Goal: Task Accomplishment & Management: Complete application form

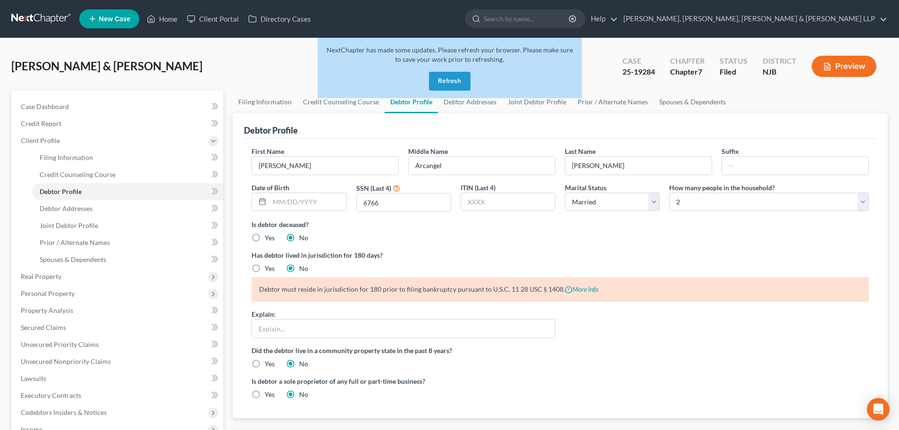
select select "1"
click at [446, 89] on button "Refresh" at bounding box center [450, 81] width 42 height 19
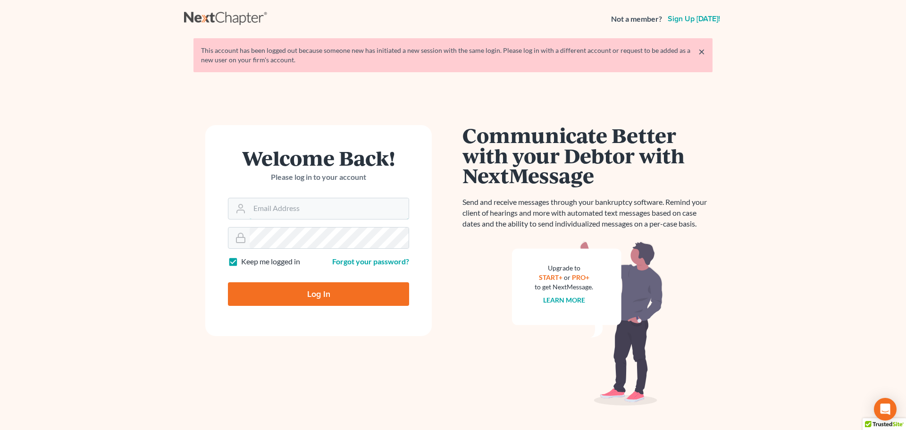
type input "[EMAIL_ADDRESS][DOMAIN_NAME]"
click at [332, 291] on input "Log In" at bounding box center [318, 294] width 181 height 24
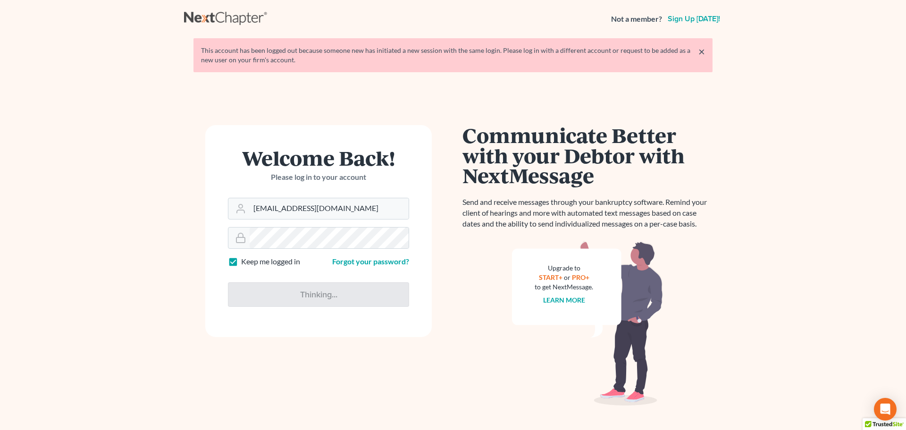
type input "Thinking..."
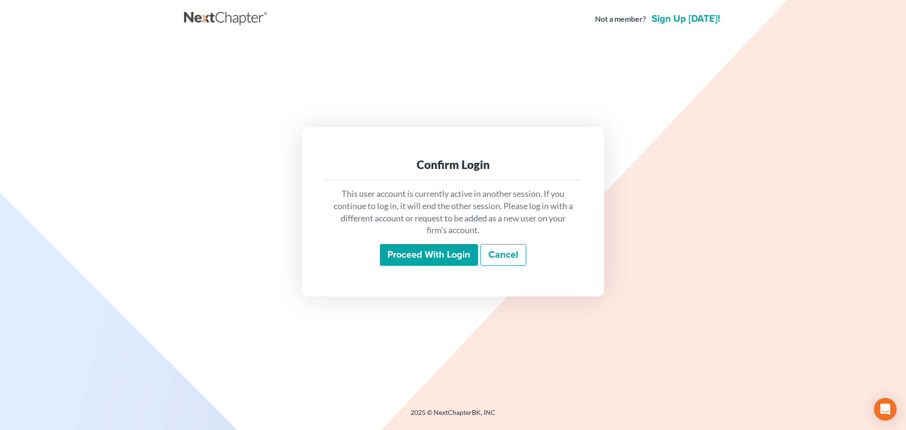
drag, startPoint x: 447, startPoint y: 248, endPoint x: 5, endPoint y: 293, distance: 443.6
click at [425, 250] on input "Proceed with login" at bounding box center [429, 255] width 98 height 22
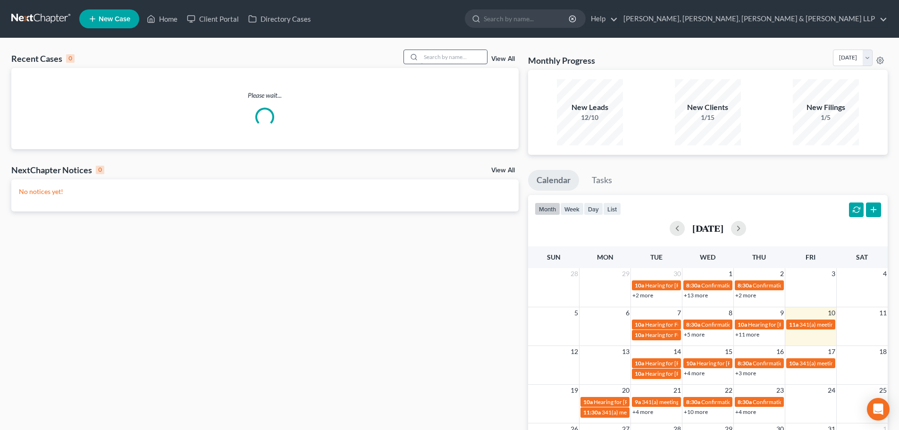
click at [455, 53] on input "search" at bounding box center [454, 57] width 66 height 14
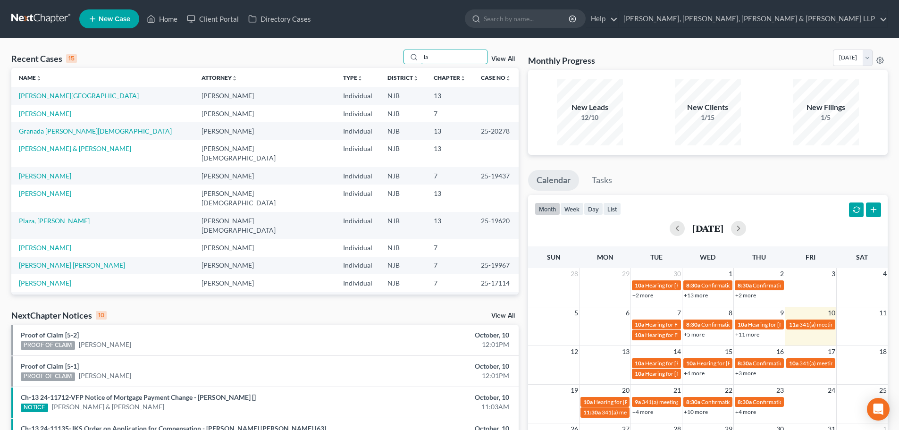
type input "l"
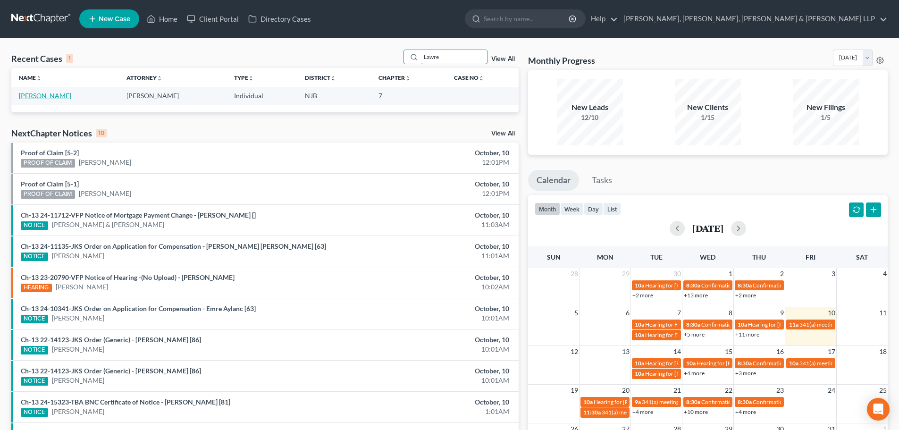
type input "Lawre"
click at [64, 94] on link "[PERSON_NAME]" at bounding box center [45, 96] width 52 height 8
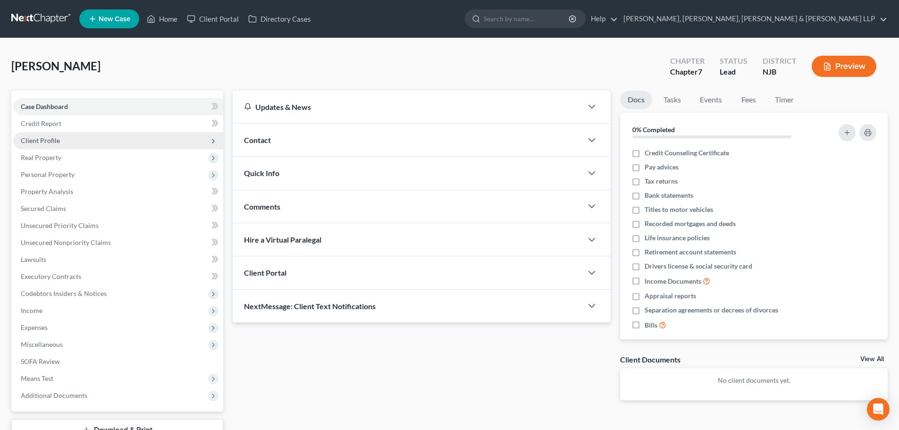
click at [59, 142] on span "Client Profile" at bounding box center [118, 140] width 210 height 17
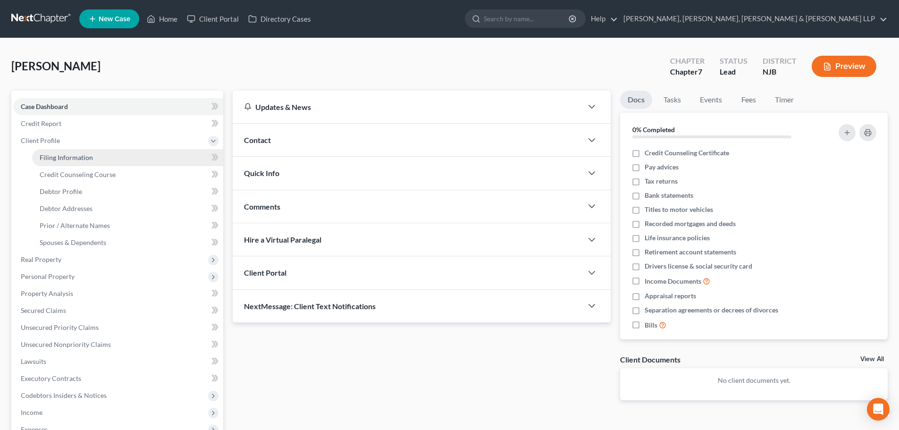
click at [66, 161] on link "Filing Information" at bounding box center [127, 157] width 191 height 17
select select "1"
select select "0"
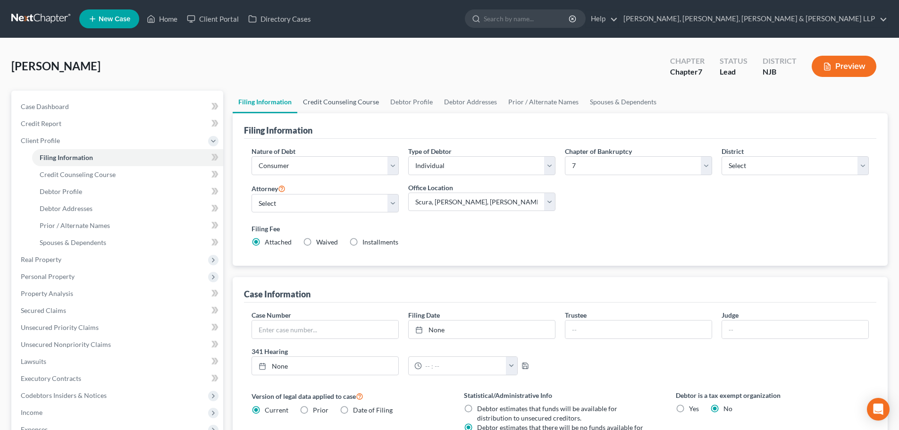
click at [361, 108] on link "Credit Counseling Course" at bounding box center [340, 102] width 87 height 23
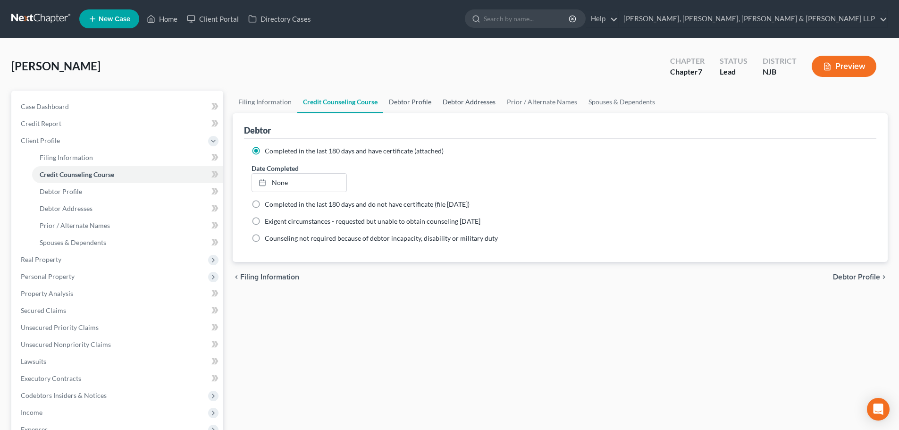
drag, startPoint x: 413, startPoint y: 102, endPoint x: 435, endPoint y: 101, distance: 21.3
click at [413, 102] on link "Debtor Profile" at bounding box center [410, 102] width 54 height 23
select select "2"
select select "0"
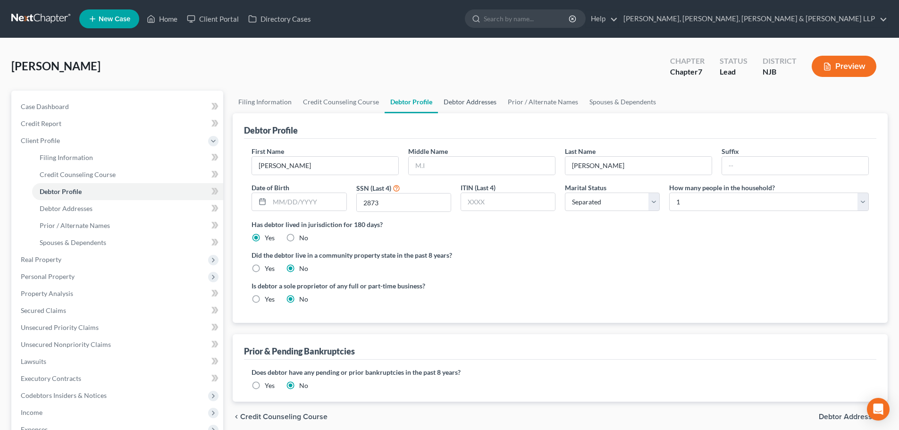
click at [489, 106] on link "Debtor Addresses" at bounding box center [470, 102] width 64 height 23
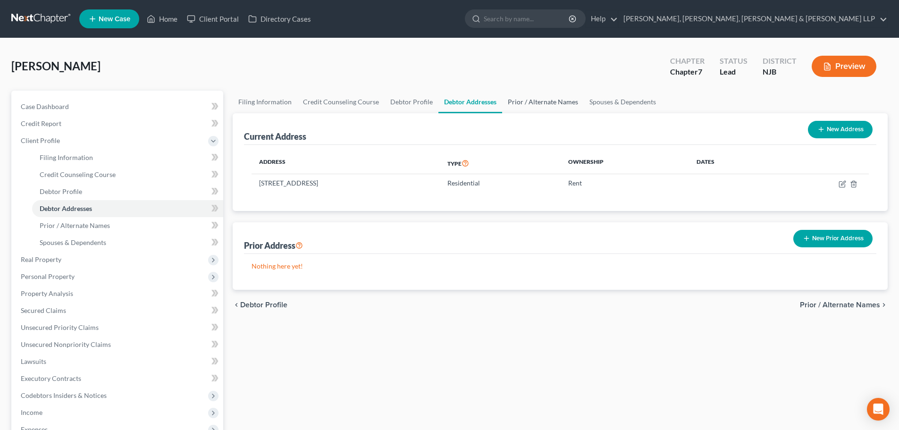
click at [523, 98] on link "Prior / Alternate Names" at bounding box center [543, 102] width 82 height 23
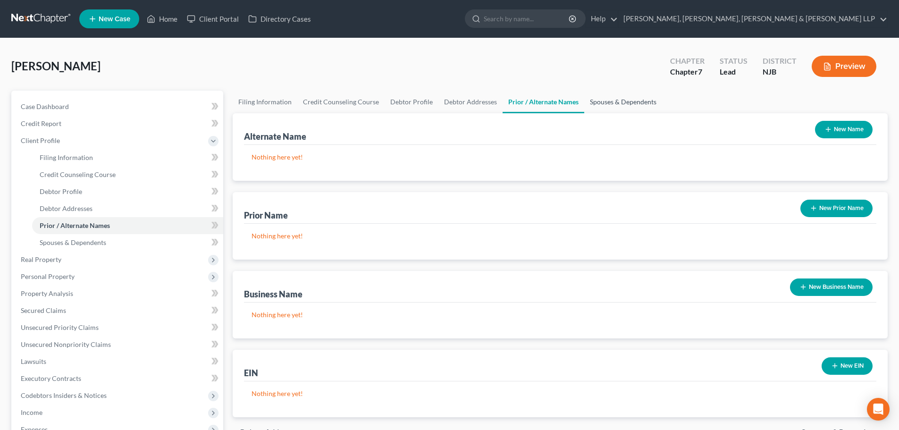
drag, startPoint x: 610, startPoint y: 112, endPoint x: 604, endPoint y: 114, distance: 6.4
click at [610, 113] on ui-view "Filing Information Credit Counseling Course Debtor Profile Debtor Addresses Pri…" at bounding box center [560, 269] width 655 height 357
click at [623, 103] on link "Spouses & Dependents" at bounding box center [623, 102] width 78 height 23
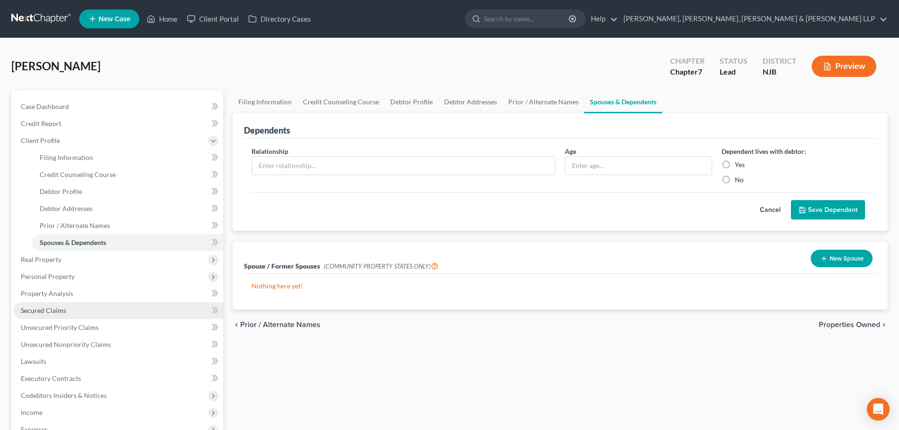
click at [60, 308] on span "Secured Claims" at bounding box center [43, 310] width 45 height 8
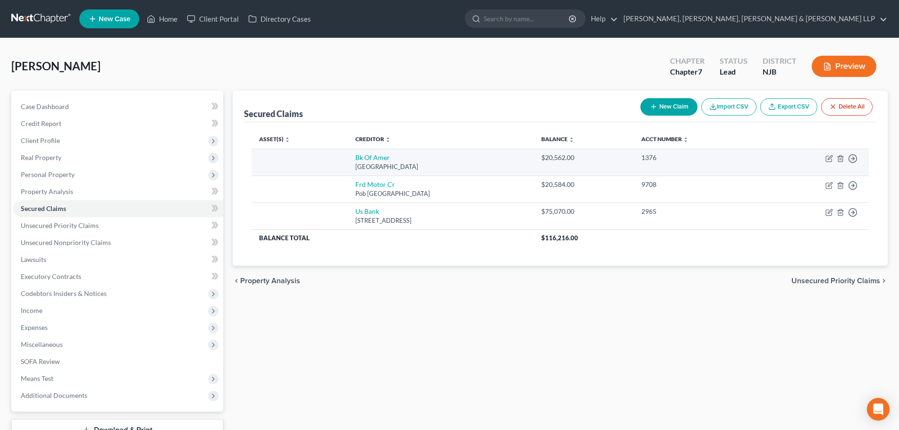
drag, startPoint x: 461, startPoint y: 165, endPoint x: 341, endPoint y: 152, distance: 121.1
click at [348, 152] on td "Bk Of [GEOGRAPHIC_DATA]" at bounding box center [441, 162] width 186 height 27
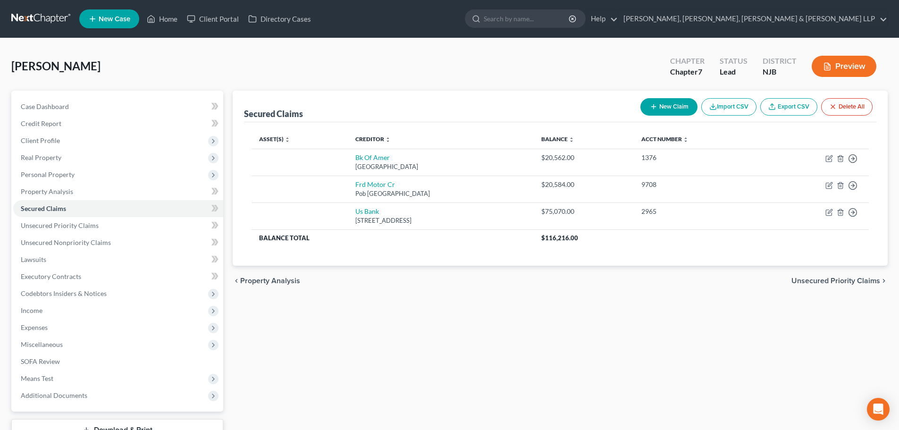
copy td "Bk Of [GEOGRAPHIC_DATA]"
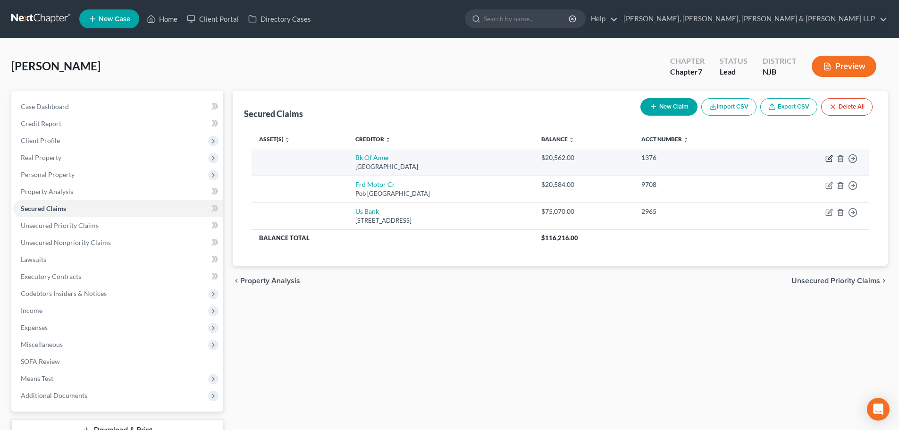
click at [830, 161] on icon "button" at bounding box center [830, 159] width 8 height 8
select select "9"
select select "0"
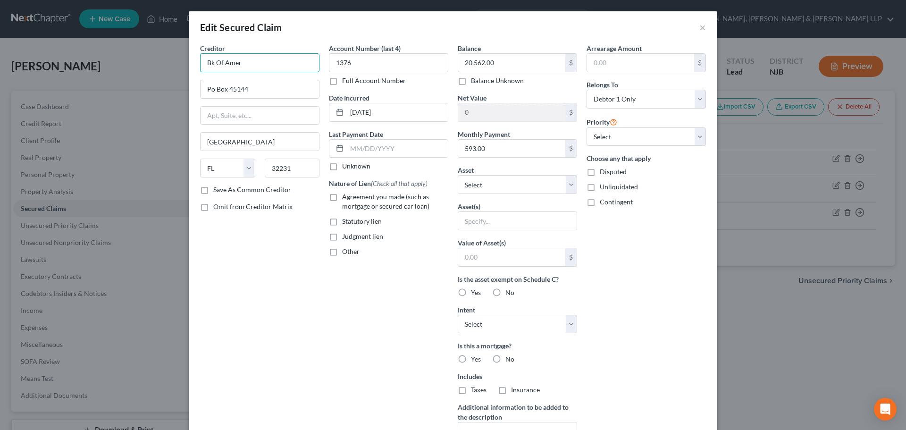
drag, startPoint x: 88, startPoint y: 81, endPoint x: 83, endPoint y: 81, distance: 5.2
click at [83, 81] on div "Edit Secured Claim × Creditor * Bk Of [GEOGRAPHIC_DATA] [GEOGRAPHIC_DATA] [US_S…" at bounding box center [453, 215] width 906 height 430
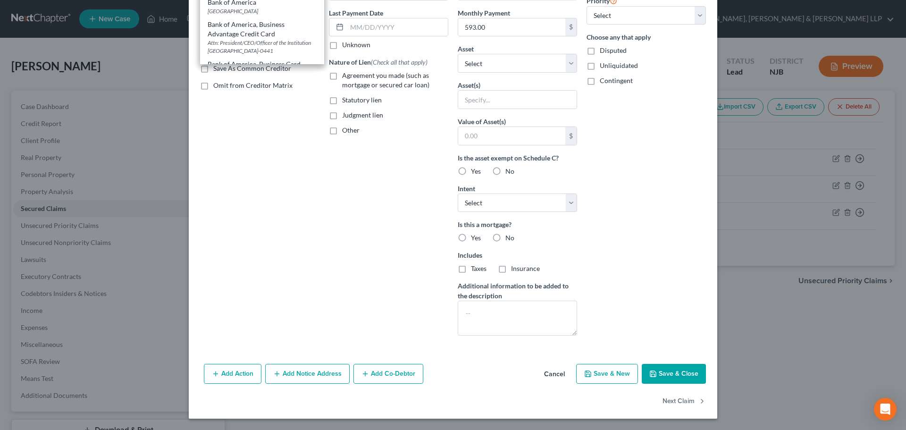
type input "Bank of America"
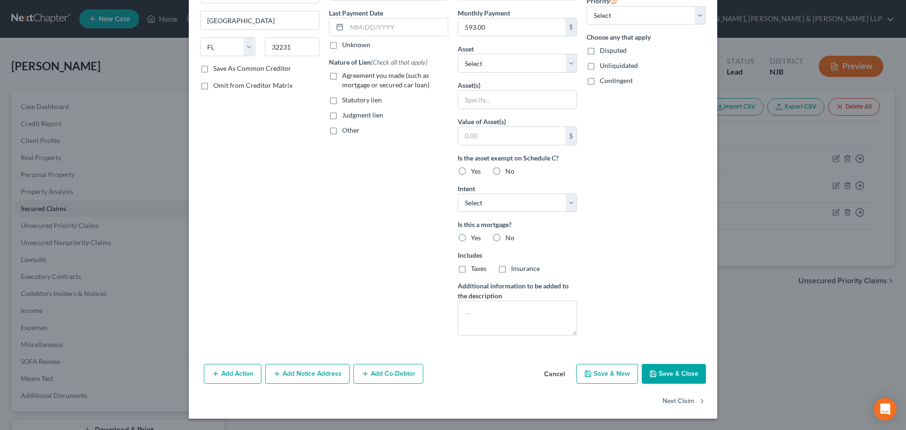
click at [655, 381] on button "Save & Close" at bounding box center [674, 374] width 64 height 20
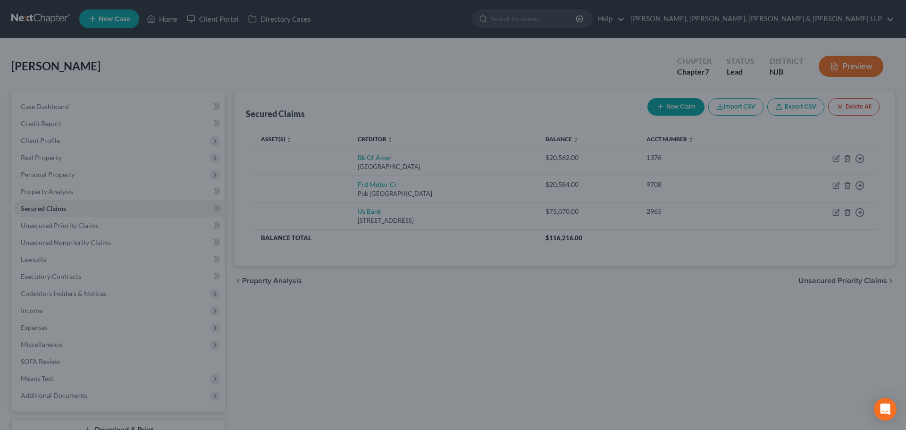
type input "0"
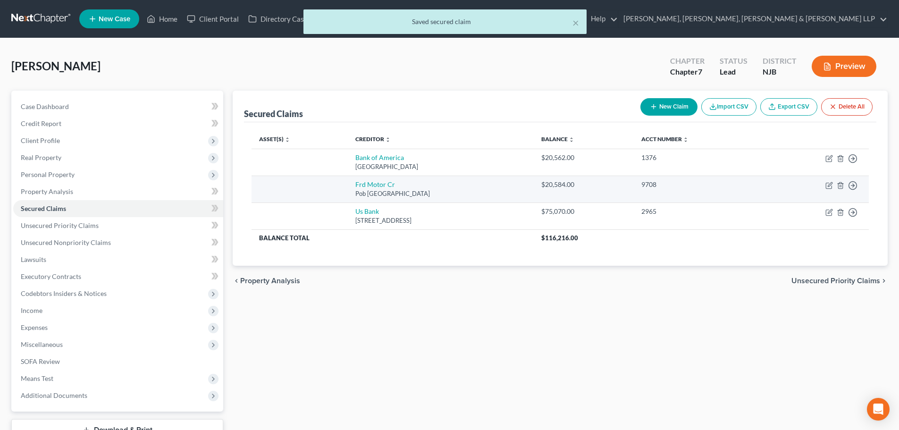
drag, startPoint x: 448, startPoint y: 191, endPoint x: 334, endPoint y: 184, distance: 114.4
click at [334, 184] on tr "Frd Motor Cr Pob 542000, [GEOGRAPHIC_DATA] $20,584.00 9708 Move to E Move to F …" at bounding box center [560, 189] width 617 height 27
copy td "Frd Motor Cr Pob 542000, [GEOGRAPHIC_DATA]"
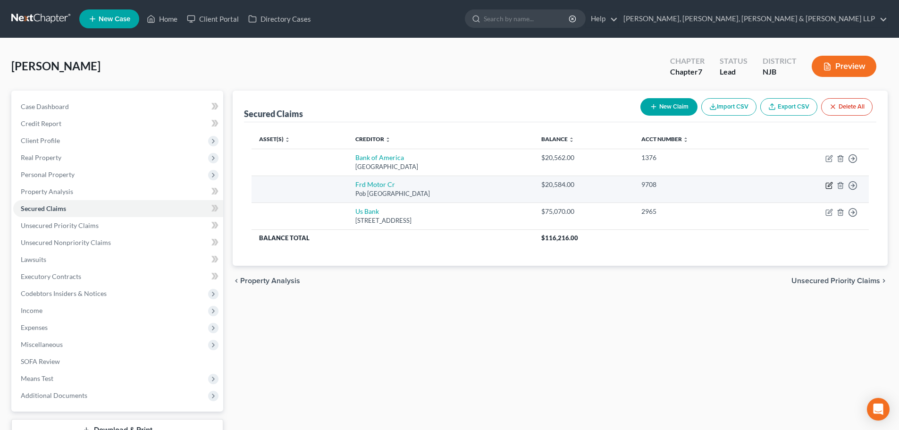
click at [829, 182] on icon "button" at bounding box center [830, 186] width 8 height 8
select select "30"
select select "0"
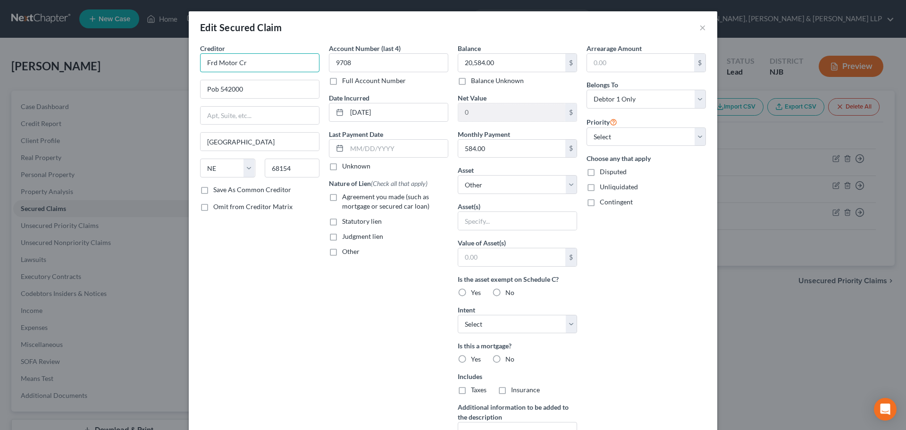
click at [124, 71] on div "Edit Secured Claim × Creditor * Frd Motor Cr Pob 542000 [GEOGRAPHIC_DATA] [US_S…" at bounding box center [453, 215] width 906 height 430
paste input "ord Motor Credit Company"
type input "Ford Motor Credit Company"
click at [388, 194] on span "Agreement you made (such as mortgage or secured car loan)" at bounding box center [385, 201] width 87 height 17
click at [352, 194] on input "Agreement you made (such as mortgage or secured car loan)" at bounding box center [349, 195] width 6 height 6
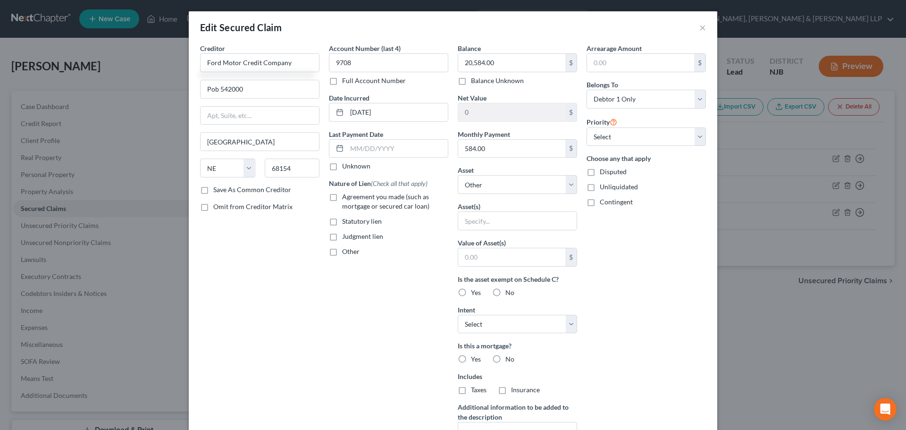
checkbox input "true"
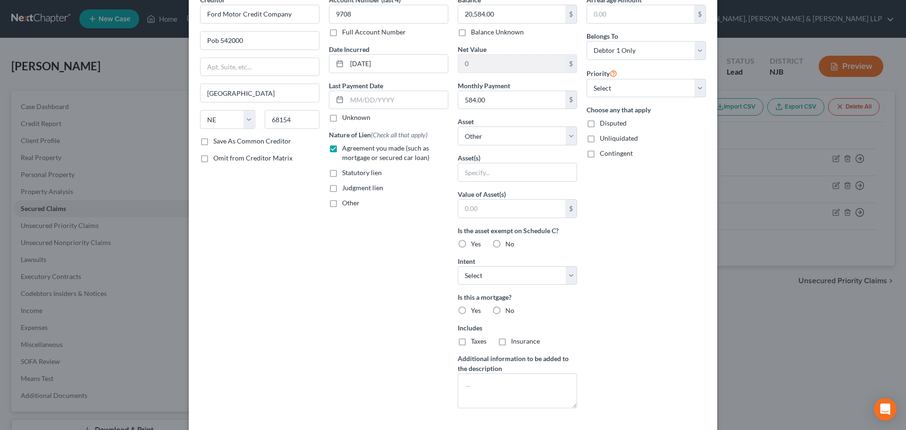
scroll to position [121, 0]
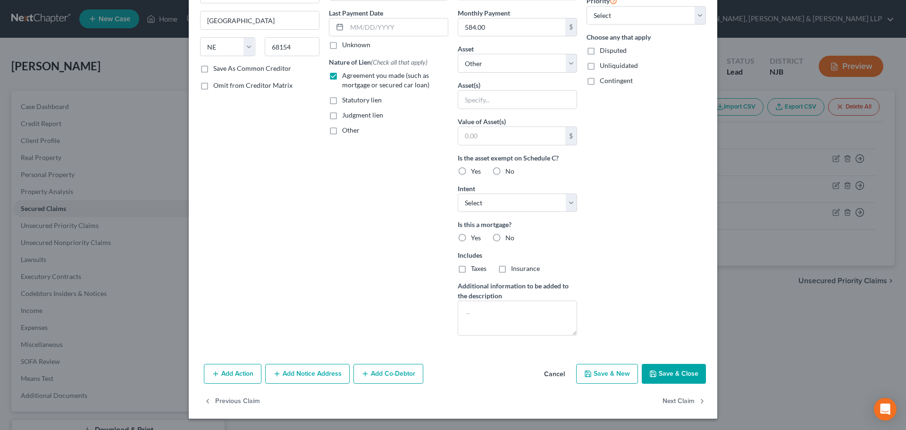
click at [668, 377] on button "Save & Close" at bounding box center [674, 374] width 64 height 20
select select
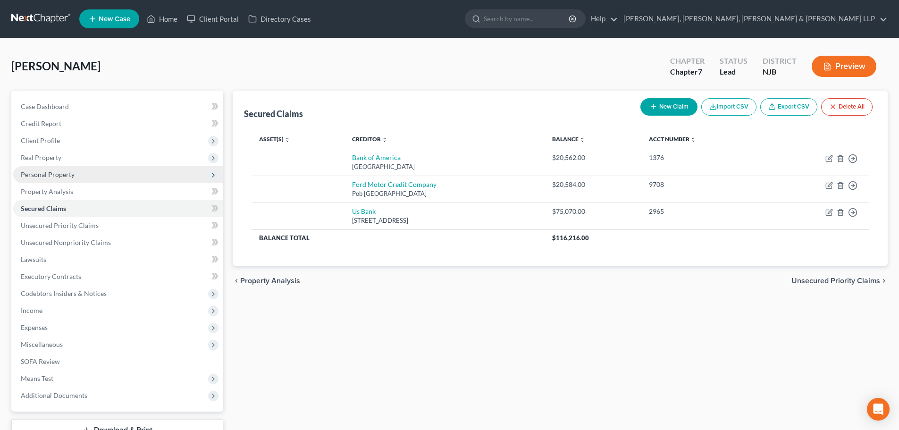
click at [83, 180] on span "Personal Property" at bounding box center [118, 174] width 210 height 17
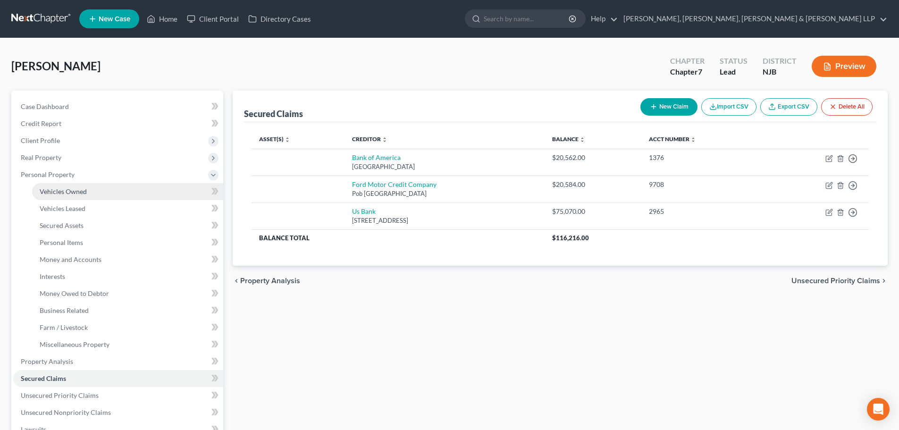
click at [79, 195] on span "Vehicles Owned" at bounding box center [63, 191] width 47 height 8
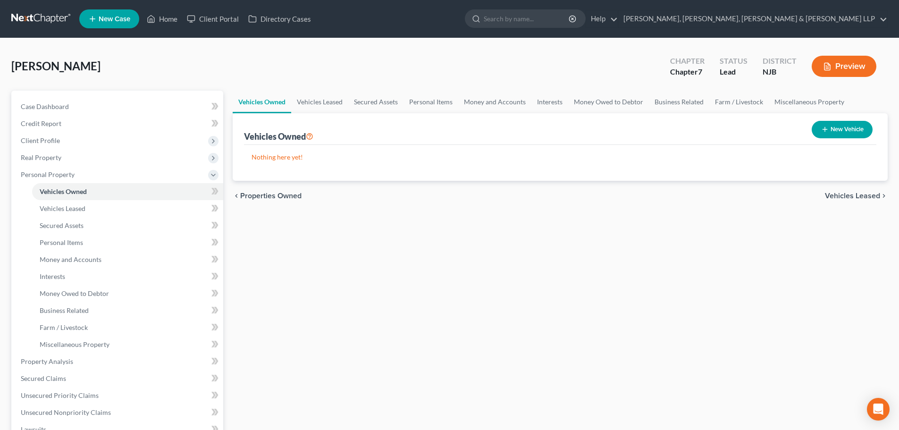
click at [819, 129] on button "New Vehicle" at bounding box center [842, 129] width 61 height 17
select select "0"
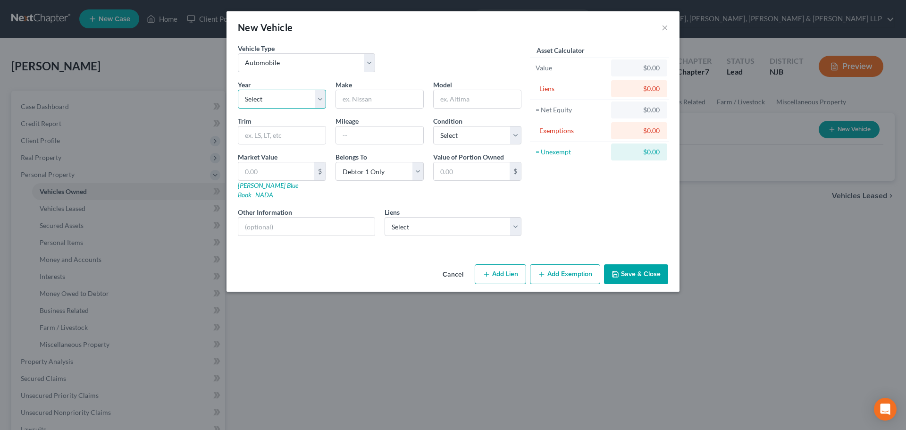
click at [300, 101] on select "Select 2026 2025 2024 2023 2022 2021 2020 2019 2018 2017 2016 2015 2014 2013 20…" at bounding box center [282, 99] width 88 height 19
select select "6"
click at [238, 90] on select "Select 2026 2025 2024 2023 2022 2021 2020 2019 2018 2017 2016 2015 2014 2013 20…" at bounding box center [282, 99] width 88 height 19
click at [359, 106] on input "text" at bounding box center [379, 99] width 87 height 18
type input "Mercedes-Benz"
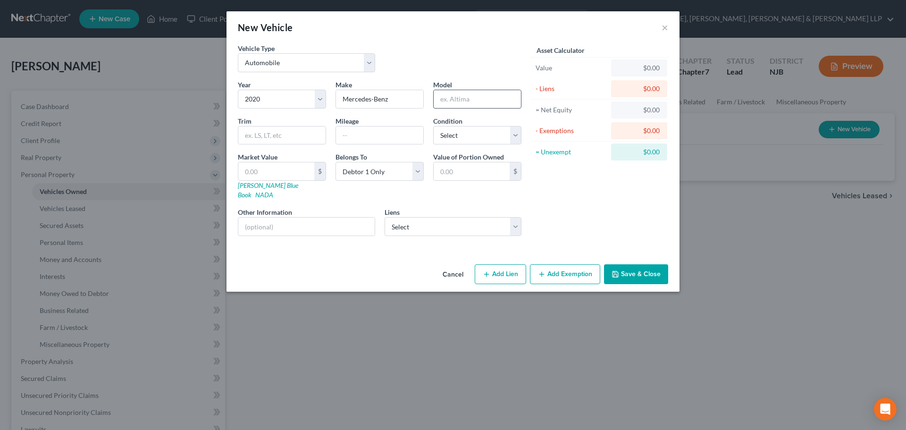
click at [458, 101] on input "text" at bounding box center [477, 99] width 87 height 18
type input "SUV 350"
drag, startPoint x: 455, startPoint y: 137, endPoint x: 455, endPoint y: 143, distance: 6.6
click at [455, 137] on select "Select Excellent Very Good Good Fair Poor" at bounding box center [477, 135] width 88 height 19
select select "2"
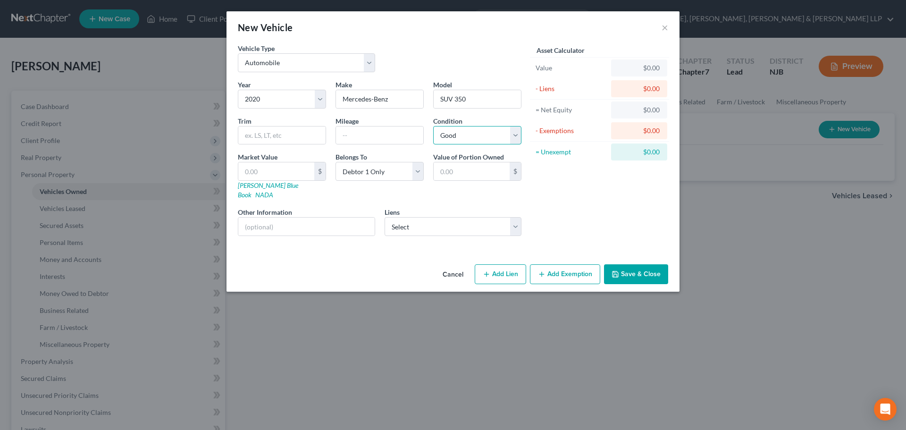
click at [433, 126] on select "Select Excellent Very Good Good Fair Poor" at bounding box center [477, 135] width 88 height 19
click at [385, 131] on input "text" at bounding box center [379, 136] width 87 height 18
type input "50,000.00"
click at [266, 170] on input "text" at bounding box center [276, 171] width 76 height 18
type input "2"
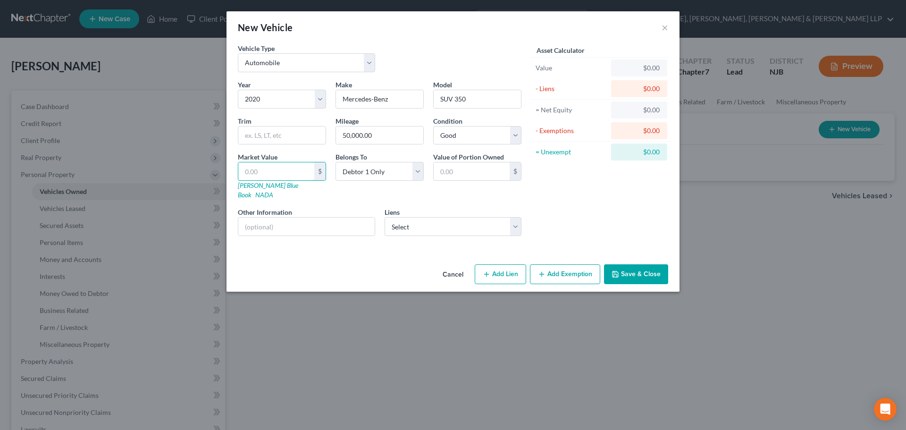
type input "2.00"
type input "28"
type input "28.00"
type input "281"
type input "281.00"
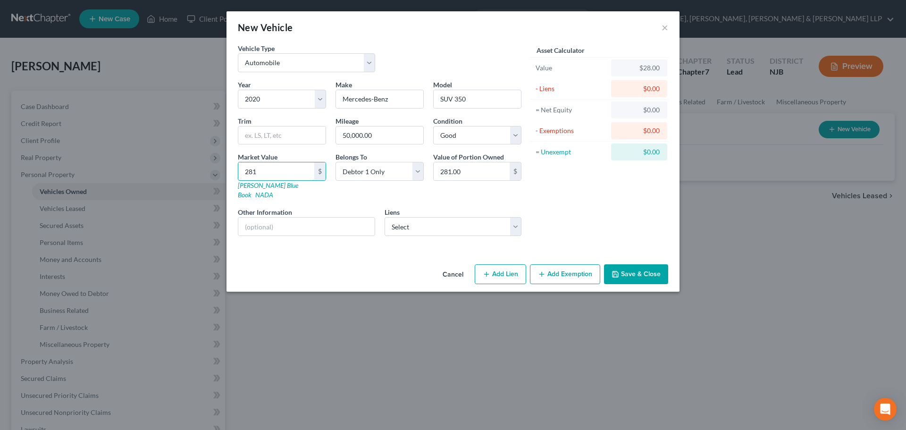
type input "2811"
type input "2,811.00"
type input "2,8118"
type input "28,118.00"
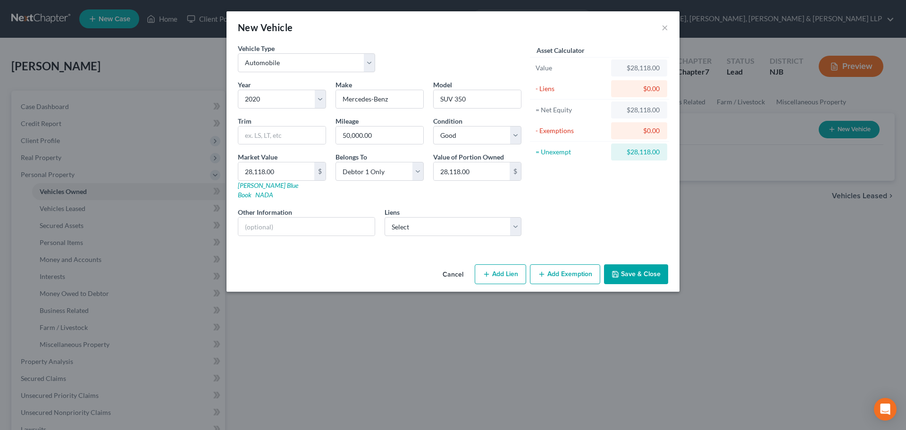
click at [632, 264] on button "Save & Close" at bounding box center [636, 274] width 64 height 20
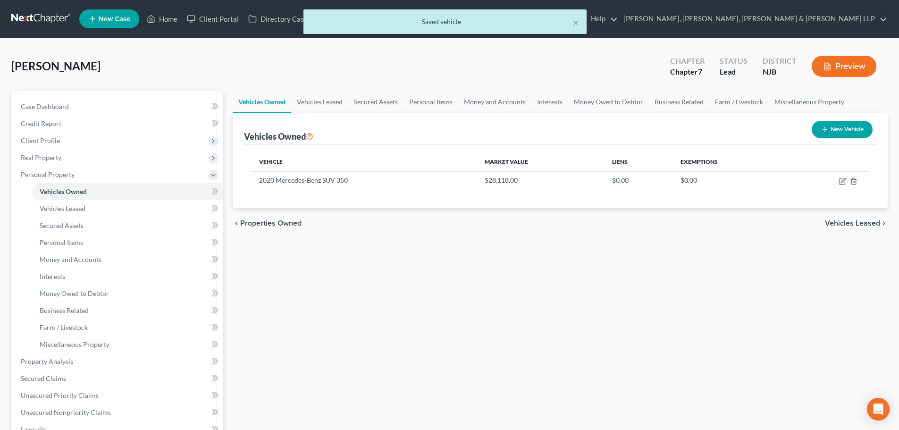
click at [823, 130] on icon "button" at bounding box center [825, 130] width 8 height 8
select select "0"
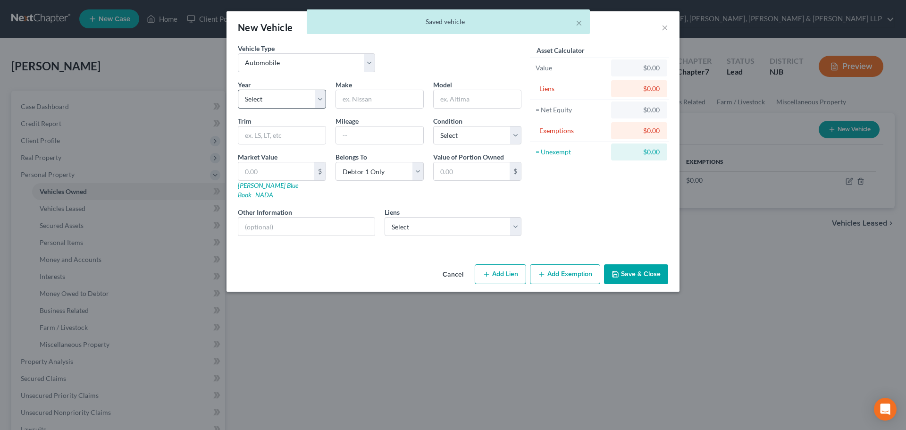
click at [304, 108] on div "Year Select 2026 2025 2024 2023 2022 2021 2020 2019 2018 2017 2016 2015 2014 20…" at bounding box center [379, 162] width 293 height 164
click at [304, 106] on select "Select 2026 2025 2024 2023 2022 2021 2020 2019 2018 2017 2016 2015 2014 2013 20…" at bounding box center [282, 99] width 88 height 19
select select "6"
click at [238, 90] on select "Select 2026 2025 2024 2023 2022 2021 2020 2019 2018 2017 2016 2015 2014 2013 20…" at bounding box center [282, 99] width 88 height 19
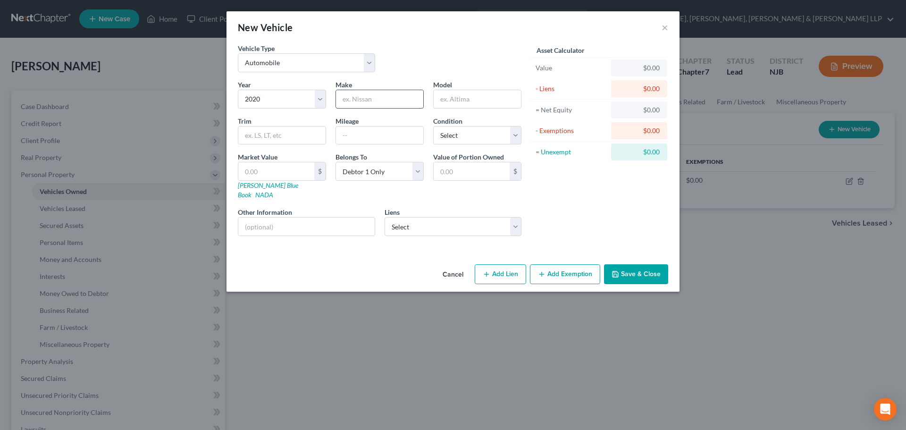
click at [354, 102] on input "text" at bounding box center [379, 99] width 87 height 18
drag, startPoint x: 366, startPoint y: 95, endPoint x: 210, endPoint y: 115, distance: 157.4
click at [210, 115] on div "New Vehicle × Vehicle Type Select Automobile Truck Trailer Watercraft Aircraft …" at bounding box center [453, 215] width 906 height 430
type input "Ford"
click at [450, 108] on div at bounding box center [477, 99] width 88 height 19
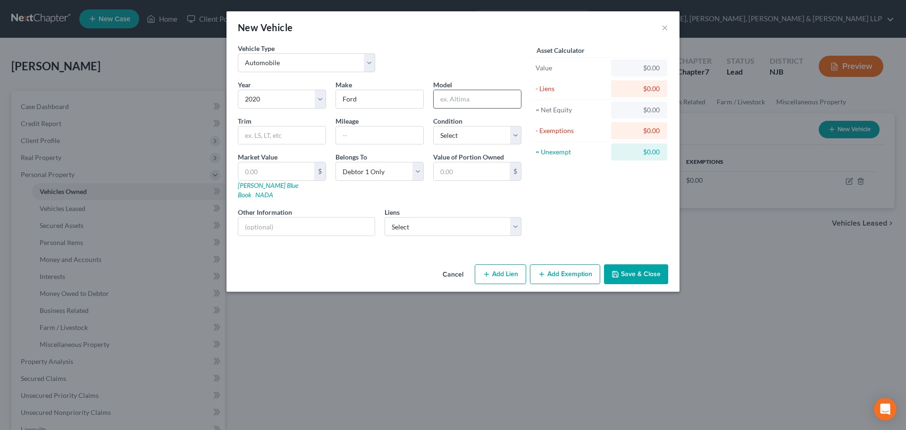
click at [452, 103] on input "text" at bounding box center [477, 99] width 87 height 18
type input "Edge"
click at [467, 135] on select "Select Excellent Very Good Good Fair Poor" at bounding box center [477, 135] width 88 height 19
select select "2"
click at [433, 126] on select "Select Excellent Very Good Good Fair Poor" at bounding box center [477, 135] width 88 height 19
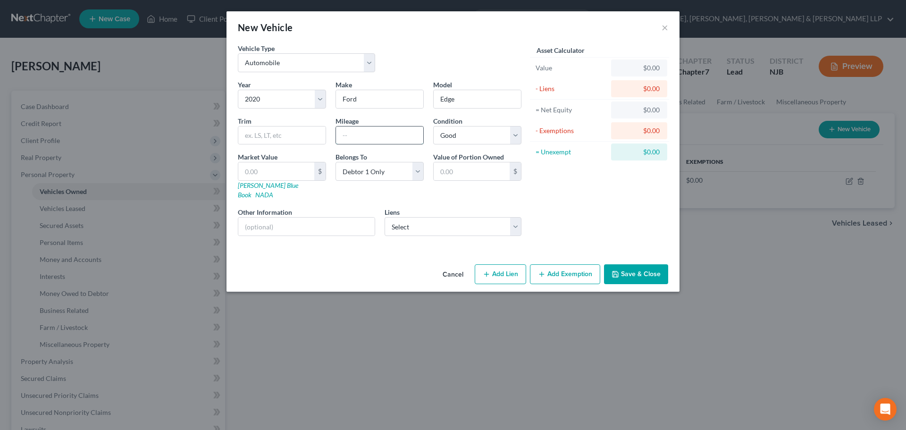
click at [351, 131] on input "text" at bounding box center [379, 136] width 87 height 18
type input "50,000.00"
click at [663, 276] on div "Cancel Add Lien Add Lease Add Exemption Save & Close" at bounding box center [453, 276] width 453 height 31
click at [652, 264] on button "Save & Close" at bounding box center [636, 274] width 64 height 20
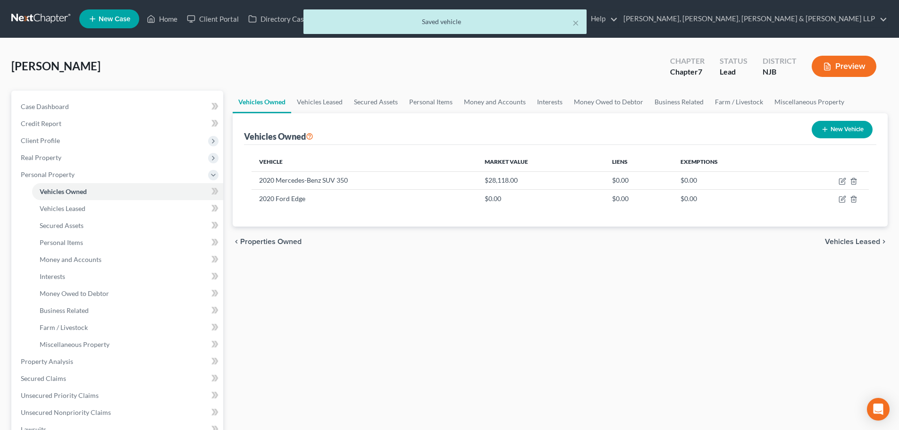
click at [837, 128] on button "New Vehicle" at bounding box center [842, 129] width 61 height 17
select select "0"
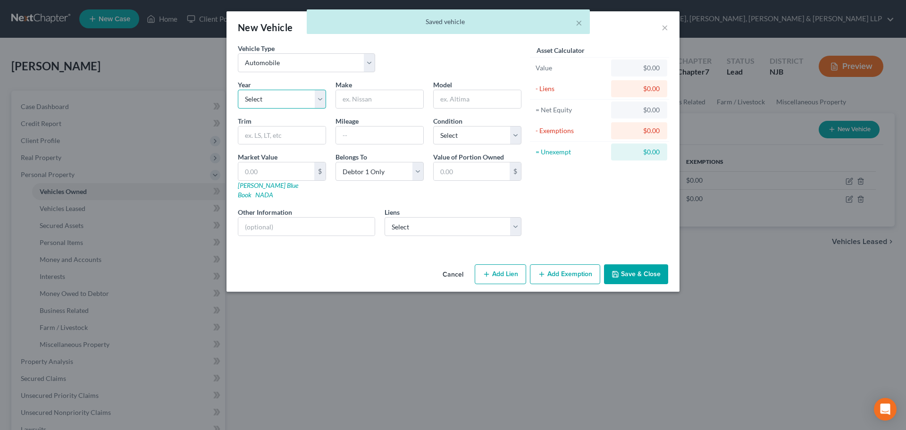
click at [278, 102] on select "Select 2026 2025 2024 2023 2022 2021 2020 2019 2018 2017 2016 2015 2014 2013 20…" at bounding box center [282, 99] width 88 height 19
select select "4"
click at [238, 90] on select "Select 2026 2025 2024 2023 2022 2021 2020 2019 2018 2017 2016 2015 2014 2013 20…" at bounding box center [282, 99] width 88 height 19
click at [359, 95] on input "text" at bounding box center [379, 99] width 87 height 18
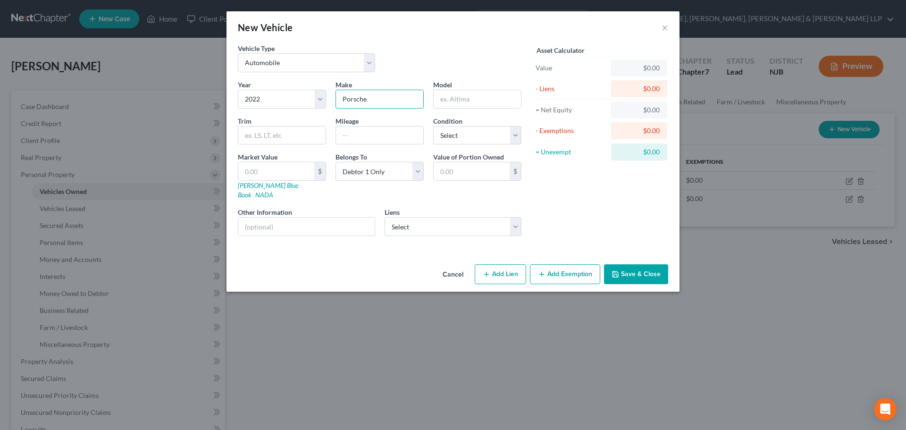
type input "Porsche"
click at [487, 91] on input "text" at bounding box center [477, 99] width 87 height 18
type input "[PERSON_NAME]"
click at [472, 133] on select "Select Excellent Very Good Good Fair Poor" at bounding box center [477, 135] width 88 height 19
select select "3"
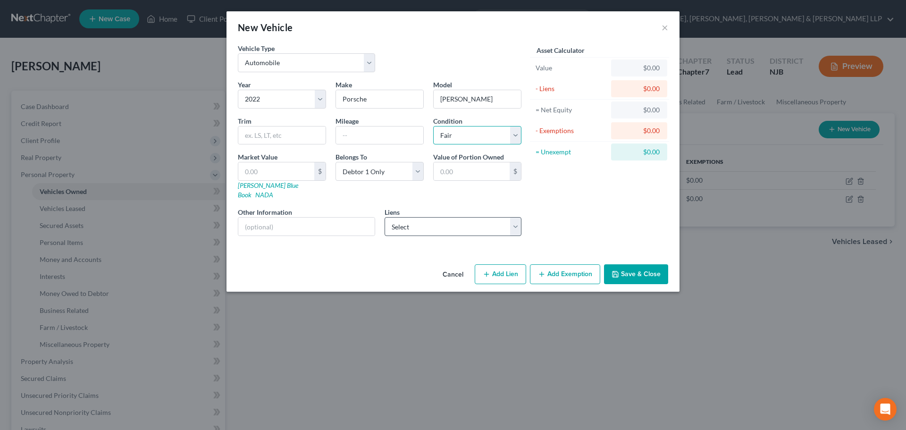
click at [433, 126] on select "Select Excellent Very Good Good Fair Poor" at bounding box center [477, 135] width 88 height 19
click at [312, 173] on input "text" at bounding box center [276, 171] width 76 height 18
type input "1"
type input "1.00"
type input "10"
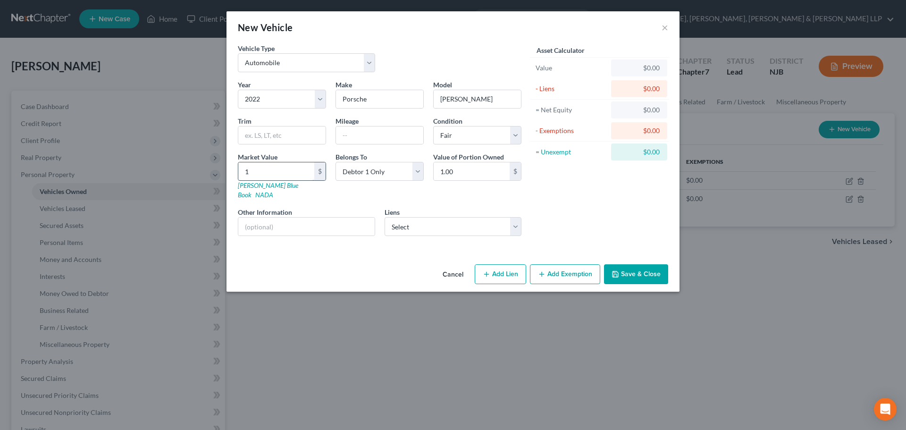
type input "10.00"
type input "100"
type input "100.00"
type input "1000"
type input "1,000.00"
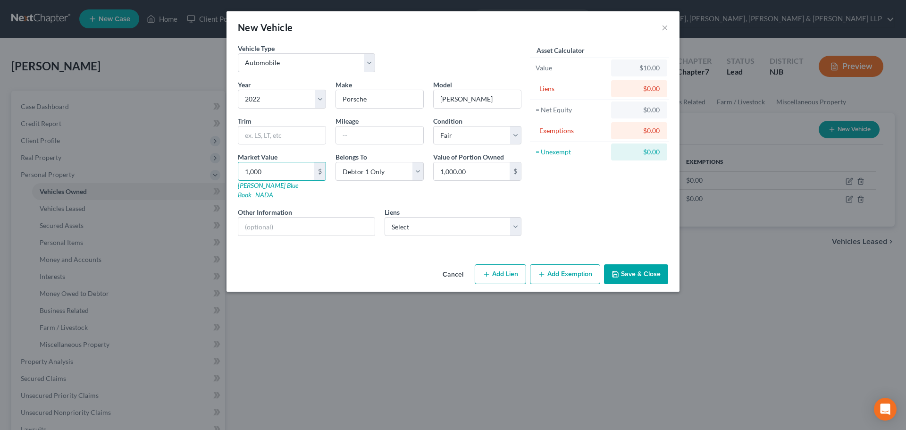
type input "1,0000"
type input "10,000.00"
type input "10,000"
click at [619, 270] on icon "button" at bounding box center [616, 274] width 8 height 8
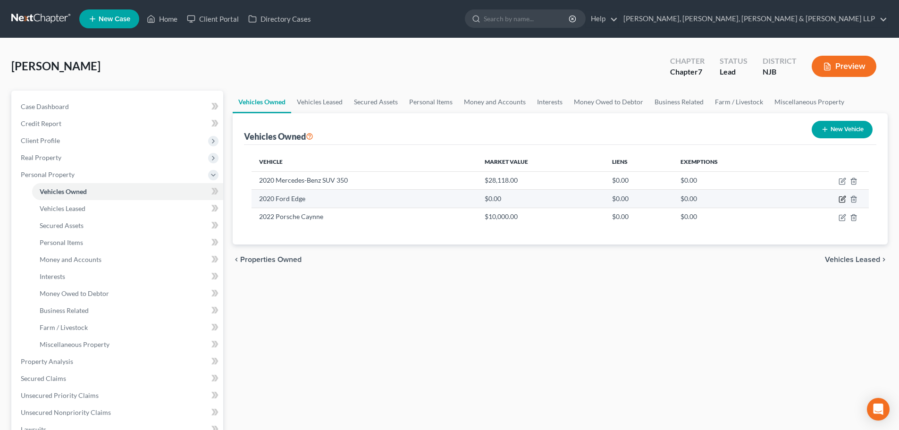
click at [846, 198] on td at bounding box center [828, 199] width 82 height 18
click at [843, 201] on icon "button" at bounding box center [843, 198] width 4 height 4
select select "0"
select select "6"
select select "2"
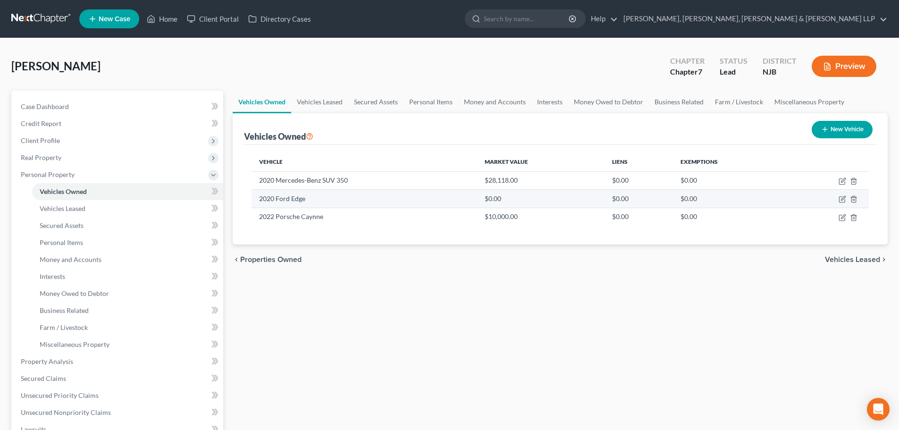
select select "0"
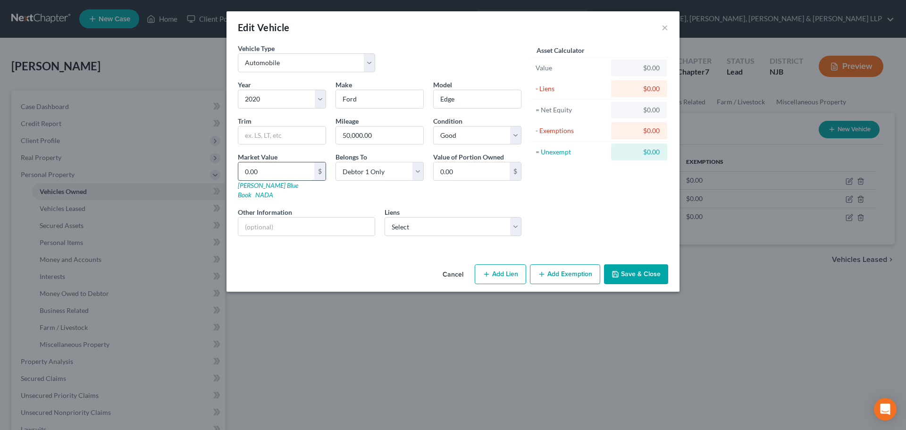
click at [290, 171] on input "0.00" at bounding box center [276, 171] width 76 height 18
type input "1"
type input "1.00"
type input "13"
type input "13.00"
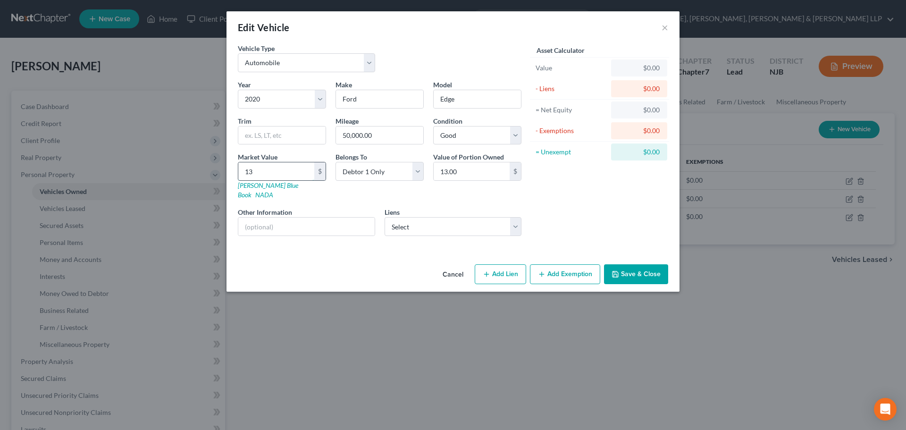
type input "130"
type input "130.00"
type input "1300"
type input "1,300.00"
type input "1,3000"
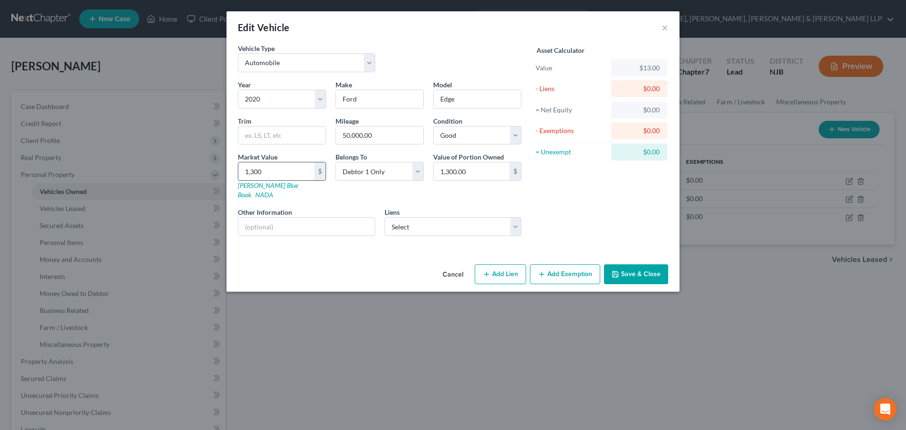
type input "13,000.00"
click at [639, 269] on button "Save & Close" at bounding box center [636, 274] width 64 height 20
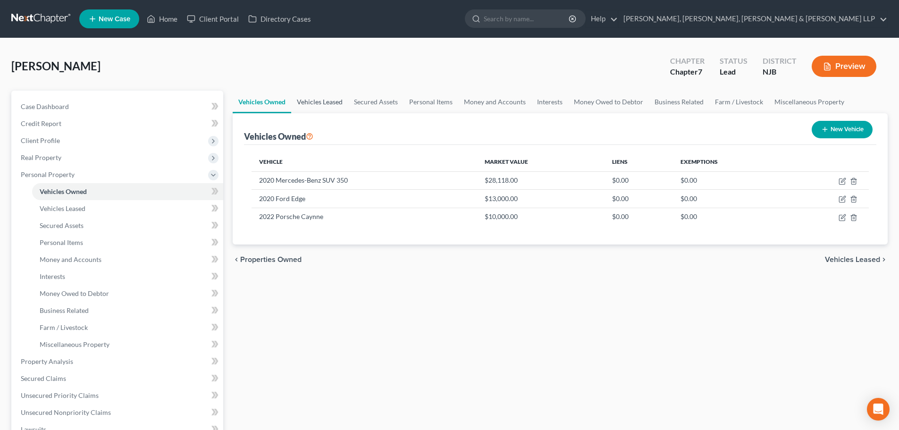
click at [334, 105] on link "Vehicles Leased" at bounding box center [319, 102] width 57 height 23
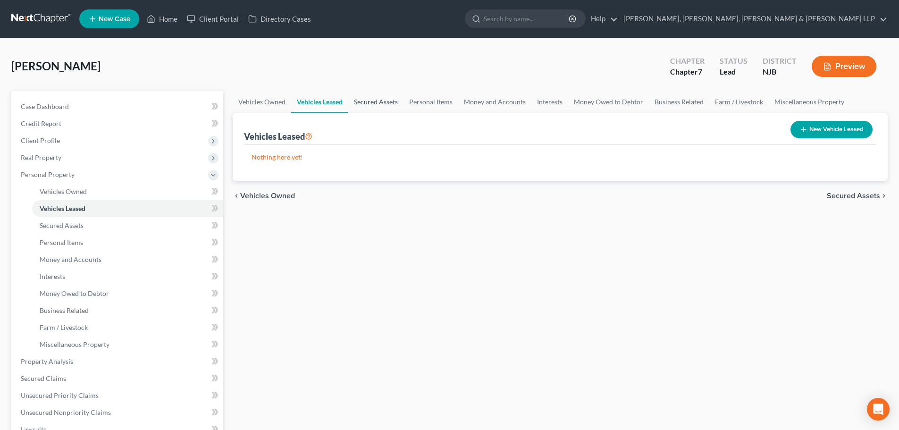
click at [365, 109] on link "Secured Assets" at bounding box center [375, 102] width 55 height 23
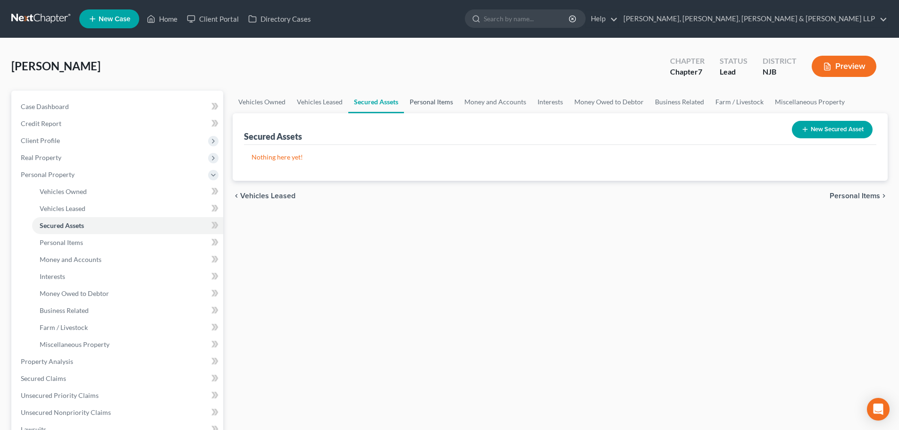
click at [414, 107] on link "Personal Items" at bounding box center [431, 102] width 55 height 23
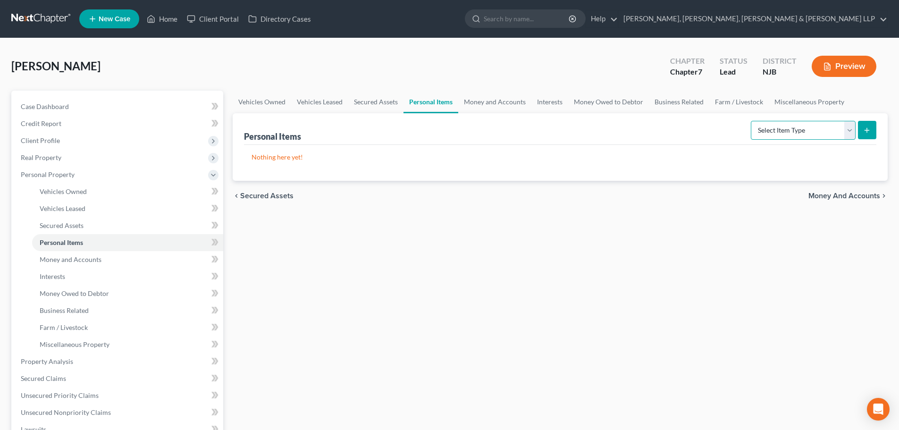
drag, startPoint x: 778, startPoint y: 120, endPoint x: 778, endPoint y: 132, distance: 11.3
click at [778, 122] on select "Select Item Type Clothing Collectibles Of Value Electronics Firearms Household …" at bounding box center [803, 130] width 105 height 19
select select "clothing"
click at [752, 121] on select "Select Item Type Clothing Collectibles Of Value Electronics Firearms Household …" at bounding box center [803, 130] width 105 height 19
click at [869, 135] on button "submit" at bounding box center [867, 130] width 18 height 18
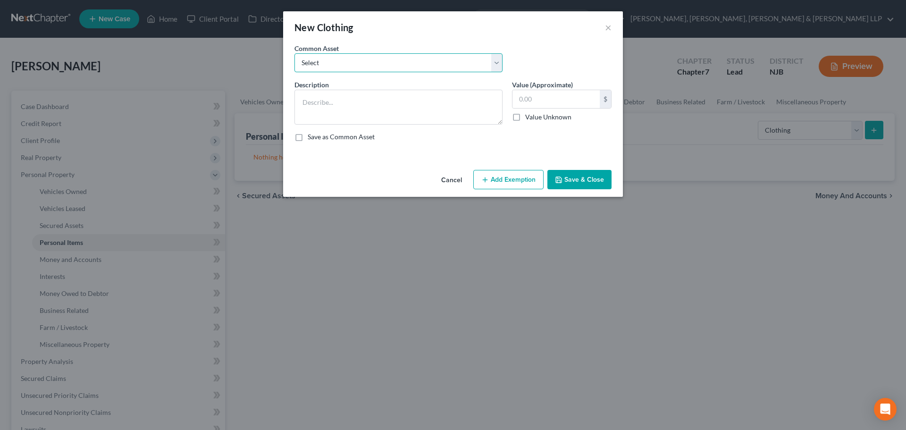
drag, startPoint x: 326, startPoint y: 60, endPoint x: 327, endPoint y: 68, distance: 7.6
click at [326, 60] on select "Select Clothes, Shoes & Accessories" at bounding box center [399, 62] width 208 height 19
select select "0"
click at [295, 53] on select "Select Clothes, Shoes & Accessories" at bounding box center [399, 62] width 208 height 19
type textarea "Clothes, Shoes & Accessories"
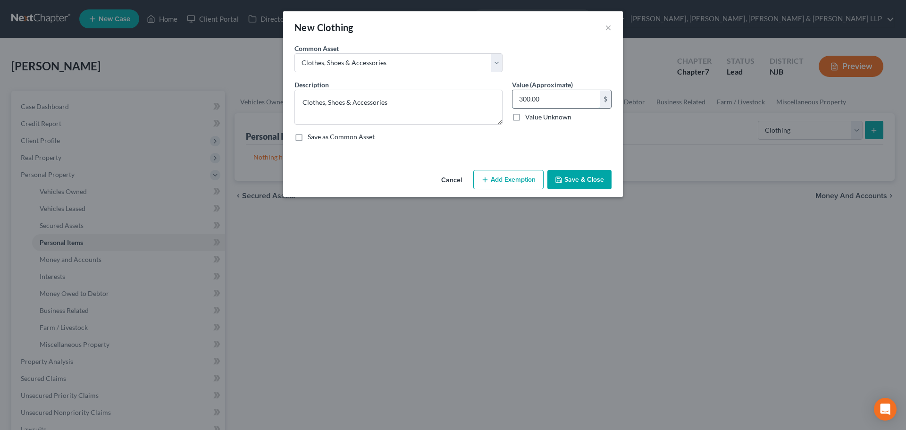
click at [538, 96] on input "300.00" at bounding box center [556, 99] width 87 height 18
type input "1,000"
click at [516, 181] on button "Add Exemption" at bounding box center [508, 180] width 70 height 20
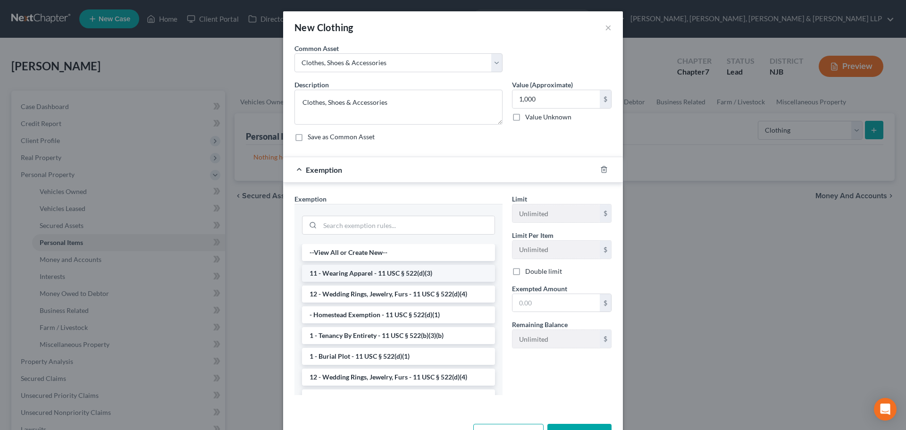
click at [396, 272] on li "11 - Wearing Apparel - 11 USC § 522(d)(3)" at bounding box center [398, 273] width 193 height 17
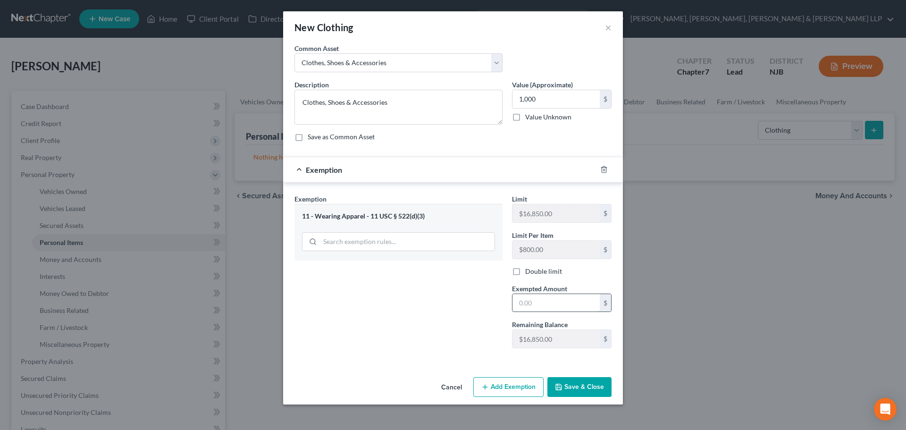
click at [538, 295] on input "text" at bounding box center [556, 303] width 87 height 18
type input "1,000"
drag, startPoint x: 446, startPoint y: 311, endPoint x: 488, endPoint y: 335, distance: 48.8
click at [446, 311] on div "Exemption Set must be selected for CA. Exemption * 11 - Wearing Apparel - 11 US…" at bounding box center [399, 275] width 218 height 162
click at [567, 383] on button "Save & Close" at bounding box center [580, 387] width 64 height 20
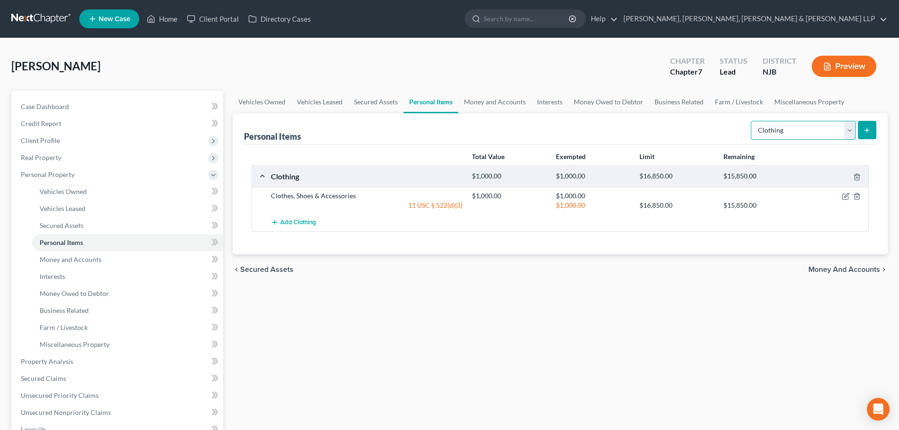
click at [784, 137] on select "Select Item Type Clothing Collectibles Of Value Electronics Firearms Household …" at bounding box center [803, 130] width 105 height 19
select select "electronics"
click at [752, 121] on select "Select Item Type Clothing Collectibles Of Value Electronics Firearms Household …" at bounding box center [803, 130] width 105 height 19
click at [874, 126] on button "submit" at bounding box center [867, 130] width 18 height 18
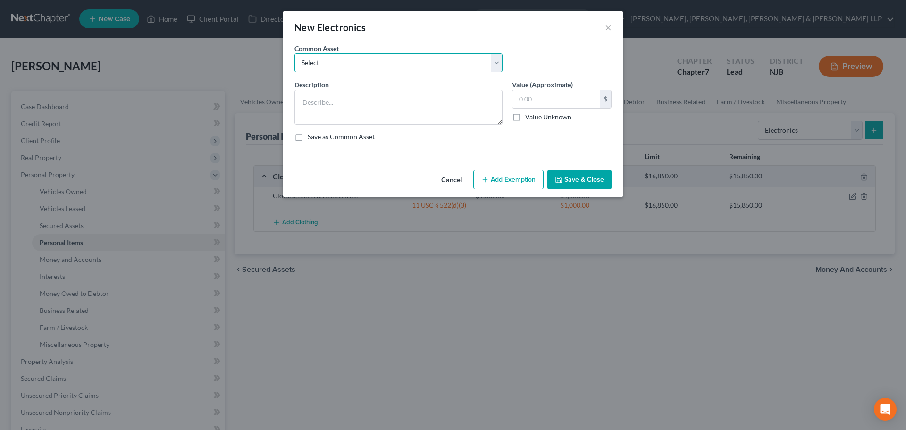
click at [402, 70] on select "Select Cellphone, TVs Electronic Appliances" at bounding box center [399, 62] width 208 height 19
select select "1"
click at [295, 53] on select "Select Cellphone, TVs Electronic Appliances" at bounding box center [399, 62] width 208 height 19
type textarea "Electronic Appliances"
click at [554, 93] on input "200.00" at bounding box center [556, 99] width 87 height 18
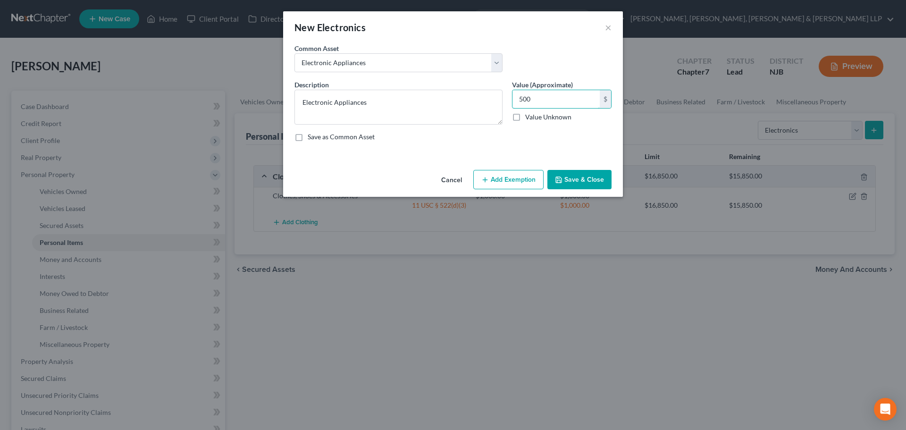
type input "500"
click at [509, 187] on button "Add Exemption" at bounding box center [508, 180] width 70 height 20
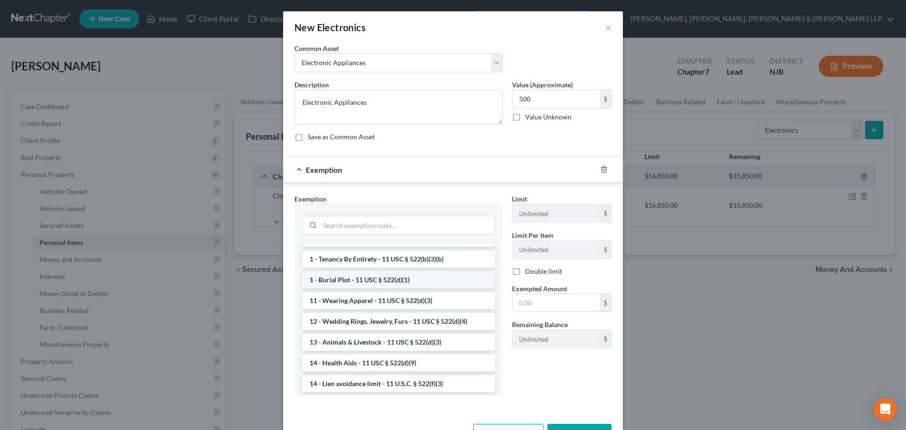
scroll to position [47, 0]
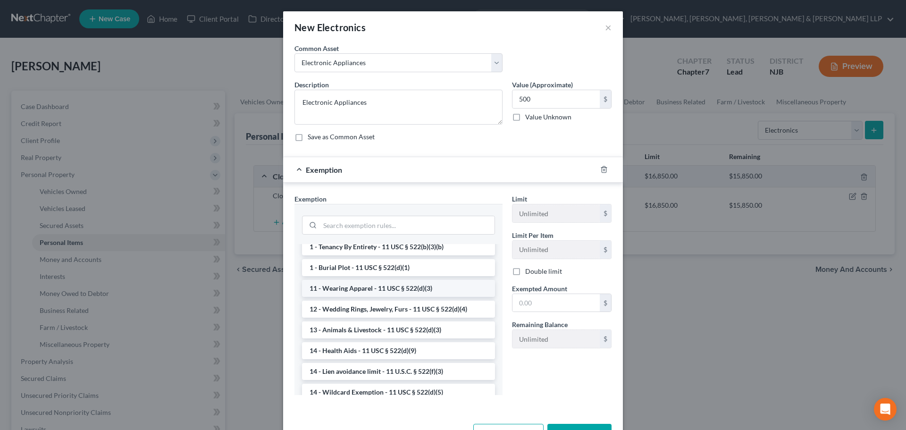
click at [414, 288] on li "11 - Wearing Apparel - 11 USC § 522(d)(3)" at bounding box center [398, 288] width 193 height 17
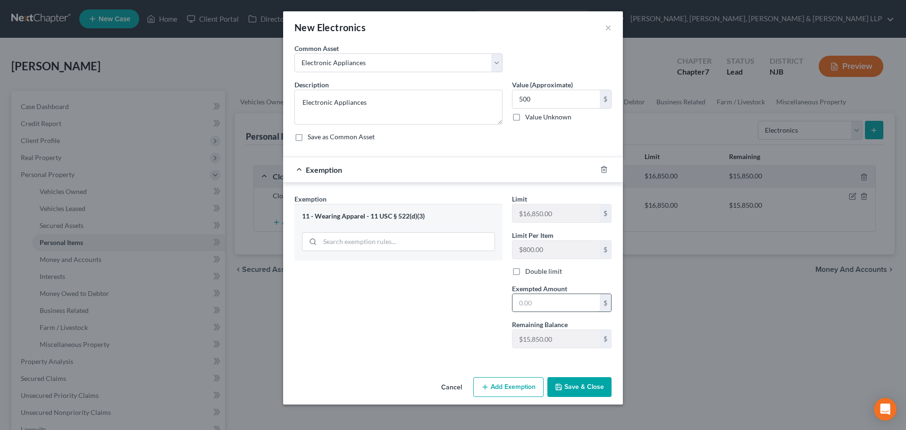
click at [565, 298] on input "text" at bounding box center [556, 303] width 87 height 18
type input "500"
click at [445, 317] on div "Exemption Set must be selected for CA. Exemption * 11 - Wearing Apparel - 11 US…" at bounding box center [399, 275] width 218 height 162
click at [560, 381] on button "Save & Close" at bounding box center [580, 387] width 64 height 20
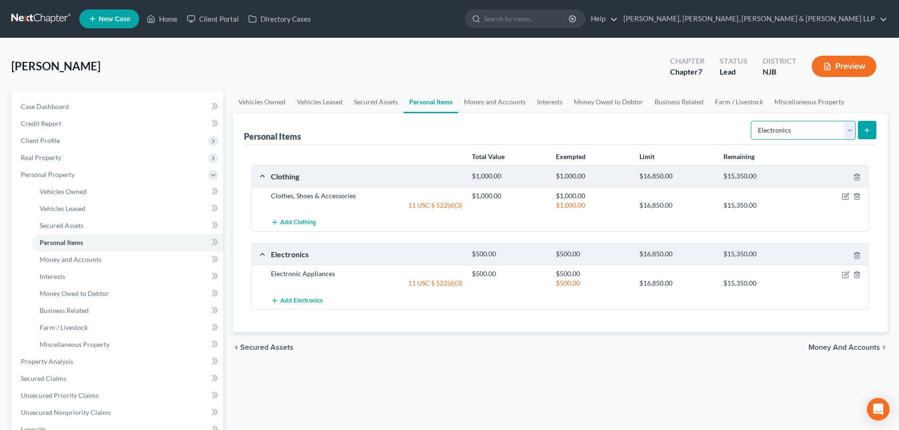
drag, startPoint x: 795, startPoint y: 133, endPoint x: 793, endPoint y: 139, distance: 6.4
click at [793, 135] on select "Select Item Type Clothing Collectibles Of Value Electronics Firearms Household …" at bounding box center [803, 130] width 105 height 19
select select "household_goods"
click at [752, 121] on select "Select Item Type Clothing Collectibles Of Value Electronics Firearms Household …" at bounding box center [803, 130] width 105 height 19
drag, startPoint x: 872, startPoint y: 125, endPoint x: 867, endPoint y: 126, distance: 5.4
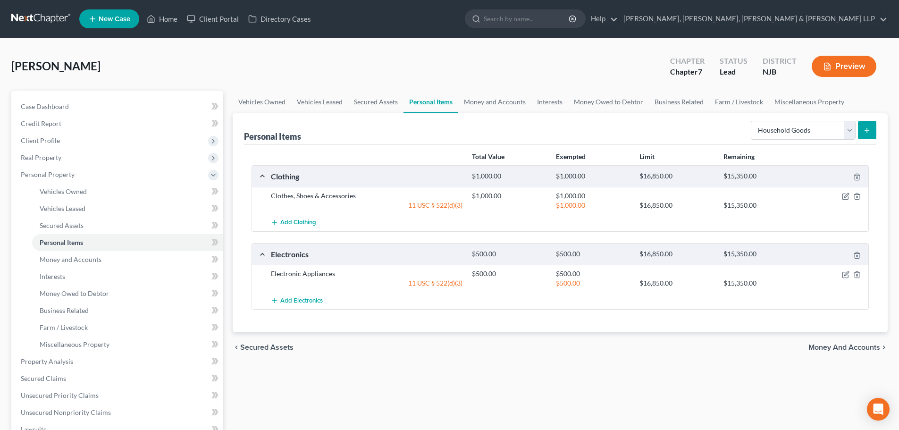
click at [867, 126] on button "submit" at bounding box center [867, 130] width 18 height 18
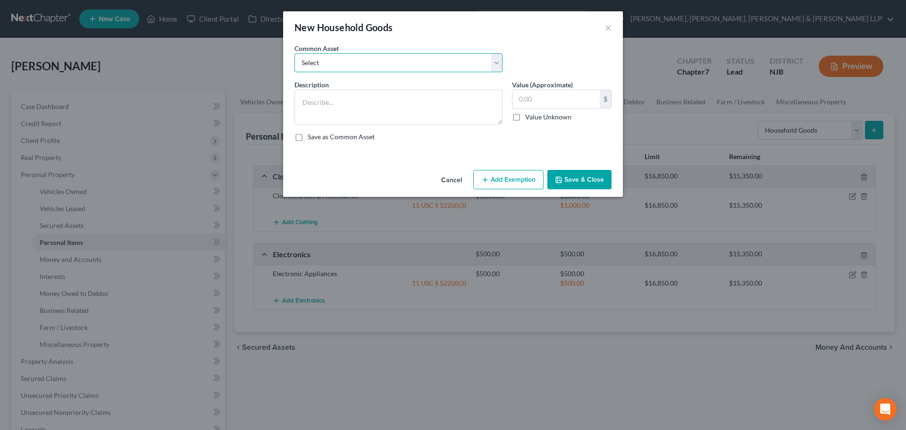
drag, startPoint x: 424, startPoint y: 66, endPoint x: 417, endPoint y: 71, distance: 8.7
click at [424, 66] on select "Select Household items" at bounding box center [399, 62] width 208 height 19
select select "0"
click at [295, 53] on select "Select Household items" at bounding box center [399, 62] width 208 height 19
type textarea "Household items"
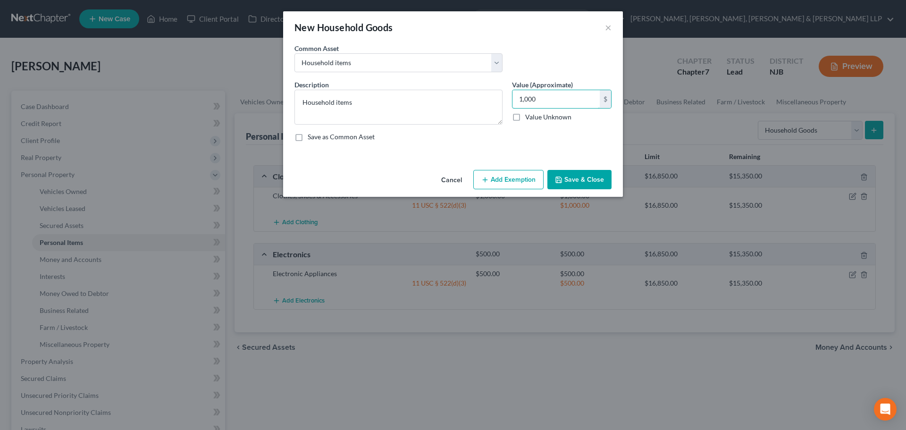
type input "1,000"
click at [529, 177] on button "Add Exemption" at bounding box center [508, 180] width 70 height 20
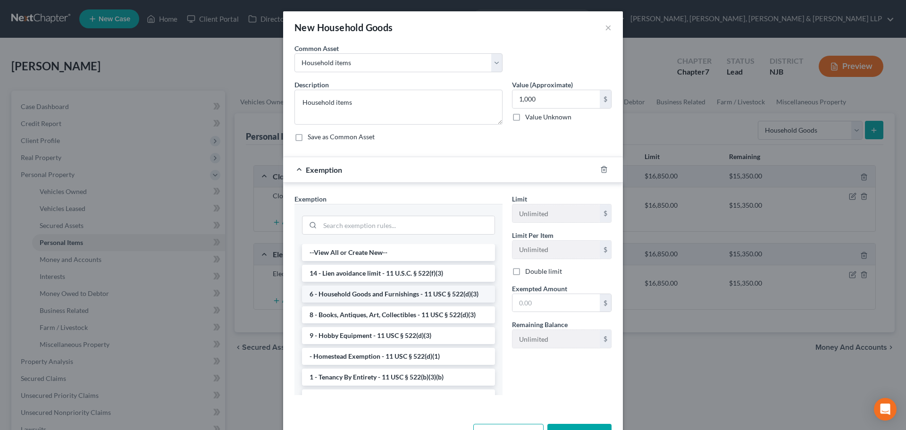
click at [384, 291] on li "6 - Household Goods and Furnishings - 11 USC § 522(d)(3)" at bounding box center [398, 294] width 193 height 17
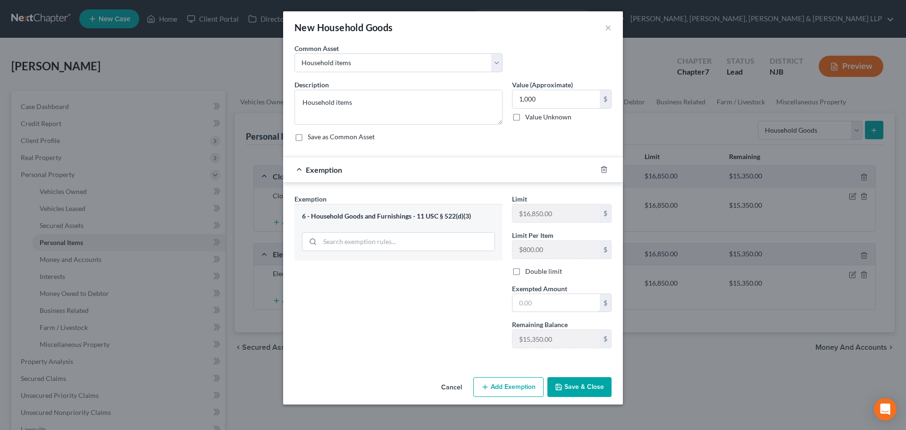
drag, startPoint x: 546, startPoint y: 301, endPoint x: 488, endPoint y: 313, distance: 59.3
click at [546, 301] on input "text" at bounding box center [556, 303] width 87 height 18
type input "1,000"
drag, startPoint x: 413, startPoint y: 342, endPoint x: 522, endPoint y: 340, distance: 108.6
click at [415, 341] on div "Exemption Set must be selected for CA. Exemption * 6 - Household Goods and Furn…" at bounding box center [399, 275] width 218 height 162
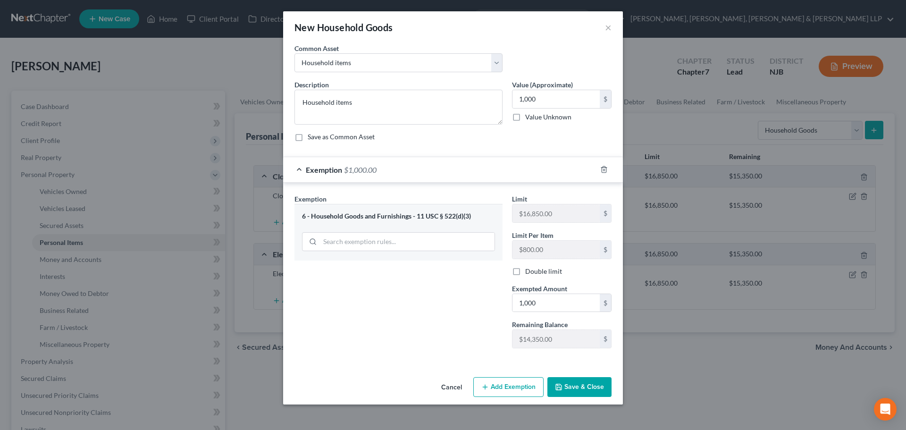
drag, startPoint x: 572, startPoint y: 381, endPoint x: 583, endPoint y: 375, distance: 12.5
click at [571, 381] on button "Save & Close" at bounding box center [580, 387] width 64 height 20
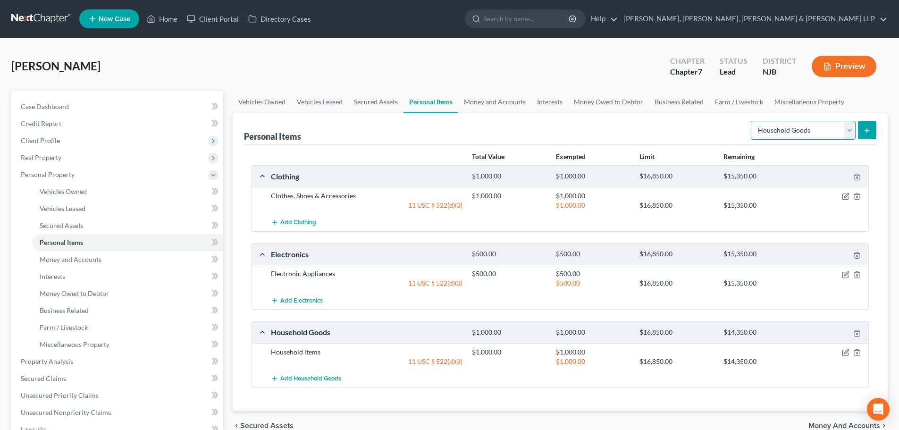
click at [781, 134] on select "Select Item Type Clothing Collectibles Of Value Electronics Firearms Household …" at bounding box center [803, 130] width 105 height 19
select select "jewelry"
click at [752, 121] on select "Select Item Type Clothing Collectibles Of Value Electronics Firearms Household …" at bounding box center [803, 130] width 105 height 19
click at [500, 97] on link "Money and Accounts" at bounding box center [494, 102] width 73 height 23
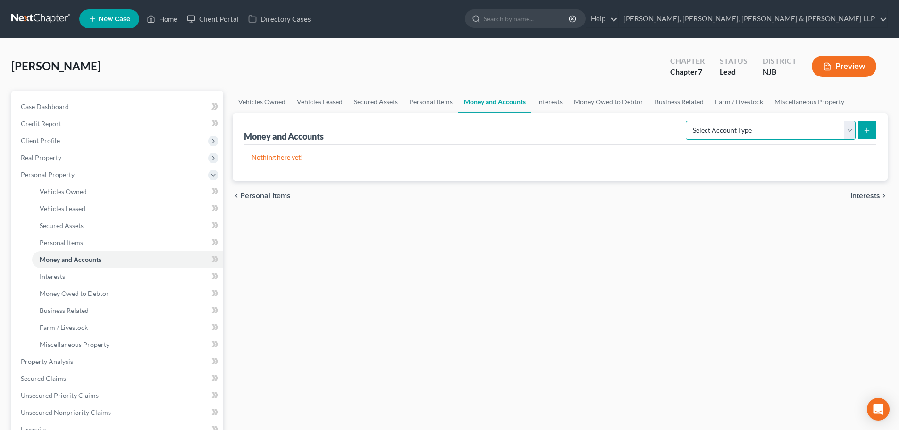
click at [724, 134] on select "Select Account Type Brokerage Cash on Hand Certificates of Deposit Checking Acc…" at bounding box center [771, 130] width 170 height 19
select select "checking"
click at [688, 121] on select "Select Account Type Brokerage Cash on Hand Certificates of Deposit Checking Acc…" at bounding box center [771, 130] width 170 height 19
click at [874, 125] on button "submit" at bounding box center [867, 130] width 18 height 18
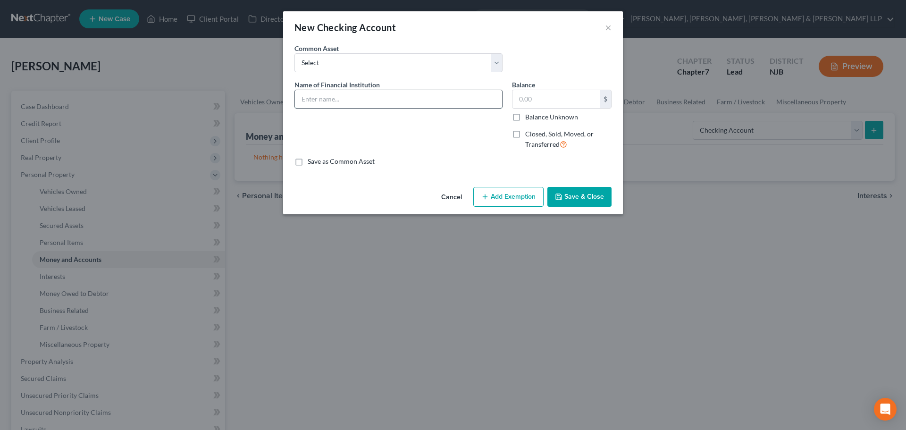
click at [350, 99] on input "text" at bounding box center [398, 99] width 207 height 18
type input "Chase Bank - 9099"
click at [540, 99] on input "text" at bounding box center [556, 99] width 87 height 18
type input "1,000"
click at [537, 195] on button "Add Exemption" at bounding box center [508, 197] width 70 height 20
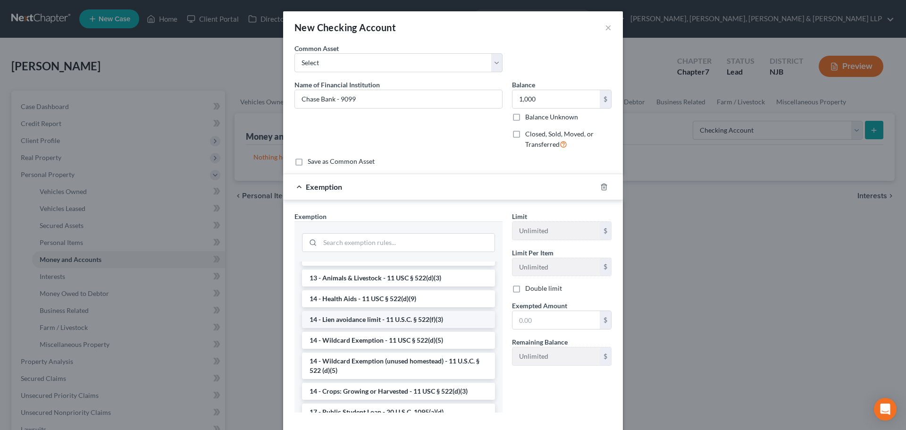
scroll to position [189, 0]
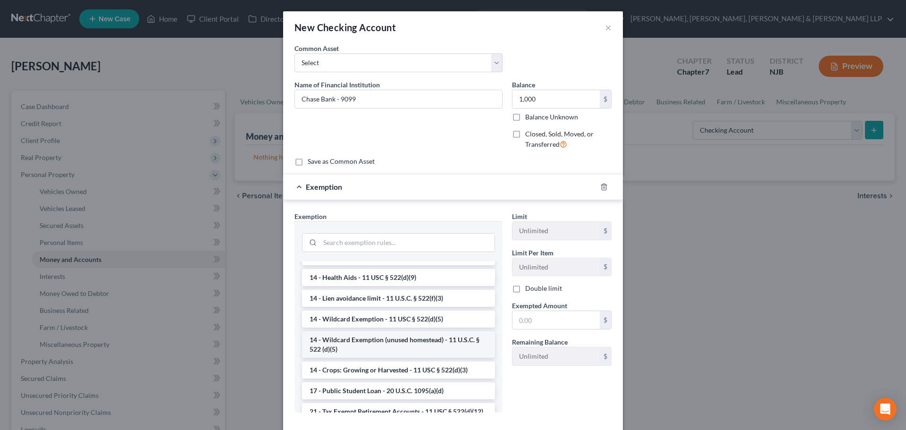
click at [408, 344] on li "14 - Wildcard Exemption (unused homestead) - 11 U.S.C. § 522 (d)(5)" at bounding box center [398, 344] width 193 height 26
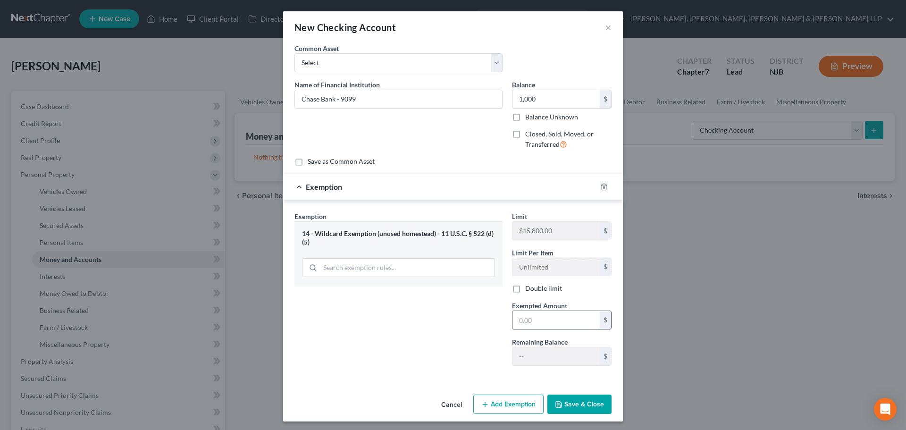
click at [533, 329] on input "text" at bounding box center [556, 320] width 87 height 18
type input "1,000"
drag, startPoint x: 440, startPoint y: 346, endPoint x: 463, endPoint y: 351, distance: 23.2
click at [440, 346] on div "Exemption Set must be selected for CA. Exemption * 14 - Wildcard Exemption (unu…" at bounding box center [399, 292] width 218 height 162
click at [591, 406] on button "Save & Close" at bounding box center [580, 405] width 64 height 20
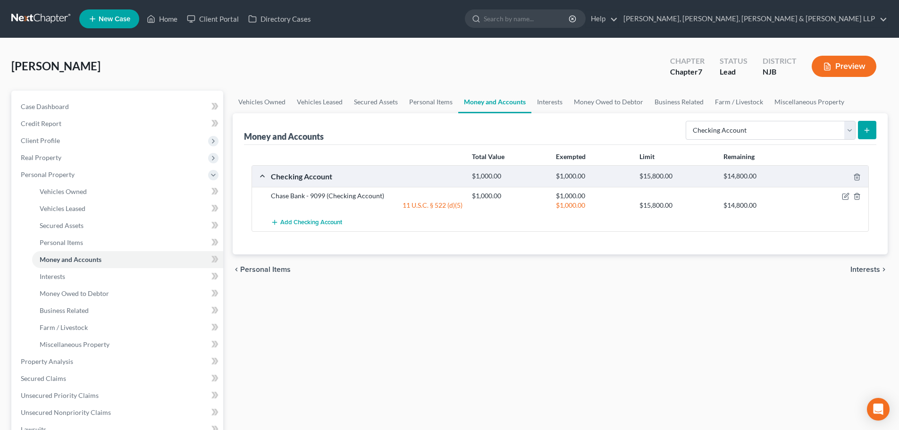
click at [868, 133] on icon "submit" at bounding box center [867, 131] width 8 height 8
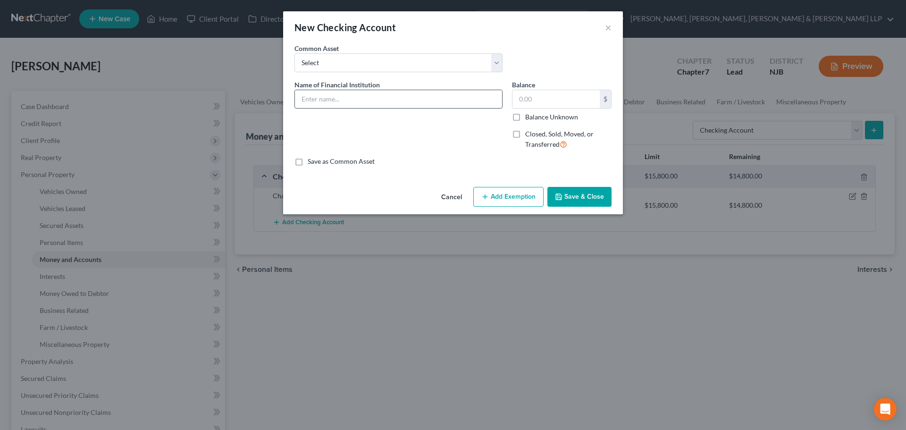
drag, startPoint x: 327, startPoint y: 112, endPoint x: 337, endPoint y: 104, distance: 12.4
click at [327, 111] on div "Name of Financial Institution *" at bounding box center [399, 118] width 218 height 77
click at [337, 104] on input "text" at bounding box center [398, 99] width 207 height 18
type input "Citibank - 6261"
click at [530, 106] on input "text" at bounding box center [556, 99] width 87 height 18
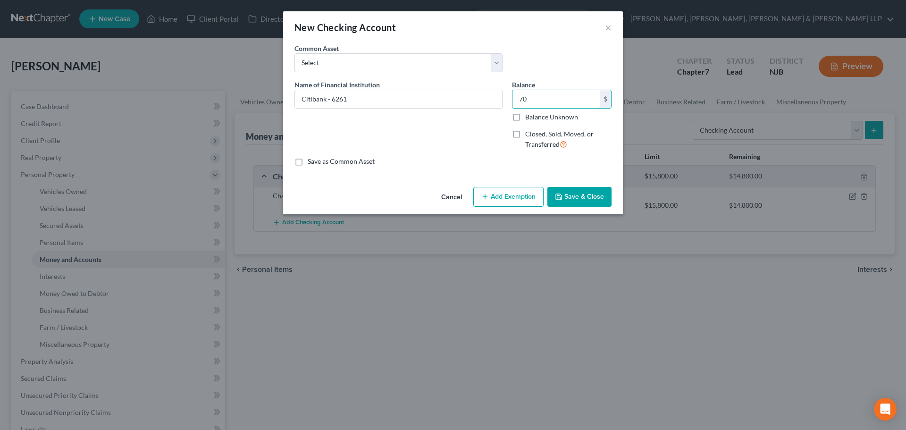
type input "70"
click at [511, 187] on button "Add Exemption" at bounding box center [508, 197] width 70 height 20
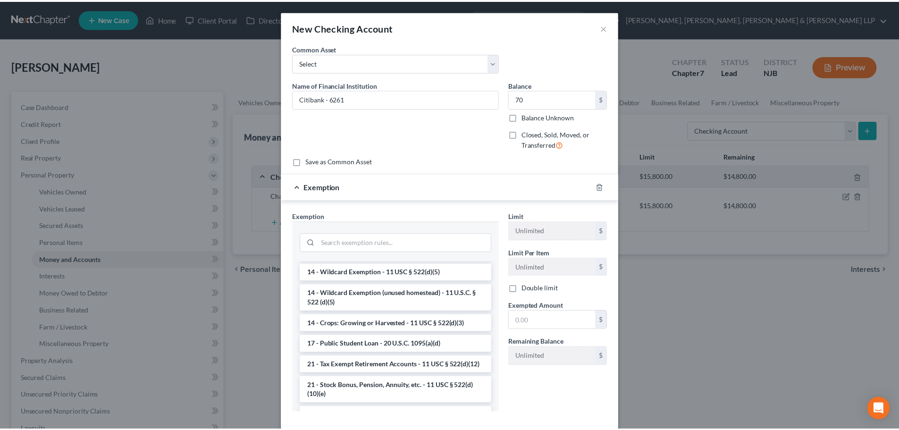
scroll to position [236, 0]
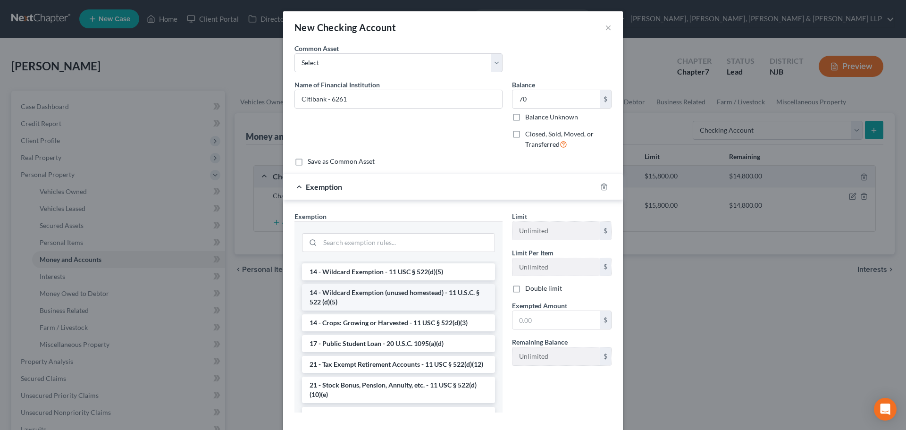
click at [375, 294] on li "14 - Wildcard Exemption (unused homestead) - 11 U.S.C. § 522 (d)(5)" at bounding box center [398, 297] width 193 height 26
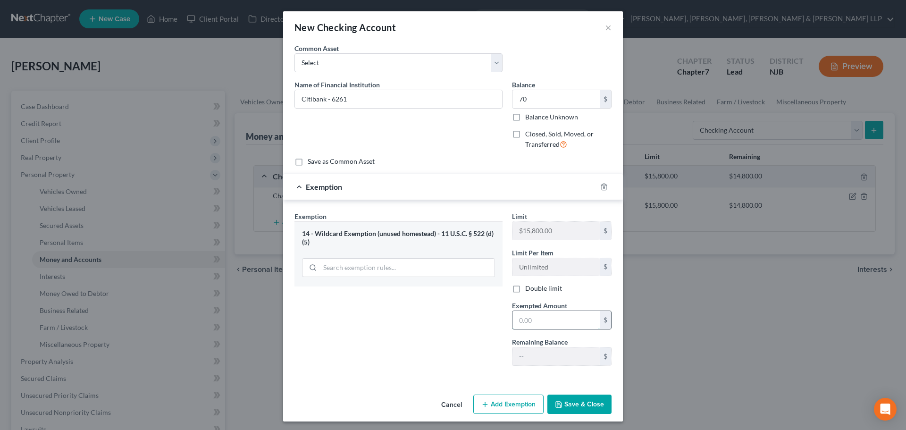
click at [533, 323] on input "text" at bounding box center [556, 320] width 87 height 18
type input "70"
click at [579, 403] on button "Save & Close" at bounding box center [580, 405] width 64 height 20
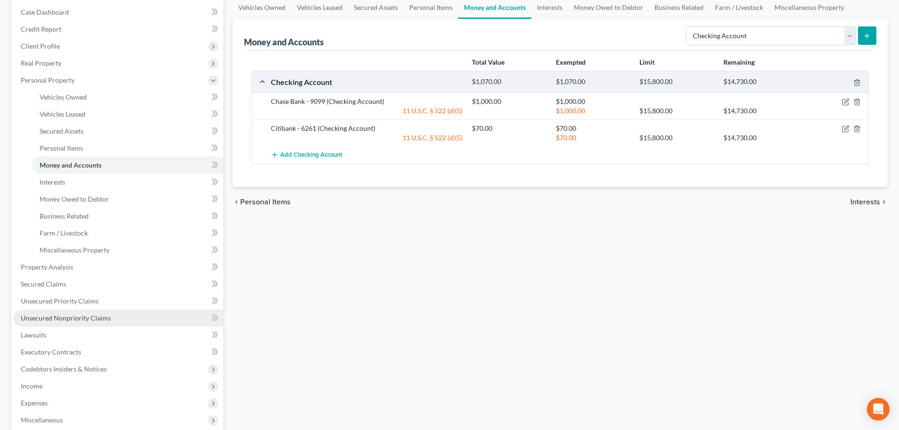
click at [82, 323] on link "Unsecured Nonpriority Claims" at bounding box center [118, 318] width 210 height 17
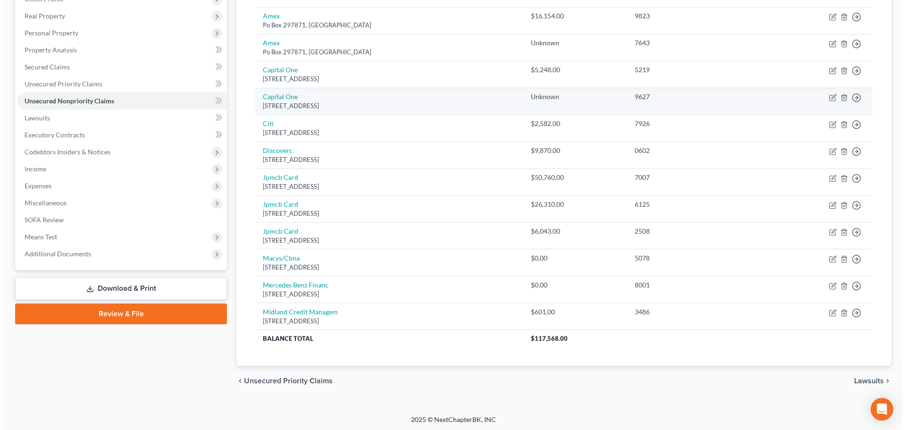
scroll to position [143, 0]
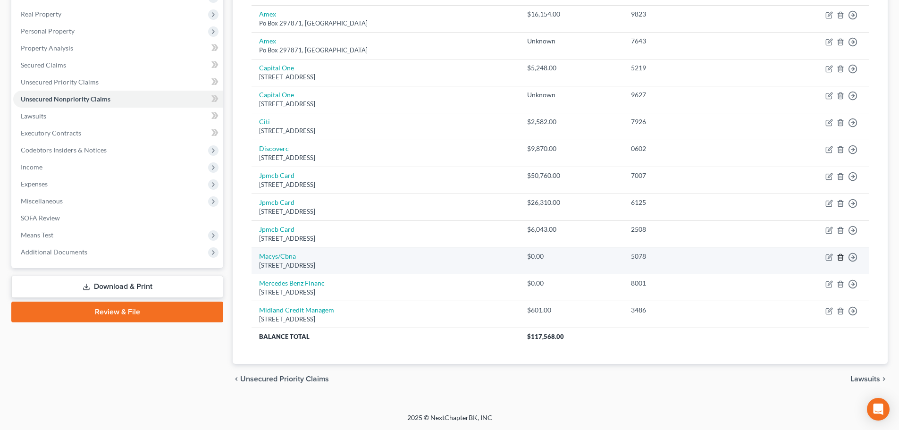
click at [840, 255] on icon "button" at bounding box center [840, 257] width 4 height 6
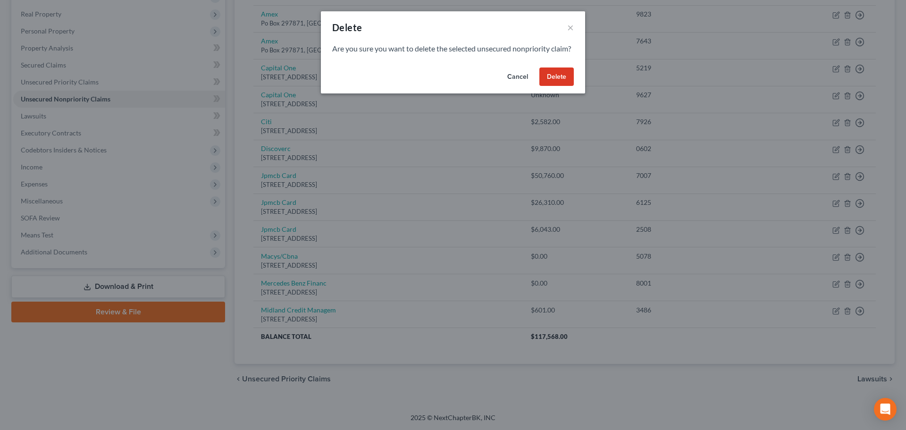
click at [549, 86] on button "Delete" at bounding box center [557, 76] width 34 height 19
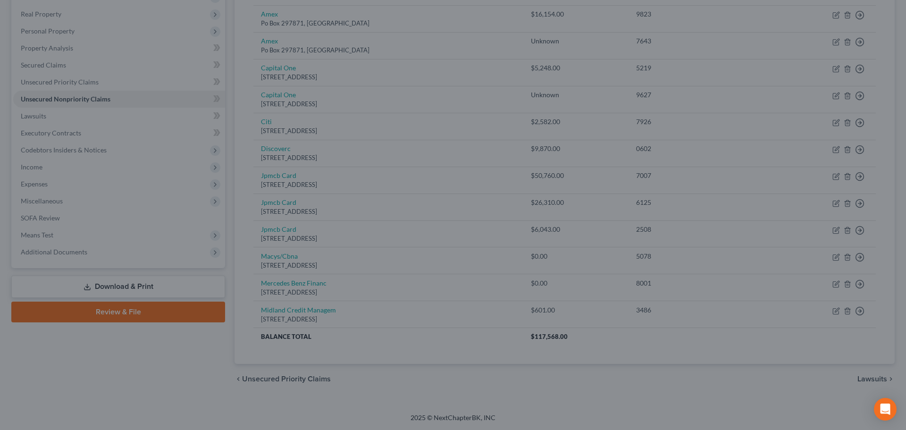
scroll to position [117, 0]
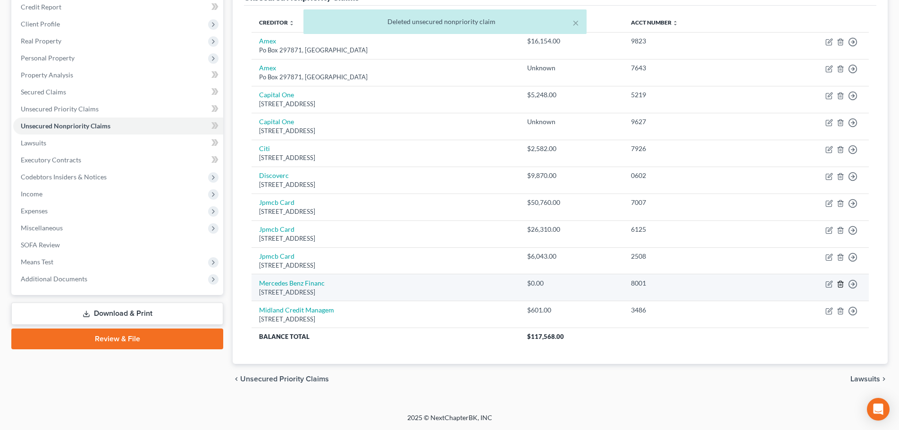
click at [843, 283] on icon "button" at bounding box center [840, 284] width 4 height 6
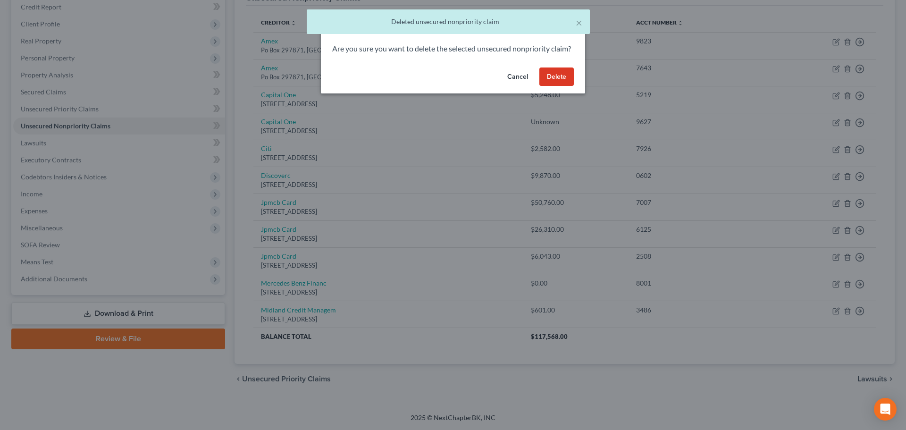
click at [554, 86] on button "Delete" at bounding box center [557, 76] width 34 height 19
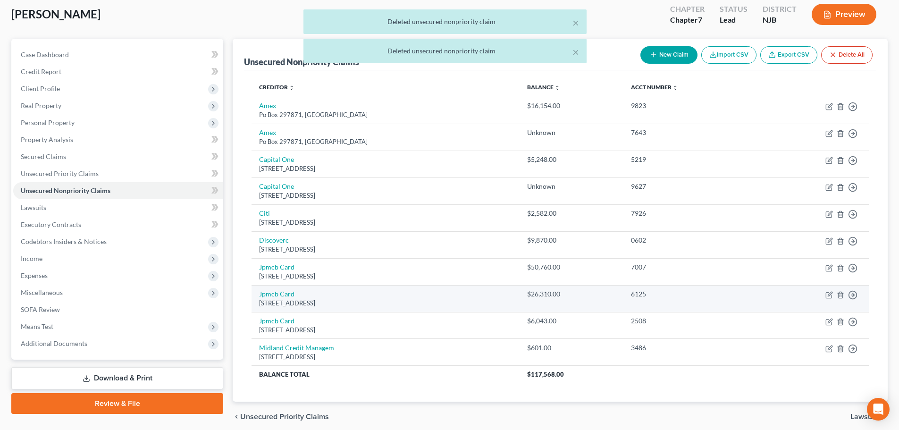
scroll to position [0, 0]
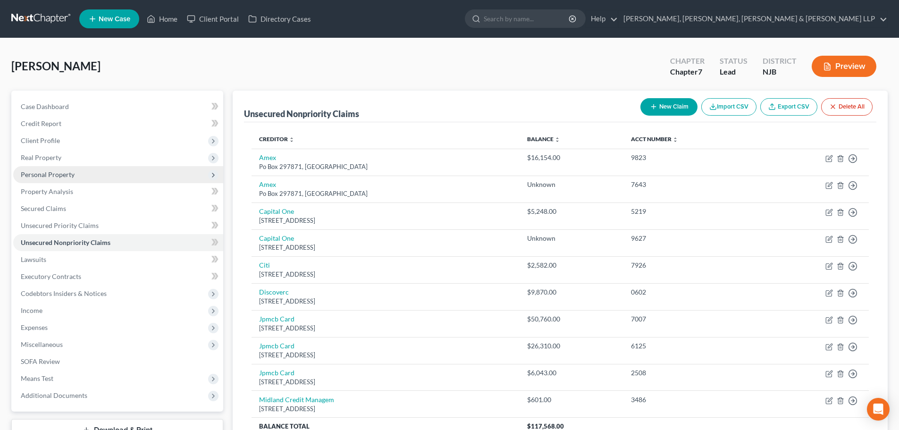
click at [52, 175] on span "Personal Property" at bounding box center [48, 174] width 54 height 8
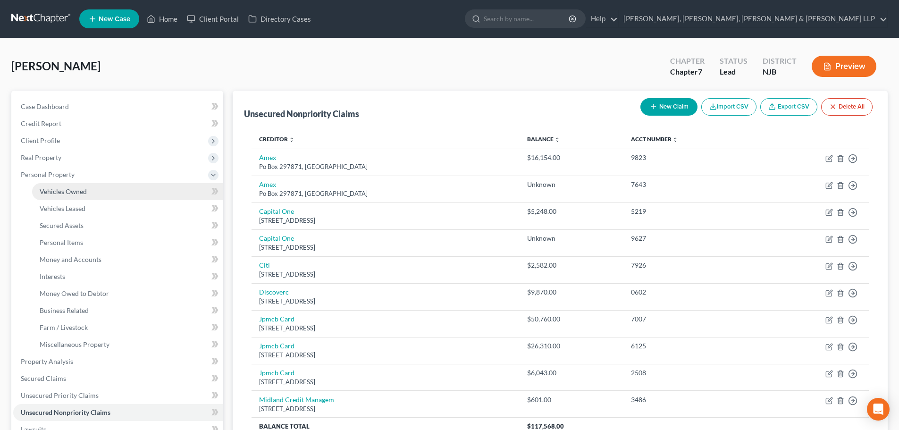
click at [70, 194] on span "Vehicles Owned" at bounding box center [63, 191] width 47 height 8
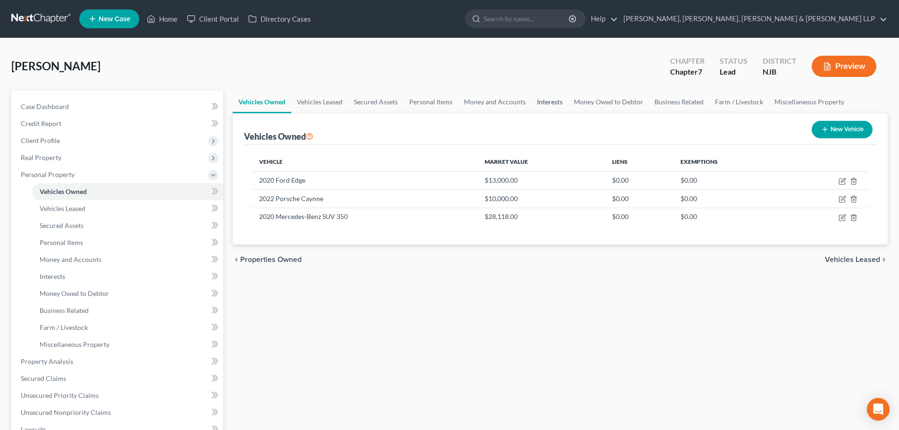
click at [545, 103] on link "Interests" at bounding box center [549, 102] width 37 height 23
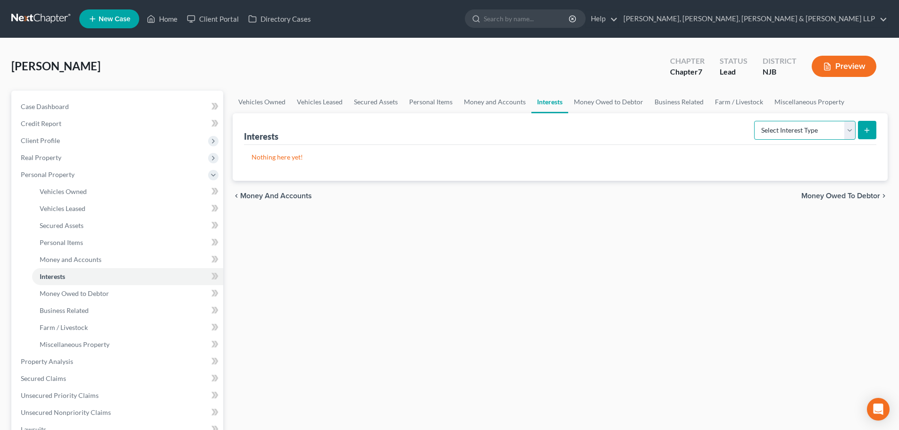
click at [813, 138] on select "Select Interest Type 401K Annuity Bond Education IRA Government Bond Government…" at bounding box center [804, 130] width 101 height 19
select select "incorporated_business"
click at [755, 121] on select "Select Interest Type 401K Annuity Bond Education IRA Government Bond Government…" at bounding box center [804, 130] width 101 height 19
click at [868, 135] on button "submit" at bounding box center [867, 130] width 18 height 18
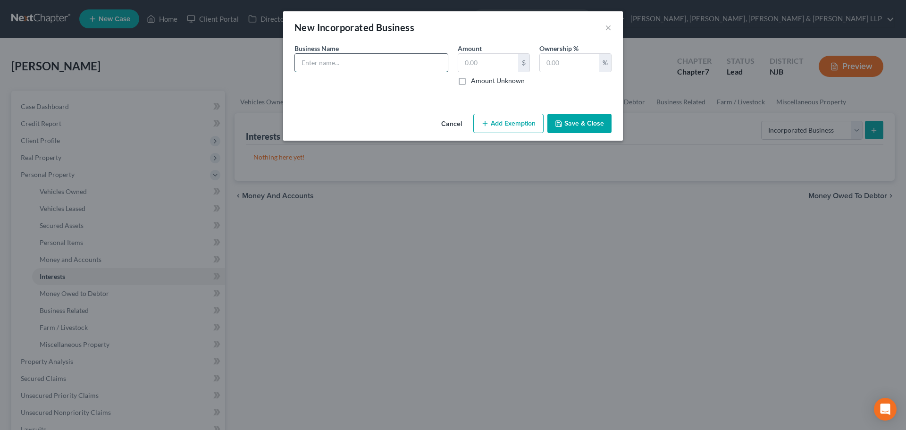
click at [363, 62] on input "text" at bounding box center [371, 63] width 153 height 18
type input "Nicho Food Corp - Not operating"
click at [483, 62] on input "text" at bounding box center [488, 63] width 60 height 18
type input "0.00"
click at [555, 59] on input "text" at bounding box center [569, 63] width 59 height 18
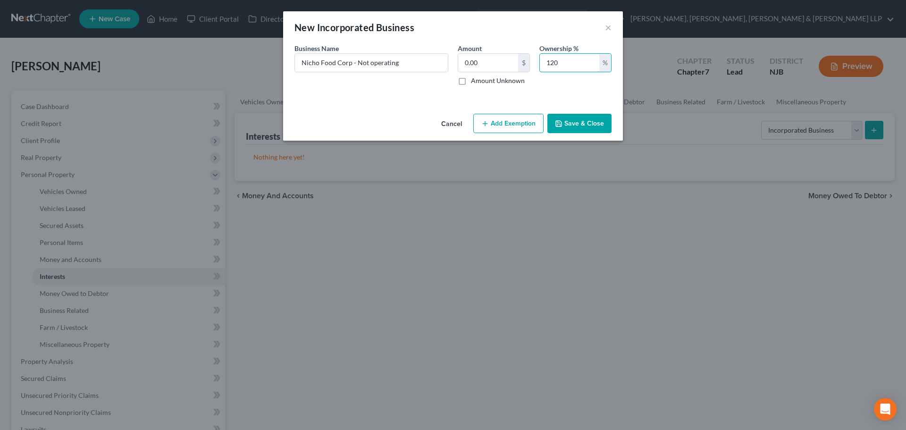
drag, startPoint x: 555, startPoint y: 64, endPoint x: 500, endPoint y: 80, distance: 57.1
click at [500, 80] on div "Business Name * Nicho Food Corp - Not operating Amount 0.00 $ Amount Unknown Ow…" at bounding box center [453, 68] width 327 height 50
type input "100"
drag, startPoint x: 574, startPoint y: 122, endPoint x: 470, endPoint y: 169, distance: 114.5
click at [574, 122] on button "Save & Close" at bounding box center [580, 124] width 64 height 20
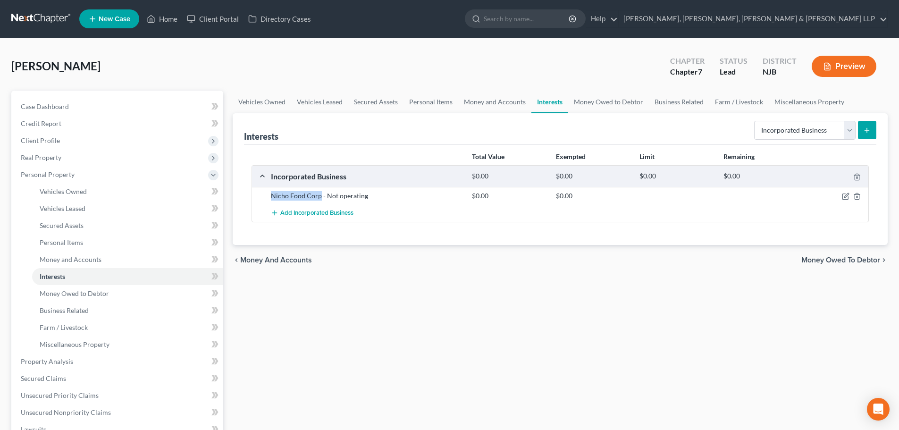
drag, startPoint x: 277, startPoint y: 200, endPoint x: 265, endPoint y: 200, distance: 11.8
click at [265, 200] on div "Nicho Food Corp - Not operating $0.00 $0.00" at bounding box center [560, 195] width 616 height 17
copy div "Nicho Food Corp"
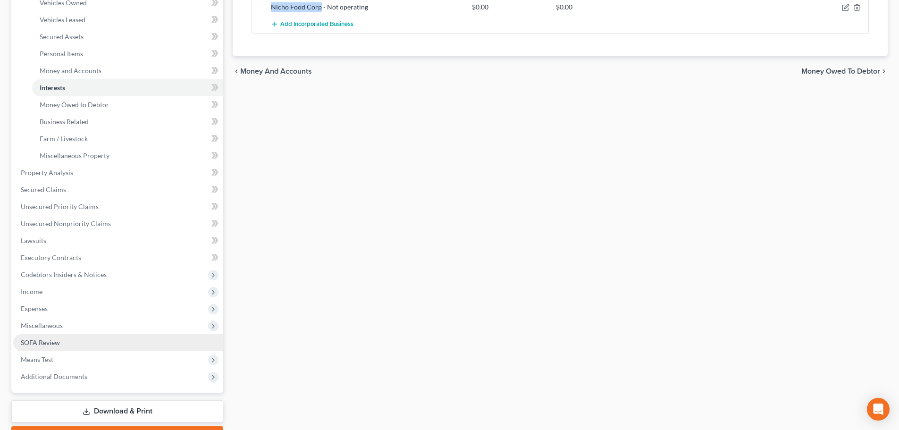
click at [44, 344] on span "SOFA Review" at bounding box center [40, 342] width 39 height 8
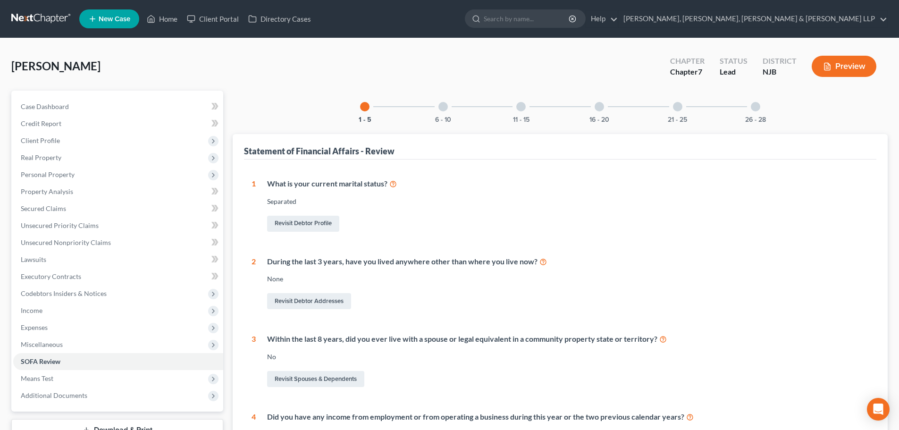
click at [756, 109] on div at bounding box center [755, 106] width 9 height 9
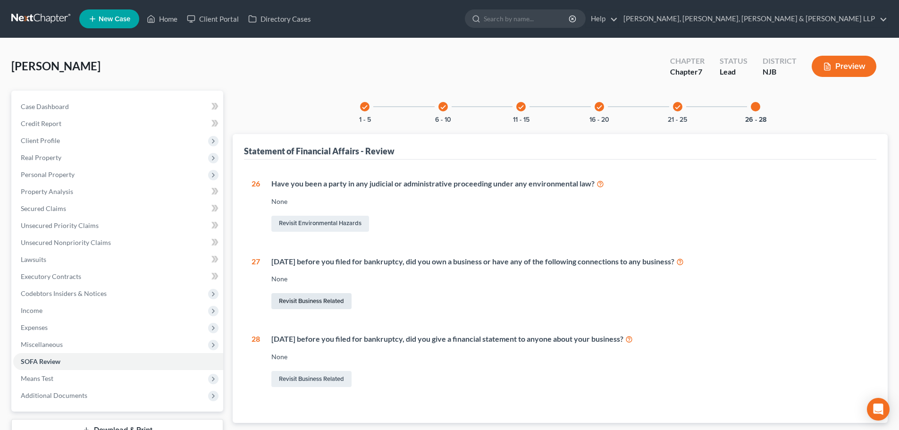
click at [328, 304] on link "Revisit Business Related" at bounding box center [311, 301] width 80 height 16
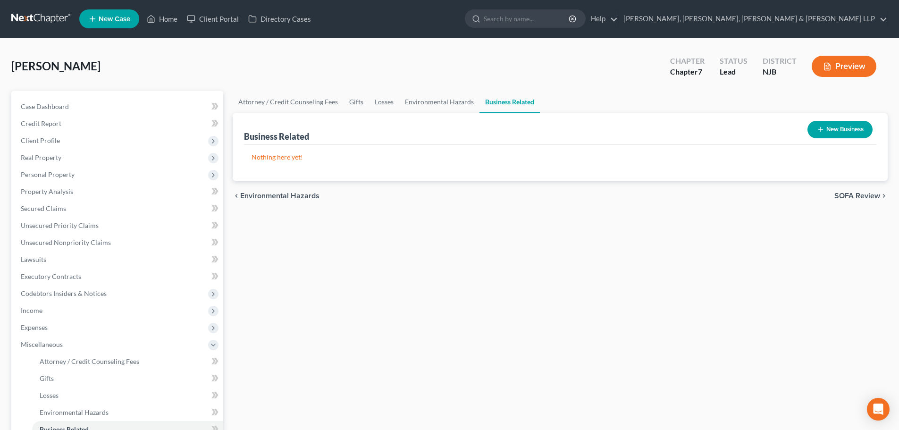
click at [855, 127] on button "New Business" at bounding box center [840, 129] width 65 height 17
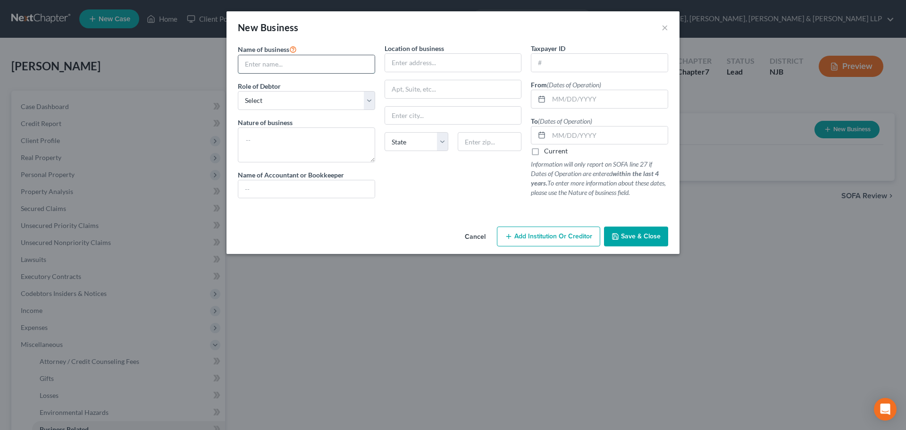
click at [342, 62] on input "text" at bounding box center [306, 64] width 136 height 18
paste input "Nicho Food Corp"
type input "Nicho Food Corp"
click at [273, 103] on select "Select A member of a limited liability company (LLC) or limited liability partn…" at bounding box center [306, 100] width 137 height 19
select select "officer"
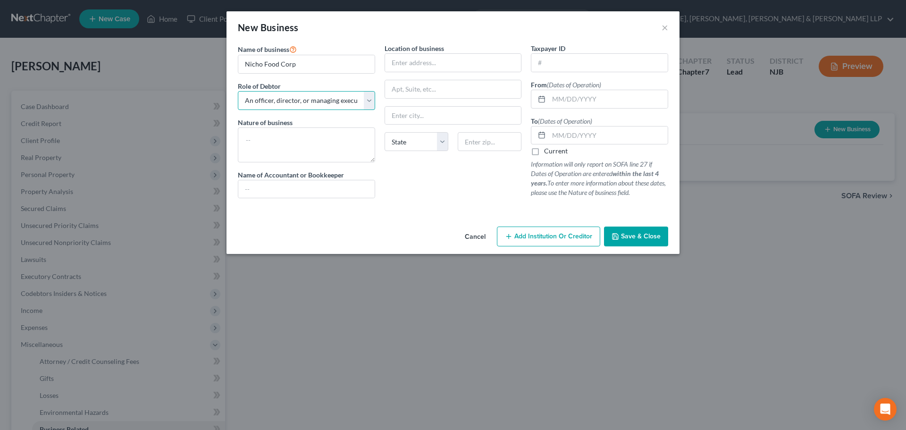
click at [238, 91] on select "Select A member of a limited liability company (LLC) or limited liability partn…" at bounding box center [306, 100] width 137 height 19
click at [301, 136] on textarea at bounding box center [306, 144] width 137 height 35
type textarea "Restaurant"
click at [569, 101] on input "text" at bounding box center [608, 99] width 119 height 18
paste input "Nicho Food Corp"
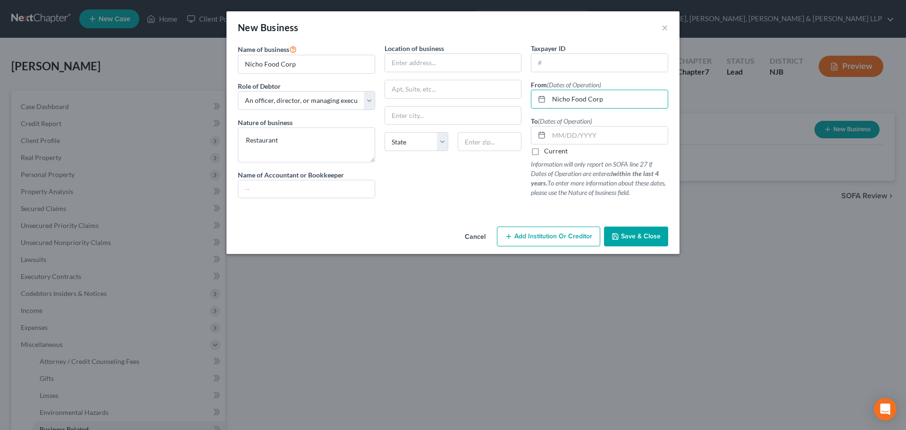
type input "Nicho Food Corp"
click at [495, 107] on div "Name of business * Nicho Food Corp Role of Debtor * Select A member of a limite…" at bounding box center [453, 128] width 440 height 170
click at [576, 62] on input "text" at bounding box center [599, 63] width 136 height 18
type input "[US_EMPLOYER_IDENTIFICATION_NUMBER]"
click at [555, 148] on label "Current" at bounding box center [556, 150] width 24 height 9
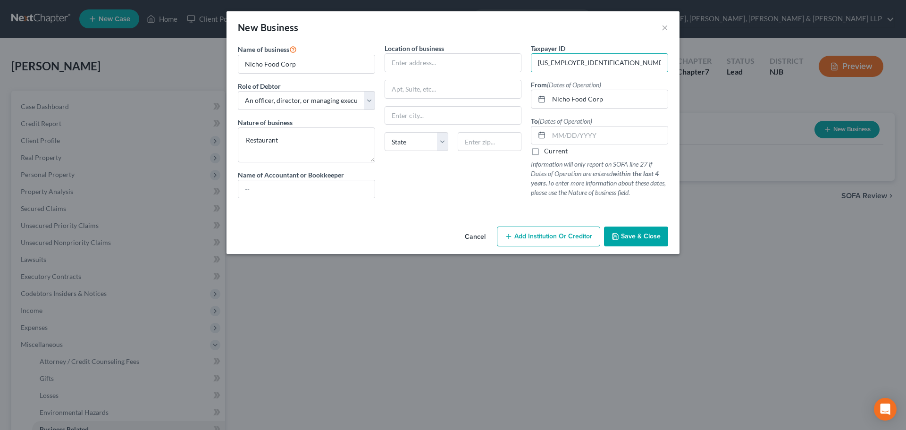
click at [554, 148] on input "Current" at bounding box center [551, 149] width 6 height 6
checkbox input "true"
click at [435, 64] on input "text" at bounding box center [453, 63] width 136 height 18
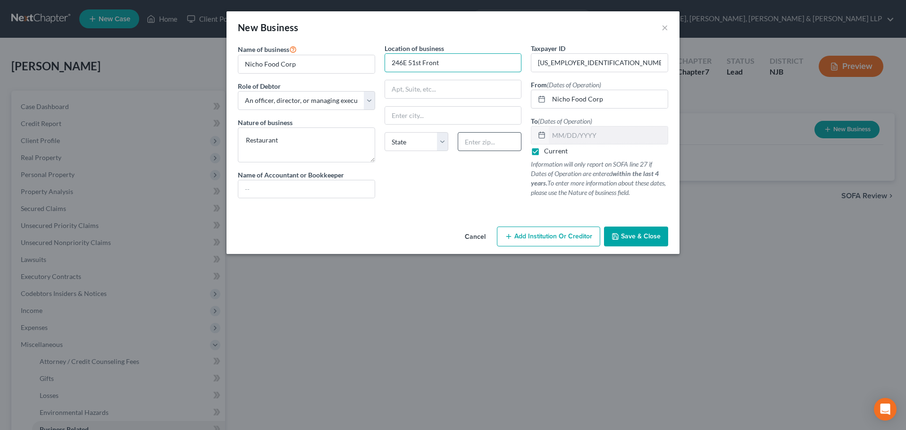
type input "246E 51st Front"
click at [498, 133] on input "text" at bounding box center [490, 141] width 64 height 19
type input "10022"
type input "[US_STATE]"
select select "35"
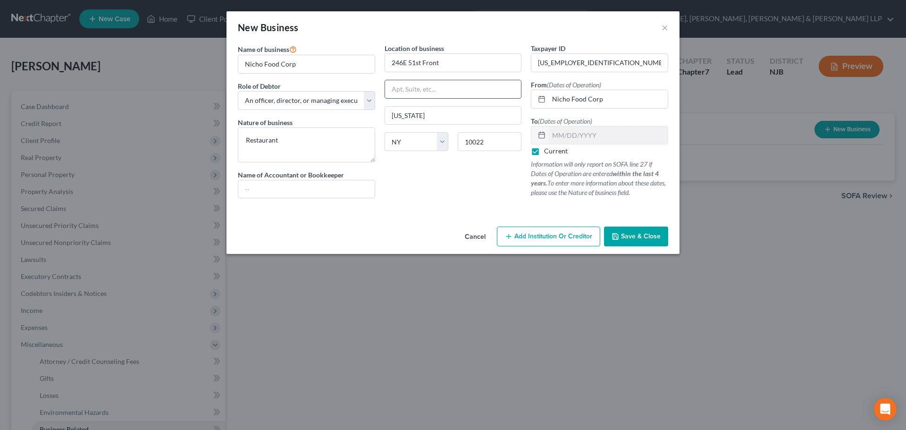
click at [458, 83] on input "text" at bounding box center [453, 89] width 136 height 18
click at [295, 194] on input "text" at bounding box center [306, 189] width 136 height 18
type input "[PERSON_NAME]"
click at [661, 234] on button "Save & Close" at bounding box center [636, 237] width 64 height 20
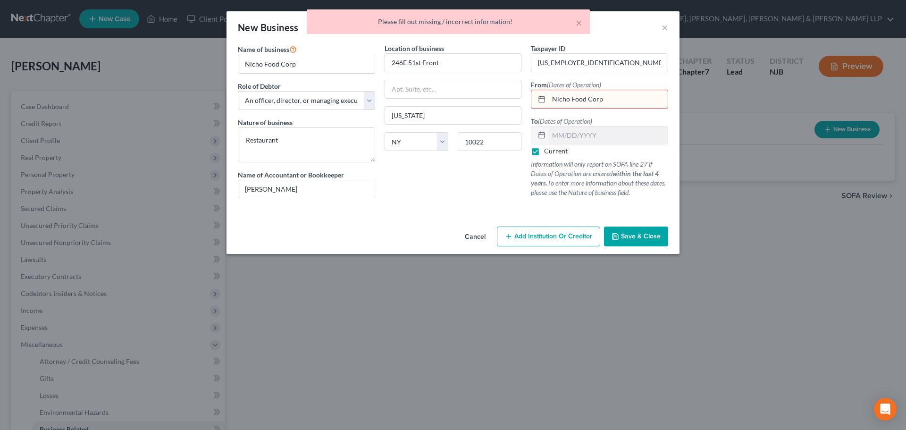
drag, startPoint x: 604, startPoint y: 102, endPoint x: 507, endPoint y: 100, distance: 96.8
click at [507, 100] on div "Name of business * Nicho Food Corp Role of Debtor * Select A member of a limite…" at bounding box center [453, 128] width 440 height 170
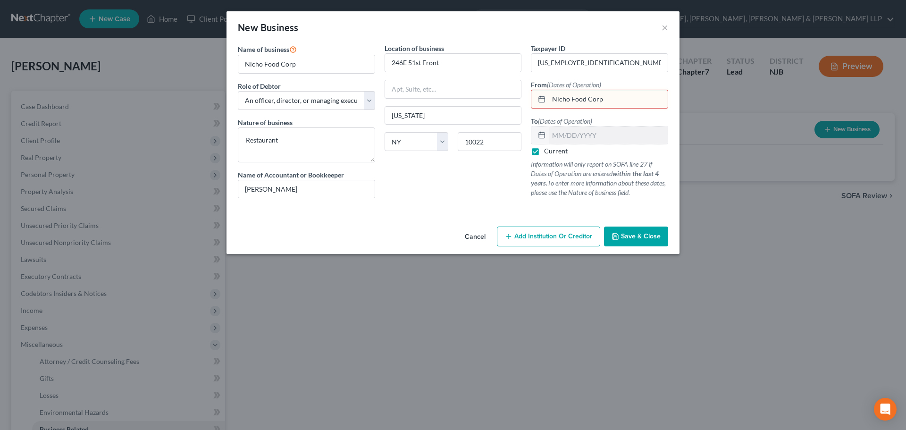
click at [618, 99] on input "Nicho Food Corp" at bounding box center [608, 99] width 119 height 18
type input "[DATE]"
click at [640, 243] on button "Save & Close" at bounding box center [636, 237] width 64 height 20
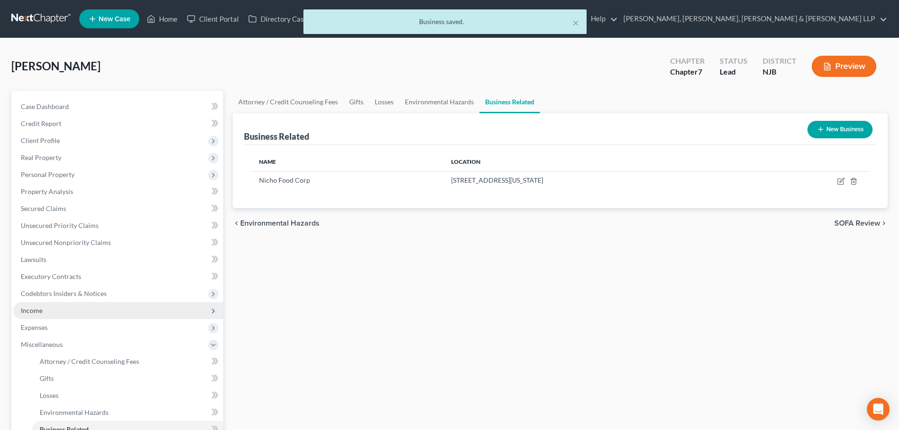
click at [34, 315] on span "Income" at bounding box center [118, 310] width 210 height 17
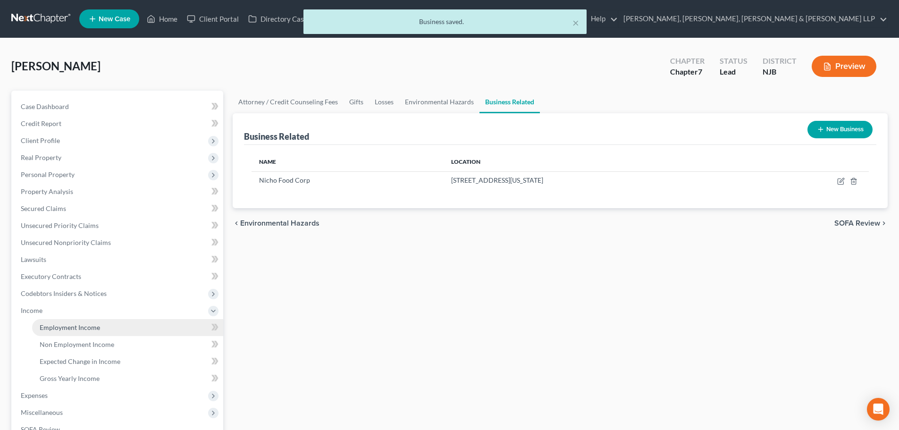
click at [50, 327] on span "Employment Income" at bounding box center [70, 327] width 60 height 8
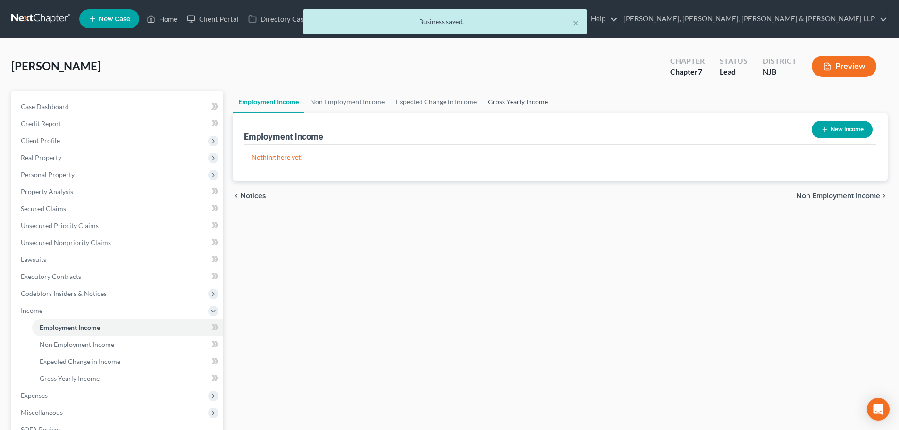
click at [500, 97] on link "Gross Yearly Income" at bounding box center [517, 102] width 71 height 23
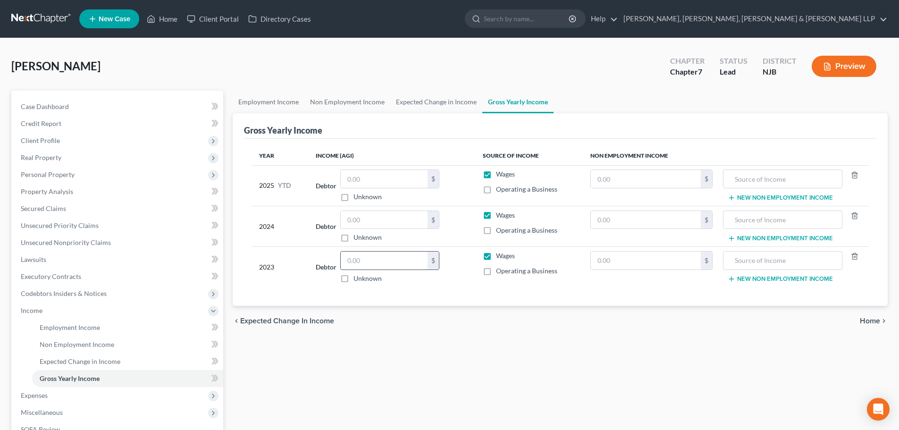
drag, startPoint x: 391, startPoint y: 267, endPoint x: 378, endPoint y: 253, distance: 19.0
click at [386, 267] on input "text" at bounding box center [384, 261] width 87 height 18
type input "70"
click at [349, 229] on div "$" at bounding box center [389, 220] width 99 height 19
click at [354, 216] on input "text" at bounding box center [384, 220] width 87 height 18
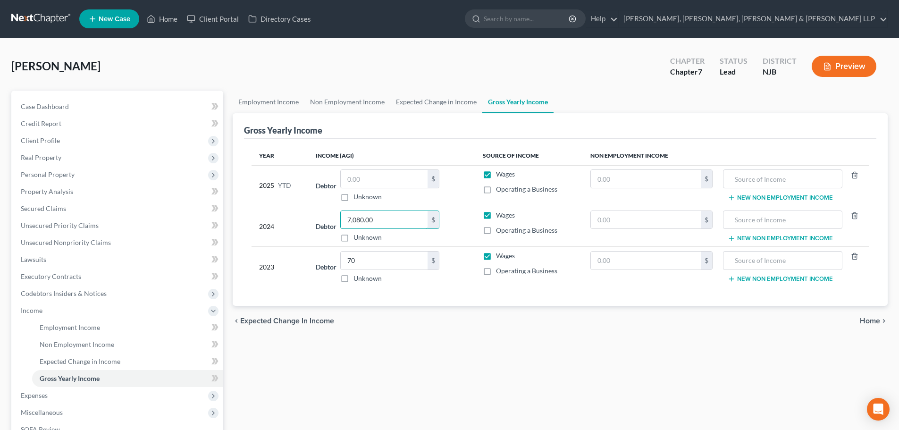
type input "7,080.00"
click at [403, 267] on input "70" at bounding box center [384, 261] width 87 height 18
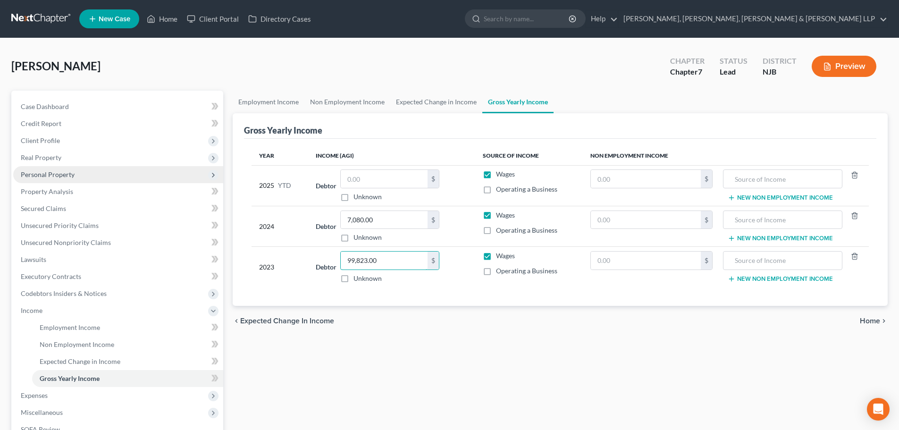
type input "99,823.00"
click at [76, 179] on span "Personal Property" at bounding box center [118, 174] width 210 height 17
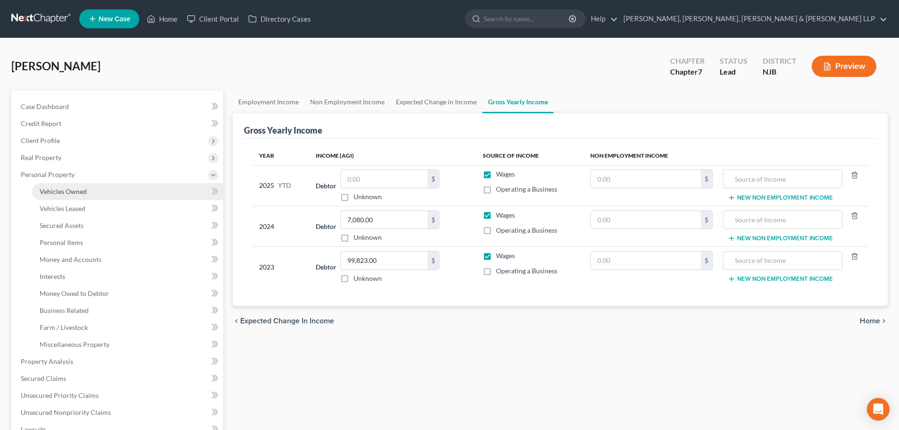
click at [84, 195] on span "Vehicles Owned" at bounding box center [63, 191] width 47 height 8
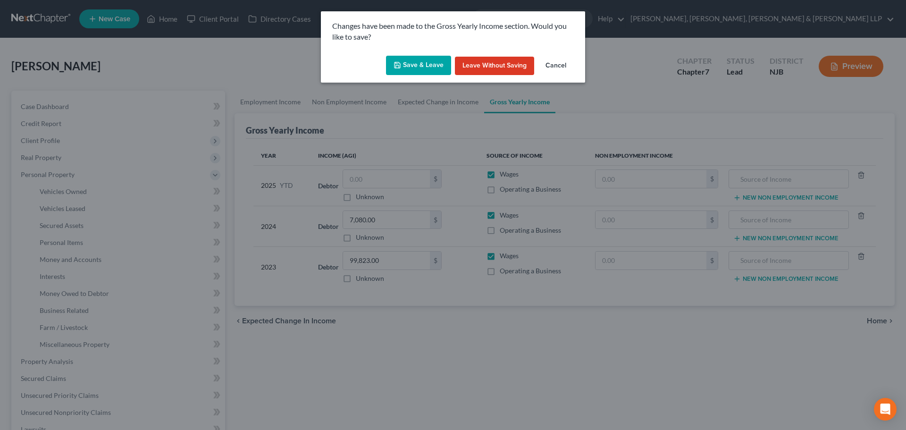
click at [438, 65] on button "Save & Leave" at bounding box center [418, 66] width 65 height 20
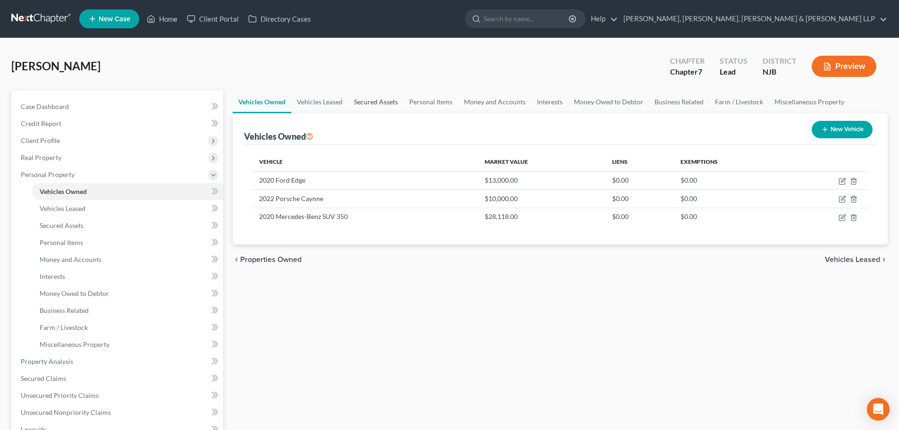
click at [371, 105] on link "Secured Assets" at bounding box center [375, 102] width 55 height 23
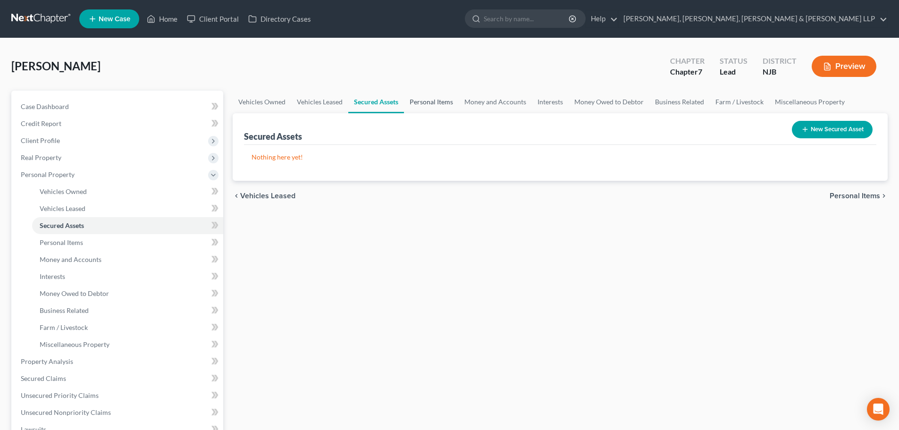
drag, startPoint x: 419, startPoint y: 107, endPoint x: 446, endPoint y: 107, distance: 27.4
click at [419, 107] on link "Personal Items" at bounding box center [431, 102] width 55 height 23
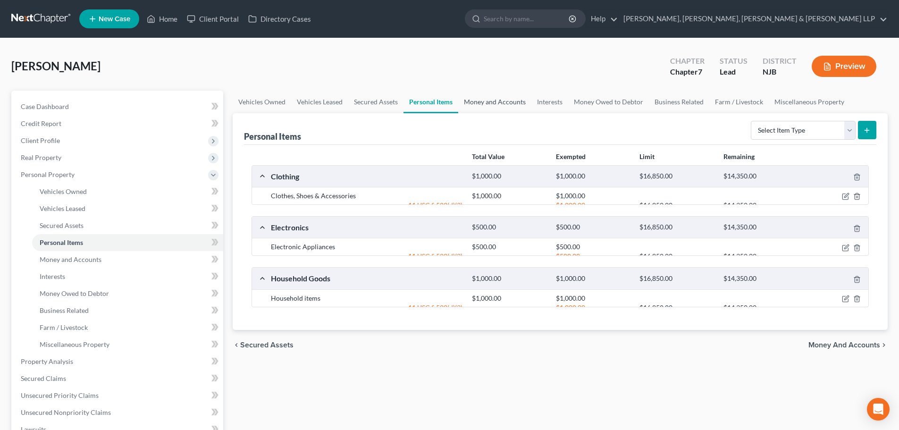
click at [497, 103] on link "Money and Accounts" at bounding box center [494, 102] width 73 height 23
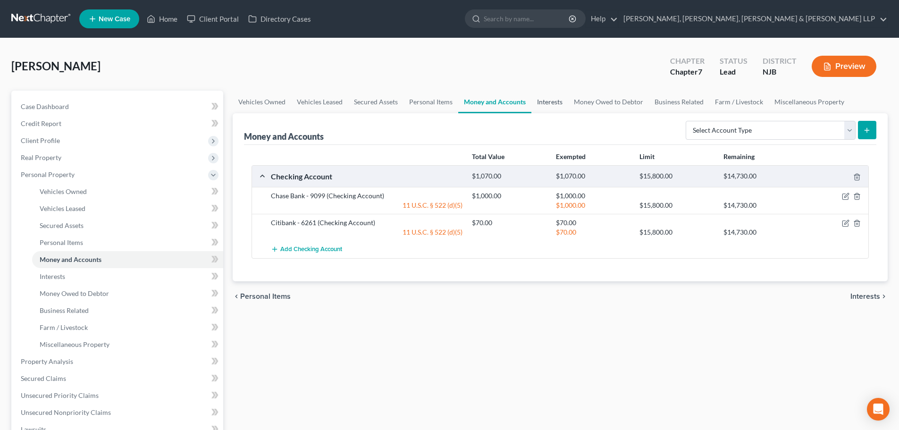
click at [543, 101] on link "Interests" at bounding box center [549, 102] width 37 height 23
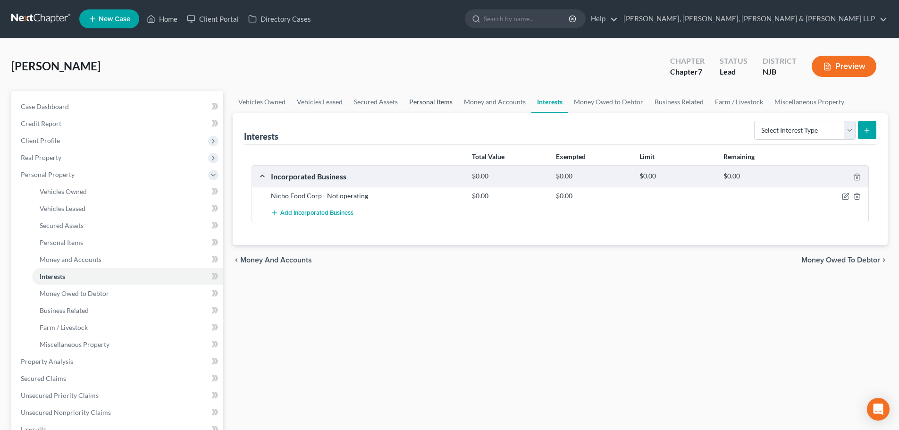
click at [405, 104] on link "Personal Items" at bounding box center [431, 102] width 55 height 23
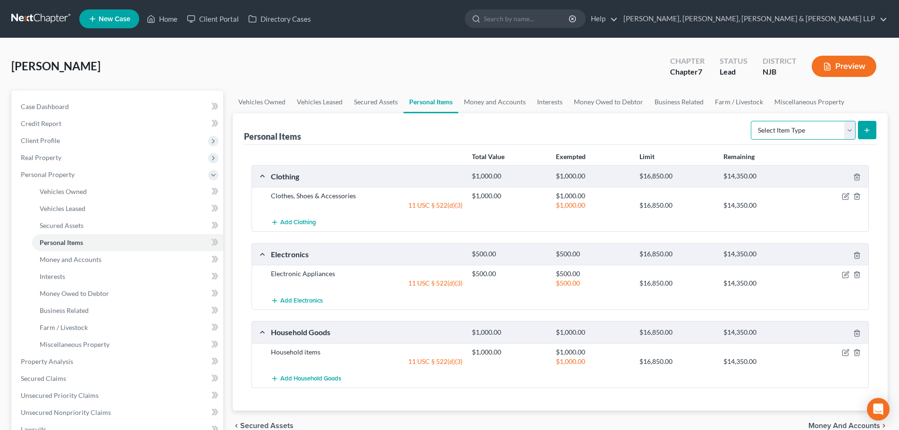
click at [778, 127] on select "Select Item Type Clothing Collectibles Of Value Electronics Firearms Household …" at bounding box center [803, 130] width 105 height 19
drag, startPoint x: 378, startPoint y: 99, endPoint x: 391, endPoint y: 100, distance: 13.2
click at [378, 99] on link "Secured Assets" at bounding box center [375, 102] width 55 height 23
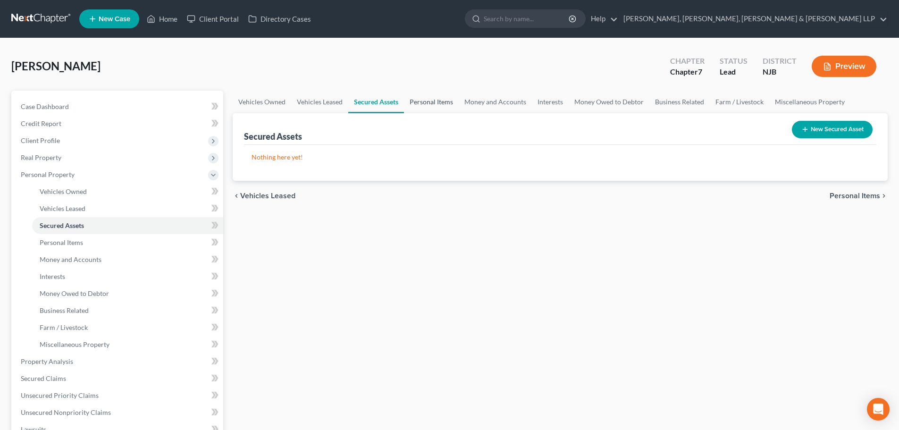
click at [416, 101] on link "Personal Items" at bounding box center [431, 102] width 55 height 23
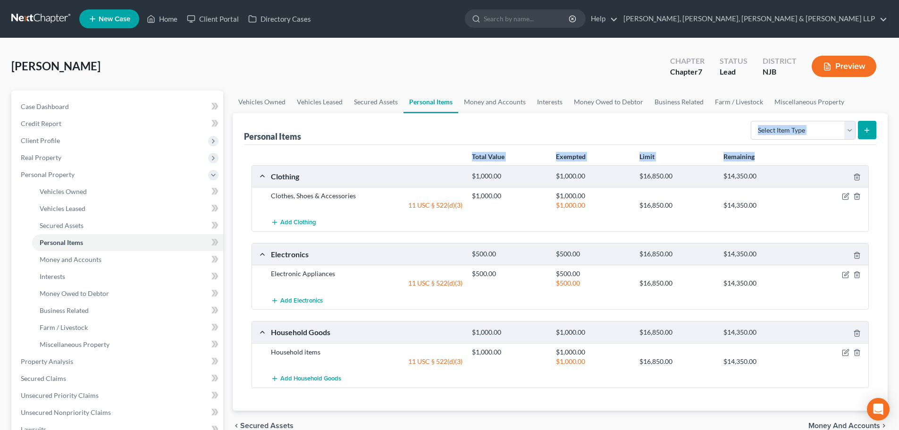
click at [789, 144] on div "Personal Items Select Item Type Clothing Collectibles Of Value Electronics Fire…" at bounding box center [560, 261] width 655 height 297
click at [789, 135] on select "Select Item Type Clothing Collectibles Of Value Electronics Firearms Household …" at bounding box center [803, 130] width 105 height 19
select select "firearms"
click at [752, 121] on select "Select Item Type Clothing Collectibles Of Value Electronics Firearms Household …" at bounding box center [803, 130] width 105 height 19
click at [871, 127] on button "submit" at bounding box center [867, 130] width 18 height 18
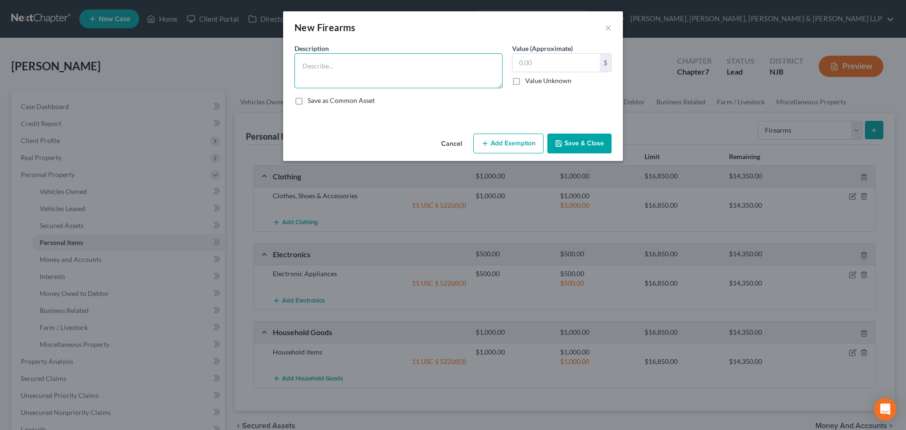
click at [424, 75] on textarea at bounding box center [399, 70] width 208 height 35
type textarea "Handgun"
click at [528, 62] on input "text" at bounding box center [556, 63] width 87 height 18
type input "300"
click at [536, 142] on button "Add Exemption" at bounding box center [508, 144] width 70 height 20
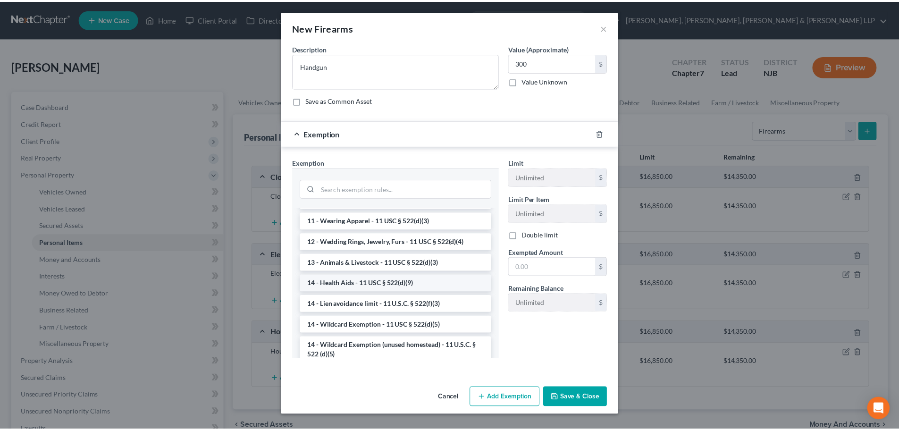
scroll to position [94, 0]
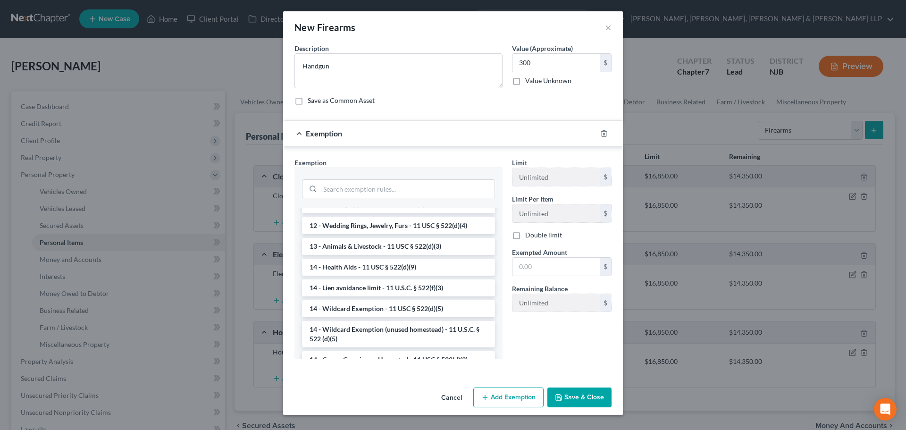
click at [358, 329] on li "14 - Wildcard Exemption (unused homestead) - 11 U.S.C. § 522 (d)(5)" at bounding box center [398, 334] width 193 height 26
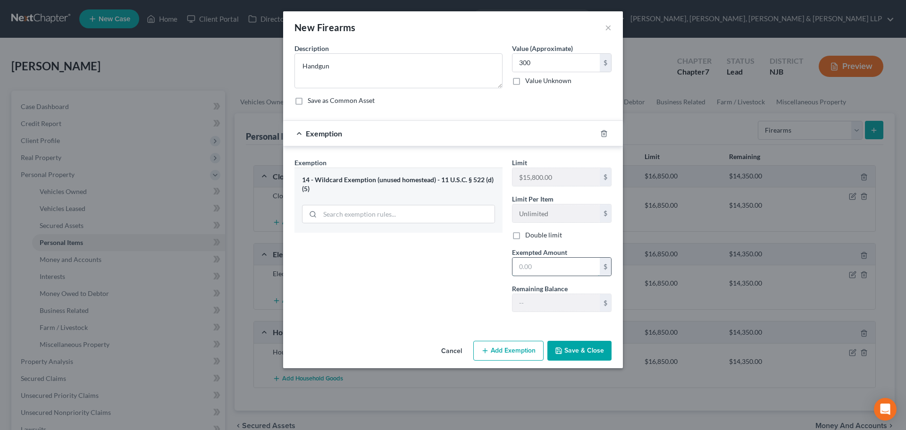
click at [545, 260] on input "text" at bounding box center [556, 267] width 87 height 18
type input "300"
drag, startPoint x: 482, startPoint y: 324, endPoint x: 508, endPoint y: 318, distance: 26.1
click at [486, 322] on div "Exemption Set must be selected for CA. Exemption * 14 - Wildcard Exemption (unu…" at bounding box center [453, 236] width 340 height 181
click at [562, 349] on icon "button" at bounding box center [559, 351] width 6 height 6
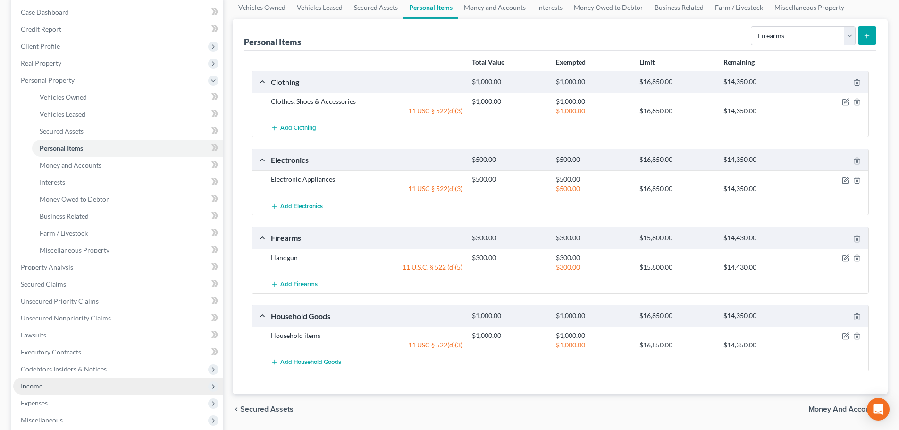
click at [52, 387] on span "Income" at bounding box center [118, 386] width 210 height 17
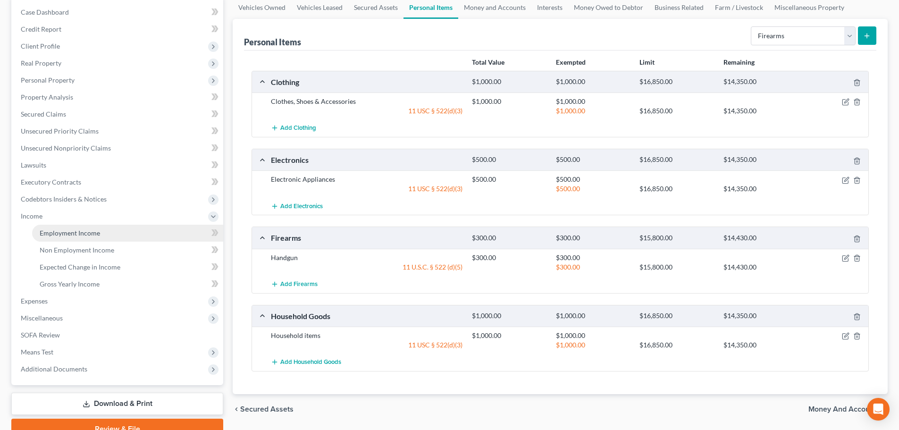
click at [87, 234] on span "Employment Income" at bounding box center [70, 233] width 60 height 8
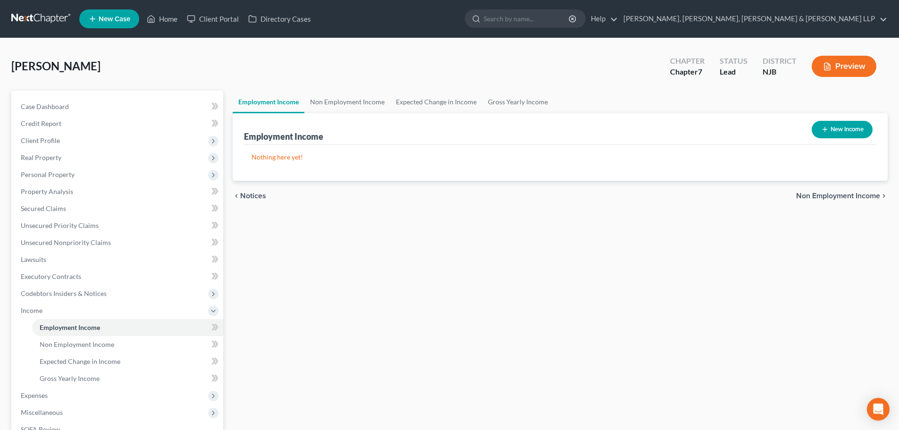
click at [857, 122] on button "New Income" at bounding box center [842, 129] width 61 height 17
select select "0"
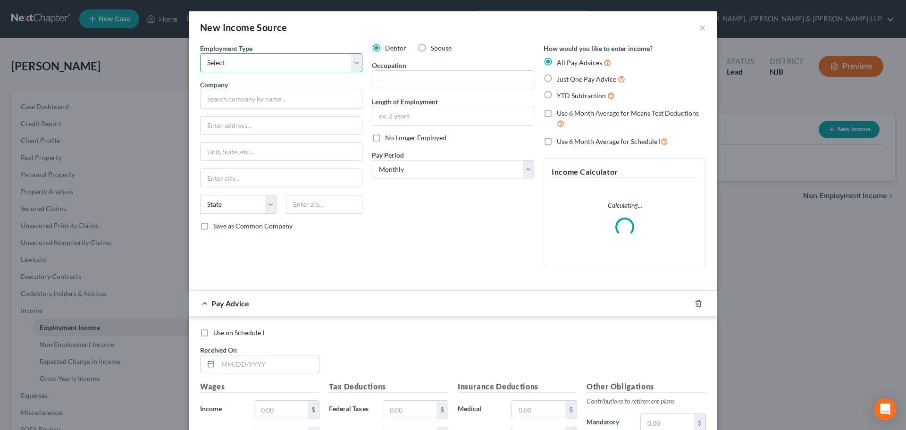
drag, startPoint x: 305, startPoint y: 62, endPoint x: 302, endPoint y: 70, distance: 9.1
click at [305, 62] on select "Select Full or [DEMOGRAPHIC_DATA] Employment Self Employment" at bounding box center [281, 62] width 162 height 19
select select "0"
click at [200, 53] on select "Select Full or [DEMOGRAPHIC_DATA] Employment Self Employment" at bounding box center [281, 62] width 162 height 19
click at [279, 94] on input "text" at bounding box center [281, 99] width 162 height 19
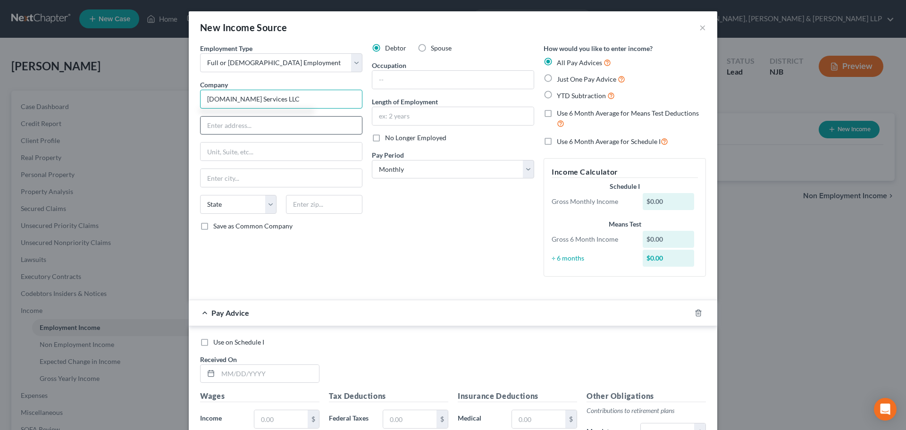
type input "[DOMAIN_NAME] Services LLC"
click at [253, 127] on input "text" at bounding box center [281, 126] width 161 height 18
type input "[STREET_ADDRESS]"
click at [351, 204] on input "text" at bounding box center [324, 204] width 76 height 19
type input "981099"
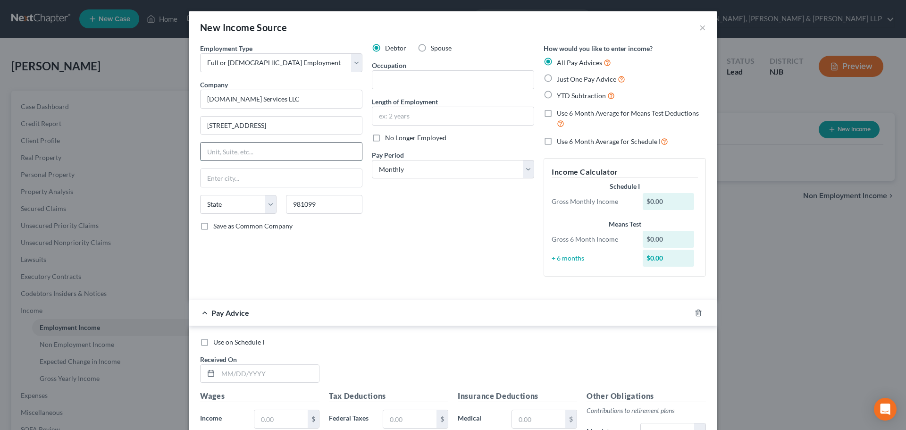
click at [302, 150] on input "text" at bounding box center [281, 152] width 161 height 18
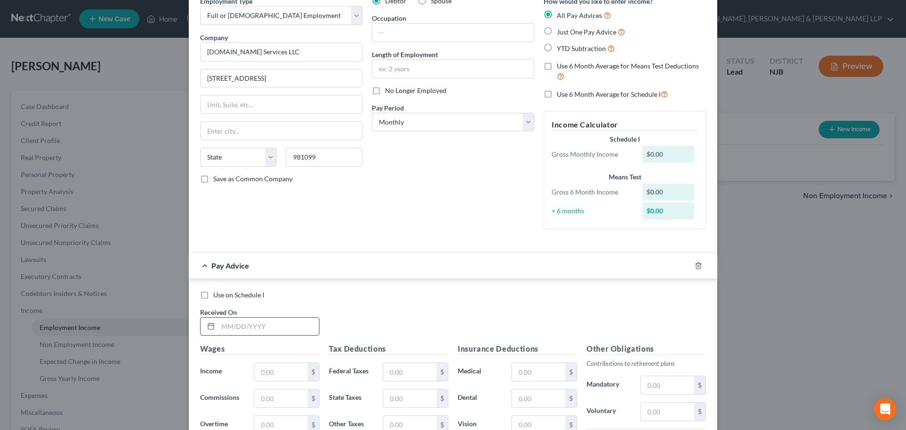
click at [257, 329] on input "text" at bounding box center [268, 327] width 101 height 18
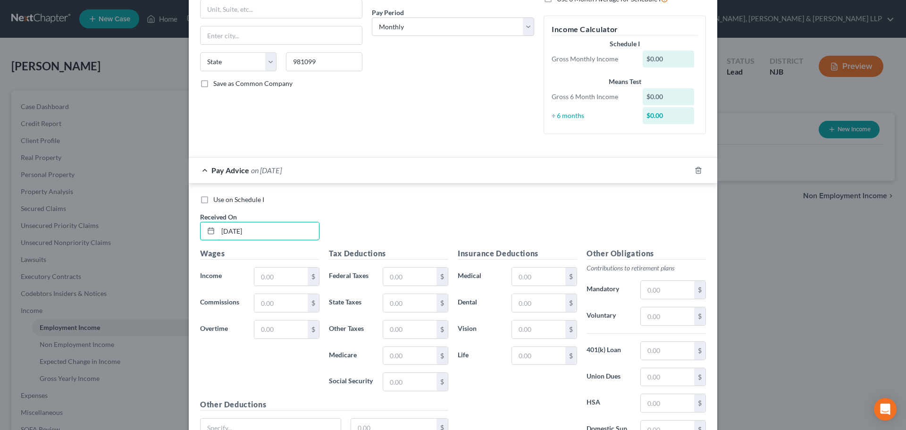
scroll to position [189, 0]
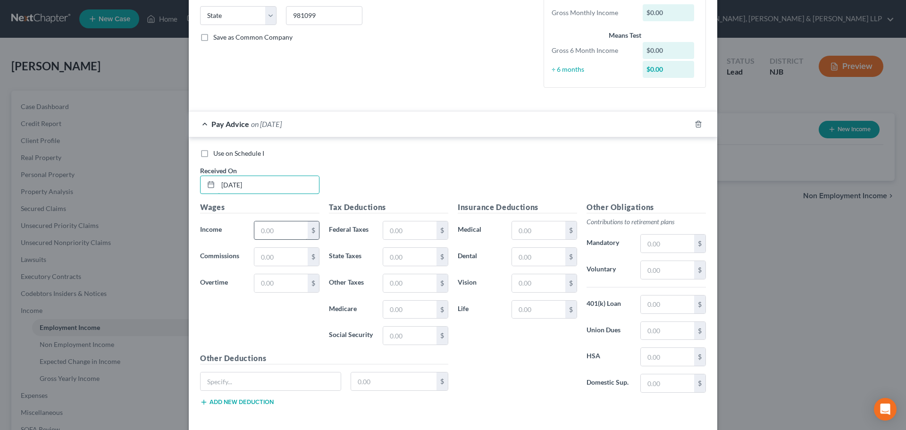
type input "[DATE]"
click at [273, 225] on input "text" at bounding box center [280, 230] width 53 height 18
type input "1,300"
click at [405, 235] on input "text" at bounding box center [409, 230] width 53 height 18
type input "124.85"
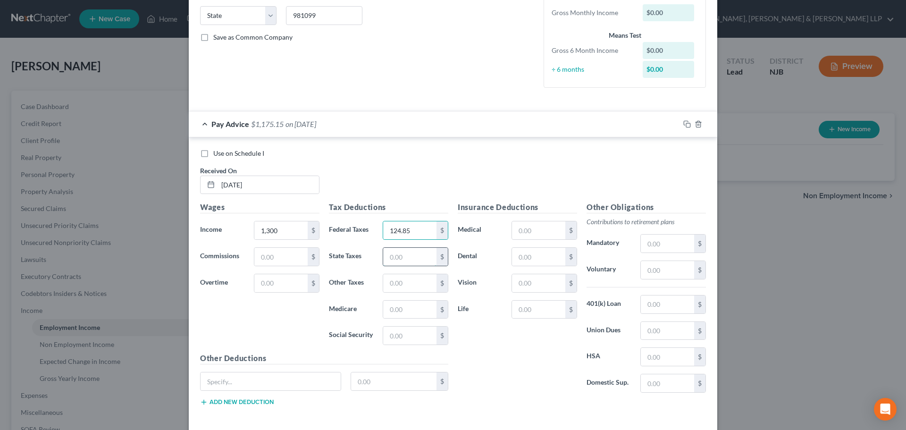
click at [412, 254] on input "text" at bounding box center [409, 257] width 53 height 18
type input "60.54"
click at [396, 312] on input "text" at bounding box center [409, 310] width 53 height 18
type input "18.85"
click at [394, 340] on input "text" at bounding box center [409, 336] width 53 height 18
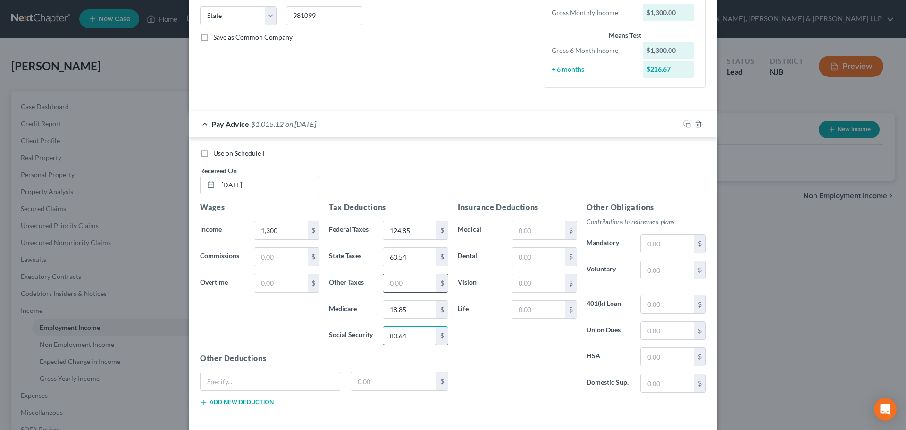
type input "80.64"
click at [396, 283] on input "text" at bounding box center [409, 283] width 53 height 18
type input "5.65"
drag, startPoint x: 409, startPoint y: 280, endPoint x: 316, endPoint y: 290, distance: 94.0
click at [316, 290] on div "Wages Income * 1,300 $ Commissions $ Overtime $ Tax Deductions Federal Taxes 12…" at bounding box center [324, 308] width 258 height 212
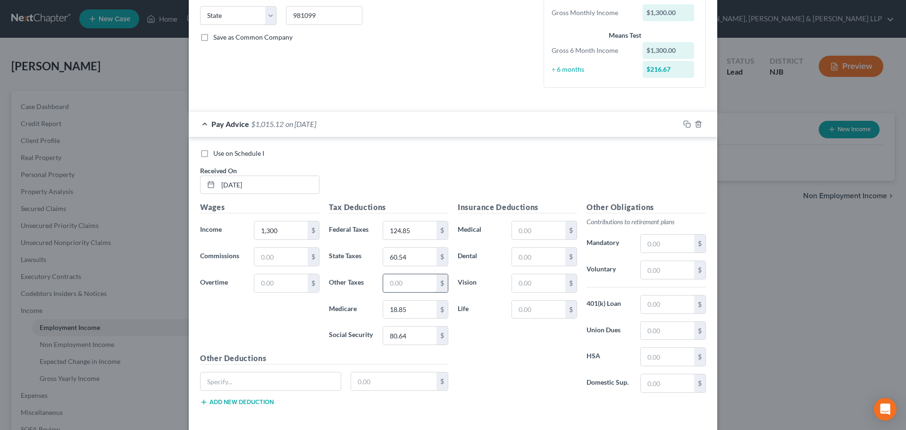
click at [404, 286] on input "text" at bounding box center [409, 283] width 53 height 18
click at [407, 284] on input "6.10" at bounding box center [409, 283] width 53 height 18
type input "6"
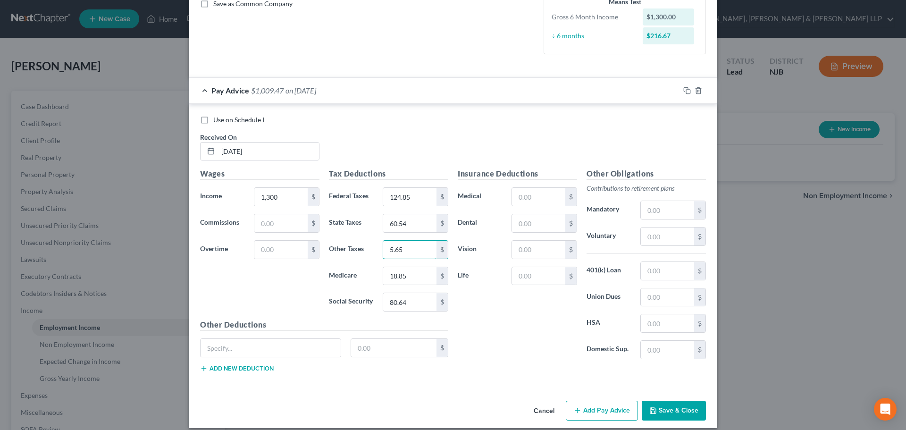
scroll to position [232, 0]
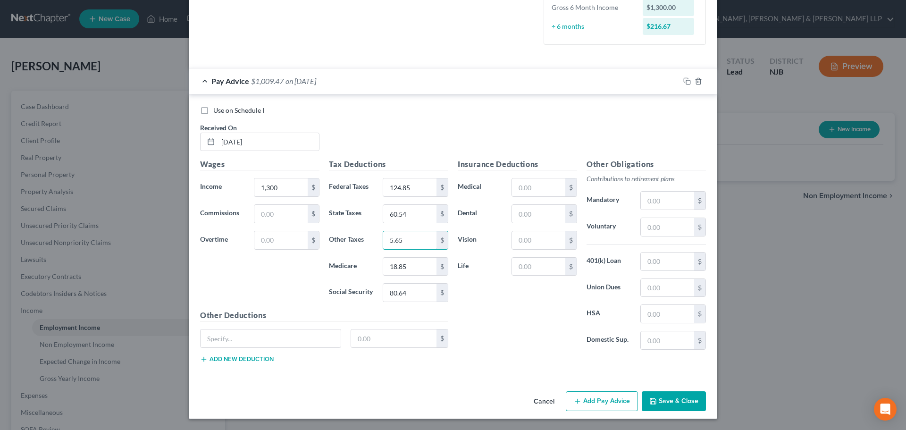
type input "5.65"
click at [602, 395] on button "Add Pay Advice" at bounding box center [602, 401] width 72 height 20
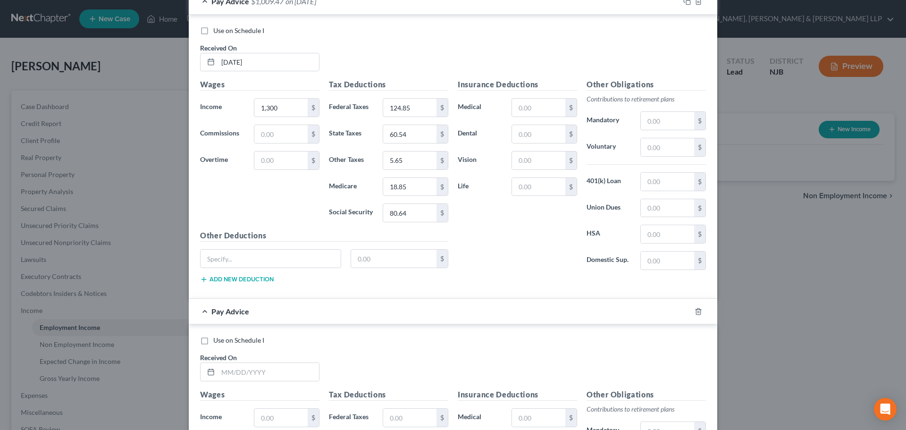
scroll to position [326, 0]
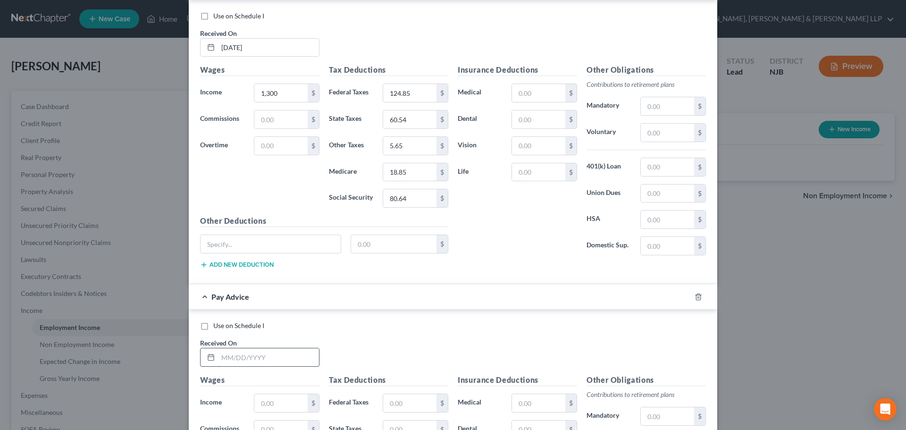
click at [260, 353] on input "text" at bounding box center [268, 357] width 101 height 18
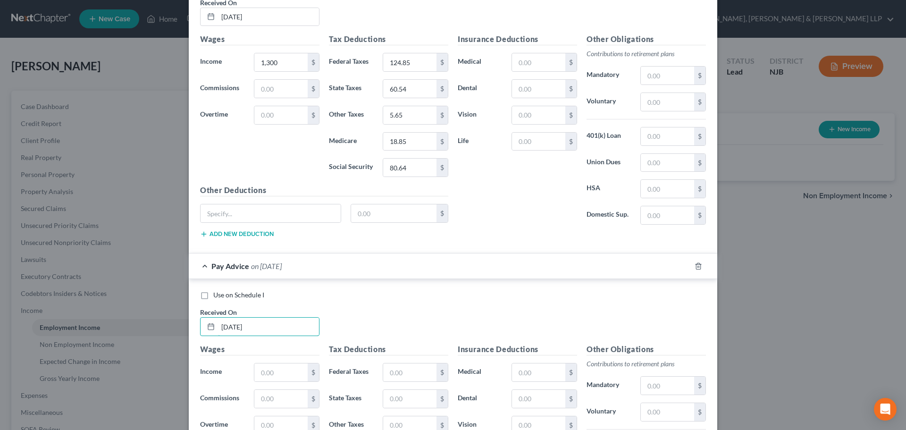
scroll to position [468, 0]
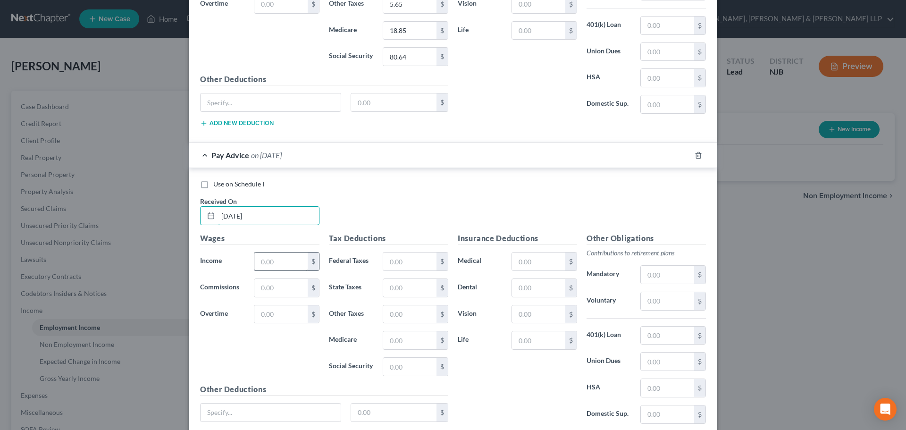
type input "[DATE]"
click at [266, 266] on input "text" at bounding box center [280, 262] width 53 height 18
type input "1,364.45"
click at [406, 260] on input "text" at bounding box center [409, 262] width 53 height 18
type input "138.89"
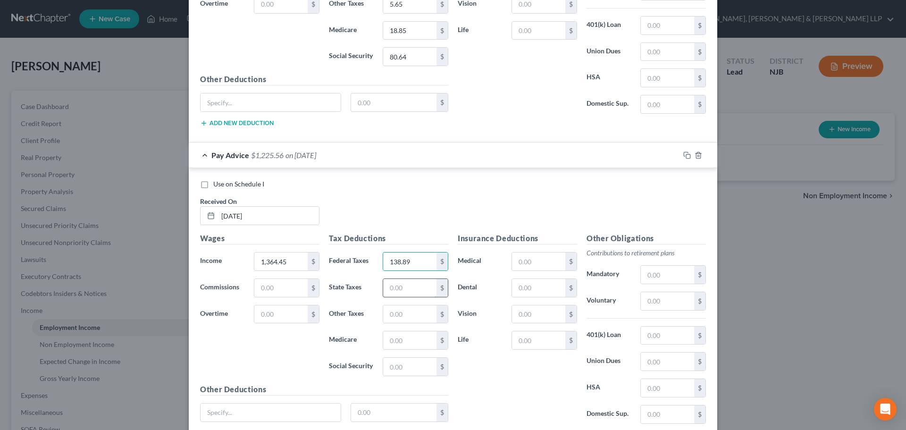
click at [414, 295] on input "text" at bounding box center [409, 288] width 53 height 18
type input "64.06"
click at [411, 351] on div "Tax Deductions Federal Taxes 138.89 $ State Taxes 64.06 $ Other Taxes $ Medicar…" at bounding box center [388, 308] width 129 height 151
click at [410, 344] on input "text" at bounding box center [409, 340] width 53 height 18
type input "19.79"
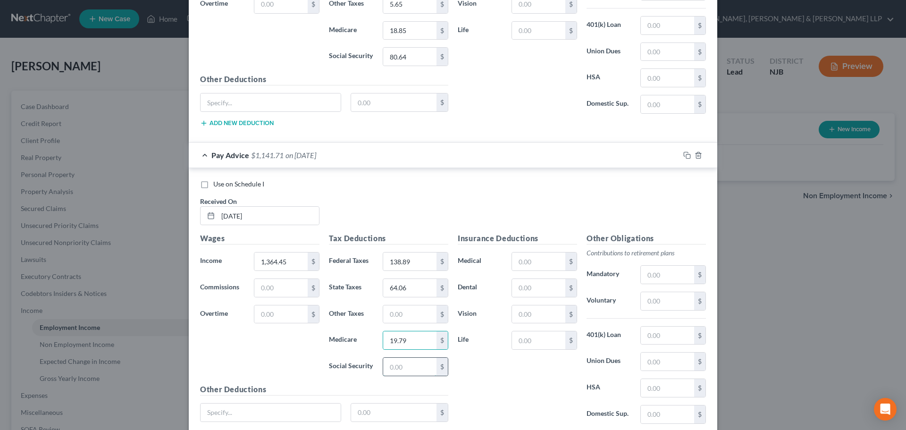
click at [407, 371] on input "text" at bounding box center [409, 367] width 53 height 18
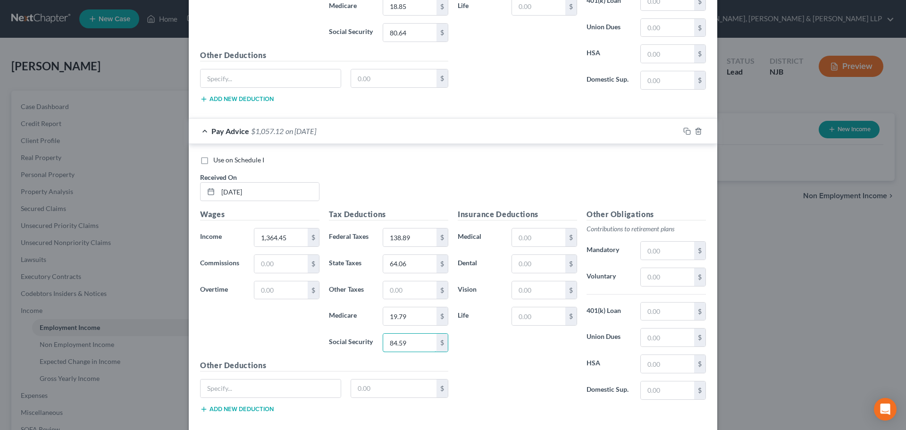
scroll to position [447, 0]
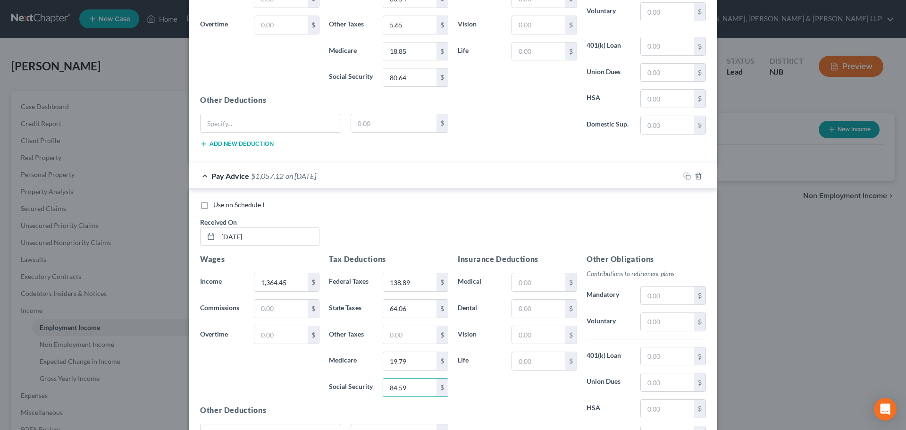
type input "84.59"
click at [404, 341] on input "text" at bounding box center [409, 335] width 53 height 18
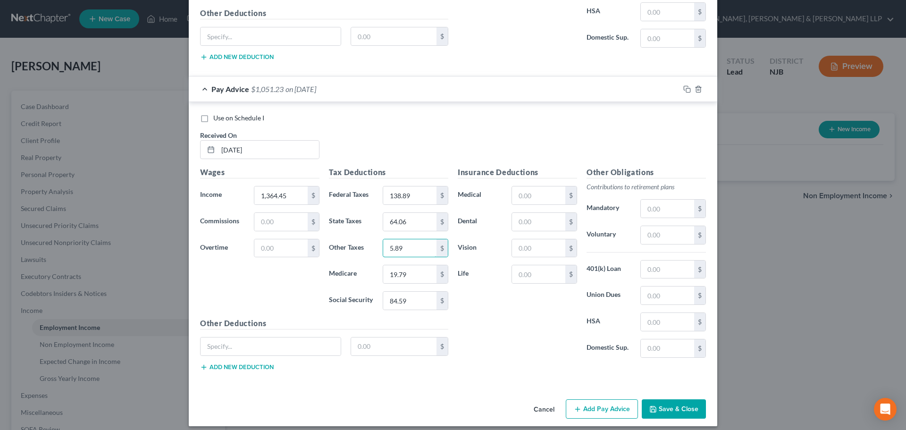
scroll to position [541, 0]
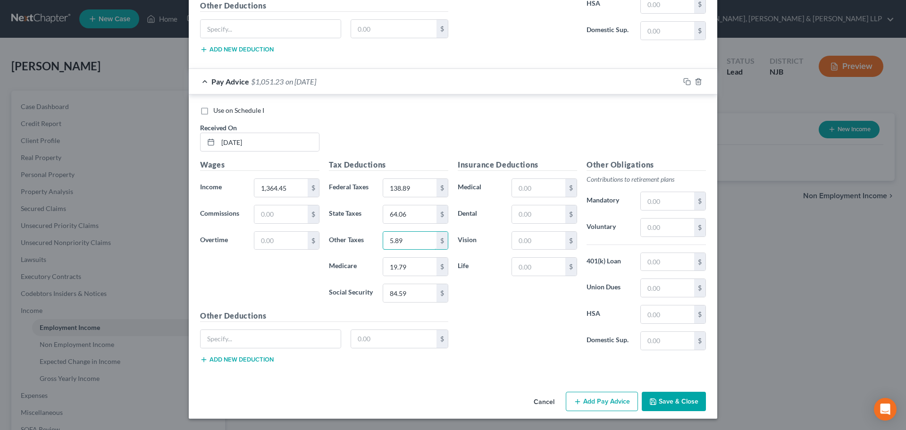
type input "5.89"
click at [605, 399] on button "Add Pay Advice" at bounding box center [602, 402] width 72 height 20
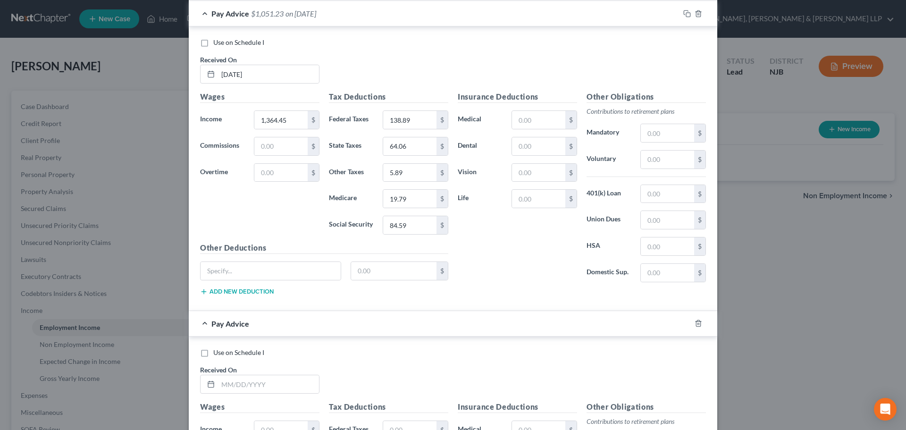
scroll to position [683, 0]
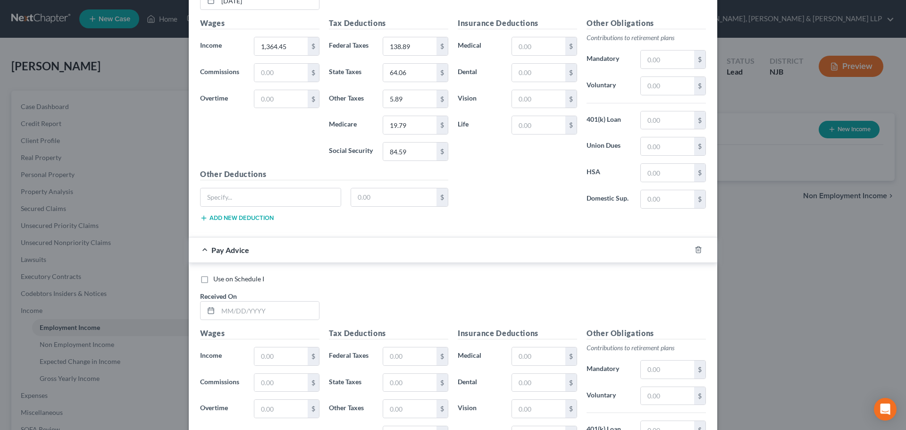
click at [256, 320] on div "Use on Schedule I Received On *" at bounding box center [452, 300] width 515 height 53
click at [249, 310] on input "text" at bounding box center [268, 311] width 101 height 18
type input "[DATE]"
click at [256, 349] on input "text" at bounding box center [280, 356] width 53 height 18
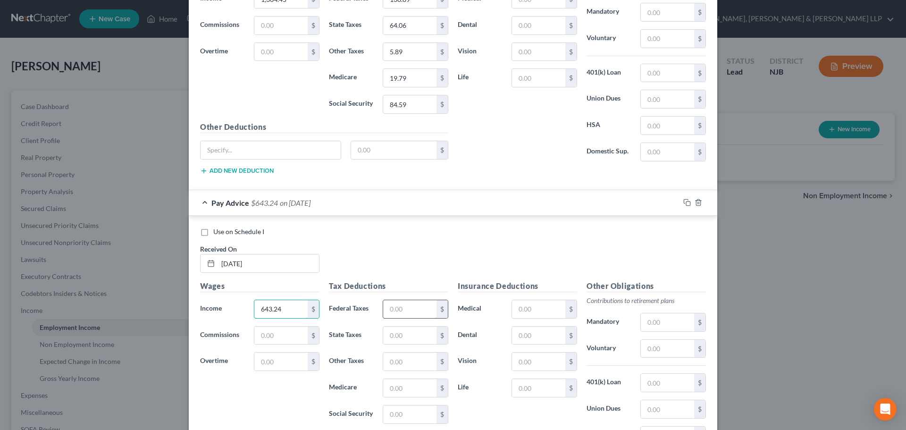
type input "643.24"
click at [389, 316] on input "text" at bounding box center [409, 309] width 53 height 18
type input "37.97"
click at [394, 345] on div "$" at bounding box center [416, 335] width 66 height 19
click at [403, 333] on input "text" at bounding box center [409, 336] width 53 height 18
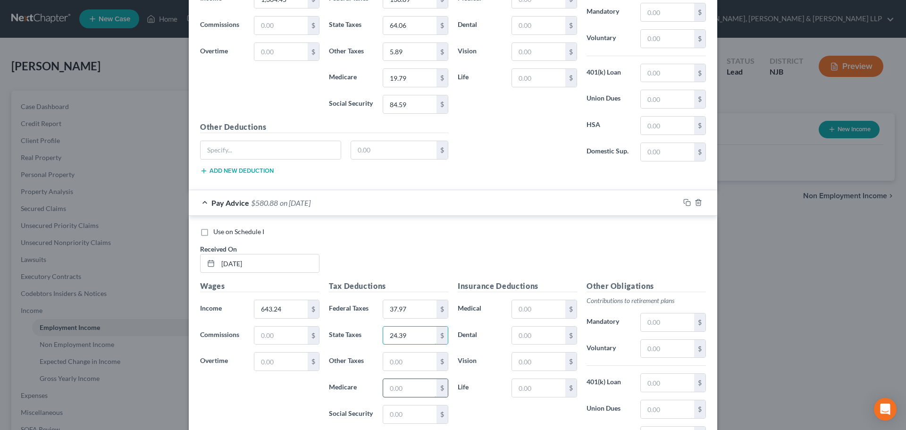
type input "24.39"
click at [414, 387] on input "text" at bounding box center [409, 388] width 53 height 18
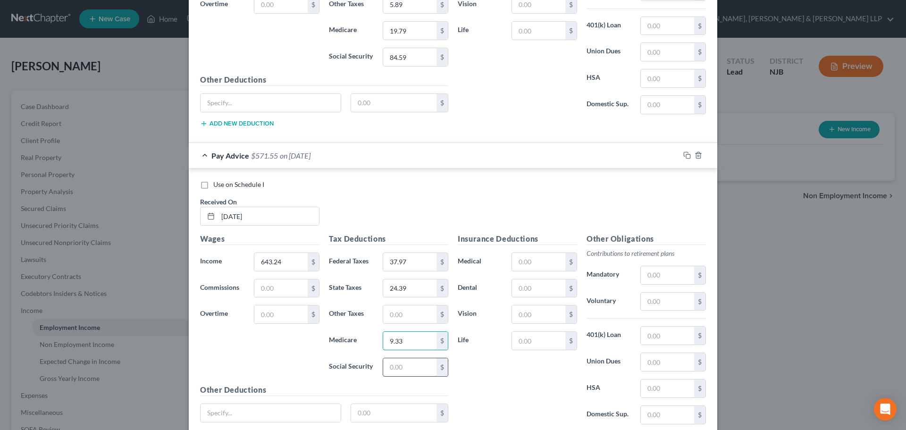
type input "9.33"
click at [408, 363] on input "text" at bounding box center [409, 367] width 53 height 18
type input "39.88"
click at [413, 312] on input "text" at bounding box center [409, 314] width 53 height 18
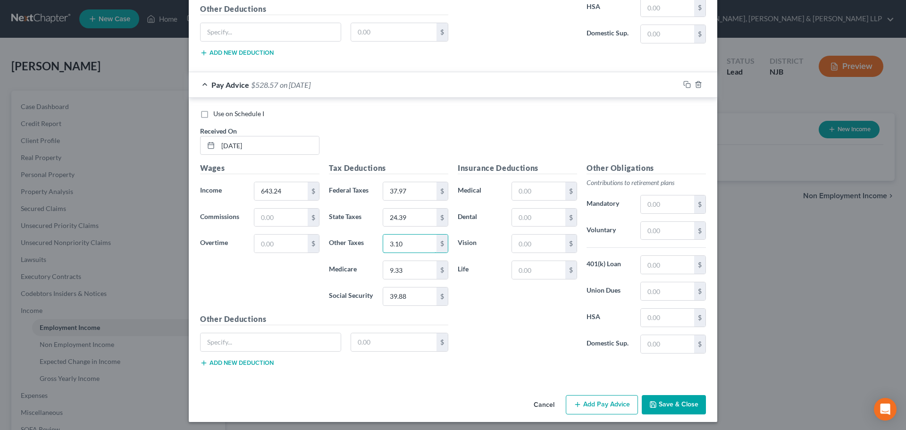
scroll to position [852, 0]
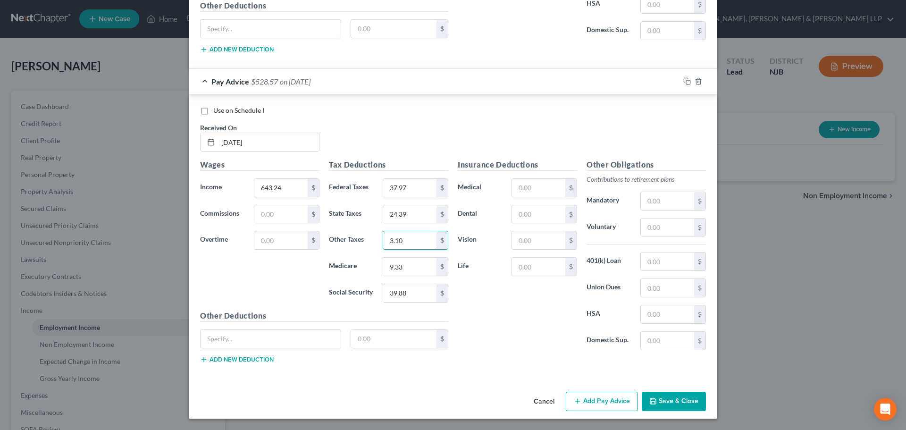
type input "3.10"
click at [600, 394] on button "Add Pay Advice" at bounding box center [602, 402] width 72 height 20
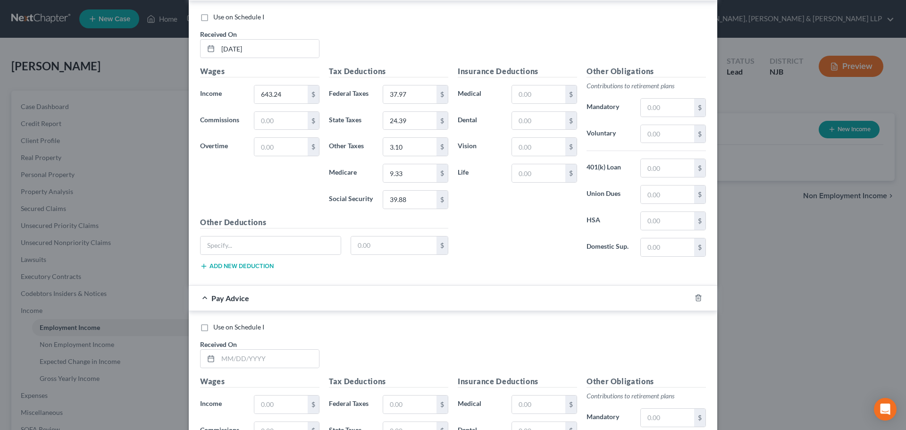
scroll to position [946, 0]
click at [270, 358] on input "text" at bounding box center [268, 358] width 101 height 18
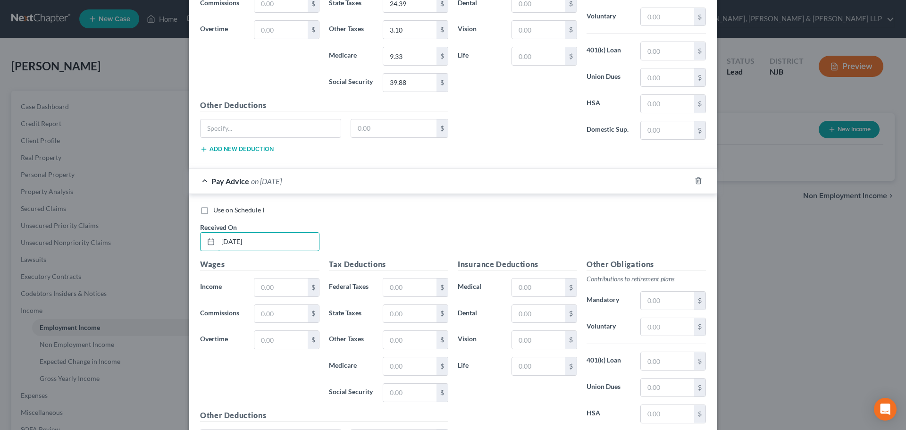
scroll to position [1088, 0]
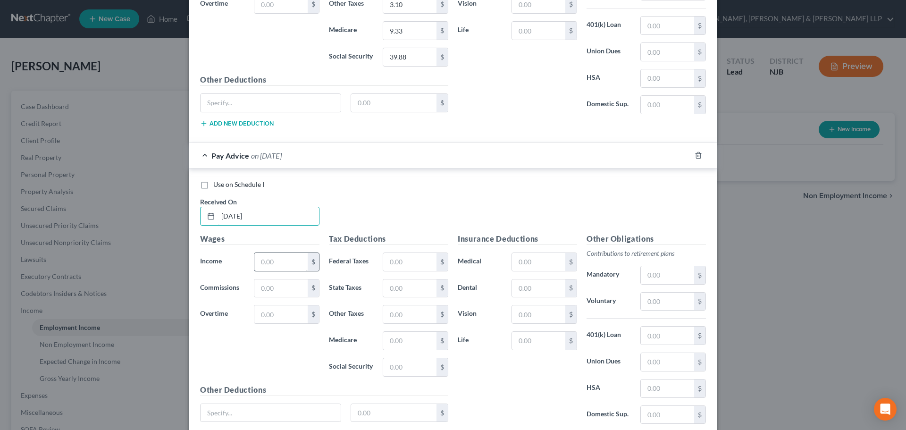
type input "[DATE]"
click at [286, 253] on input "text" at bounding box center [280, 262] width 53 height 18
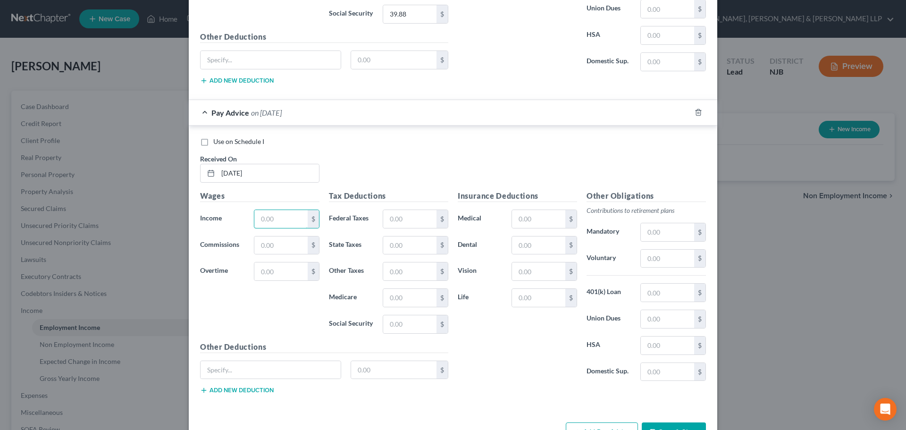
scroll to position [1135, 0]
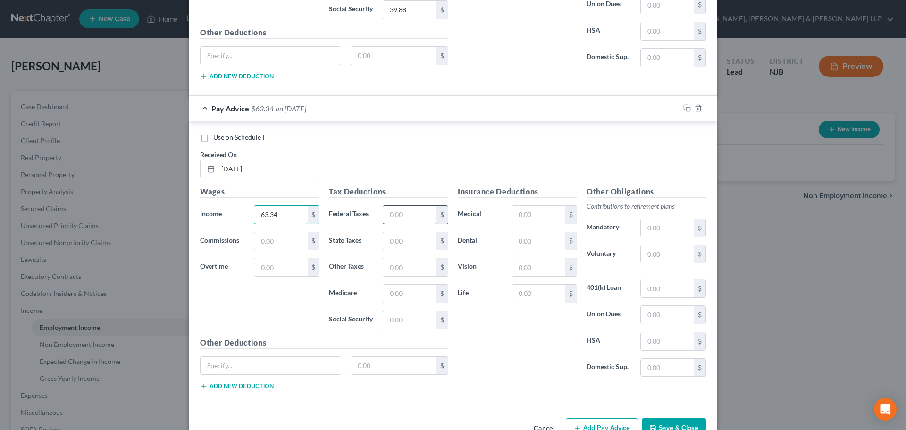
type input "63.34"
click at [404, 223] on input "text" at bounding box center [409, 215] width 53 height 18
type input "63.34"
click at [401, 247] on input "text" at bounding box center [409, 241] width 53 height 18
type input "36.02"
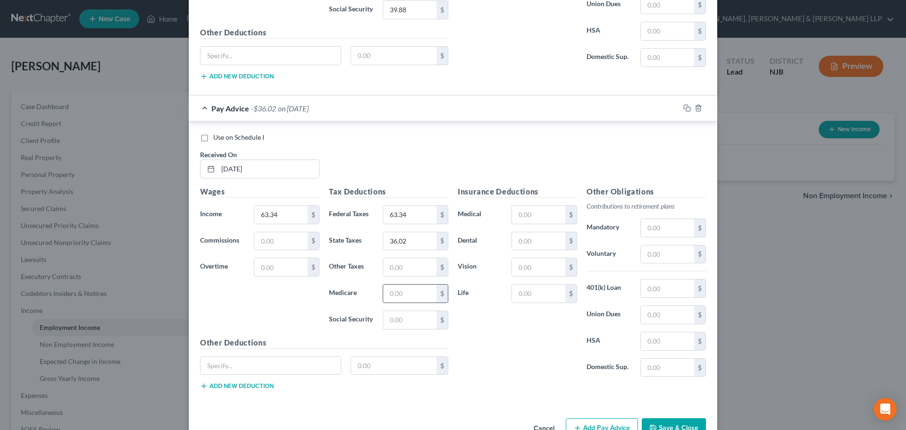
click at [405, 289] on input "text" at bounding box center [409, 294] width 53 height 18
type input "12.39"
click at [403, 316] on input "text" at bounding box center [409, 320] width 53 height 18
type input "52.99"
click at [388, 274] on input "text" at bounding box center [409, 267] width 53 height 18
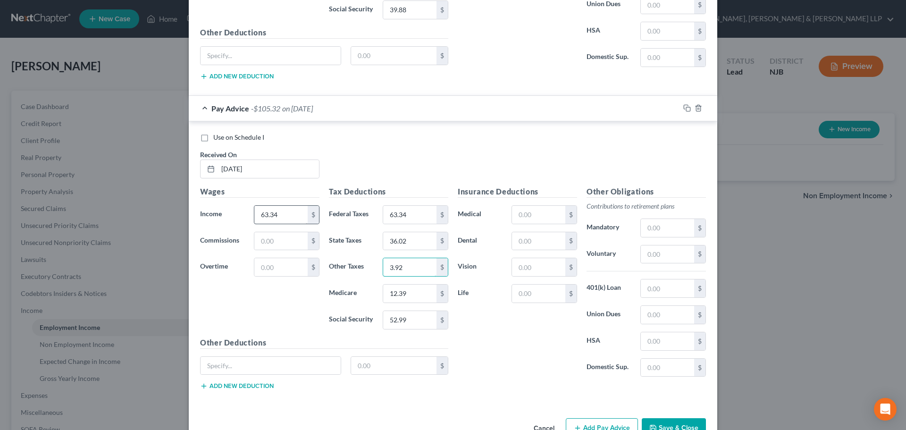
type input "3.92"
click at [294, 208] on input "63.34" at bounding box center [280, 215] width 53 height 18
drag, startPoint x: 292, startPoint y: 217, endPoint x: 196, endPoint y: 224, distance: 96.1
click at [196, 224] on div "Wages Income * 686.02 $ Commissions $ Overtime $" at bounding box center [259, 261] width 129 height 151
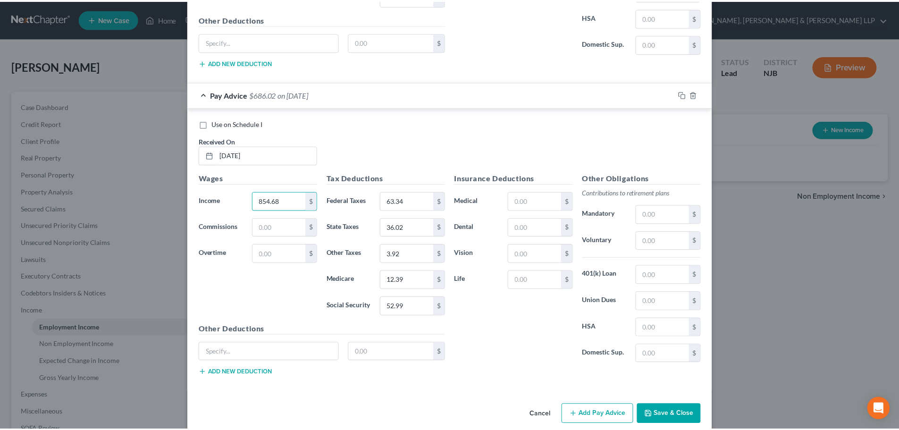
scroll to position [1162, 0]
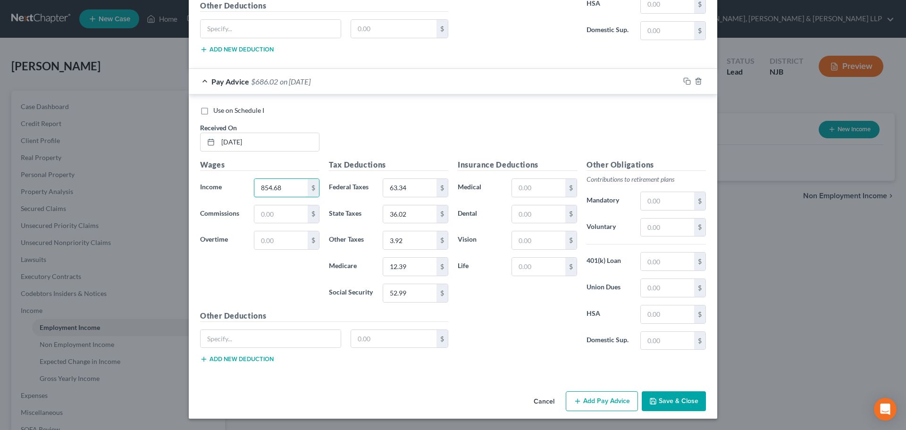
type input "854.68"
click at [660, 393] on button "Save & Close" at bounding box center [674, 401] width 64 height 20
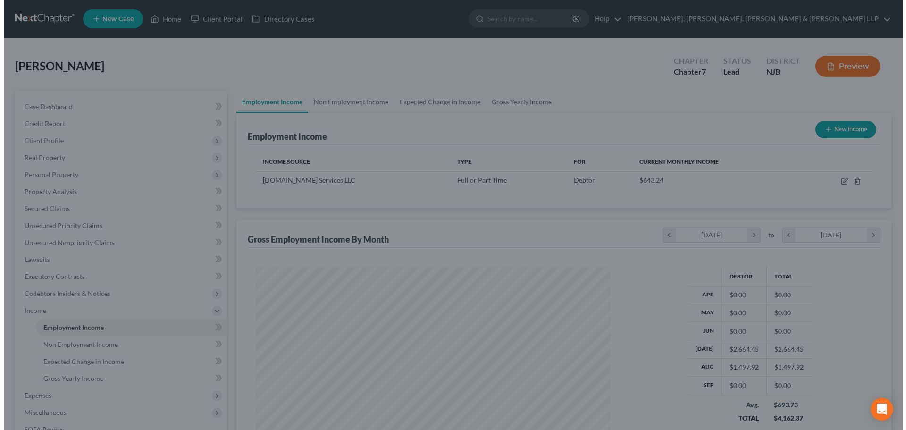
scroll to position [471839, 471644]
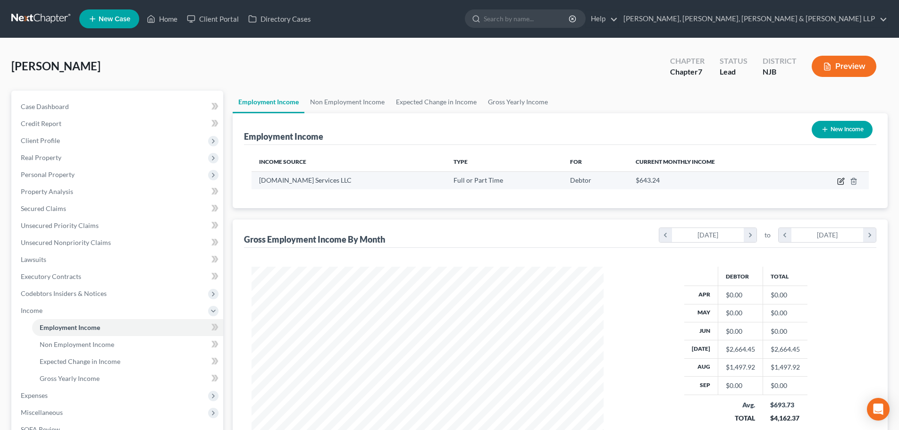
click at [839, 180] on icon "button" at bounding box center [841, 181] width 8 height 8
select select "0"
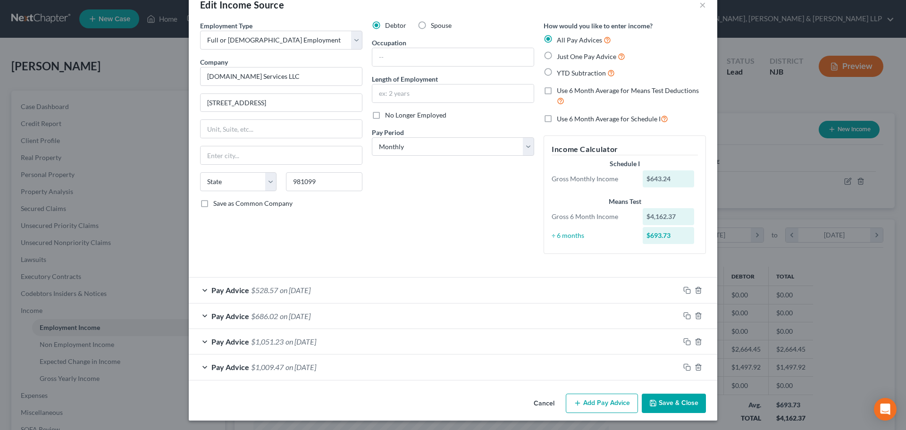
scroll to position [25, 0]
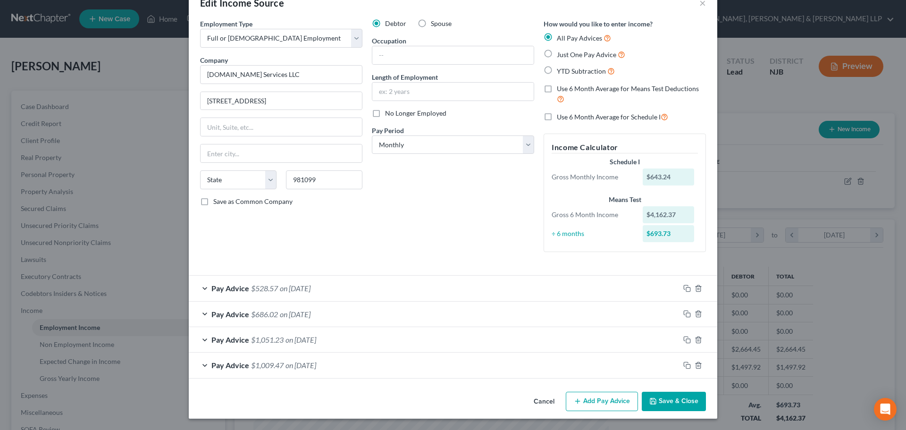
click at [584, 402] on button "Add Pay Advice" at bounding box center [602, 402] width 72 height 20
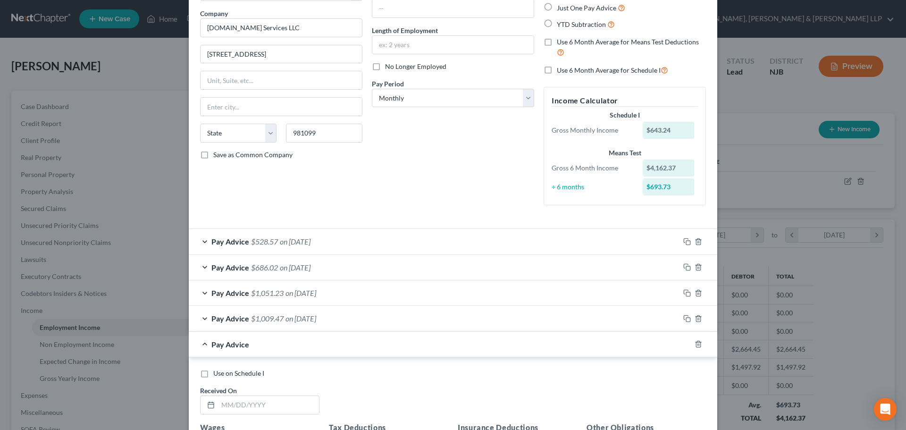
scroll to position [72, 0]
click at [259, 409] on input "text" at bounding box center [268, 405] width 101 height 18
type input "[DATE]"
drag, startPoint x: 334, startPoint y: 258, endPoint x: 332, endPoint y: 264, distance: 6.4
click at [334, 258] on div "Pay Advice $686.02 on [DATE]" at bounding box center [434, 266] width 491 height 25
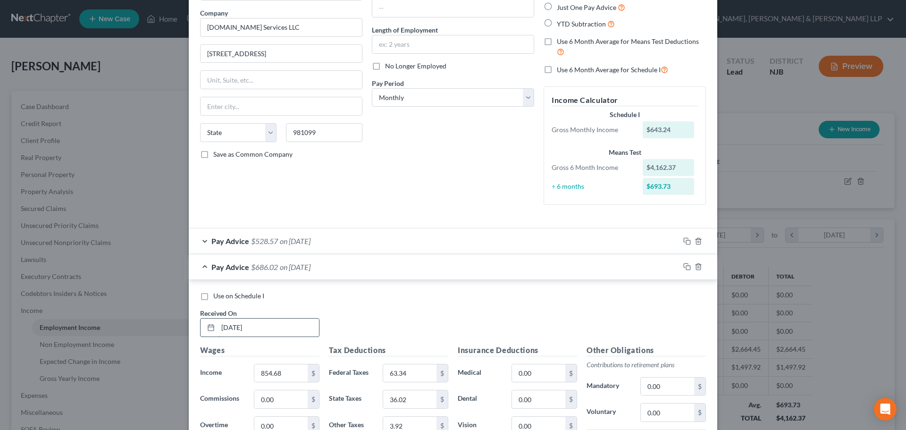
click at [281, 331] on input "[DATE]" at bounding box center [268, 328] width 101 height 18
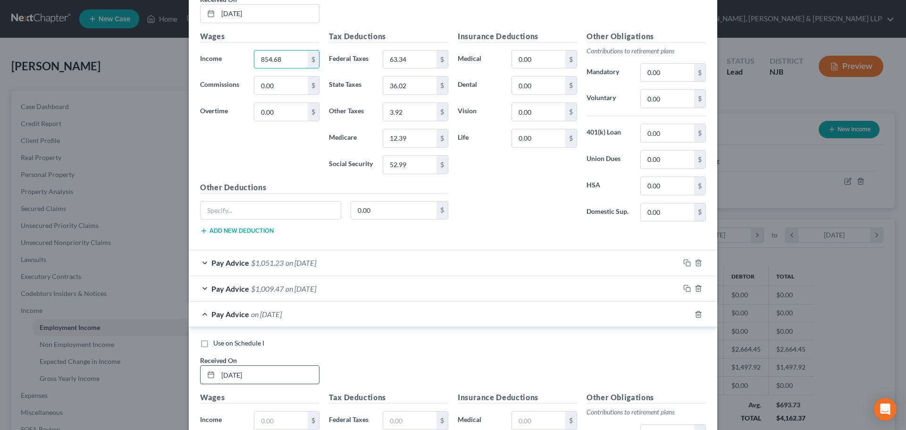
scroll to position [402, 0]
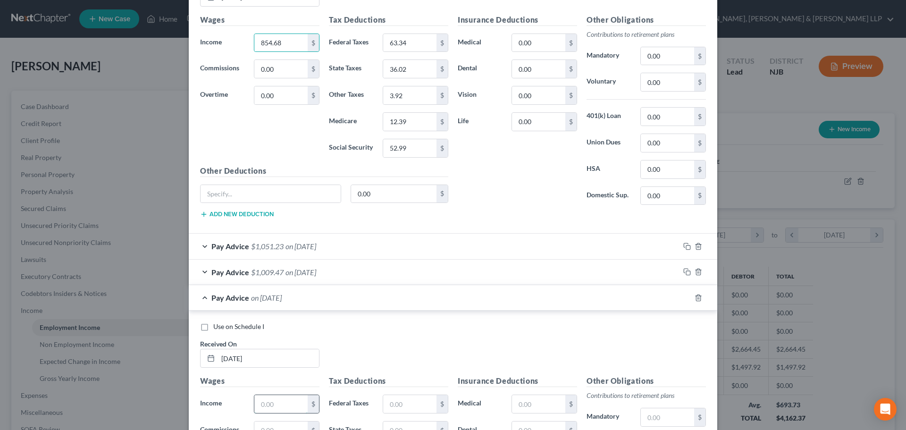
click at [290, 398] on input "text" at bounding box center [280, 404] width 53 height 18
paste input "854.68"
type input "854.68"
click at [410, 400] on input "text" at bounding box center [409, 404] width 53 height 18
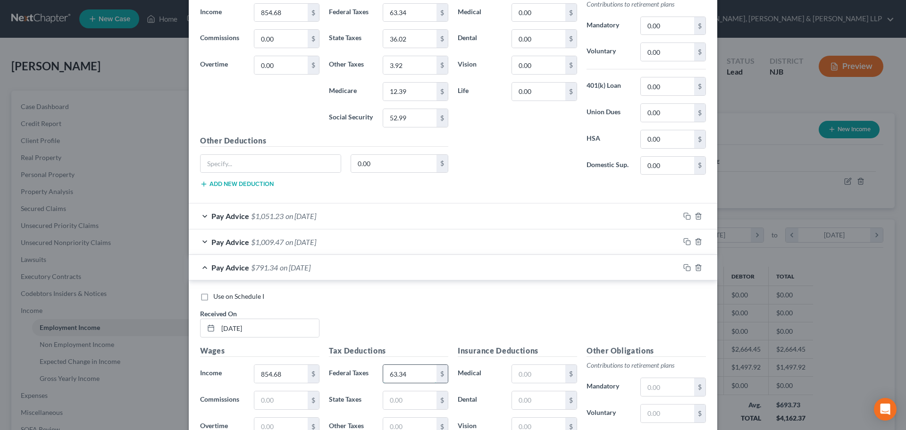
scroll to position [449, 0]
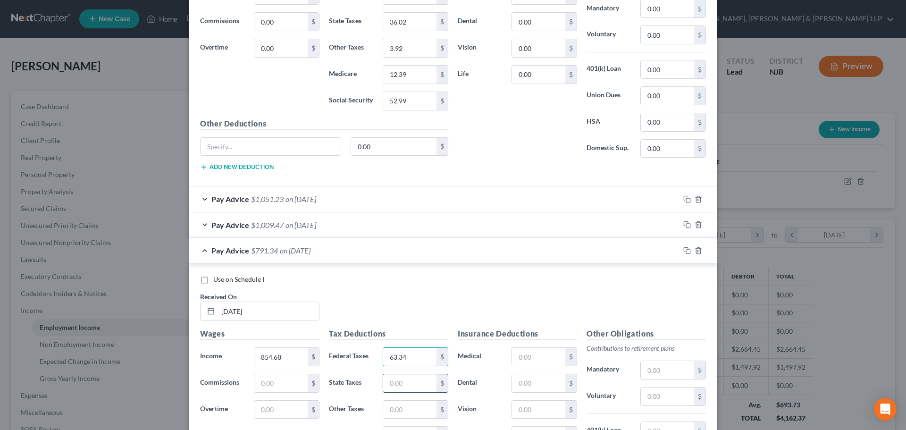
type input "63.34"
click at [413, 380] on input "text" at bounding box center [409, 383] width 53 height 18
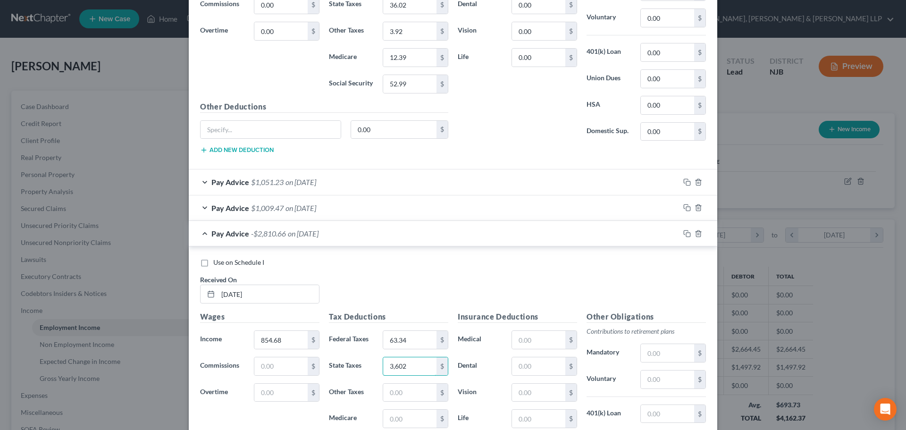
scroll to position [497, 0]
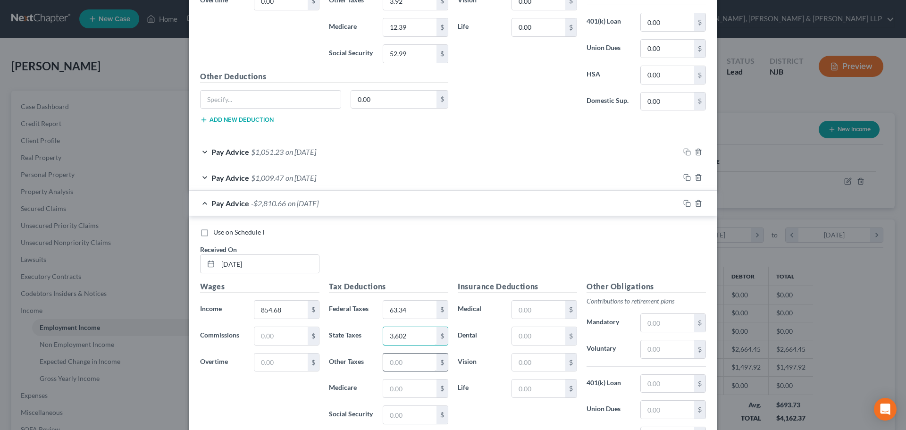
type input "3,602"
click at [404, 371] on input "text" at bounding box center [409, 363] width 53 height 18
type input "3.92"
click at [399, 390] on input "text" at bounding box center [409, 389] width 53 height 18
type input "15.39"
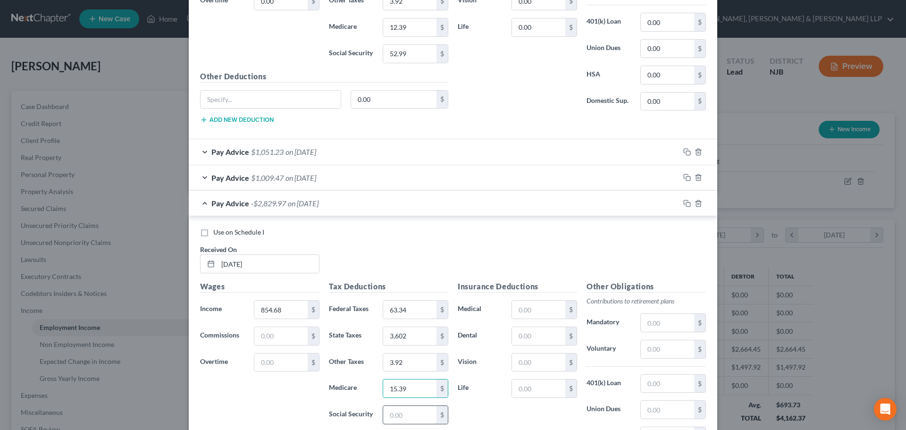
click at [410, 416] on input "text" at bounding box center [409, 415] width 53 height 18
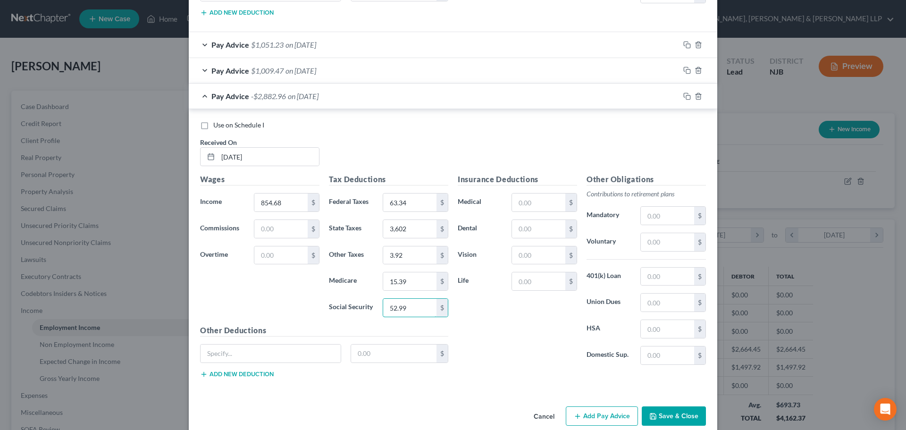
scroll to position [618, 0]
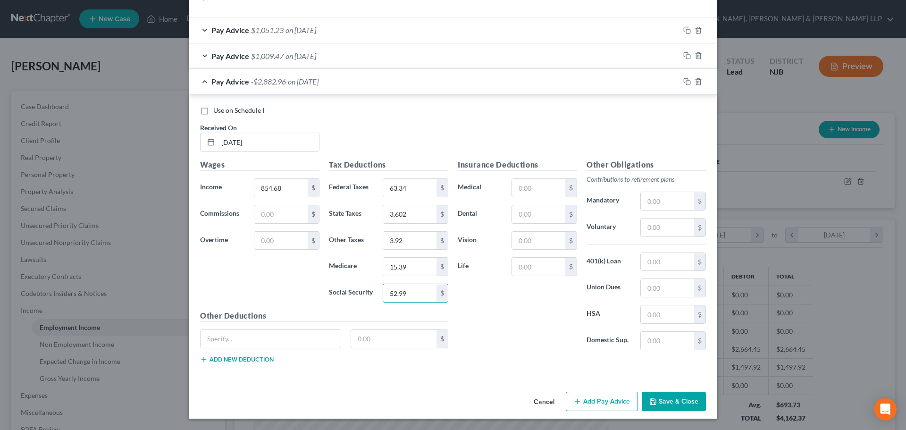
type input "52.99"
click at [590, 398] on button "Add Pay Advice" at bounding box center [602, 402] width 72 height 20
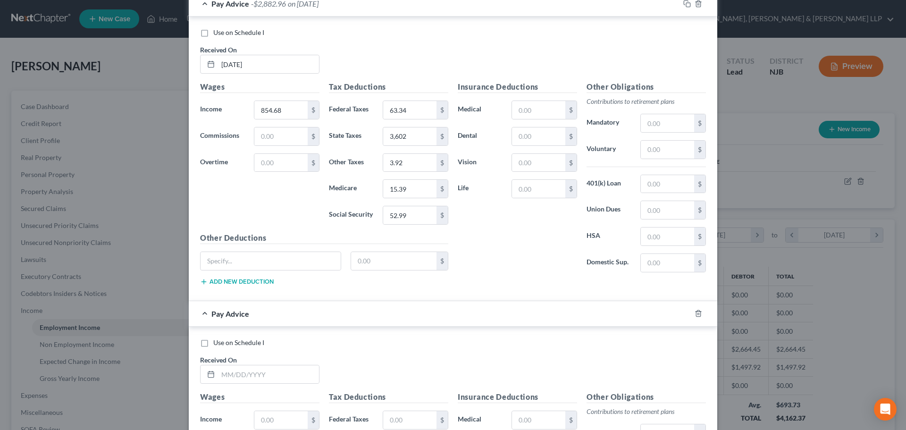
scroll to position [713, 0]
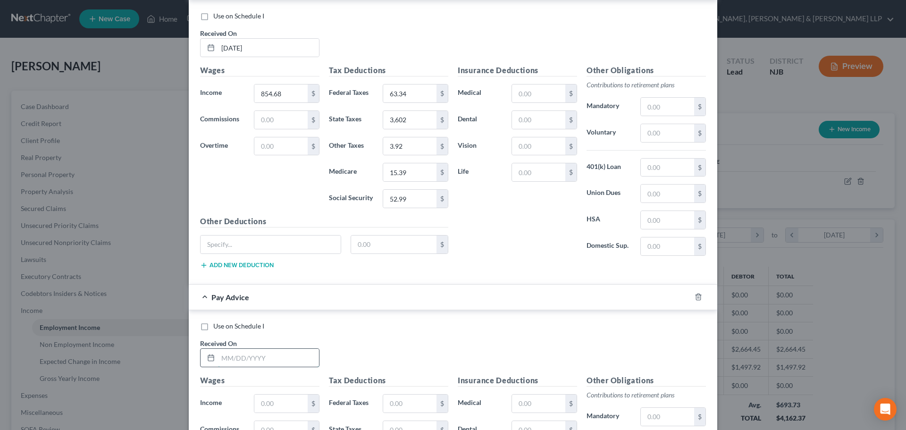
click at [253, 363] on input "text" at bounding box center [268, 358] width 101 height 18
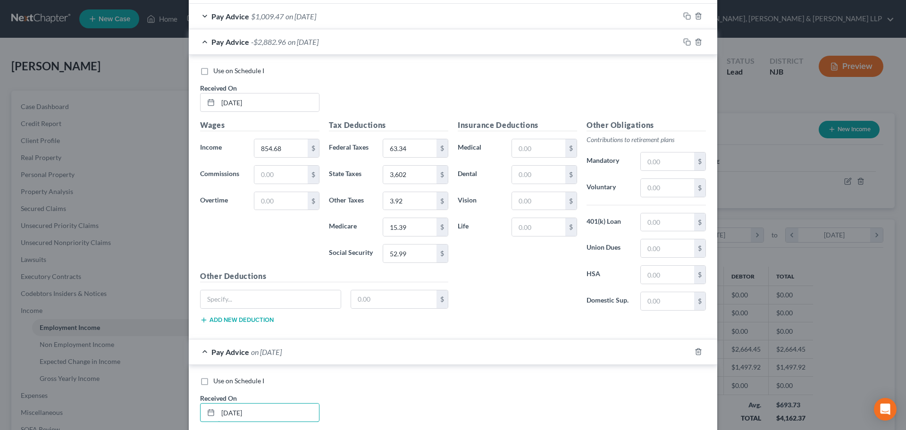
scroll to position [524, 0]
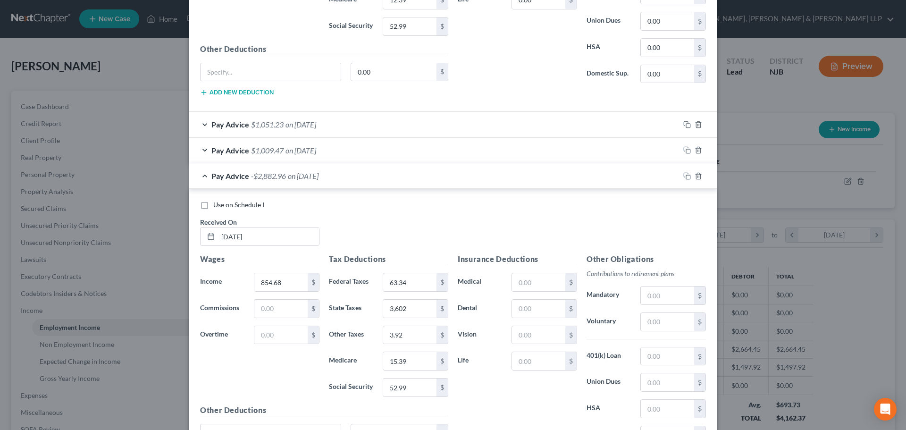
type input "[DATE]"
click at [348, 152] on div "Pay Advice $1,009.47 on [DATE]" at bounding box center [434, 150] width 491 height 25
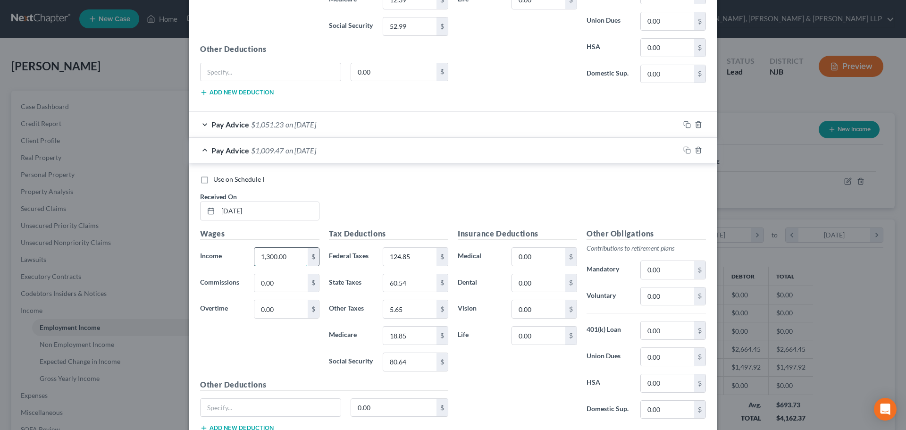
click at [297, 257] on input "1,300.00" at bounding box center [280, 257] width 53 height 18
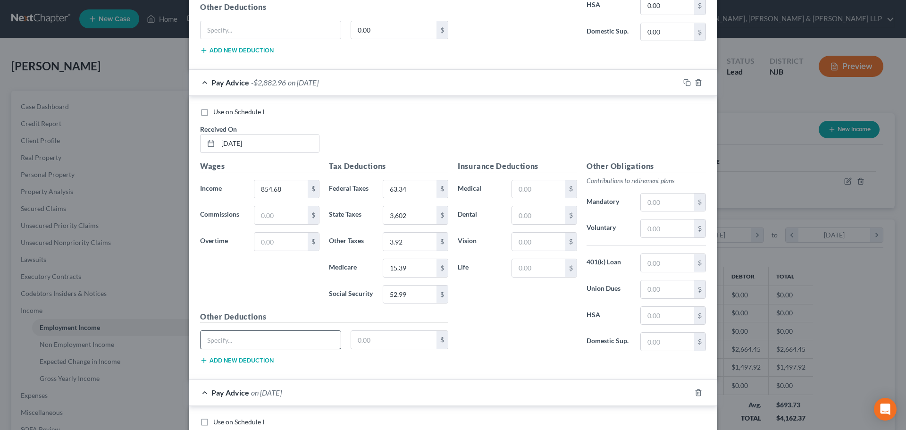
scroll to position [1043, 0]
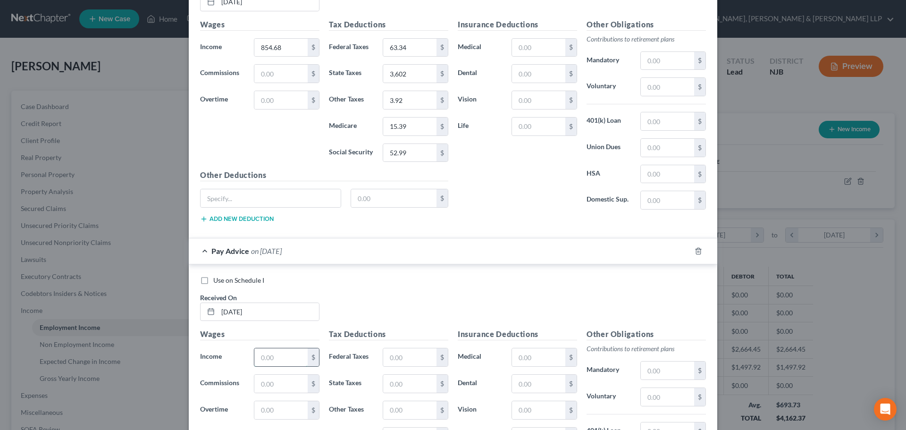
click at [298, 357] on input "text" at bounding box center [280, 357] width 53 height 18
paste input "1,300.00"
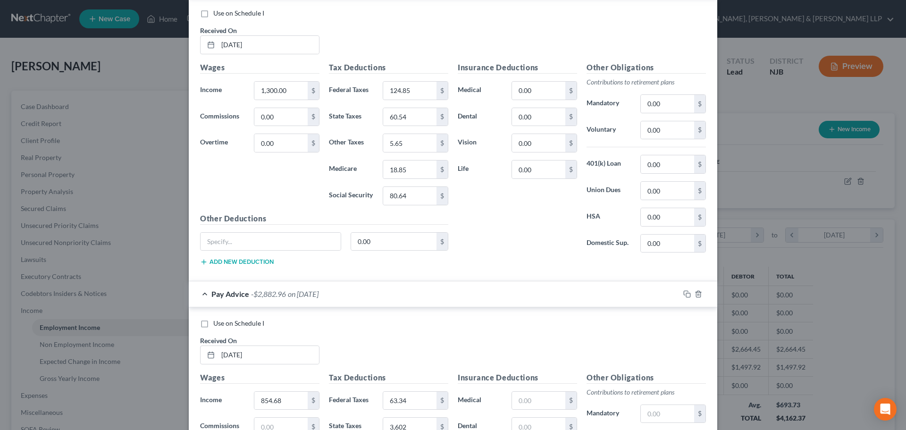
scroll to position [571, 0]
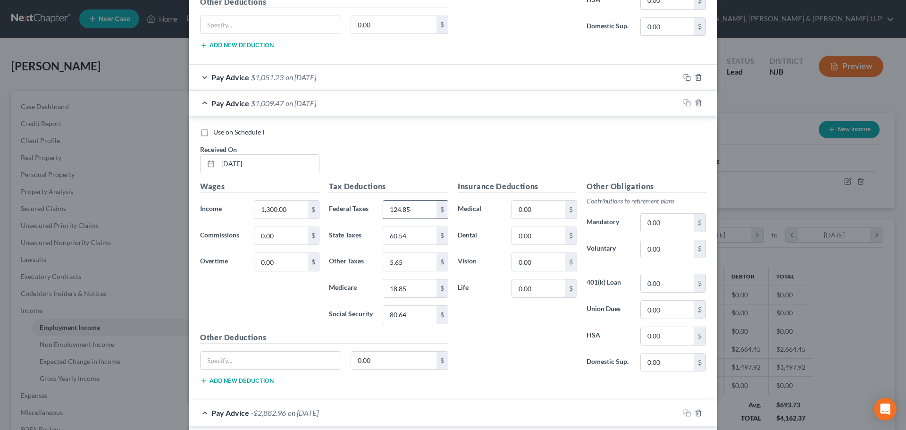
type input "1,300.00"
click at [419, 209] on input "124.85" at bounding box center [409, 210] width 53 height 18
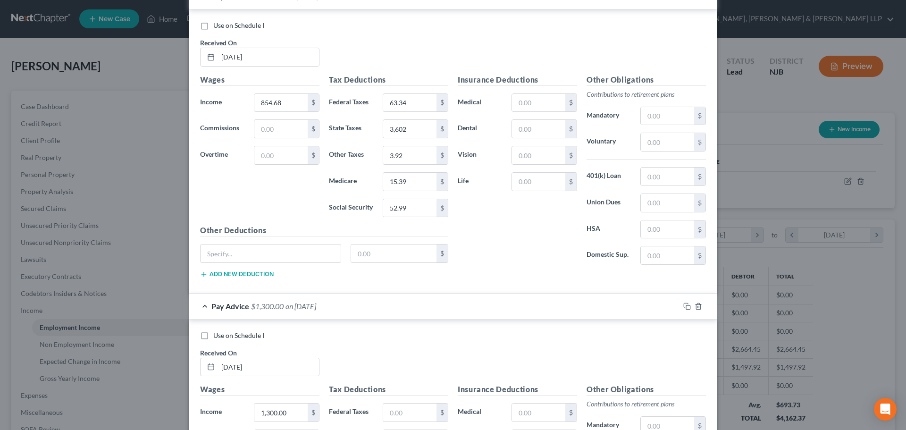
scroll to position [1185, 0]
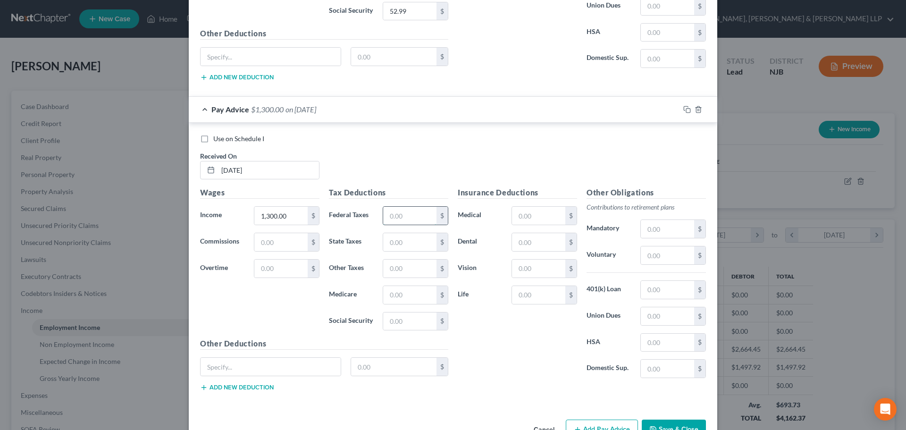
click at [395, 216] on input "text" at bounding box center [409, 216] width 53 height 18
paste input "124.85"
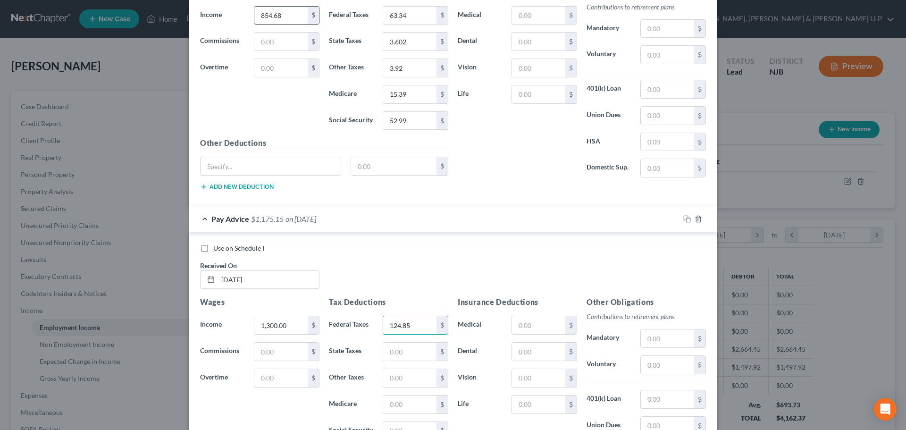
scroll to position [949, 0]
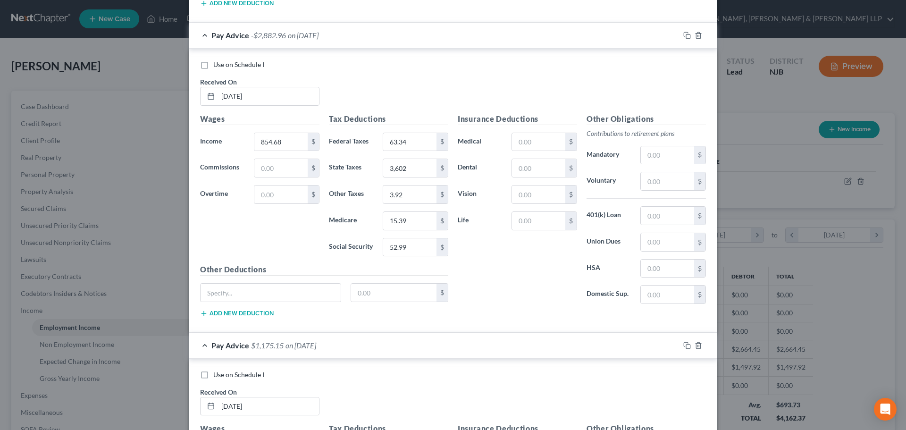
type input "124.85"
click at [202, 37] on div "Pay Advice -$2,882.96 on [DATE]" at bounding box center [434, 35] width 491 height 25
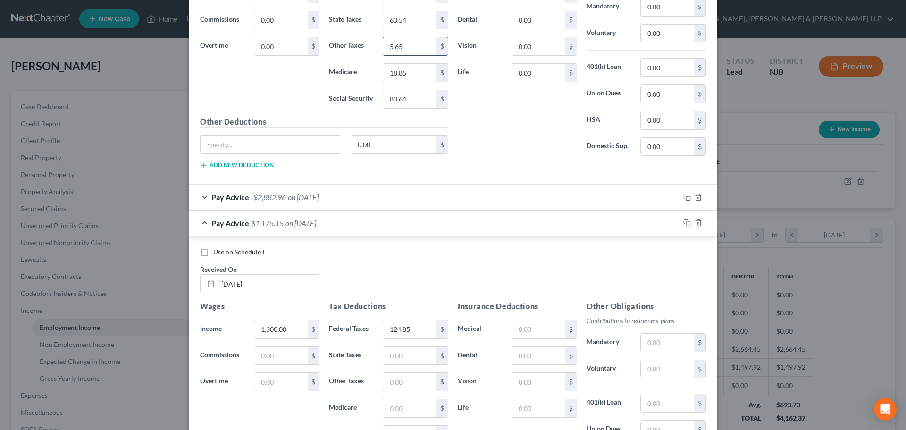
scroll to position [740, 0]
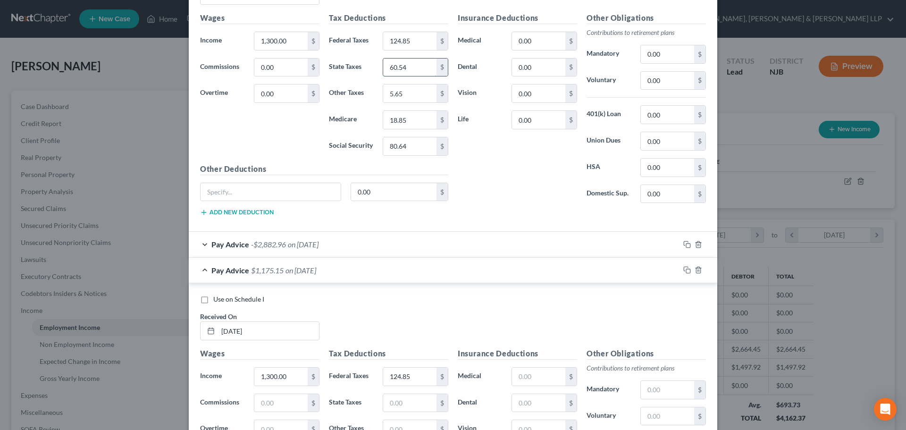
click at [418, 75] on input "60.54" at bounding box center [409, 68] width 53 height 18
click at [406, 398] on input "text" at bounding box center [409, 403] width 53 height 18
paste input "60.54"
type input "60.54"
click at [397, 424] on input "text" at bounding box center [409, 429] width 53 height 18
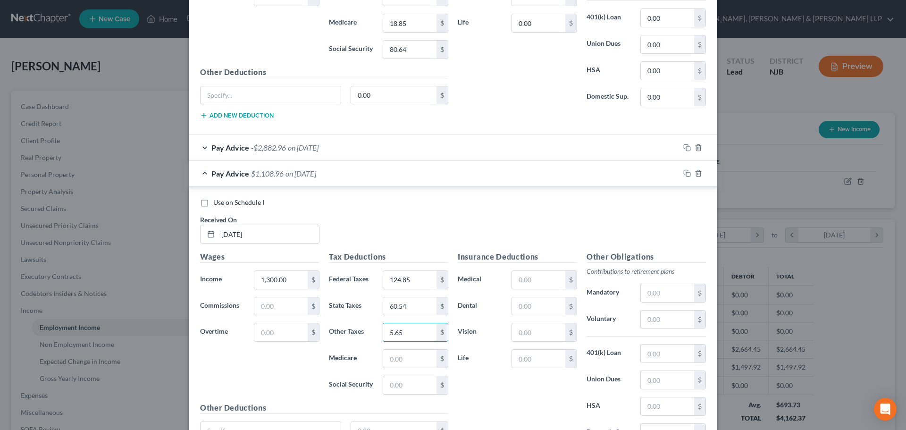
scroll to position [837, 0]
type input "5.65"
click at [396, 368] on div "Tax Deductions Federal Taxes 124.85 $ State Taxes 60.54 $ Other Taxes 5.65 $ Me…" at bounding box center [388, 325] width 129 height 151
click at [403, 362] on input "text" at bounding box center [409, 358] width 53 height 18
type input "18.85"
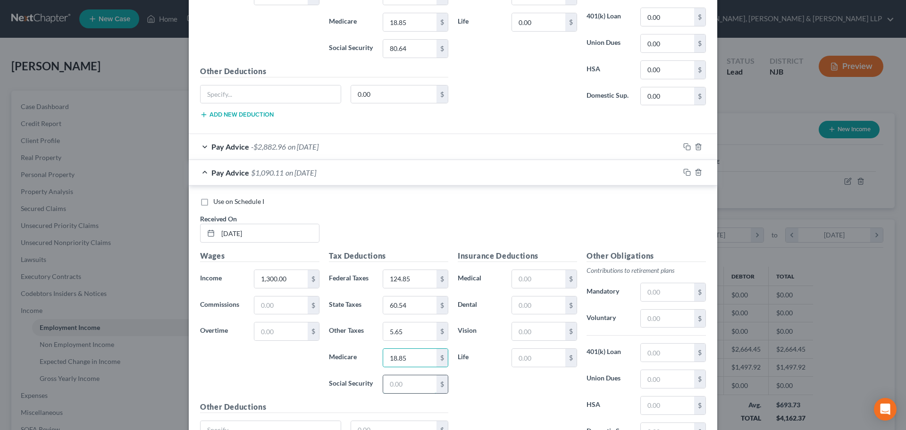
click at [401, 381] on input "text" at bounding box center [409, 384] width 53 height 18
type input "0"
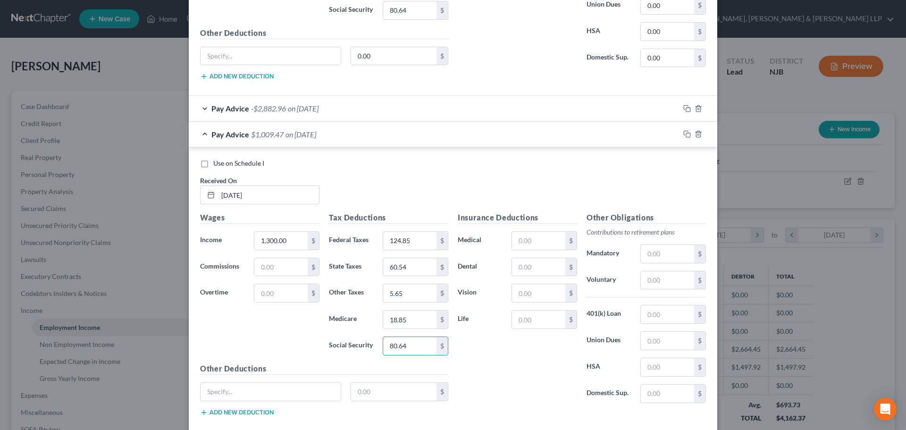
scroll to position [928, 0]
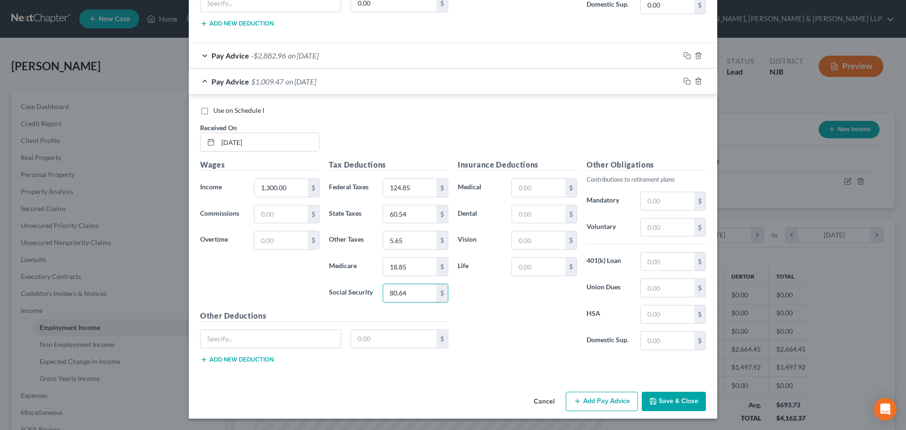
type input "80.64"
click at [592, 405] on button "Add Pay Advice" at bounding box center [602, 402] width 72 height 20
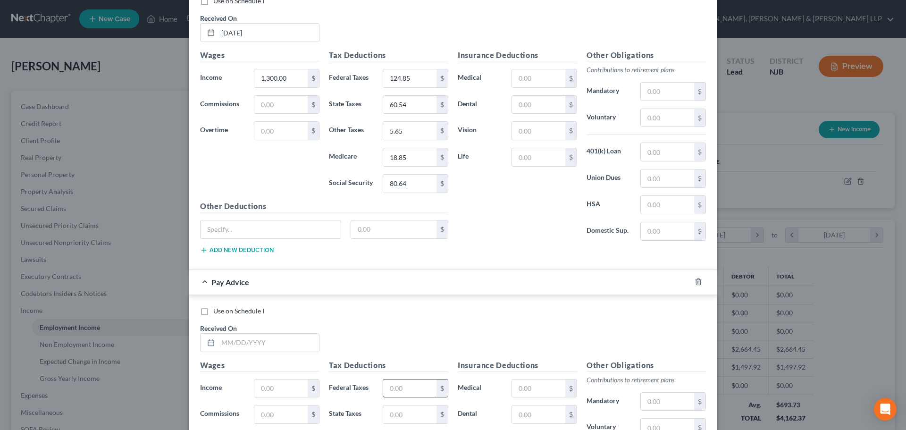
scroll to position [1070, 0]
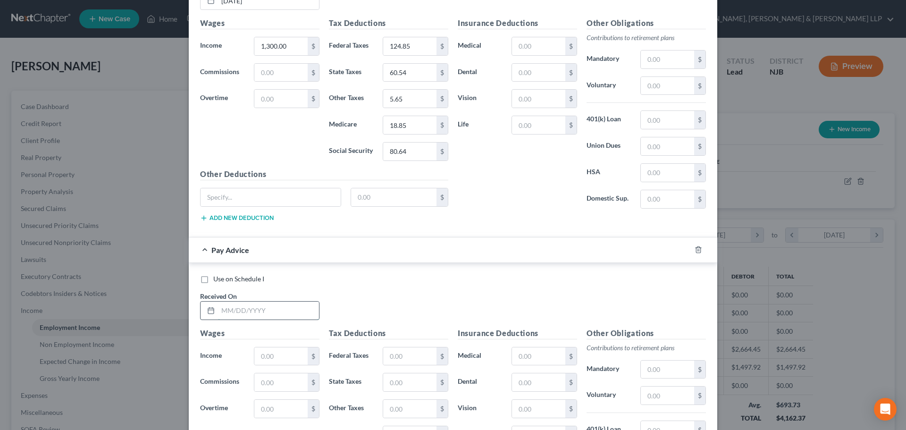
click at [260, 312] on input "text" at bounding box center [268, 311] width 101 height 18
type input "[DATE]"
click at [301, 51] on input "1,300.00" at bounding box center [280, 46] width 53 height 18
drag, startPoint x: 287, startPoint y: 348, endPoint x: 287, endPoint y: 355, distance: 7.1
click at [287, 348] on input "text" at bounding box center [280, 356] width 53 height 18
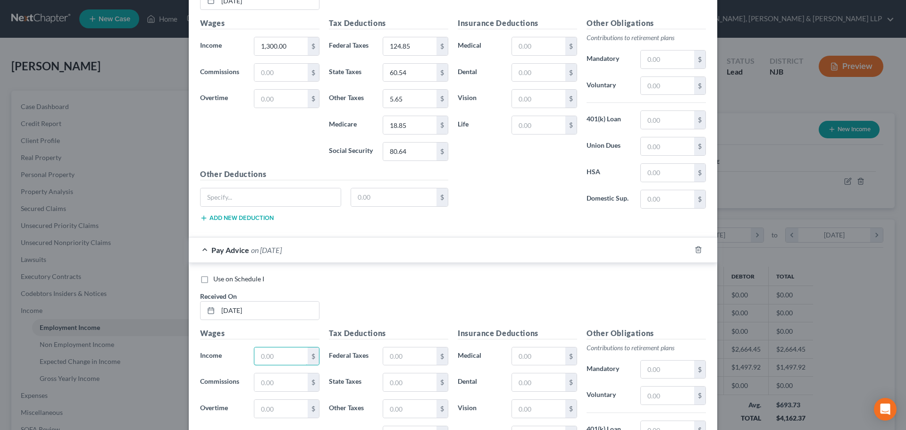
paste input "1,300.00"
type input "1,300.00"
click at [426, 51] on input "124.85" at bounding box center [409, 46] width 53 height 18
click at [420, 363] on input "text" at bounding box center [409, 356] width 53 height 18
paste input "124.85"
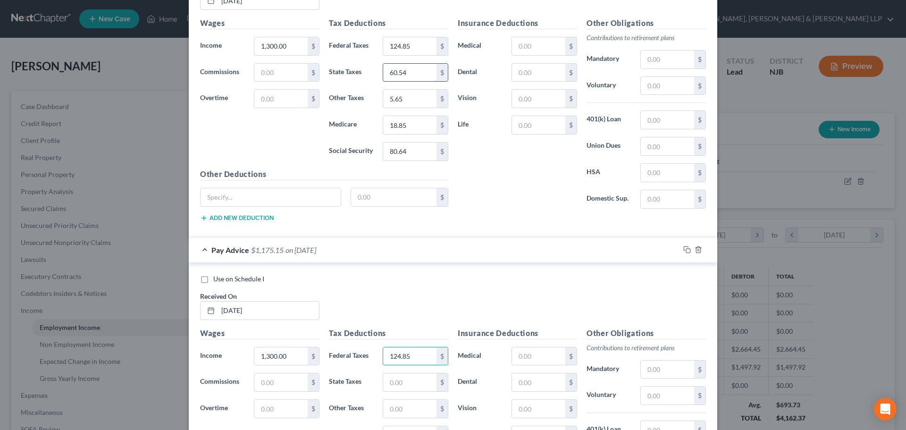
type input "124.85"
click at [408, 74] on input "60.54" at bounding box center [409, 73] width 53 height 18
click at [415, 384] on input "text" at bounding box center [409, 382] width 53 height 18
paste input "60.54"
type input "60.54"
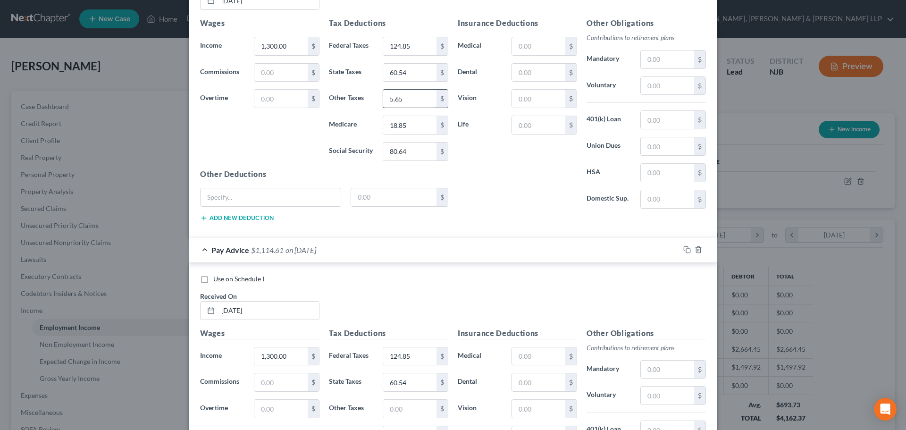
click at [409, 92] on input "5.65" at bounding box center [409, 99] width 53 height 18
click at [422, 405] on input "text" at bounding box center [409, 409] width 53 height 18
paste input "5.65"
type input "5.65"
click at [412, 124] on input "18.85" at bounding box center [409, 125] width 53 height 18
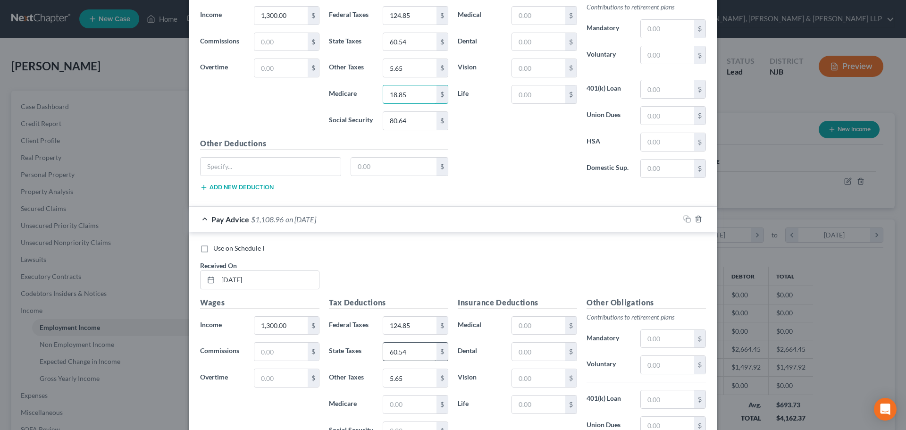
scroll to position [1117, 0]
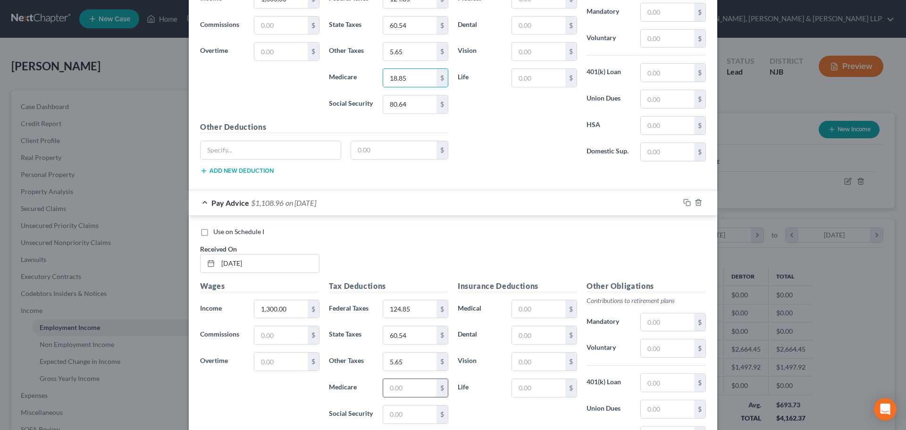
click at [398, 386] on input "text" at bounding box center [409, 388] width 53 height 18
paste input "18.85"
type input "18.85"
click at [403, 415] on input "text" at bounding box center [409, 414] width 53 height 18
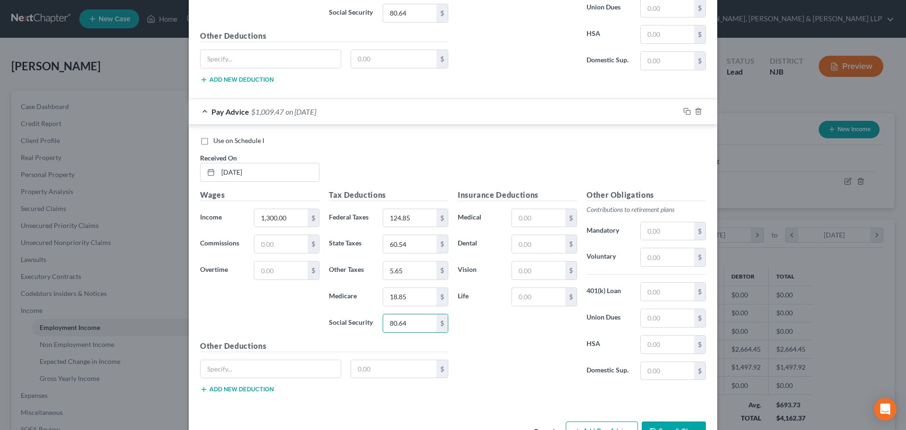
scroll to position [1239, 0]
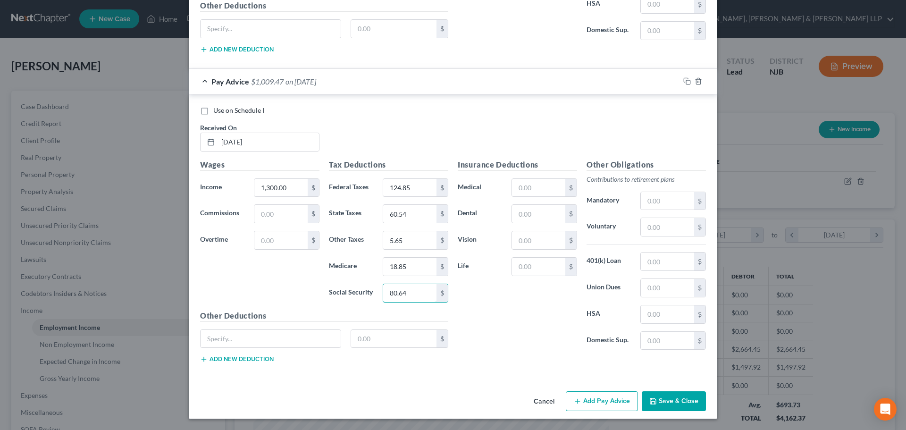
type input "80.64"
click at [591, 400] on button "Add Pay Advice" at bounding box center [602, 401] width 72 height 20
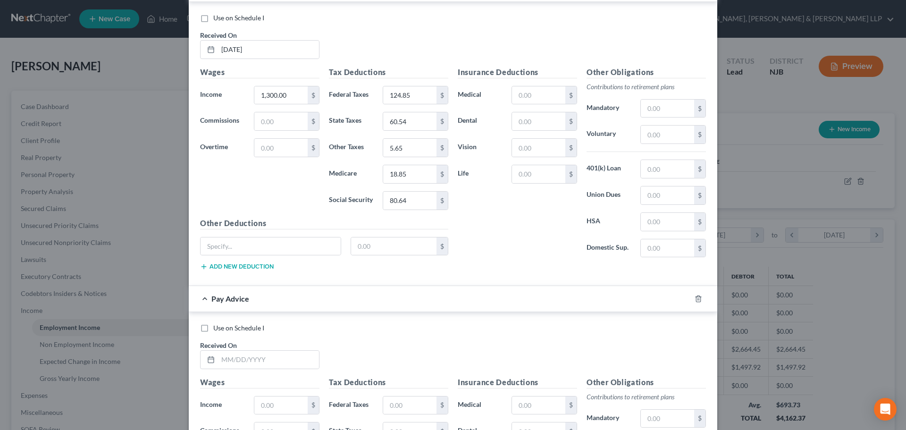
scroll to position [1333, 0]
click at [242, 361] on input "text" at bounding box center [268, 358] width 101 height 18
type input "[DATE]"
click at [283, 407] on input "text" at bounding box center [280, 404] width 53 height 18
paste input "1,300.00"
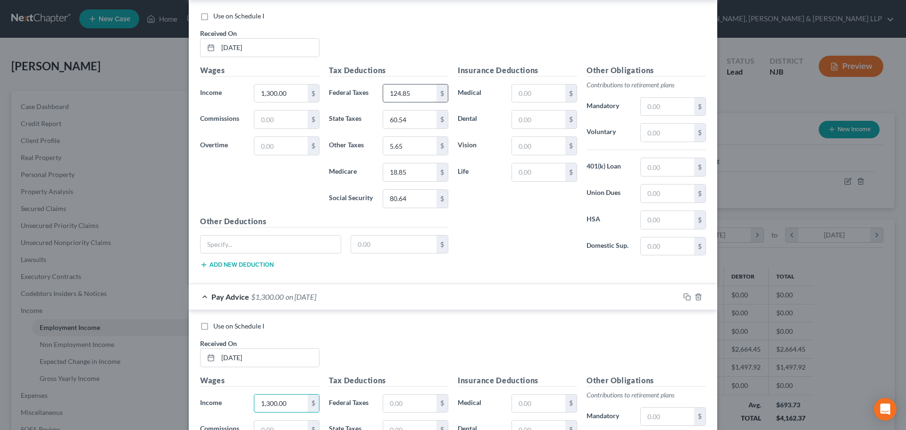
type input "1,300.00"
click at [398, 407] on input "text" at bounding box center [409, 404] width 53 height 18
paste input "124.85"
type input "124.85"
click at [417, 119] on input "60.54" at bounding box center [409, 119] width 53 height 18
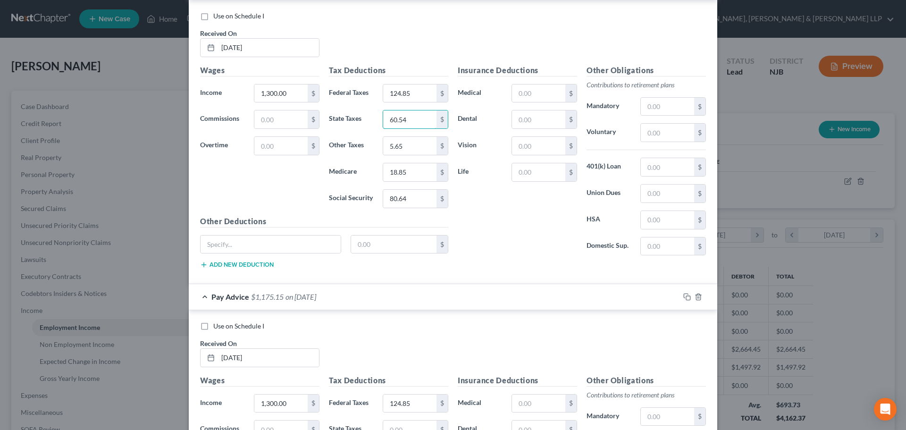
scroll to position [1427, 0]
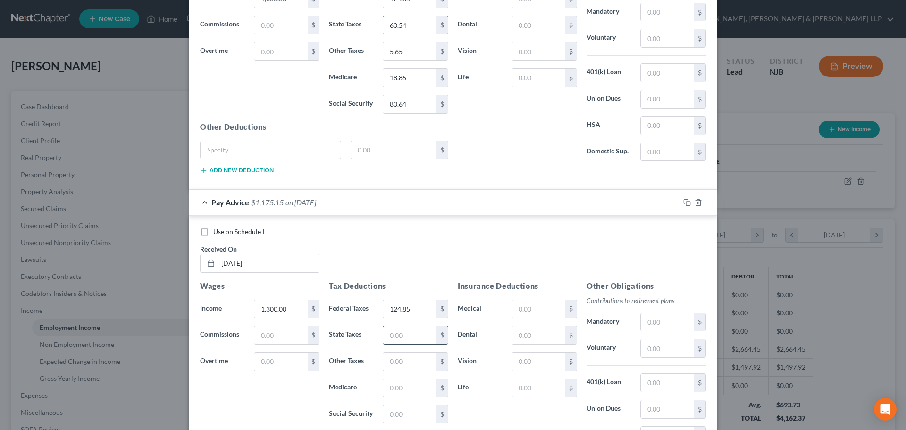
click at [414, 343] on input "text" at bounding box center [409, 335] width 53 height 18
paste input "60.54"
type input "60.54"
click at [417, 51] on input "5.65" at bounding box center [409, 51] width 53 height 18
click at [413, 363] on input "text" at bounding box center [409, 362] width 53 height 18
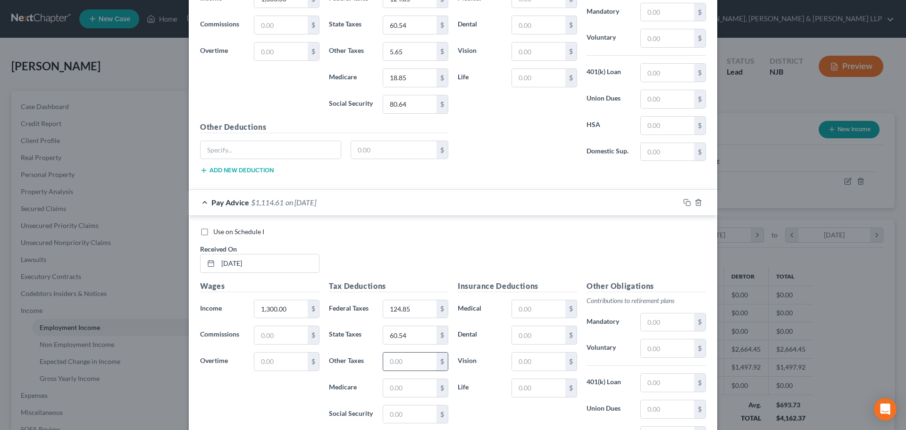
paste input "5.65"
type input "5.65"
click at [416, 76] on input "18.85" at bounding box center [409, 78] width 53 height 18
click at [409, 388] on input "text" at bounding box center [409, 388] width 53 height 18
paste input "18.85"
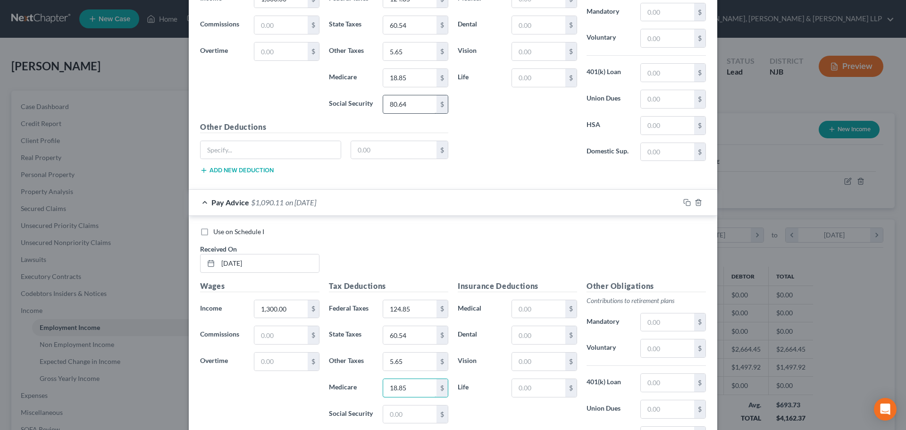
type input "18.85"
click at [412, 101] on input "80.64" at bounding box center [409, 104] width 53 height 18
click at [406, 415] on input "text" at bounding box center [409, 414] width 53 height 18
paste input "80.64"
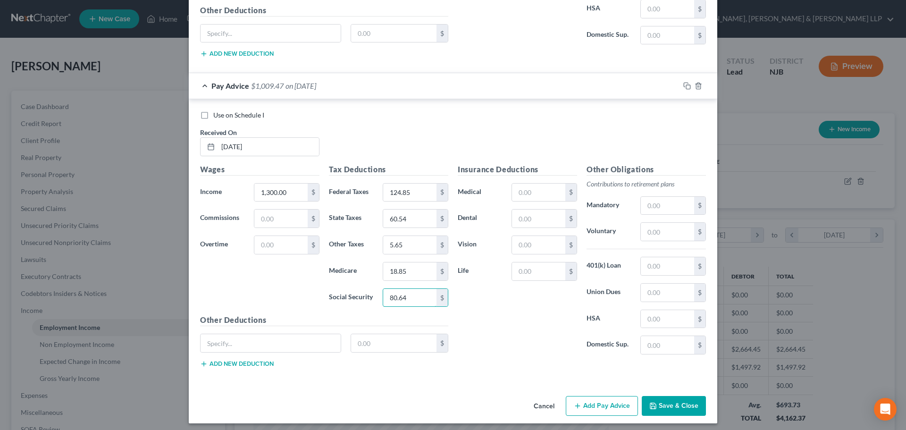
scroll to position [1549, 0]
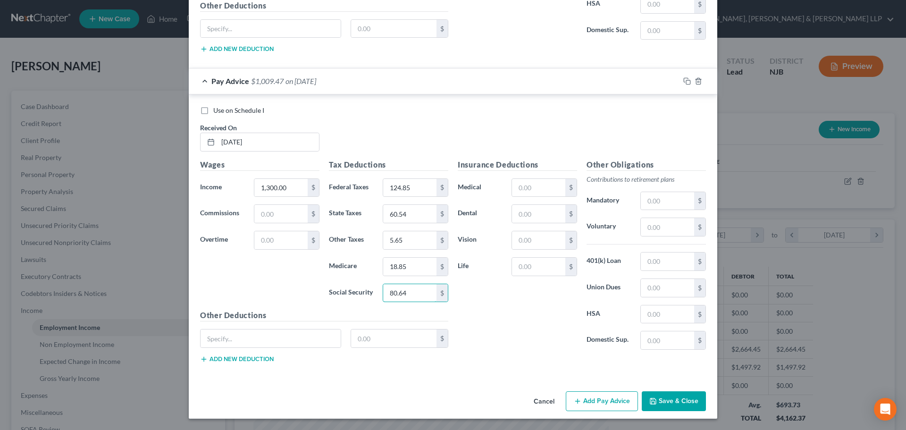
type input "80.64"
click at [585, 394] on button "Add Pay Advice" at bounding box center [602, 401] width 72 height 20
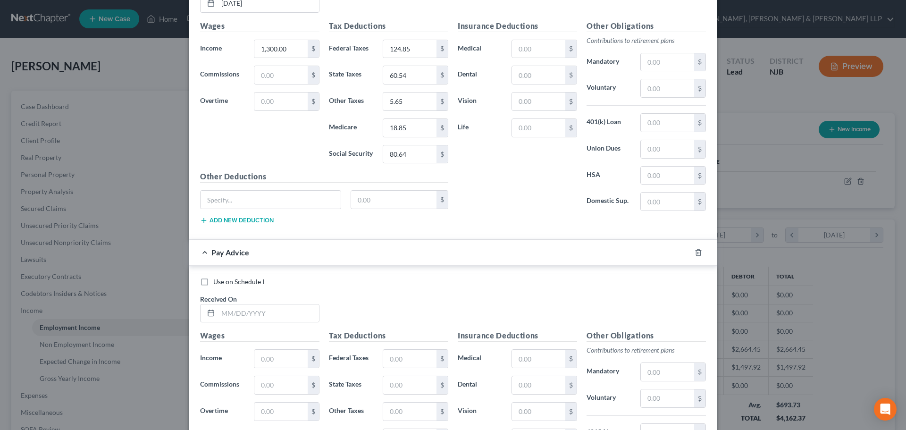
scroll to position [1690, 0]
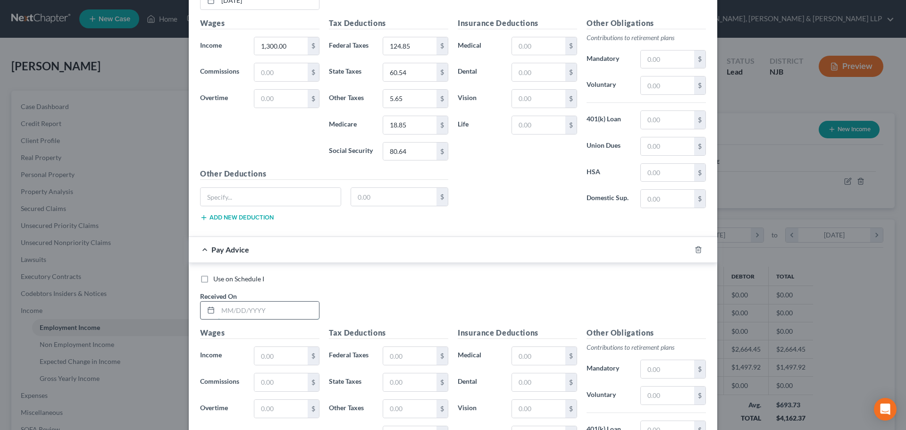
click at [271, 312] on input "text" at bounding box center [268, 311] width 101 height 18
type input "[DATE]"
click at [273, 349] on input "text" at bounding box center [280, 356] width 53 height 18
paste input "80.64"
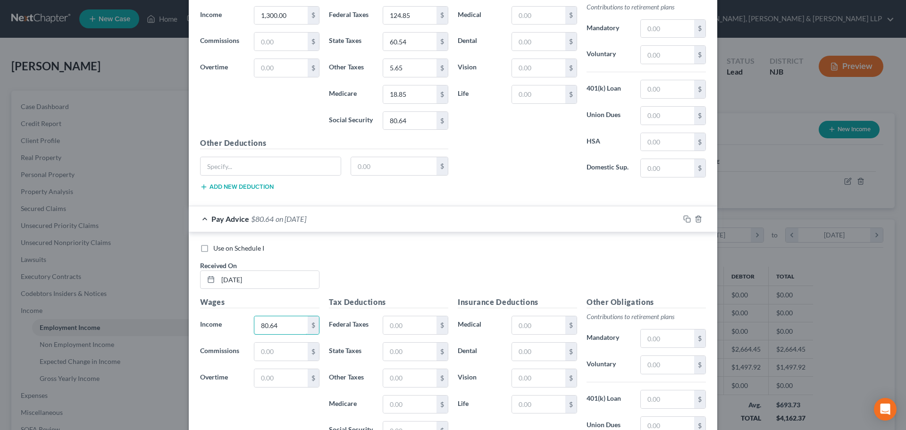
scroll to position [1737, 0]
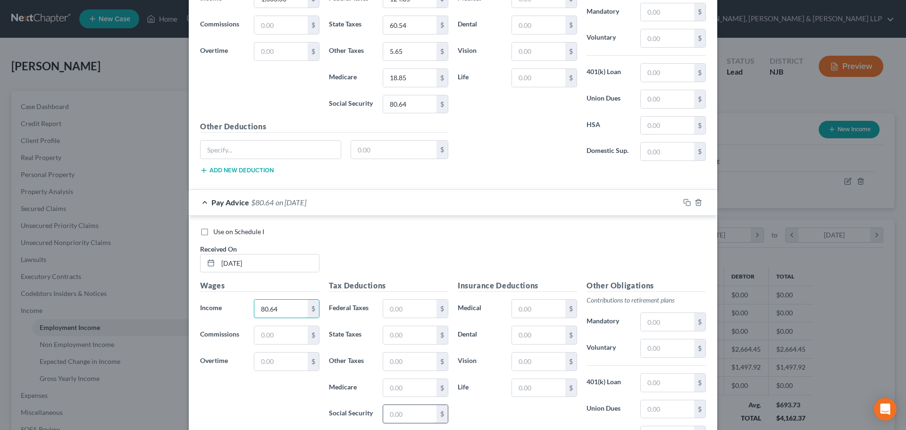
type input "80.64"
click at [410, 419] on input "text" at bounding box center [409, 414] width 53 height 18
paste input "80.64"
type input "80.64"
click at [278, 304] on input "80.64" at bounding box center [280, 309] width 53 height 18
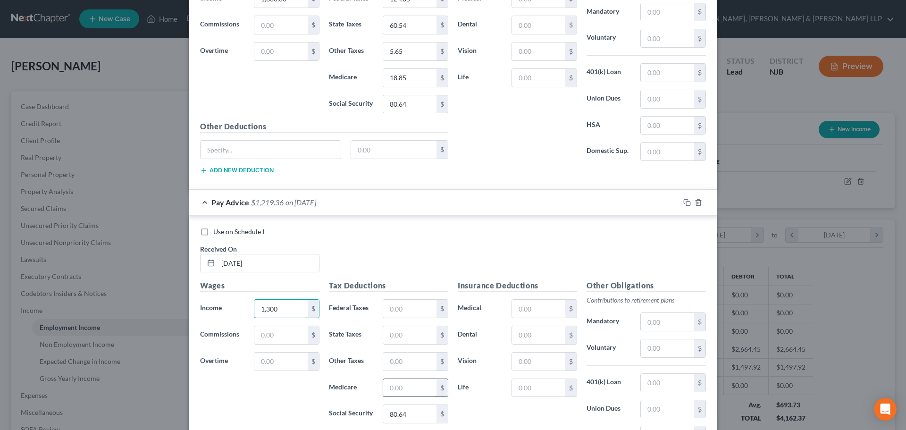
type input "1,300"
click at [405, 385] on input "text" at bounding box center [409, 388] width 53 height 18
type input "18.85"
click at [393, 364] on input "text" at bounding box center [409, 362] width 53 height 18
type input "5.65"
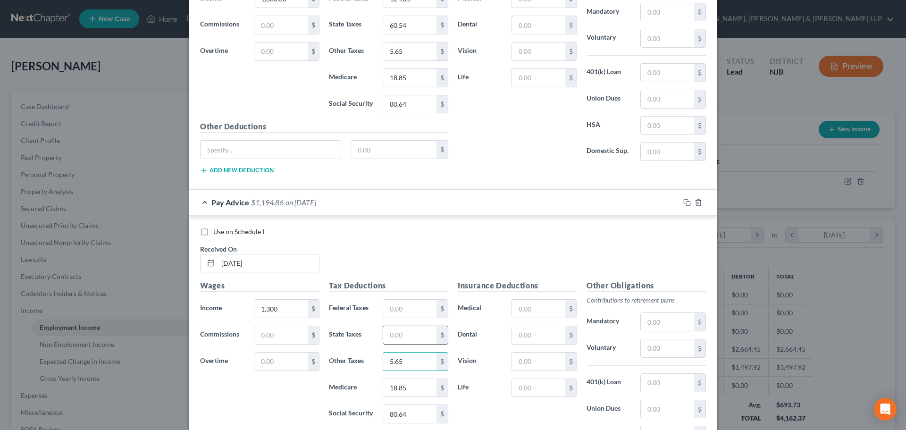
click at [412, 336] on input "text" at bounding box center [409, 335] width 53 height 18
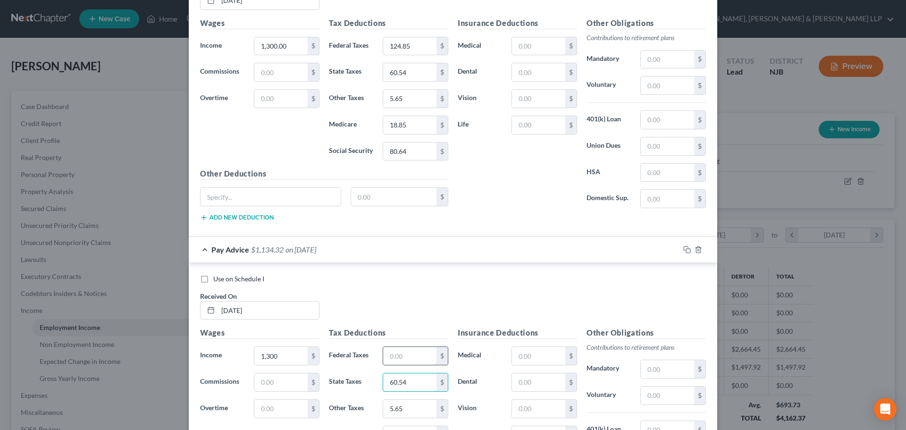
type input "60.54"
click at [388, 354] on input "text" at bounding box center [409, 356] width 53 height 18
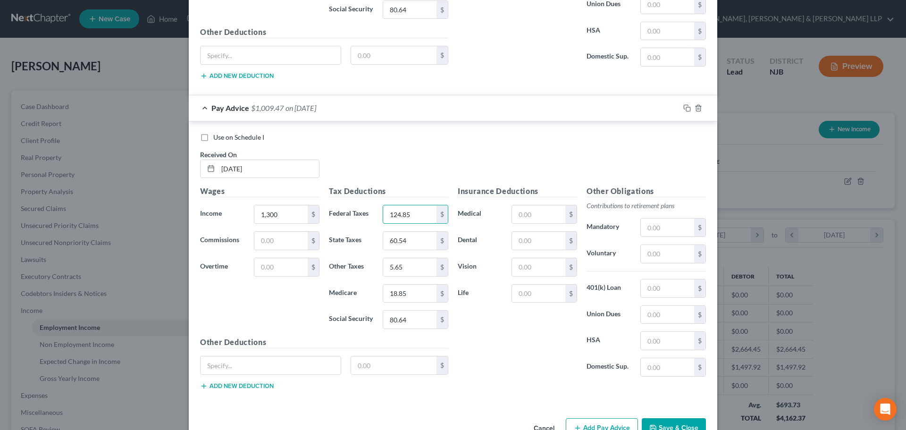
scroll to position [1859, 0]
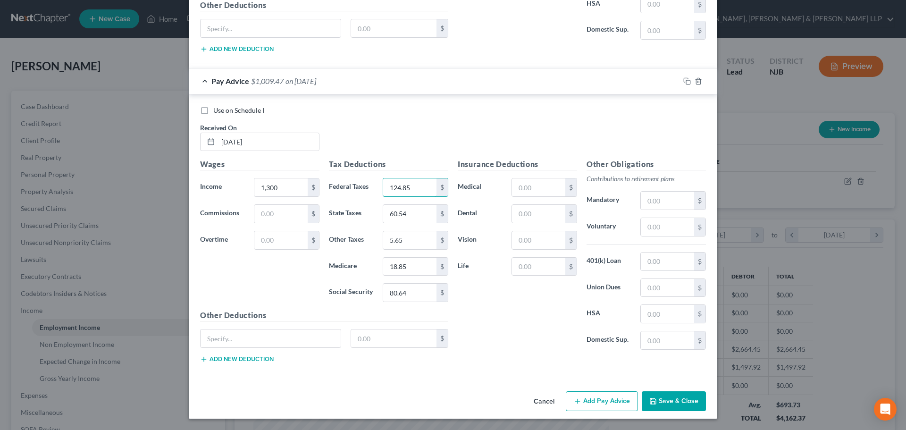
type input "124.85"
click at [590, 407] on button "Add Pay Advice" at bounding box center [602, 401] width 72 height 20
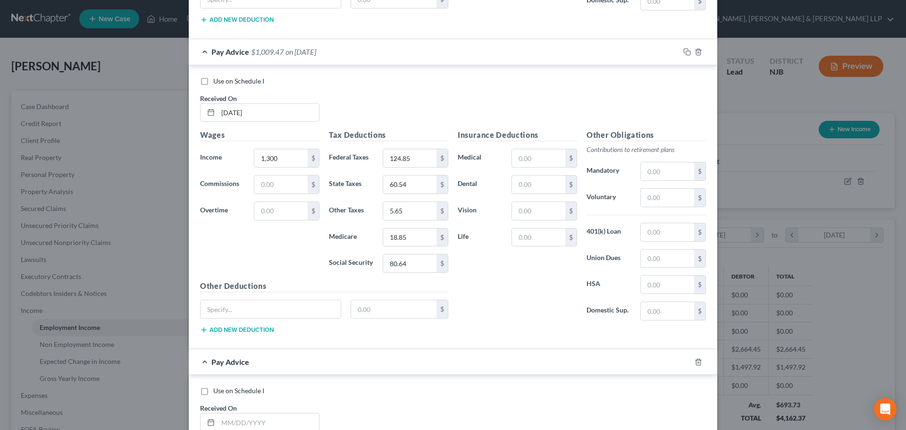
scroll to position [1953, 0]
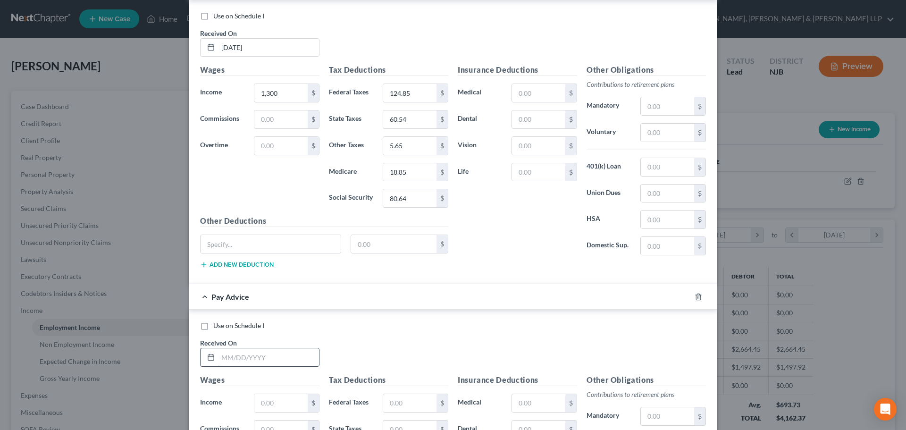
click at [264, 363] on input "text" at bounding box center [268, 357] width 101 height 18
type input "[DATE]"
click at [278, 404] on input "text" at bounding box center [280, 403] width 53 height 18
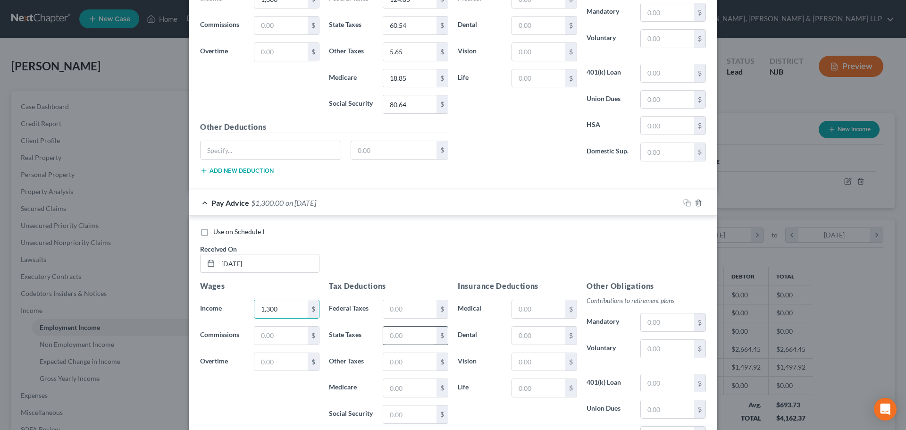
scroll to position [2048, 0]
type input "1,300"
click at [400, 314] on input "text" at bounding box center [409, 309] width 53 height 18
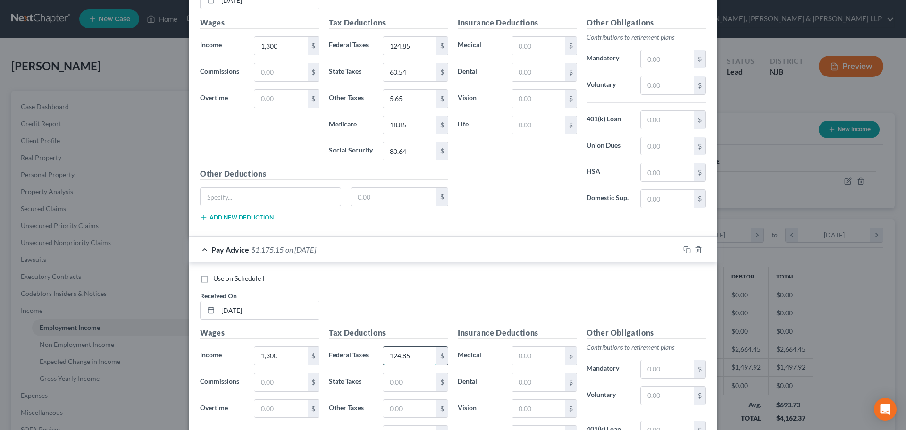
type input "124.85"
click at [406, 383] on input "text" at bounding box center [409, 382] width 53 height 18
type input "60.54"
click at [388, 402] on input "text" at bounding box center [409, 409] width 53 height 18
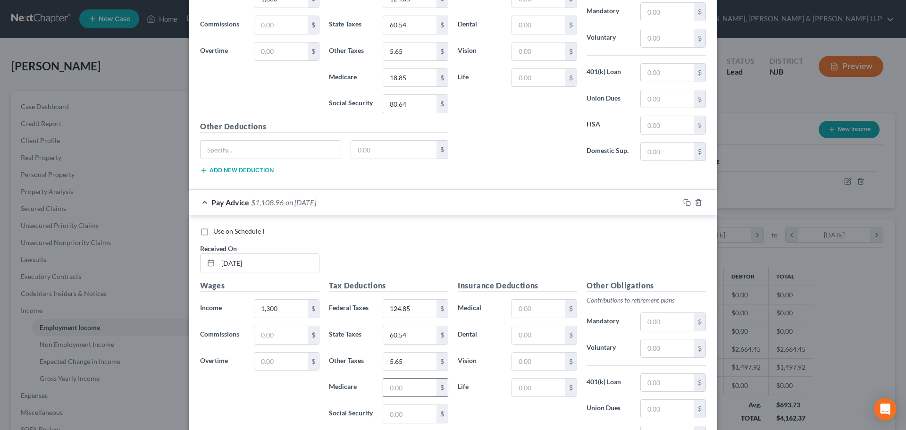
click at [389, 390] on input "text" at bounding box center [409, 388] width 53 height 18
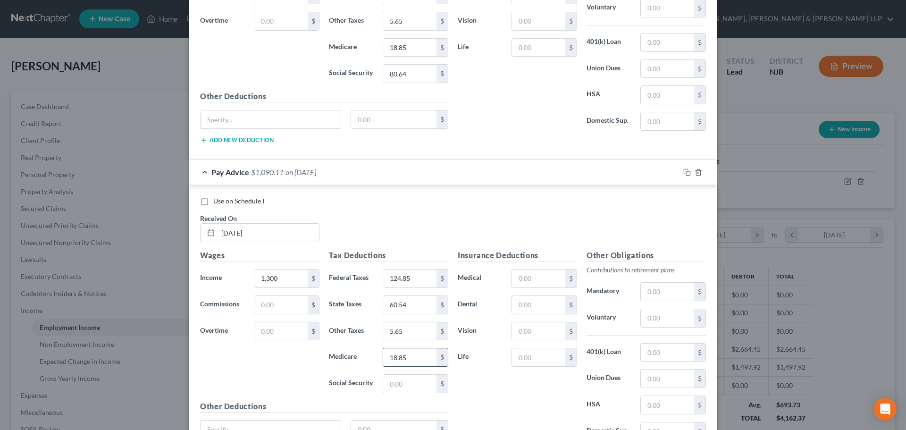
scroll to position [2095, 0]
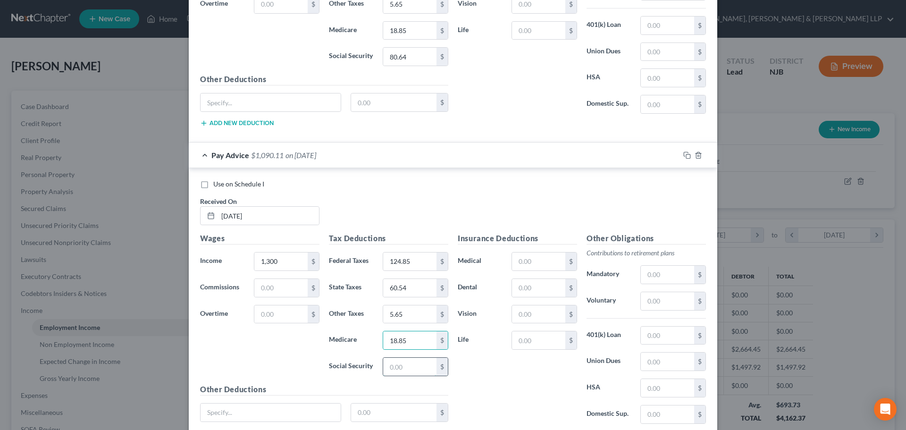
click at [392, 364] on input "text" at bounding box center [409, 367] width 53 height 18
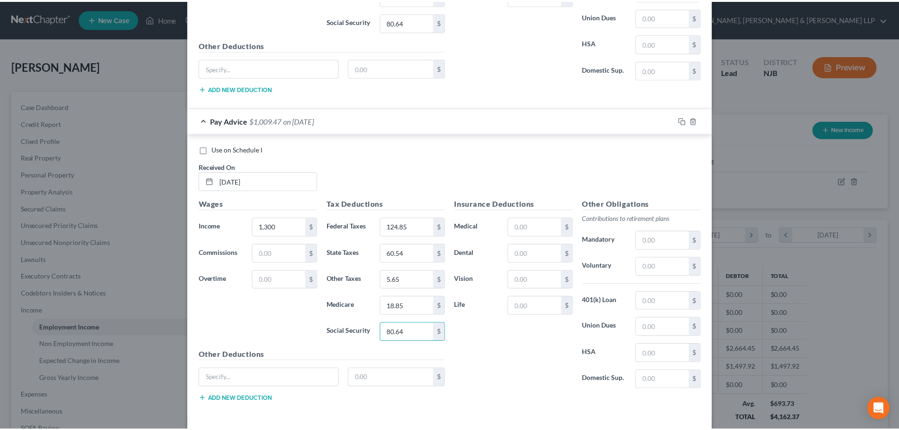
scroll to position [2168, 0]
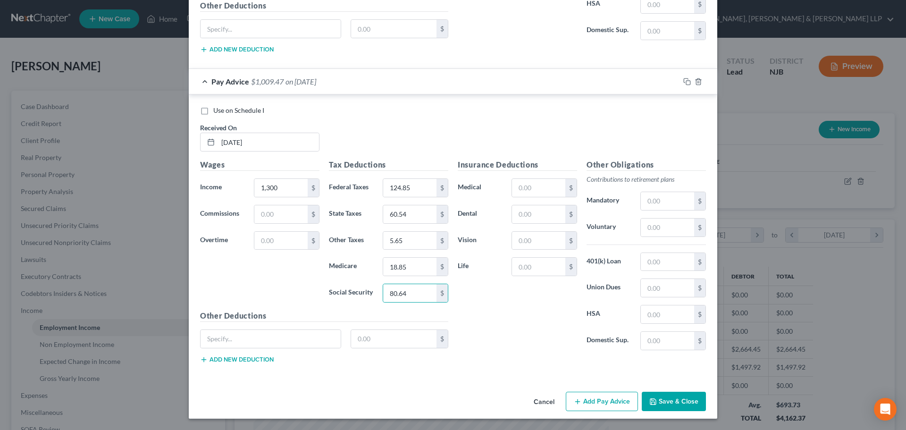
click at [675, 404] on button "Save & Close" at bounding box center [674, 402] width 64 height 20
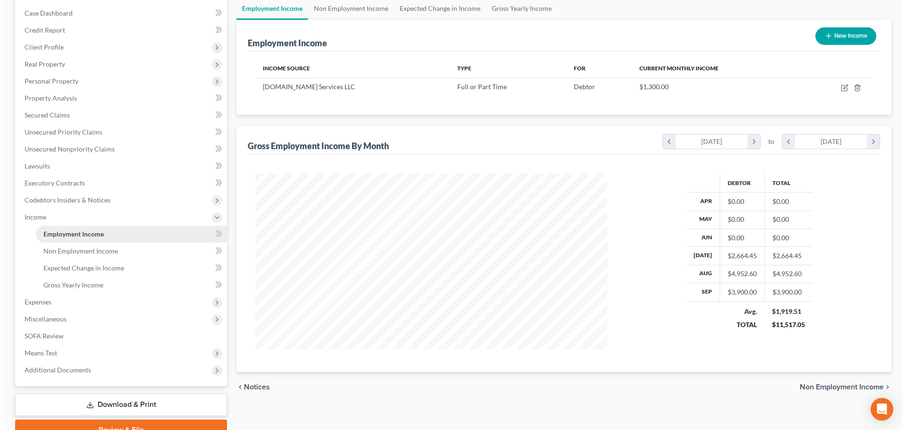
scroll to position [94, 0]
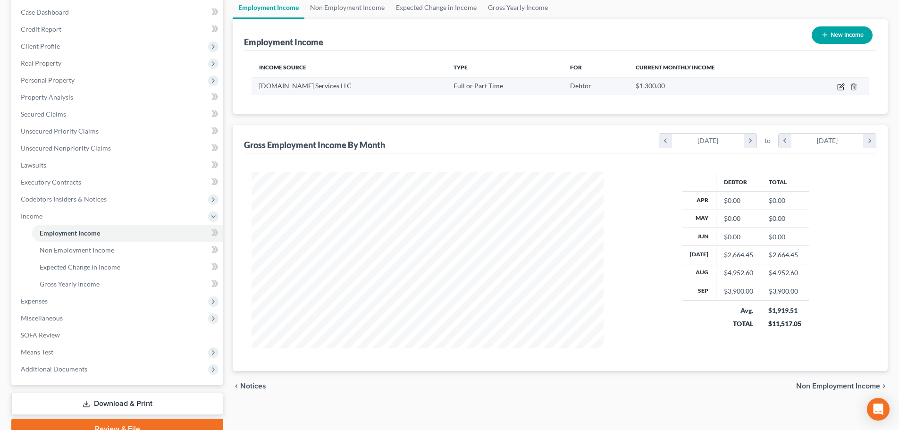
click at [838, 85] on icon "button" at bounding box center [841, 87] width 6 height 6
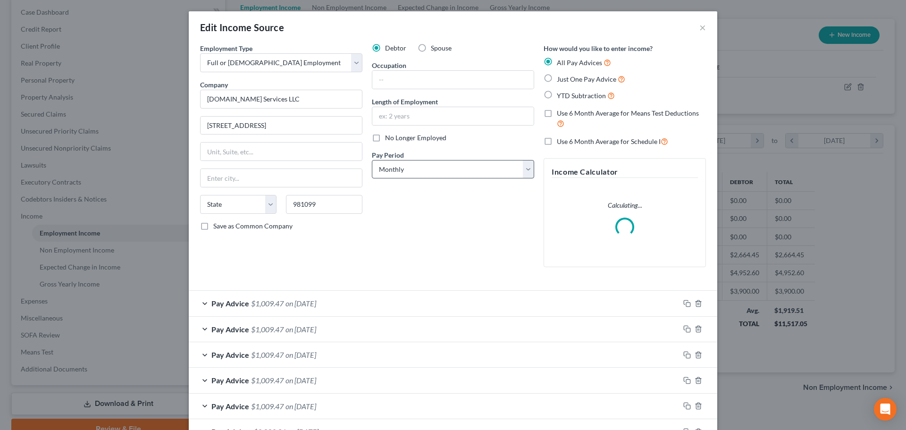
scroll to position [177, 374]
click at [441, 164] on select "Select Monthly Twice Monthly Every Other Week Weekly" at bounding box center [453, 169] width 162 height 19
click at [372, 160] on select "Select Monthly Twice Monthly Every Other Week Weekly" at bounding box center [453, 169] width 162 height 19
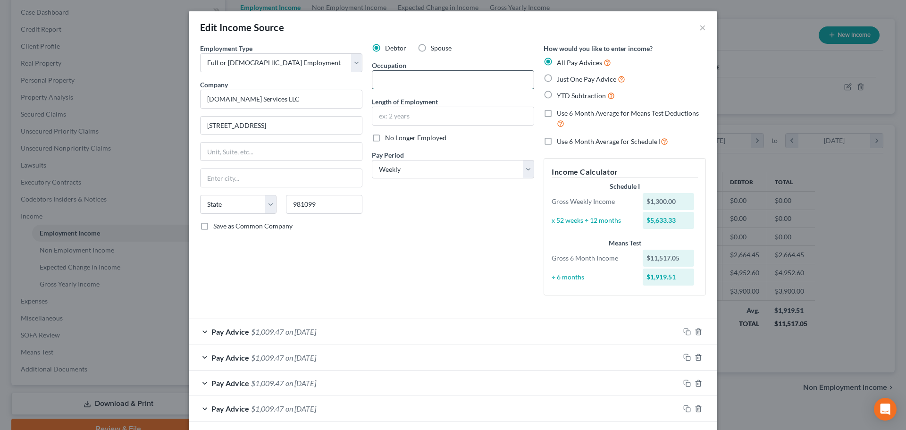
click at [435, 88] on input "text" at bounding box center [452, 80] width 161 height 18
click at [422, 117] on input "text" at bounding box center [452, 116] width 161 height 18
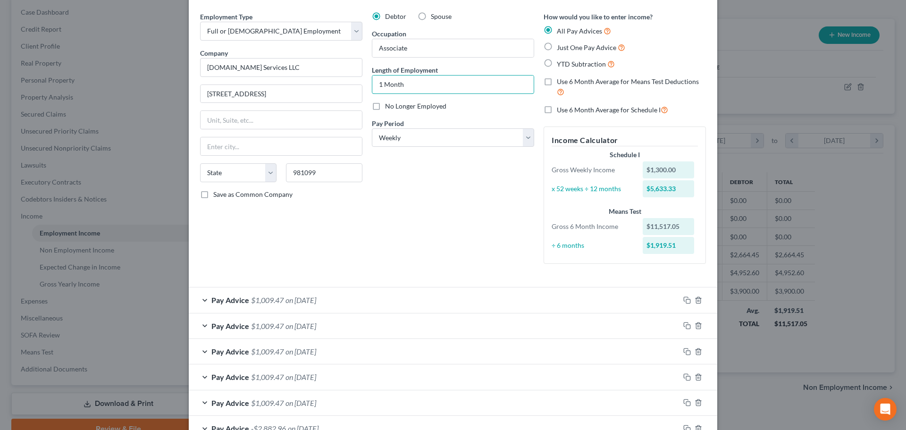
scroll to position [94, 0]
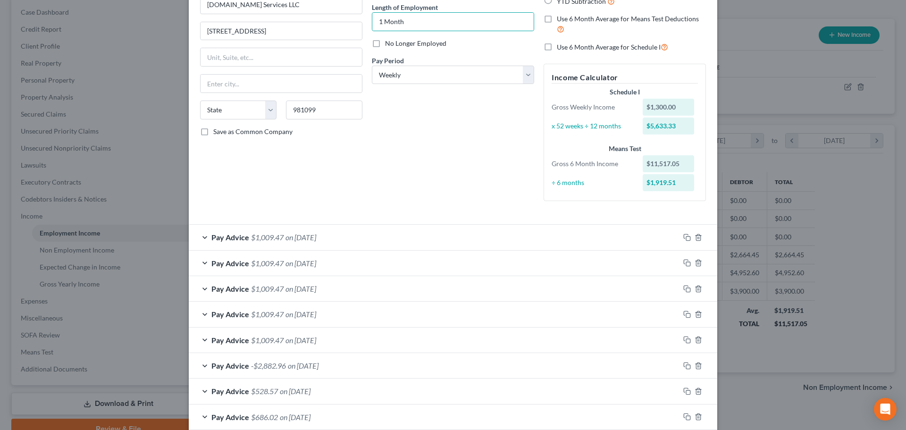
click at [310, 358] on div "Pay Advice -$2,882.96 on [DATE]" at bounding box center [434, 365] width 491 height 25
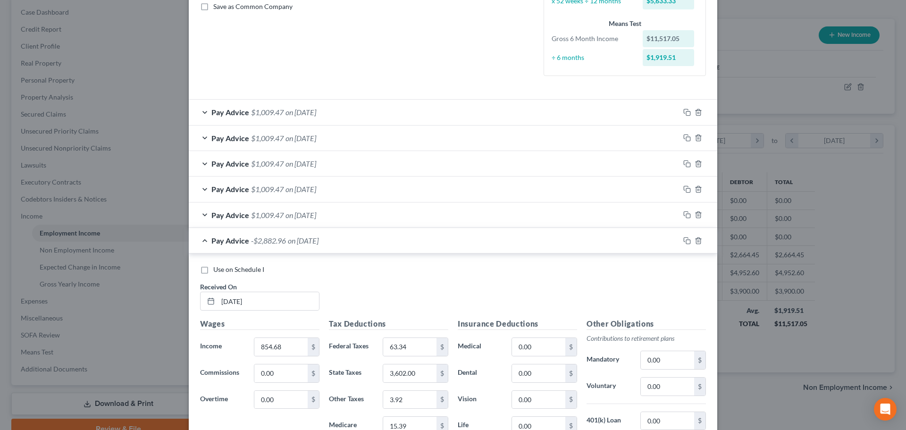
scroll to position [236, 0]
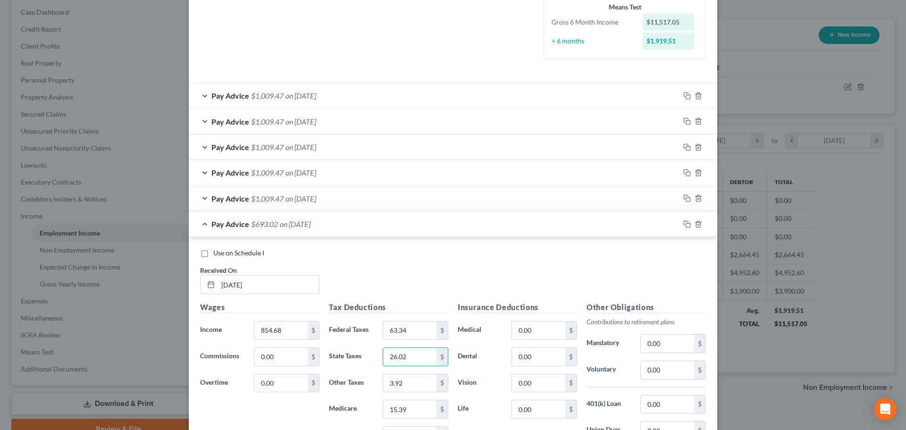
drag, startPoint x: 408, startPoint y: 360, endPoint x: 340, endPoint y: 365, distance: 67.7
click at [342, 364] on div "State Taxes 26.02 $" at bounding box center [388, 356] width 129 height 19
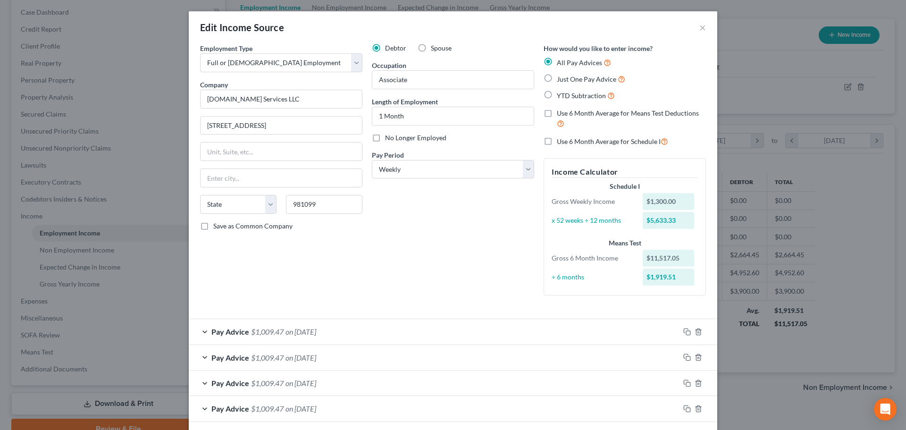
click at [557, 116] on label "Use 6 Month Average for Means Test Deductions" at bounding box center [631, 119] width 149 height 20
click at [561, 115] on input "Use 6 Month Average for Means Test Deductions" at bounding box center [564, 112] width 6 height 6
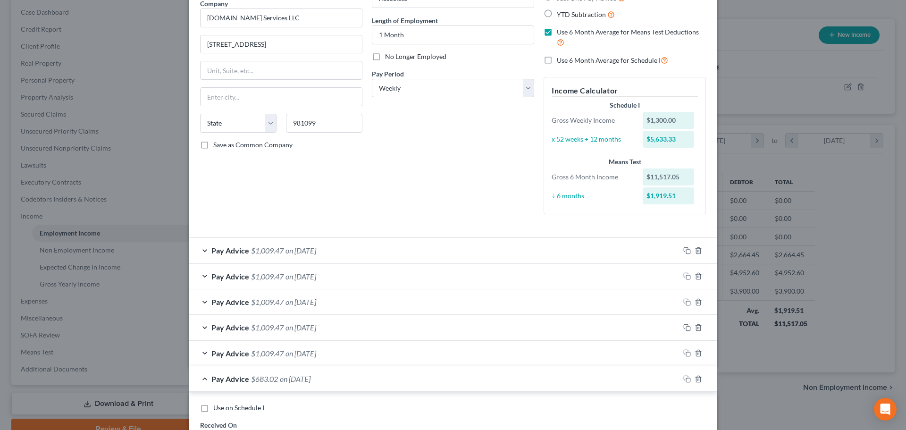
scroll to position [142, 0]
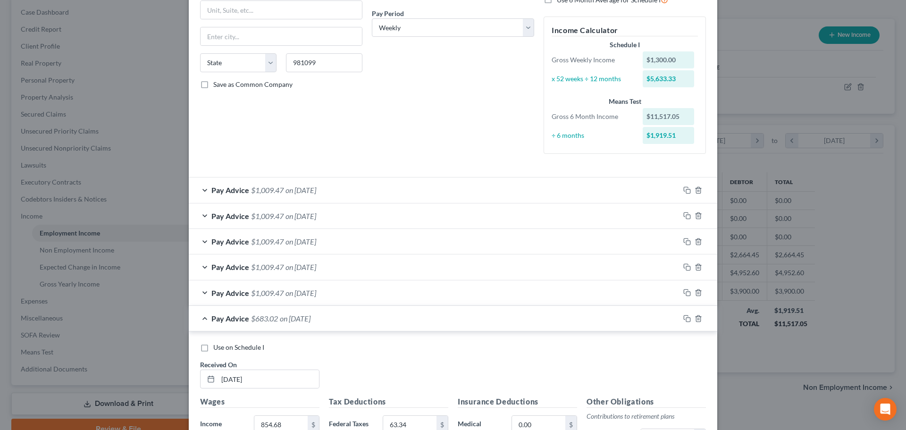
click at [299, 277] on div "Pay Advice $1,009.47 on [DATE]" at bounding box center [434, 266] width 491 height 25
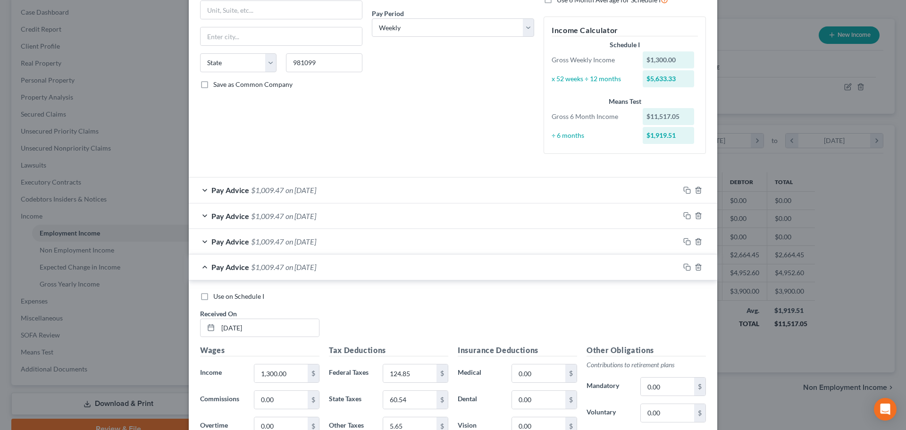
click at [241, 298] on span "Use on Schedule I" at bounding box center [238, 296] width 51 height 8
click at [223, 298] on input "Use on Schedule I" at bounding box center [220, 295] width 6 height 6
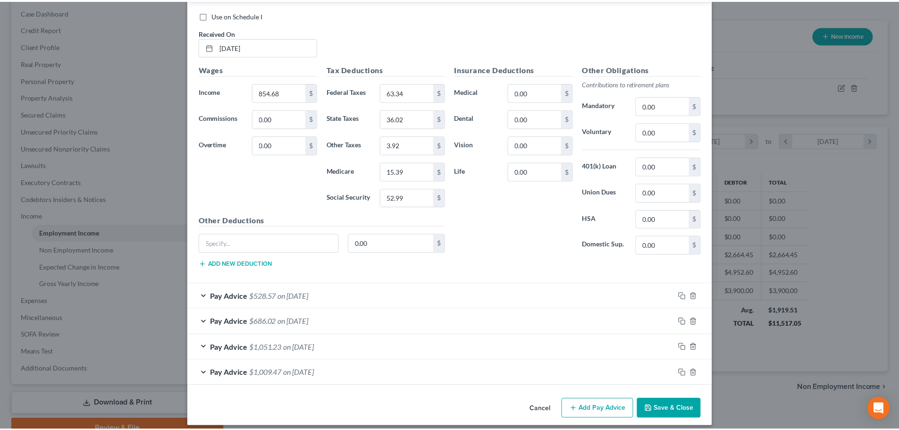
scroll to position [766, 0]
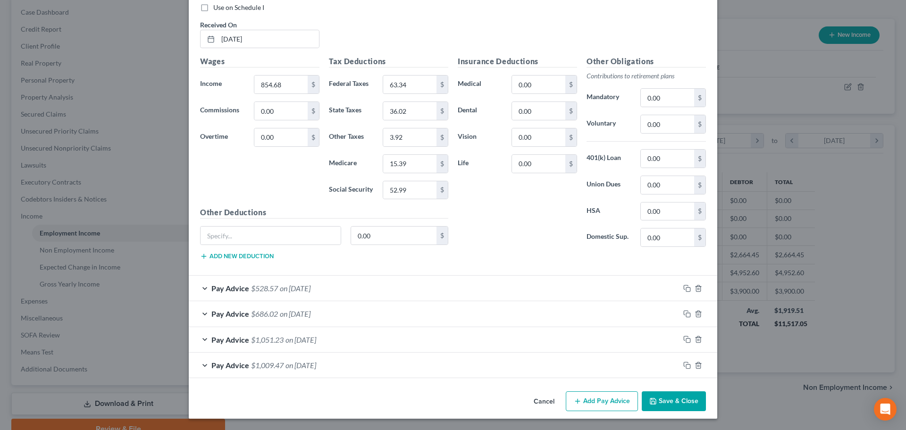
click at [661, 395] on button "Save & Close" at bounding box center [674, 401] width 64 height 20
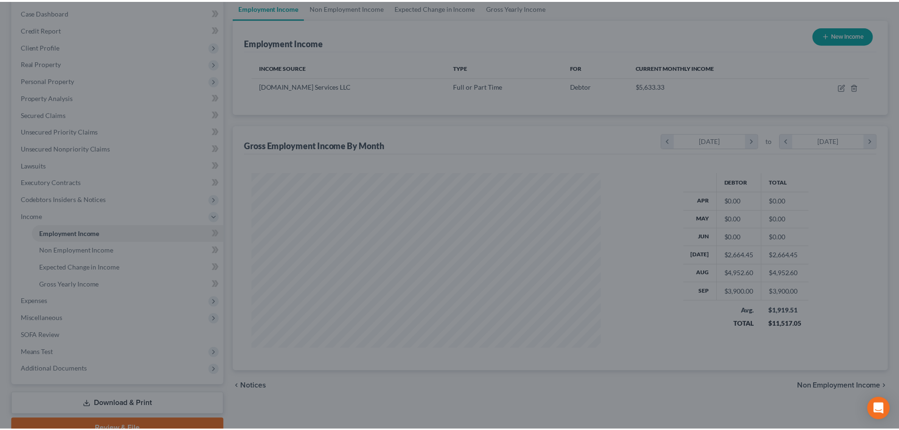
scroll to position [471839, 471644]
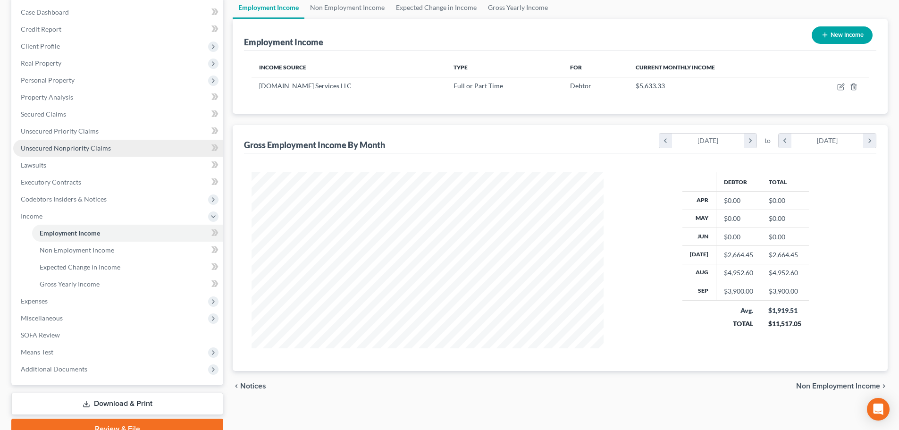
click at [85, 150] on span "Unsecured Nonpriority Claims" at bounding box center [66, 148] width 90 height 8
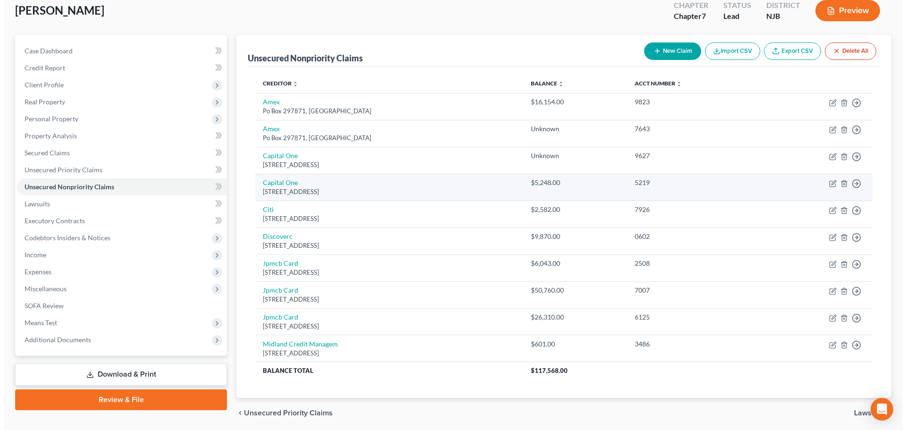
scroll to position [90, 0]
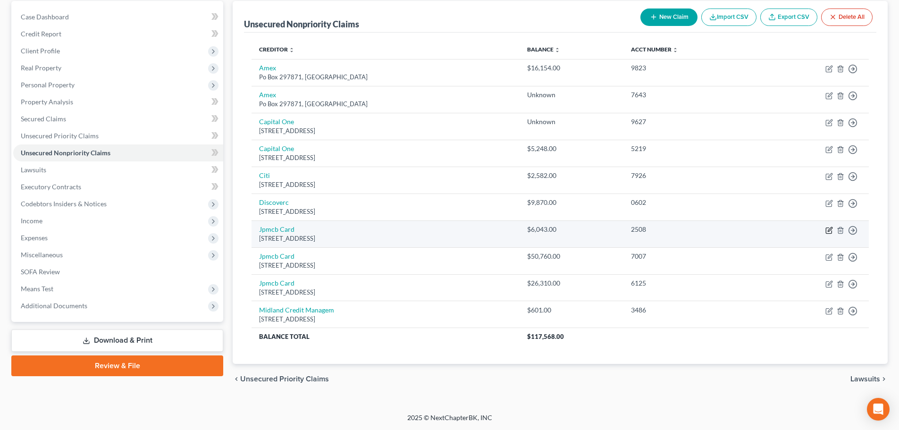
click at [830, 229] on icon "button" at bounding box center [830, 231] width 8 height 8
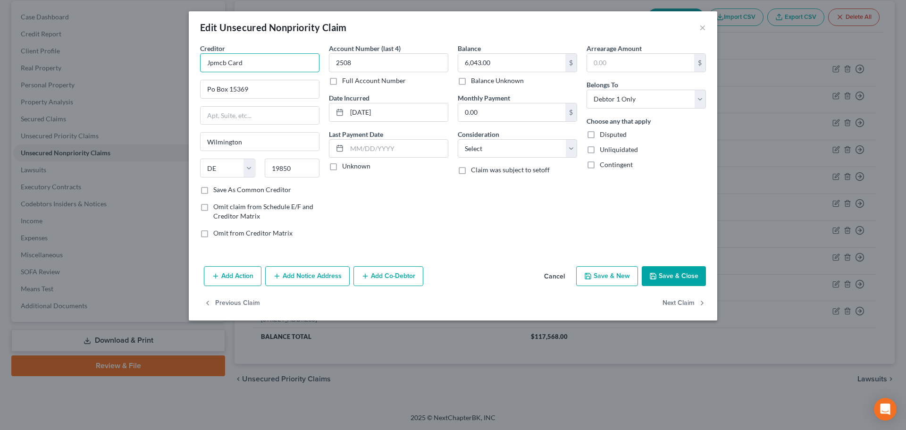
drag, startPoint x: 181, startPoint y: 69, endPoint x: 151, endPoint y: 72, distance: 30.8
click at [151, 72] on div "Edit Unsecured Nonpriority Claim × Creditor * Jpmcb Card Po Box [GEOGRAPHIC_DAT…" at bounding box center [453, 215] width 906 height 430
drag, startPoint x: 480, startPoint y: 150, endPoint x: 480, endPoint y: 157, distance: 6.6
click at [480, 150] on select "Select Cable / Satellite Services Collection Agency Credit Card Debt Debt Couns…" at bounding box center [517, 148] width 119 height 19
click at [458, 139] on select "Select Cable / Satellite Services Collection Agency Credit Card Debt Debt Couns…" at bounding box center [517, 148] width 119 height 19
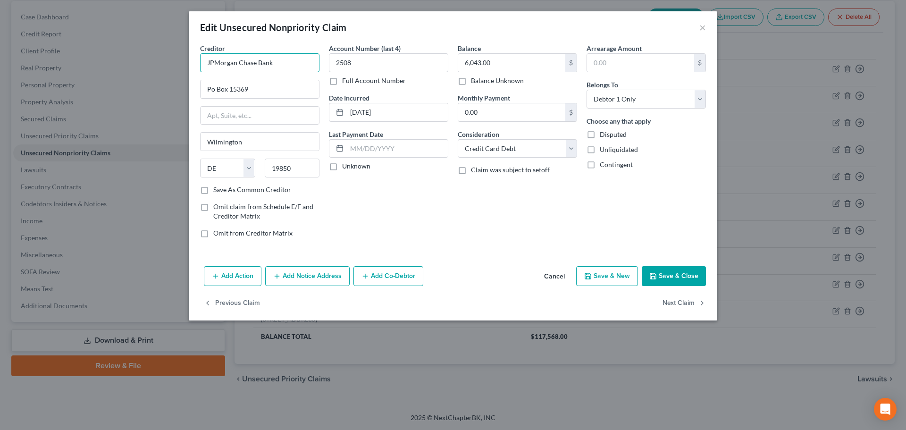
drag, startPoint x: 185, startPoint y: 74, endPoint x: 124, endPoint y: 74, distance: 60.9
click at [124, 74] on div "Edit Unsecured Nonpriority Claim × Creditor * JPMorgan Chase Bank Po Box [GEOGR…" at bounding box center [453, 215] width 906 height 430
click at [665, 279] on button "Save & Close" at bounding box center [674, 276] width 64 height 20
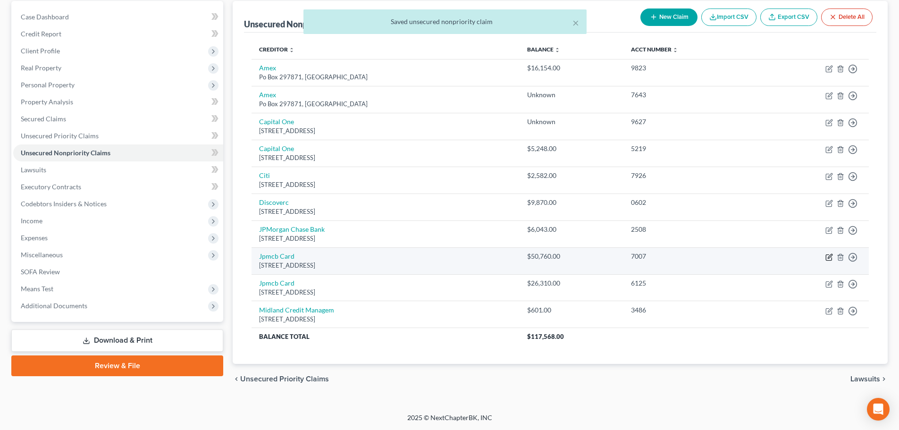
click at [828, 257] on icon "button" at bounding box center [830, 256] width 4 height 4
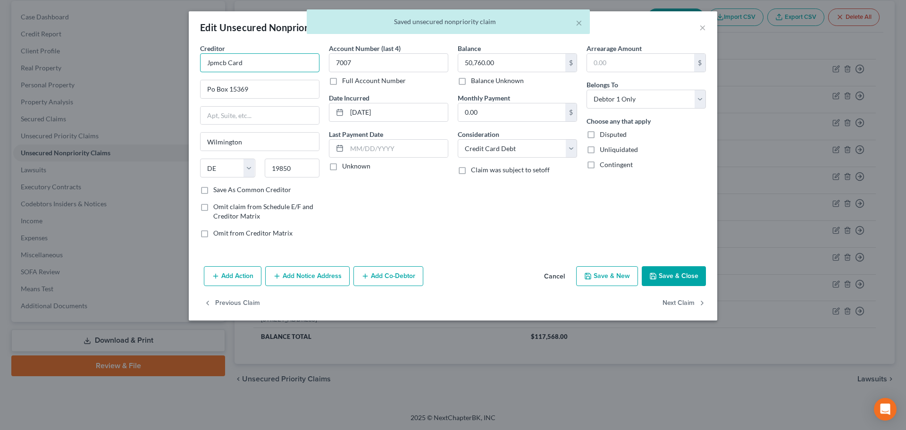
drag, startPoint x: 202, startPoint y: 70, endPoint x: 71, endPoint y: 77, distance: 131.4
click at [69, 77] on div "Edit Unsecured Nonpriority Claim × Creditor * Jpmcb Card Po Box [GEOGRAPHIC_DAT…" at bounding box center [453, 215] width 906 height 430
paste input "PMorgan Chase Bank"
click at [683, 277] on button "Save & Close" at bounding box center [674, 276] width 64 height 20
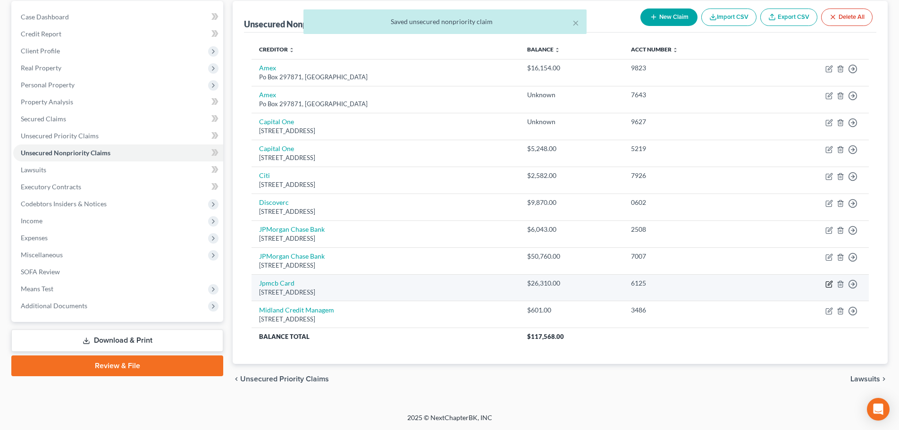
click at [826, 283] on icon "button" at bounding box center [829, 284] width 6 height 6
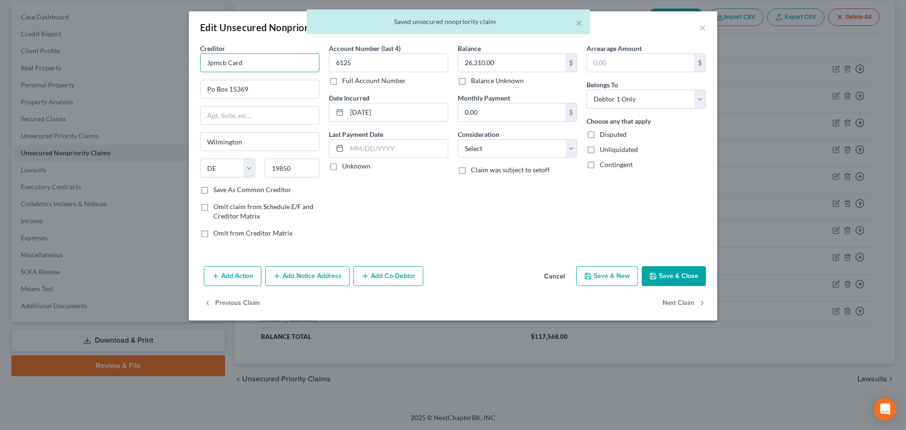
drag, startPoint x: 210, startPoint y: 71, endPoint x: 106, endPoint y: 83, distance: 104.0
click at [95, 83] on div "Edit Unsecured Nonpriority Claim × Creditor * Jpmcb Card Po Box [GEOGRAPHIC_DAT…" at bounding box center [453, 215] width 906 height 430
paste input "PMorgan Chase Bank"
drag, startPoint x: 515, startPoint y: 151, endPoint x: 514, endPoint y: 157, distance: 6.3
click at [515, 151] on select "Select Cable / Satellite Services Collection Agency Credit Card Debt Debt Couns…" at bounding box center [517, 148] width 119 height 19
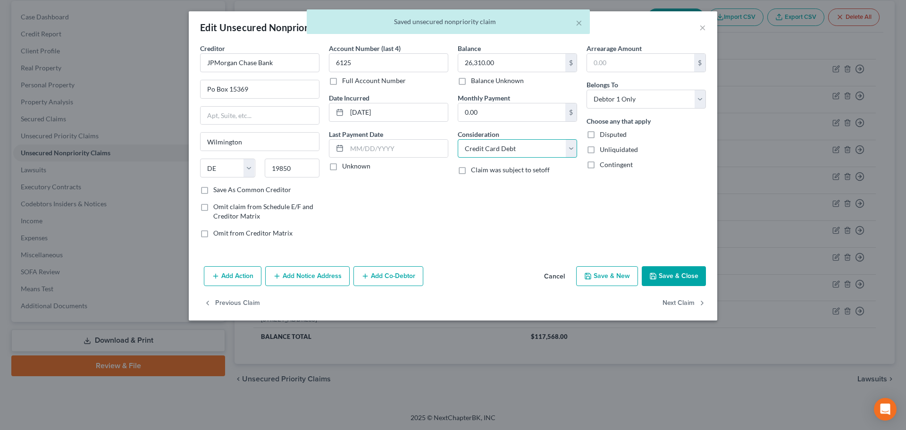
click at [458, 139] on select "Select Cable / Satellite Services Collection Agency Credit Card Debt Debt Couns…" at bounding box center [517, 148] width 119 height 19
click at [675, 275] on button "Save & Close" at bounding box center [674, 276] width 64 height 20
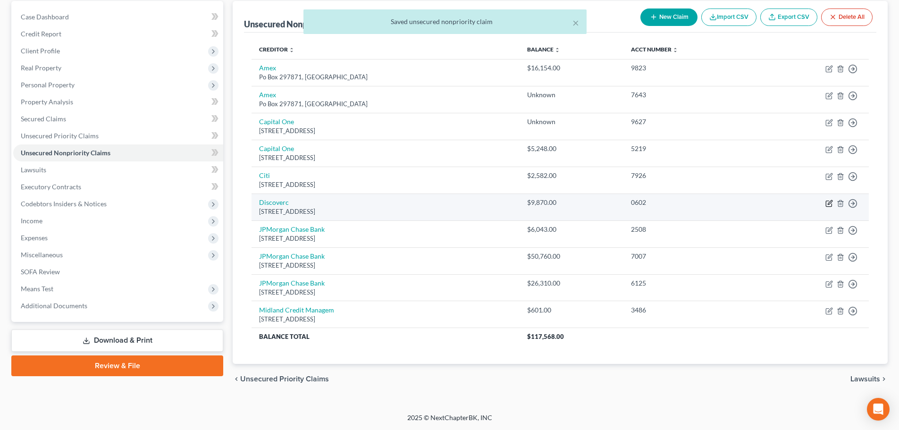
click at [828, 202] on icon "button" at bounding box center [830, 204] width 8 height 8
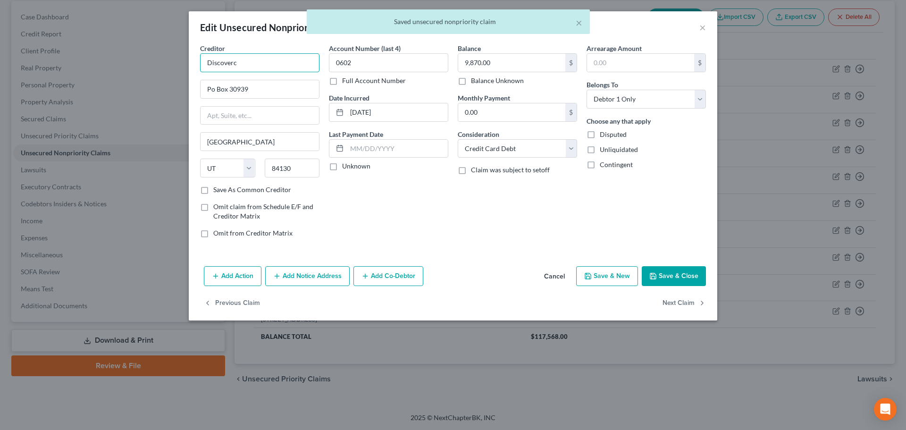
click at [296, 66] on input "Discoverc" at bounding box center [259, 62] width 119 height 19
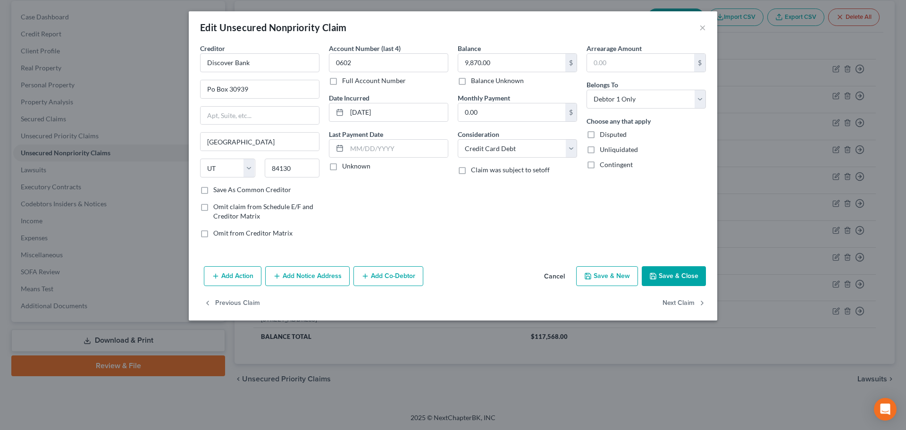
click at [677, 271] on button "Save & Close" at bounding box center [674, 276] width 64 height 20
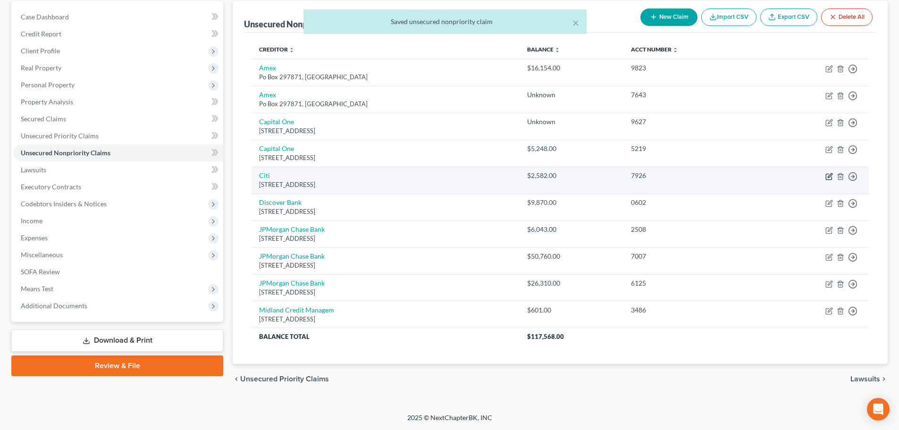
click at [829, 179] on icon "button" at bounding box center [830, 177] width 8 height 8
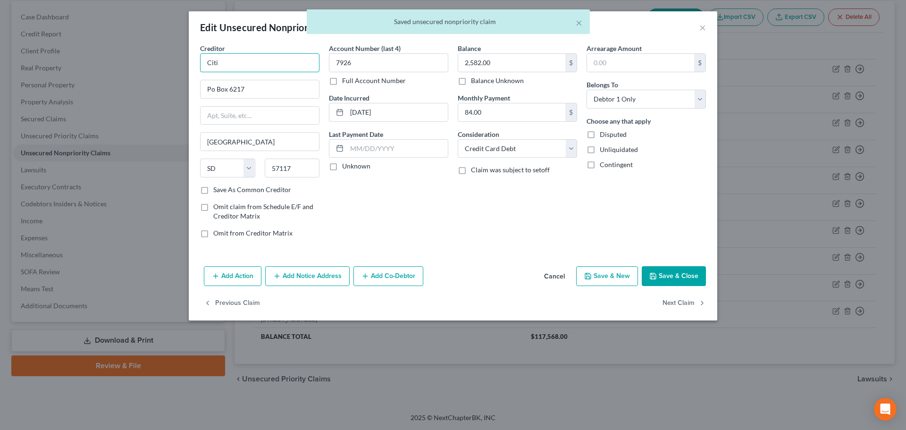
click at [237, 62] on input "Citi" at bounding box center [259, 62] width 119 height 19
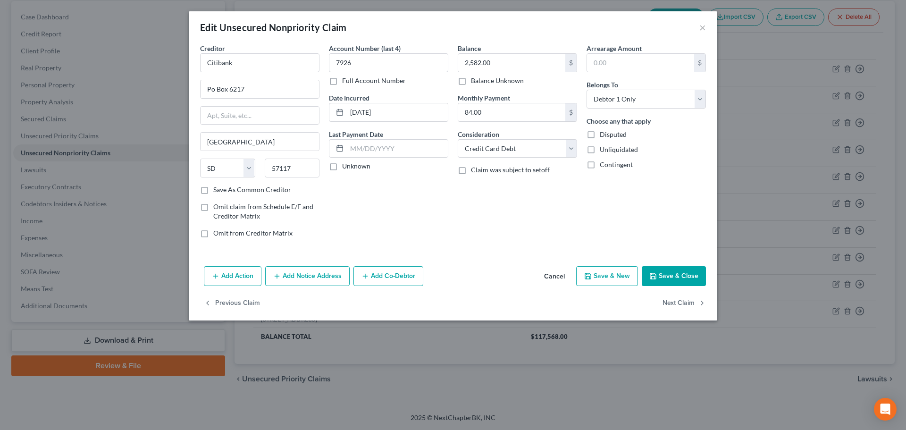
click at [690, 269] on button "Save & Close" at bounding box center [674, 276] width 64 height 20
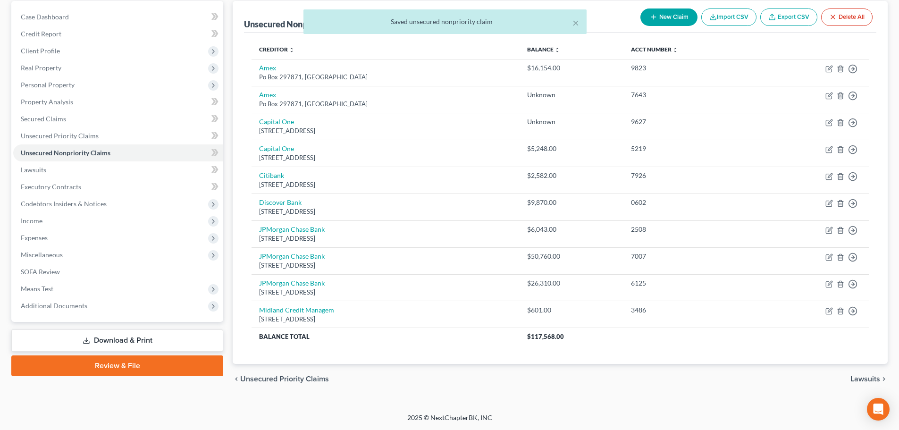
drag, startPoint x: 678, startPoint y: 20, endPoint x: 666, endPoint y: 26, distance: 13.1
click at [678, 20] on div "× Saved unsecured nonpriority claim" at bounding box center [444, 23] width 899 height 29
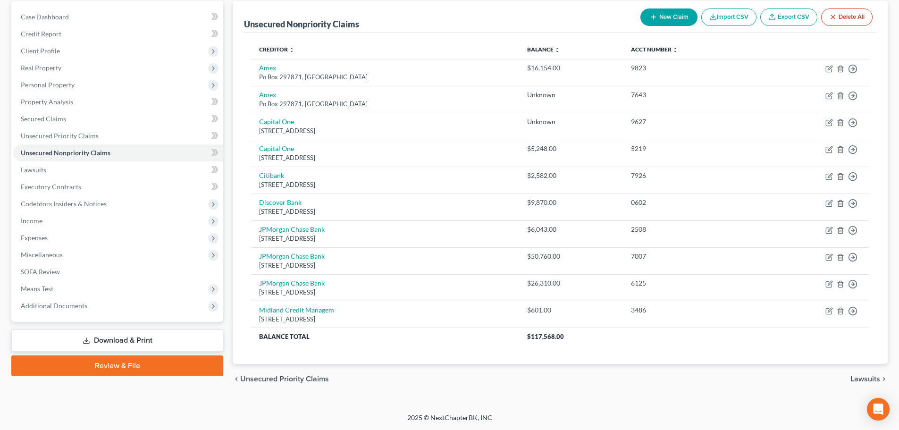
click at [680, 14] on button "New Claim" at bounding box center [669, 16] width 57 height 17
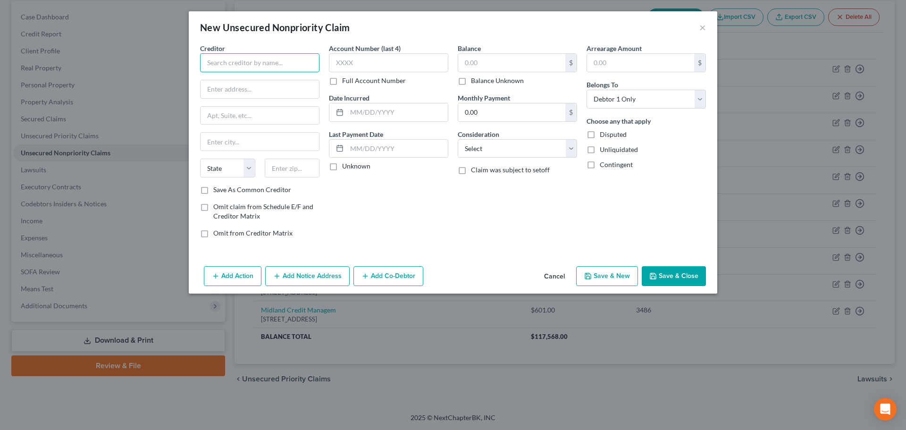
click at [216, 57] on input "text" at bounding box center [259, 62] width 119 height 19
click at [339, 261] on div "Creditor * 51st Street Company LLC State [US_STATE][GEOGRAPHIC_DATA] AZ CA CO […" at bounding box center [453, 152] width 529 height 219
click at [314, 275] on button "Add Notice Address" at bounding box center [307, 276] width 84 height 20
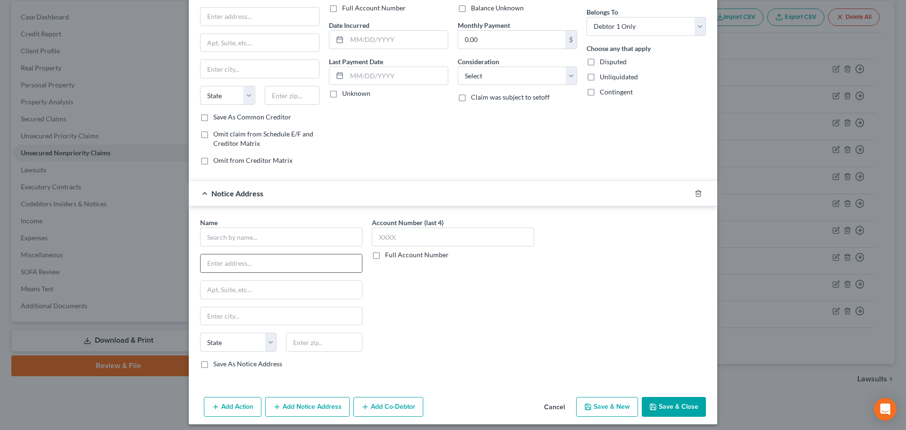
scroll to position [78, 0]
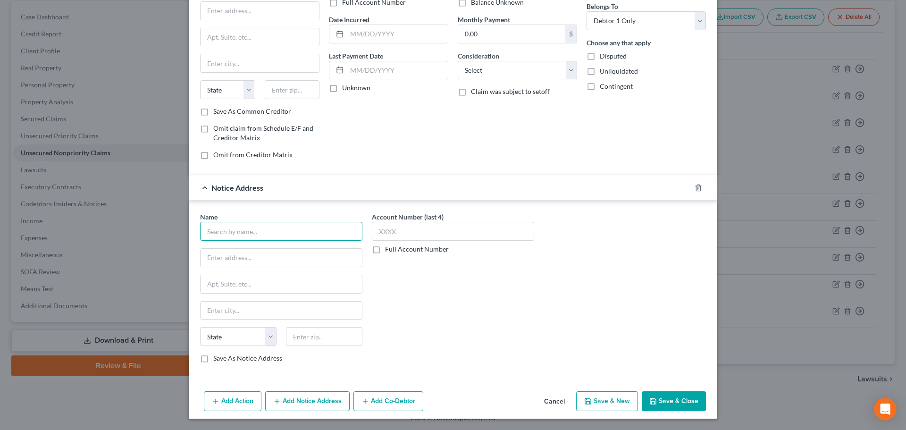
click at [238, 231] on input "text" at bounding box center [281, 231] width 162 height 19
click at [238, 253] on input "text" at bounding box center [281, 258] width 161 height 18
drag, startPoint x: 309, startPoint y: 335, endPoint x: 316, endPoint y: 337, distance: 7.3
click at [316, 337] on input "text" at bounding box center [324, 336] width 76 height 19
click at [305, 312] on input "[US_STATE]" at bounding box center [281, 311] width 161 height 18
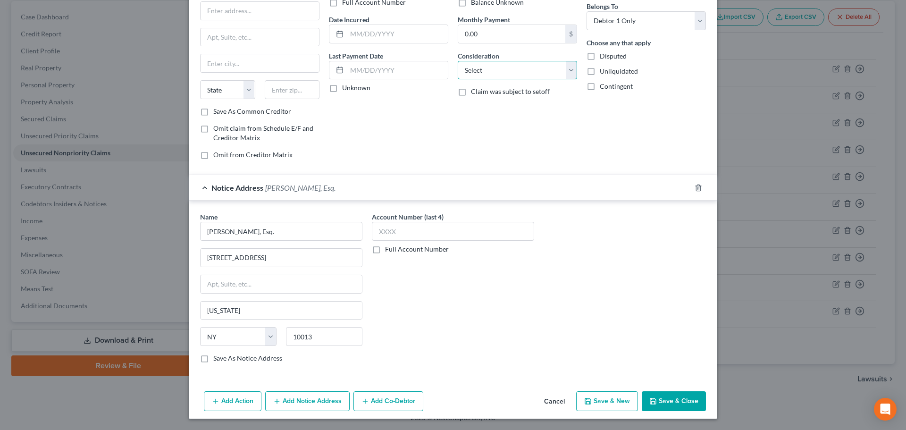
click at [491, 76] on select "Select Cable / Satellite Services Collection Agency Credit Card Debt Debt Couns…" at bounding box center [517, 70] width 119 height 19
click at [458, 61] on select "Select Cable / Satellite Services Collection Agency Credit Card Debt Debt Couns…" at bounding box center [517, 70] width 119 height 19
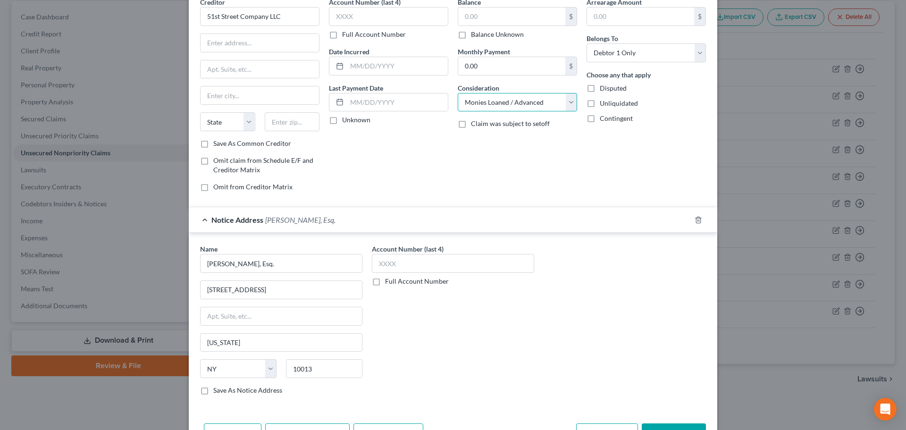
scroll to position [0, 0]
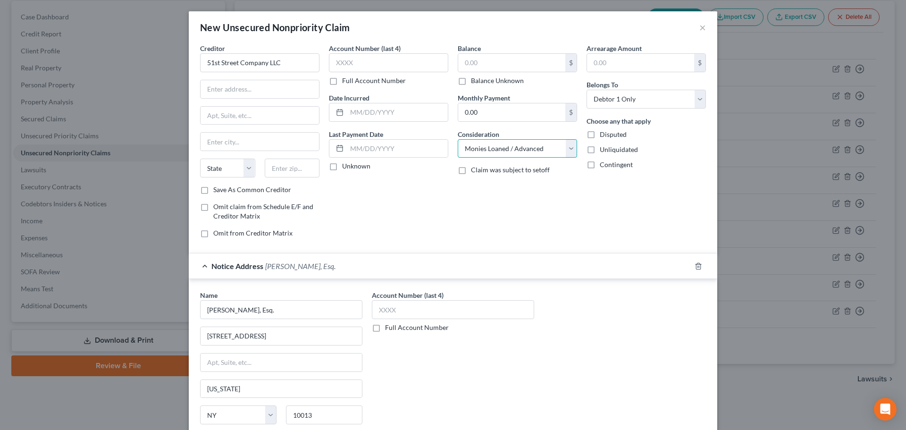
click at [501, 148] on select "Select Cable / Satellite Services Collection Agency Credit Card Debt Debt Couns…" at bounding box center [517, 148] width 119 height 19
click at [458, 139] on select "Select Cable / Satellite Services Collection Agency Credit Card Debt Debt Couns…" at bounding box center [517, 148] width 119 height 19
click at [500, 150] on select "Select Cable / Satellite Services Collection Agency Credit Card Debt Debt Couns…" at bounding box center [517, 148] width 119 height 19
click at [458, 139] on select "Select Cable / Satellite Services Collection Agency Credit Card Debt Debt Couns…" at bounding box center [517, 148] width 119 height 19
click at [481, 183] on input "text" at bounding box center [517, 185] width 118 height 18
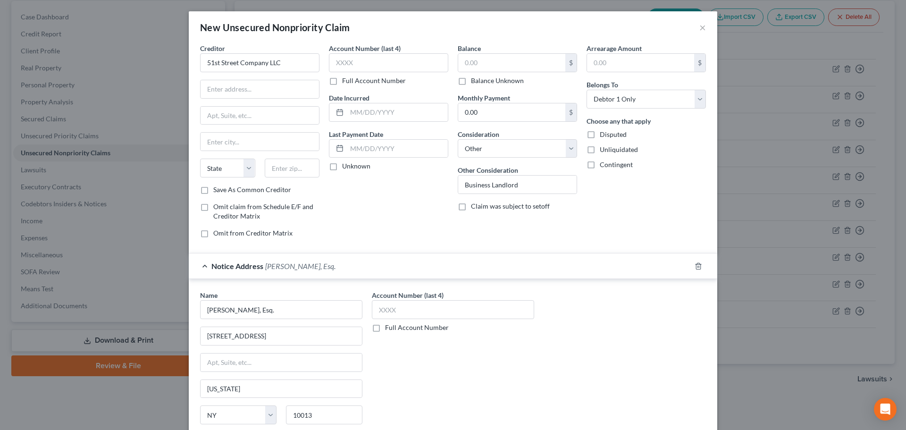
click at [236, 76] on div "Creditor * 51st Street Company LLC State [US_STATE][GEOGRAPHIC_DATA] AZ CA CO C…" at bounding box center [259, 114] width 119 height 142
click at [237, 86] on input "text" at bounding box center [260, 89] width 118 height 18
click at [274, 169] on input "text" at bounding box center [292, 168] width 55 height 19
click at [297, 63] on input "51st Street Company LLC" at bounding box center [259, 62] width 119 height 19
click at [530, 71] on input "text" at bounding box center [511, 63] width 107 height 18
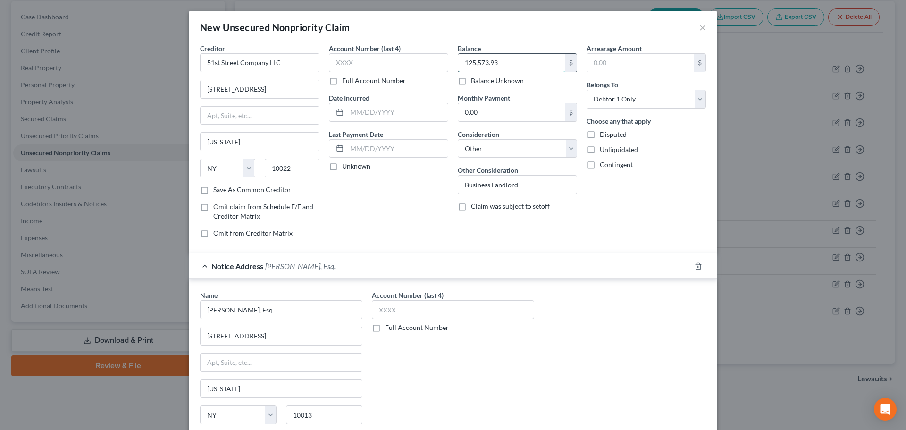
drag, startPoint x: 520, startPoint y: 65, endPoint x: 457, endPoint y: 65, distance: 62.8
click at [458, 65] on input "125,573.93" at bounding box center [511, 63] width 107 height 18
click at [218, 261] on span "Notice Address" at bounding box center [237, 265] width 52 height 9
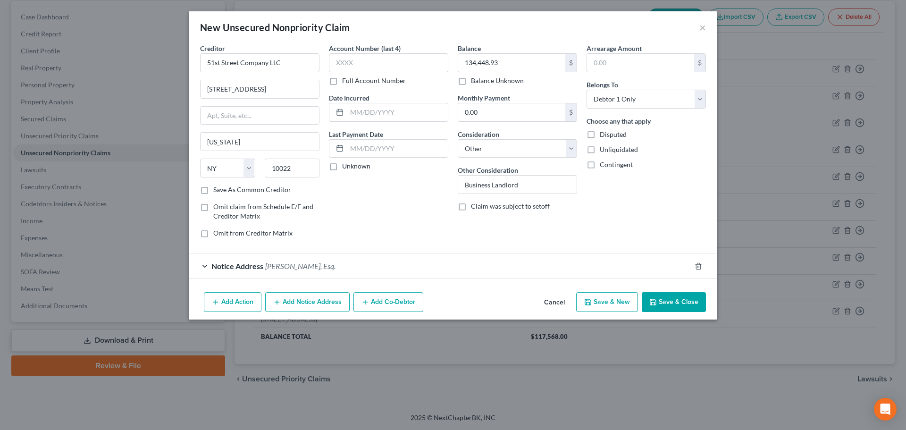
click at [427, 284] on div "Creditor * 51st Street Company LLC [STREET_ADDRESS][US_STATE] [US_STATE][GEOGRA…" at bounding box center [453, 165] width 529 height 245
click at [362, 312] on div "Add Action Add Notice Address Add Co-Debtor Cancel Save & New Save & Close" at bounding box center [453, 303] width 529 height 31
click at [373, 305] on button "Add Co-Debtor" at bounding box center [389, 302] width 70 height 20
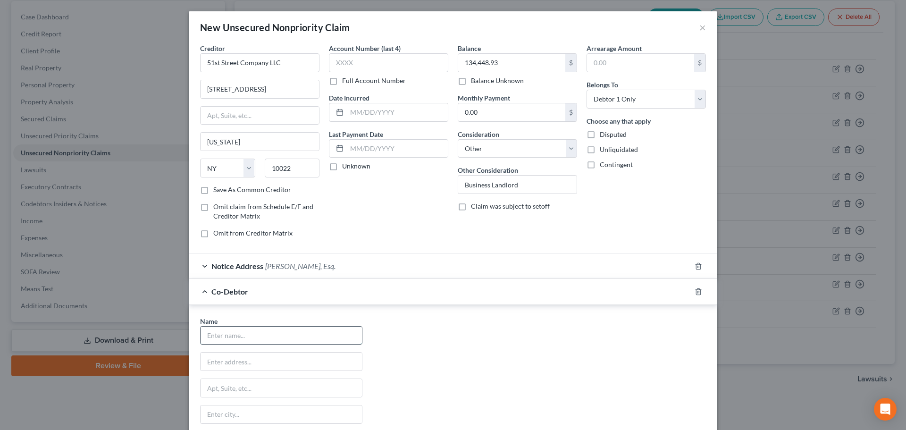
click at [269, 338] on input "text" at bounding box center [281, 336] width 161 height 18
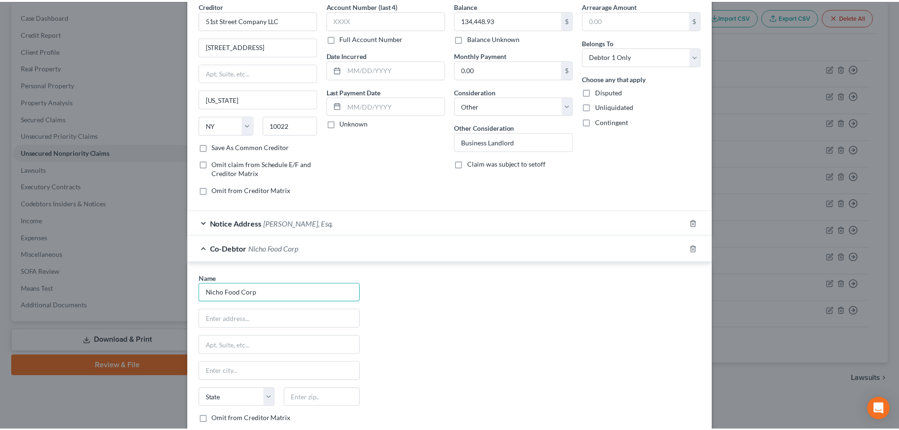
scroll to position [121, 0]
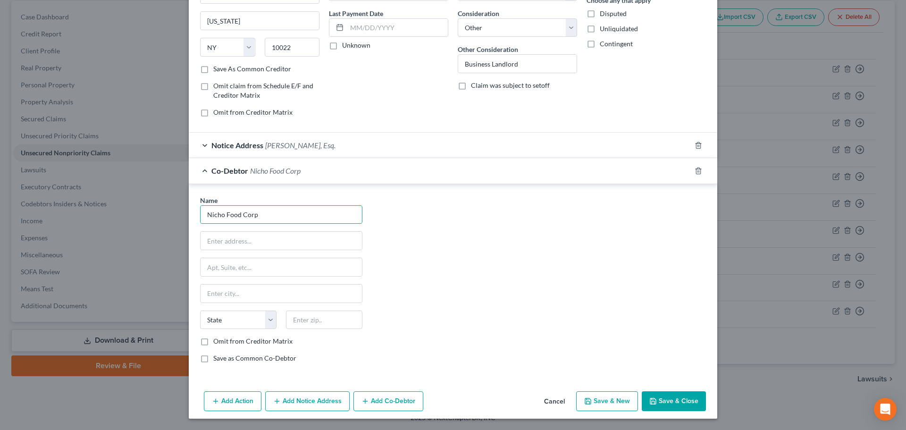
click at [651, 405] on icon "button" at bounding box center [653, 401] width 8 height 8
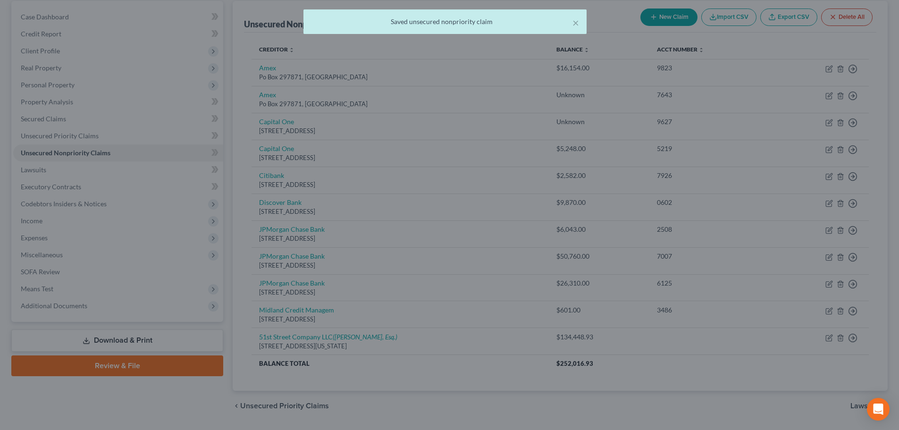
scroll to position [0, 0]
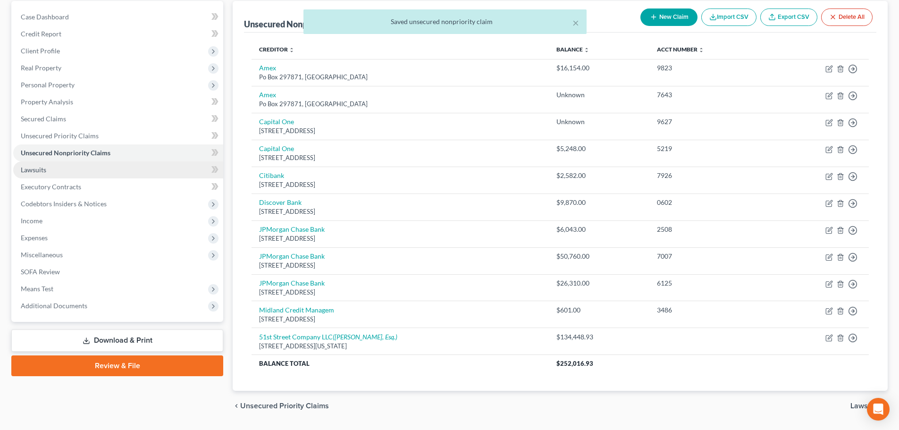
click at [56, 171] on link "Lawsuits" at bounding box center [118, 169] width 210 height 17
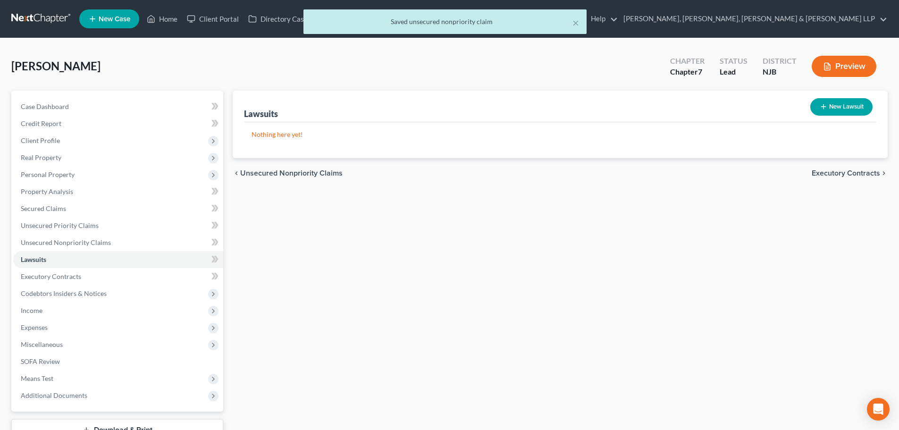
click at [840, 108] on button "New Lawsuit" at bounding box center [841, 106] width 62 height 17
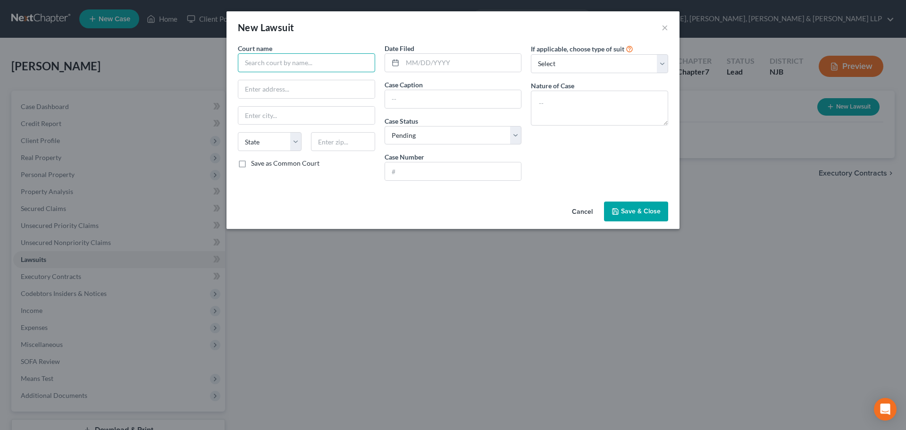
click at [297, 70] on input "text" at bounding box center [306, 62] width 137 height 19
click at [271, 64] on input "text" at bounding box center [306, 62] width 137 height 19
drag, startPoint x: 371, startPoint y: 67, endPoint x: 133, endPoint y: 110, distance: 241.7
click at [133, 110] on div "New Lawsuit × Court name * Supreme Court of The State of [US_STATE] - County of…" at bounding box center [453, 215] width 906 height 430
click at [264, 93] on input "text" at bounding box center [306, 89] width 136 height 18
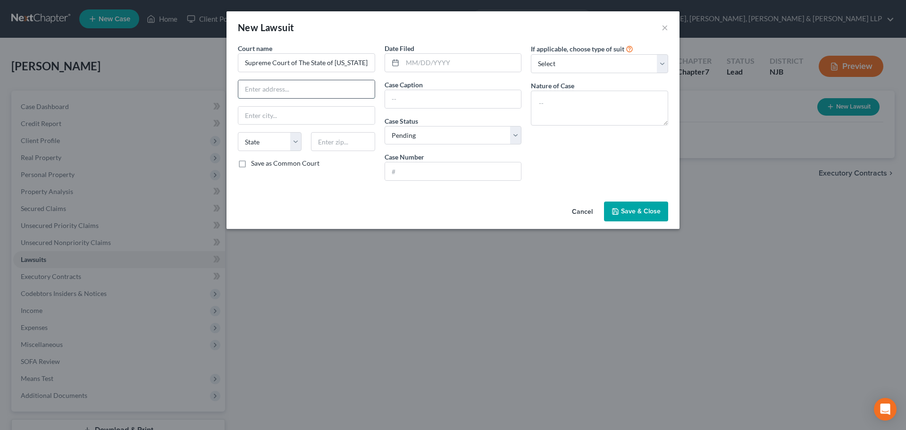
paste input "[STREET_ADDRESS][US_STATE]"
drag, startPoint x: 327, startPoint y: 89, endPoint x: 373, endPoint y: 92, distance: 46.3
click at [372, 87] on input "[STREET_ADDRESS][US_STATE]" at bounding box center [306, 89] width 136 height 18
click at [349, 143] on input "text" at bounding box center [343, 141] width 64 height 19
paste input "10007"
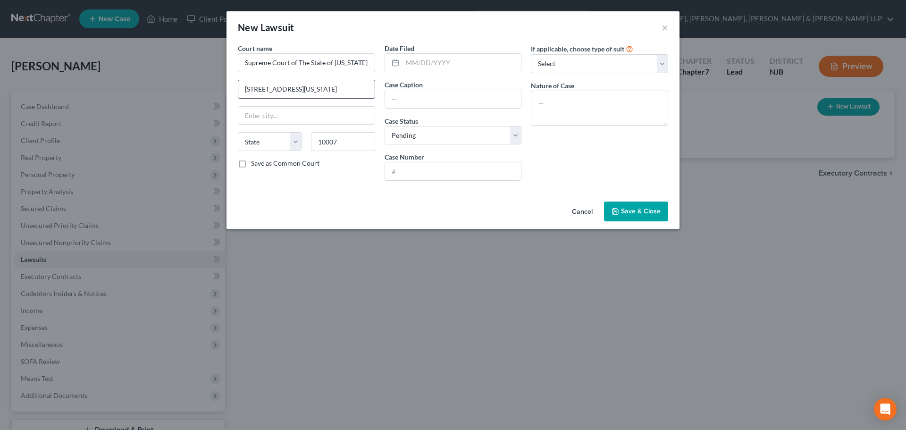
click at [358, 97] on input "[STREET_ADDRESS][US_STATE]" at bounding box center [306, 89] width 136 height 18
drag, startPoint x: 358, startPoint y: 86, endPoint x: 279, endPoint y: 90, distance: 78.9
click at [279, 90] on input "[STREET_ADDRESS][US_STATE]" at bounding box center [306, 89] width 136 height 18
click at [493, 63] on input "text" at bounding box center [462, 63] width 119 height 18
click at [405, 138] on select "Select Pending On Appeal Concluded" at bounding box center [453, 135] width 137 height 19
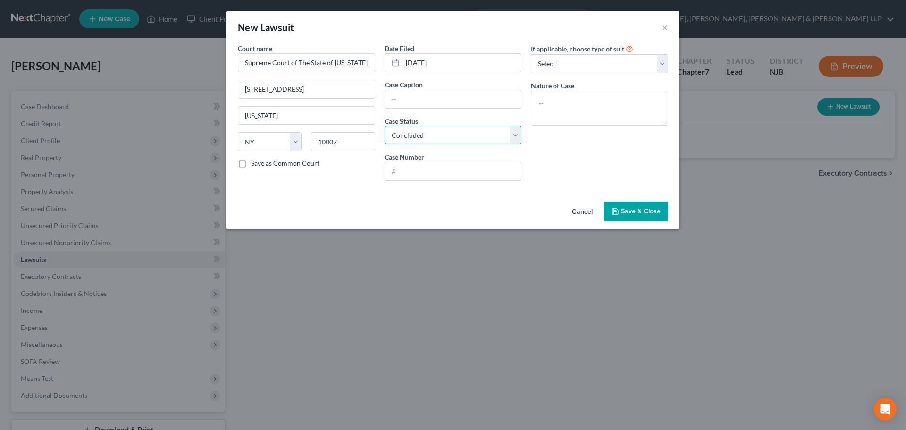
click at [385, 126] on select "Select Pending On Appeal Concluded" at bounding box center [453, 135] width 137 height 19
click at [400, 170] on input "text" at bounding box center [453, 171] width 136 height 18
click at [499, 106] on input "text" at bounding box center [453, 99] width 136 height 18
click at [657, 208] on span "Save & Close" at bounding box center [641, 211] width 40 height 8
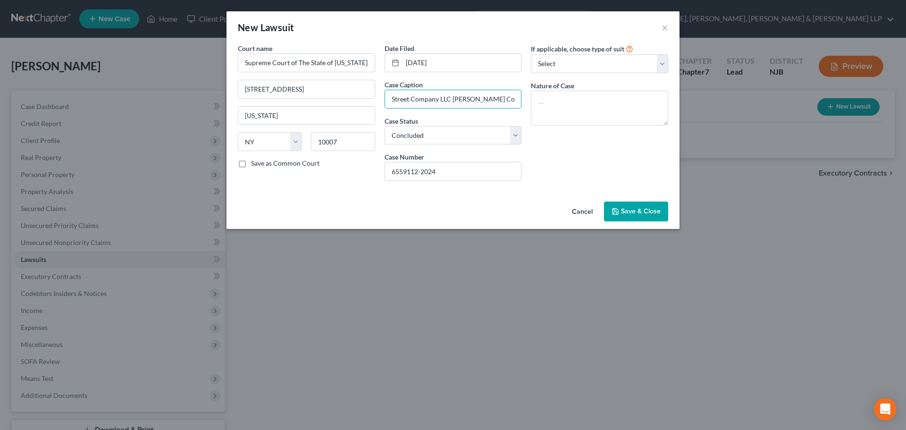
scroll to position [0, 0]
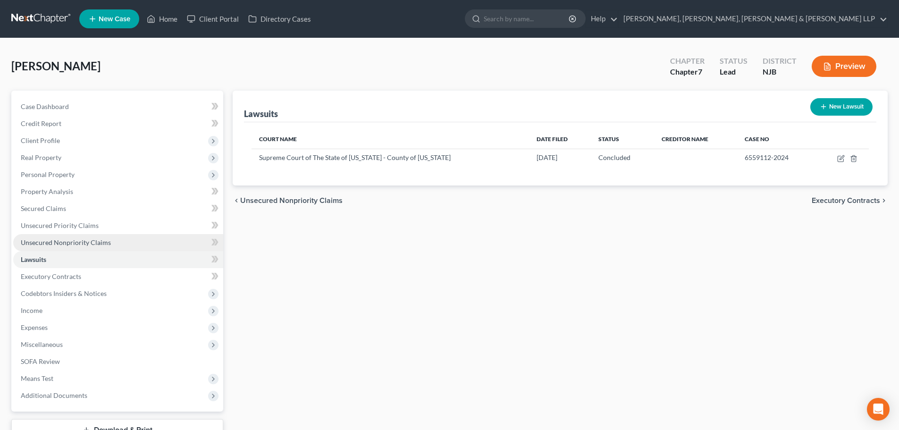
click at [124, 245] on link "Unsecured Nonpriority Claims" at bounding box center [118, 242] width 210 height 17
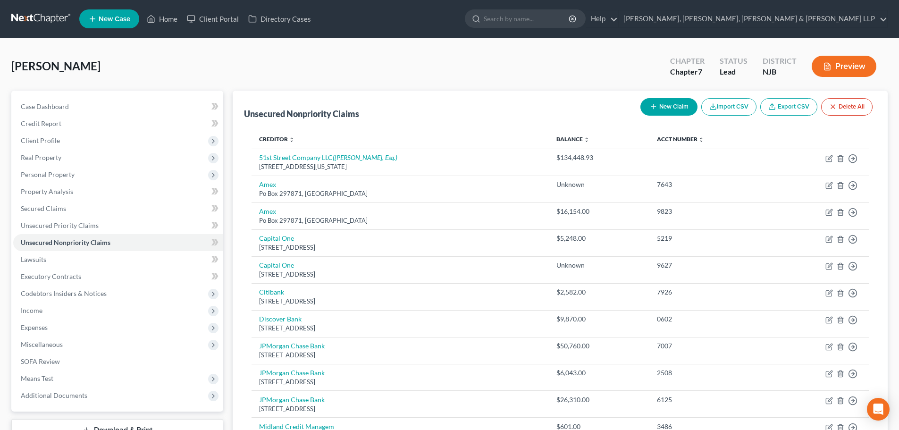
click at [651, 107] on line "button" at bounding box center [653, 107] width 4 height 0
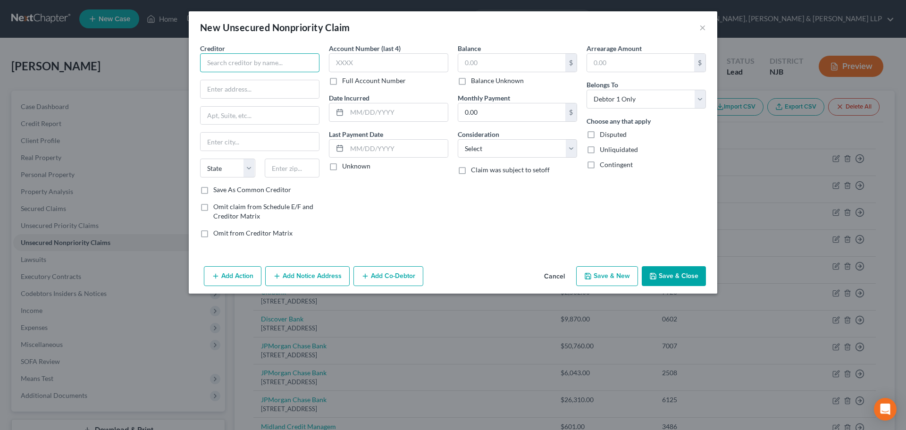
click at [278, 57] on input "text" at bounding box center [259, 62] width 119 height 19
click at [288, 93] on input "text" at bounding box center [260, 89] width 118 height 18
click at [284, 161] on input "text" at bounding box center [292, 168] width 55 height 19
drag, startPoint x: 283, startPoint y: 138, endPoint x: 294, endPoint y: 131, distance: 13.2
click at [283, 138] on input "text" at bounding box center [260, 142] width 118 height 18
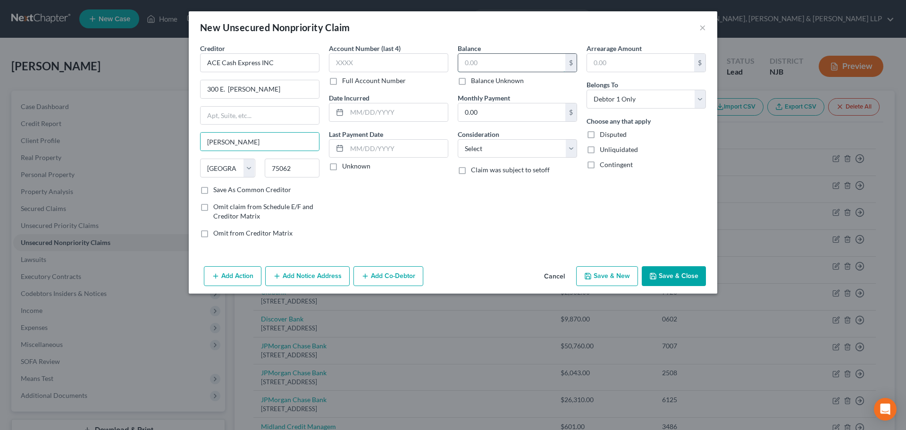
click at [467, 69] on input "text" at bounding box center [511, 63] width 107 height 18
drag, startPoint x: 484, startPoint y: 151, endPoint x: 485, endPoint y: 157, distance: 6.2
click at [484, 151] on select "Select Cable / Satellite Services Collection Agency Credit Card Debt Debt Couns…" at bounding box center [517, 148] width 119 height 19
click at [458, 139] on select "Select Cable / Satellite Services Collection Agency Credit Card Debt Debt Couns…" at bounding box center [517, 148] width 119 height 19
click at [487, 184] on input "text" at bounding box center [517, 185] width 118 height 18
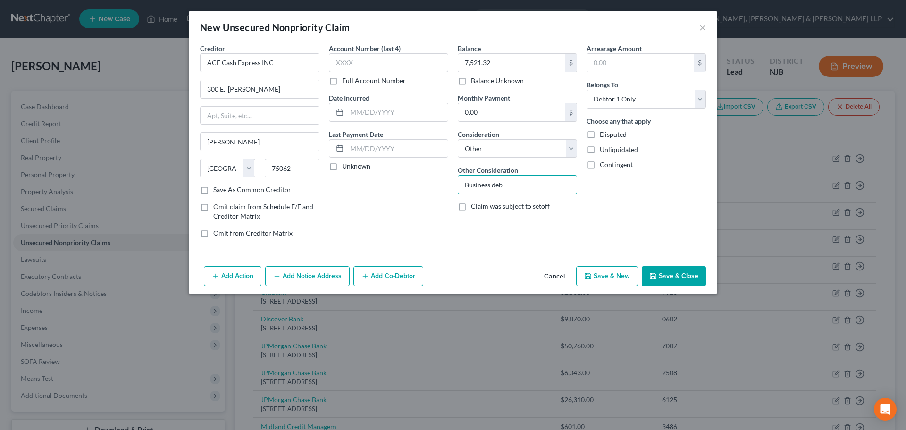
click at [677, 281] on button "Save & Close" at bounding box center [674, 276] width 64 height 20
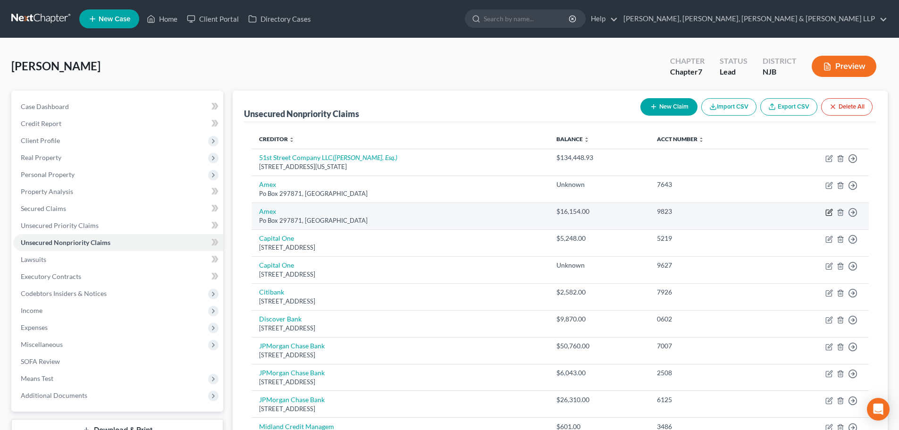
click at [831, 213] on icon "button" at bounding box center [830, 213] width 8 height 8
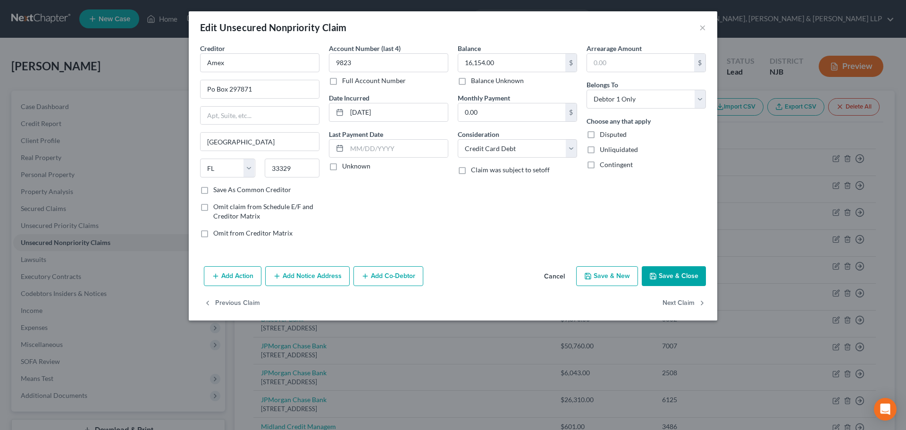
click at [303, 273] on button "Add Notice Address" at bounding box center [307, 276] width 84 height 20
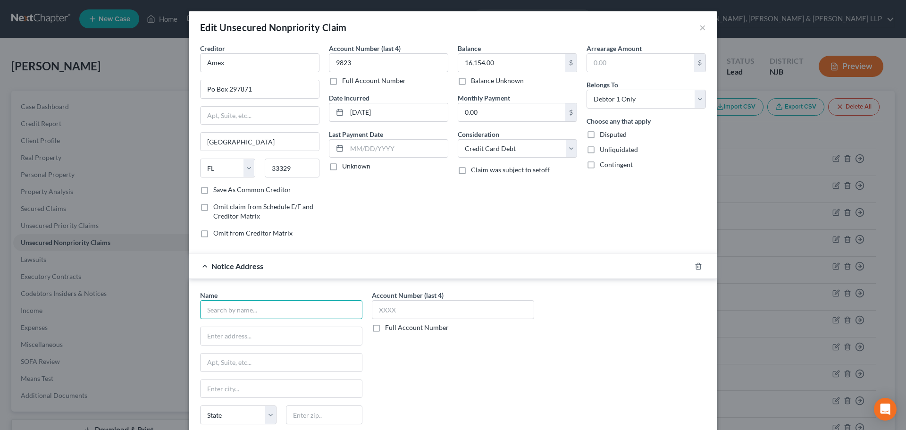
click at [241, 311] on input "text" at bounding box center [281, 309] width 162 height 19
click at [228, 335] on input "text" at bounding box center [281, 336] width 161 height 18
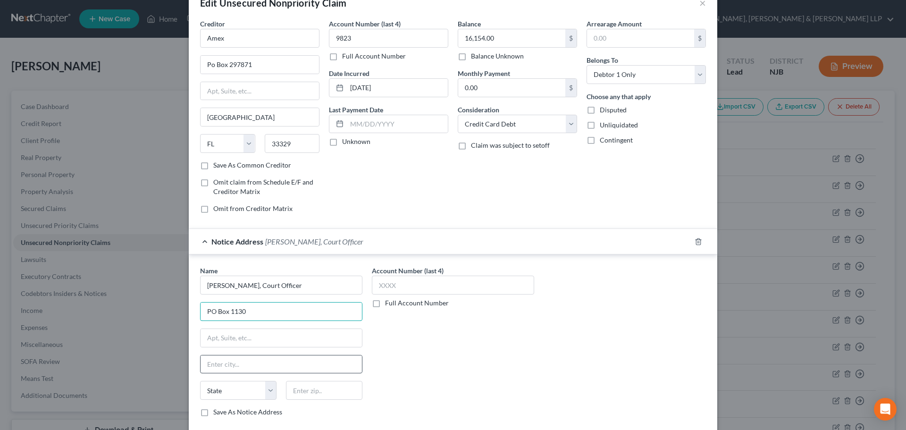
scroll to position [47, 0]
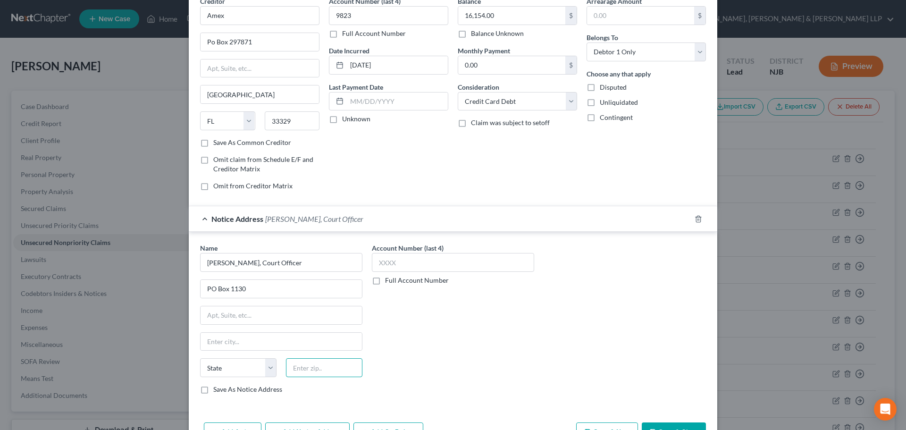
click at [318, 364] on input "text" at bounding box center [324, 367] width 76 height 19
click at [318, 336] on input "Maywood" at bounding box center [281, 342] width 161 height 18
click at [207, 223] on div "Notice Address [PERSON_NAME], Court Officer" at bounding box center [440, 218] width 502 height 25
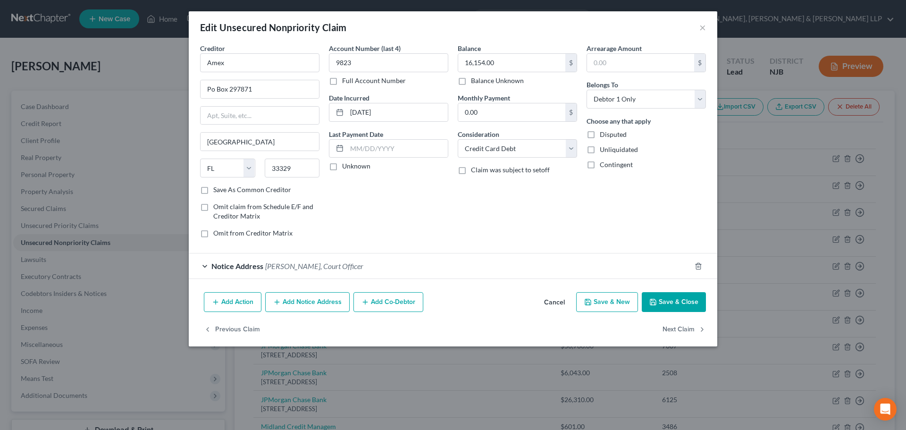
scroll to position [0, 0]
click at [300, 303] on button "Add Notice Address" at bounding box center [307, 302] width 84 height 20
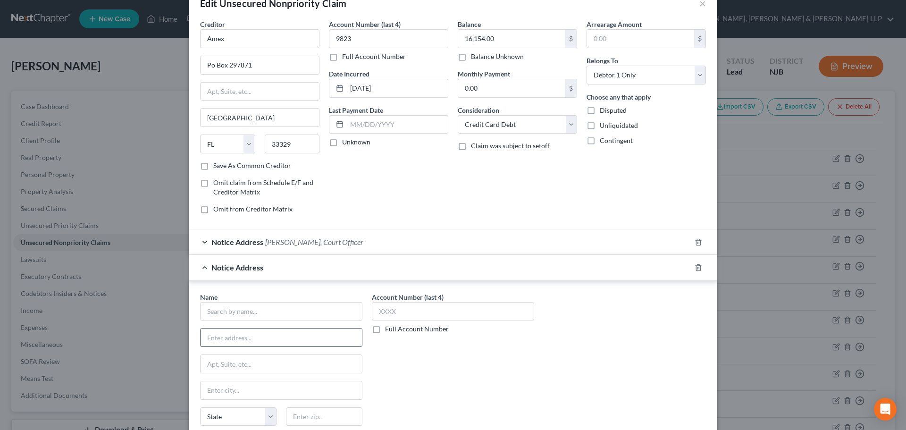
scroll to position [47, 0]
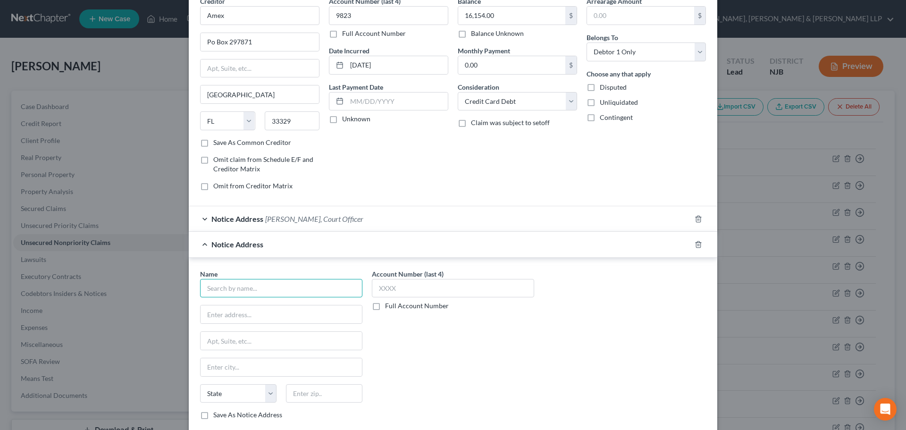
click at [219, 289] on input "text" at bounding box center [281, 288] width 162 height 19
click at [215, 292] on input "text" at bounding box center [281, 288] width 162 height 19
click at [217, 321] on input "text" at bounding box center [281, 314] width 161 height 18
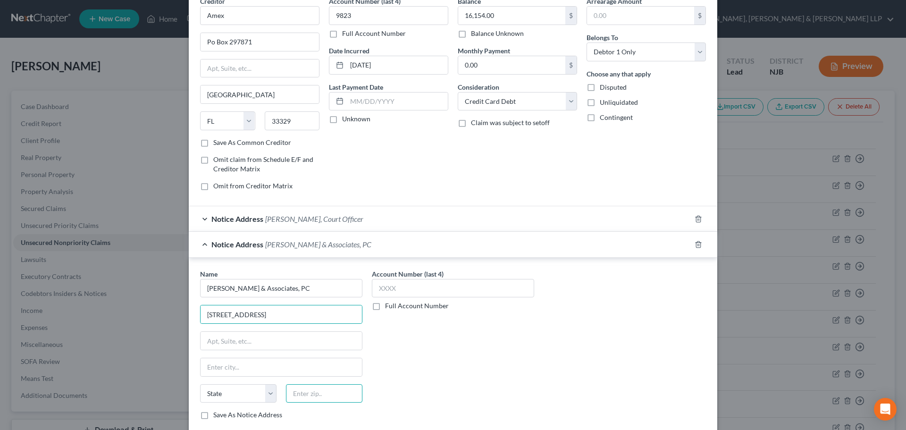
click at [327, 388] on input "text" at bounding box center [324, 393] width 76 height 19
click at [310, 354] on div "Name * [PERSON_NAME] & Associates, PC [GEOGRAPHIC_DATA] [GEOGRAPHIC_DATA][PERSO…" at bounding box center [281, 344] width 162 height 151
click at [200, 249] on div "Notice Address [PERSON_NAME] & Associates, PC" at bounding box center [440, 244] width 502 height 25
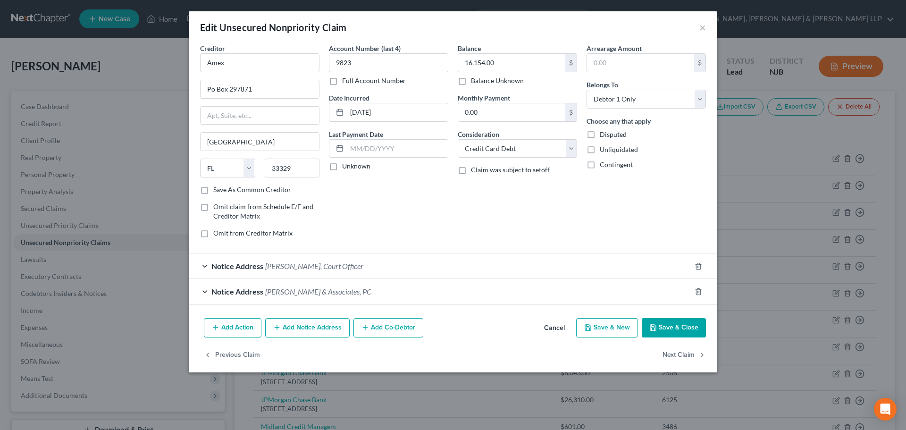
scroll to position [0, 0]
click at [247, 333] on button "Add Action" at bounding box center [233, 328] width 58 height 20
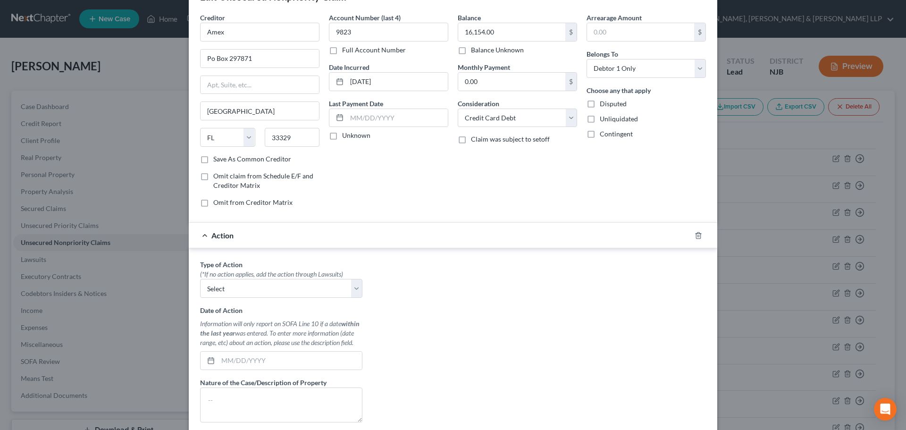
scroll to position [47, 0]
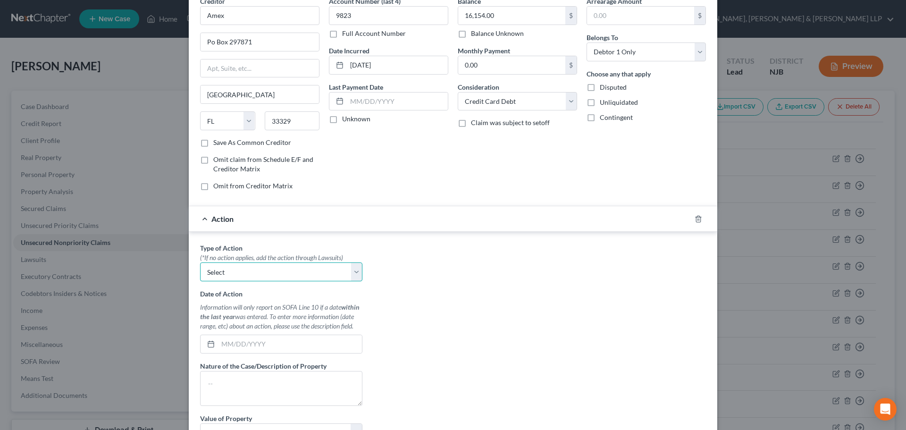
click at [225, 271] on select "Select Repossession Garnishment Foreclosure Personal Injury Attached, Seized, O…" at bounding box center [281, 271] width 162 height 19
click at [200, 262] on select "Select Repossession Garnishment Foreclosure Personal Injury Attached, Seized, O…" at bounding box center [281, 271] width 162 height 19
click at [245, 349] on input "text" at bounding box center [290, 344] width 144 height 18
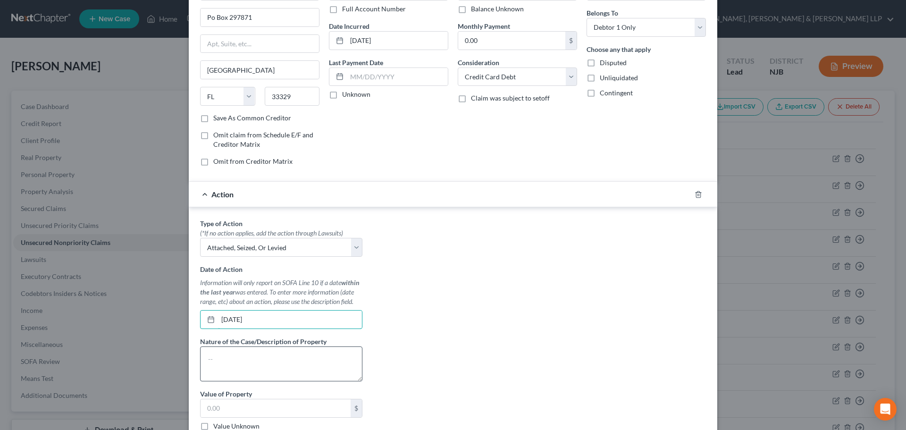
scroll to position [94, 0]
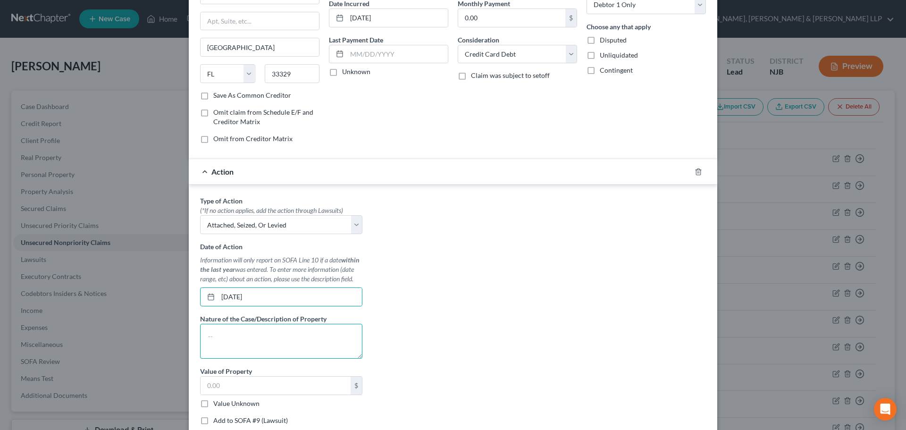
click at [244, 352] on textarea at bounding box center [281, 341] width 162 height 35
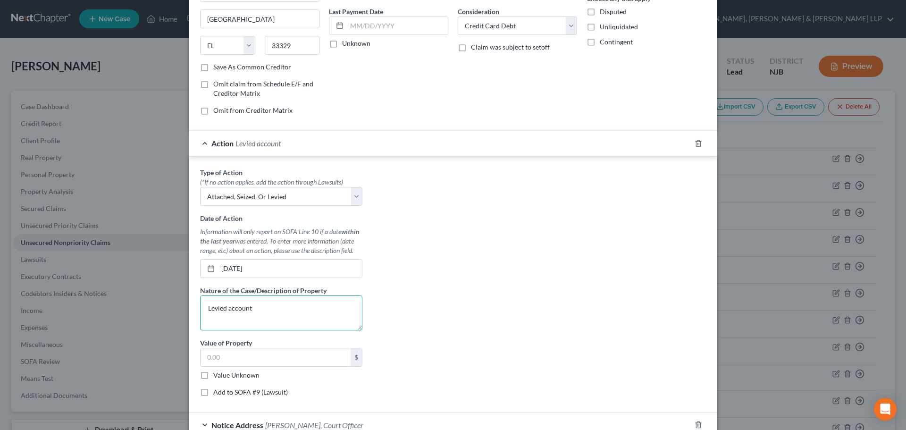
scroll to position [189, 0]
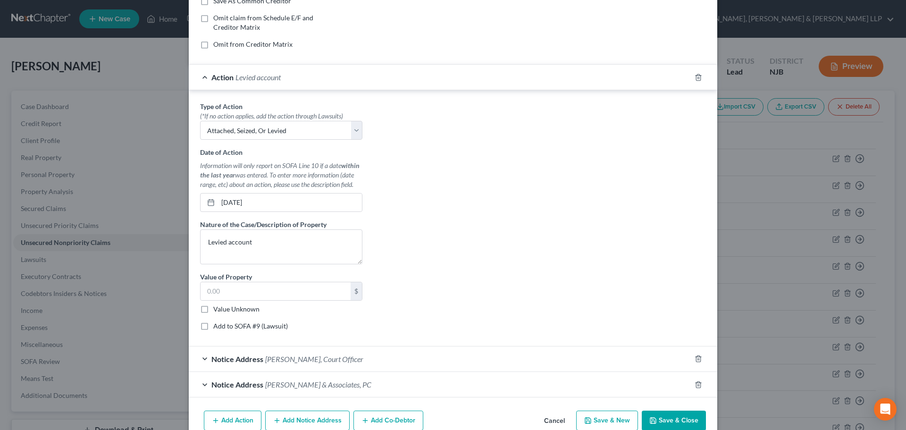
click at [258, 327] on label "Add to SOFA #9 (Lawsuit)" at bounding box center [250, 325] width 75 height 9
click at [223, 327] on input "Add to SOFA #9 (Lawsuit)" at bounding box center [220, 324] width 6 height 6
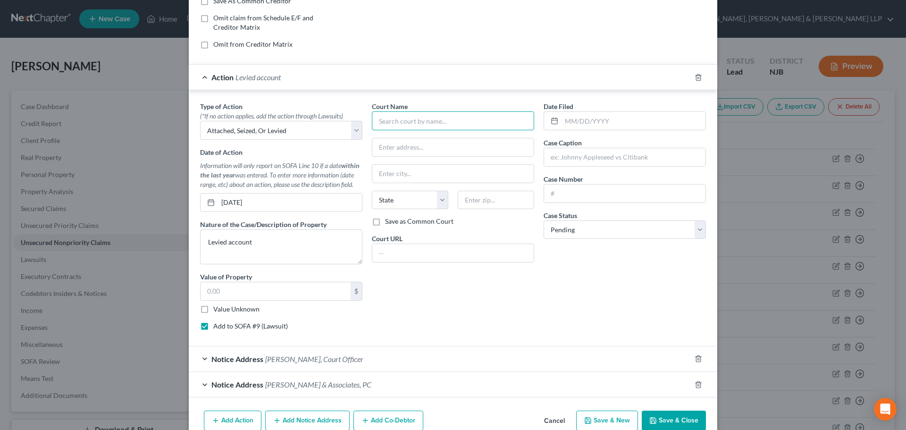
click at [407, 124] on input "text" at bounding box center [453, 120] width 162 height 19
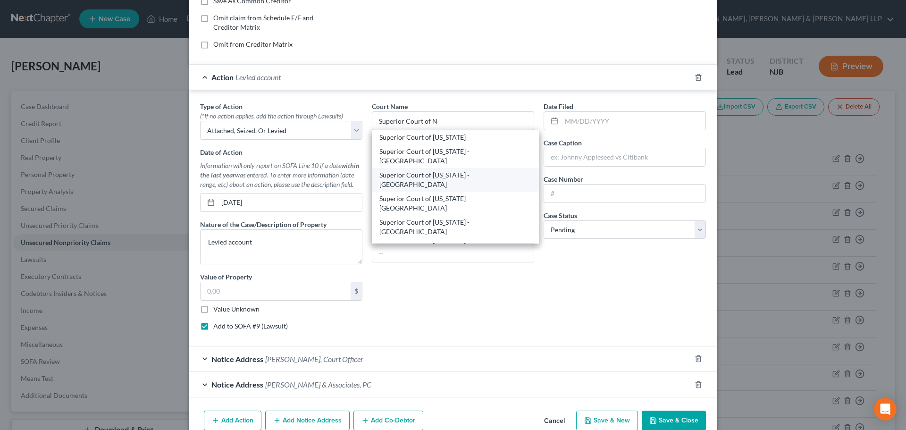
click at [499, 170] on div "Superior Court of [US_STATE] - [GEOGRAPHIC_DATA]" at bounding box center [456, 179] width 152 height 19
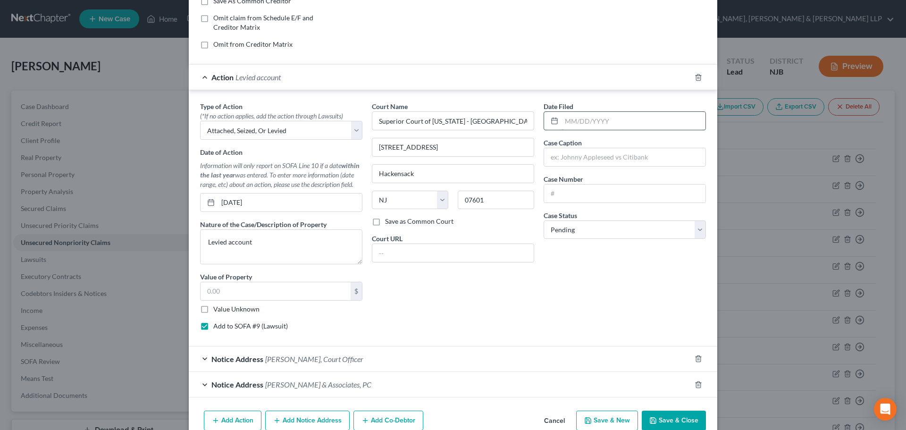
click at [565, 126] on input "text" at bounding box center [634, 121] width 144 height 18
paste input "[DATE]"
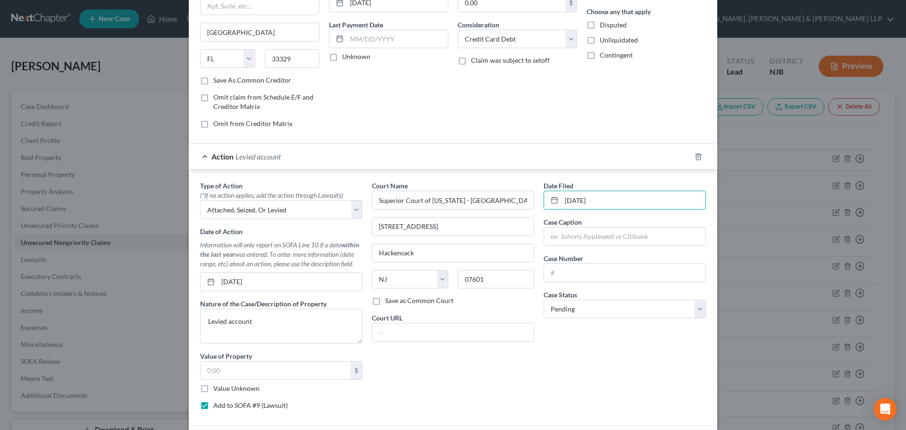
scroll to position [0, 0]
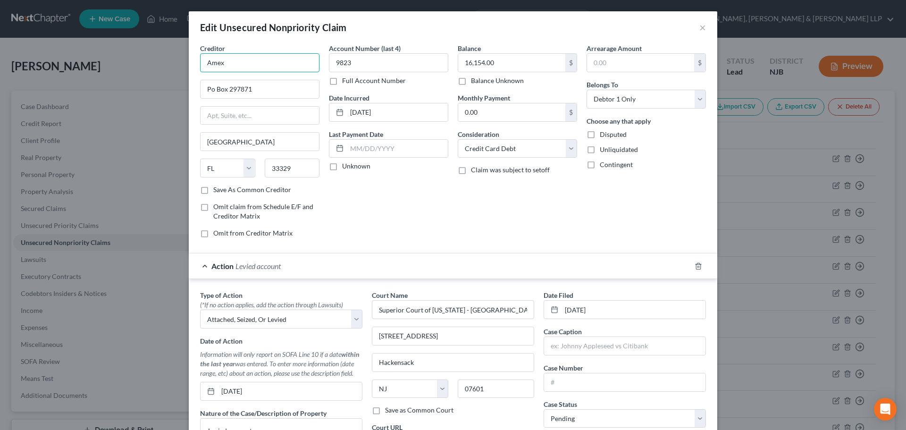
drag, startPoint x: 172, startPoint y: 67, endPoint x: 157, endPoint y: 70, distance: 15.4
click at [156, 67] on div "Edit Unsecured Nonpriority Claim × Creditor * Amex Po Box 297871 [GEOGRAPHIC_DA…" at bounding box center [453, 215] width 906 height 430
click at [580, 341] on input "text" at bounding box center [624, 346] width 161 height 18
paste input "Amex"
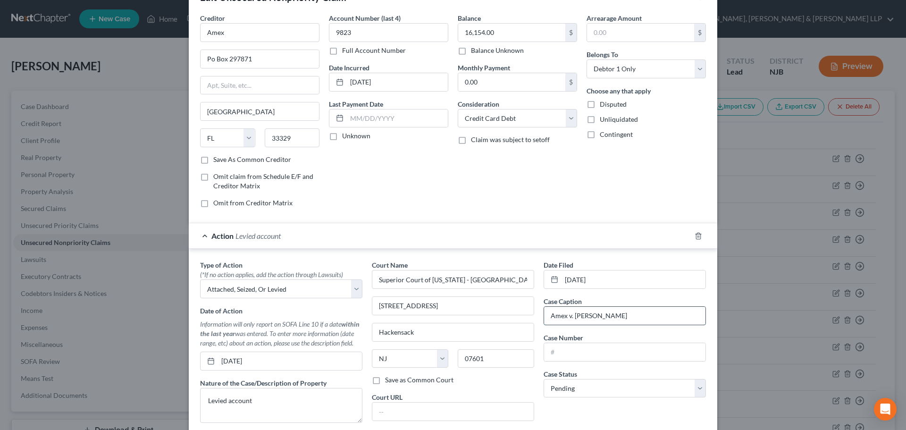
scroll to position [47, 0]
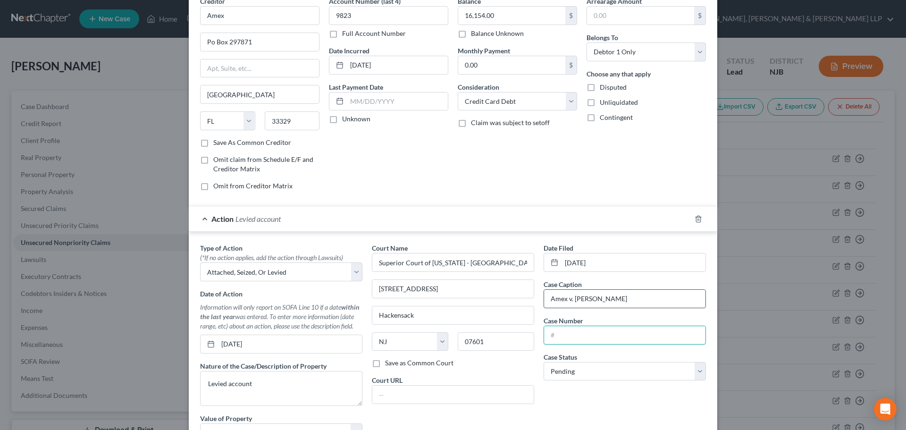
click at [580, 341] on input "text" at bounding box center [624, 335] width 161 height 18
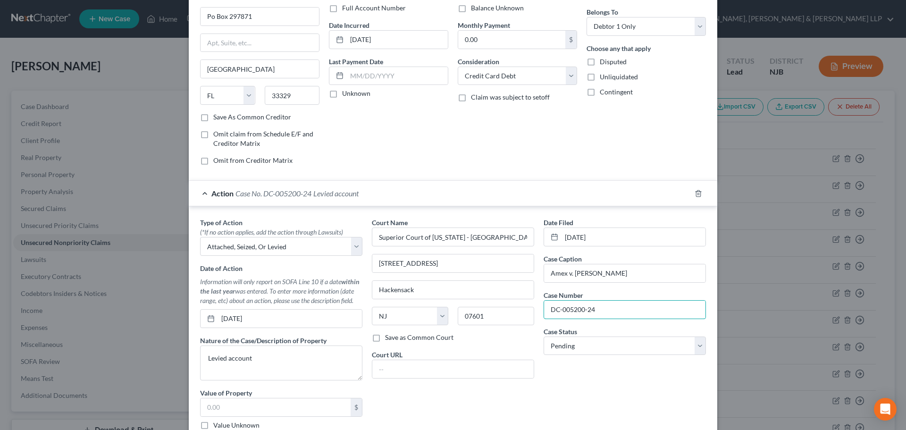
scroll to position [94, 0]
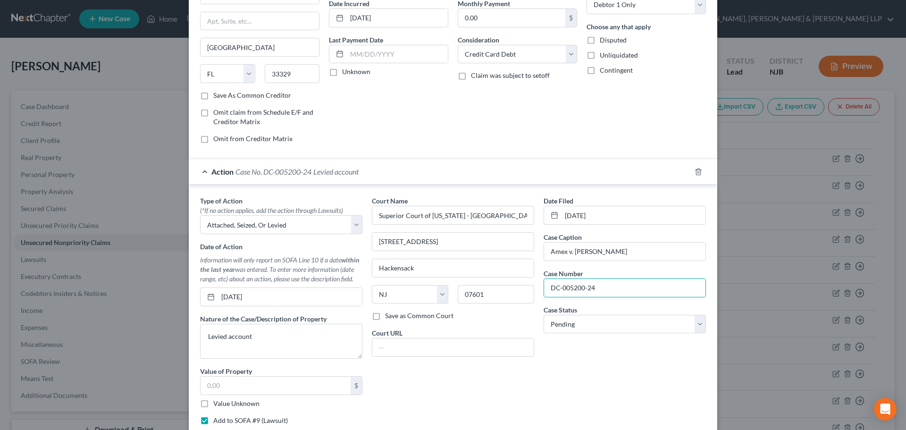
click at [574, 312] on span "Case Status" at bounding box center [561, 310] width 34 height 8
click at [572, 330] on select "Select Pending On Appeal Concluded" at bounding box center [625, 324] width 162 height 19
click at [544, 315] on select "Select Pending On Appeal Concluded" at bounding box center [625, 324] width 162 height 19
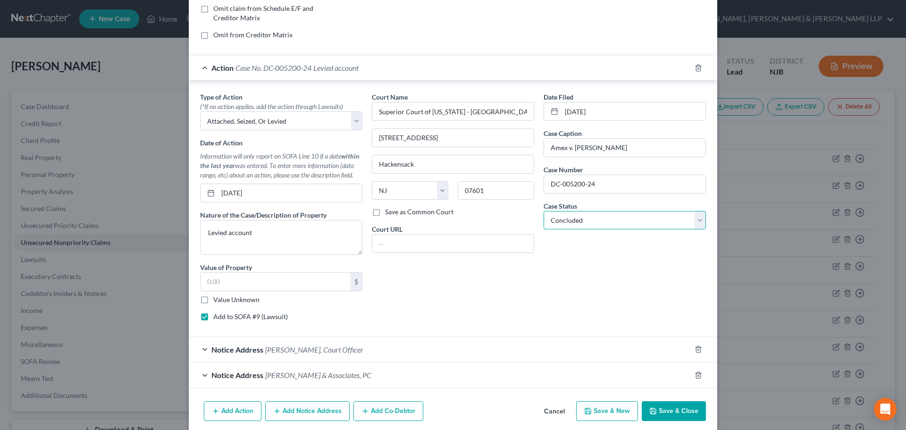
scroll to position [235, 0]
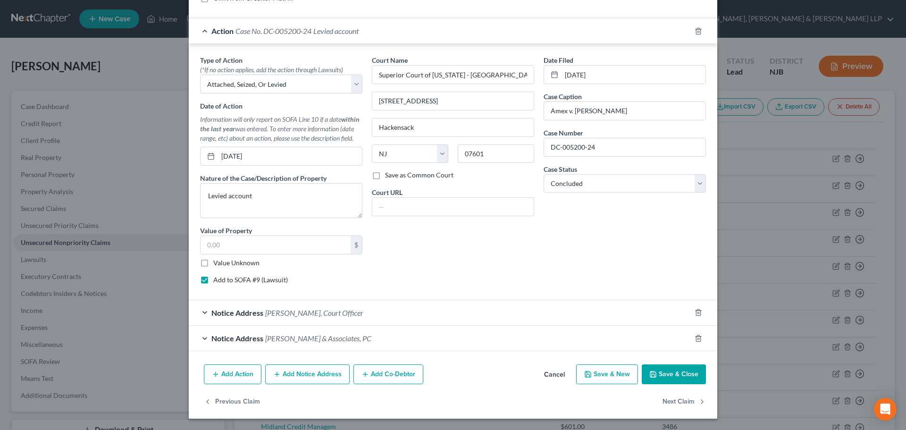
click at [675, 371] on button "Save & Close" at bounding box center [674, 374] width 64 height 20
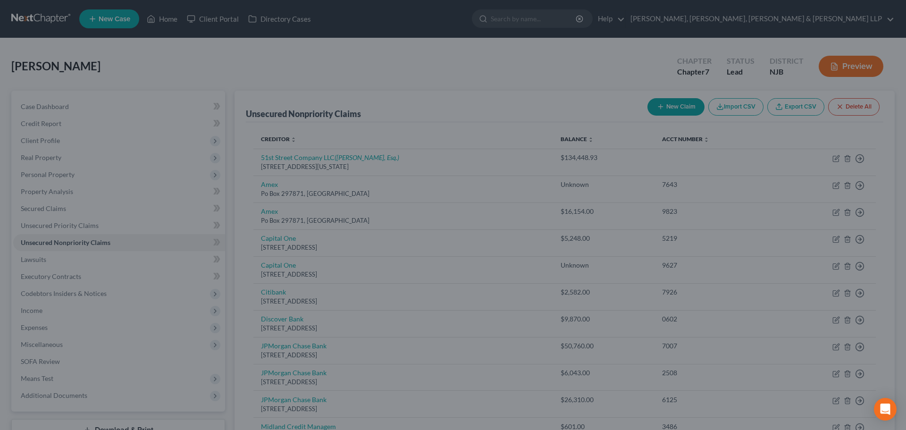
scroll to position [0, 0]
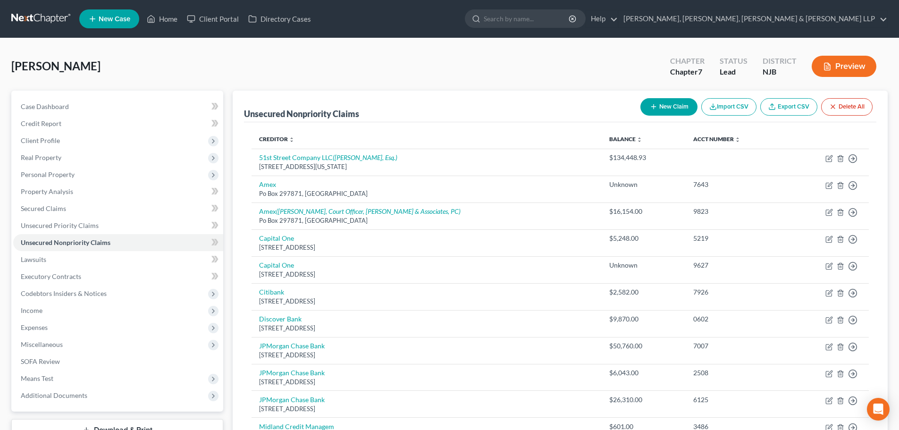
click at [650, 109] on icon "button" at bounding box center [654, 107] width 8 height 8
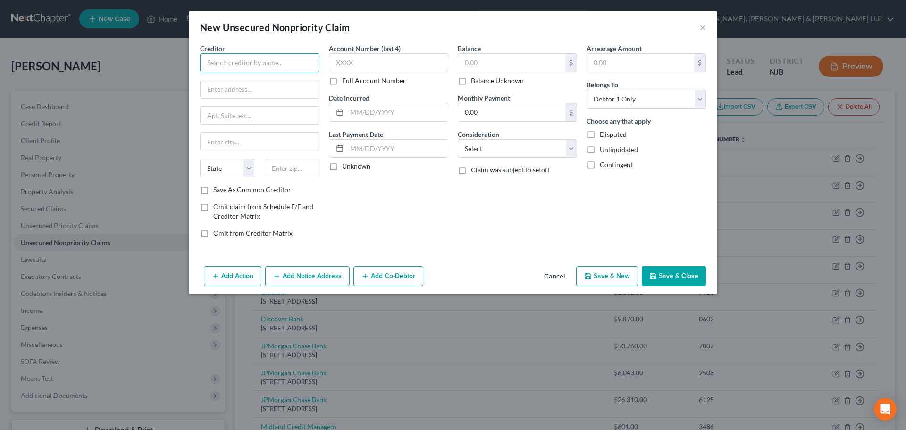
click at [252, 63] on input "text" at bounding box center [259, 62] width 119 height 19
click at [473, 62] on input "text" at bounding box center [511, 63] width 107 height 18
click at [505, 154] on select "Select Cable / Satellite Services Collection Agency Credit Card Debt Debt Couns…" at bounding box center [517, 148] width 119 height 19
click at [458, 139] on select "Select Cable / Satellite Services Collection Agency Credit Card Debt Debt Couns…" at bounding box center [517, 148] width 119 height 19
drag, startPoint x: 277, startPoint y: 76, endPoint x: 117, endPoint y: 88, distance: 161.0
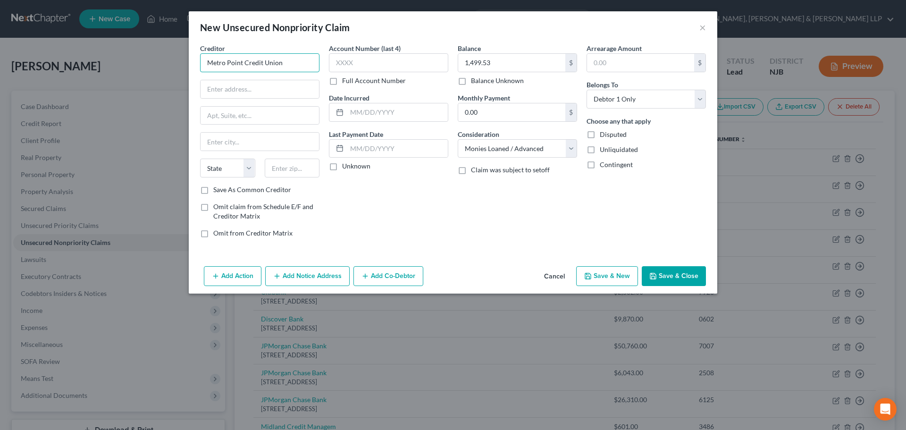
click at [117, 88] on div "New Unsecured Nonpriority Claim × Creditor * Metro Point Credit Union State [US…" at bounding box center [453, 215] width 906 height 430
click at [666, 270] on button "Save & Close" at bounding box center [674, 276] width 64 height 20
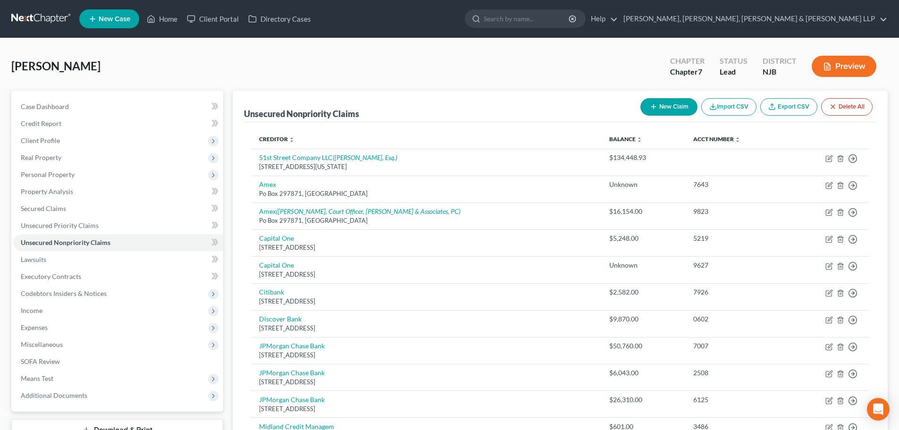
click at [678, 108] on button "New Claim" at bounding box center [669, 106] width 57 height 17
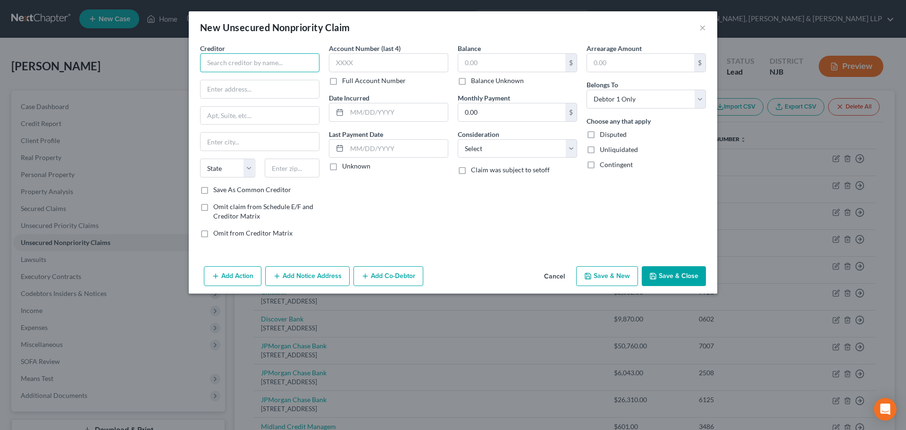
click at [281, 61] on input "text" at bounding box center [259, 62] width 119 height 19
click at [471, 64] on input "text" at bounding box center [511, 63] width 107 height 18
click at [331, 269] on button "Add Notice Address" at bounding box center [307, 276] width 84 height 20
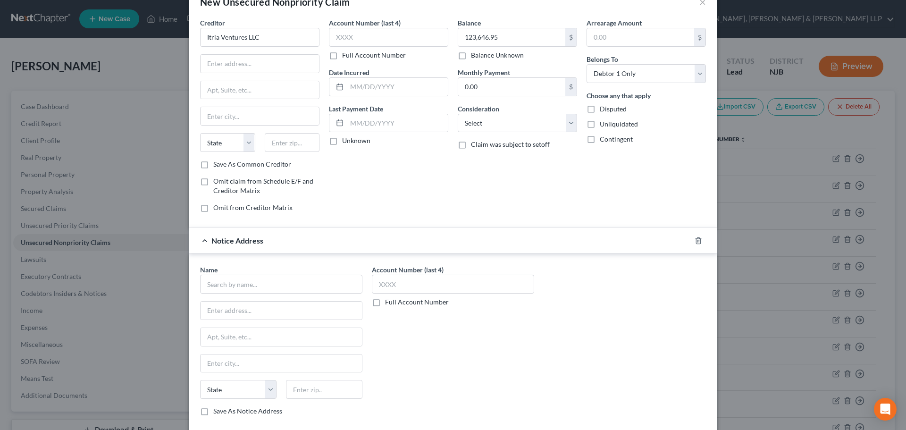
scroll to position [47, 0]
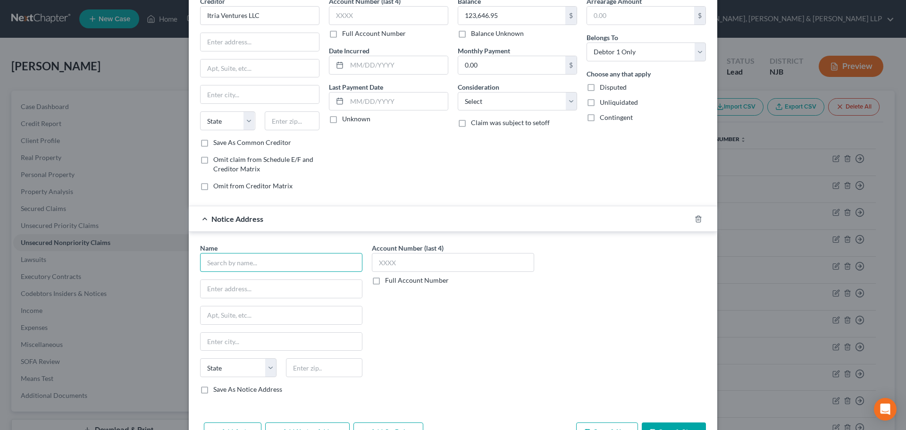
click at [236, 266] on input "text" at bounding box center [281, 262] width 162 height 19
click at [238, 292] on input "text" at bounding box center [281, 289] width 161 height 18
drag, startPoint x: 278, startPoint y: 258, endPoint x: 185, endPoint y: 250, distance: 93.3
click at [189, 250] on div "Name * [PERSON_NAME], Esq, [GEOGRAPHIC_DATA][US_STATE] CO [GEOGRAPHIC_DATA] [GE…" at bounding box center [453, 320] width 529 height 177
drag, startPoint x: 289, startPoint y: 285, endPoint x: 179, endPoint y: 278, distance: 110.2
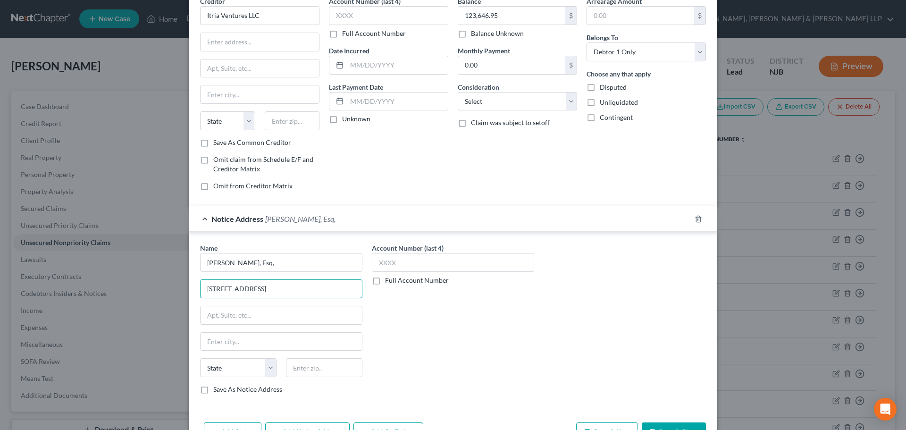
click at [178, 280] on div "New Unsecured Nonpriority Claim × Creditor * Itria Ventures LLC State [US_STATE…" at bounding box center [453, 215] width 906 height 430
click at [321, 371] on input "text" at bounding box center [324, 367] width 76 height 19
paste input "10119"
click at [304, 337] on input "text" at bounding box center [281, 342] width 161 height 18
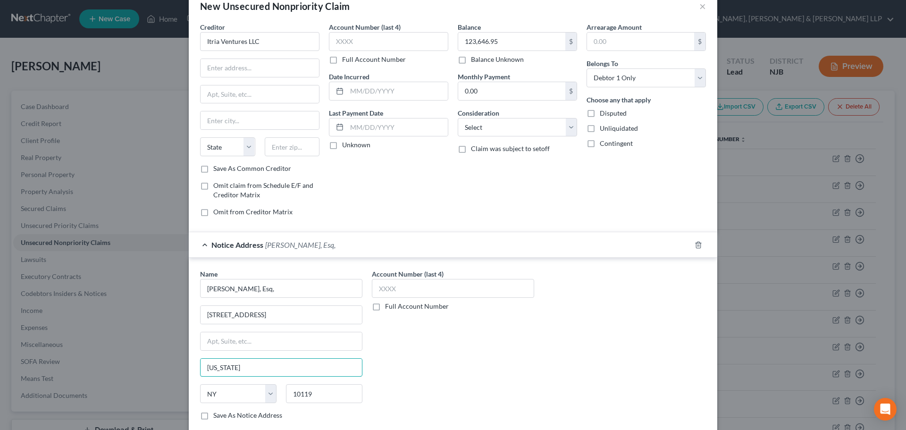
scroll to position [0, 0]
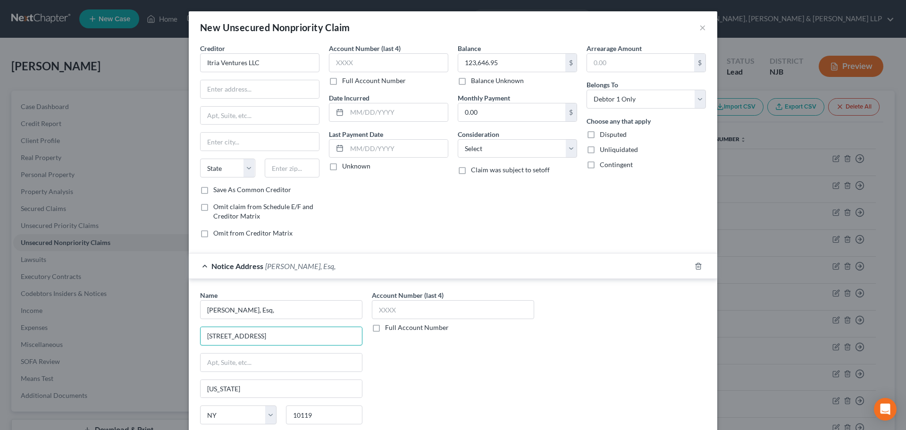
drag, startPoint x: 269, startPoint y: 339, endPoint x: 188, endPoint y: 336, distance: 81.3
click at [189, 336] on div "Name * [PERSON_NAME], Esq, [STREET_ADDRESS] [US_STATE][GEOGRAPHIC_DATA] [US_STA…" at bounding box center [453, 367] width 529 height 177
click at [268, 81] on input "text" at bounding box center [260, 89] width 118 height 18
paste input "[STREET_ADDRESS]"
click at [298, 173] on input "text" at bounding box center [292, 168] width 55 height 19
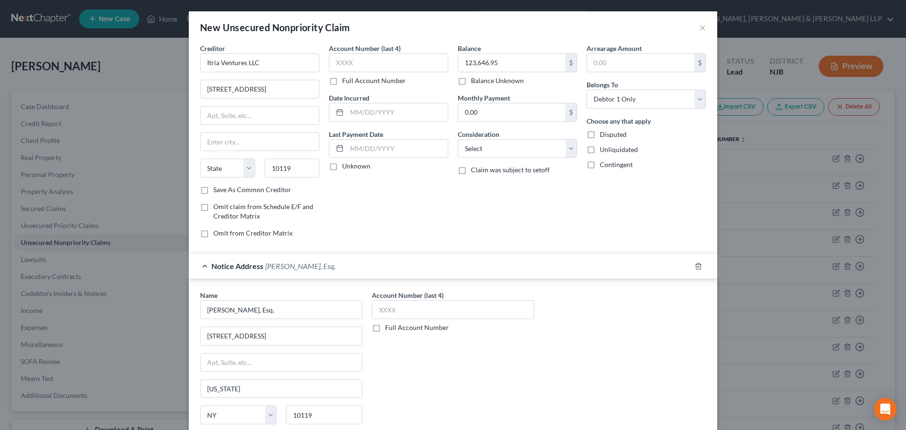
click at [270, 127] on div "Creditor * Itria Ventures LLC [STREET_ADDRESS][GEOGRAPHIC_DATA][US_STATE] CA CO…" at bounding box center [259, 114] width 119 height 142
click at [479, 146] on select "Select Cable / Satellite Services Collection Agency Credit Card Debt Debt Couns…" at bounding box center [517, 148] width 119 height 19
click at [458, 139] on select "Select Cable / Satellite Services Collection Agency Credit Card Debt Debt Couns…" at bounding box center [517, 148] width 119 height 19
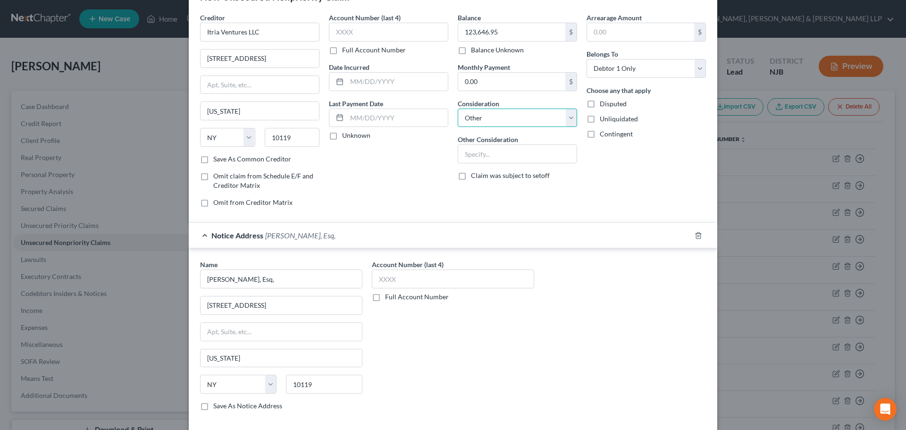
scroll to position [47, 0]
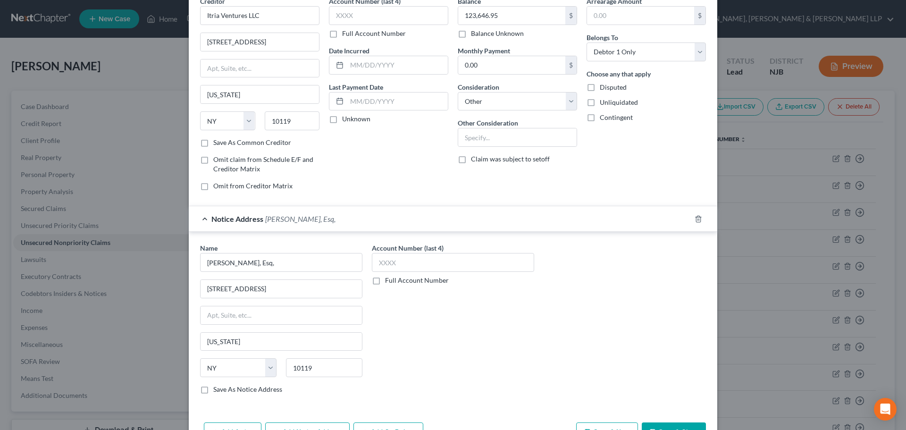
click at [225, 219] on span "Notice Address" at bounding box center [237, 218] width 52 height 9
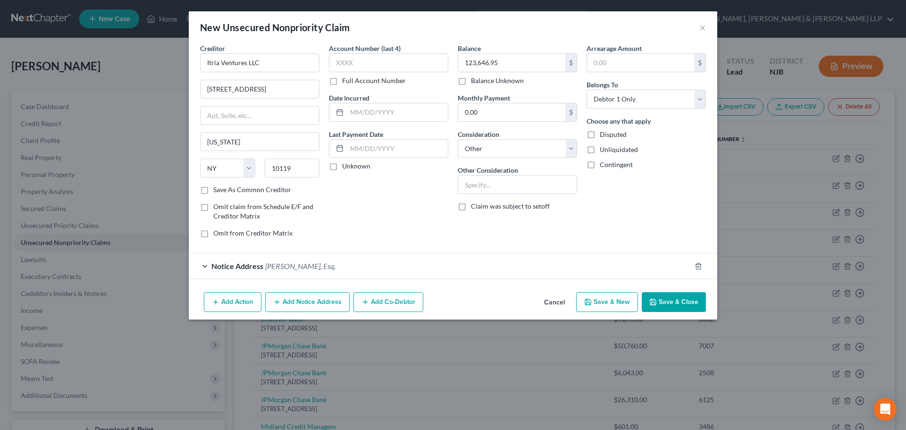
scroll to position [0, 0]
click at [382, 305] on button "Add Co-Debtor" at bounding box center [389, 302] width 70 height 20
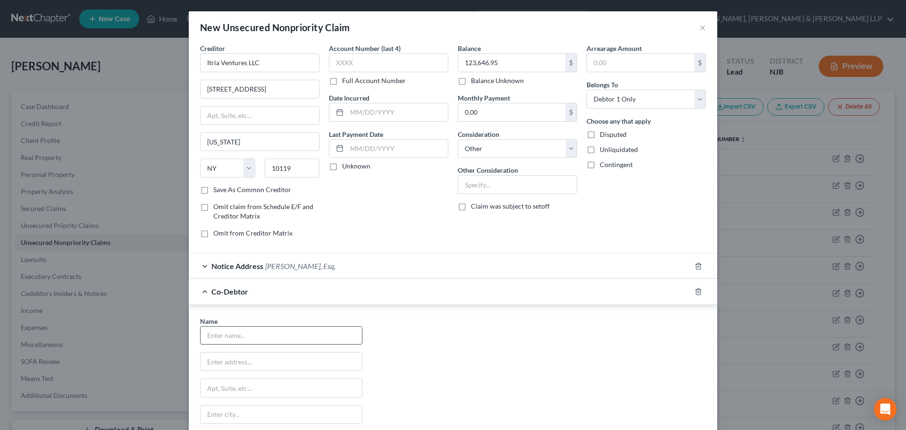
click at [246, 335] on input "text" at bounding box center [281, 336] width 161 height 18
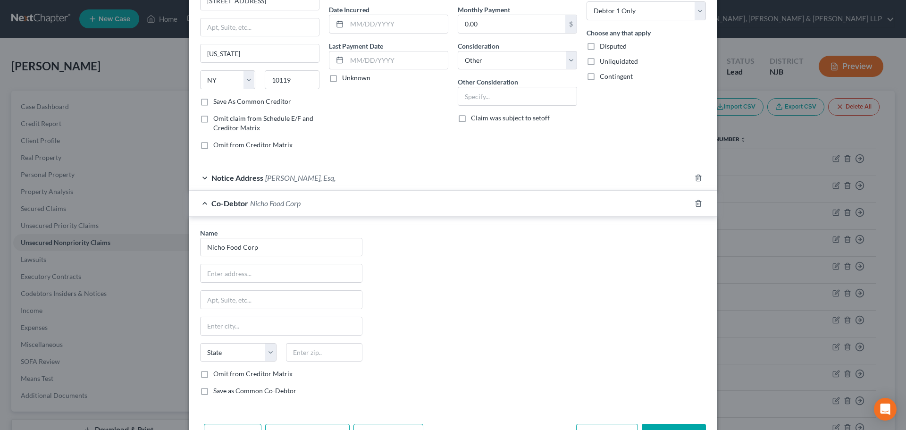
scroll to position [121, 0]
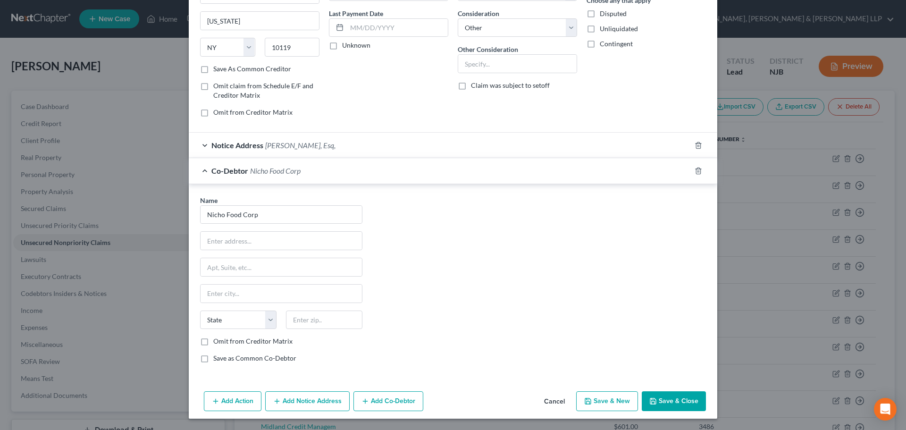
click at [663, 393] on button "Save & Close" at bounding box center [674, 401] width 64 height 20
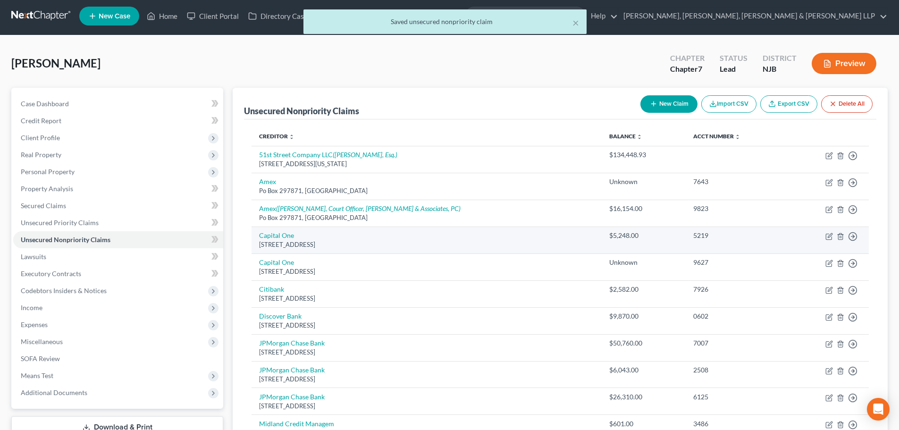
scroll to position [0, 0]
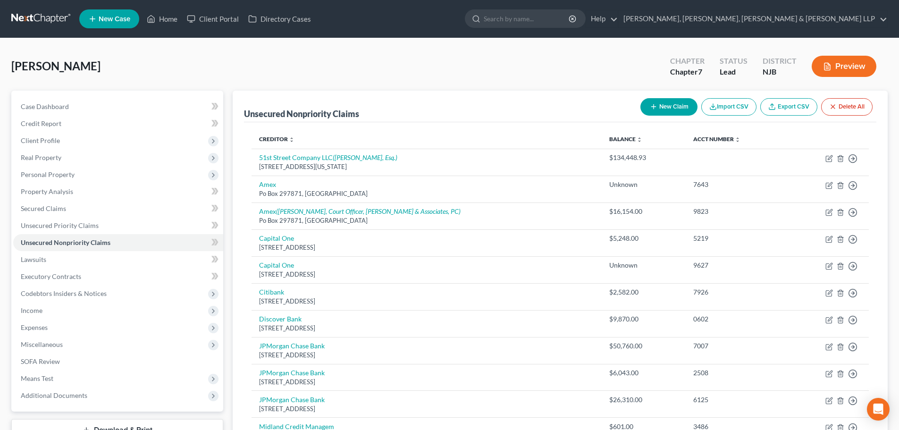
click at [667, 117] on div "New Claim Import CSV Export CSV Delete All" at bounding box center [757, 106] width 240 height 25
click at [667, 109] on button "New Claim" at bounding box center [669, 106] width 57 height 17
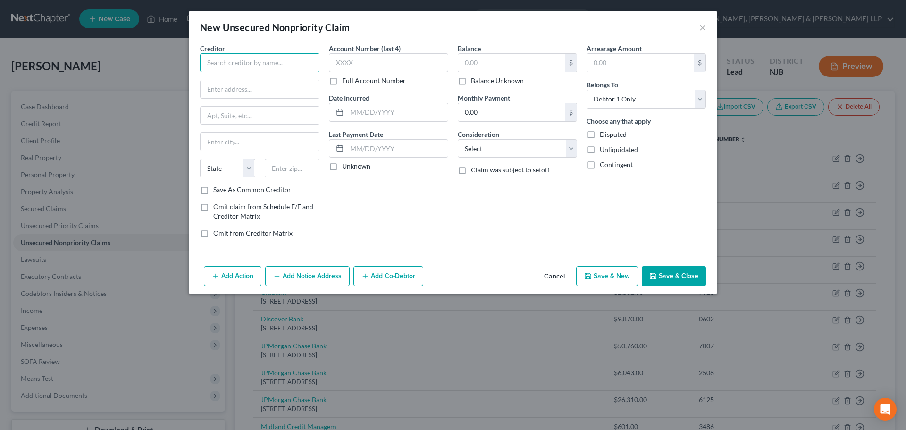
click at [230, 67] on input "text" at bounding box center [259, 62] width 119 height 19
click at [498, 72] on div "$" at bounding box center [517, 62] width 119 height 19
click at [499, 70] on input "text" at bounding box center [511, 63] width 107 height 18
click at [504, 138] on div "Consideration Select Cable / Satellite Services Collection Agency Credit Card D…" at bounding box center [517, 143] width 119 height 29
drag, startPoint x: 504, startPoint y: 141, endPoint x: 506, endPoint y: 148, distance: 7.2
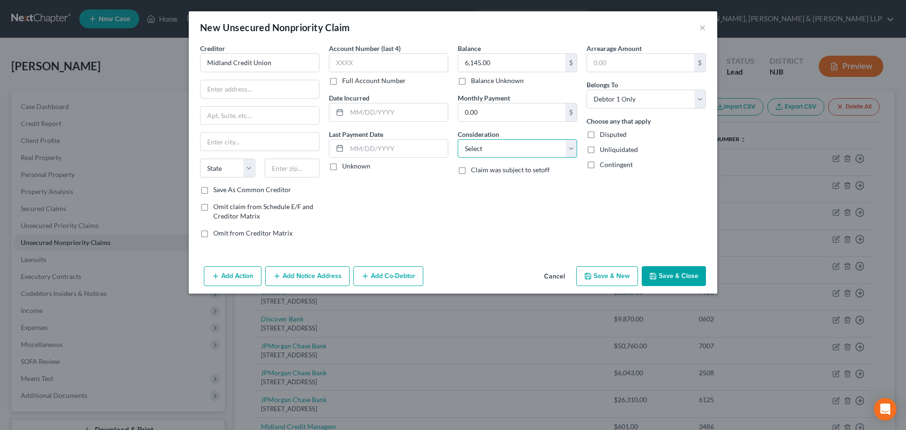
click at [505, 141] on select "Select Cable / Satellite Services Collection Agency Credit Card Debt Debt Couns…" at bounding box center [517, 148] width 119 height 19
click at [458, 139] on select "Select Cable / Satellite Services Collection Agency Credit Card Debt Debt Couns…" at bounding box center [517, 148] width 119 height 19
click at [235, 96] on input "text" at bounding box center [260, 89] width 118 height 18
click at [284, 62] on input "Midland Credit Union" at bounding box center [259, 62] width 119 height 19
click at [233, 95] on input "text" at bounding box center [260, 89] width 118 height 18
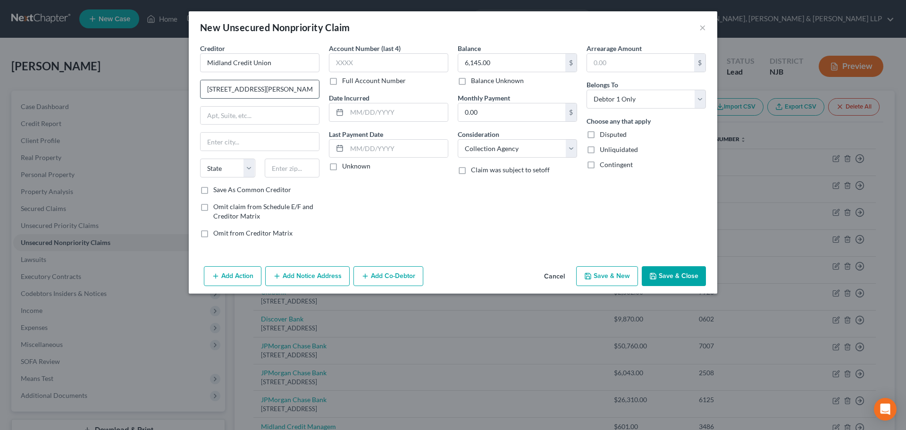
drag, startPoint x: 254, startPoint y: 89, endPoint x: 250, endPoint y: 89, distance: 4.7
click at [250, 89] on input "[STREET_ADDRESS][PERSON_NAME]" at bounding box center [260, 89] width 118 height 18
click at [255, 93] on input "[STREET_ADDRESS][PERSON_NAME]" at bounding box center [260, 89] width 118 height 18
click at [294, 168] on input "text" at bounding box center [292, 168] width 55 height 19
click at [677, 272] on button "Save & Close" at bounding box center [674, 276] width 64 height 20
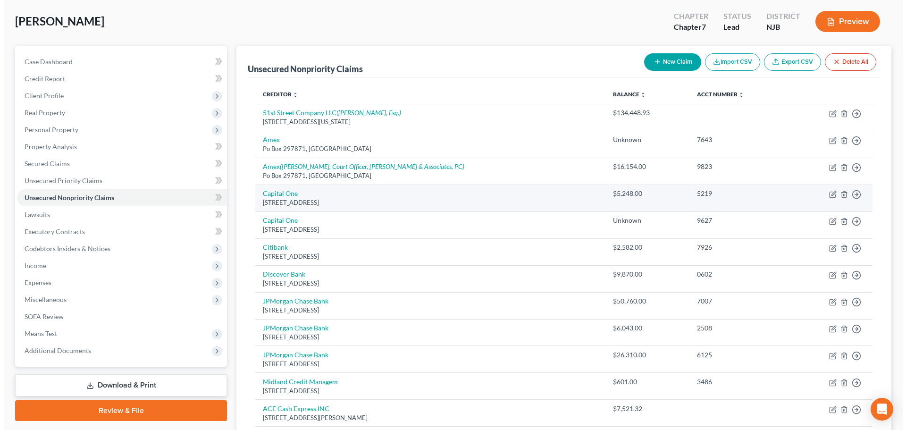
scroll to position [27, 0]
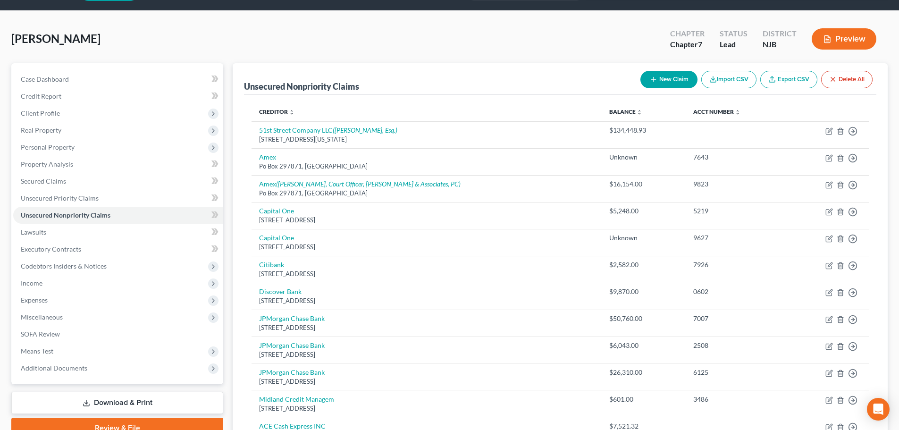
click at [678, 75] on button "New Claim" at bounding box center [669, 79] width 57 height 17
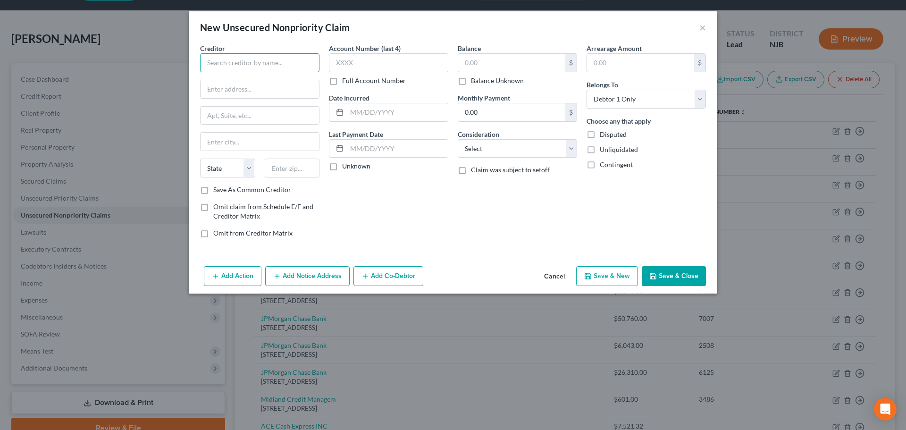
click at [245, 64] on input "text" at bounding box center [259, 62] width 119 height 19
drag, startPoint x: 283, startPoint y: 68, endPoint x: 144, endPoint y: 71, distance: 138.3
click at [144, 71] on div "New Unsecured Nonpriority Claim × Creditor * ConEdison [US_STATE][GEOGRAPHIC_DA…" at bounding box center [453, 215] width 906 height 430
click at [257, 96] on input "text" at bounding box center [260, 89] width 118 height 18
paste input "[STREET_ADDRESS][PERSON_NAME][US_STATE]"
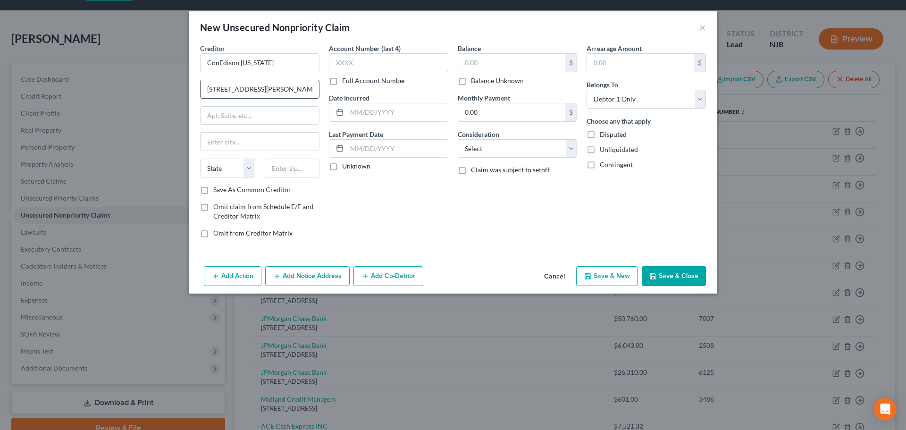
drag, startPoint x: 282, startPoint y: 87, endPoint x: 298, endPoint y: 86, distance: 16.1
click at [298, 86] on input "[STREET_ADDRESS][PERSON_NAME][US_STATE]" at bounding box center [260, 89] width 118 height 18
drag, startPoint x: 278, startPoint y: 90, endPoint x: 326, endPoint y: 86, distance: 48.8
click at [326, 86] on div "Creditor * ConEdison [US_STATE] [STREET_ADDRESS][PERSON_NAME][US_STATE] State […" at bounding box center [452, 144] width 515 height 202
drag, startPoint x: 298, startPoint y: 175, endPoint x: 294, endPoint y: 166, distance: 10.2
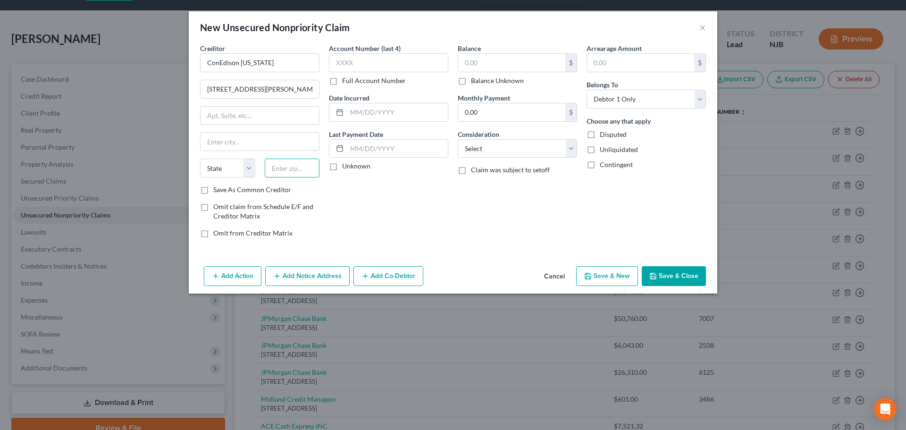
click at [298, 175] on input "text" at bounding box center [292, 168] width 55 height 19
paste input "10003"
click at [284, 118] on input "text" at bounding box center [260, 116] width 118 height 18
drag, startPoint x: 236, startPoint y: 89, endPoint x: 378, endPoint y: 76, distance: 142.7
click at [378, 76] on div "Creditor * ConEdison [US_STATE] [STREET_ADDRESS][PERSON_NAME][US_STATE] [US_STA…" at bounding box center [452, 144] width 515 height 202
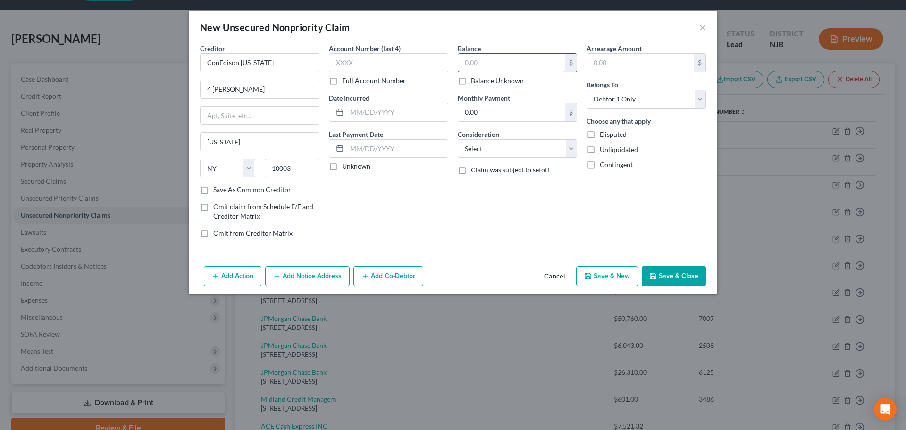
click at [499, 63] on input "text" at bounding box center [511, 63] width 107 height 18
click at [492, 152] on select "Select Cable / Satellite Services Collection Agency Credit Card Debt Debt Couns…" at bounding box center [517, 148] width 119 height 19
click at [458, 139] on select "Select Cable / Satellite Services Collection Agency Credit Card Debt Debt Couns…" at bounding box center [517, 148] width 119 height 19
click at [296, 271] on button "Add Notice Address" at bounding box center [307, 276] width 84 height 20
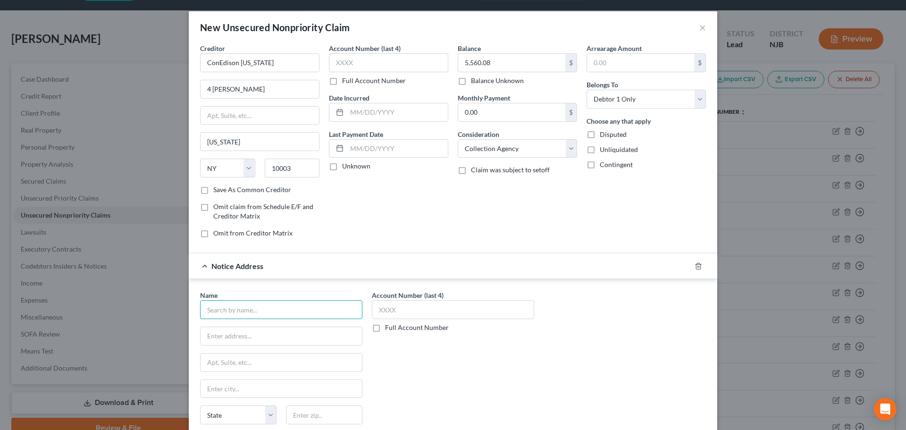
click at [212, 315] on input "text" at bounding box center [281, 309] width 162 height 19
click at [253, 346] on div "Name * PennCredit PennCredit Corporation [STREET_ADDRESS][GEOGRAPHIC_DATA][US_S…" at bounding box center [281, 365] width 162 height 151
click at [262, 310] on input "PennCredit" at bounding box center [281, 309] width 162 height 19
click at [237, 335] on input "text" at bounding box center [281, 336] width 161 height 18
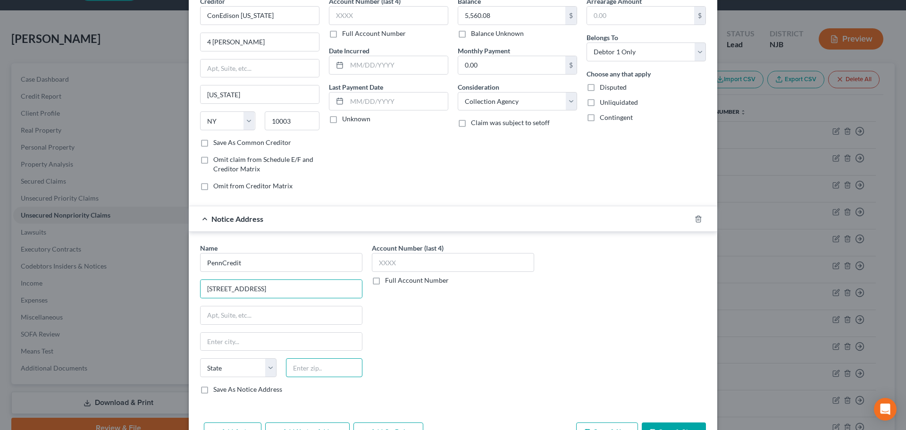
drag, startPoint x: 310, startPoint y: 374, endPoint x: 291, endPoint y: 363, distance: 21.5
click at [310, 374] on input "text" at bounding box center [324, 367] width 76 height 19
click at [287, 337] on input "[GEOGRAPHIC_DATA]" at bounding box center [281, 342] width 161 height 18
click at [432, 329] on div "Account Number (last 4) Full Account Number" at bounding box center [453, 322] width 172 height 159
click at [283, 227] on div "Notice Address" at bounding box center [440, 218] width 502 height 25
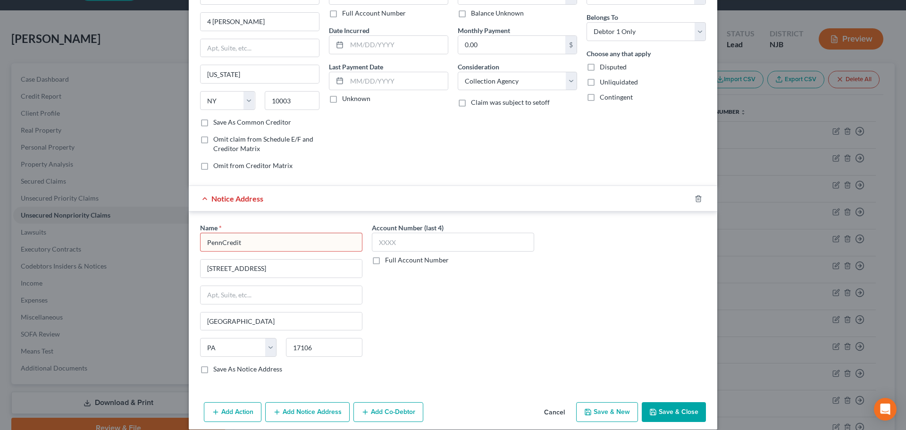
scroll to position [78, 0]
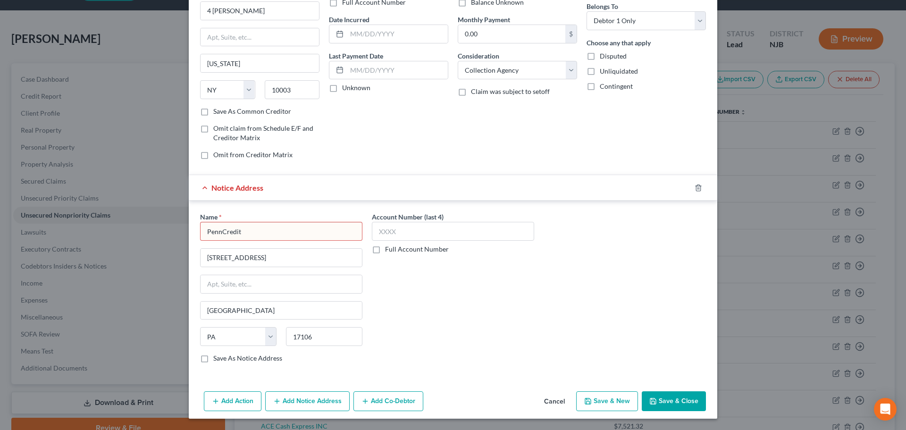
click at [304, 234] on input "PennCredit" at bounding box center [281, 231] width 162 height 19
click at [658, 411] on button "Save & Close" at bounding box center [674, 401] width 64 height 20
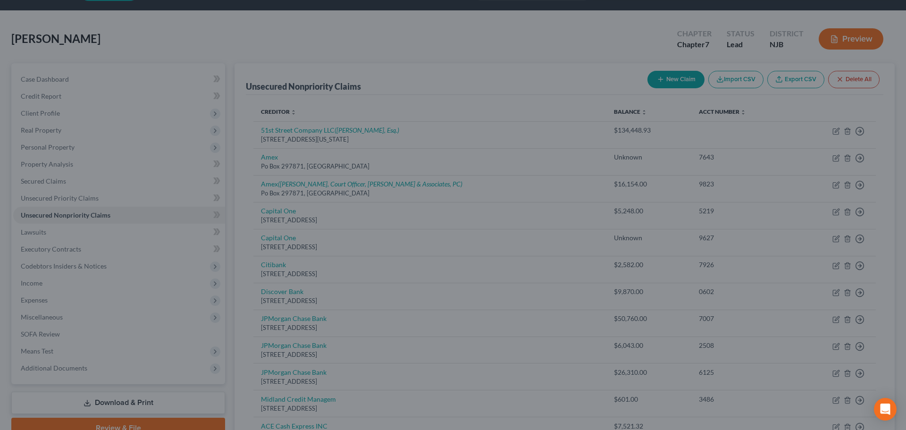
scroll to position [0, 0]
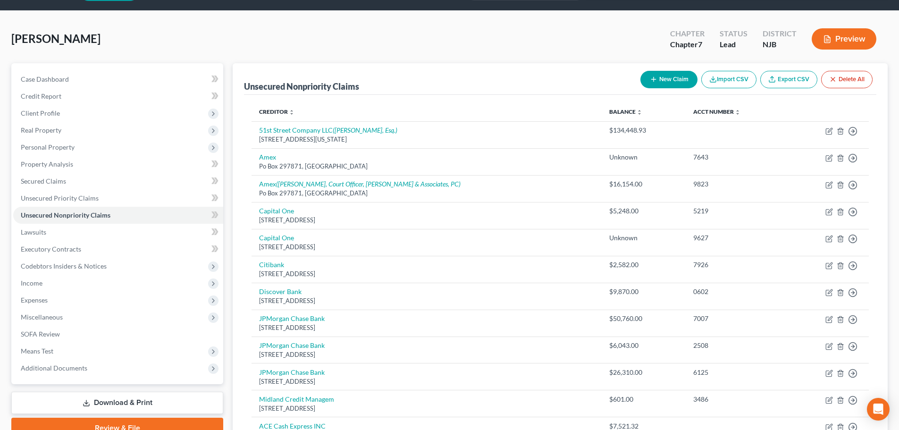
click at [677, 74] on button "New Claim" at bounding box center [669, 79] width 57 height 17
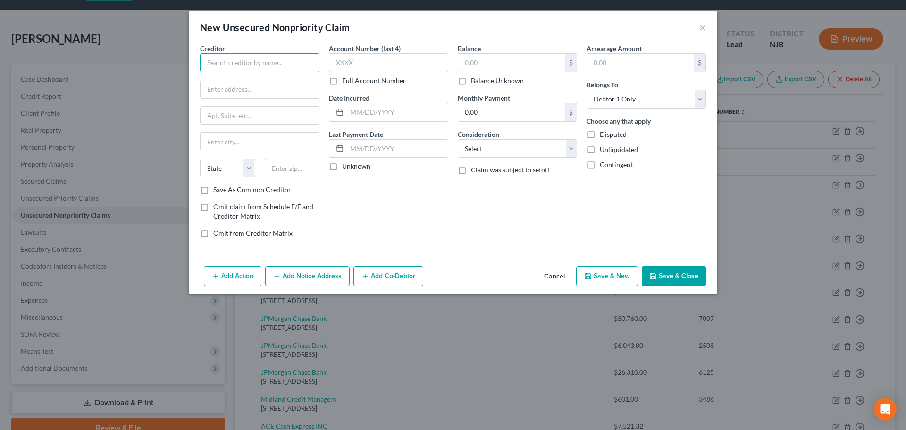
click at [282, 60] on input "text" at bounding box center [259, 62] width 119 height 19
drag, startPoint x: 265, startPoint y: 65, endPoint x: 125, endPoint y: 68, distance: 140.2
click at [125, 68] on div "New Unsecured Nonpriority Claim × Creditor * Quickbridge Funding State [US_STAT…" at bounding box center [453, 215] width 906 height 430
click at [277, 93] on input "text" at bounding box center [260, 89] width 118 height 18
paste input "Quickbridge Funding"
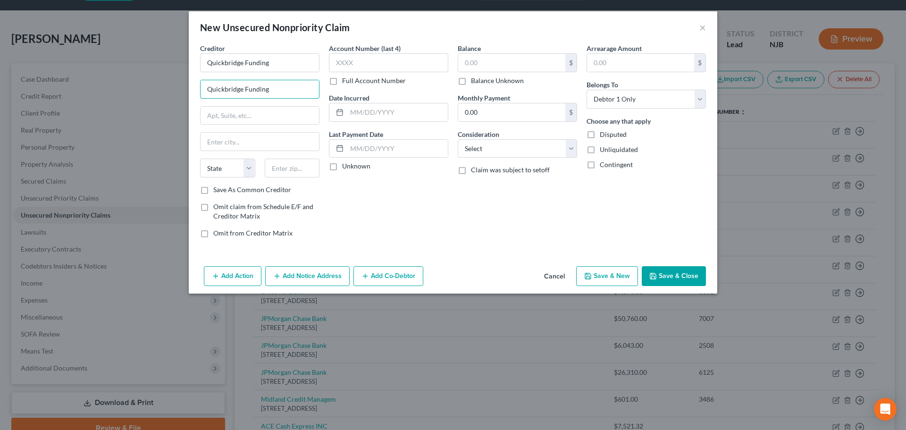
click at [189, 81] on div "Creditor * Quickbridge Funding Quickbridge Funding State [US_STATE] AK AR AZ CA…" at bounding box center [453, 152] width 529 height 219
paste input "[STREET_ADDRESS]"
click at [284, 171] on input "text" at bounding box center [292, 168] width 55 height 19
click at [299, 129] on div "Creditor * Quickbridge Funding [GEOGRAPHIC_DATA] State [US_STATE][GEOGRAPHIC_DA…" at bounding box center [259, 114] width 119 height 142
drag, startPoint x: 248, startPoint y: 91, endPoint x: 356, endPoint y: 101, distance: 108.1
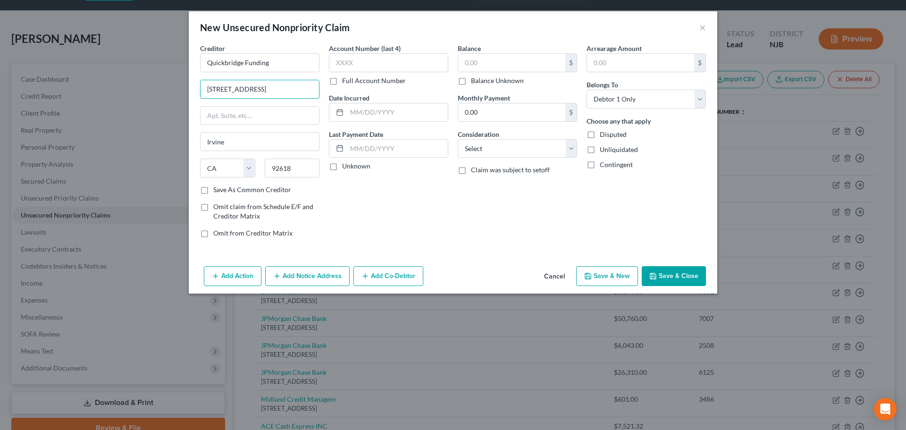
click at [356, 101] on div "Creditor * Quickbridge Funding [GEOGRAPHIC_DATA] [GEOGRAPHIC_DATA] [US_STATE][G…" at bounding box center [452, 144] width 515 height 202
click at [481, 65] on input "text" at bounding box center [511, 63] width 107 height 18
click at [505, 141] on select "Select Cable / Satellite Services Collection Agency Credit Card Debt Debt Couns…" at bounding box center [517, 148] width 119 height 19
click at [458, 139] on select "Select Cable / Satellite Services Collection Agency Credit Card Debt Debt Couns…" at bounding box center [517, 148] width 119 height 19
click at [489, 181] on input "text" at bounding box center [517, 185] width 118 height 18
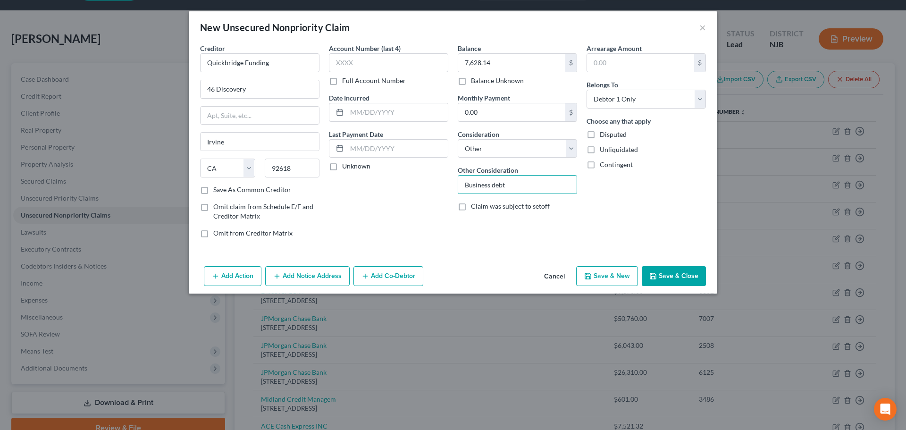
click at [370, 274] on button "Add Co-Debtor" at bounding box center [389, 276] width 70 height 20
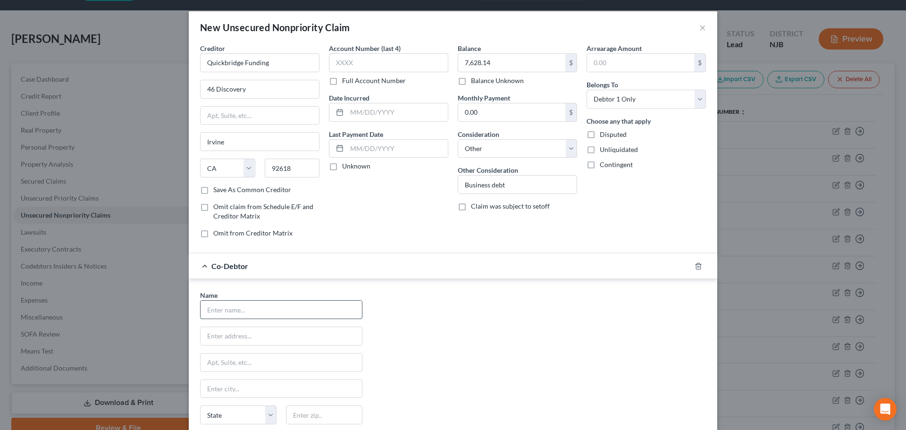
drag, startPoint x: 258, startPoint y: 314, endPoint x: 255, endPoint y: 310, distance: 5.0
click at [258, 314] on input "text" at bounding box center [281, 310] width 161 height 18
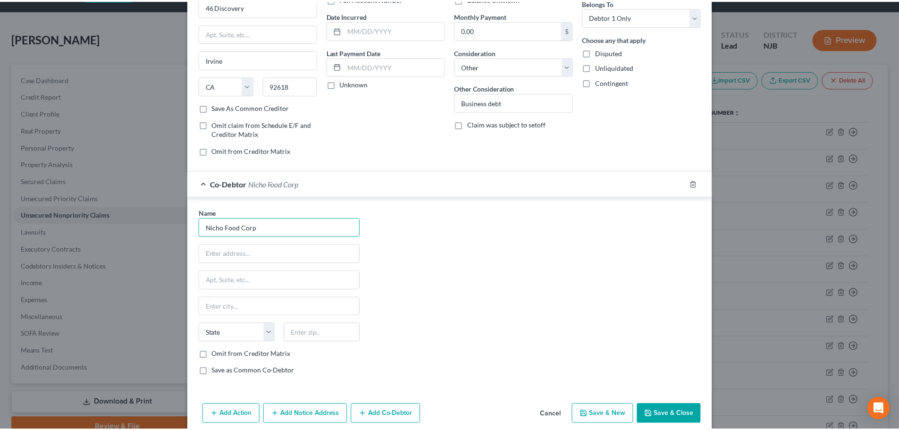
scroll to position [95, 0]
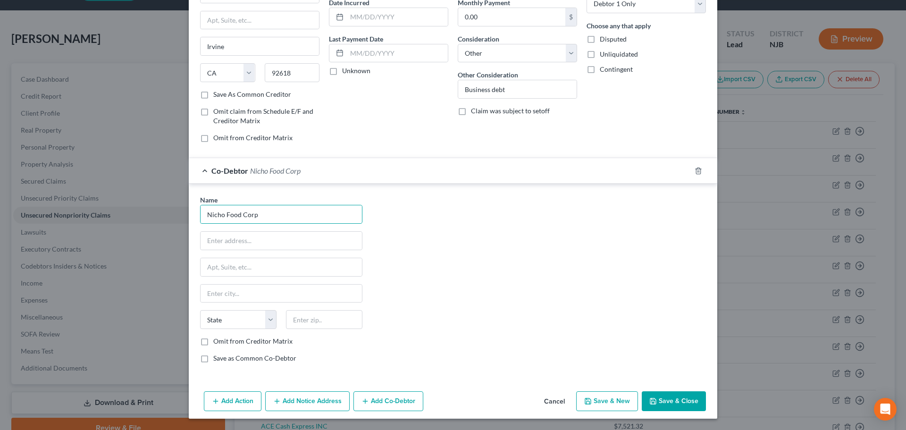
click at [675, 397] on button "Save & Close" at bounding box center [674, 401] width 64 height 20
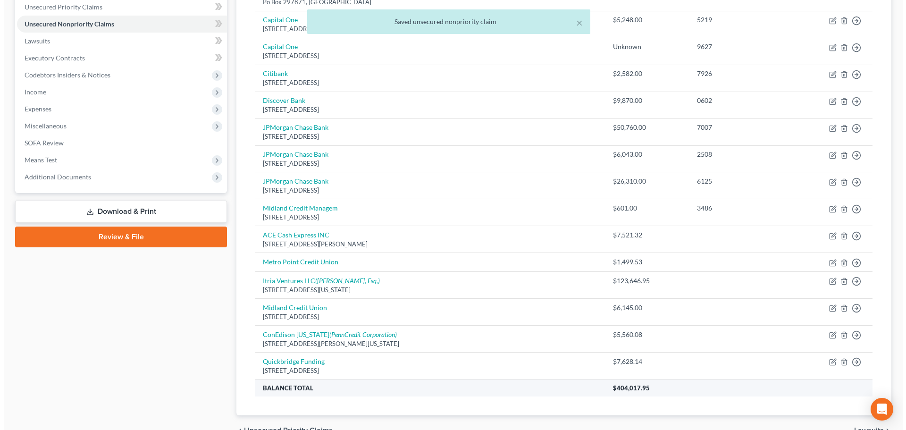
scroll to position [263, 0]
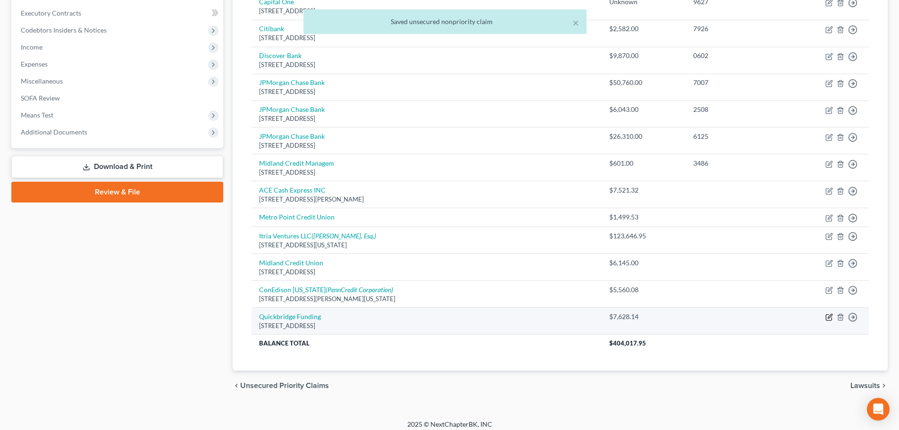
click at [828, 315] on icon "button" at bounding box center [830, 317] width 8 height 8
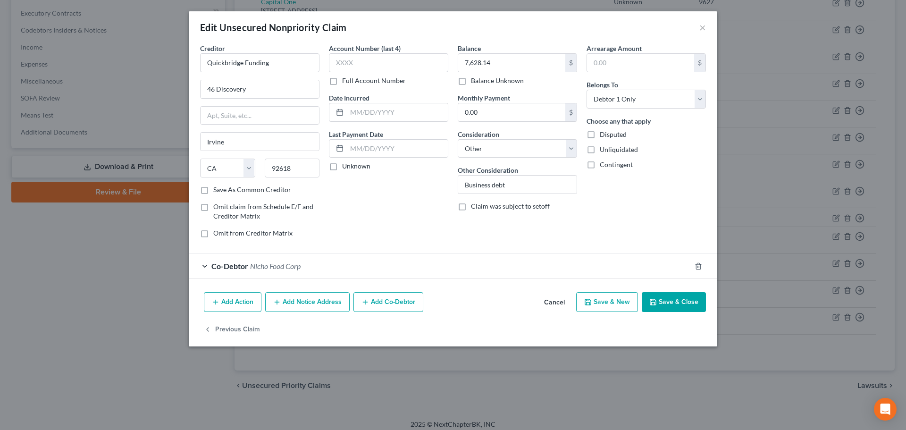
click at [321, 305] on button "Add Notice Address" at bounding box center [307, 302] width 84 height 20
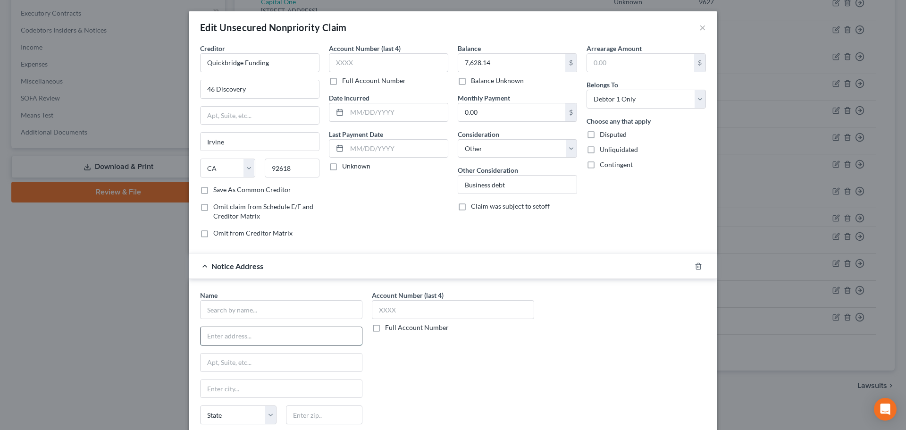
click at [257, 329] on input "text" at bounding box center [281, 336] width 161 height 18
click at [259, 306] on input "text" at bounding box center [281, 309] width 162 height 19
click at [216, 340] on input "text" at bounding box center [281, 336] width 161 height 18
click at [334, 410] on input "text" at bounding box center [324, 414] width 76 height 19
click at [279, 345] on div "[STREET_ADDRESS][PERSON_NAME]" at bounding box center [281, 336] width 162 height 19
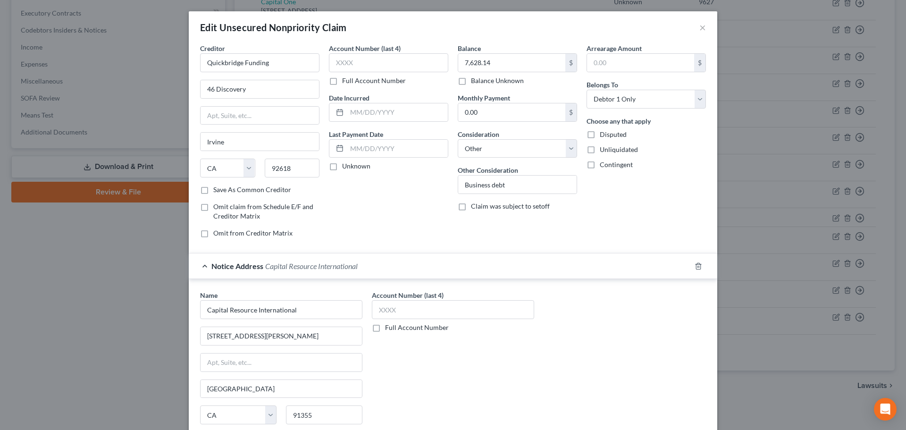
scroll to position [132, 0]
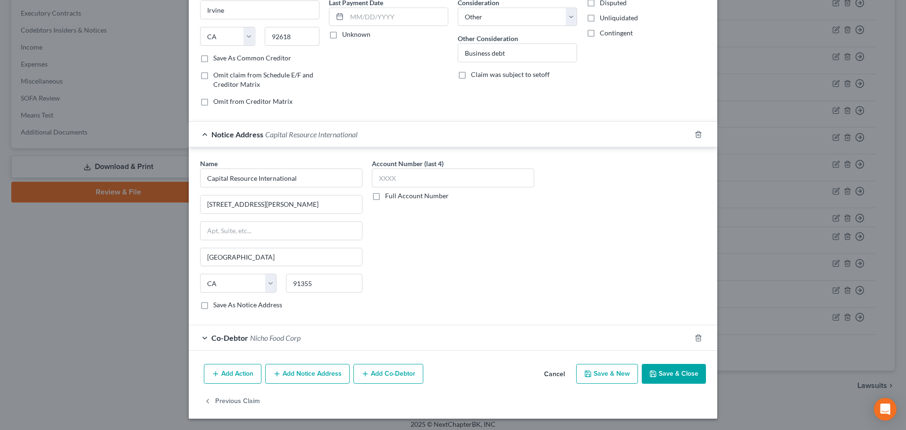
click at [655, 371] on button "Save & Close" at bounding box center [674, 374] width 64 height 20
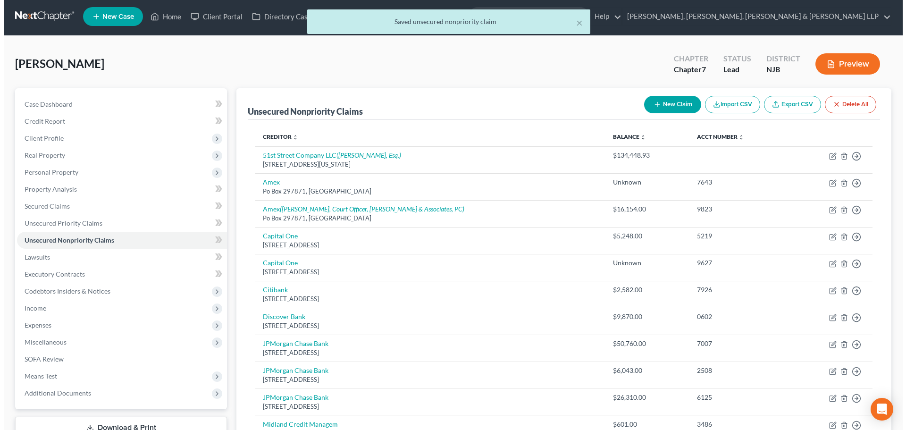
scroll to position [0, 0]
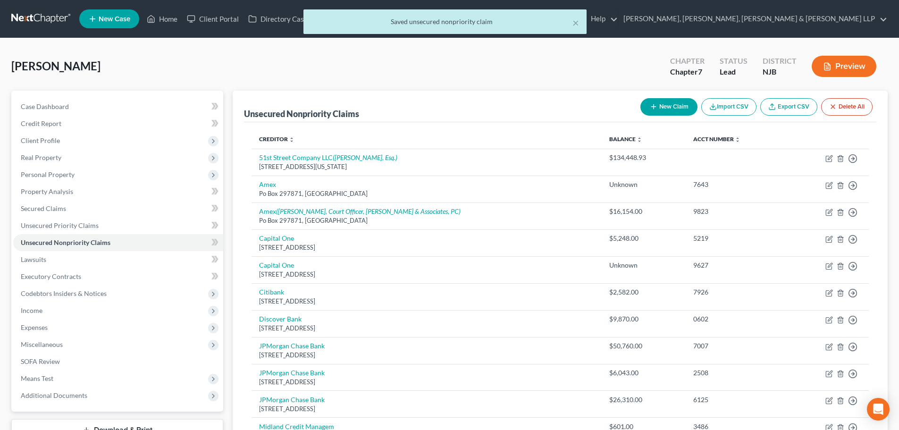
click at [647, 109] on button "New Claim" at bounding box center [669, 106] width 57 height 17
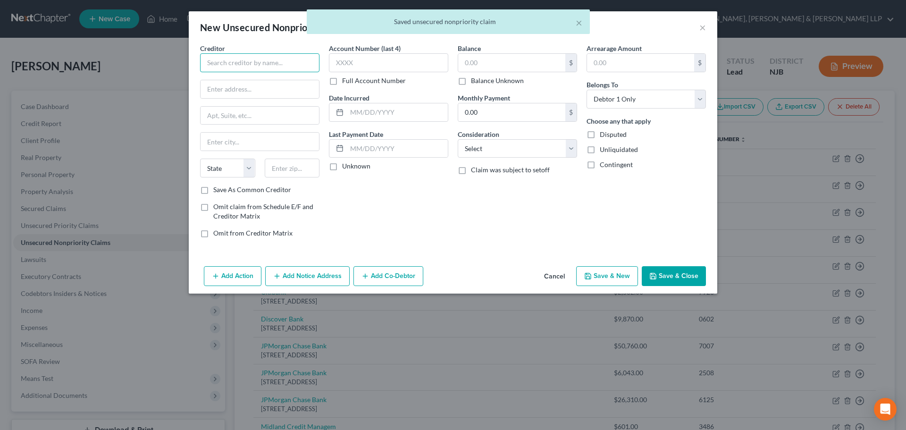
click at [302, 66] on input "text" at bounding box center [259, 62] width 119 height 19
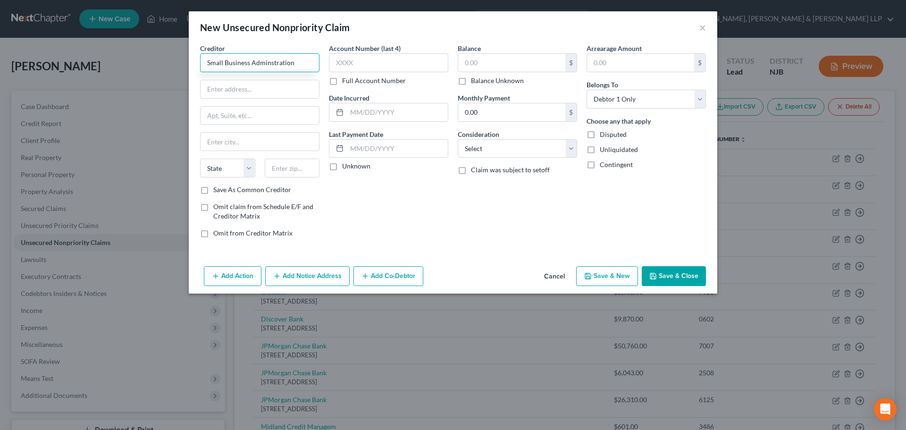
drag, startPoint x: 282, startPoint y: 62, endPoint x: 293, endPoint y: 67, distance: 12.5
click at [293, 67] on input "Small Business Adminstration" at bounding box center [259, 62] width 119 height 19
drag, startPoint x: 195, startPoint y: 62, endPoint x: 138, endPoint y: 64, distance: 57.1
click at [142, 63] on div "New Unsecured Nonpriority Claim × Creditor * Small Business Administration Stat…" at bounding box center [453, 215] width 906 height 430
click at [266, 75] on div "U.S. Small Business Administration" at bounding box center [258, 79] width 101 height 9
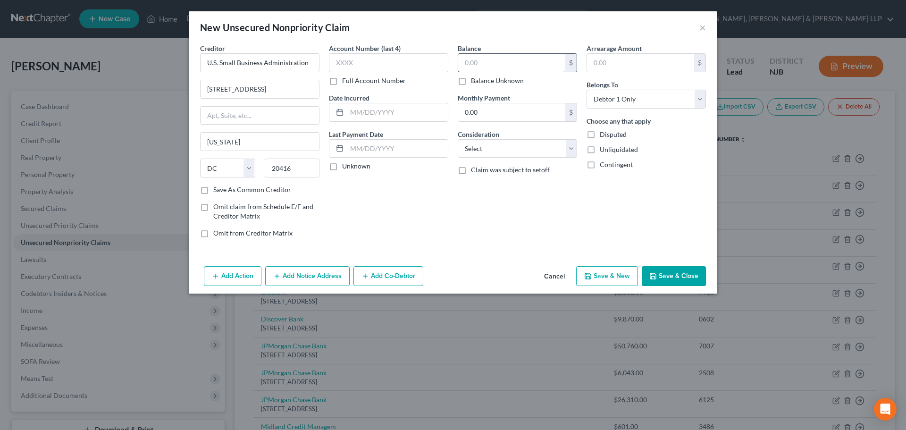
click at [490, 70] on input "text" at bounding box center [511, 63] width 107 height 18
click at [471, 152] on select "Select Cable / Satellite Services Collection Agency Credit Card Debt Debt Couns…" at bounding box center [517, 148] width 119 height 19
click at [458, 139] on select "Select Cable / Satellite Services Collection Agency Credit Card Debt Debt Couns…" at bounding box center [517, 148] width 119 height 19
click at [494, 185] on input "text" at bounding box center [517, 185] width 118 height 18
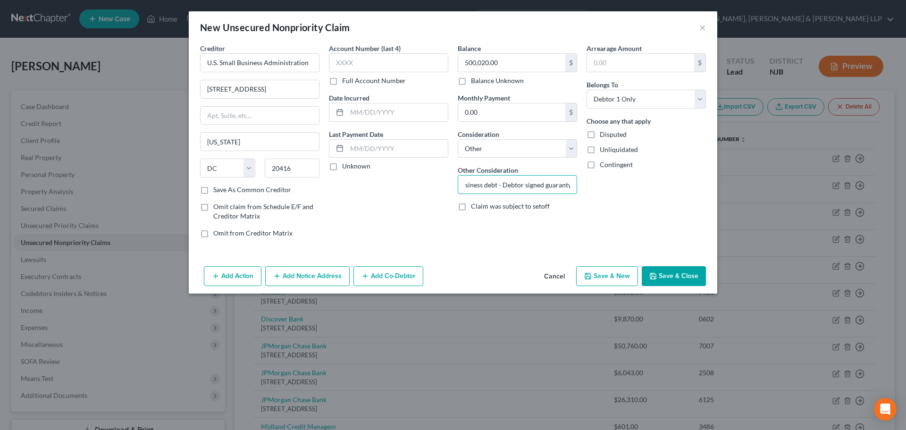
drag, startPoint x: 501, startPoint y: 186, endPoint x: 792, endPoint y: 166, distance: 291.0
click at [790, 168] on div "New Unsecured Nonpriority Claim × Creditor * U.S. Small Business Administration…" at bounding box center [453, 215] width 906 height 430
click at [367, 271] on button "Add Co-Debtor" at bounding box center [389, 276] width 70 height 20
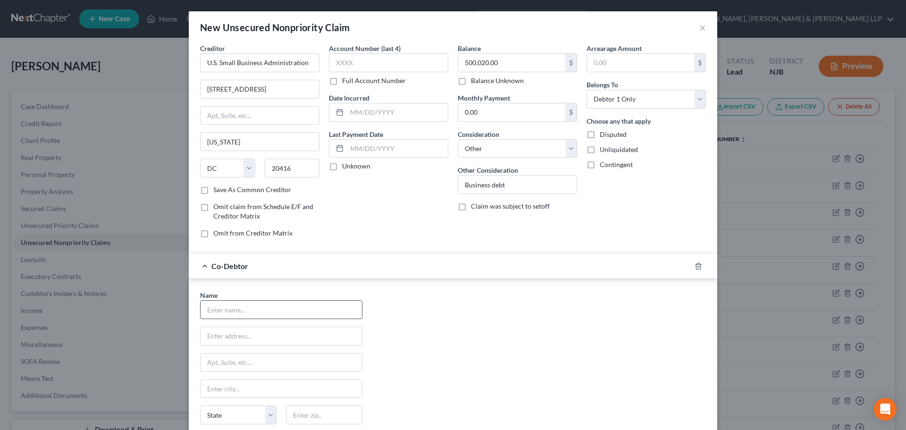
click at [234, 312] on input "text" at bounding box center [281, 310] width 161 height 18
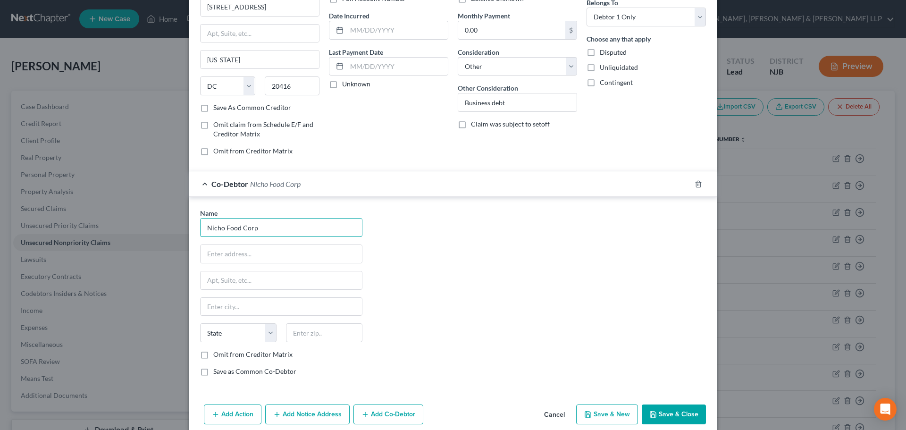
scroll to position [95, 0]
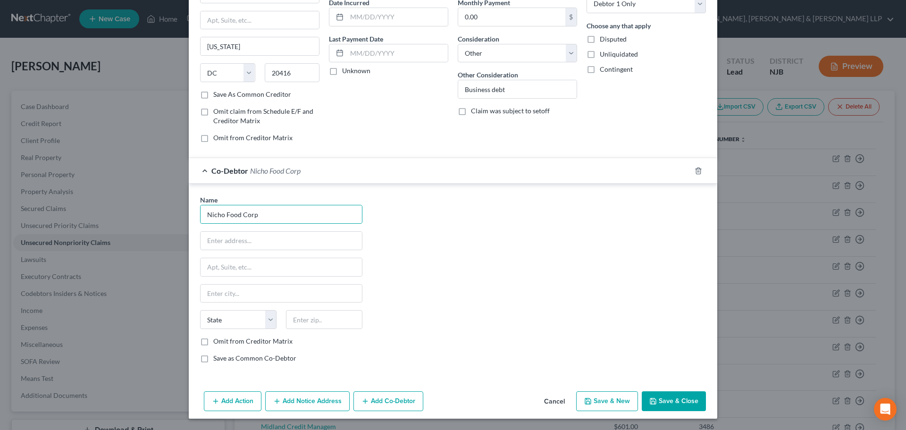
click at [668, 402] on button "Save & Close" at bounding box center [674, 401] width 64 height 20
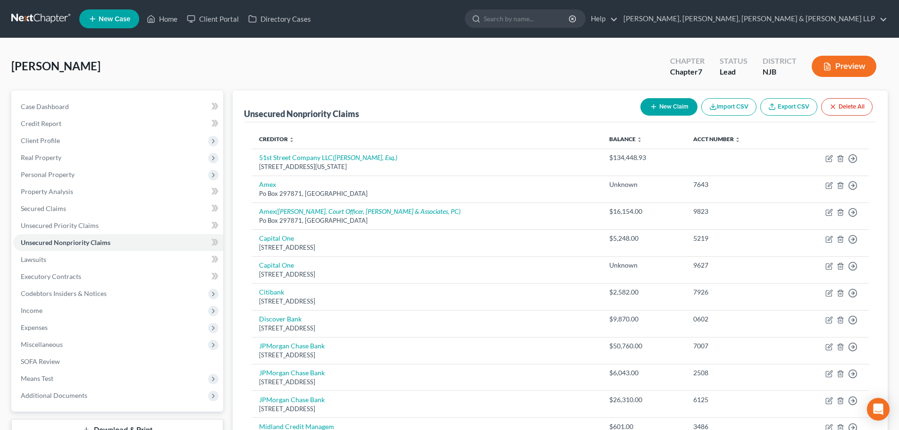
click at [660, 104] on button "New Claim" at bounding box center [669, 106] width 57 height 17
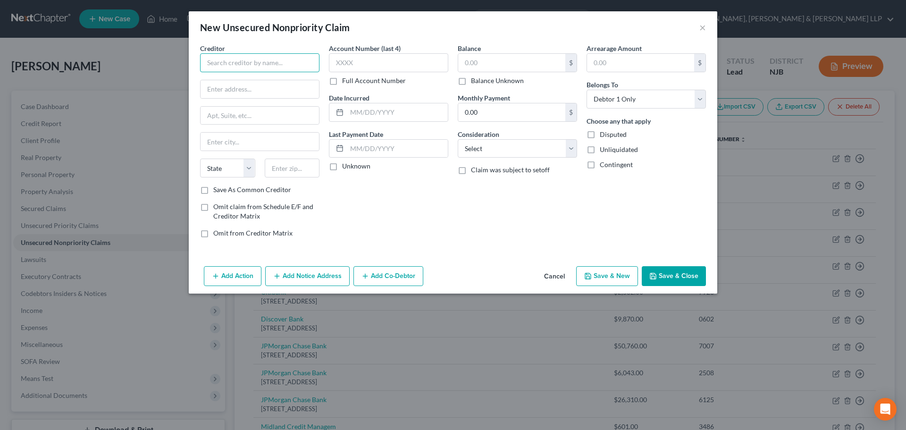
click at [300, 69] on input "text" at bounding box center [259, 62] width 119 height 19
drag, startPoint x: 259, startPoint y: 63, endPoint x: 127, endPoint y: 66, distance: 132.7
click at [84, 76] on div "New Unsecured Nonpriority Claim × Creditor * SpeedyCash State [US_STATE] AK AR …" at bounding box center [453, 215] width 906 height 430
click at [221, 98] on input "text" at bounding box center [260, 89] width 118 height 18
paste input "[STREET_ADDRESS][PERSON_NAME]"
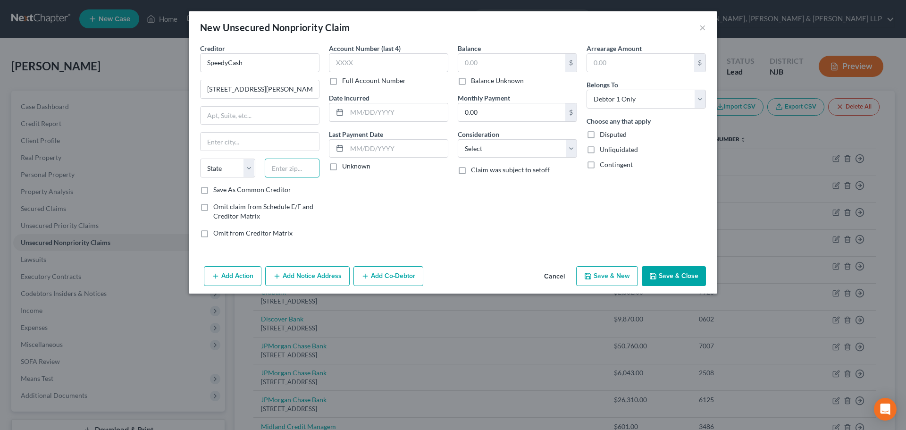
click at [282, 174] on input "text" at bounding box center [292, 168] width 55 height 19
click at [249, 128] on div "Creditor * SpeedyCash [STREET_ADDRESS][GEOGRAPHIC_DATA][PERSON_NAME][US_STATE] …" at bounding box center [259, 114] width 119 height 142
click at [535, 154] on select "Select Cable / Satellite Services Collection Agency Credit Card Debt Debt Couns…" at bounding box center [517, 148] width 119 height 19
click at [458, 139] on select "Select Cable / Satellite Services Collection Agency Credit Card Debt Debt Couns…" at bounding box center [517, 148] width 119 height 19
click at [511, 63] on input "text" at bounding box center [511, 63] width 107 height 18
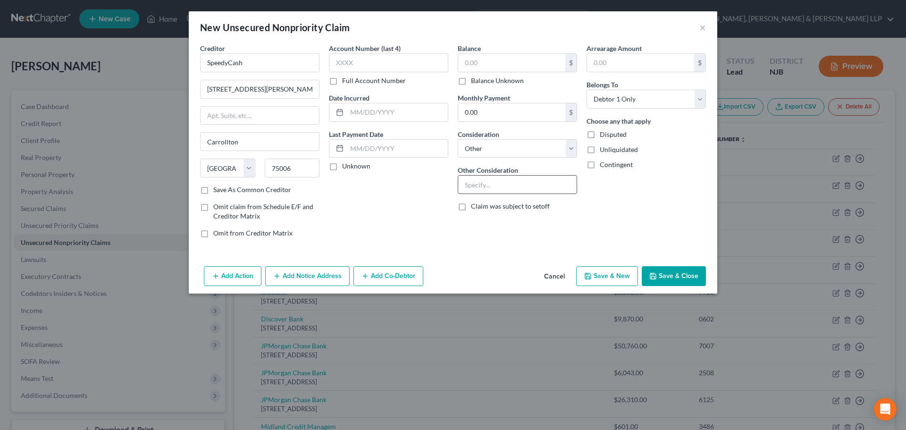
drag, startPoint x: 485, startPoint y: 187, endPoint x: 478, endPoint y: 189, distance: 7.3
click at [483, 188] on input "text" at bounding box center [517, 185] width 118 height 18
click at [533, 62] on input "text" at bounding box center [511, 63] width 107 height 18
click at [685, 272] on button "Save & Close" at bounding box center [674, 276] width 64 height 20
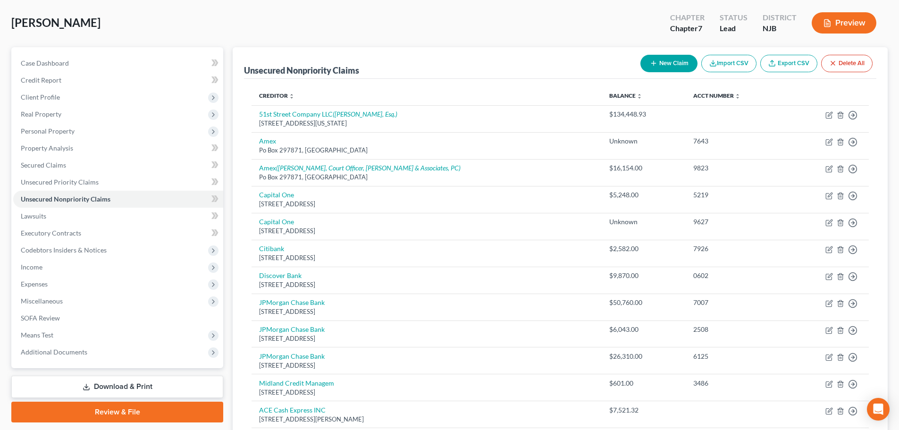
scroll to position [41, 0]
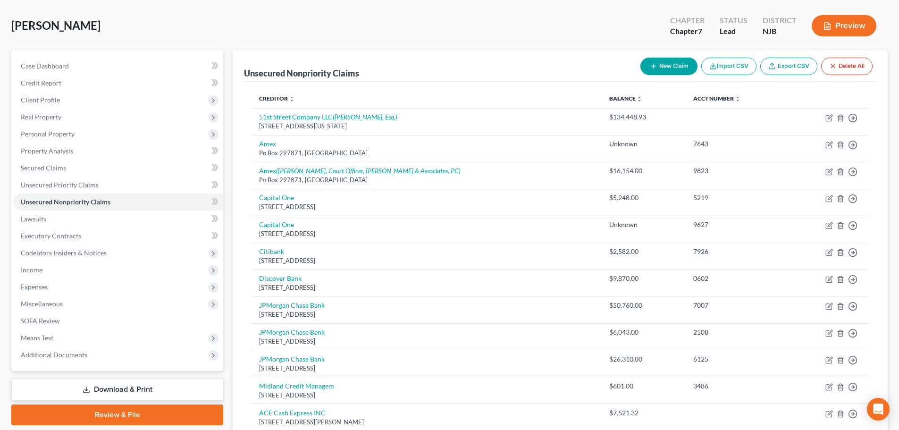
click at [662, 67] on button "New Claim" at bounding box center [669, 66] width 57 height 17
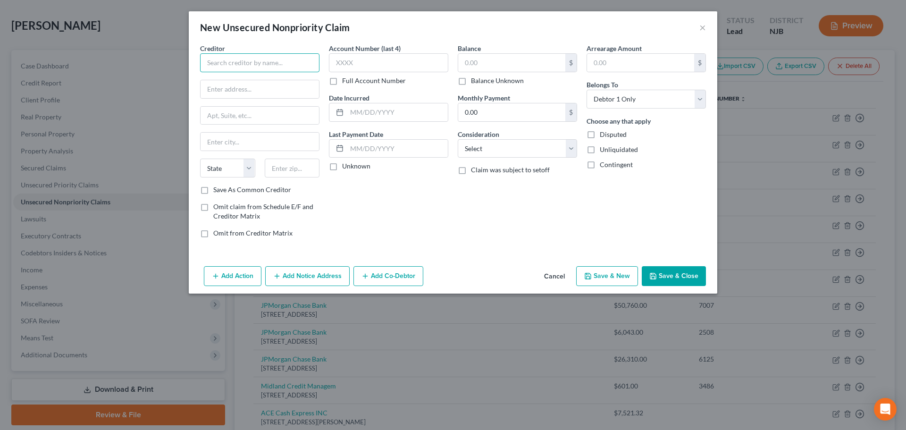
click at [298, 71] on input "text" at bounding box center [259, 62] width 119 height 19
click at [300, 160] on input "text" at bounding box center [292, 168] width 55 height 19
click at [268, 89] on input "text" at bounding box center [260, 89] width 118 height 18
click at [509, 51] on div "Balance $ Balance Unknown Balance Undetermined $ Balance Unknown" at bounding box center [517, 64] width 119 height 42
click at [506, 66] on input "text" at bounding box center [511, 63] width 107 height 18
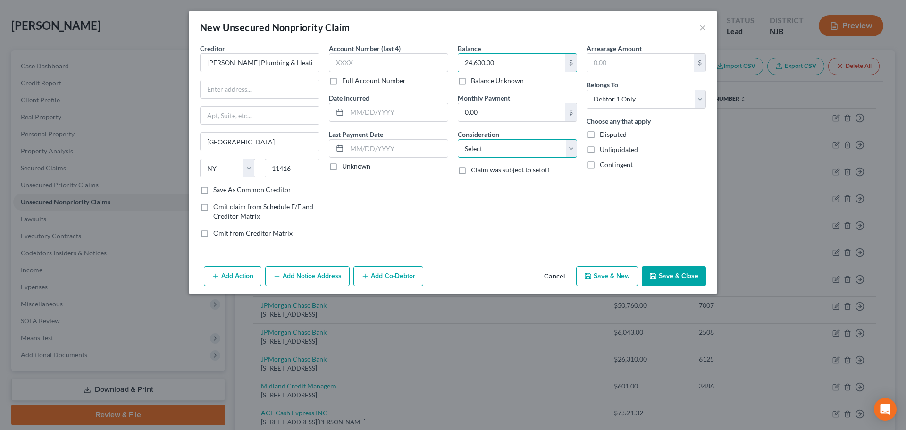
drag, startPoint x: 521, startPoint y: 147, endPoint x: 519, endPoint y: 152, distance: 5.4
click at [521, 147] on select "Select Cable / Satellite Services Collection Agency Credit Card Debt Debt Couns…" at bounding box center [517, 148] width 119 height 19
click at [458, 139] on select "Select Cable / Satellite Services Collection Agency Credit Card Debt Debt Couns…" at bounding box center [517, 148] width 119 height 19
click at [481, 192] on input "text" at bounding box center [517, 185] width 118 height 18
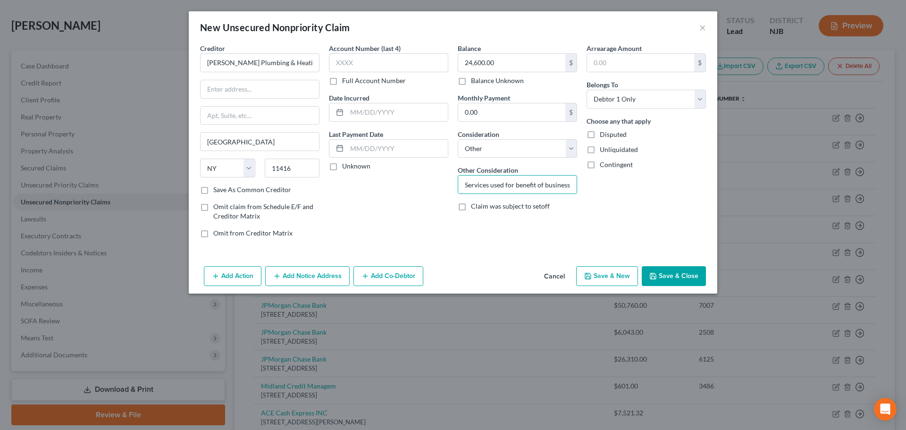
click at [675, 280] on button "Save & Close" at bounding box center [674, 276] width 64 height 20
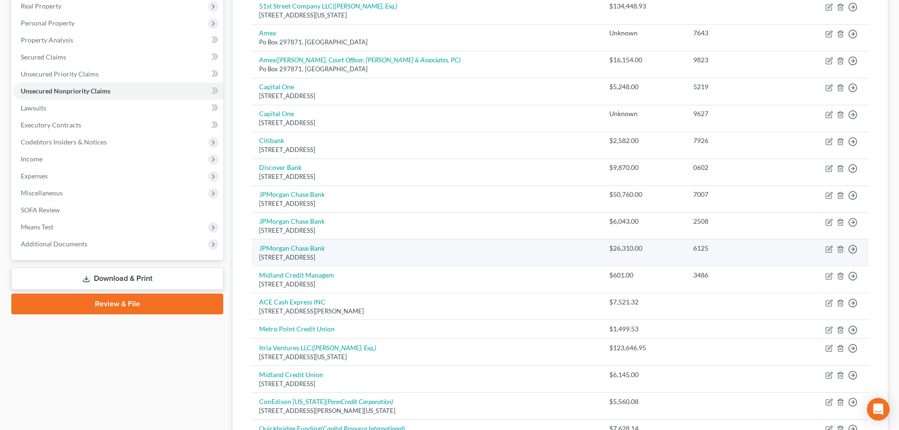
scroll to position [67, 0]
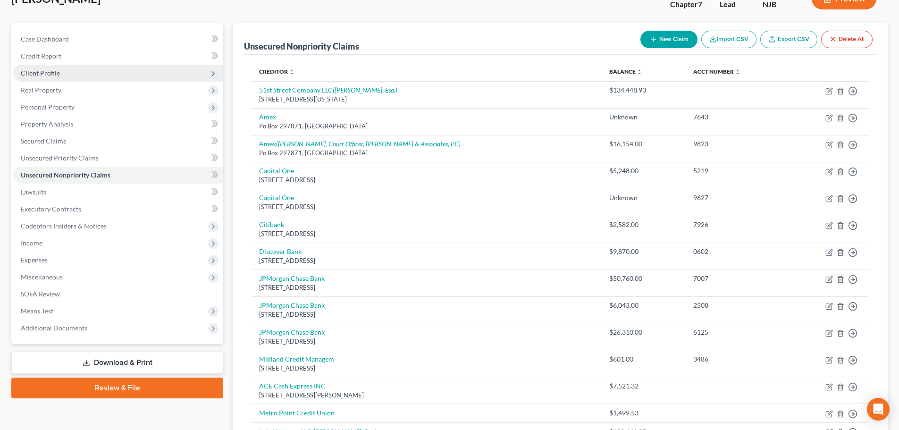
drag, startPoint x: 60, startPoint y: 74, endPoint x: 65, endPoint y: 81, distance: 8.8
click at [60, 74] on span "Client Profile" at bounding box center [118, 73] width 210 height 17
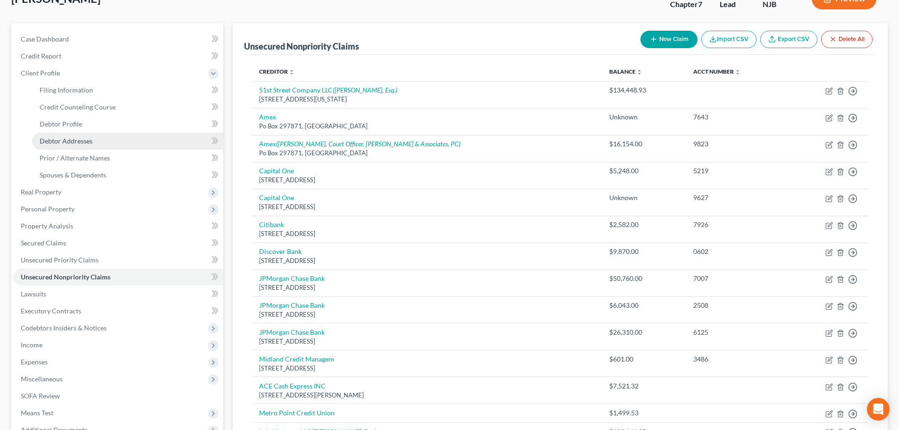
click at [90, 143] on span "Debtor Addresses" at bounding box center [66, 141] width 53 height 8
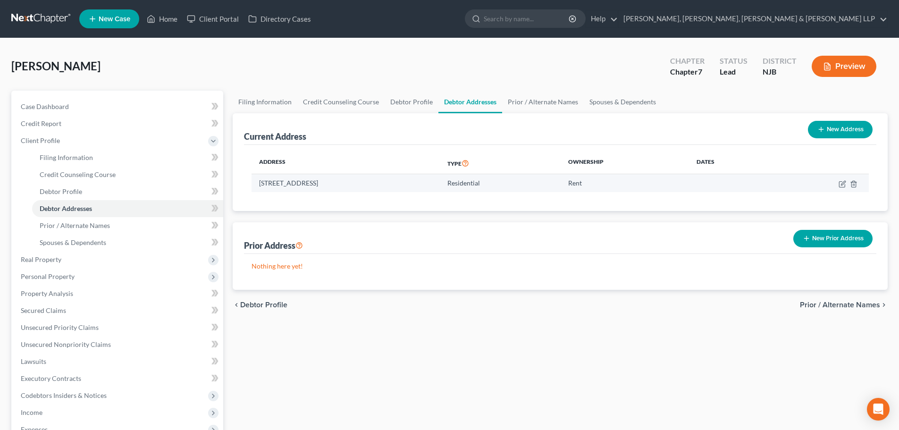
drag, startPoint x: 348, startPoint y: 188, endPoint x: 254, endPoint y: 181, distance: 94.7
click at [254, 181] on td "[STREET_ADDRESS]" at bounding box center [346, 183] width 188 height 18
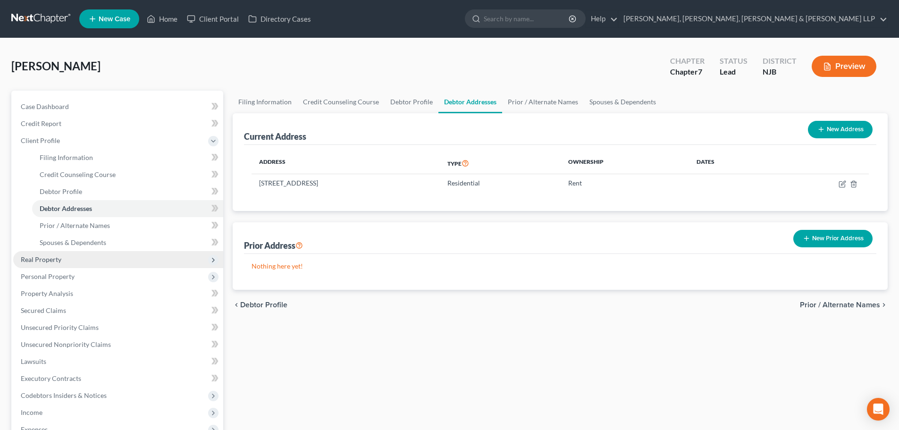
copy td "[STREET_ADDRESS]"
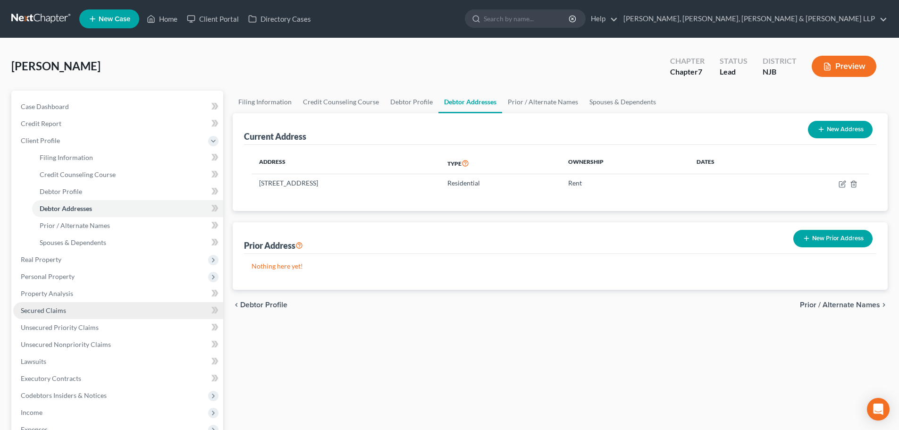
copy td "[STREET_ADDRESS]"
click at [70, 382] on span "Executory Contracts" at bounding box center [51, 378] width 60 height 8
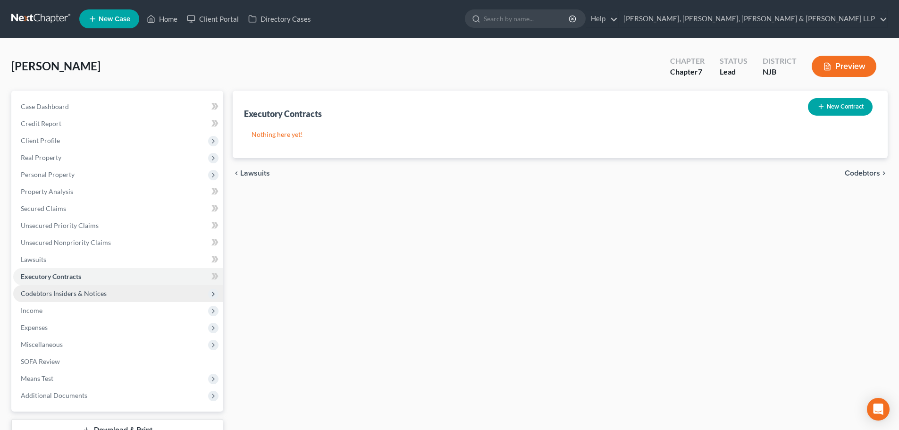
click at [88, 287] on span "Codebtors Insiders & Notices" at bounding box center [118, 293] width 210 height 17
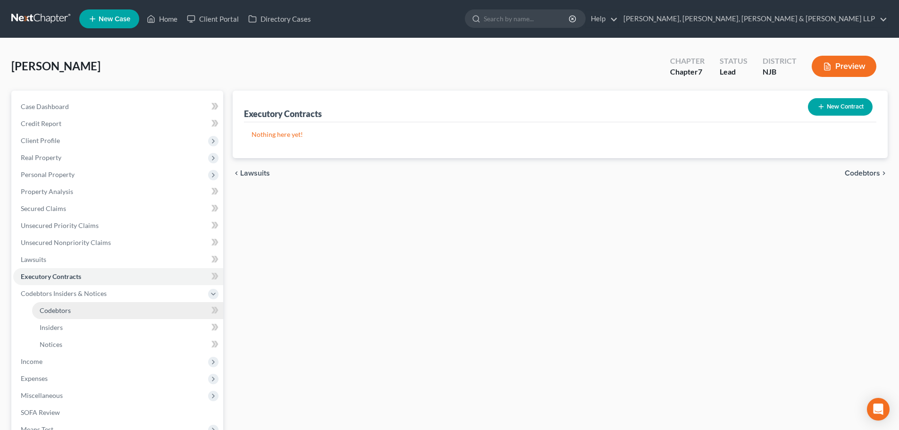
click at [75, 308] on link "Codebtors" at bounding box center [127, 310] width 191 height 17
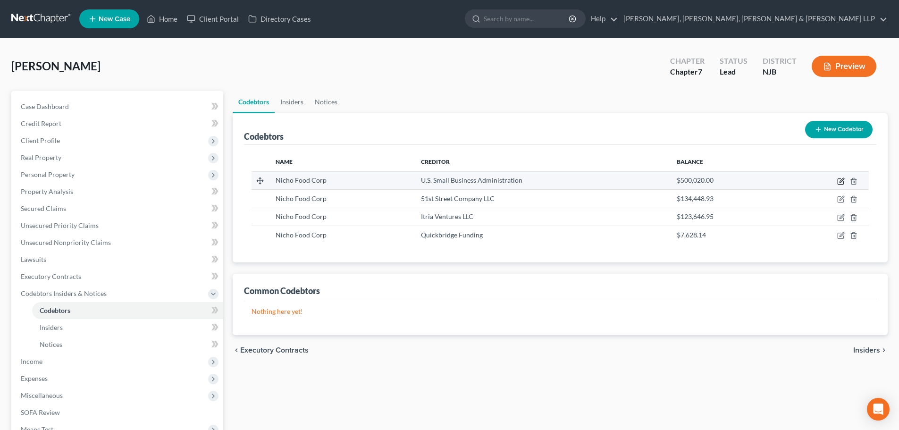
click at [840, 179] on icon "button" at bounding box center [841, 182] width 6 height 6
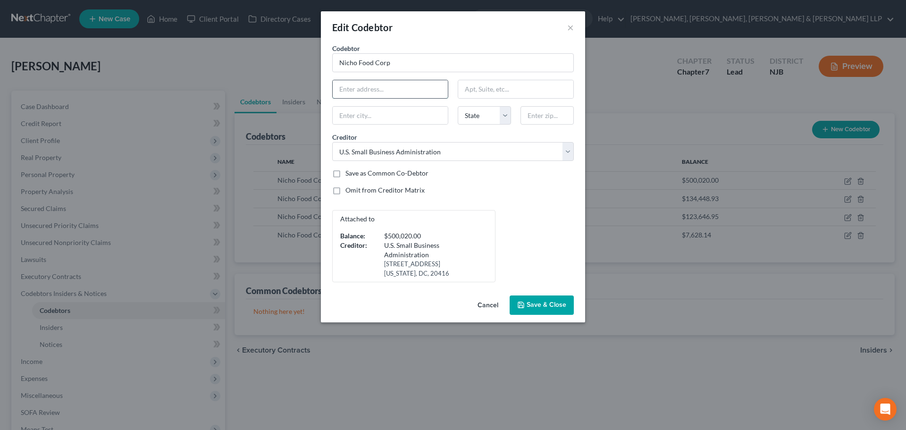
click at [373, 94] on input "text" at bounding box center [390, 89] width 115 height 18
paste input "[STREET_ADDRESS]"
click at [535, 110] on input "text" at bounding box center [547, 115] width 53 height 19
drag, startPoint x: 439, startPoint y: 89, endPoint x: 476, endPoint y: 87, distance: 36.4
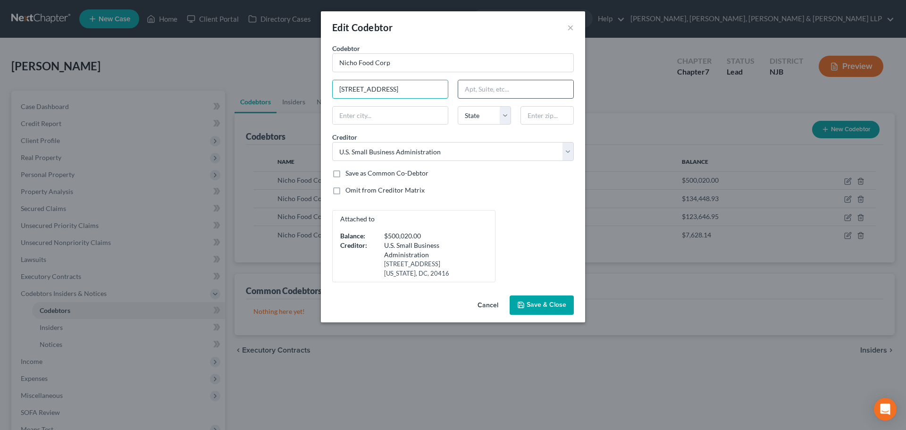
click at [476, 87] on div "Codebtor * Nicho Food Corp Codebtor * Nicho Food Corp [STREET_ADDRESS][GEOGRAPH…" at bounding box center [453, 162] width 251 height 239
drag, startPoint x: 533, startPoint y: 112, endPoint x: 528, endPoint y: 114, distance: 5.5
click at [533, 112] on input "text" at bounding box center [547, 115] width 53 height 19
paste input "07631"
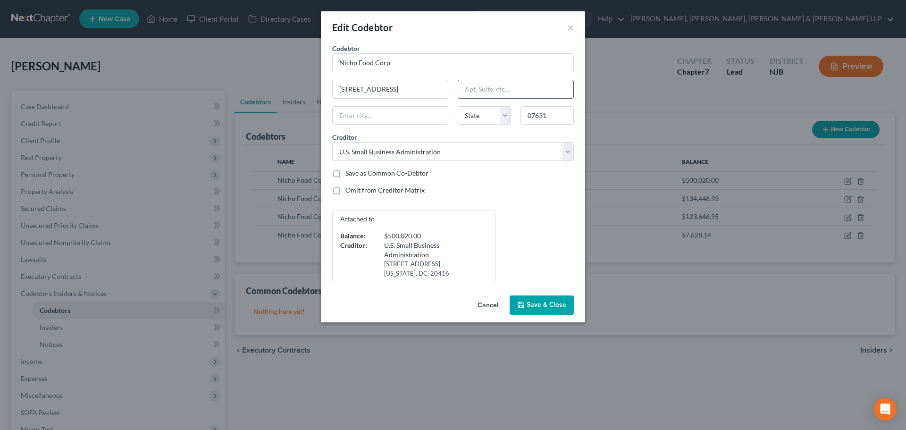
click at [509, 84] on input "text" at bounding box center [515, 89] width 115 height 18
drag, startPoint x: 396, startPoint y: 90, endPoint x: 606, endPoint y: 76, distance: 211.0
click at [606, 76] on div "Edit Codebtor × Codebtor * Nicho Food Corp Codebtor * Nicho Food Corp [STREET_A…" at bounding box center [453, 215] width 906 height 430
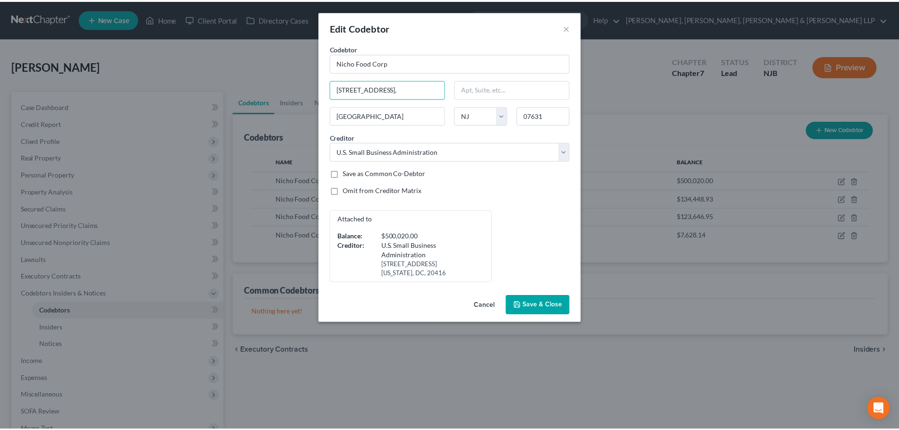
scroll to position [0, 0]
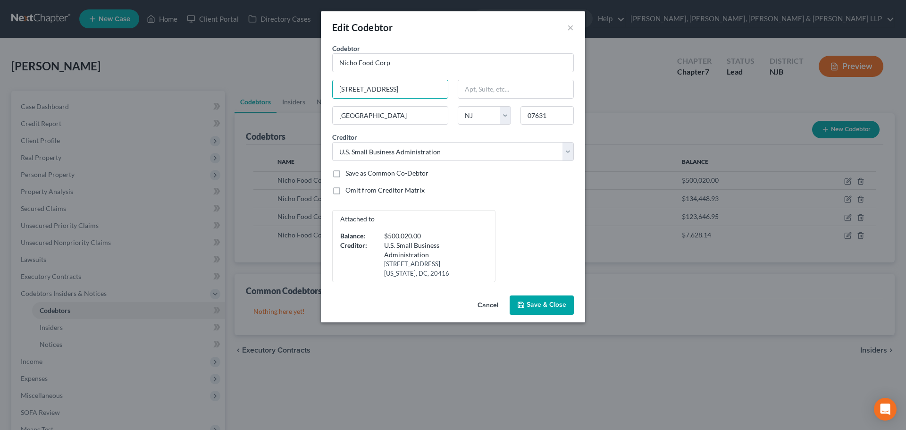
click at [550, 306] on span "Save & Close" at bounding box center [547, 305] width 40 height 8
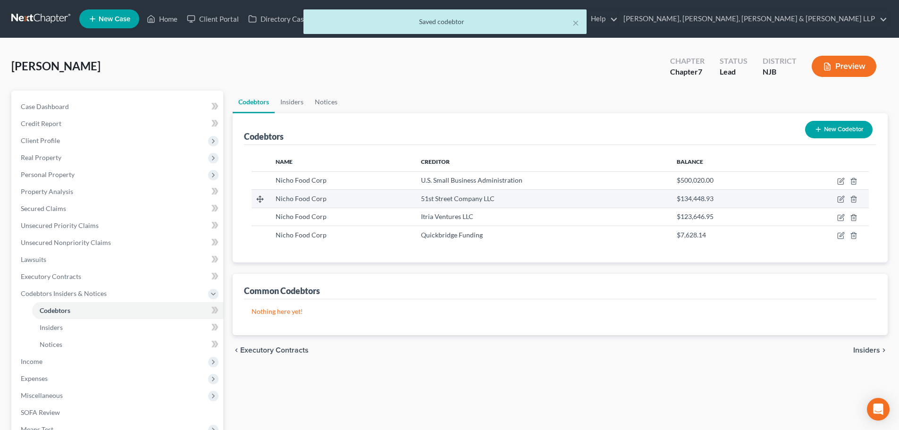
click at [835, 198] on td at bounding box center [826, 199] width 86 height 18
click at [841, 198] on icon "button" at bounding box center [841, 199] width 8 height 8
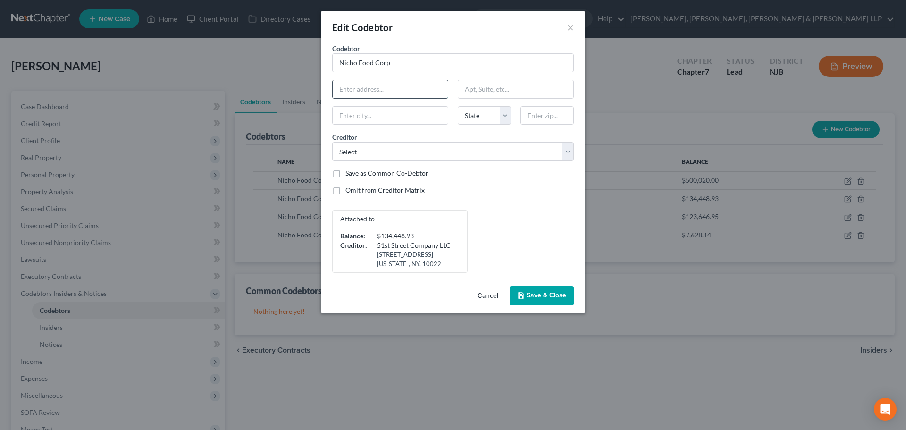
click at [358, 87] on input "text" at bounding box center [390, 89] width 115 height 18
paste input "07631"
click at [557, 116] on input "text" at bounding box center [547, 115] width 53 height 19
paste input "07631"
drag, startPoint x: 371, startPoint y: 91, endPoint x: 300, endPoint y: 103, distance: 72.3
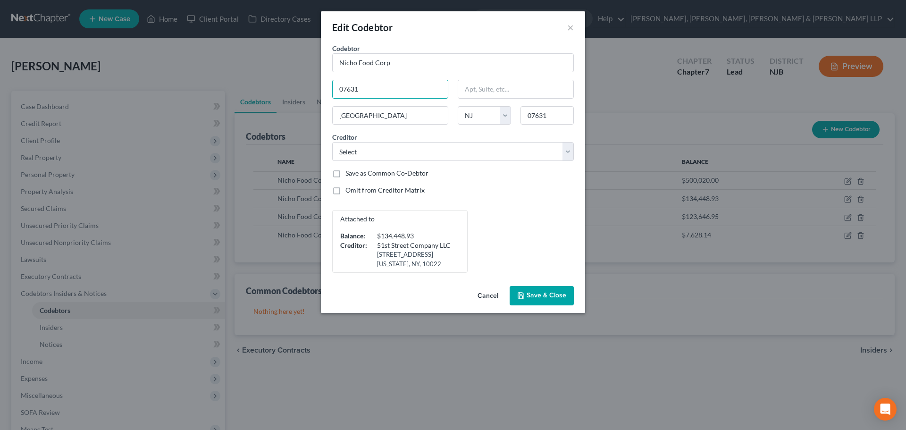
click at [301, 103] on div "Edit Codebtor × Codebtor * Nicho Food Corp Codebtor * Nicho Food Corp 07631 [GE…" at bounding box center [453, 215] width 906 height 430
click at [554, 278] on div "Codebtor * Nicho Food Corp Codebtor * Nicho Food Corp [GEOGRAPHIC_DATA] [US_STA…" at bounding box center [453, 162] width 264 height 239
click at [544, 293] on span "Save & Close" at bounding box center [547, 296] width 40 height 8
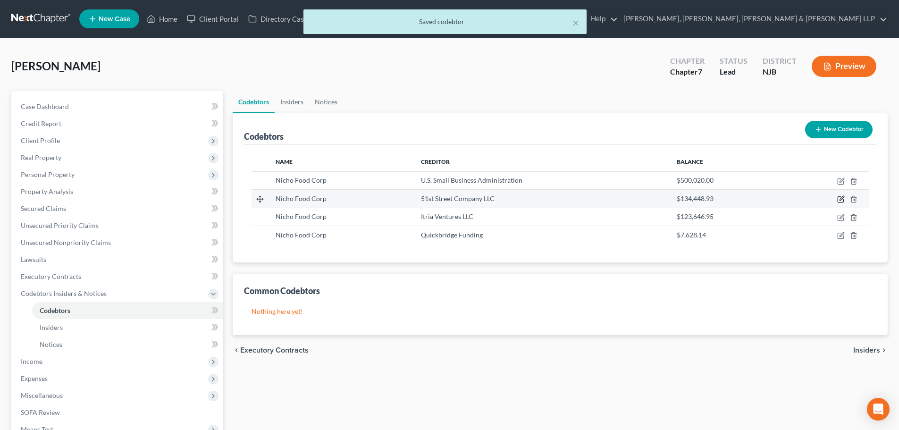
click at [842, 197] on icon "button" at bounding box center [841, 199] width 8 height 8
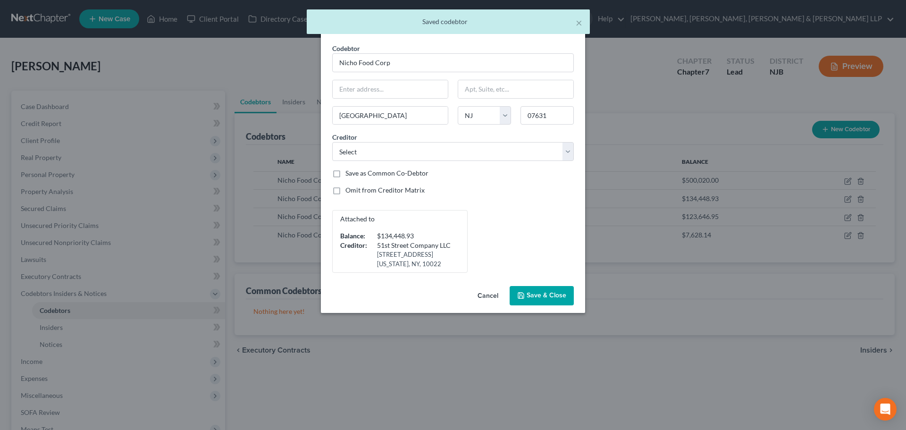
click at [544, 296] on span "Save & Close" at bounding box center [547, 296] width 40 height 8
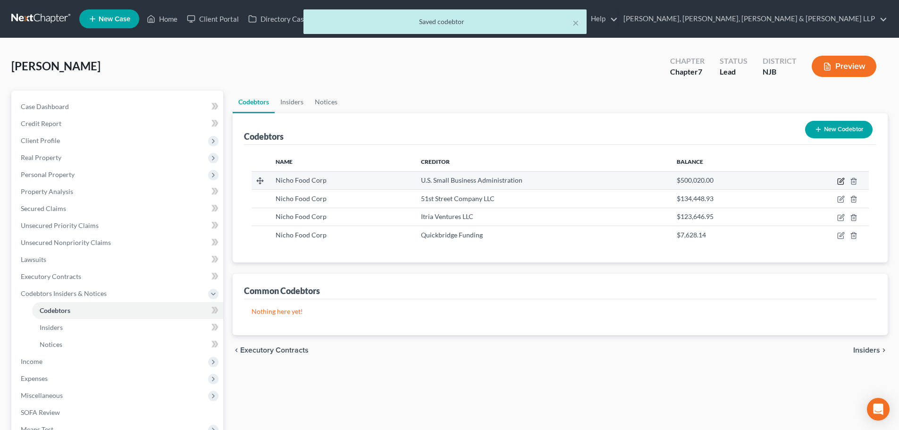
click at [842, 179] on icon "button" at bounding box center [842, 180] width 4 height 4
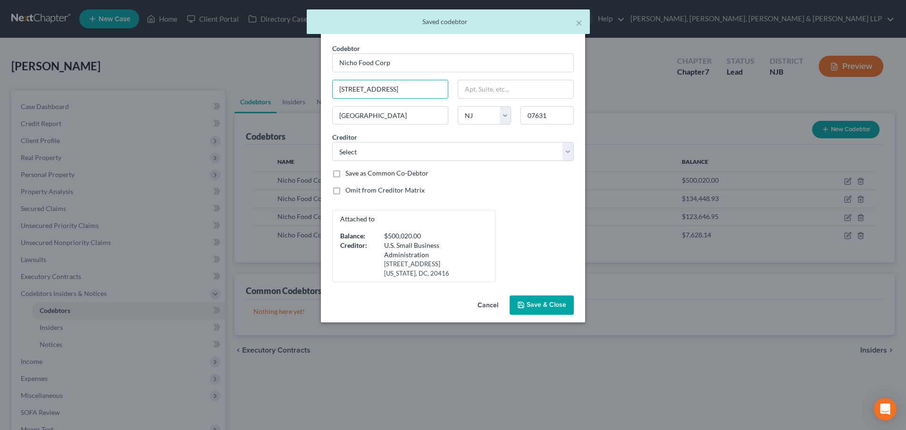
drag, startPoint x: 258, startPoint y: 118, endPoint x: 242, endPoint y: 115, distance: 16.4
click at [237, 118] on div "Edit Codebtor × Codebtor * Nicho Food Corp Codebtor * Nicho Food Corp [GEOGRAPH…" at bounding box center [453, 215] width 906 height 430
click at [558, 305] on span "Save & Close" at bounding box center [547, 305] width 40 height 8
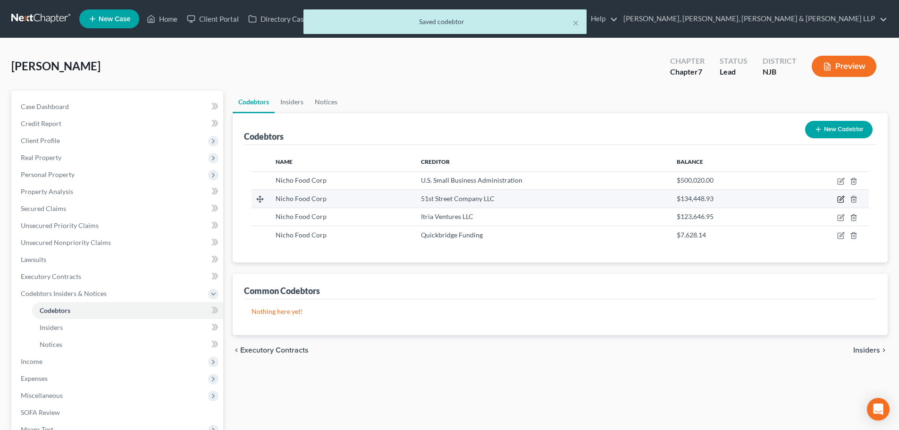
click at [841, 198] on icon "button" at bounding box center [841, 199] width 8 height 8
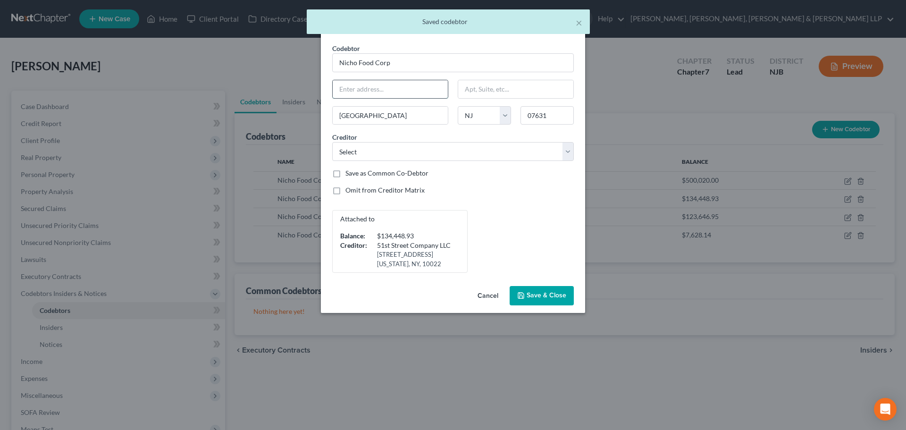
click at [391, 90] on input "text" at bounding box center [390, 89] width 115 height 18
paste input "[STREET_ADDRESS]"
click at [494, 221] on div "Attached to Balance: $134,448.93 Creditor: 51st Street Company LLC [STREET_ADDR…" at bounding box center [453, 241] width 251 height 63
click at [559, 293] on span "Save & Close" at bounding box center [547, 296] width 40 height 8
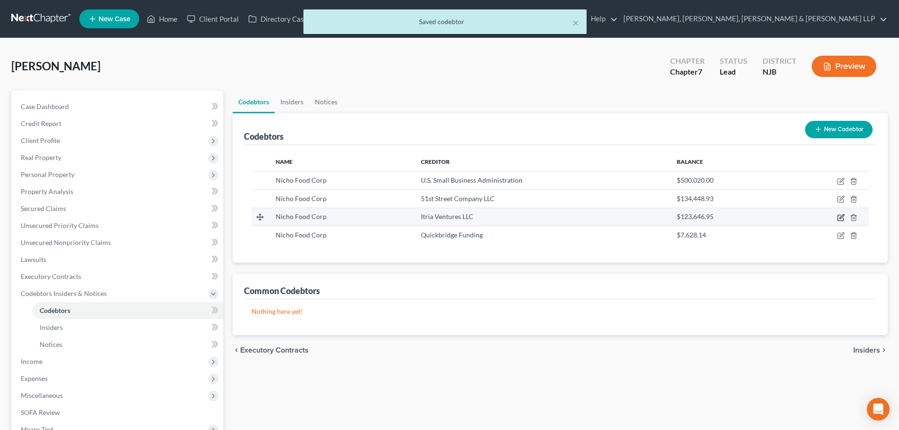
click at [844, 216] on icon "button" at bounding box center [842, 216] width 4 height 4
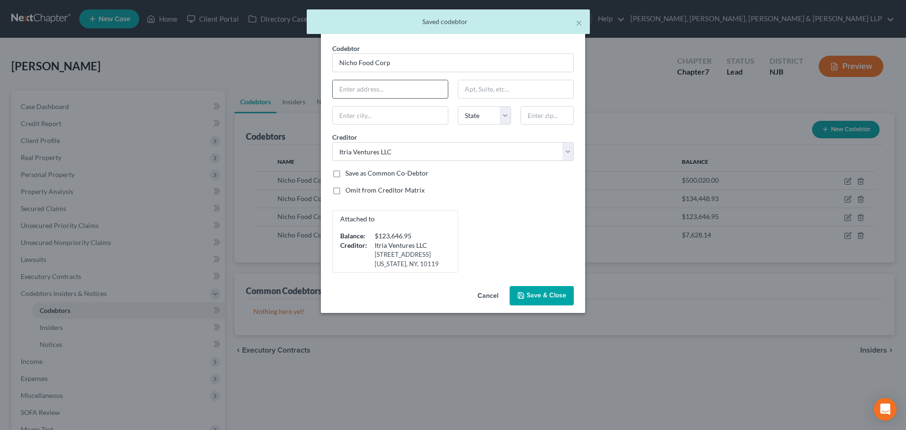
click at [369, 89] on input "text" at bounding box center [390, 89] width 115 height 18
paste input "[STREET_ADDRESS]"
click at [550, 292] on span "Save & Close" at bounding box center [547, 296] width 40 height 8
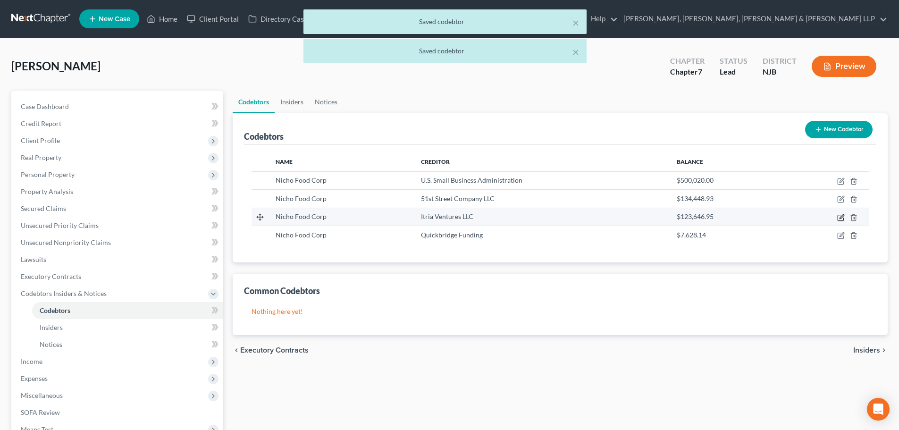
click at [845, 219] on td at bounding box center [826, 217] width 86 height 18
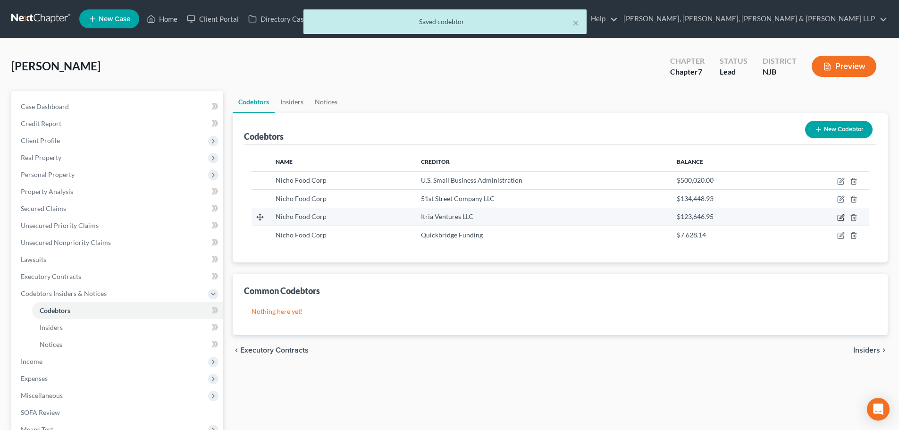
click at [840, 217] on icon "button" at bounding box center [841, 218] width 8 height 8
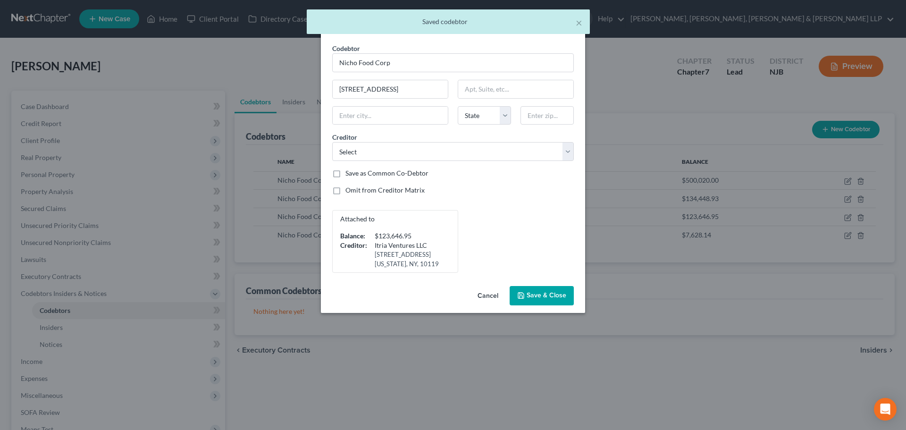
click at [552, 293] on span "Save & Close" at bounding box center [547, 296] width 40 height 8
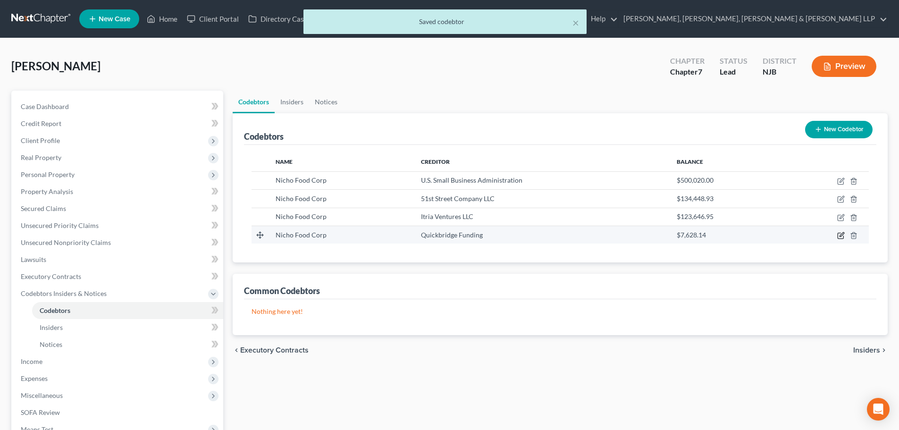
click at [842, 236] on icon "button" at bounding box center [841, 236] width 8 height 8
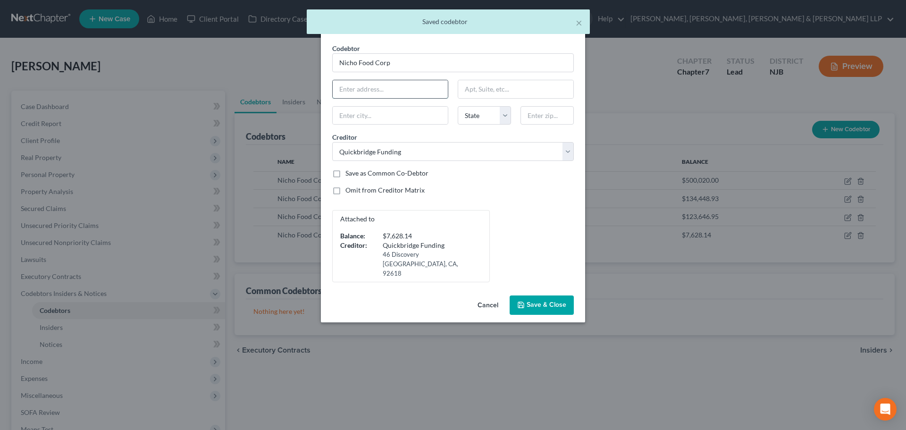
click at [378, 92] on input "text" at bounding box center [390, 89] width 115 height 18
paste input "[STREET_ADDRESS]"
click at [547, 295] on button "Save & Close" at bounding box center [542, 305] width 64 height 20
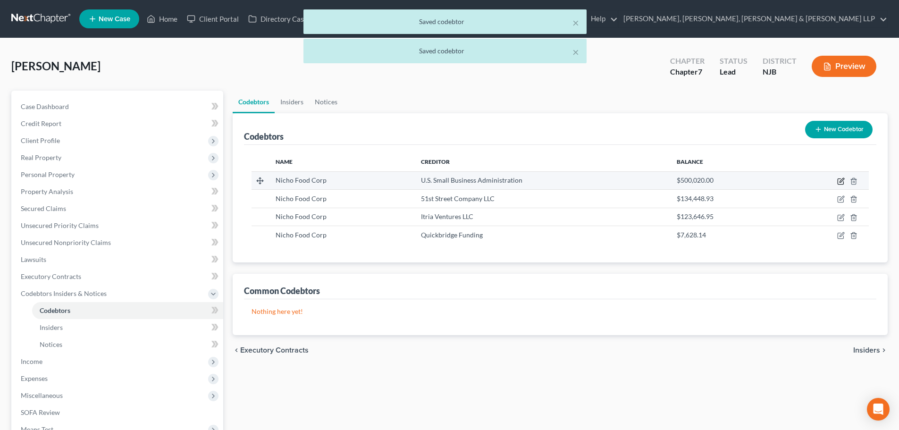
click at [842, 180] on icon "button" at bounding box center [842, 180] width 4 height 4
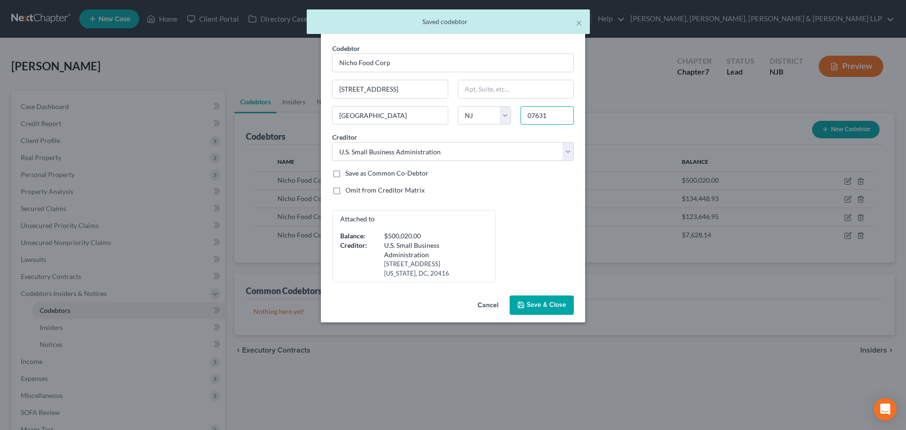
drag, startPoint x: 550, startPoint y: 112, endPoint x: 490, endPoint y: 130, distance: 63.0
click at [490, 130] on div "Codebtor * Nicho Food Corp Codebtor * Nicho Food Corp [GEOGRAPHIC_DATA] [GEOGRA…" at bounding box center [453, 162] width 251 height 239
click at [549, 302] on span "Save & Close" at bounding box center [547, 305] width 40 height 8
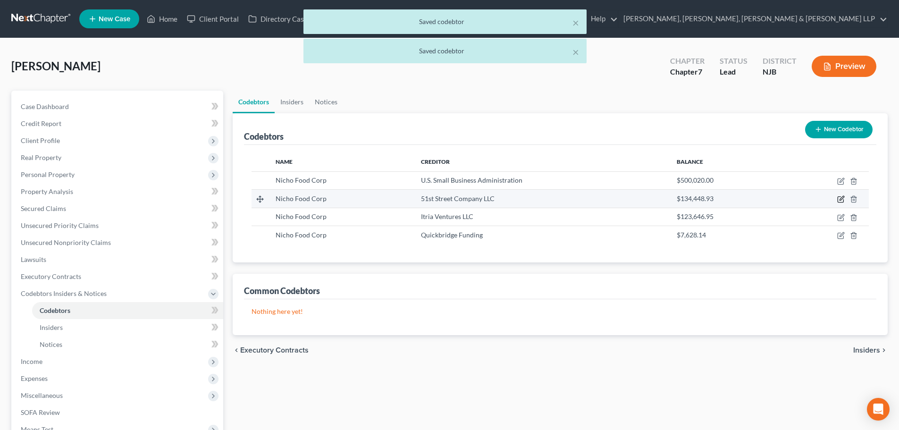
click at [837, 197] on td at bounding box center [826, 199] width 86 height 18
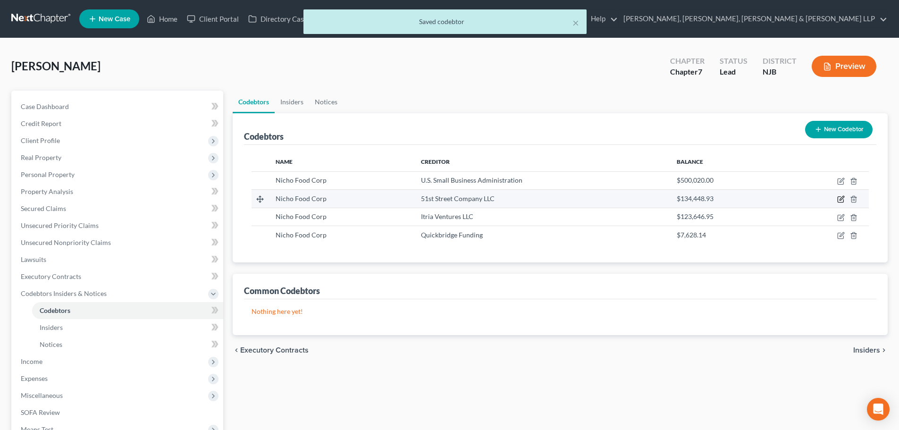
click at [842, 200] on icon "button" at bounding box center [841, 199] width 8 height 8
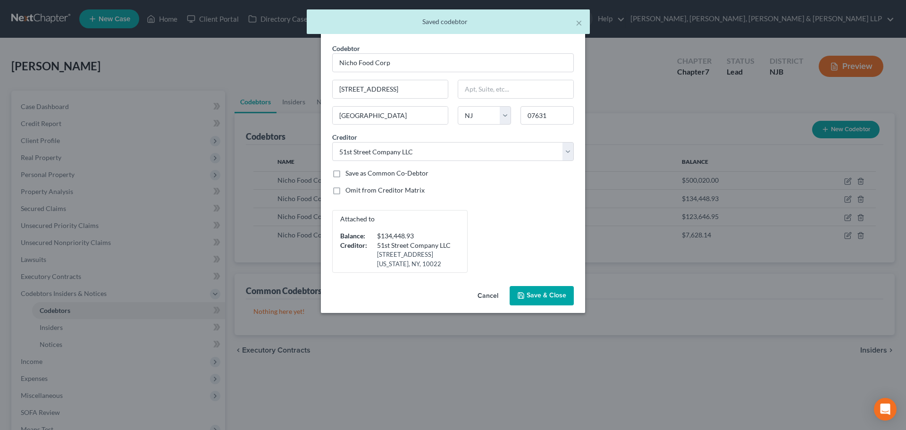
click at [541, 287] on button "Save & Close" at bounding box center [542, 296] width 64 height 20
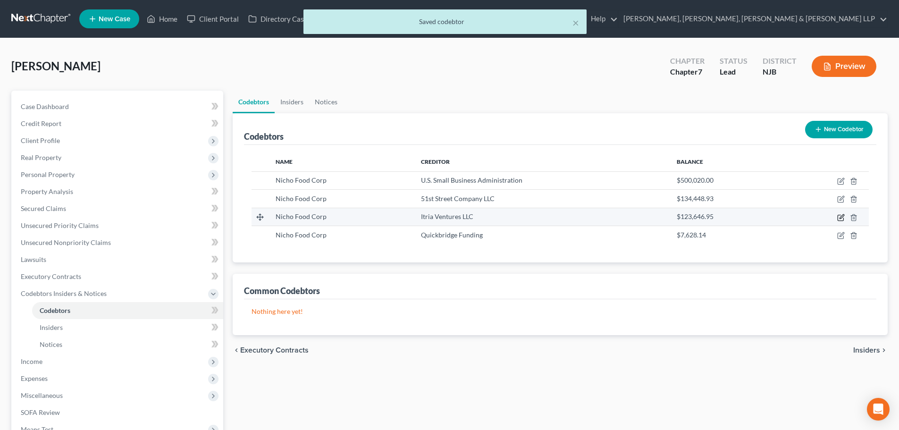
click at [841, 218] on icon "button" at bounding box center [841, 218] width 8 height 8
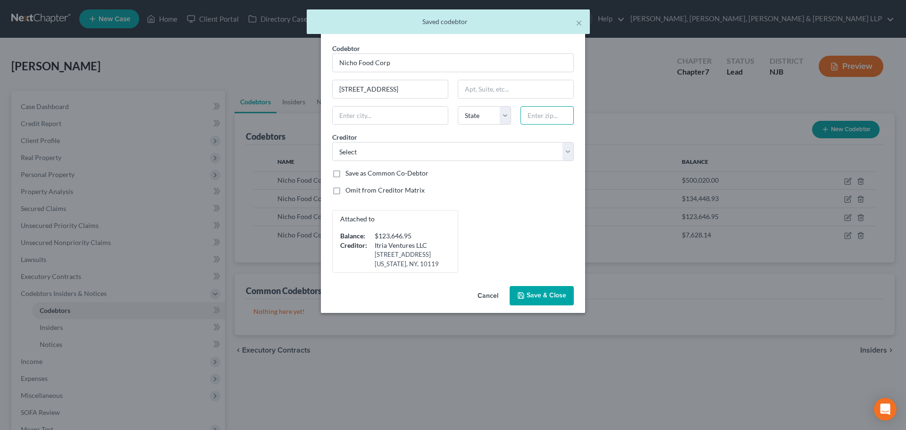
drag, startPoint x: 552, startPoint y: 110, endPoint x: 542, endPoint y: 110, distance: 9.9
click at [549, 110] on input "text" at bounding box center [547, 115] width 53 height 19
paste input "07631"
click at [527, 93] on input "text" at bounding box center [515, 89] width 115 height 18
click at [560, 300] on button "Save & Close" at bounding box center [542, 296] width 64 height 20
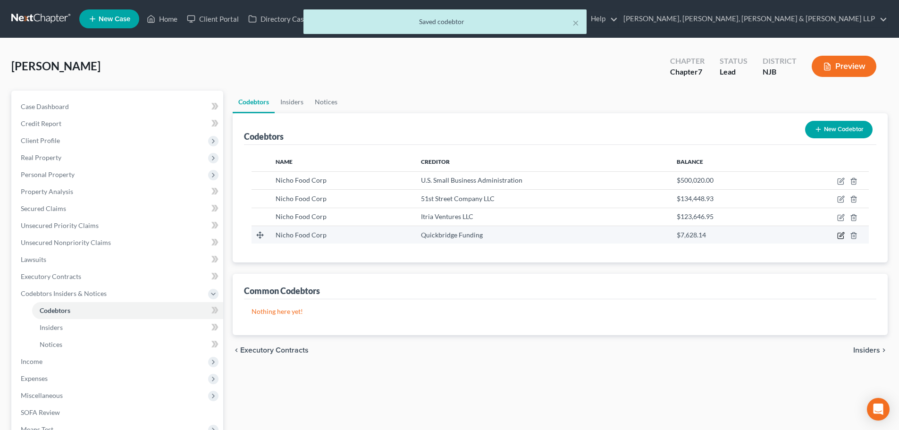
click at [843, 237] on icon "button" at bounding box center [841, 236] width 8 height 8
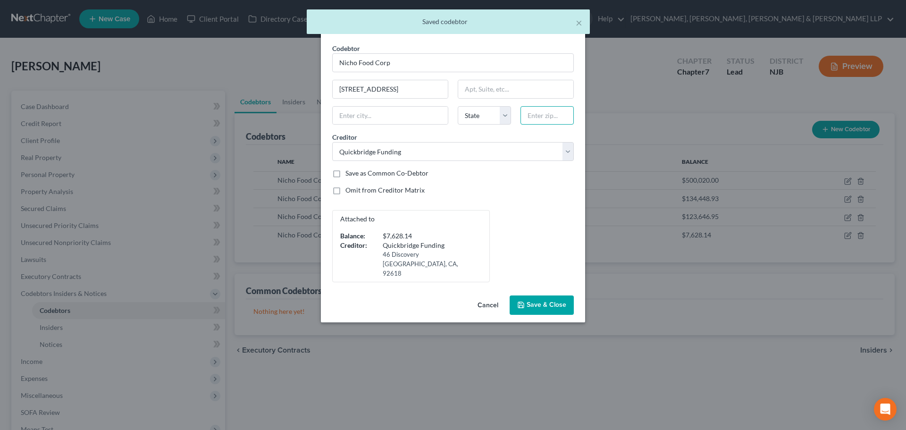
click at [545, 118] on input "text" at bounding box center [547, 115] width 53 height 19
paste input "07631"
click at [537, 90] on input "text" at bounding box center [515, 89] width 115 height 18
click at [563, 301] on span "Save & Close" at bounding box center [547, 305] width 40 height 8
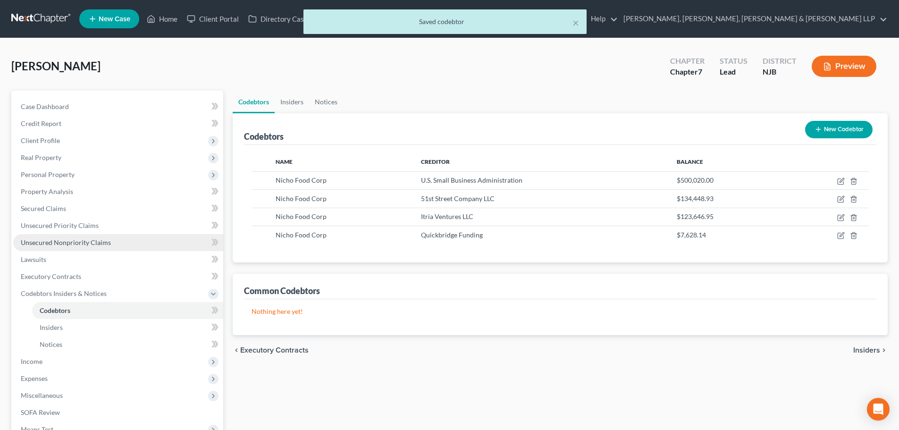
click at [110, 243] on link "Unsecured Nonpriority Claims" at bounding box center [118, 242] width 210 height 17
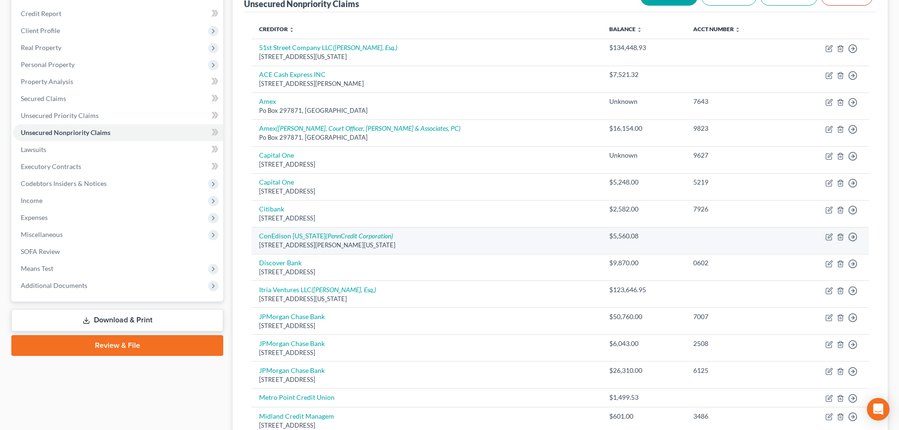
scroll to position [94, 0]
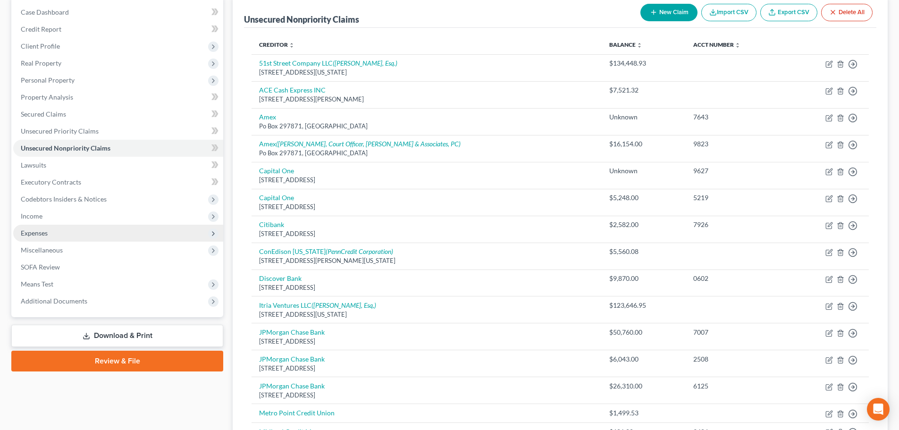
click at [62, 237] on span "Expenses" at bounding box center [118, 233] width 210 height 17
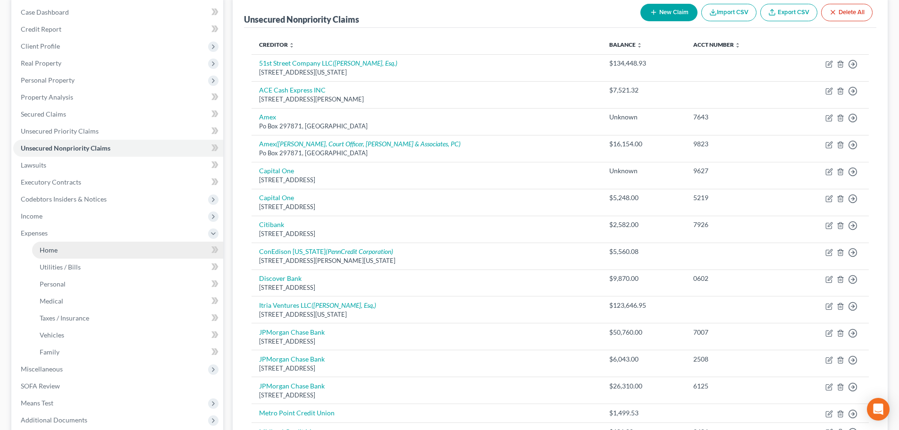
click at [61, 250] on link "Home" at bounding box center [127, 250] width 191 height 17
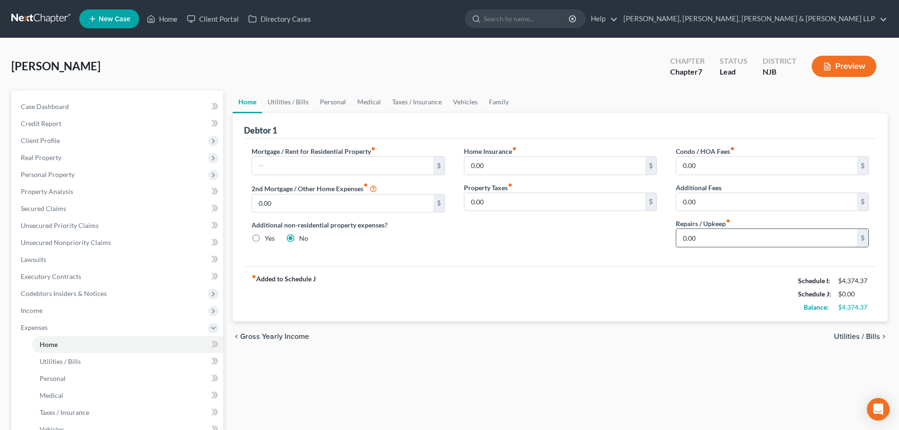
click at [713, 247] on input "0.00" at bounding box center [766, 238] width 181 height 18
click at [302, 98] on link "Utilities / Bills" at bounding box center [288, 102] width 52 height 23
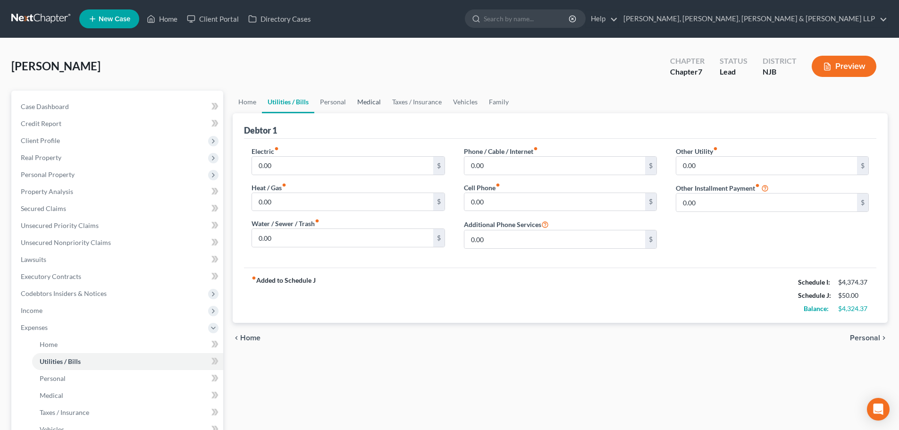
click at [353, 102] on link "Medical" at bounding box center [369, 102] width 35 height 23
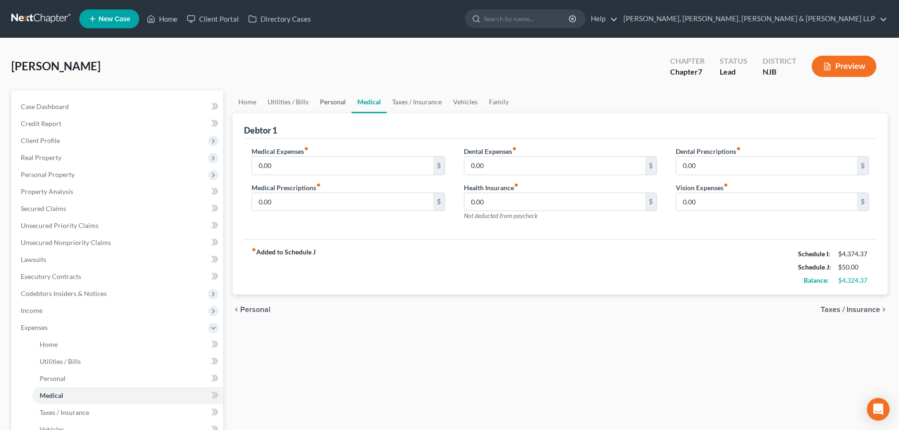
click at [329, 98] on link "Personal" at bounding box center [332, 102] width 37 height 23
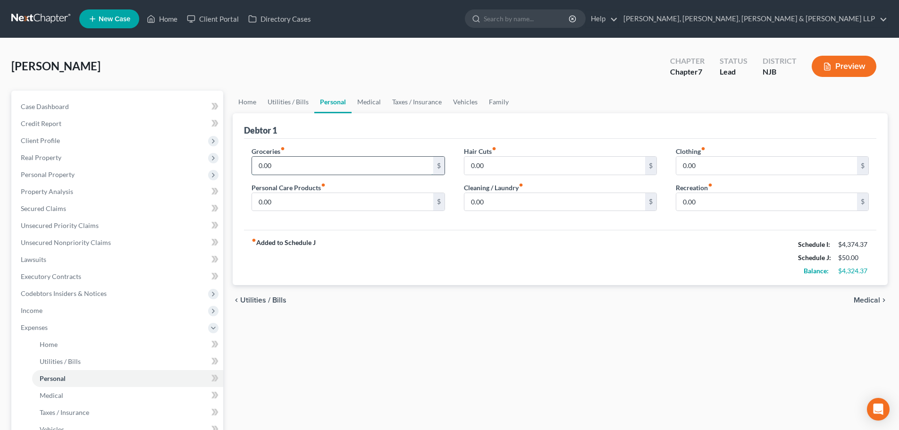
click at [290, 165] on input "0.00" at bounding box center [342, 166] width 181 height 18
click at [284, 198] on input "0.00" at bounding box center [342, 202] width 181 height 18
click at [513, 204] on input "0.00" at bounding box center [554, 202] width 181 height 18
click at [707, 202] on input "0.00" at bounding box center [766, 202] width 181 height 18
drag, startPoint x: 699, startPoint y: 206, endPoint x: 625, endPoint y: 218, distance: 74.6
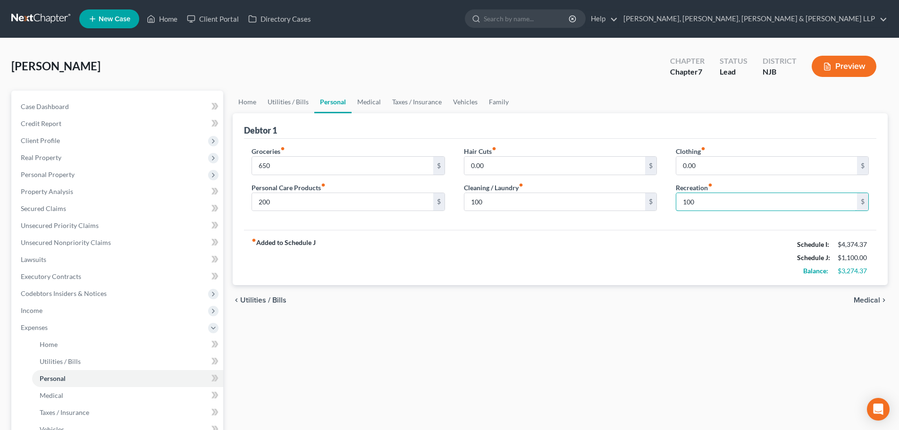
click at [625, 218] on div "Groceries fiber_manual_record 650 $ Personal Care Products fiber_manual_record …" at bounding box center [560, 182] width 636 height 73
click at [495, 201] on input "100" at bounding box center [554, 202] width 181 height 18
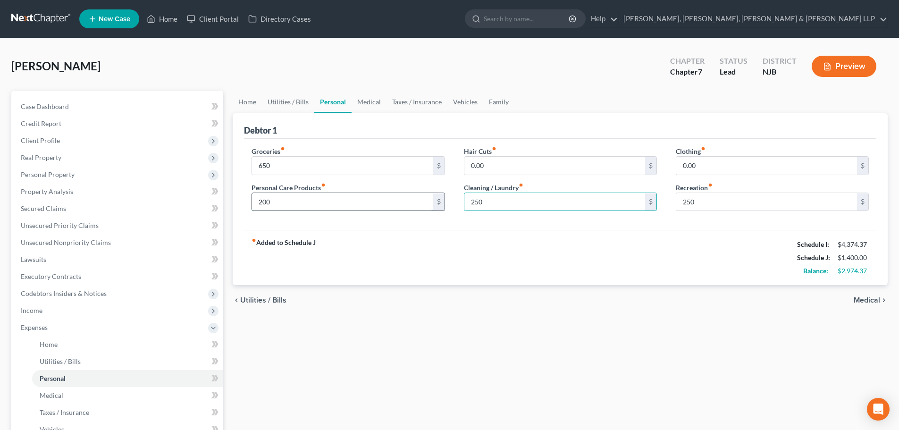
click at [275, 204] on input "200" at bounding box center [342, 202] width 181 height 18
click at [371, 101] on link "Medical" at bounding box center [369, 102] width 35 height 23
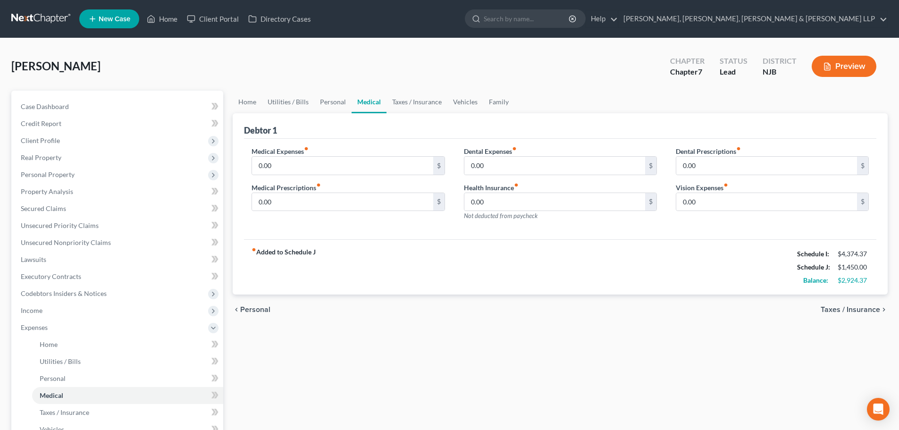
click at [299, 155] on label "Medical Expenses fiber_manual_record" at bounding box center [280, 151] width 57 height 10
click at [295, 169] on input "0.00" at bounding box center [342, 166] width 181 height 18
click at [420, 101] on link "Taxes / Insurance" at bounding box center [417, 102] width 61 height 23
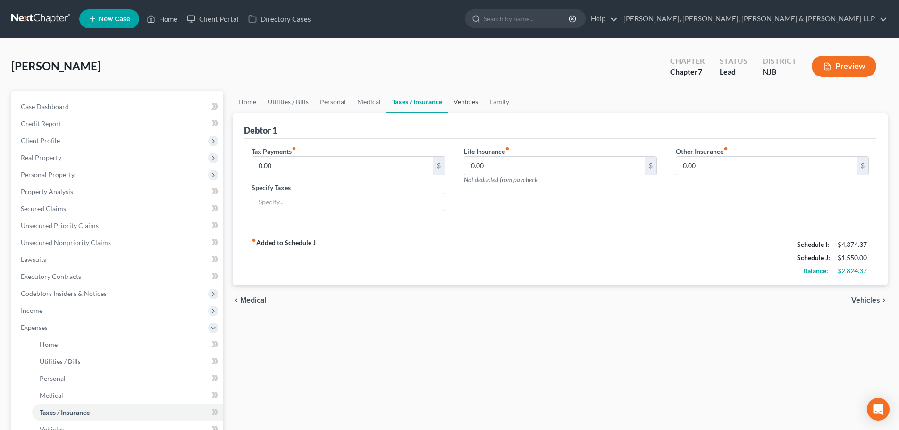
click at [460, 108] on link "Vehicles" at bounding box center [466, 102] width 36 height 23
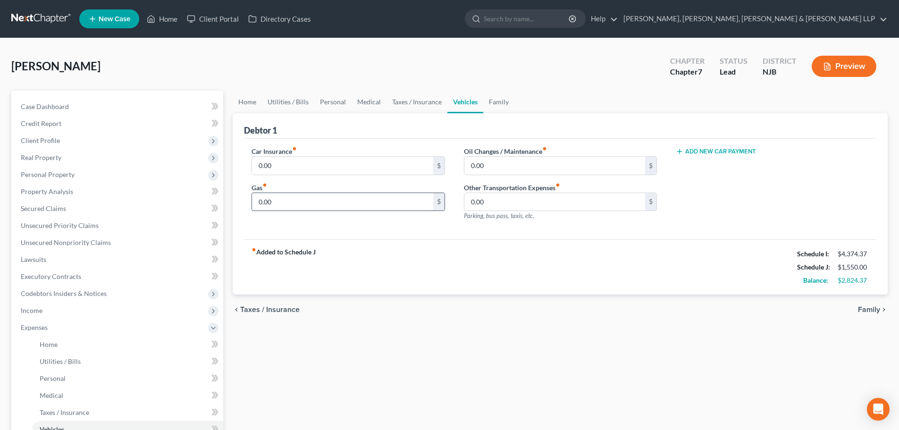
click at [338, 207] on input "0.00" at bounding box center [342, 202] width 181 height 18
click at [112, 209] on link "Secured Claims" at bounding box center [118, 208] width 210 height 17
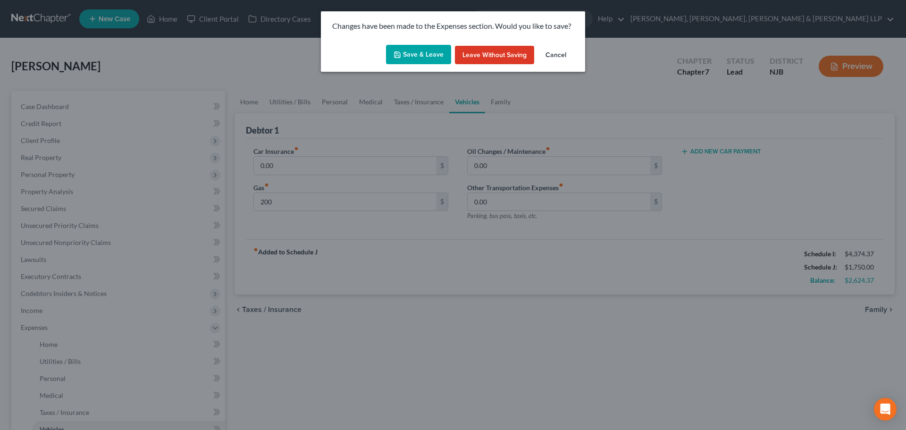
click at [423, 51] on button "Save & Leave" at bounding box center [418, 55] width 65 height 20
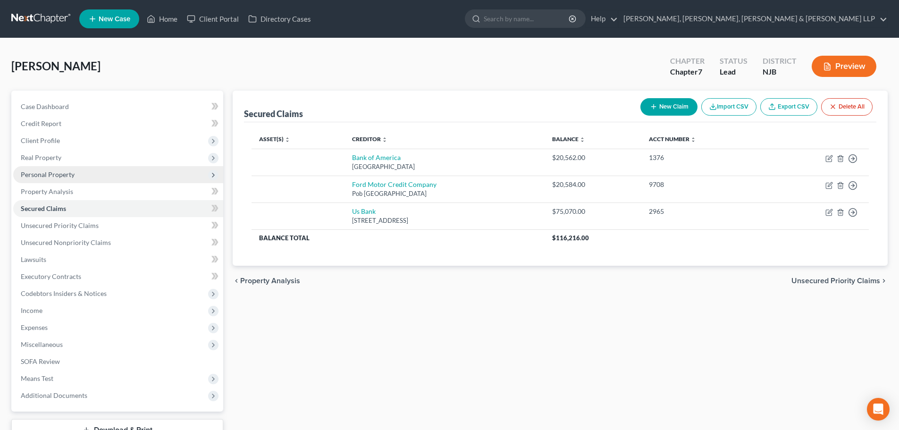
click at [82, 177] on span "Personal Property" at bounding box center [118, 174] width 210 height 17
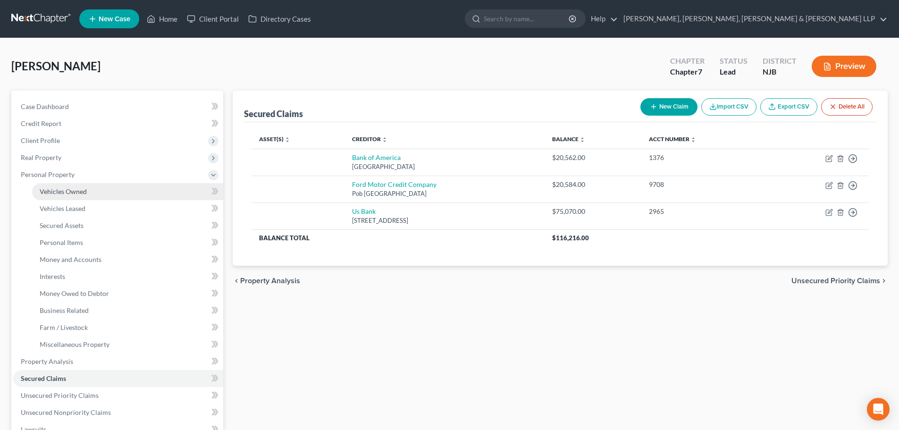
click at [81, 194] on span "Vehicles Owned" at bounding box center [63, 191] width 47 height 8
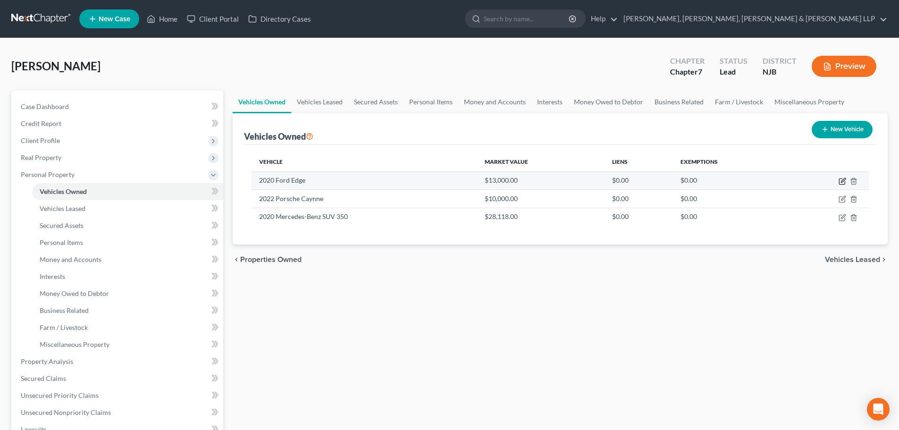
drag, startPoint x: 843, startPoint y: 180, endPoint x: 835, endPoint y: 180, distance: 7.6
click at [842, 180] on icon "button" at bounding box center [843, 181] width 8 height 8
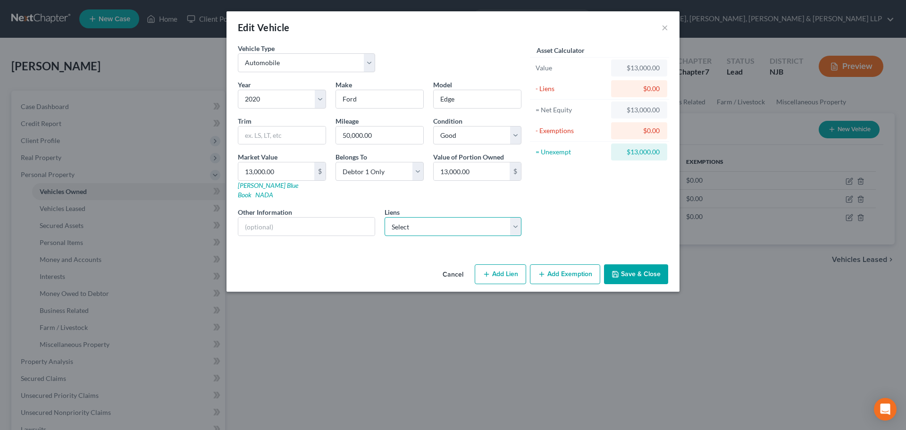
click at [421, 224] on select "Select Us Bank - $75,070.00 Ford Motor Credit Company - $20,584.00 Bank of Amer…" at bounding box center [453, 226] width 137 height 19
click at [385, 217] on select "Select Us Bank - $75,070.00 Ford Motor Credit Company - $20,584.00 Bank of Amer…" at bounding box center [453, 226] width 137 height 19
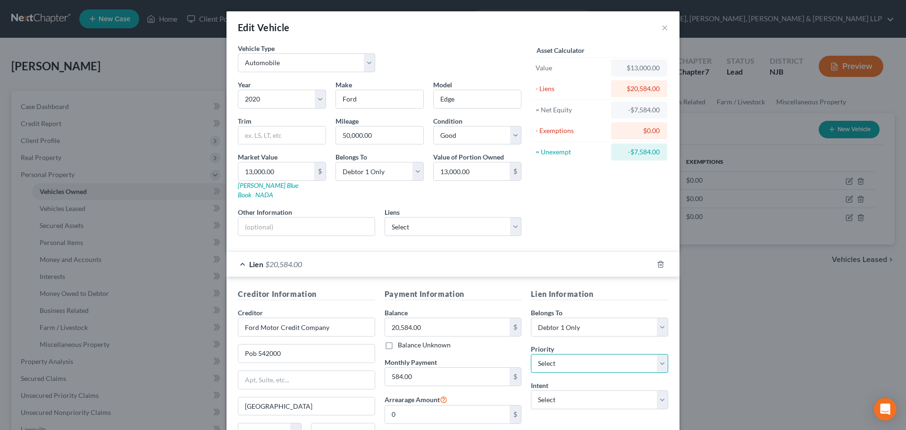
drag, startPoint x: 552, startPoint y: 350, endPoint x: 551, endPoint y: 345, distance: 4.7
click at [552, 354] on select "Select 1st 2nd 3rd 4th 5th 6th 7th 8th 9th 10th 11th 12th 13th 14th 15th 16th 1…" at bounding box center [599, 363] width 137 height 19
click at [531, 354] on select "Select 1st 2nd 3rd 4th 5th 6th 7th 8th 9th 10th 11th 12th 13th 14th 15th 16th 1…" at bounding box center [599, 363] width 137 height 19
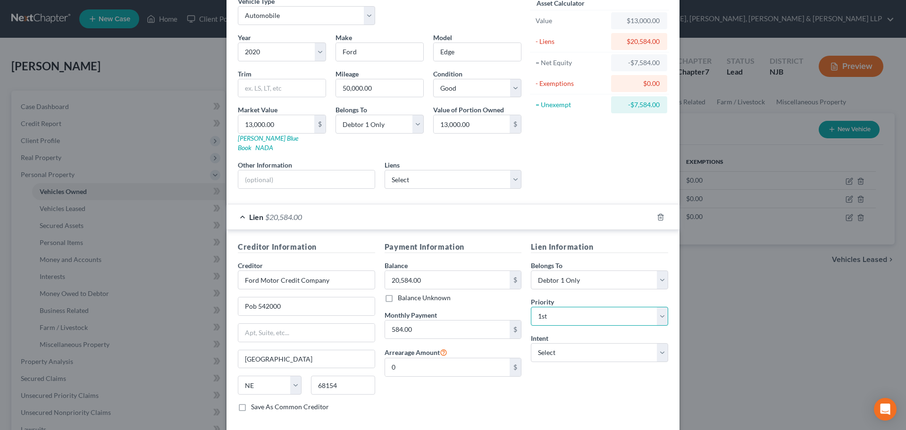
scroll to position [86, 0]
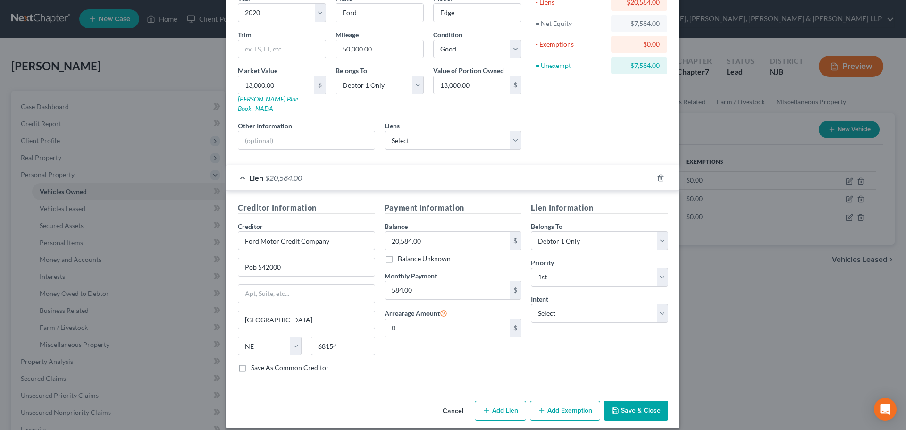
click at [631, 404] on button "Save & Close" at bounding box center [636, 411] width 64 height 20
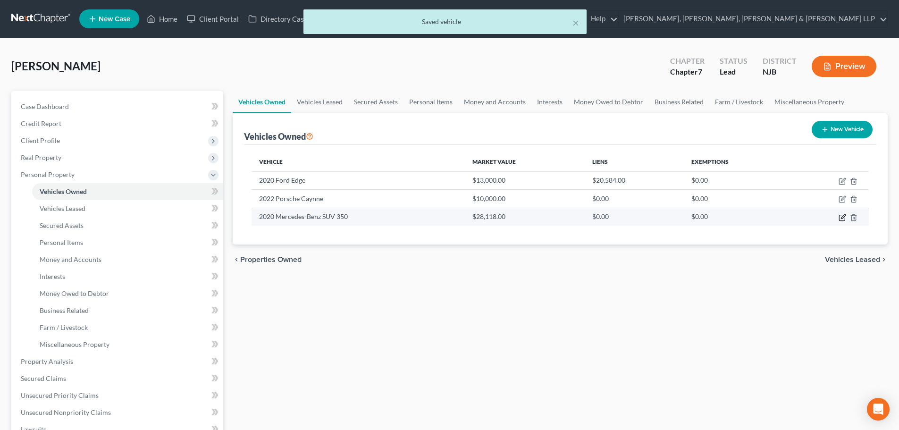
click at [843, 216] on icon "button" at bounding box center [843, 218] width 8 height 8
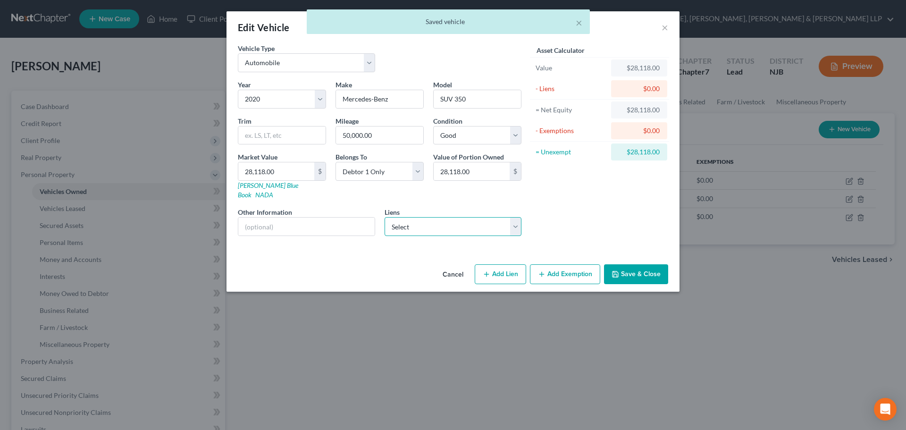
click at [487, 226] on select "Select Us Bank - $75,070.00 Bank of America - $20,562.00" at bounding box center [453, 226] width 137 height 19
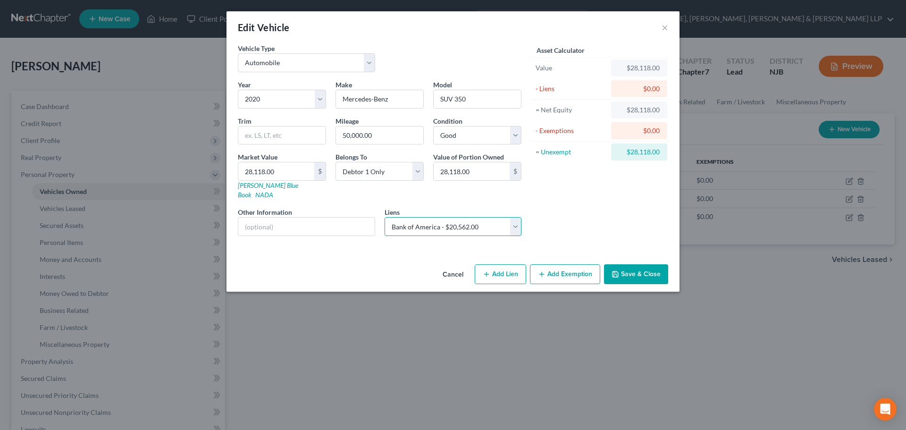
click at [385, 217] on select "Select Us Bank - $75,070.00 Bank of America - $20,562.00" at bounding box center [453, 226] width 137 height 19
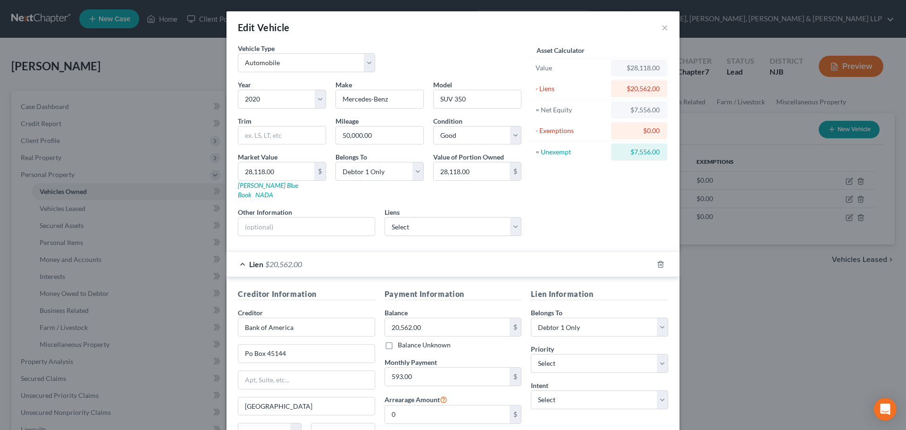
click at [282, 259] on div "Lien $20,562.00" at bounding box center [440, 264] width 427 height 25
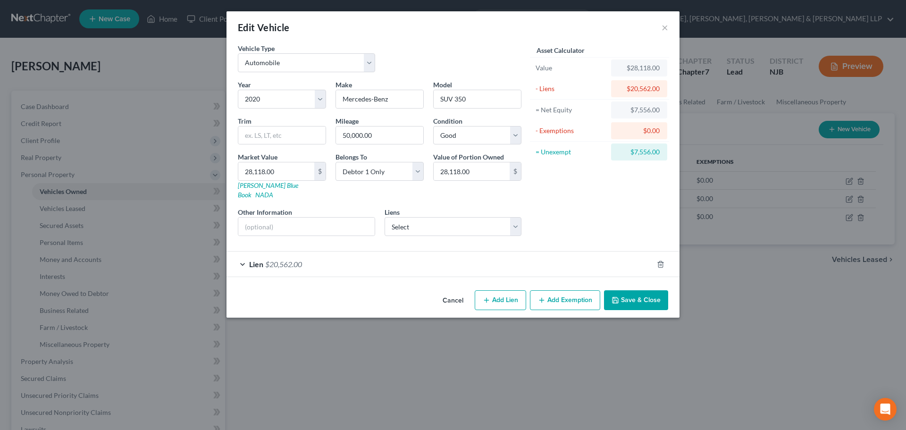
click at [570, 290] on button "Add Exemption" at bounding box center [565, 300] width 70 height 20
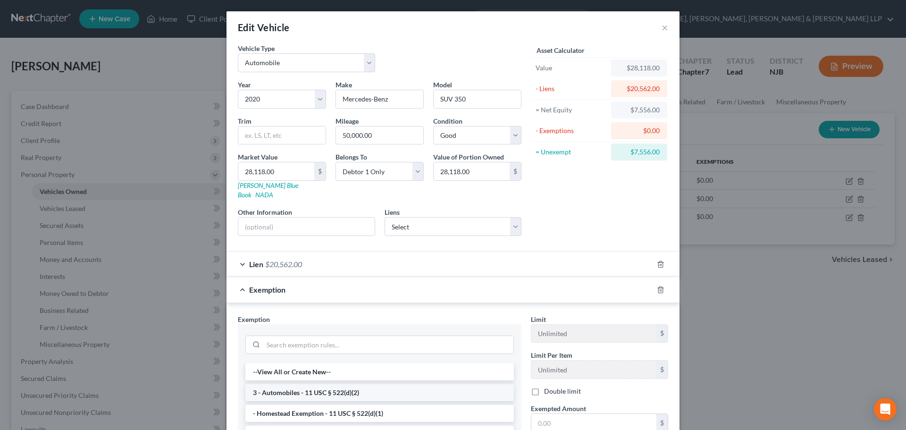
click at [357, 384] on li "3 - Automobiles - 11 USC § 522(d)(2)" at bounding box center [379, 392] width 269 height 17
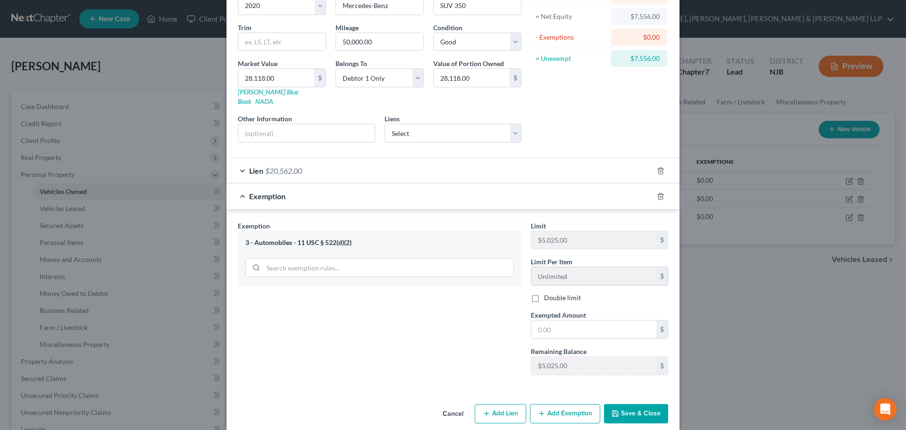
scroll to position [94, 0]
drag, startPoint x: 565, startPoint y: 313, endPoint x: 560, endPoint y: 315, distance: 5.5
click at [565, 320] on input "text" at bounding box center [593, 329] width 125 height 18
click at [259, 191] on span "Exemption" at bounding box center [267, 195] width 36 height 9
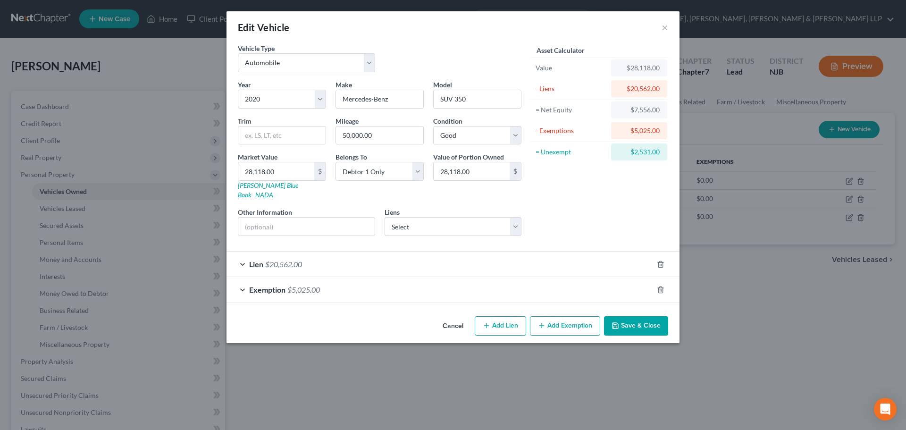
click at [556, 316] on button "Add Exemption" at bounding box center [565, 326] width 70 height 20
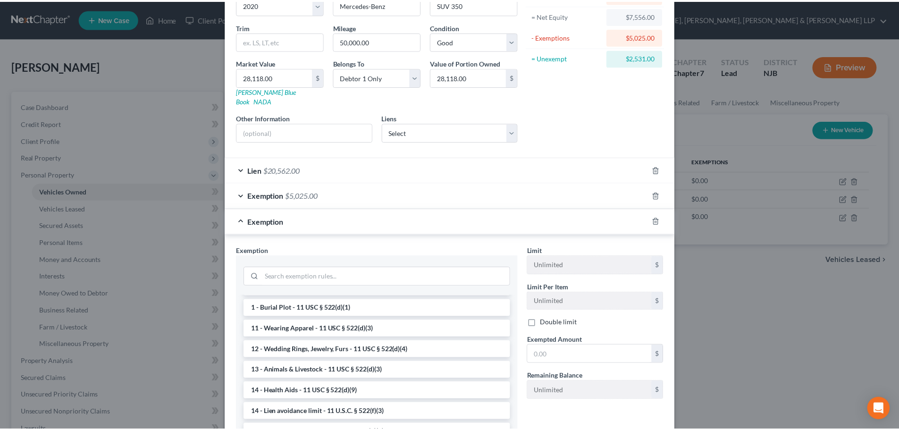
scroll to position [94, 0]
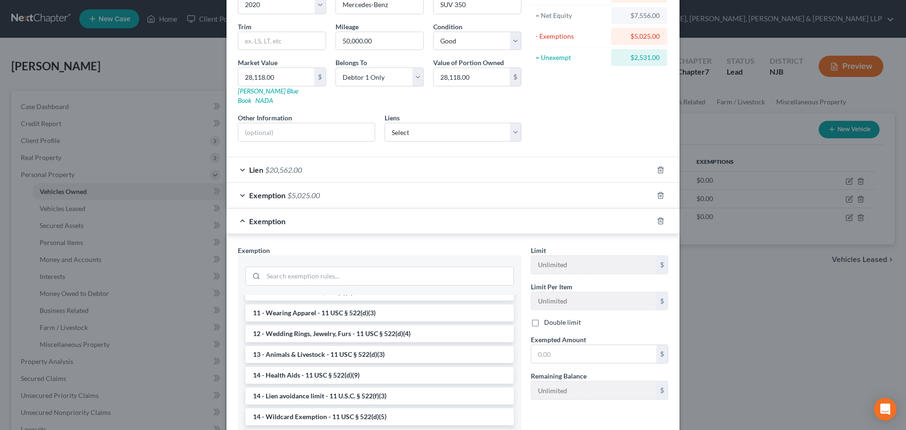
click at [304, 429] on li "14 - Wildcard Exemption (unused homestead) - 11 U.S.C. § 522 (d)(5)" at bounding box center [379, 437] width 269 height 17
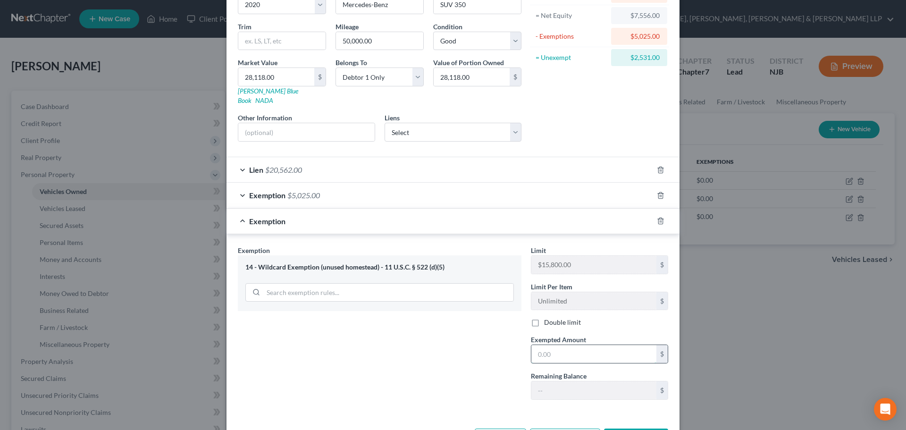
click at [569, 345] on input "text" at bounding box center [593, 354] width 125 height 18
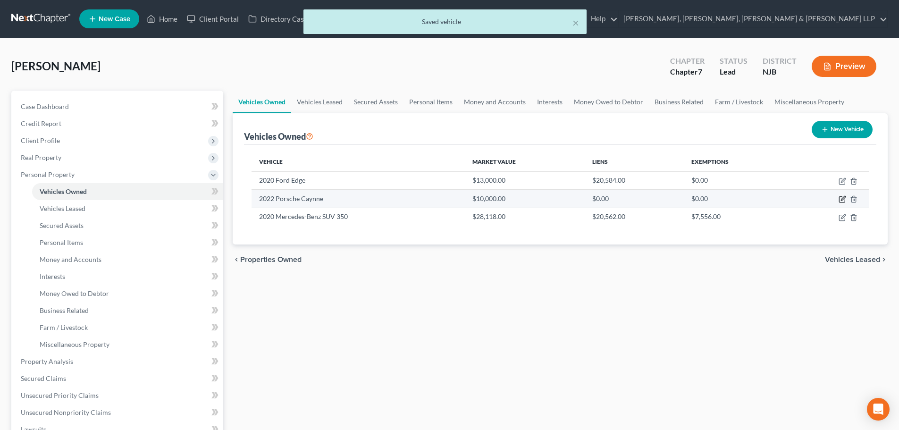
click at [842, 200] on icon "button" at bounding box center [843, 198] width 4 height 4
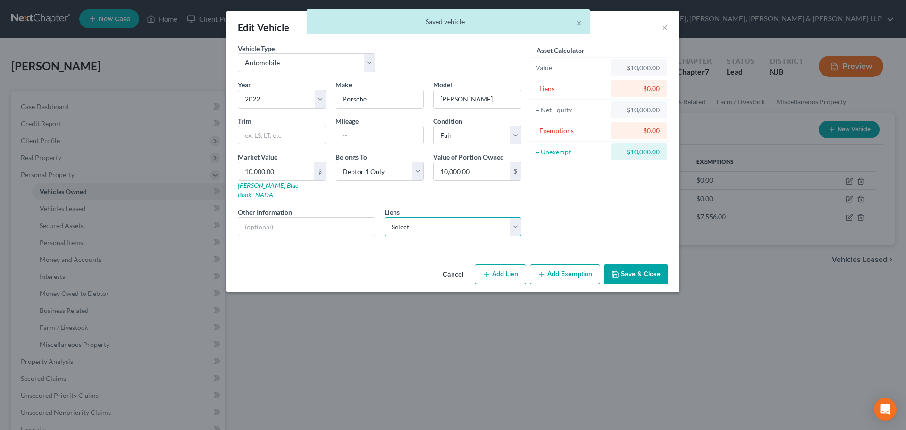
click at [468, 219] on select "Select Us Bank - $75,070.00" at bounding box center [453, 226] width 137 height 19
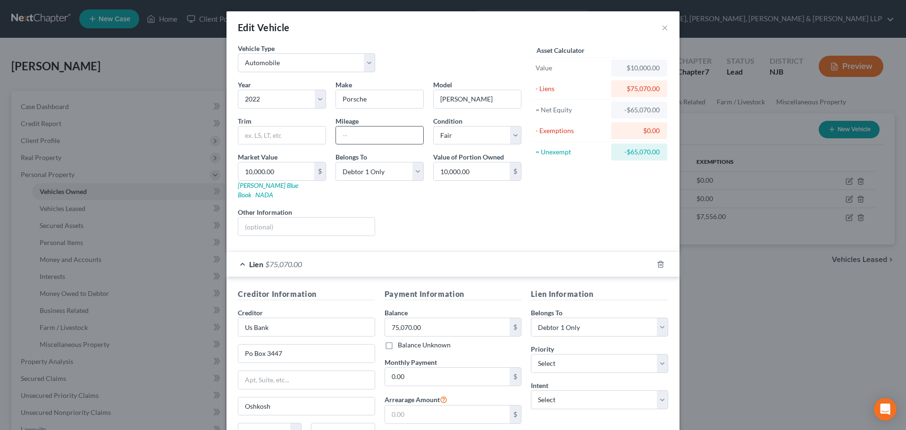
click at [381, 130] on input "text" at bounding box center [379, 136] width 87 height 18
click at [442, 146] on div "Year Select 2026 2025 2024 2023 2022 2021 2020 2019 2018 2017 2016 2015 2014 20…" at bounding box center [379, 162] width 293 height 164
drag, startPoint x: 449, startPoint y: 134, endPoint x: 454, endPoint y: 144, distance: 11.6
click at [449, 134] on select "Select Excellent Very Good Good Fair Poor" at bounding box center [477, 135] width 88 height 19
click at [433, 126] on select "Select Excellent Very Good Good Fair Poor" at bounding box center [477, 135] width 88 height 19
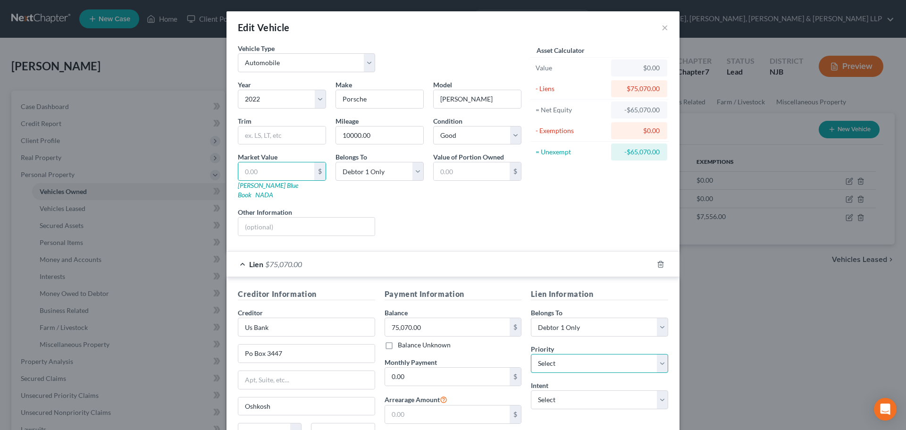
click at [555, 355] on select "Select 1st 2nd 3rd 4th 5th 6th 7th 8th 9th 10th 11th 12th 13th 14th 15th 16th 1…" at bounding box center [599, 363] width 137 height 19
click at [531, 354] on select "Select 1st 2nd 3rd 4th 5th 6th 7th 8th 9th 10th 11th 12th 13th 14th 15th 16th 1…" at bounding box center [599, 363] width 137 height 19
drag, startPoint x: 554, startPoint y: 393, endPoint x: 551, endPoint y: 382, distance: 11.6
click at [554, 393] on select "Select Surrender Redeem Reaffirm Avoid Other" at bounding box center [599, 399] width 137 height 19
click at [531, 390] on select "Select Surrender Redeem Reaffirm Avoid Other" at bounding box center [599, 399] width 137 height 19
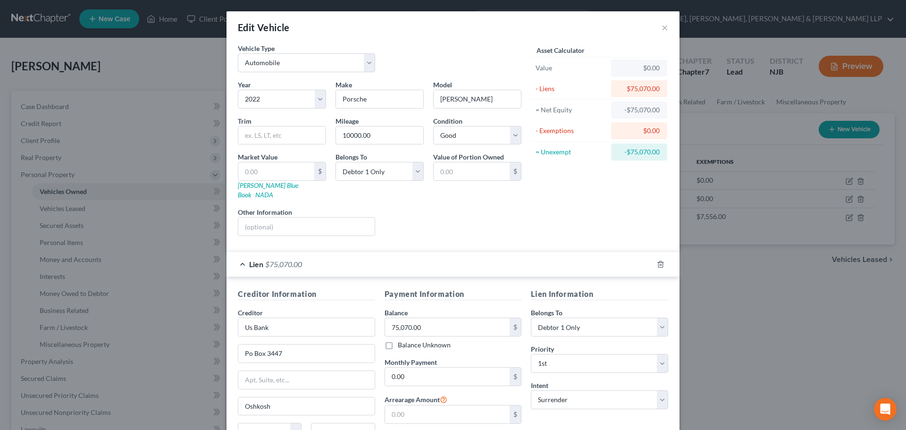
click at [249, 260] on span "Lien" at bounding box center [256, 264] width 14 height 9
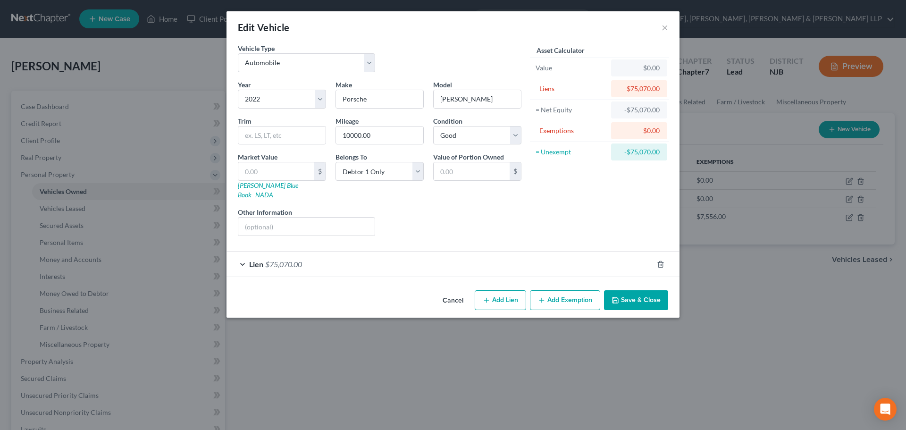
click at [639, 290] on button "Save & Close" at bounding box center [636, 300] width 64 height 20
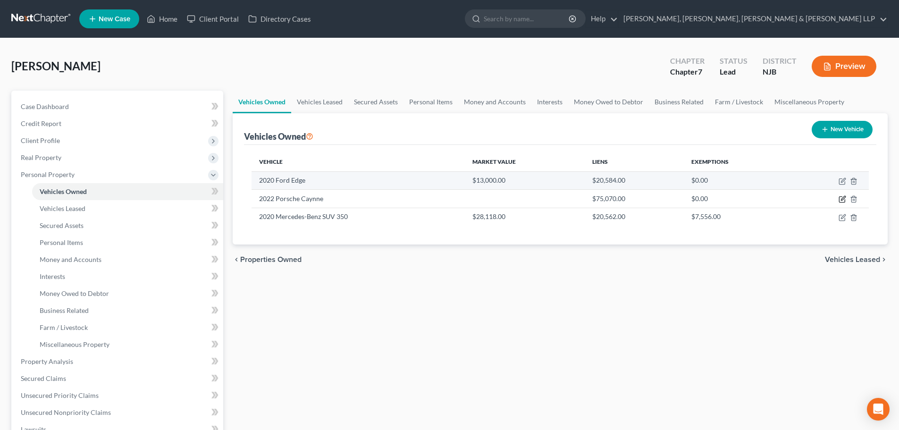
drag, startPoint x: 842, startPoint y: 197, endPoint x: 767, endPoint y: 186, distance: 75.4
click at [842, 197] on icon "button" at bounding box center [842, 200] width 6 height 6
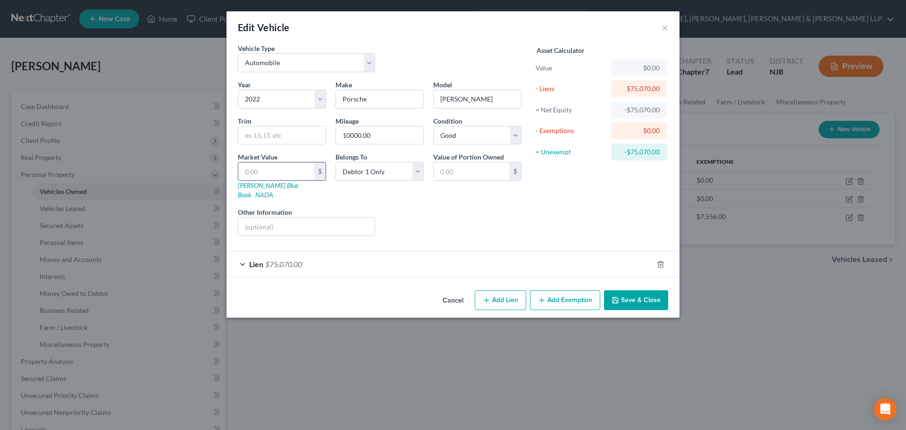
click at [278, 172] on input "text" at bounding box center [276, 171] width 76 height 18
click at [616, 290] on button "Save & Close" at bounding box center [636, 300] width 64 height 20
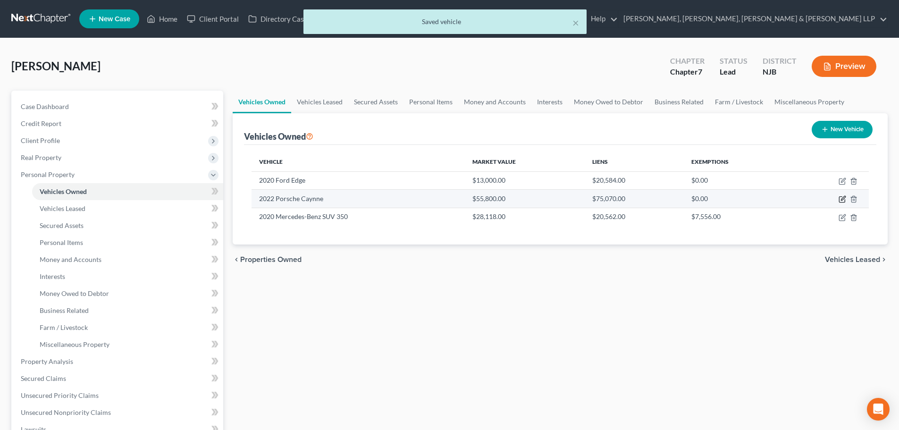
click at [845, 200] on icon "button" at bounding box center [842, 200] width 6 height 6
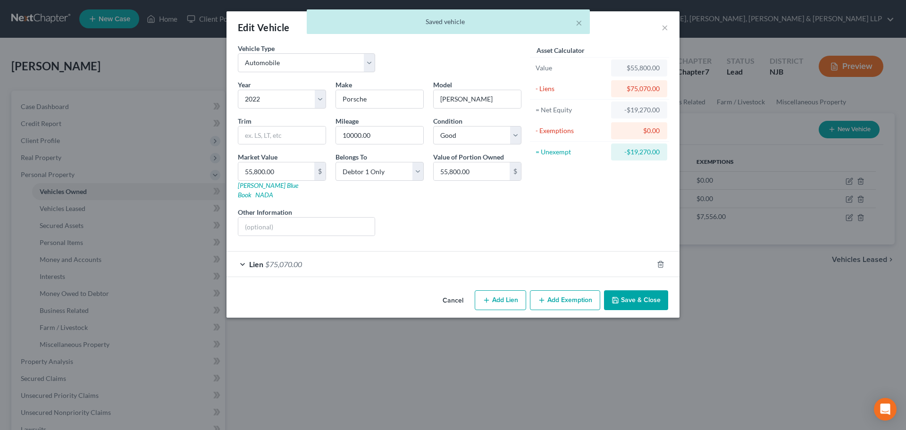
click at [628, 290] on button "Save & Close" at bounding box center [636, 300] width 64 height 20
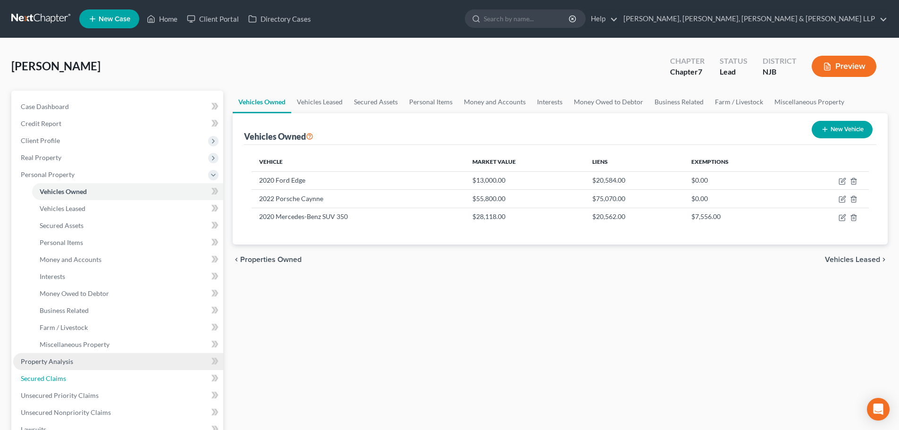
drag, startPoint x: 55, startPoint y: 377, endPoint x: 49, endPoint y: 367, distance: 11.8
click at [55, 377] on span "Secured Claims" at bounding box center [43, 378] width 45 height 8
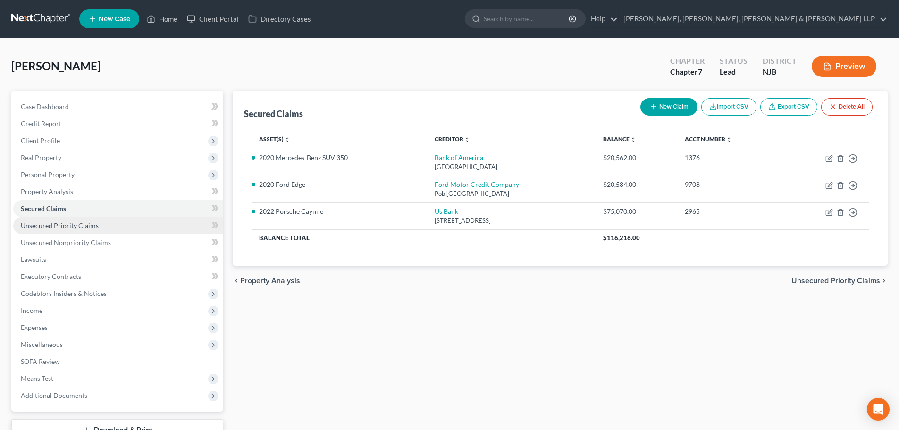
click at [118, 223] on link "Unsecured Priority Claims" at bounding box center [118, 225] width 210 height 17
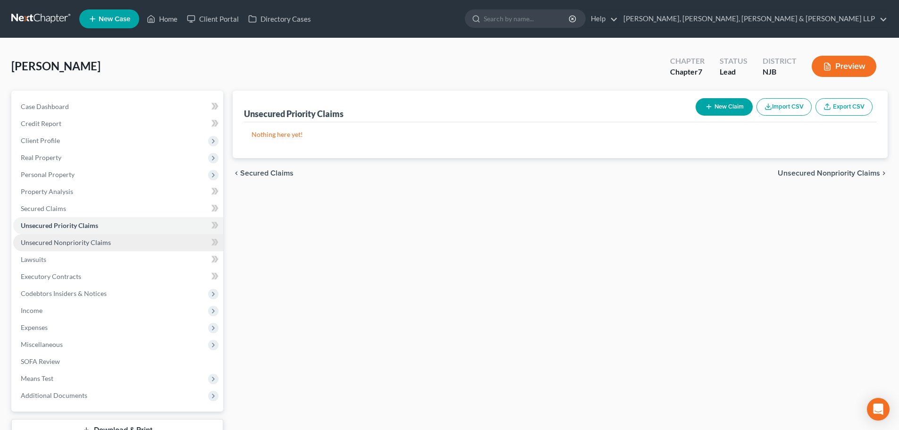
click at [106, 237] on link "Unsecured Nonpriority Claims" at bounding box center [118, 242] width 210 height 17
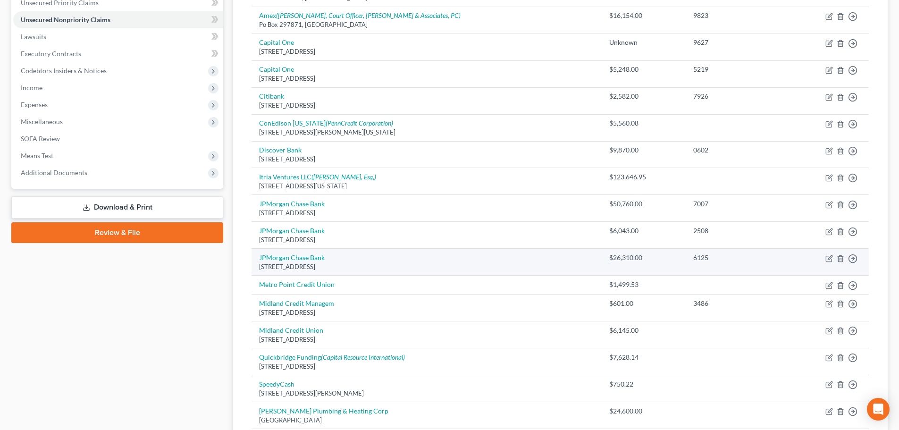
scroll to position [209, 0]
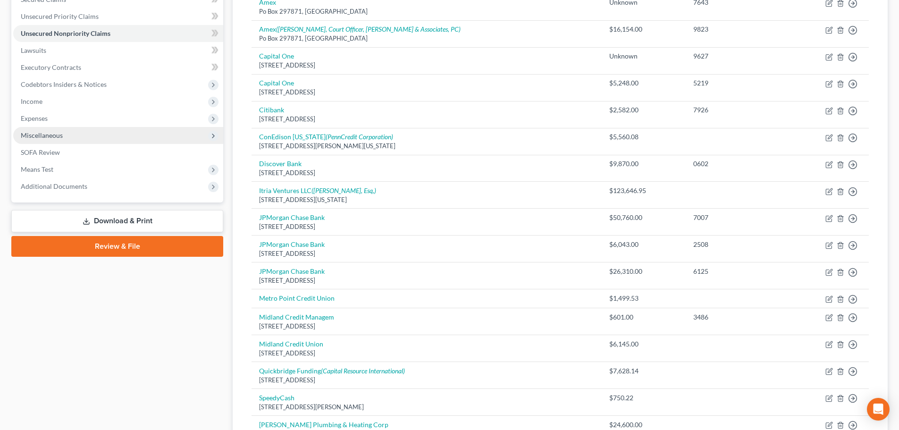
click at [72, 134] on span "Miscellaneous" at bounding box center [118, 135] width 210 height 17
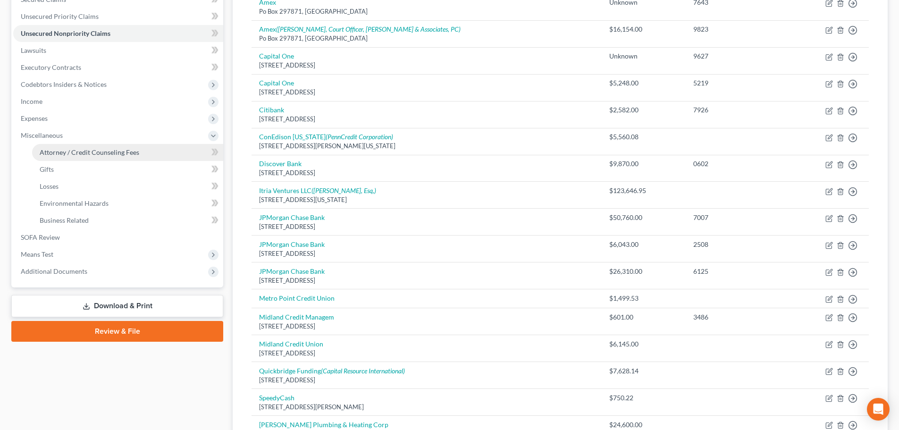
click at [81, 150] on span "Attorney / Credit Counseling Fees" at bounding box center [90, 152] width 100 height 8
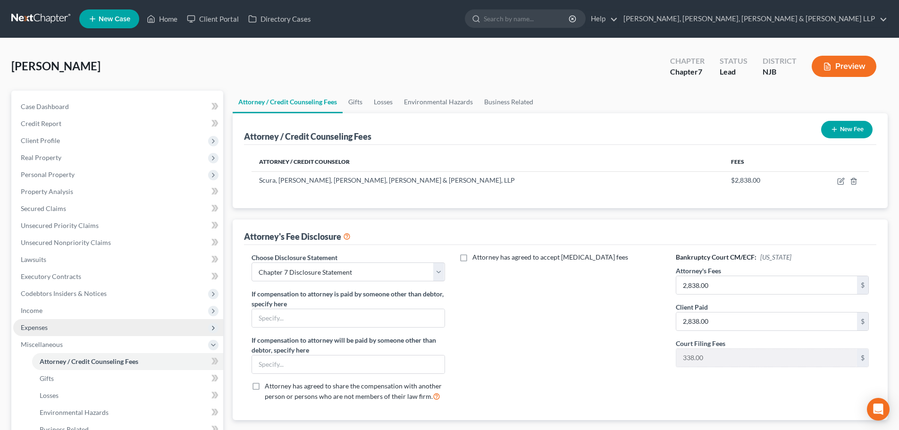
click at [68, 324] on span "Expenses" at bounding box center [118, 327] width 210 height 17
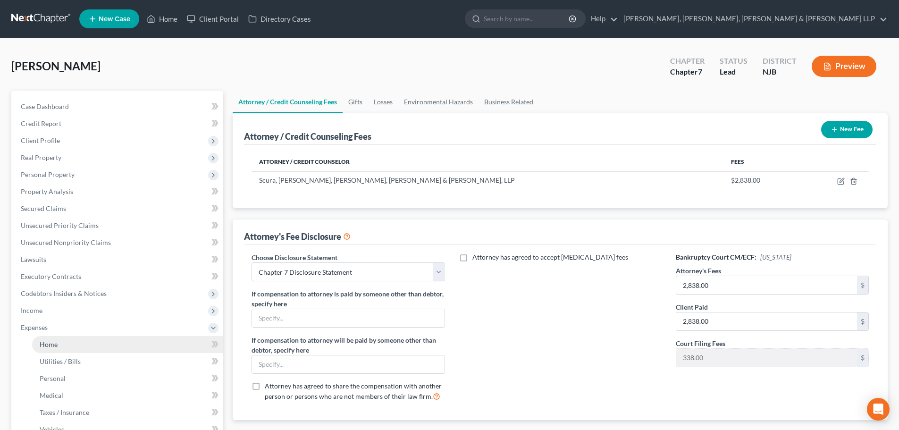
click at [52, 339] on link "Home" at bounding box center [127, 344] width 191 height 17
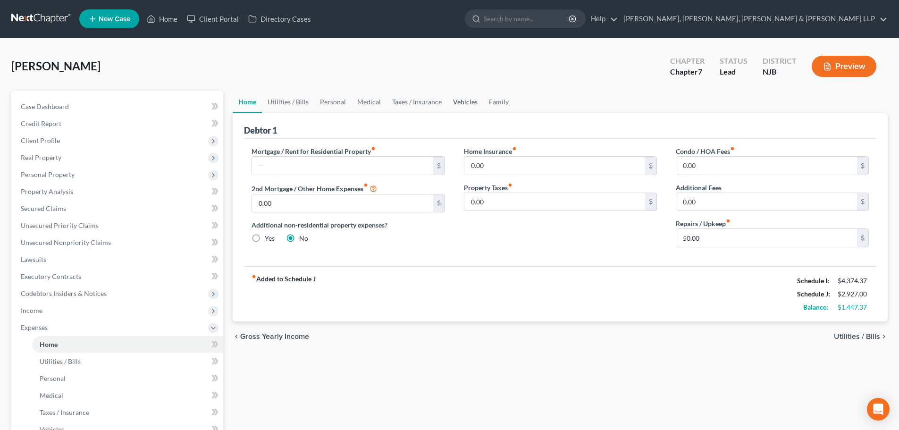
click at [460, 101] on link "Vehicles" at bounding box center [465, 102] width 36 height 23
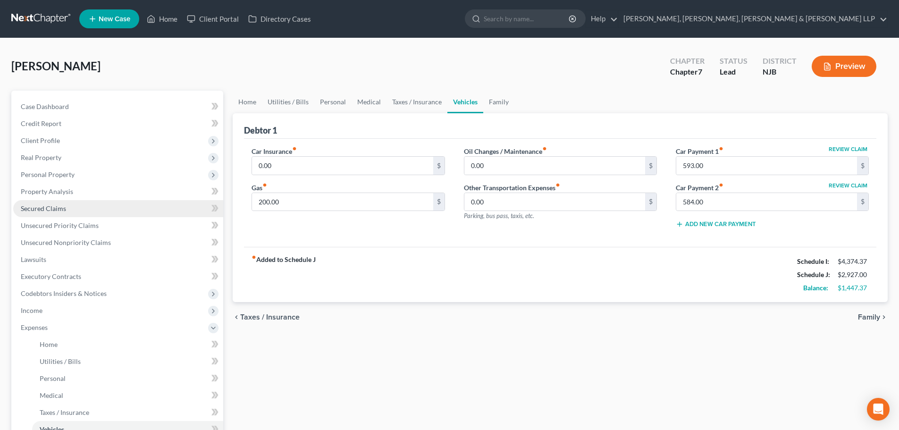
click at [67, 202] on link "Secured Claims" at bounding box center [118, 208] width 210 height 17
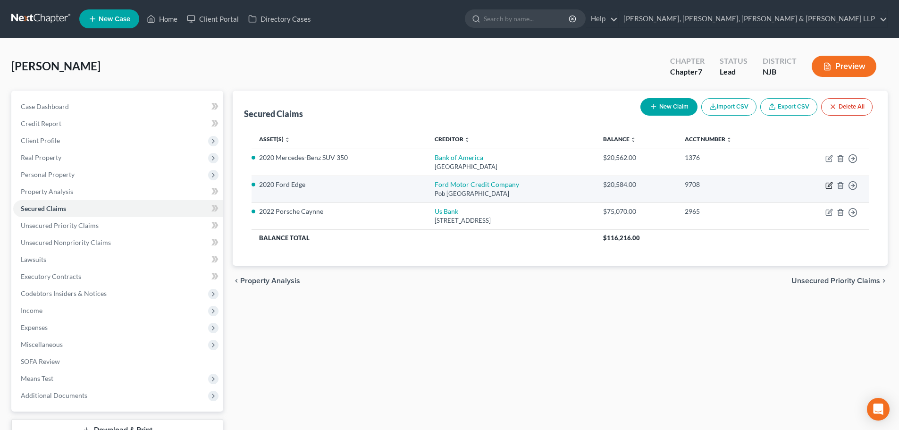
click at [827, 185] on icon "button" at bounding box center [830, 186] width 8 height 8
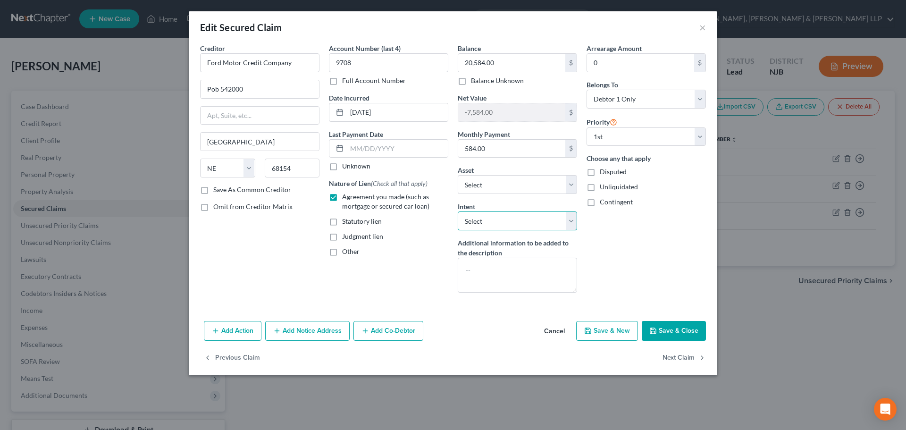
click at [536, 228] on select "Select Surrender Redeem Reaffirm Avoid Other" at bounding box center [517, 220] width 119 height 19
click at [458, 211] on select "Select Surrender Redeem Reaffirm Avoid Other" at bounding box center [517, 220] width 119 height 19
click at [682, 325] on button "Save & Close" at bounding box center [674, 331] width 64 height 20
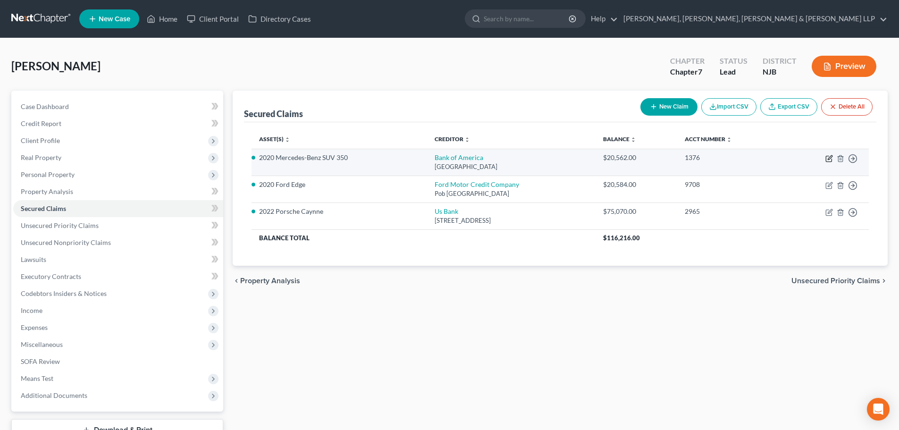
click at [830, 161] on icon "button" at bounding box center [830, 159] width 8 height 8
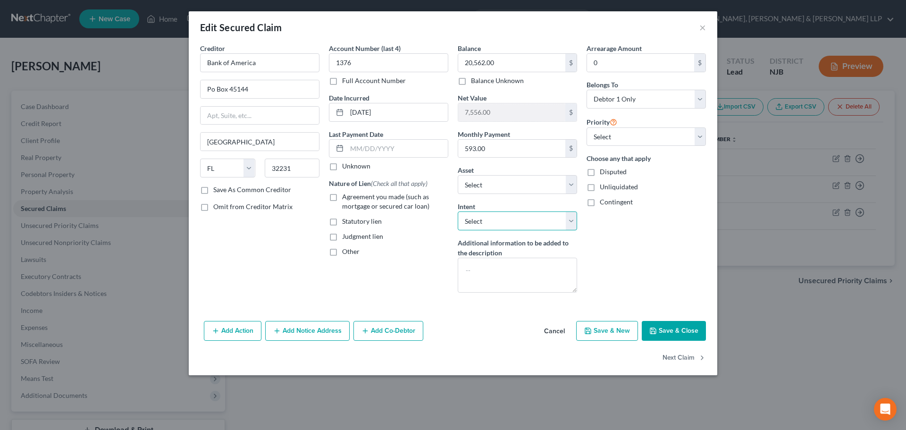
click at [531, 227] on select "Select Surrender Redeem Reaffirm Avoid Other" at bounding box center [517, 220] width 119 height 19
click at [458, 211] on select "Select Surrender Redeem Reaffirm Avoid Other" at bounding box center [517, 220] width 119 height 19
click at [342, 197] on label "Agreement you made (such as mortgage or secured car loan)" at bounding box center [395, 201] width 106 height 19
click at [346, 197] on input "Agreement you made (such as mortgage or secured car loan)" at bounding box center [349, 195] width 6 height 6
click at [669, 327] on button "Save & Close" at bounding box center [674, 331] width 64 height 20
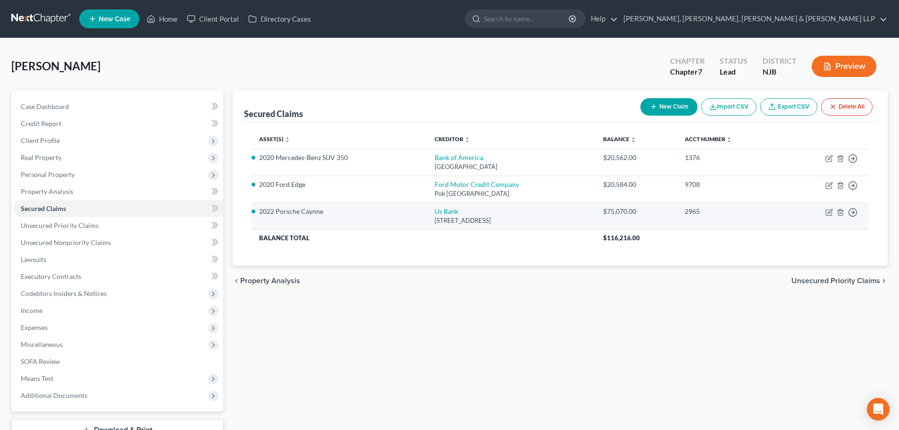
drag, startPoint x: 834, startPoint y: 209, endPoint x: 817, endPoint y: 215, distance: 18.4
click at [833, 209] on td "Move to E Move to F Move to G Move to Notice Only" at bounding box center [826, 215] width 86 height 27
click at [827, 212] on icon "button" at bounding box center [830, 213] width 8 height 8
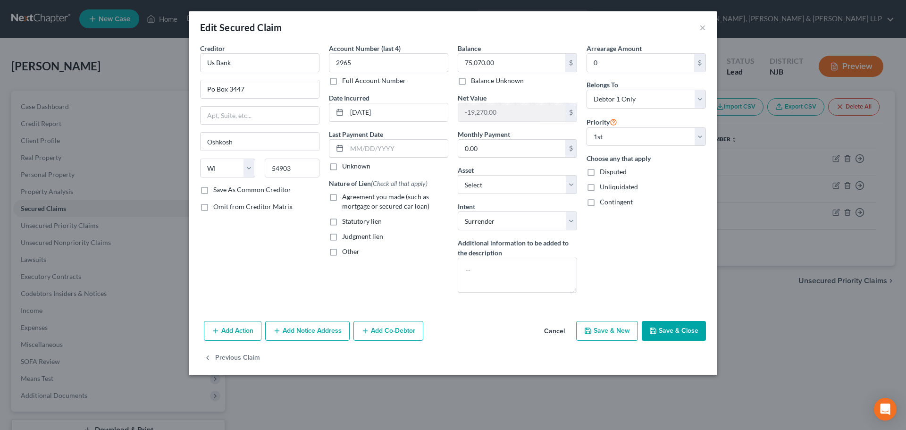
click at [346, 200] on span "Agreement you made (such as mortgage or secured car loan)" at bounding box center [385, 201] width 87 height 17
click at [346, 198] on input "Agreement you made (such as mortgage or secured car loan)" at bounding box center [349, 195] width 6 height 6
click at [685, 331] on button "Save & Close" at bounding box center [674, 331] width 64 height 20
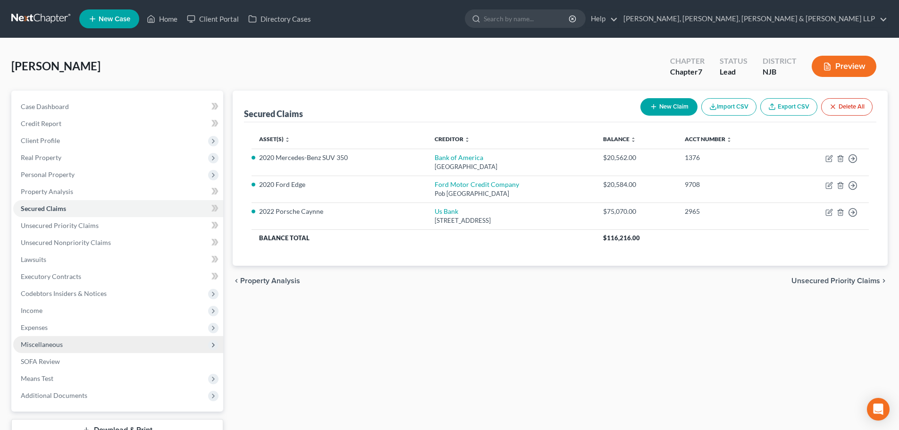
drag, startPoint x: 110, startPoint y: 329, endPoint x: 61, endPoint y: 349, distance: 52.7
click at [109, 329] on span "Expenses" at bounding box center [118, 327] width 210 height 17
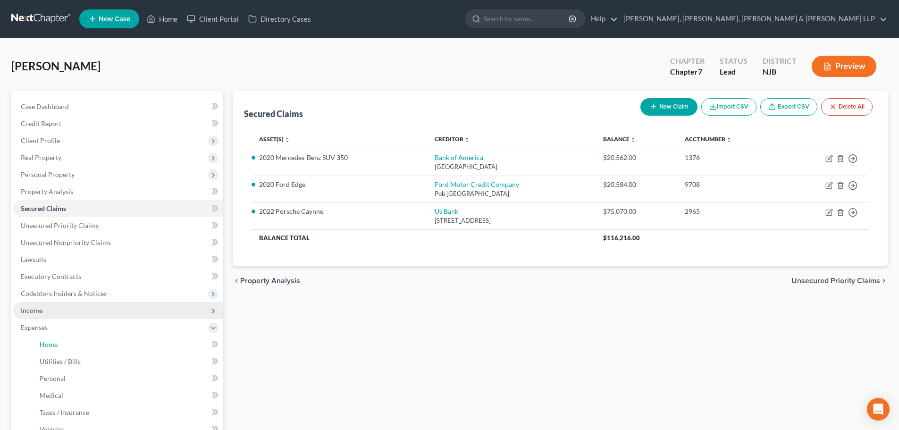
drag, startPoint x: 46, startPoint y: 352, endPoint x: 100, endPoint y: 310, distance: 67.6
click at [46, 352] on link "Home" at bounding box center [127, 344] width 191 height 17
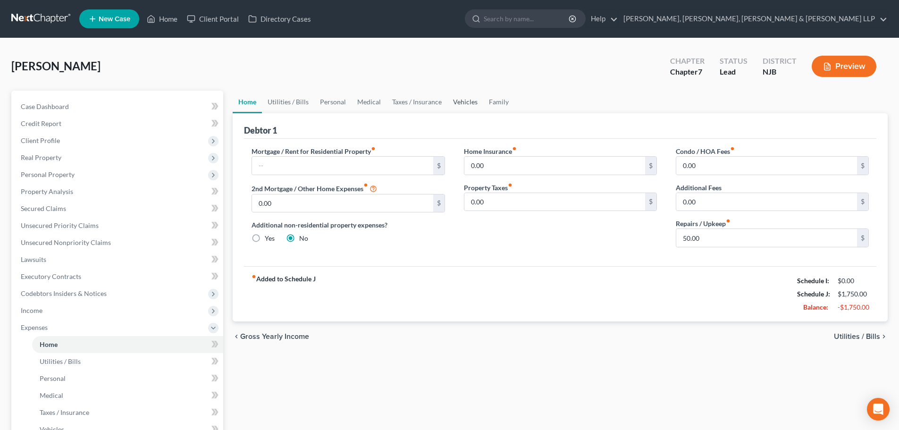
click at [461, 101] on link "Vehicles" at bounding box center [465, 102] width 36 height 23
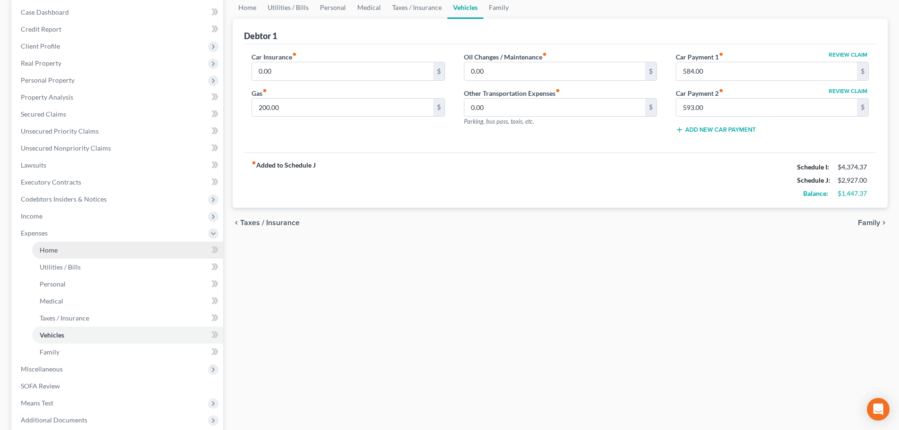
click at [74, 243] on link "Home" at bounding box center [127, 250] width 191 height 17
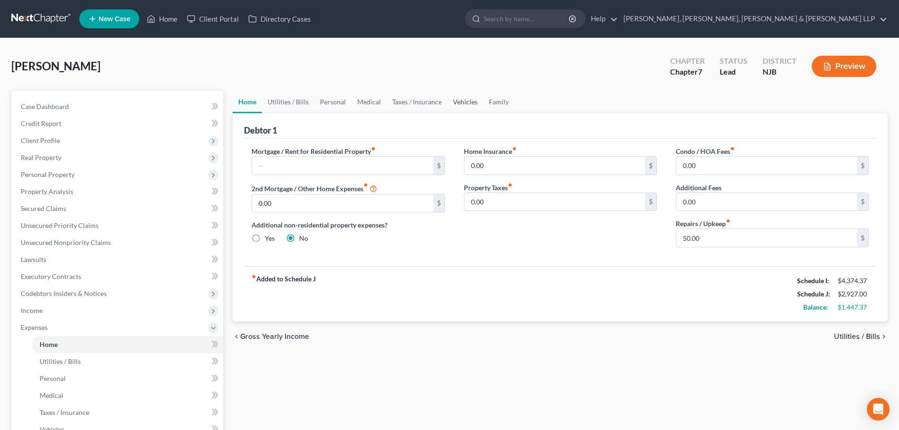
click at [465, 107] on link "Vehicles" at bounding box center [465, 102] width 36 height 23
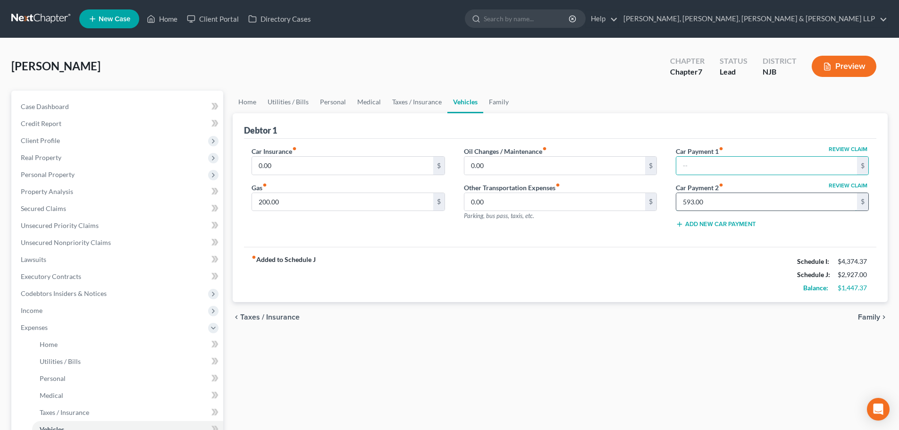
click at [748, 206] on input "593.00" at bounding box center [766, 202] width 181 height 18
click at [284, 102] on link "Utilities / Bills" at bounding box center [288, 102] width 52 height 23
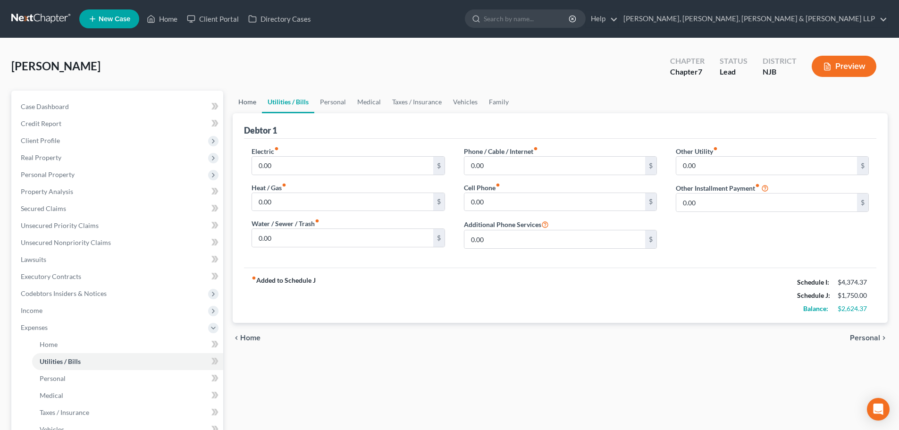
click at [252, 106] on link "Home" at bounding box center [247, 102] width 29 height 23
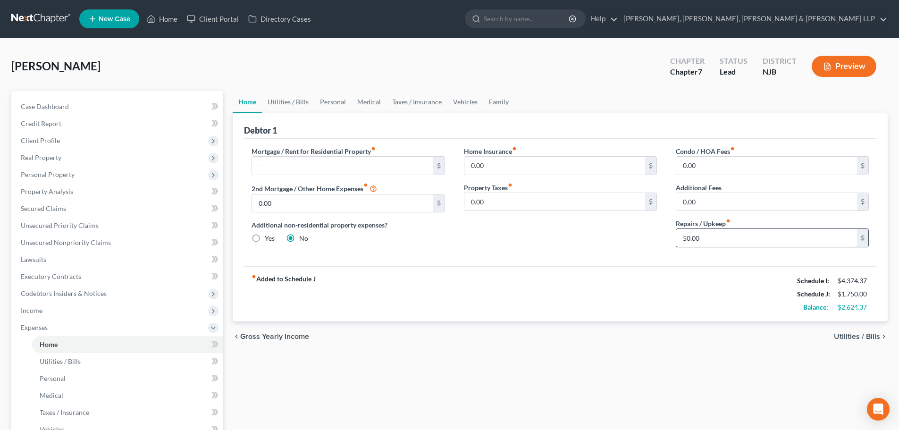
click at [712, 236] on input "50.00" at bounding box center [766, 238] width 181 height 18
click at [328, 101] on link "Personal" at bounding box center [332, 102] width 37 height 23
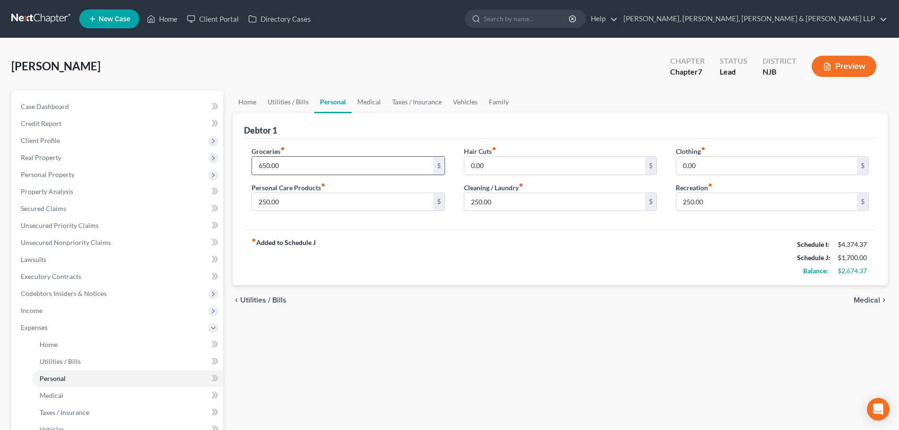
click at [304, 165] on input "650.00" at bounding box center [342, 166] width 181 height 18
click at [300, 197] on input "250.00" at bounding box center [342, 202] width 181 height 18
click at [520, 198] on input "250.00" at bounding box center [554, 202] width 181 height 18
click at [727, 197] on input "250.00" at bounding box center [766, 202] width 181 height 18
click at [423, 105] on link "Taxes / Insurance" at bounding box center [417, 102] width 61 height 23
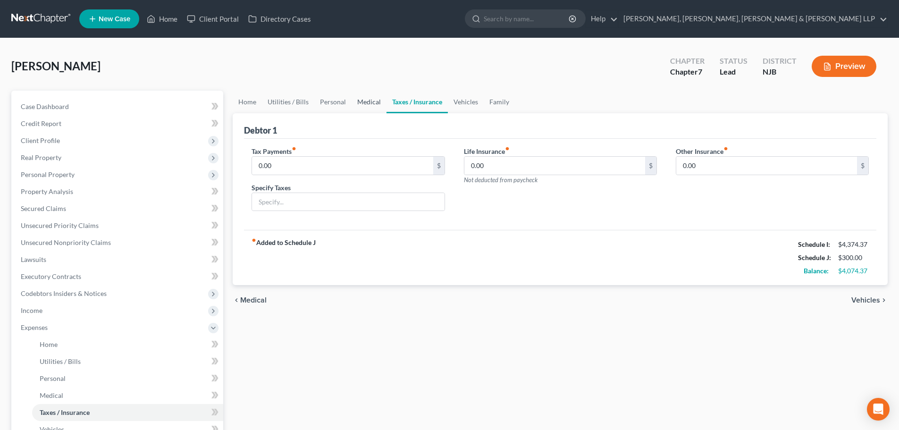
click at [360, 104] on link "Medical" at bounding box center [369, 102] width 35 height 23
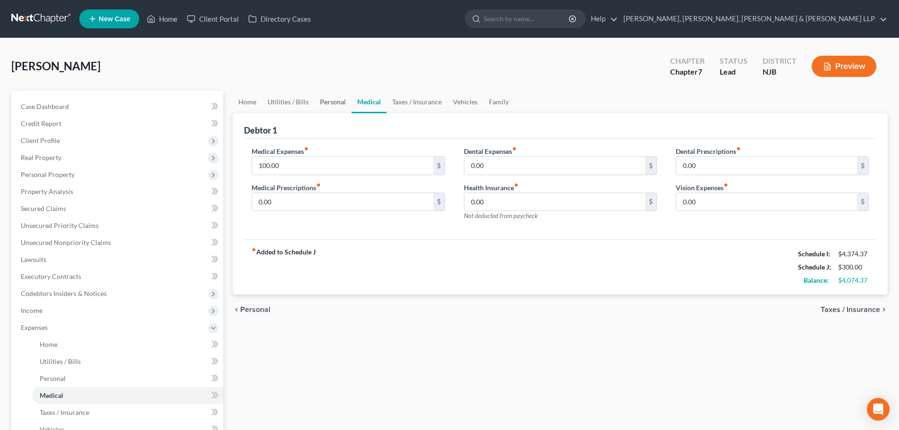
click at [328, 109] on link "Personal" at bounding box center [332, 102] width 37 height 23
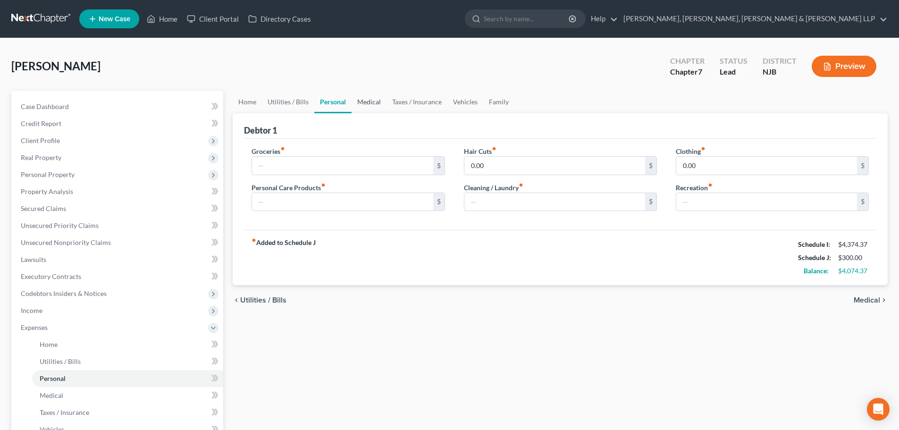
click at [369, 99] on link "Medical" at bounding box center [369, 102] width 35 height 23
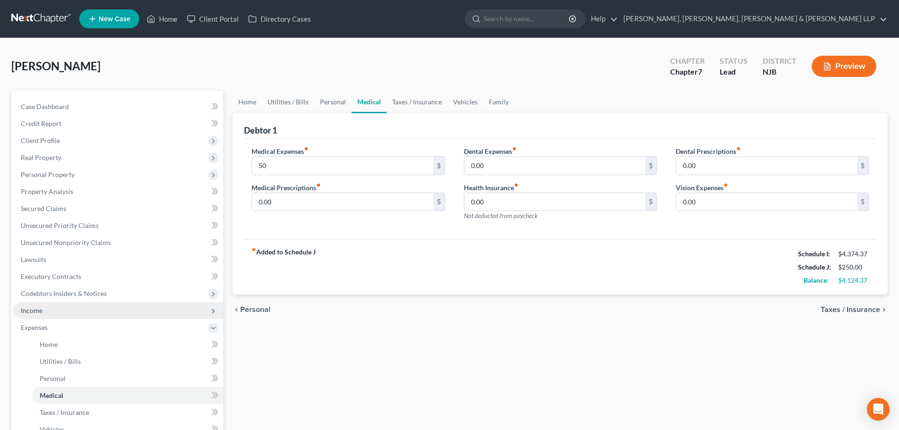
click at [101, 316] on span "Income" at bounding box center [118, 310] width 210 height 17
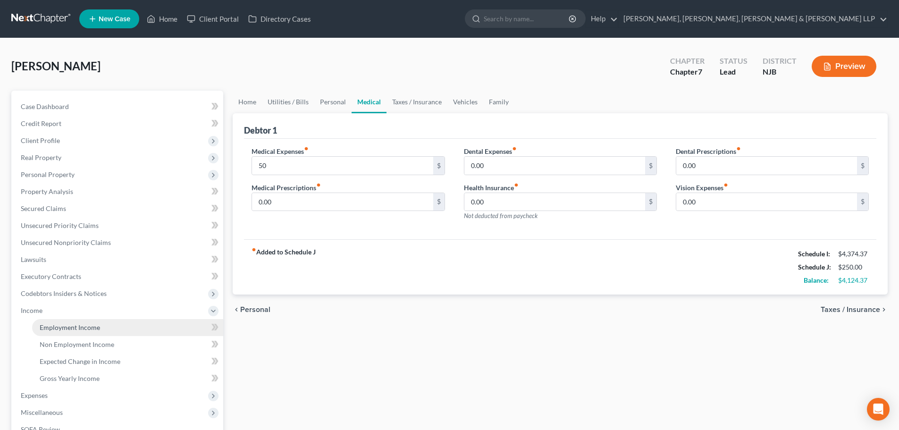
click at [93, 324] on span "Employment Income" at bounding box center [70, 327] width 60 height 8
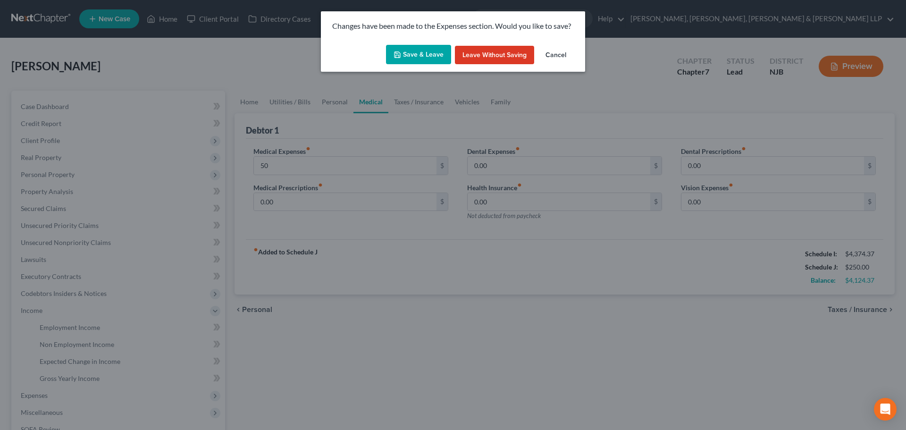
click at [411, 56] on button "Save & Leave" at bounding box center [418, 55] width 65 height 20
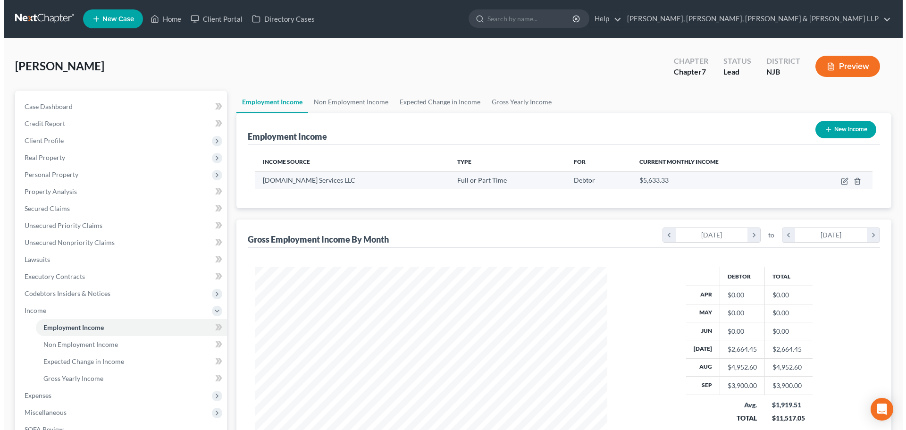
scroll to position [176, 371]
click at [840, 178] on icon "button" at bounding box center [841, 181] width 8 height 8
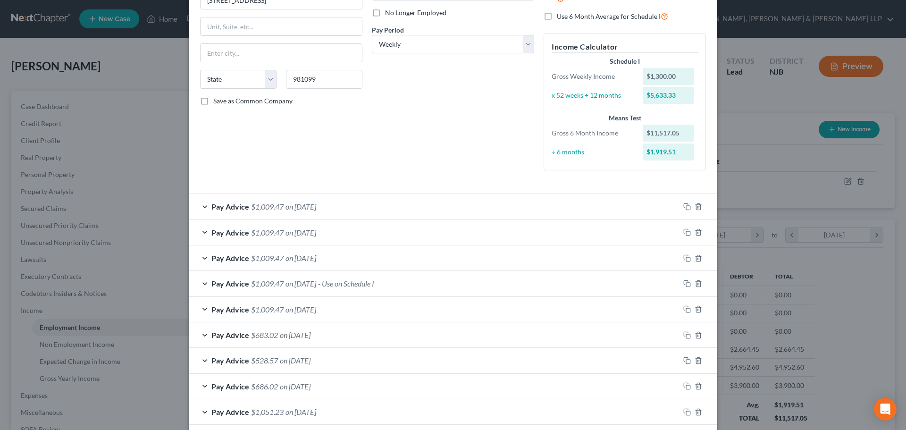
scroll to position [142, 0]
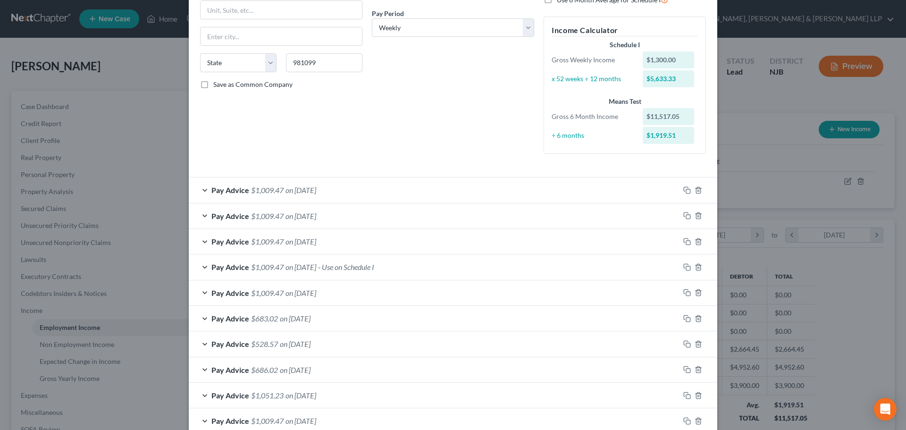
click at [293, 321] on span "on [DATE]" at bounding box center [295, 318] width 31 height 9
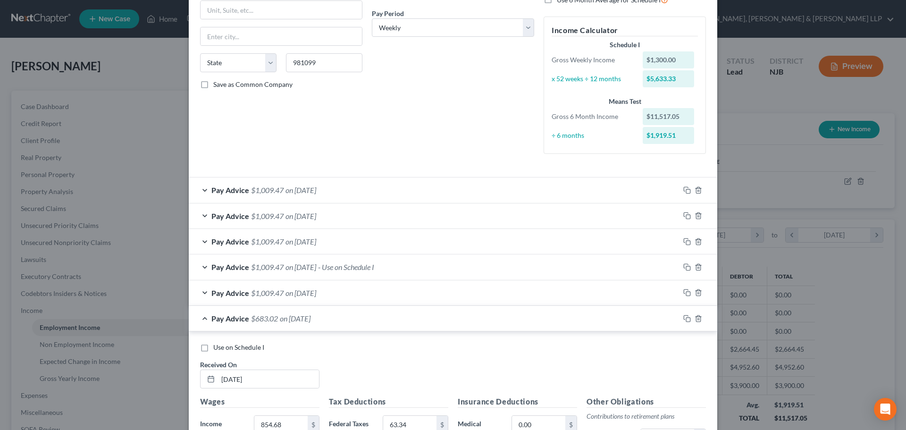
click at [250, 348] on span "Use on Schedule I" at bounding box center [238, 347] width 51 height 8
click at [223, 348] on input "Use on Schedule I" at bounding box center [220, 346] width 6 height 6
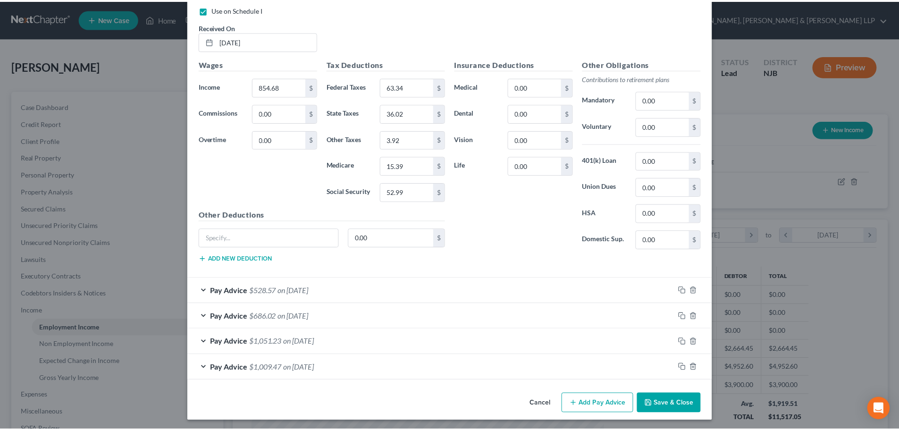
scroll to position [482, 0]
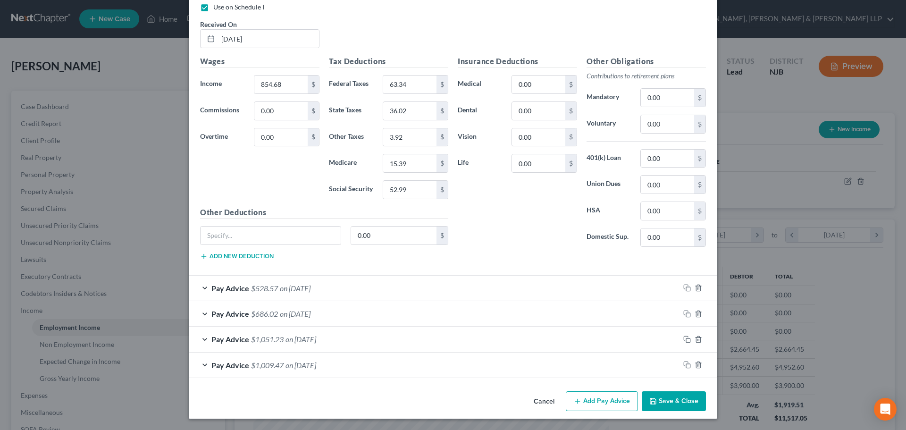
click at [668, 399] on button "Save & Close" at bounding box center [674, 401] width 64 height 20
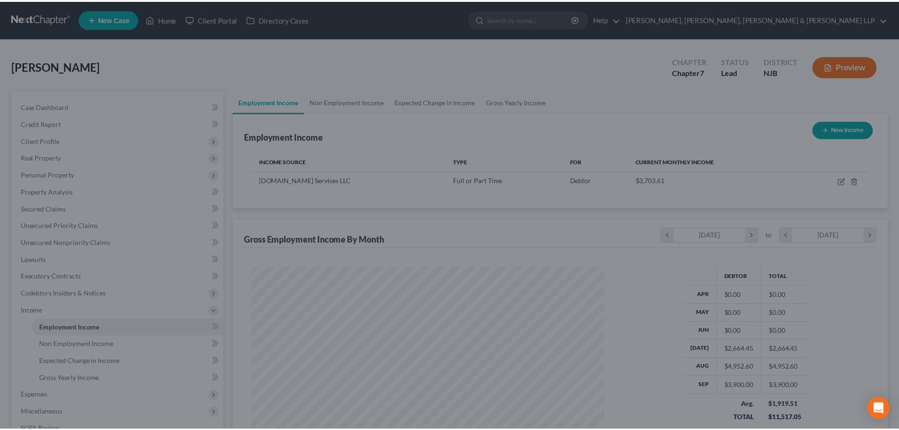
scroll to position [471839, 471644]
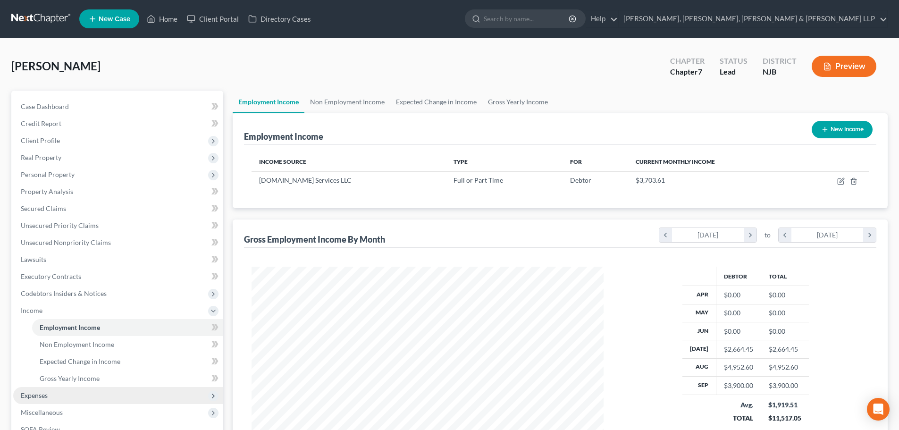
click at [72, 398] on span "Expenses" at bounding box center [118, 395] width 210 height 17
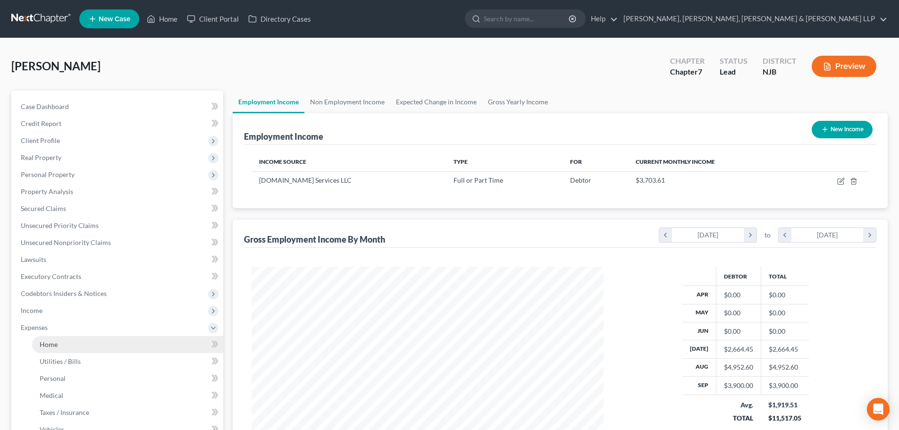
click at [65, 348] on link "Home" at bounding box center [127, 344] width 191 height 17
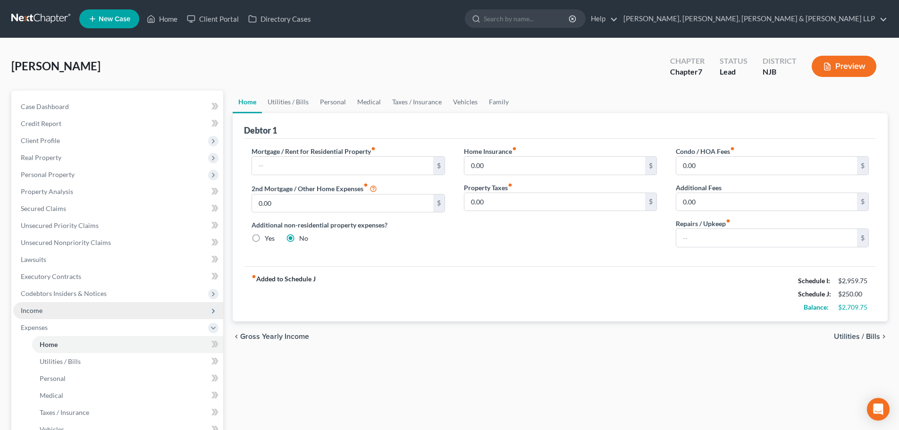
click at [71, 305] on span "Income" at bounding box center [118, 310] width 210 height 17
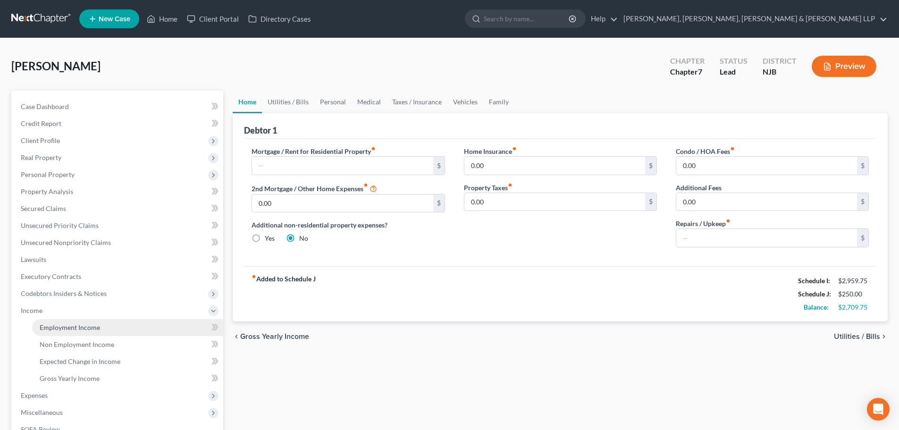
click at [70, 319] on link "Employment Income" at bounding box center [127, 327] width 191 height 17
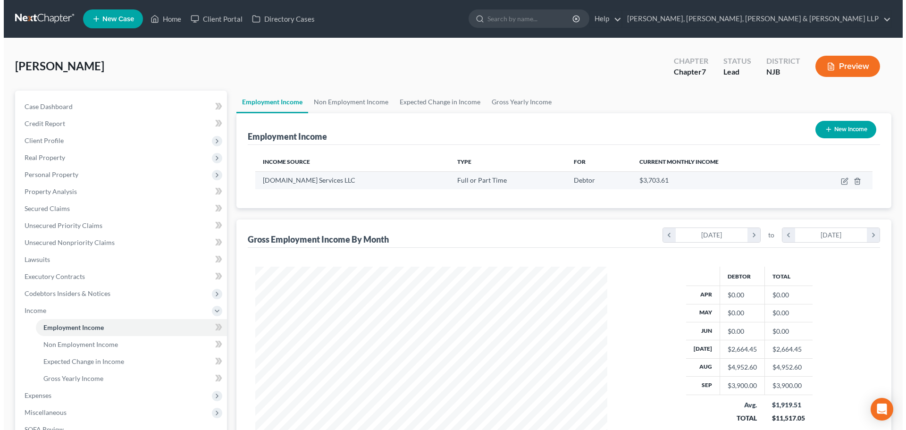
scroll to position [176, 371]
click at [842, 182] on icon "button" at bounding box center [842, 180] width 4 height 4
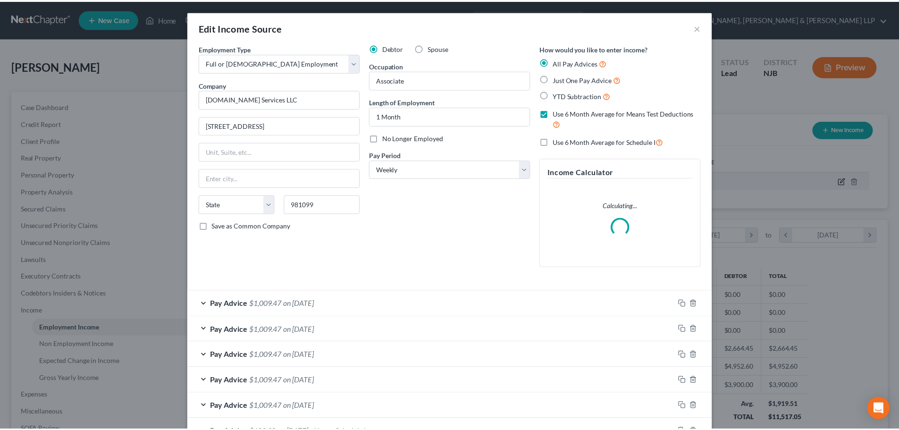
scroll to position [177, 374]
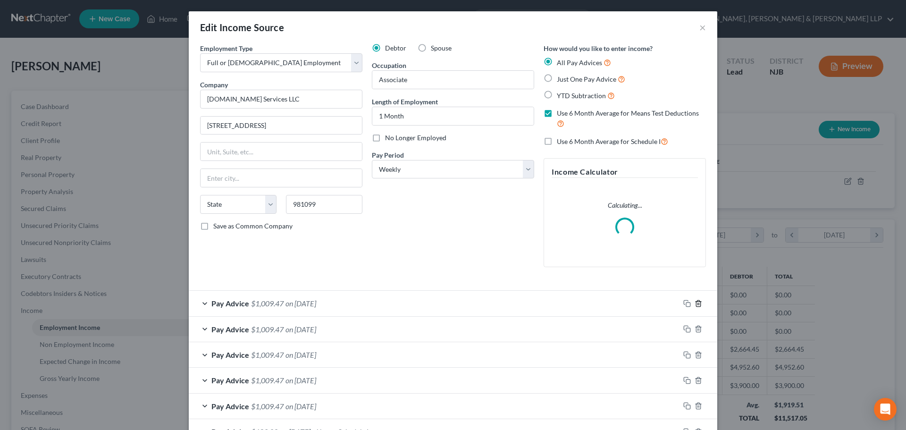
click at [695, 305] on icon "button" at bounding box center [699, 304] width 8 height 8
click at [695, 325] on icon "button" at bounding box center [699, 329] width 8 height 8
click at [695, 305] on icon "button" at bounding box center [699, 304] width 8 height 8
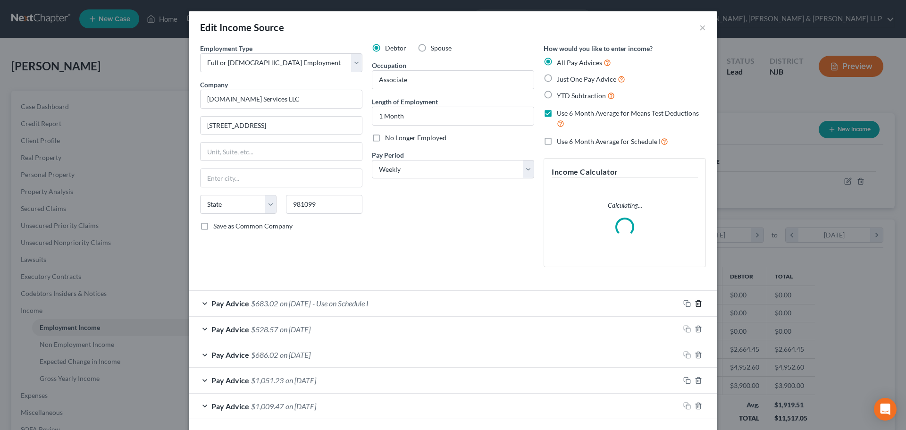
click at [695, 305] on icon "button" at bounding box center [699, 304] width 8 height 8
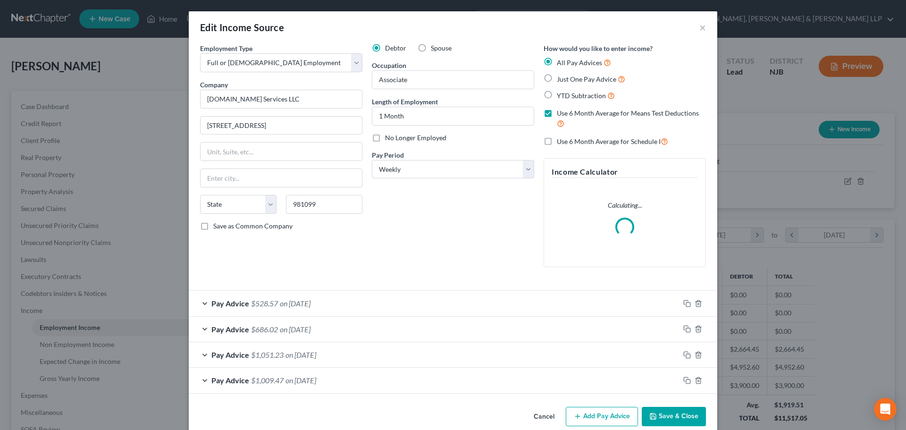
click at [672, 413] on button "Save & Close" at bounding box center [674, 417] width 64 height 20
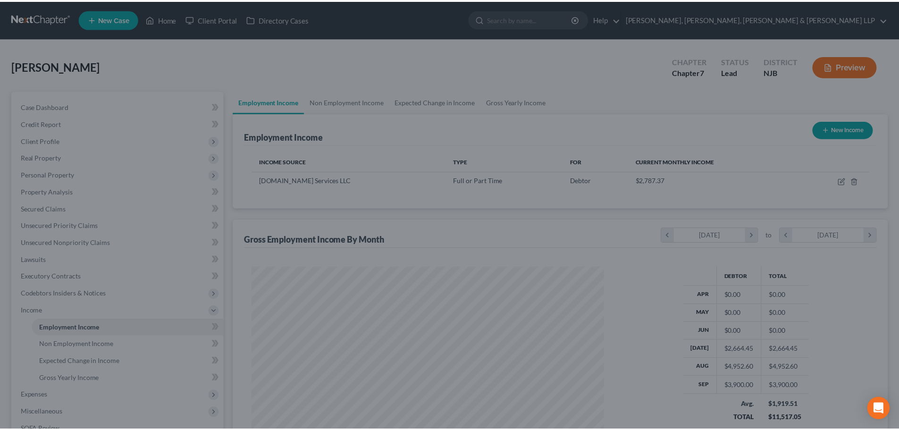
scroll to position [471839, 471644]
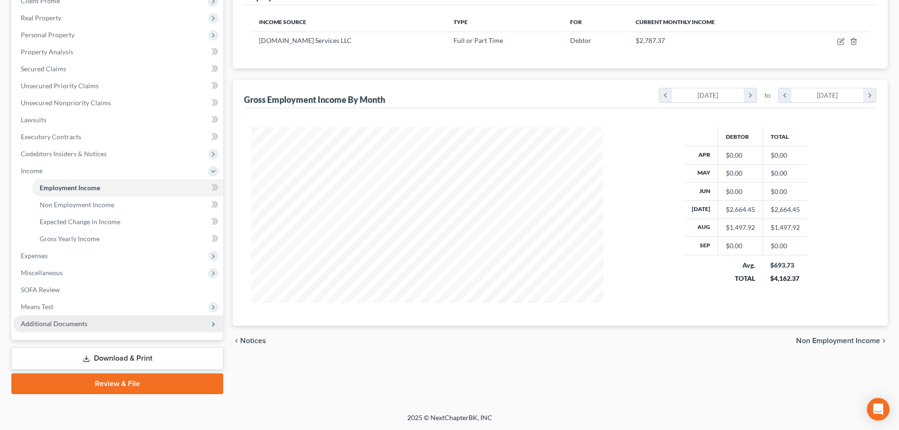
drag, startPoint x: 121, startPoint y: 357, endPoint x: 218, endPoint y: 315, distance: 105.3
click at [121, 357] on link "Download & Print" at bounding box center [117, 358] width 212 height 22
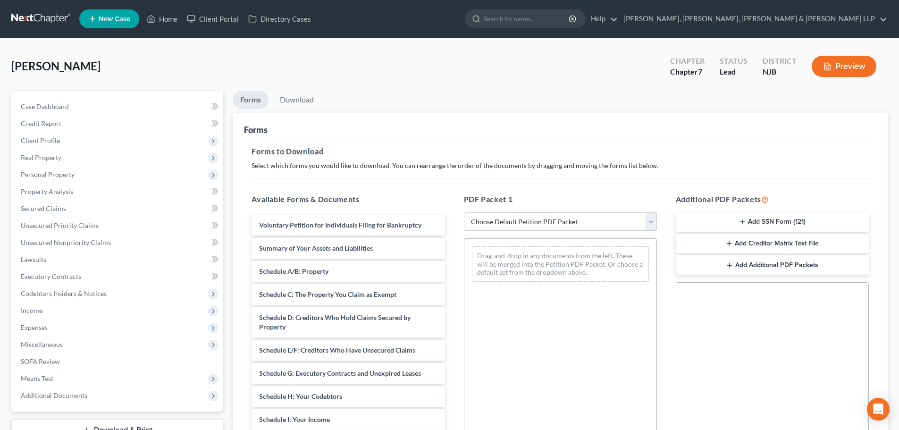
click at [492, 227] on select "Choose Default Petition PDF Packet Complete Bankruptcy Petition (all forms and …" at bounding box center [560, 221] width 193 height 19
click at [464, 212] on select "Choose Default Petition PDF Packet Complete Bankruptcy Petition (all forms and …" at bounding box center [560, 221] width 193 height 19
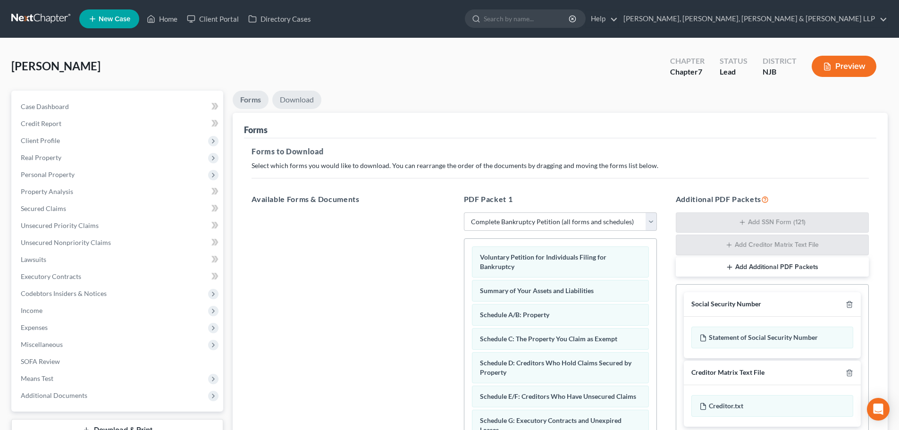
drag, startPoint x: 297, startPoint y: 94, endPoint x: 325, endPoint y: 135, distance: 49.2
click at [297, 95] on link "Download" at bounding box center [296, 100] width 49 height 18
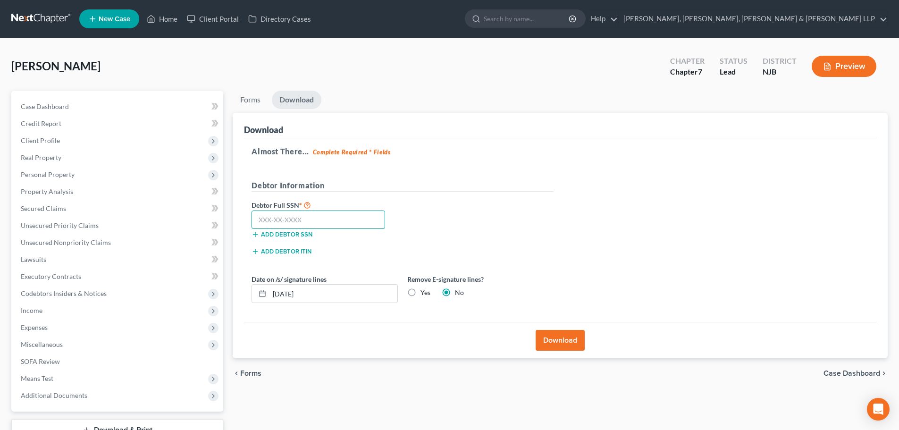
click at [333, 223] on input "text" at bounding box center [319, 220] width 134 height 19
click at [421, 294] on label "Yes" at bounding box center [426, 292] width 10 height 9
click at [424, 294] on input "Yes" at bounding box center [427, 291] width 6 height 6
click at [318, 214] on input "text" at bounding box center [319, 220] width 134 height 19
click at [557, 317] on div "Almost There... Complete Required * Fields Debtor Information Debtor Full SSN *…" at bounding box center [560, 230] width 633 height 184
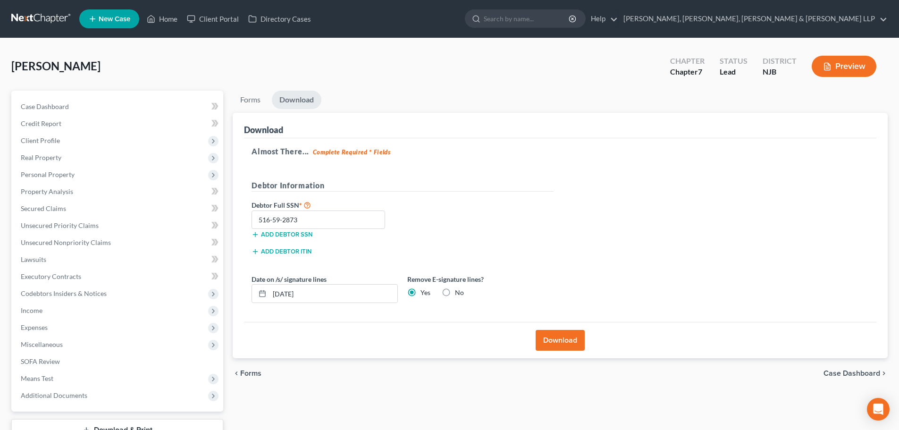
click at [557, 345] on button "Download" at bounding box center [560, 340] width 49 height 21
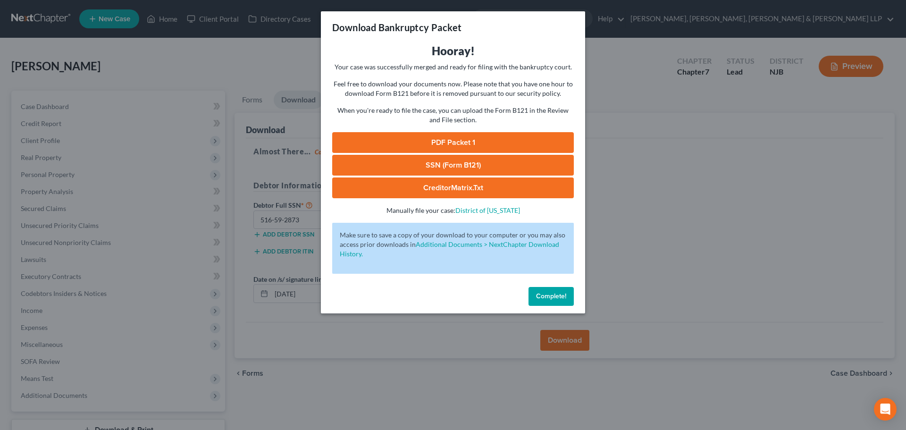
drag, startPoint x: 488, startPoint y: 159, endPoint x: 455, endPoint y: 156, distance: 33.7
click at [488, 159] on link "SSN (Form B121)" at bounding box center [453, 165] width 242 height 21
click at [208, 69] on div "Download Bankruptcy Packet Hooray! Your case was successfully merged and ready …" at bounding box center [453, 215] width 906 height 430
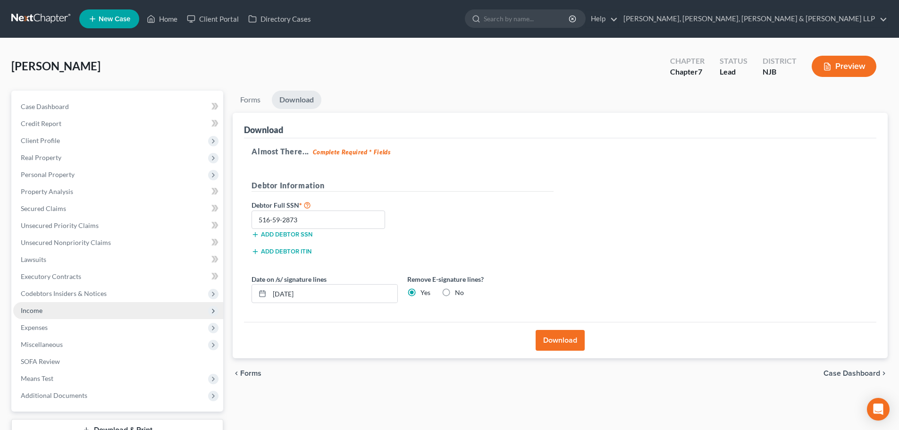
drag, startPoint x: 53, startPoint y: 309, endPoint x: 53, endPoint y: 318, distance: 8.5
click at [53, 309] on span "Income" at bounding box center [118, 310] width 210 height 17
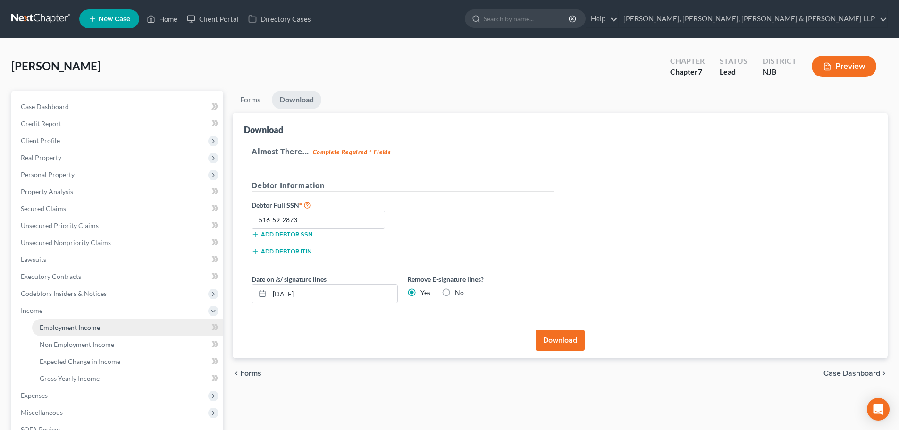
click at [54, 322] on link "Employment Income" at bounding box center [127, 327] width 191 height 17
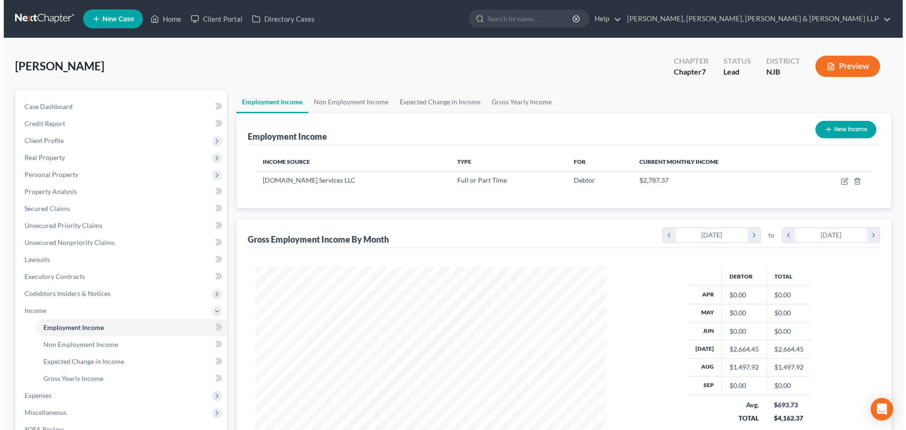
scroll to position [176, 371]
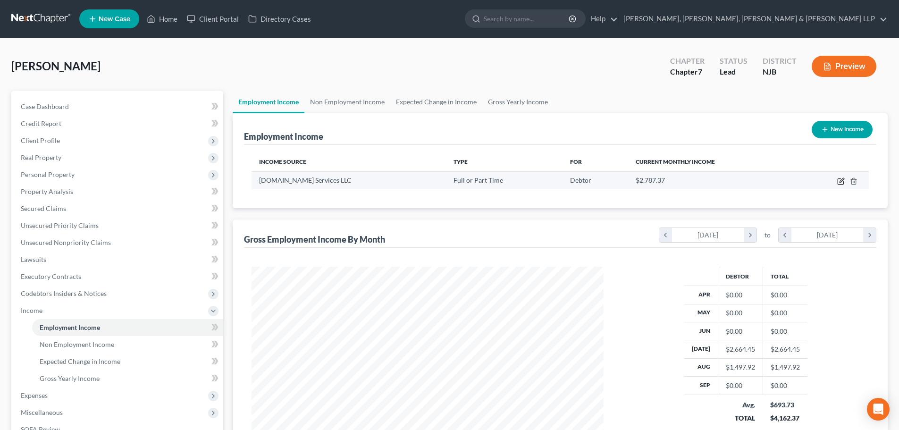
click at [839, 180] on icon "button" at bounding box center [841, 181] width 8 height 8
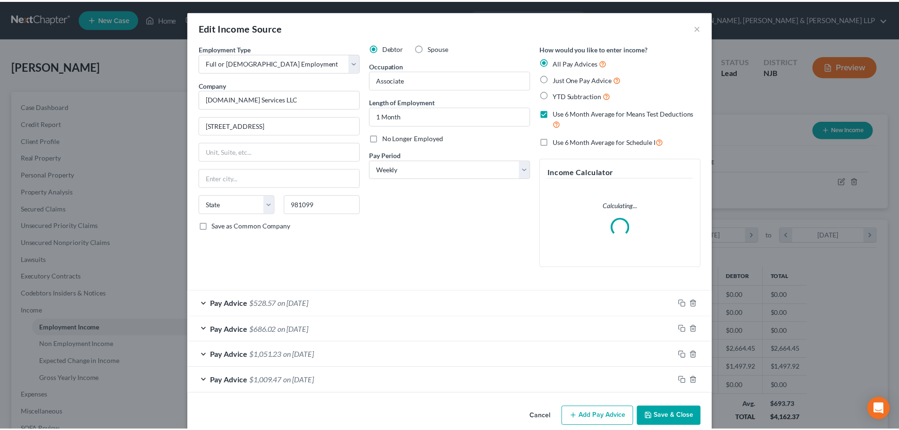
scroll to position [177, 374]
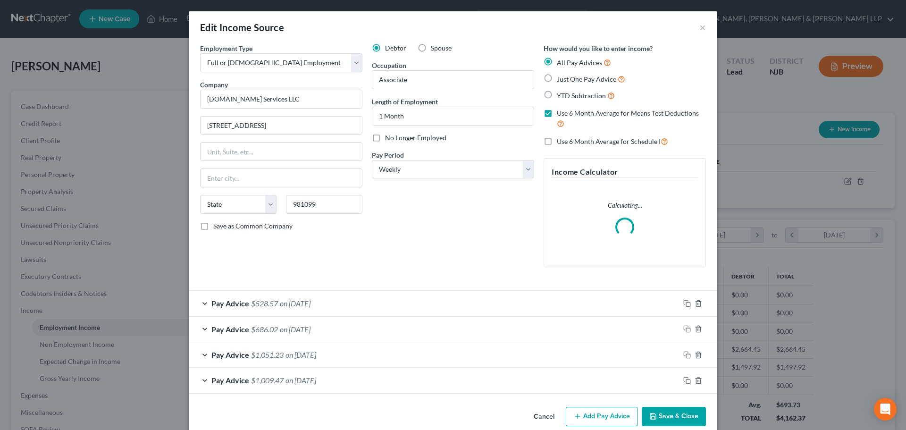
click at [403, 137] on span "No Longer Employed" at bounding box center [415, 138] width 61 height 8
click at [395, 137] on input "No Longer Employed" at bounding box center [392, 136] width 6 height 6
click at [667, 410] on button "Save & Close" at bounding box center [674, 417] width 64 height 20
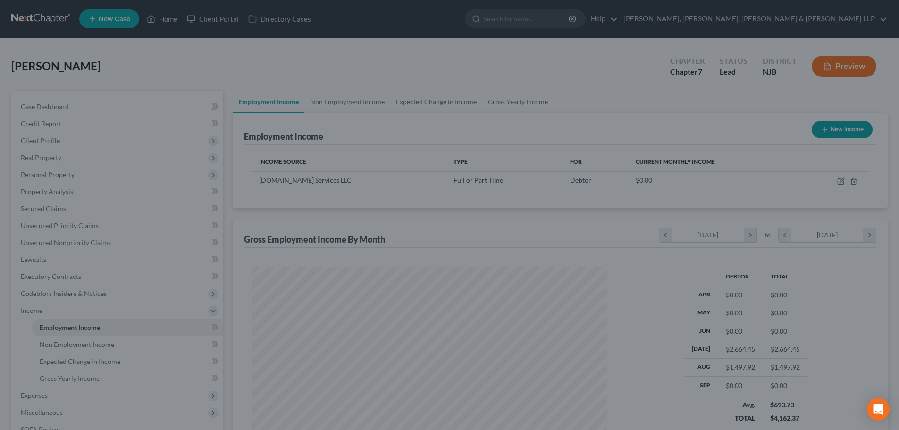
scroll to position [176, 371]
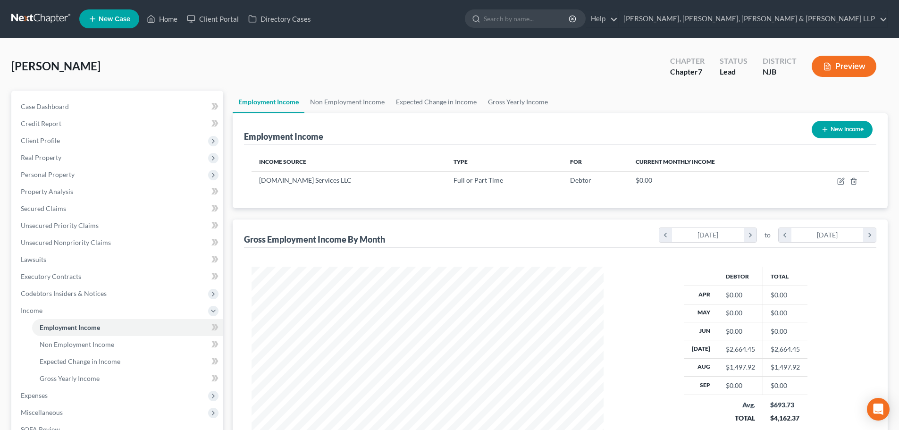
click at [850, 128] on button "New Income" at bounding box center [842, 129] width 61 height 17
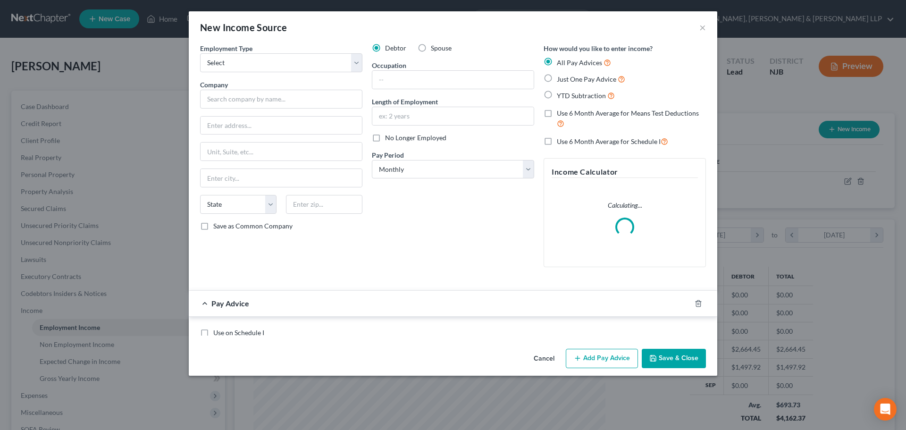
scroll to position [177, 374]
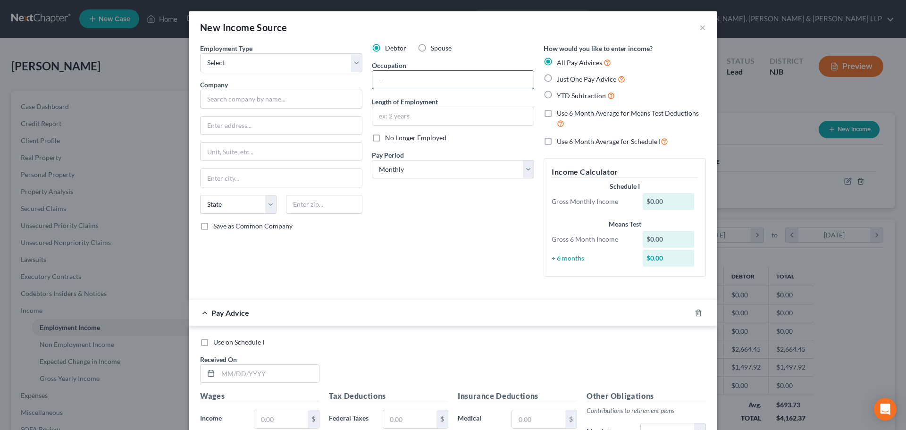
drag, startPoint x: 473, startPoint y: 77, endPoint x: 458, endPoint y: 79, distance: 15.3
click at [473, 77] on input "text" at bounding box center [452, 80] width 161 height 18
paste input "soccer coach for TSF Acadamy - 3 days a week for 2 hrs [DATE]. was his last day…"
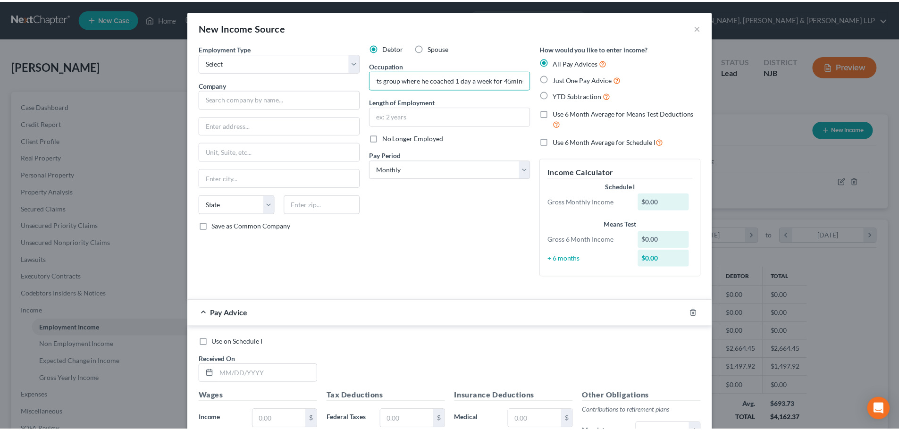
scroll to position [0, 0]
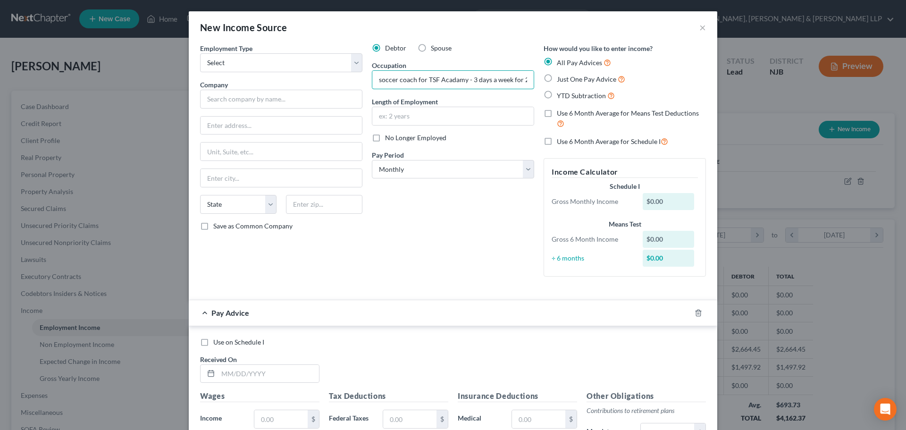
drag, startPoint x: 521, startPoint y: 78, endPoint x: -4, endPoint y: 107, distance: 526.1
click at [0, 107] on html "Home New Case Client Portal Directory Cases Scura Wigfield, [PERSON_NAME], [PER…" at bounding box center [453, 285] width 906 height 570
click at [700, 26] on button "×" at bounding box center [703, 27] width 7 height 11
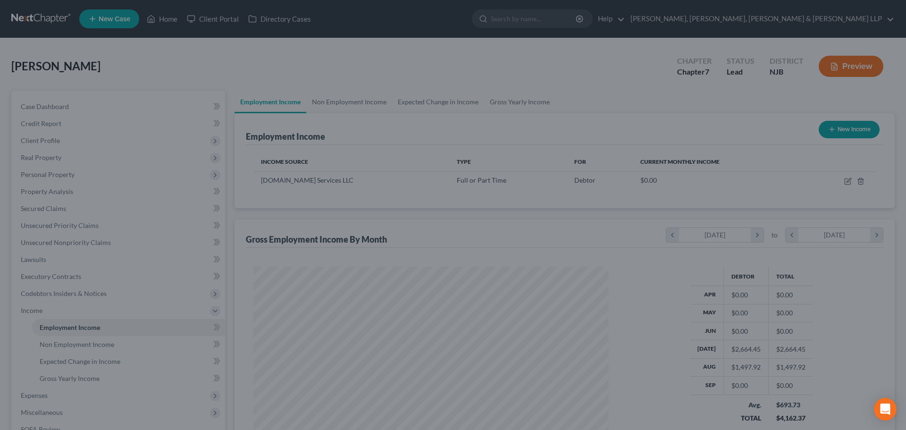
scroll to position [471839, 471644]
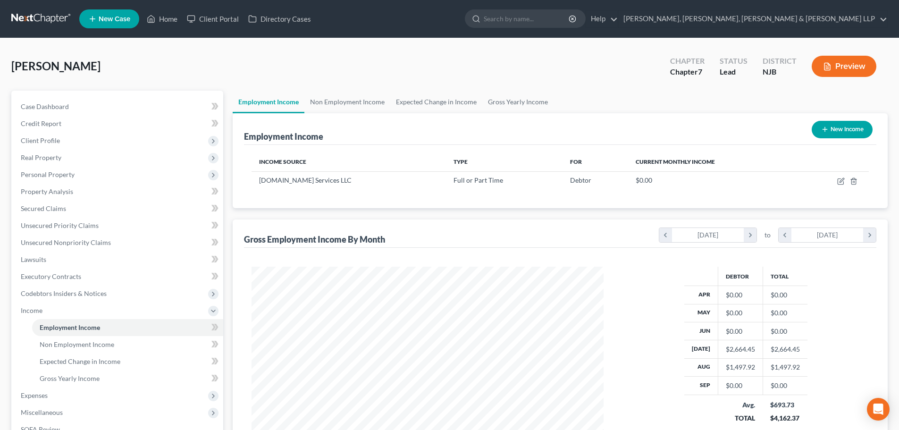
click at [829, 135] on button "New Income" at bounding box center [842, 129] width 61 height 17
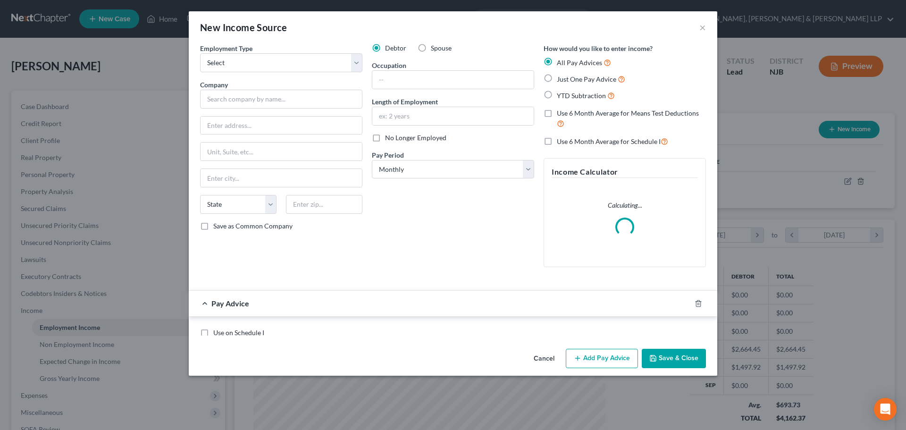
scroll to position [177, 374]
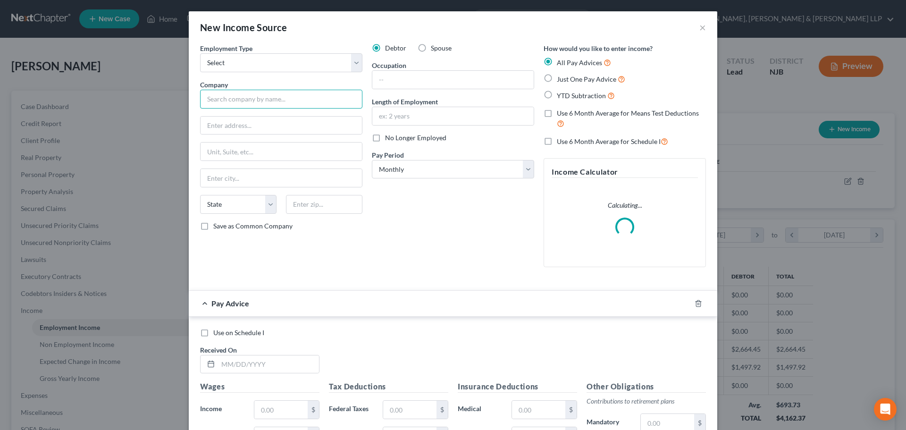
drag, startPoint x: 289, startPoint y: 96, endPoint x: 278, endPoint y: 98, distance: 10.9
click at [289, 97] on input "text" at bounding box center [281, 99] width 162 height 19
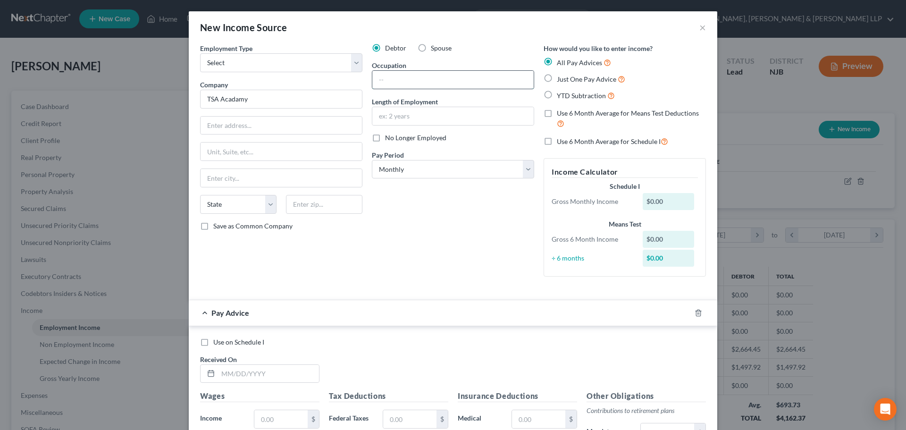
click at [385, 88] on input "text" at bounding box center [452, 80] width 161 height 18
click at [390, 111] on input "text" at bounding box center [452, 116] width 161 height 18
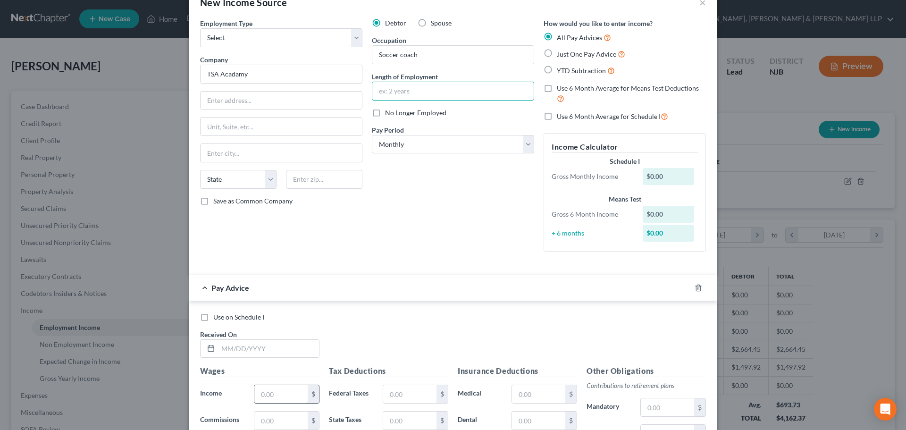
scroll to position [47, 0]
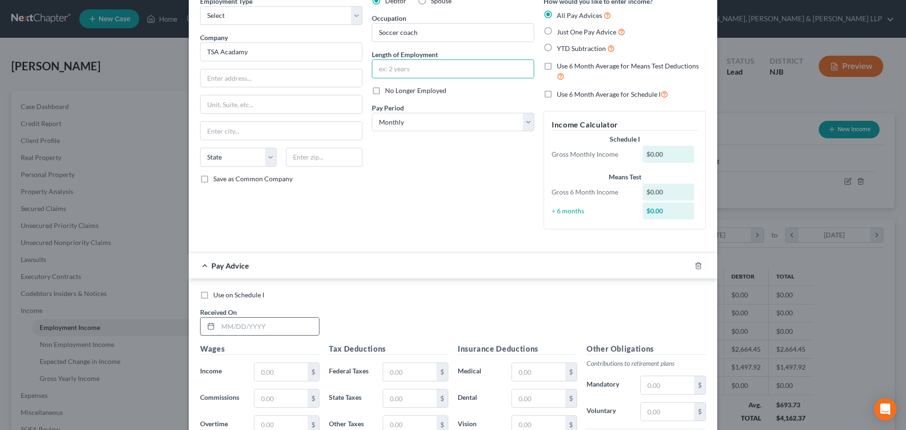
click at [265, 325] on input "text" at bounding box center [268, 327] width 101 height 18
click at [271, 375] on input "text" at bounding box center [280, 372] width 53 height 18
click at [211, 269] on span "Pay Advice" at bounding box center [230, 265] width 38 height 9
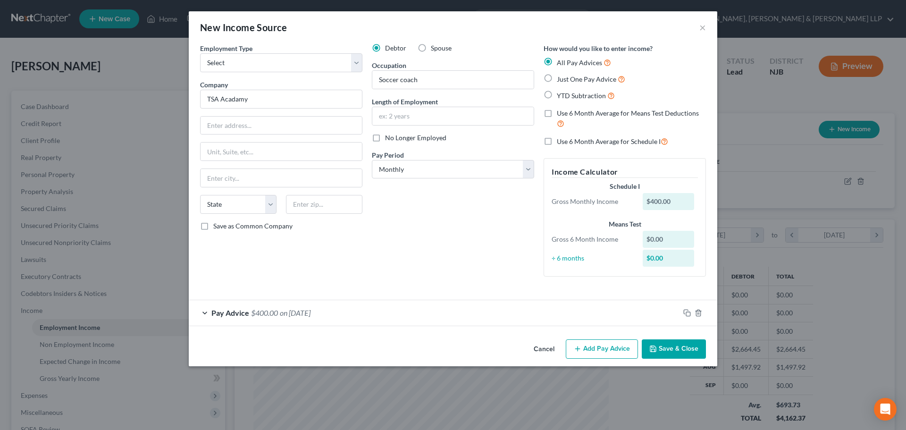
click at [580, 350] on icon "button" at bounding box center [578, 349] width 8 height 8
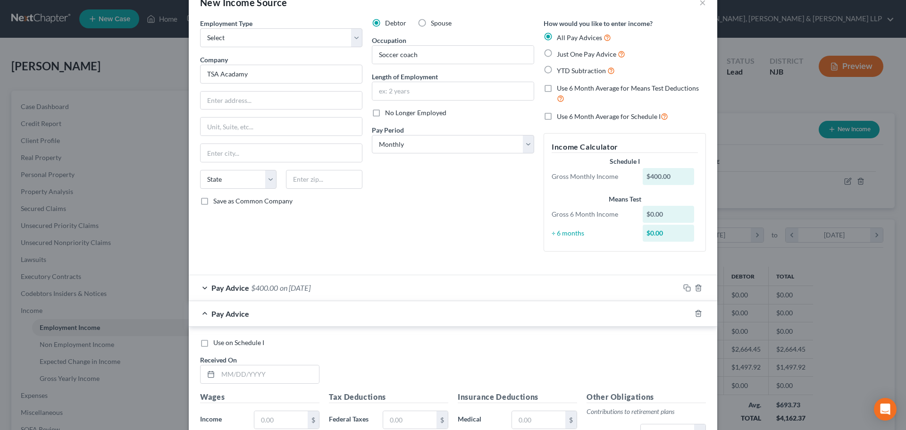
scroll to position [47, 0]
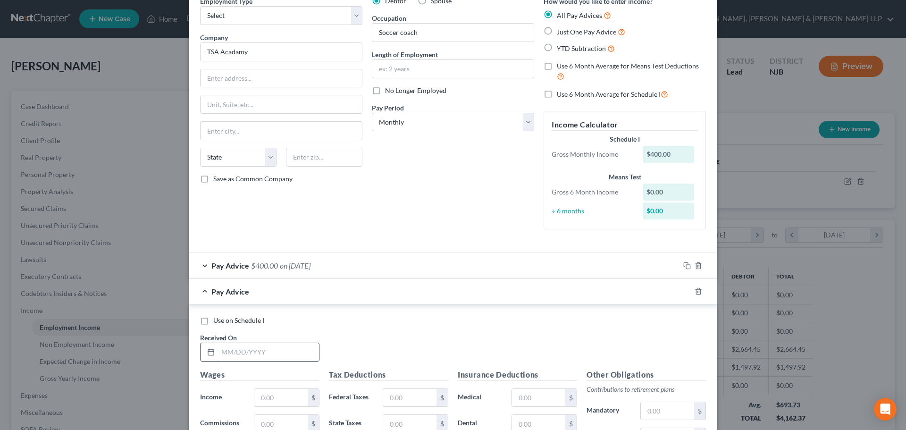
click at [266, 355] on input "text" at bounding box center [268, 352] width 101 height 18
click at [695, 292] on icon "button" at bounding box center [699, 291] width 8 height 8
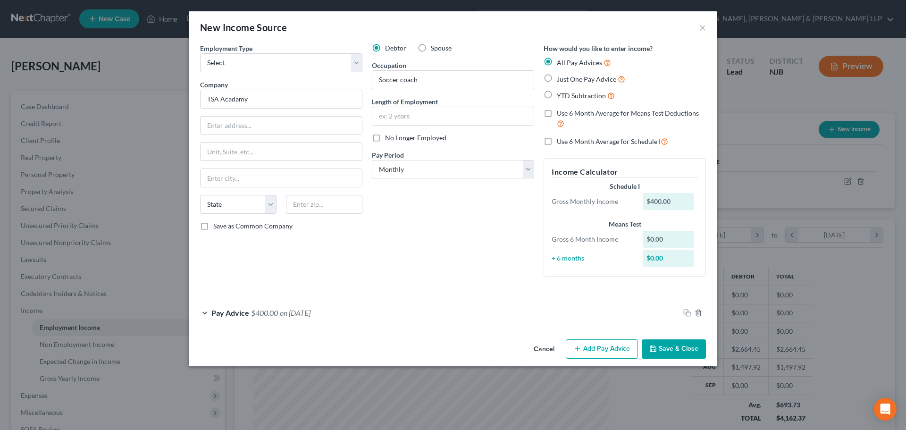
scroll to position [0, 0]
click at [290, 312] on span "on [DATE]" at bounding box center [295, 312] width 31 height 9
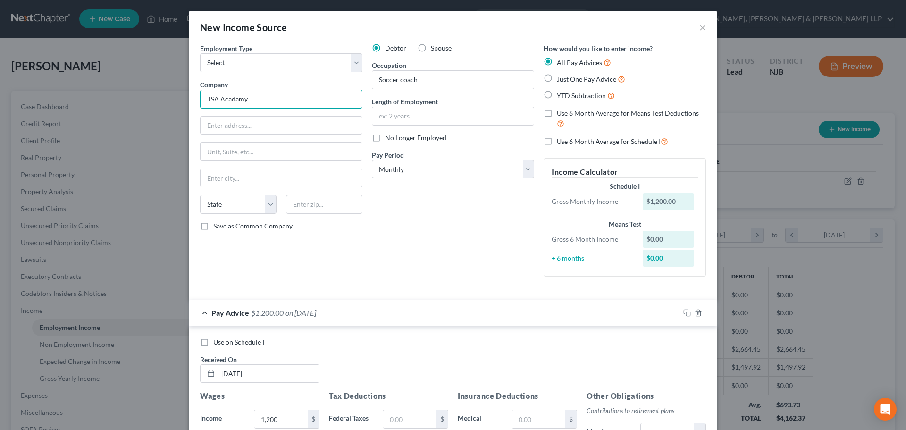
drag, startPoint x: 279, startPoint y: 102, endPoint x: 163, endPoint y: 101, distance: 116.1
click at [162, 100] on div "New Income Source × Employment Type * Select Full or [DEMOGRAPHIC_DATA] Employm…" at bounding box center [453, 215] width 906 height 430
drag, startPoint x: 406, startPoint y: 115, endPoint x: 420, endPoint y: 104, distance: 17.5
click at [409, 115] on input "text" at bounding box center [452, 116] width 161 height 18
drag, startPoint x: 245, startPoint y: 101, endPoint x: 134, endPoint y: 104, distance: 111.0
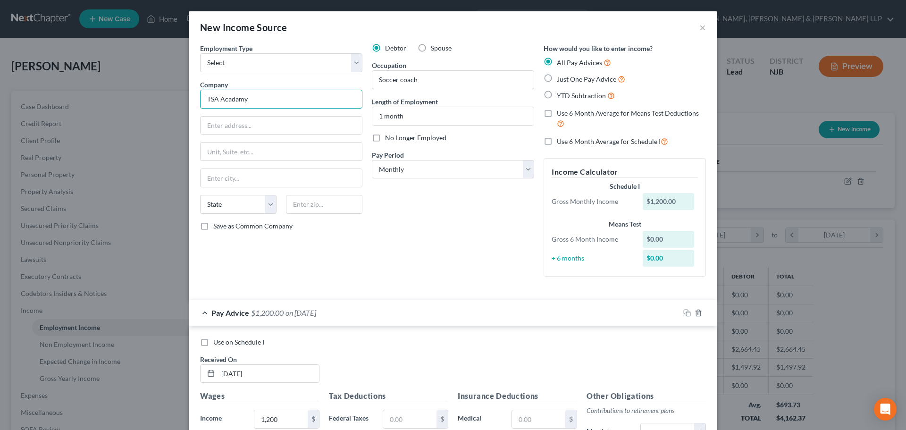
click at [103, 101] on div "New Income Source × Employment Type * Select Full or [DEMOGRAPHIC_DATA] Employm…" at bounding box center [453, 215] width 906 height 430
paste input "e"
click at [236, 125] on input "text" at bounding box center [281, 126] width 161 height 18
paste input "[STREET_ADDRESS]"
drag, startPoint x: 311, startPoint y: 125, endPoint x: 173, endPoint y: 127, distance: 138.3
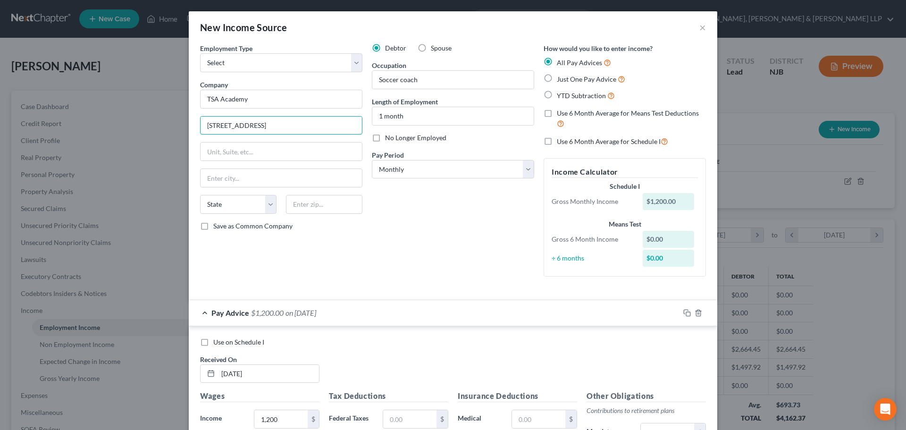
click at [173, 127] on div "New Income Source × Employment Type * Select Full or [DEMOGRAPHIC_DATA] Employm…" at bounding box center [453, 215] width 906 height 430
click at [320, 205] on input "text" at bounding box center [324, 204] width 76 height 19
paste input "07035"
drag, startPoint x: 312, startPoint y: 180, endPoint x: 307, endPoint y: 169, distance: 12.9
click at [312, 180] on input "text" at bounding box center [281, 178] width 161 height 18
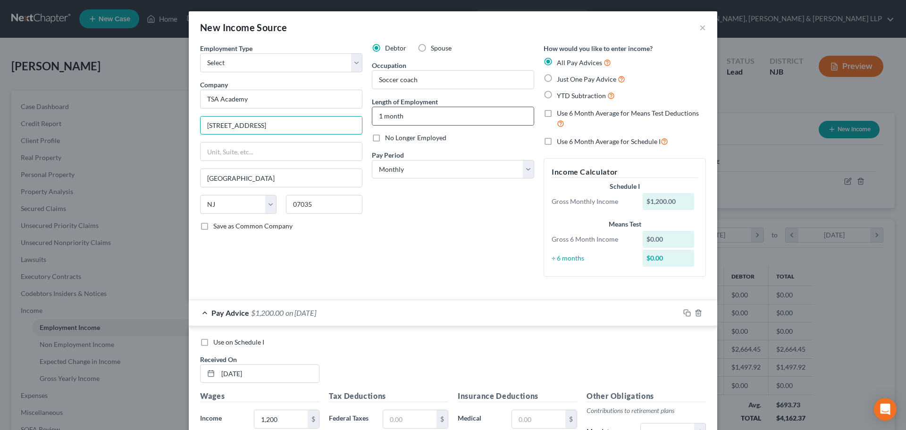
drag, startPoint x: 268, startPoint y: 126, endPoint x: 379, endPoint y: 125, distance: 110.9
click at [379, 125] on div "Employment Type * Select Full or [DEMOGRAPHIC_DATA] Employment Self Employment …" at bounding box center [452, 167] width 515 height 249
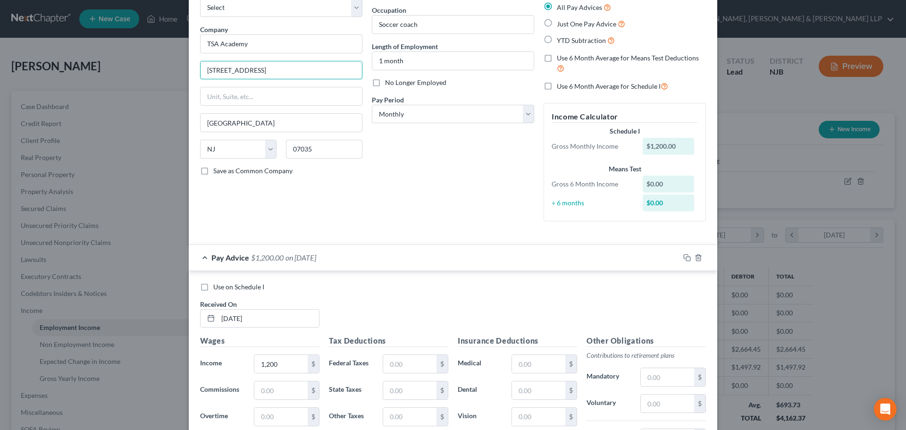
scroll to position [232, 0]
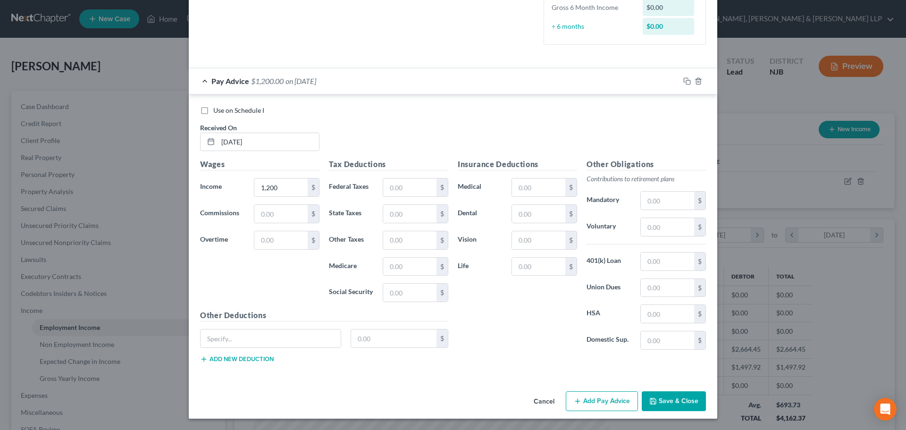
drag, startPoint x: 666, startPoint y: 392, endPoint x: 613, endPoint y: 400, distance: 53.4
click at [666, 392] on button "Save & Close" at bounding box center [674, 401] width 64 height 20
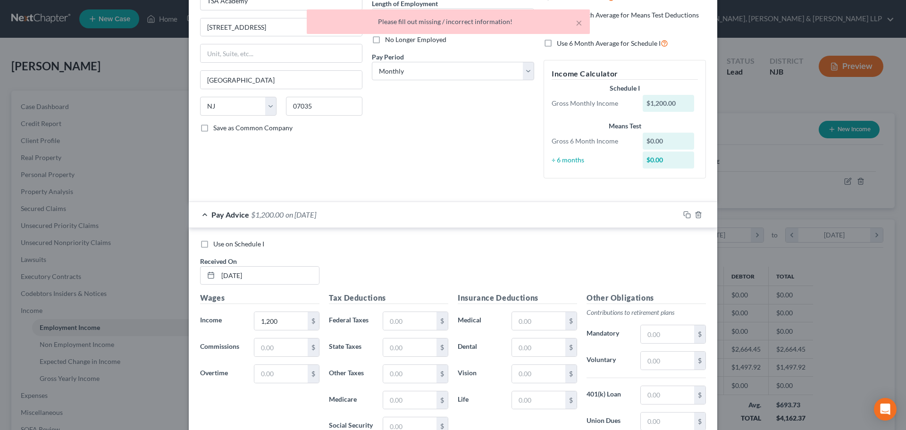
scroll to position [0, 0]
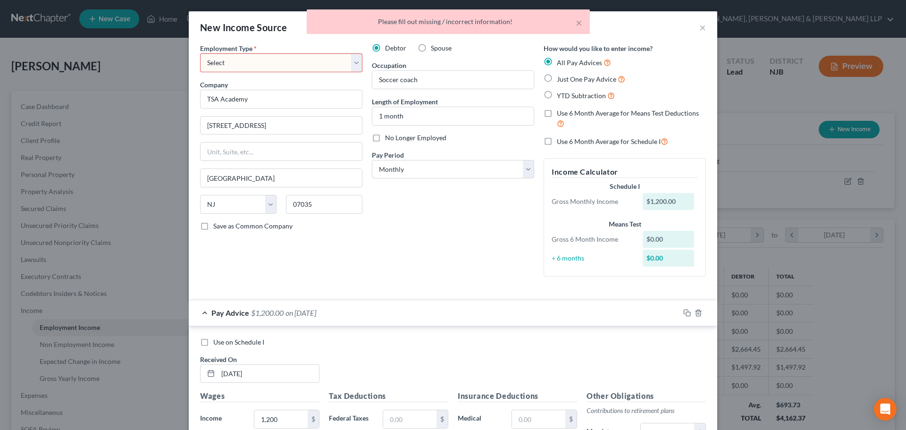
drag, startPoint x: 294, startPoint y: 62, endPoint x: 290, endPoint y: 72, distance: 10.2
click at [294, 62] on select "Select Full or [DEMOGRAPHIC_DATA] Employment Self Employment" at bounding box center [281, 62] width 162 height 19
click at [200, 53] on select "Select Full or [DEMOGRAPHIC_DATA] Employment Self Employment" at bounding box center [281, 62] width 162 height 19
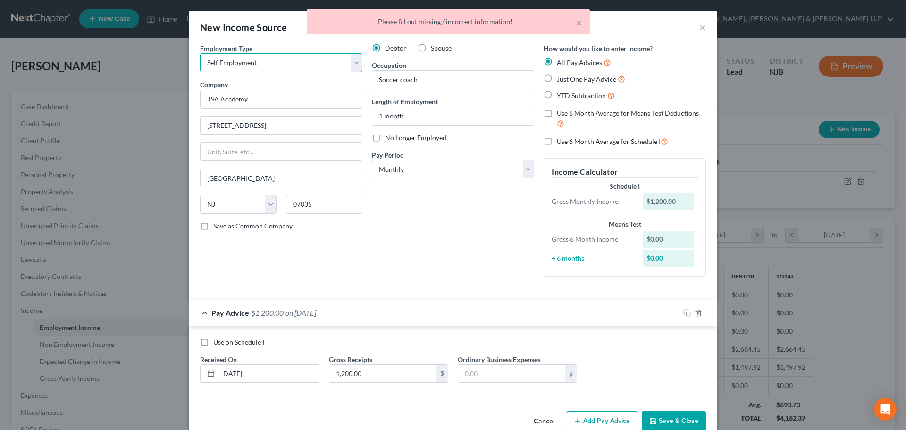
drag, startPoint x: 292, startPoint y: 63, endPoint x: 290, endPoint y: 71, distance: 8.7
click at [292, 63] on select "Select Full or [DEMOGRAPHIC_DATA] Employment Self Employment" at bounding box center [281, 62] width 162 height 19
click at [200, 53] on select "Select Full or [DEMOGRAPHIC_DATA] Employment Self Employment" at bounding box center [281, 62] width 162 height 19
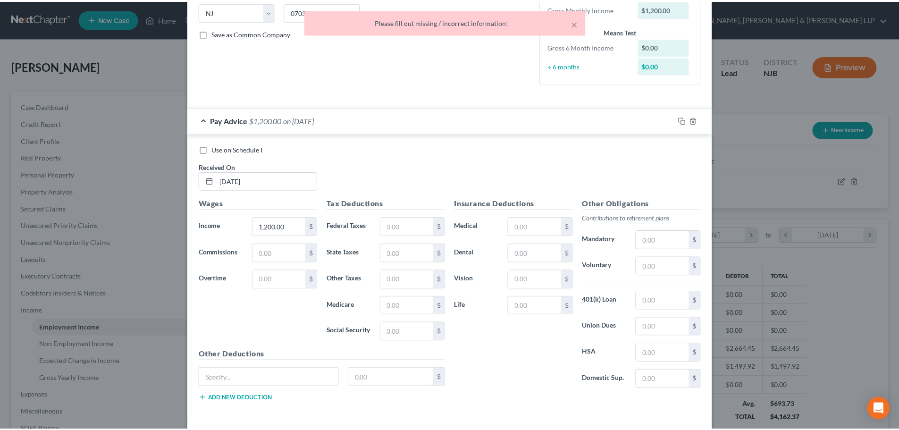
scroll to position [232, 0]
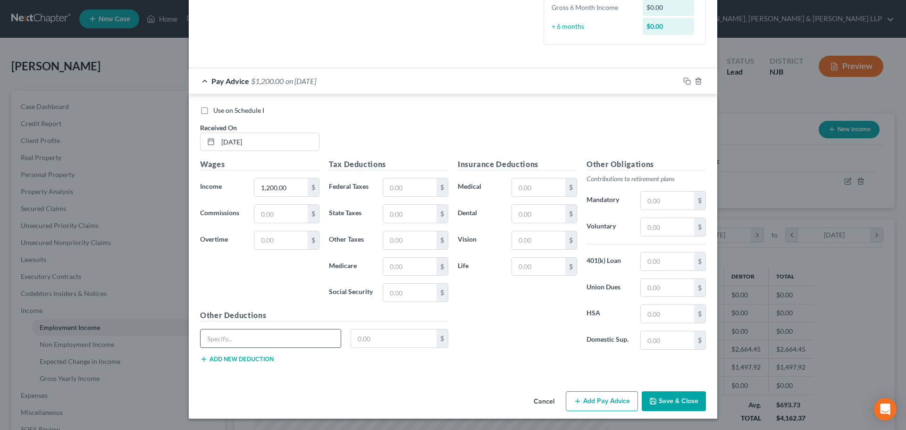
drag, startPoint x: 658, startPoint y: 398, endPoint x: 297, endPoint y: 334, distance: 366.4
click at [658, 398] on button "Save & Close" at bounding box center [674, 401] width 64 height 20
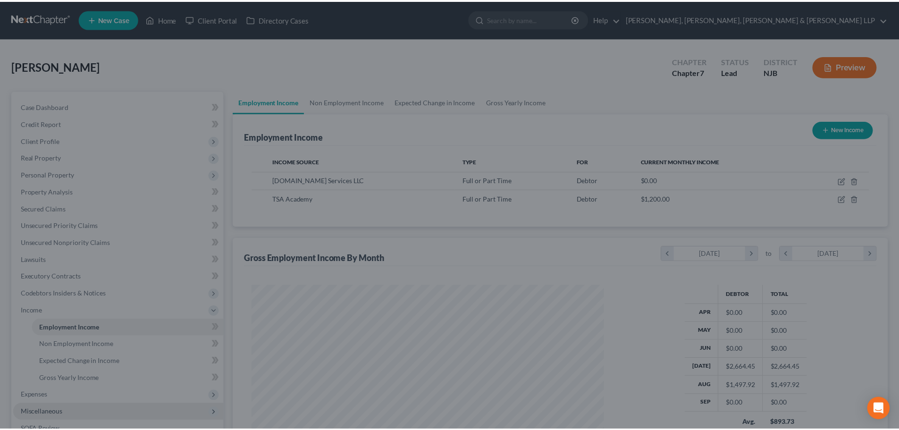
scroll to position [471839, 471644]
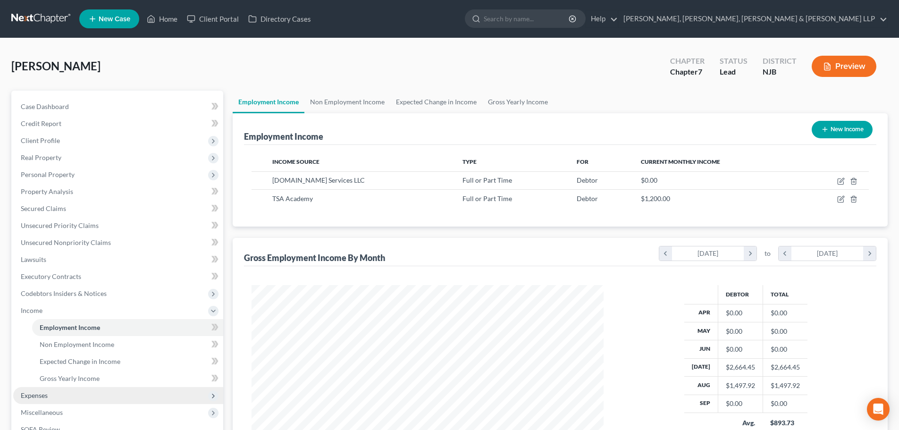
click at [66, 399] on span "Expenses" at bounding box center [118, 395] width 210 height 17
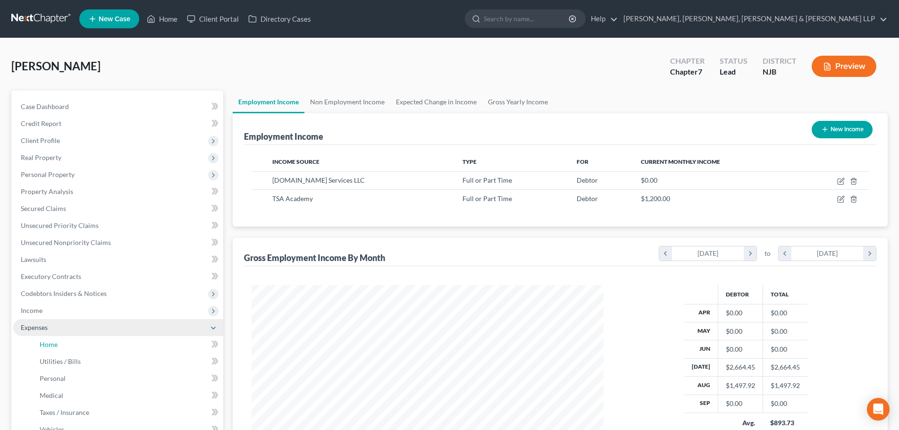
click at [73, 345] on link "Home" at bounding box center [127, 344] width 191 height 17
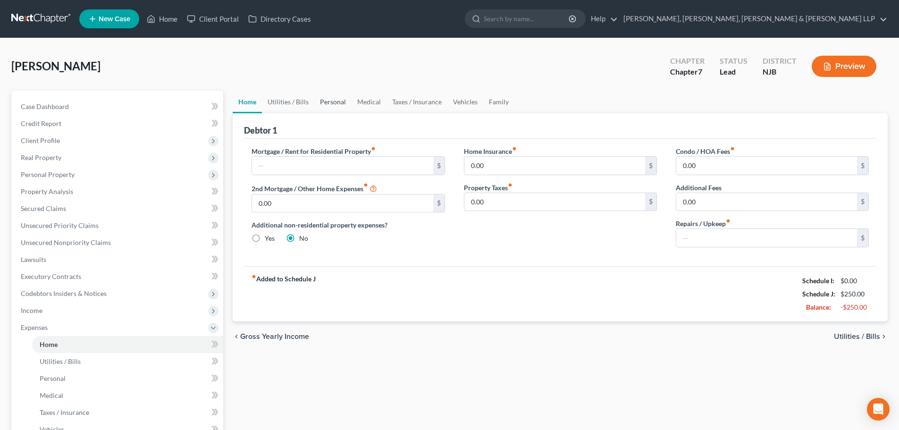
click at [337, 98] on link "Personal" at bounding box center [332, 102] width 37 height 23
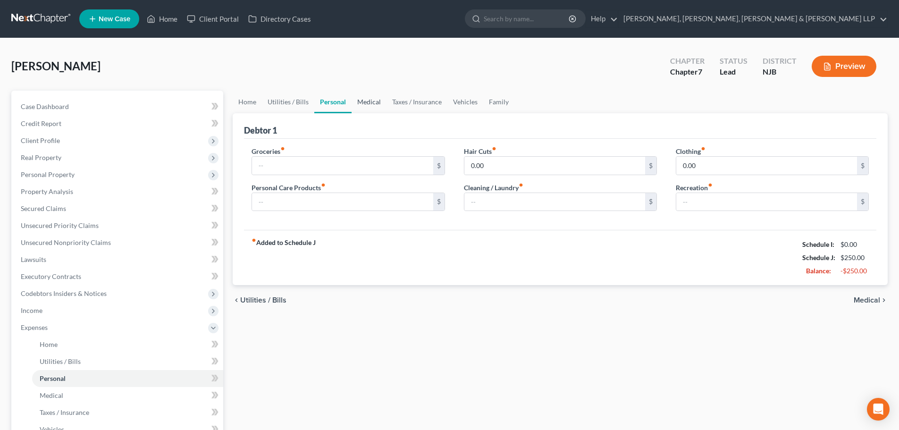
click at [359, 101] on link "Medical" at bounding box center [369, 102] width 35 height 23
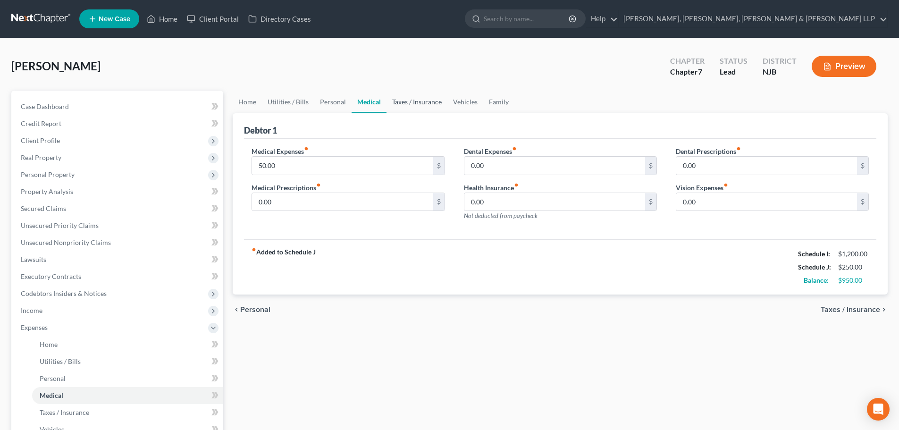
drag, startPoint x: 406, startPoint y: 101, endPoint x: 359, endPoint y: 109, distance: 47.9
click at [407, 101] on link "Taxes / Insurance" at bounding box center [417, 102] width 61 height 23
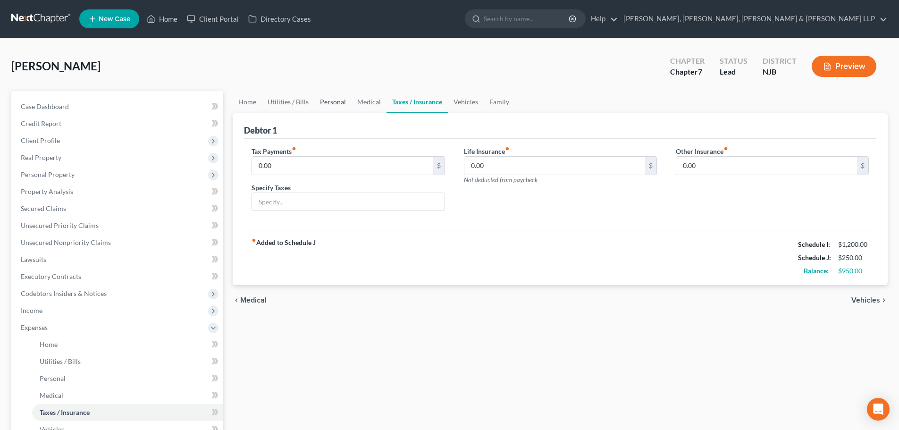
click at [335, 103] on link "Personal" at bounding box center [332, 102] width 37 height 23
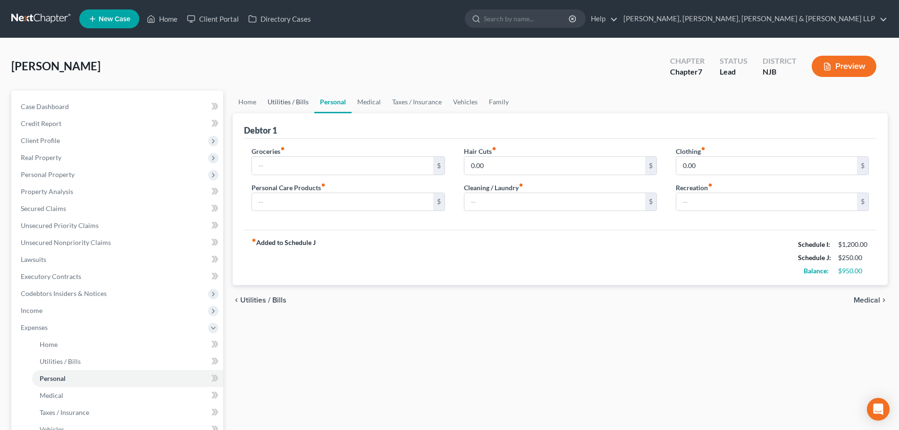
click at [286, 105] on link "Utilities / Bills" at bounding box center [288, 102] width 52 height 23
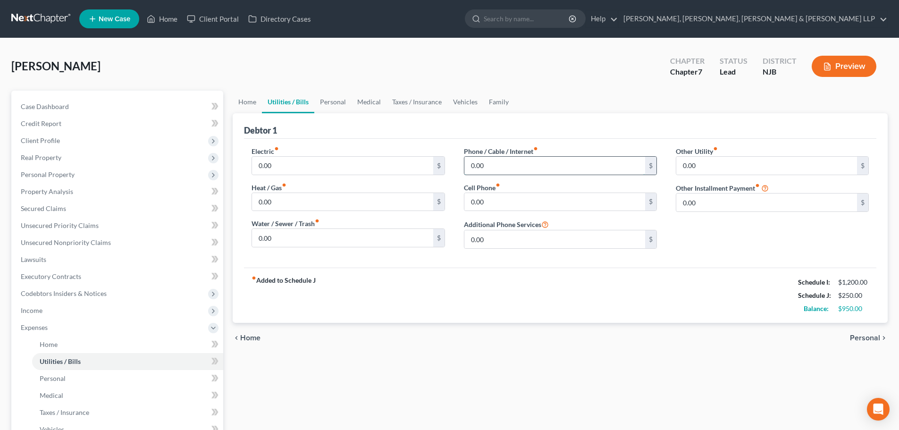
drag, startPoint x: 491, startPoint y: 172, endPoint x: 486, endPoint y: 162, distance: 11.2
click at [491, 172] on input "0.00" at bounding box center [554, 166] width 181 height 18
click at [464, 103] on link "Vehicles" at bounding box center [465, 102] width 36 height 23
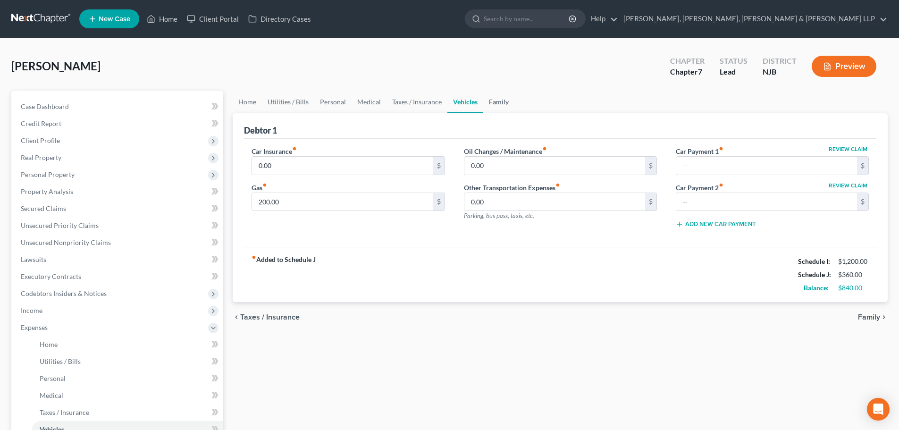
click at [491, 93] on link "Family" at bounding box center [498, 102] width 31 height 23
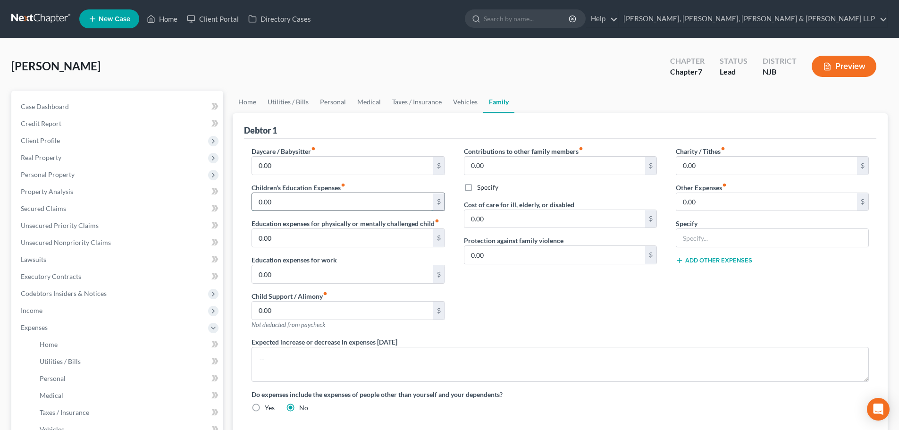
click at [291, 197] on input "0.00" at bounding box center [342, 202] width 181 height 18
click at [470, 101] on link "Vehicles" at bounding box center [465, 102] width 36 height 23
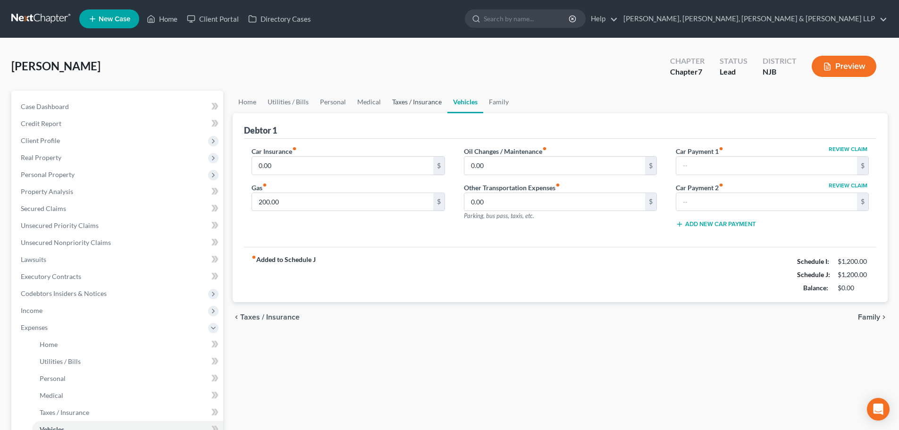
click at [415, 102] on link "Taxes / Insurance" at bounding box center [417, 102] width 61 height 23
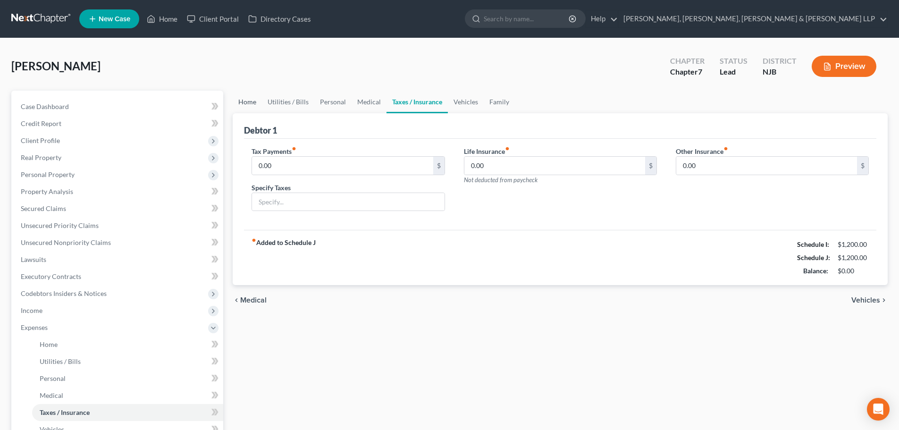
click at [251, 105] on link "Home" at bounding box center [247, 102] width 29 height 23
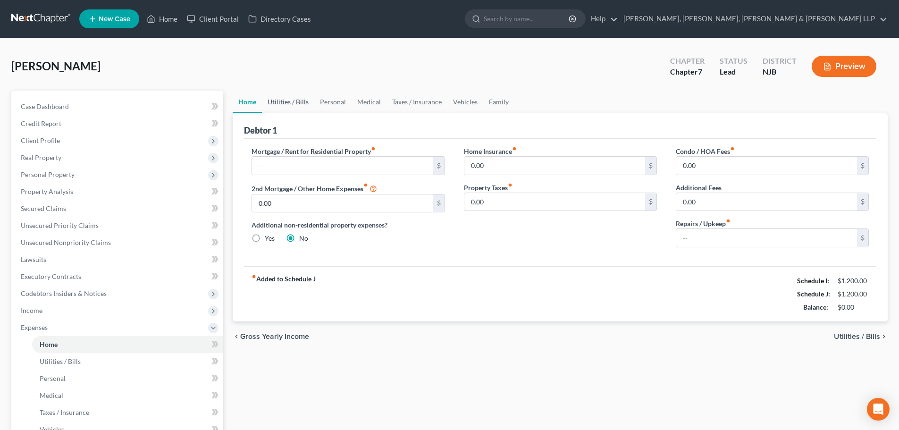
click at [280, 101] on link "Utilities / Bills" at bounding box center [288, 102] width 52 height 23
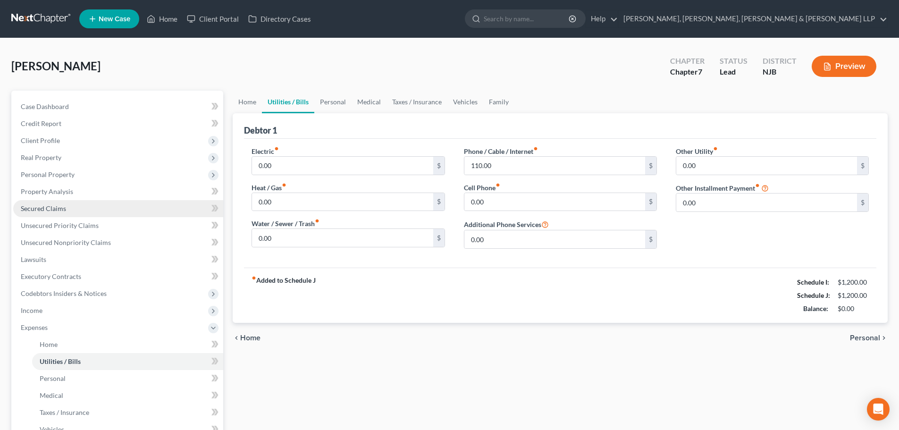
click at [96, 204] on link "Secured Claims" at bounding box center [118, 208] width 210 height 17
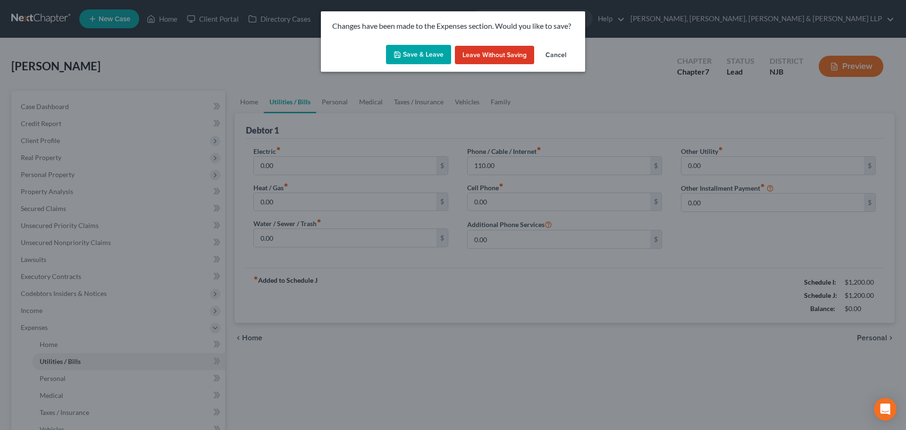
click at [426, 57] on button "Save & Leave" at bounding box center [418, 55] width 65 height 20
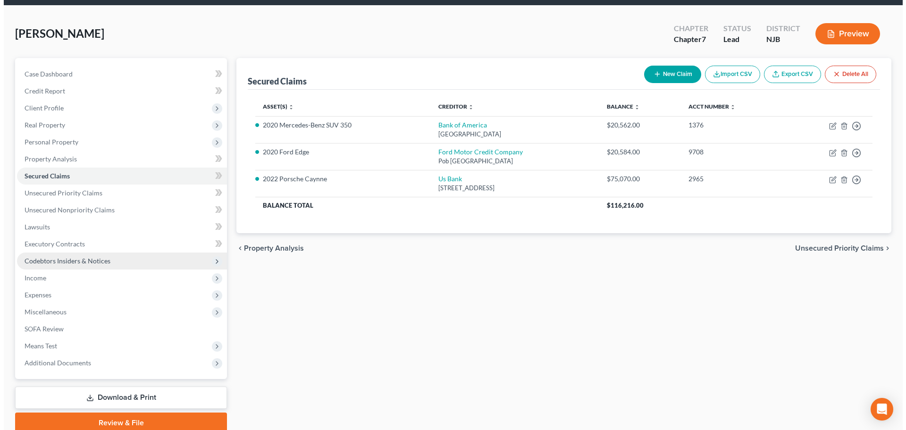
scroll to position [47, 0]
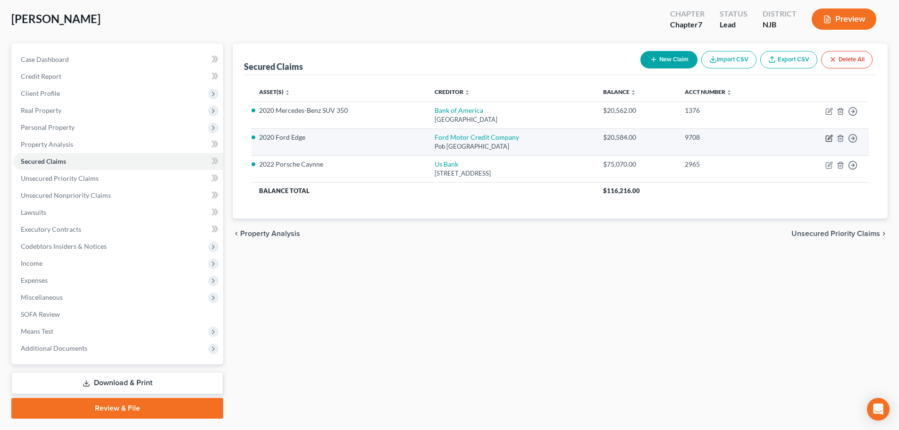
click at [830, 141] on icon "button" at bounding box center [830, 139] width 8 height 8
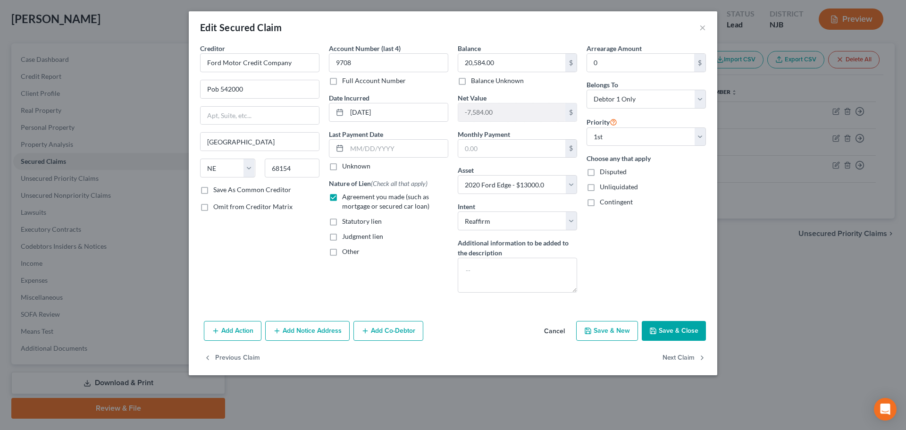
click at [373, 334] on button "Add Co-Debtor" at bounding box center [389, 331] width 70 height 20
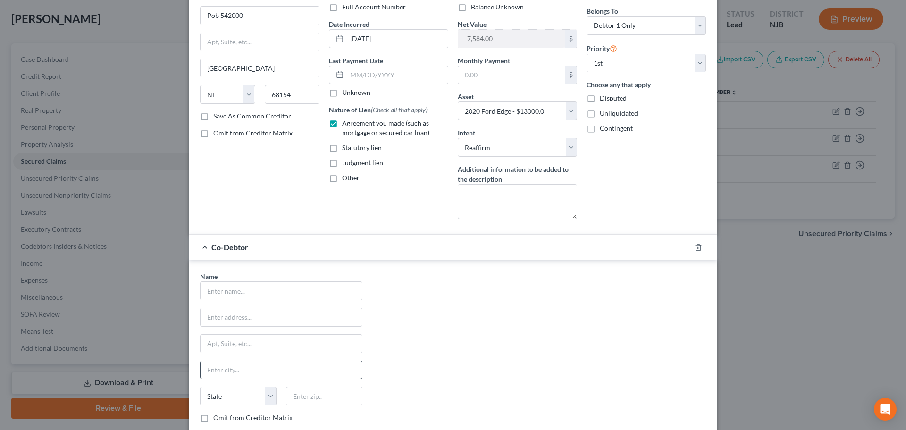
scroll to position [94, 0]
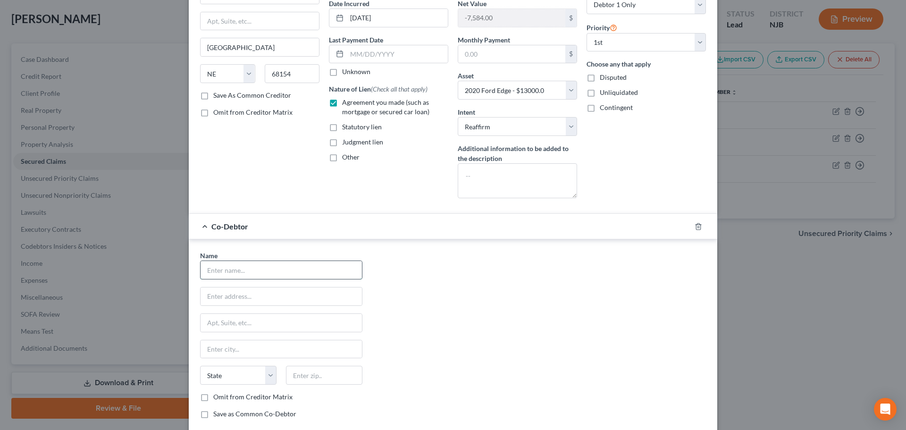
click at [258, 278] on input "text" at bounding box center [281, 270] width 161 height 18
drag, startPoint x: 273, startPoint y: 275, endPoint x: 267, endPoint y: 276, distance: 5.7
click at [268, 276] on input "text" at bounding box center [281, 270] width 161 height 18
click at [230, 304] on input "text" at bounding box center [281, 296] width 161 height 18
click at [303, 371] on div "Name * Joyeitte P. Michae [GEOGRAPHIC_DATA] [US_STATE] AK AR AZ CA CO CT DE DC …" at bounding box center [281, 339] width 172 height 176
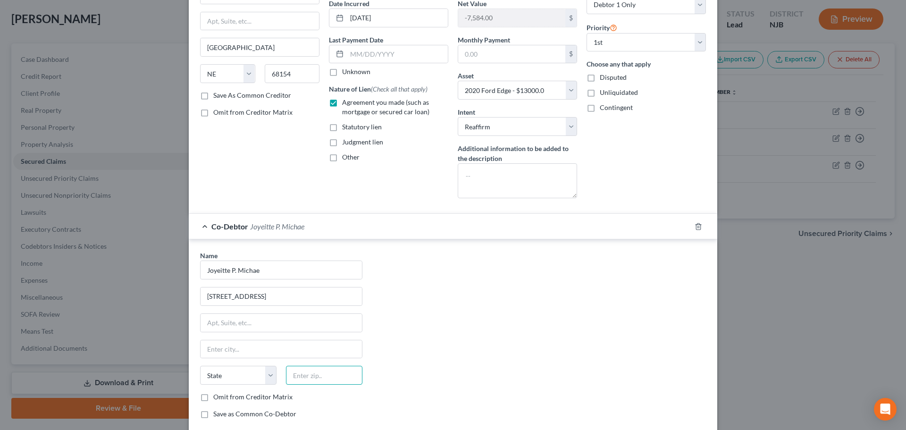
click at [304, 373] on input "text" at bounding box center [324, 375] width 76 height 19
click at [294, 335] on div "Name * Joyeitte P. Michae [GEOGRAPHIC_DATA] [US_STATE] AK AR AZ CA CO CT DE DC …" at bounding box center [281, 339] width 172 height 176
click at [251, 387] on div "State [US_STATE] AK AR AZ CA CO CT DE DC [GEOGRAPHIC_DATA] [GEOGRAPHIC_DATA] GU…" at bounding box center [281, 379] width 172 height 26
drag, startPoint x: 267, startPoint y: 380, endPoint x: 284, endPoint y: 355, distance: 30.5
click at [267, 380] on select "State [US_STATE] AK AR AZ CA CO CT DE DC [GEOGRAPHIC_DATA] [GEOGRAPHIC_DATA] GU…" at bounding box center [238, 375] width 76 height 19
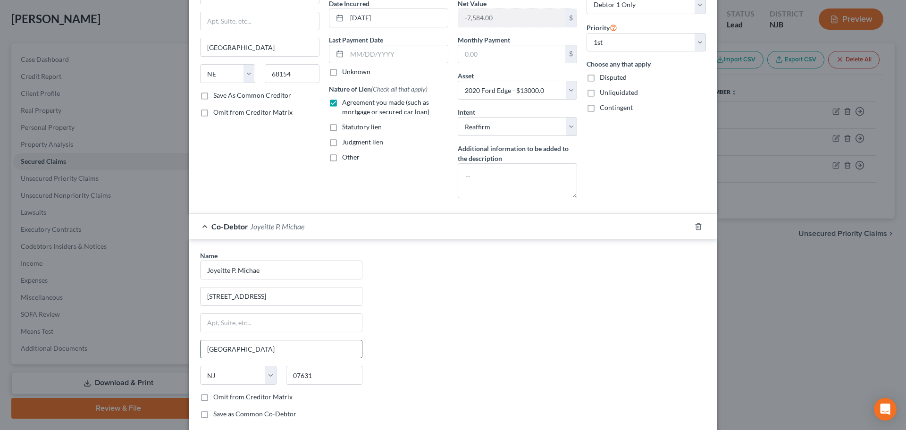
click at [328, 341] on input "[GEOGRAPHIC_DATA]" at bounding box center [281, 349] width 161 height 18
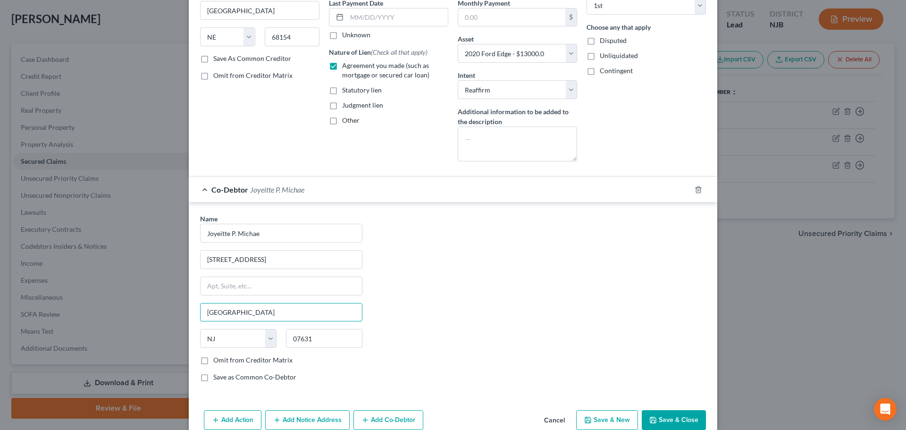
scroll to position [177, 0]
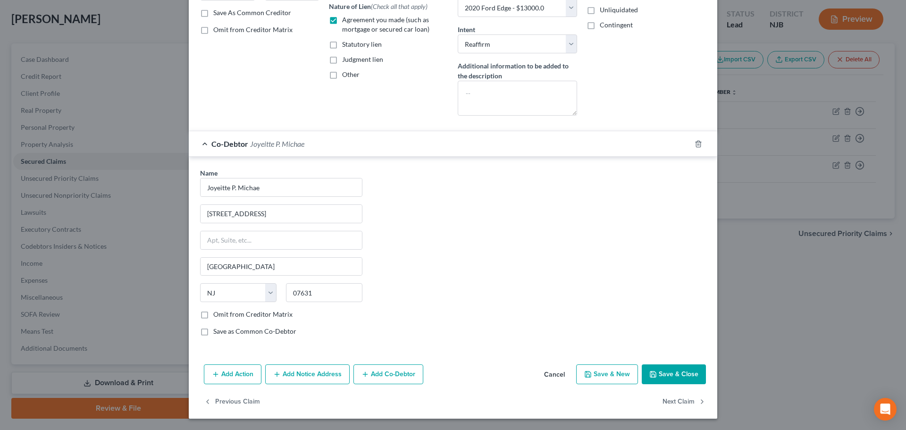
drag, startPoint x: 673, startPoint y: 376, endPoint x: 665, endPoint y: 369, distance: 10.4
click at [672, 375] on button "Save & Close" at bounding box center [674, 374] width 64 height 20
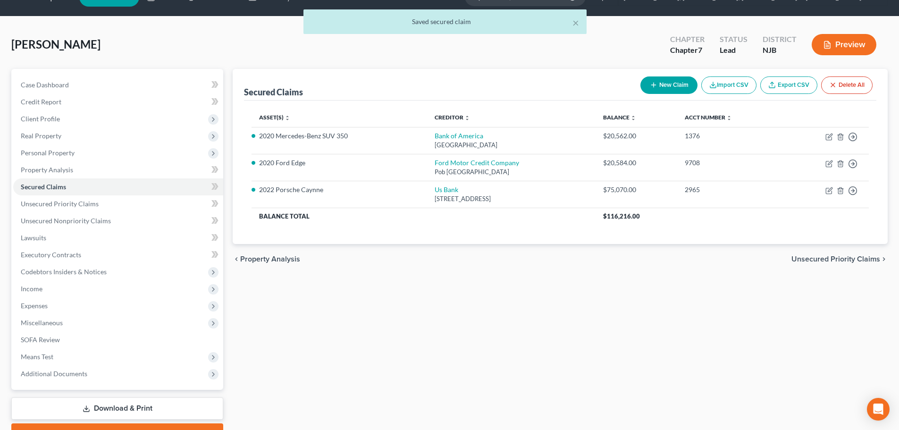
scroll to position [0, 0]
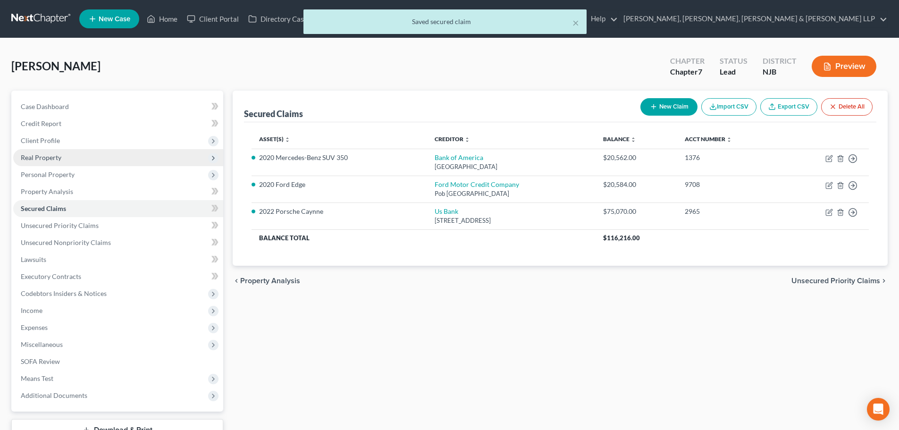
click at [72, 139] on span "Client Profile" at bounding box center [118, 140] width 210 height 17
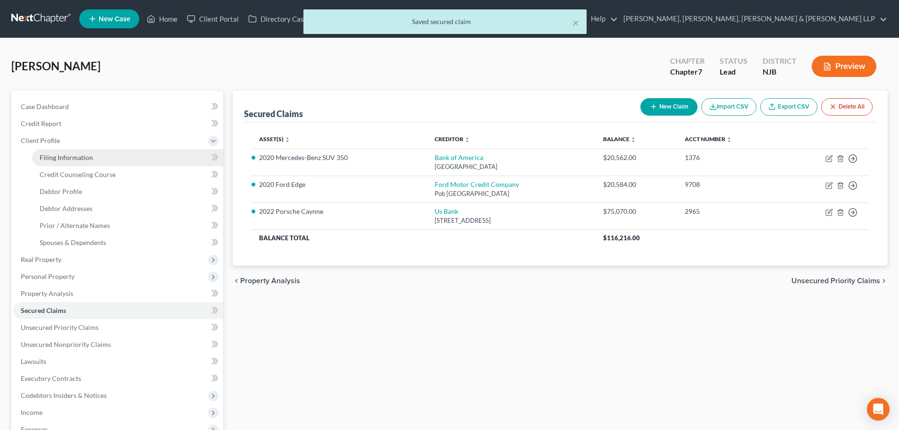
click at [83, 157] on span "Filing Information" at bounding box center [66, 157] width 53 height 8
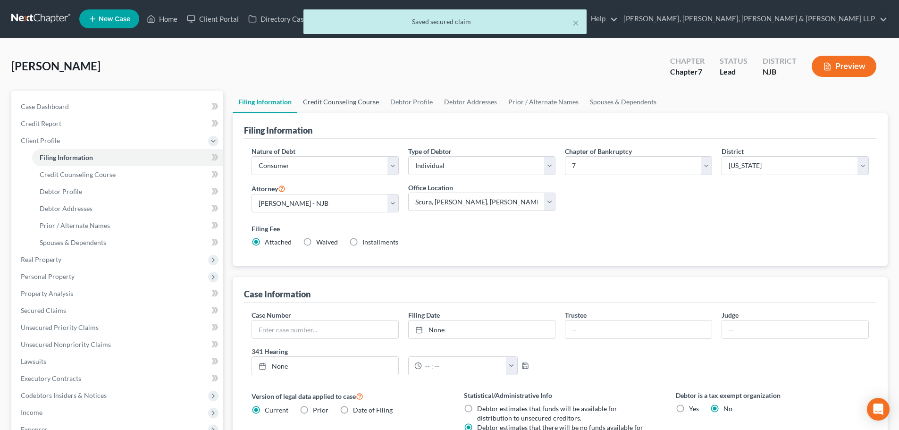
click at [321, 101] on link "Credit Counseling Course" at bounding box center [340, 102] width 87 height 23
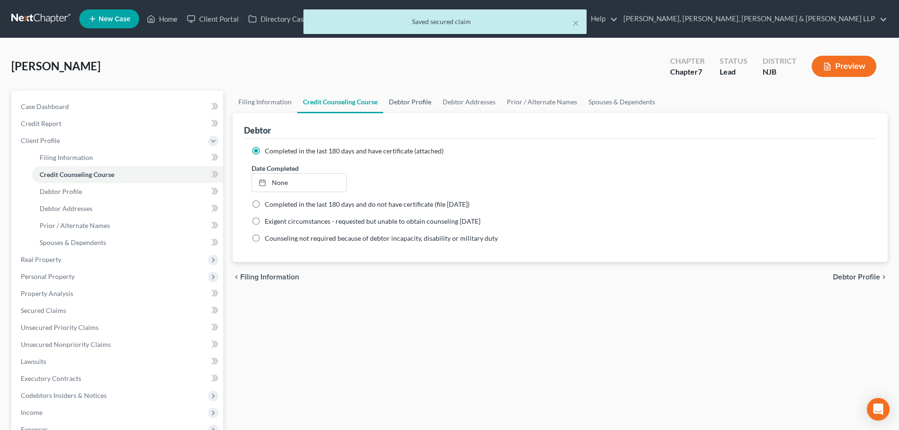
click at [393, 101] on link "Debtor Profile" at bounding box center [410, 102] width 54 height 23
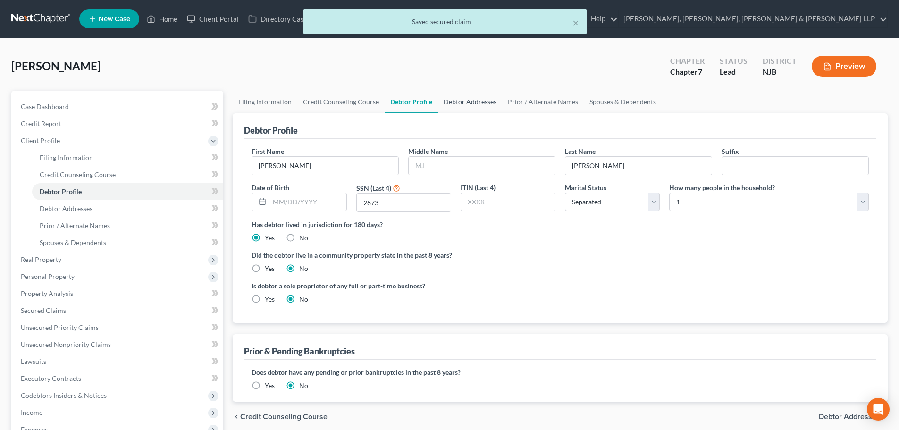
drag, startPoint x: 452, startPoint y: 101, endPoint x: 469, endPoint y: 101, distance: 17.0
click at [452, 101] on link "Debtor Addresses" at bounding box center [470, 102] width 64 height 23
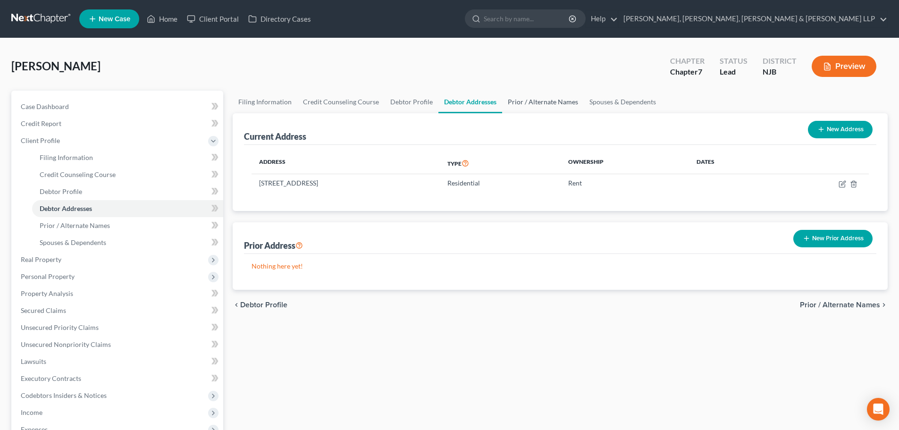
drag, startPoint x: 518, startPoint y: 101, endPoint x: 548, endPoint y: 101, distance: 29.7
click at [518, 102] on link "Prior / Alternate Names" at bounding box center [543, 102] width 82 height 23
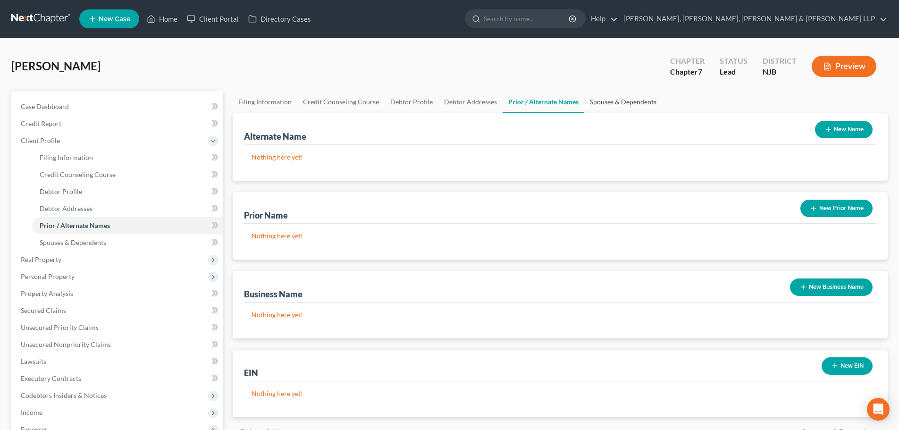
click at [615, 100] on link "Spouses & Dependents" at bounding box center [623, 102] width 78 height 23
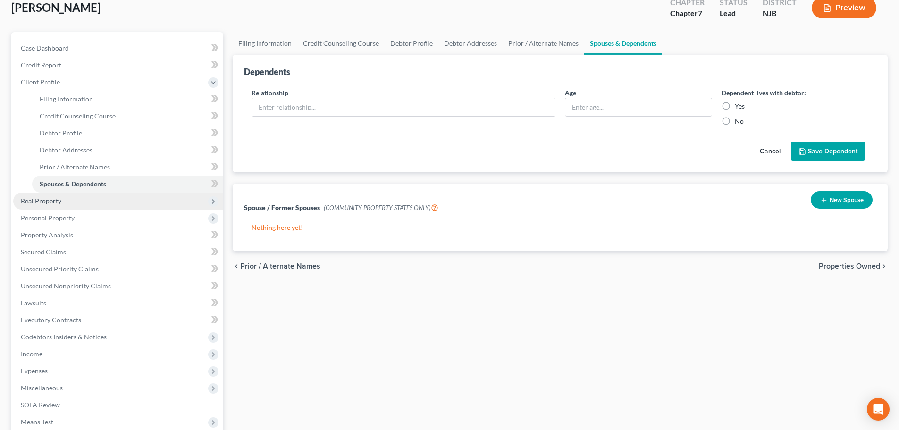
scroll to position [174, 0]
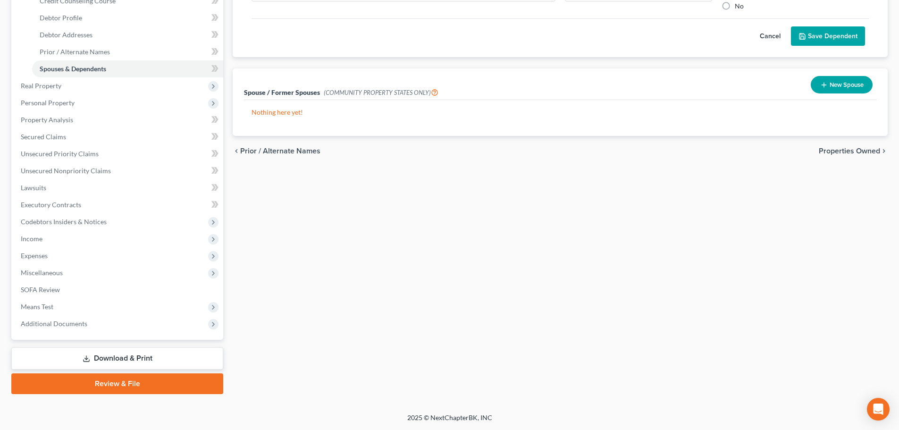
drag, startPoint x: 110, startPoint y: 360, endPoint x: 118, endPoint y: 358, distance: 7.3
click at [111, 360] on link "Download & Print" at bounding box center [117, 358] width 212 height 22
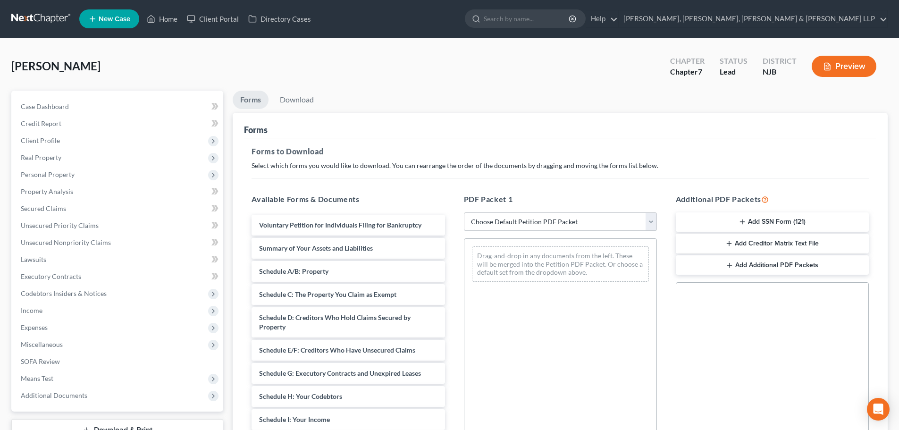
click at [492, 225] on select "Choose Default Petition PDF Packet Complete Bankruptcy Petition (all forms and …" at bounding box center [560, 221] width 193 height 19
click at [464, 212] on select "Choose Default Petition PDF Packet Complete Bankruptcy Petition (all forms and …" at bounding box center [560, 221] width 193 height 19
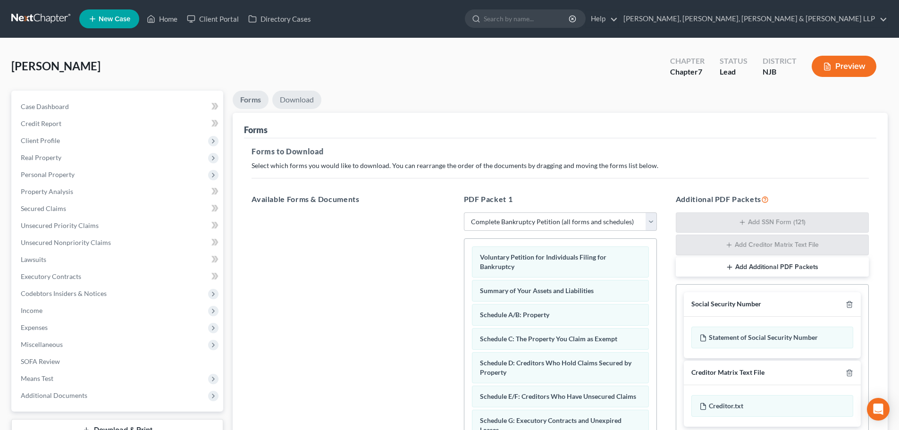
click at [308, 98] on link "Download" at bounding box center [296, 100] width 49 height 18
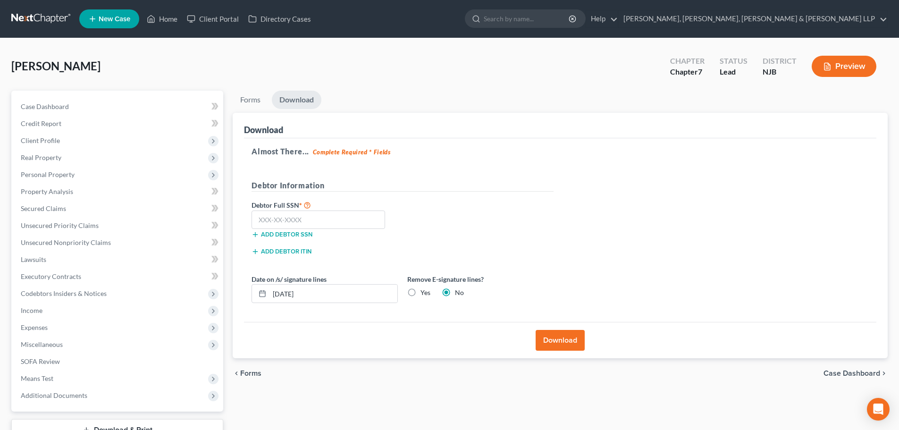
click at [421, 291] on label "Yes" at bounding box center [426, 292] width 10 height 9
click at [424, 291] on input "Yes" at bounding box center [427, 291] width 6 height 6
click at [336, 223] on input "text" at bounding box center [319, 220] width 134 height 19
click at [559, 338] on button "Download" at bounding box center [560, 340] width 49 height 21
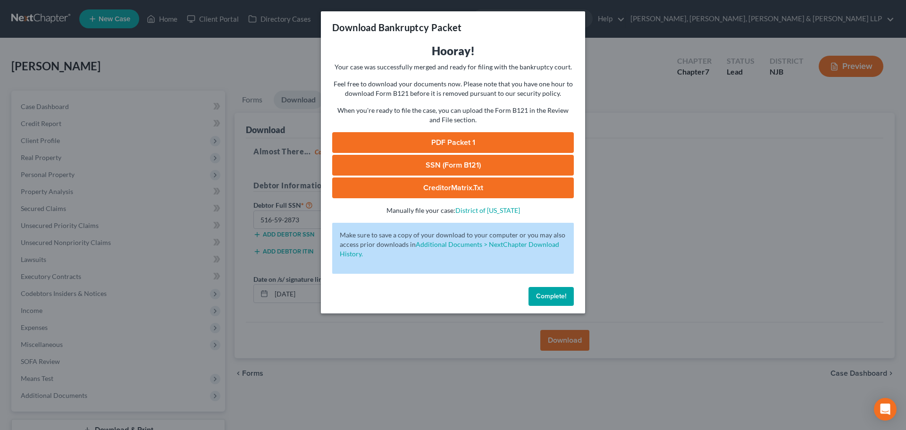
click at [445, 137] on link "PDF Packet 1" at bounding box center [453, 142] width 242 height 21
click at [498, 160] on link "SSN (Form B121)" at bounding box center [453, 165] width 242 height 21
drag, startPoint x: 147, startPoint y: 77, endPoint x: 103, endPoint y: 0, distance: 88.6
click at [144, 75] on div "Download Bankruptcy Packet Hooray! Your case was successfully merged and ready …" at bounding box center [453, 215] width 906 height 430
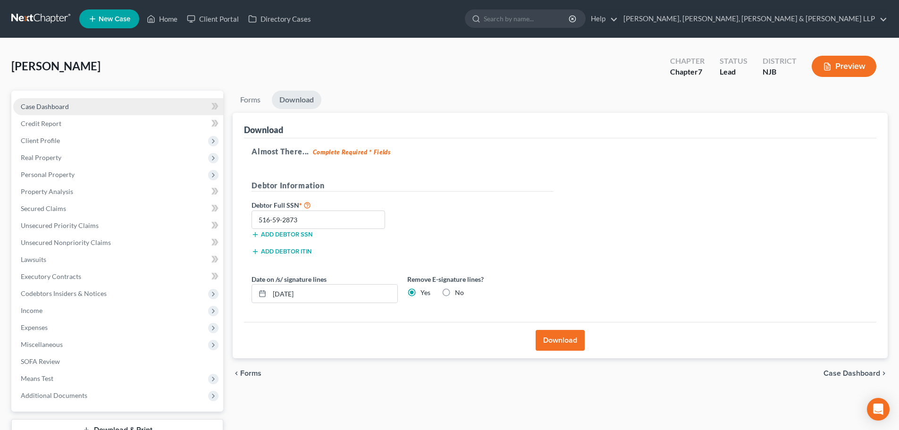
click at [38, 107] on span "Case Dashboard" at bounding box center [45, 106] width 48 height 8
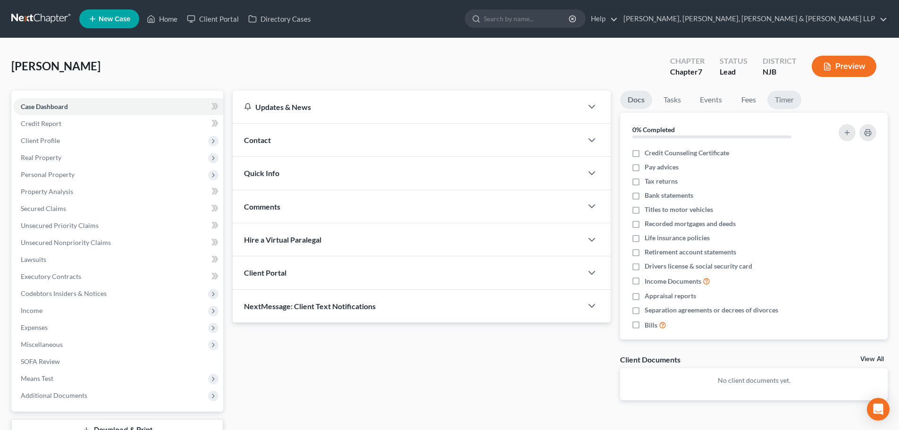
click at [780, 95] on link "Timer" at bounding box center [784, 100] width 34 height 18
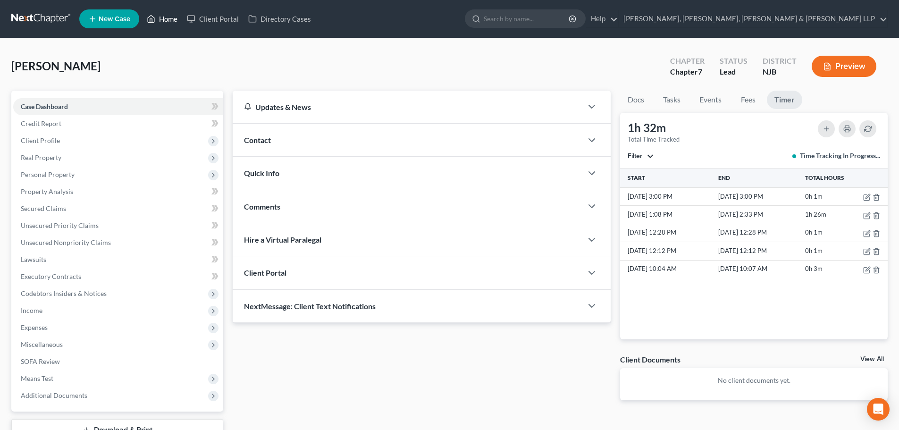
click at [172, 13] on link "Home" at bounding box center [162, 18] width 40 height 17
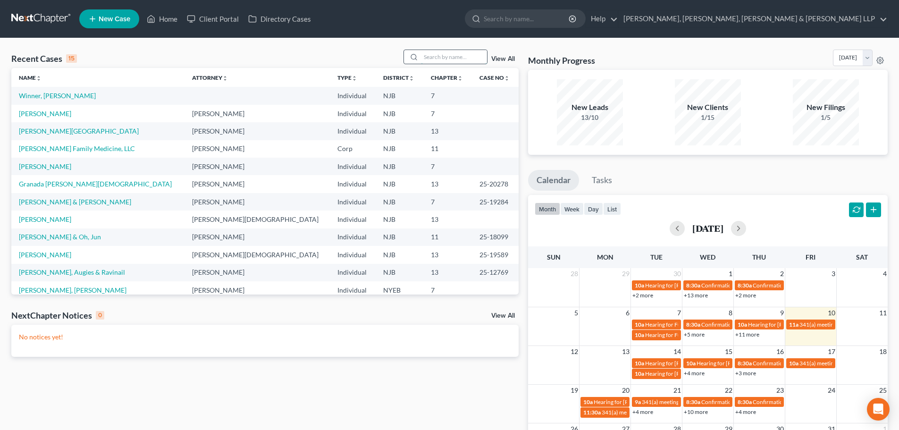
click at [454, 54] on input "search" at bounding box center [454, 57] width 66 height 14
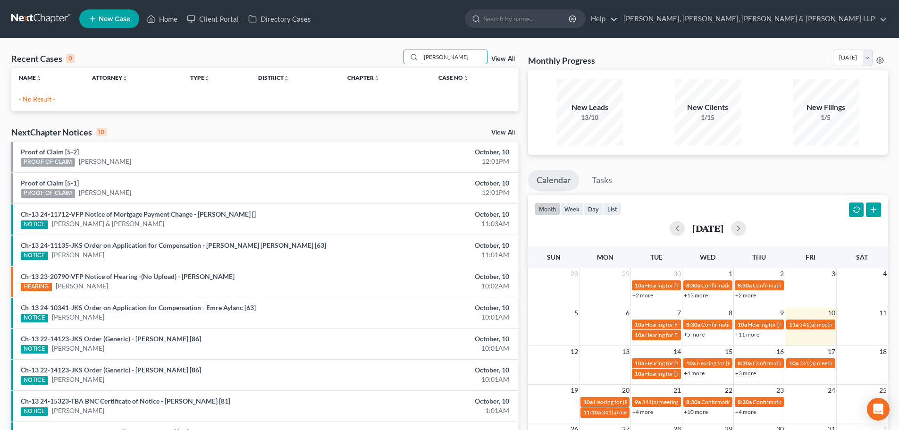
click at [377, 71] on div "Recent Cases 0 [PERSON_NAME] View All Name unfold_more expand_more expand_less …" at bounding box center [264, 81] width 507 height 62
click at [110, 20] on span "New Case" at bounding box center [115, 19] width 32 height 7
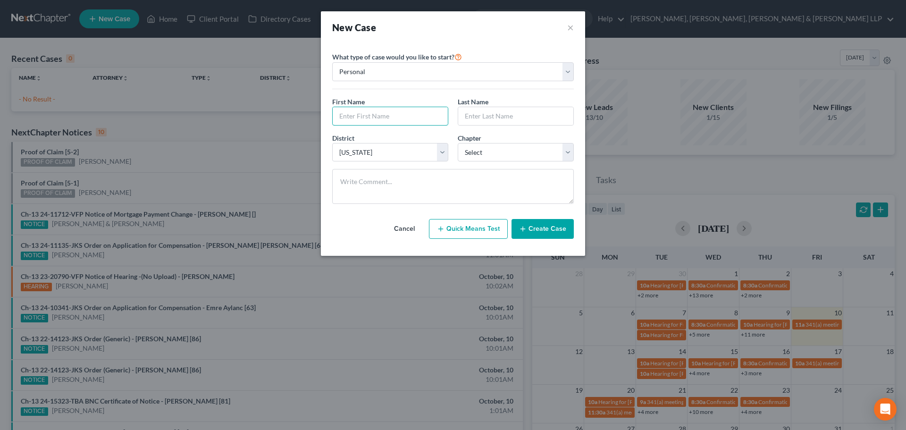
drag, startPoint x: 347, startPoint y: 110, endPoint x: 345, endPoint y: 105, distance: 6.1
click at [347, 110] on input "text" at bounding box center [390, 116] width 115 height 18
click at [469, 124] on input "text" at bounding box center [515, 116] width 115 height 18
click at [480, 149] on select "Select 7 11 12 13" at bounding box center [516, 152] width 116 height 19
click at [458, 143] on select "Select 7 11 12 13" at bounding box center [516, 152] width 116 height 19
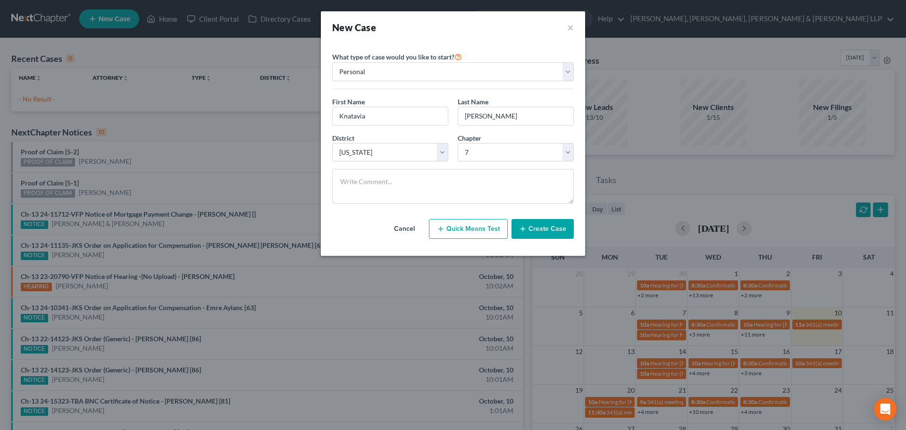
click at [533, 234] on button "Create Case" at bounding box center [543, 229] width 62 height 20
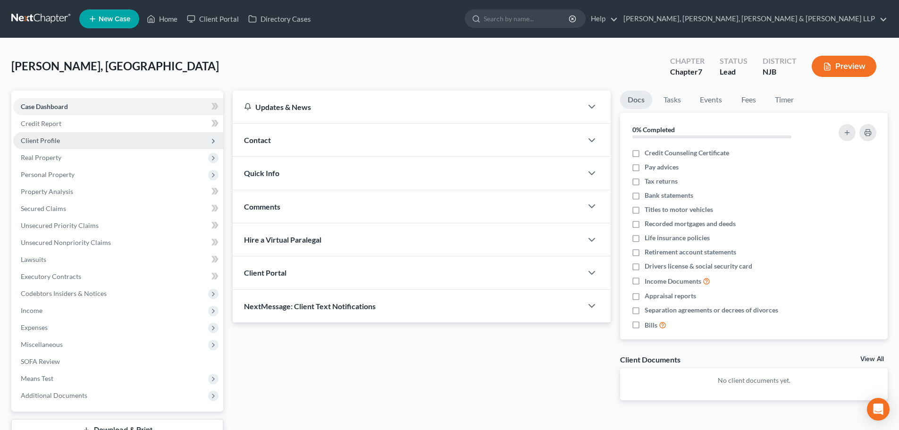
click at [55, 142] on span "Client Profile" at bounding box center [40, 140] width 39 height 8
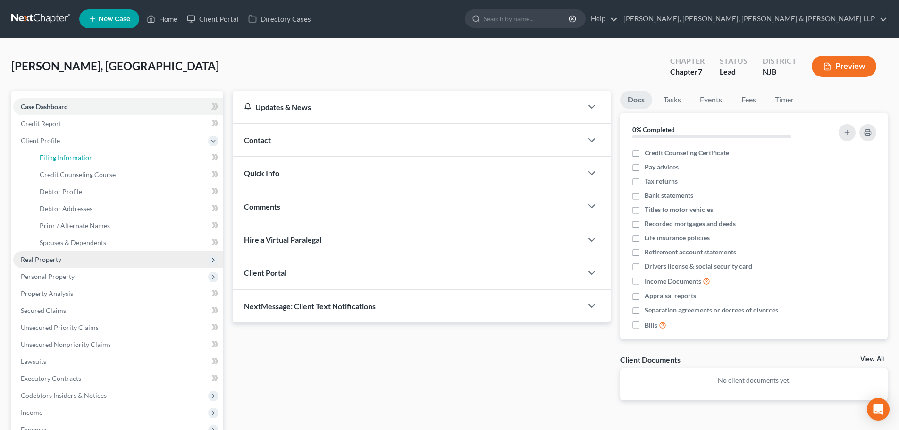
click at [55, 155] on span "Filing Information" at bounding box center [66, 157] width 53 height 8
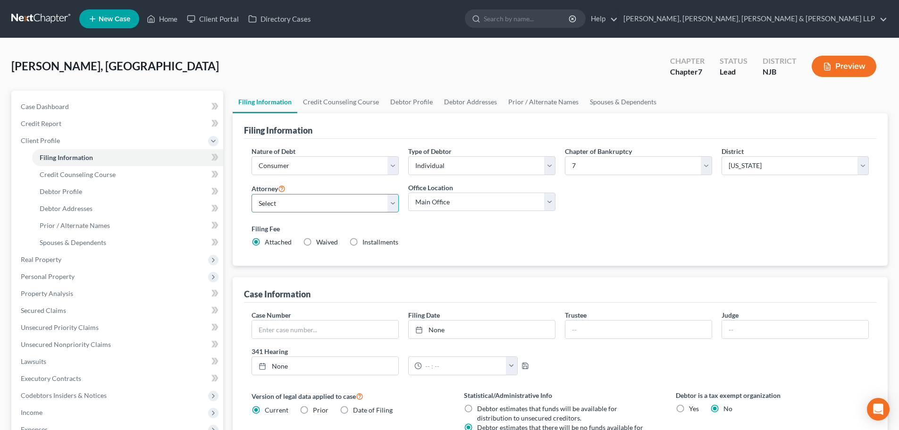
click at [293, 205] on select "Select [PERSON_NAME] - NJB [PERSON_NAME] - NYNB [PERSON_NAME] - NYEB [PERSON_NA…" at bounding box center [325, 203] width 147 height 19
click at [252, 194] on select "Select [PERSON_NAME] - NJB [PERSON_NAME] - NYNB [PERSON_NAME] - NYEB [PERSON_NA…" at bounding box center [325, 203] width 147 height 19
click at [448, 206] on select "Main Office Scura, [GEOGRAPHIC_DATA], [PERSON_NAME], [PERSON_NAME] & [PERSON_NA…" at bounding box center [481, 202] width 147 height 19
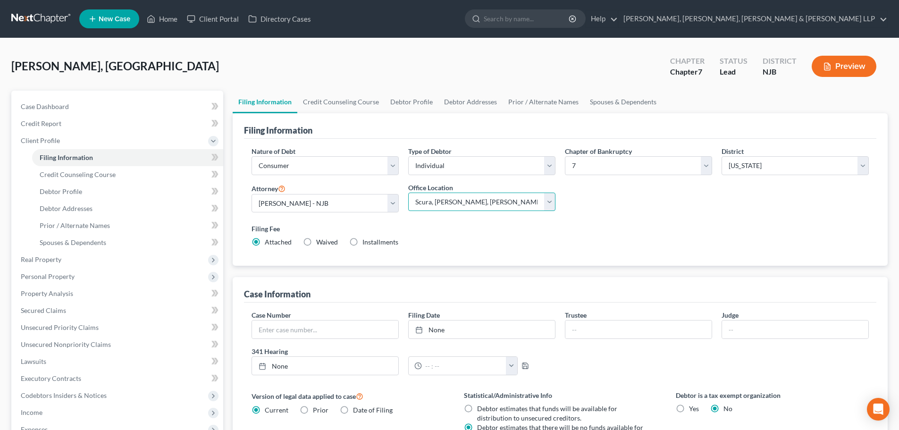
click at [408, 193] on select "Main Office Scura, [GEOGRAPHIC_DATA], [PERSON_NAME], [PERSON_NAME] & [PERSON_NA…" at bounding box center [481, 202] width 147 height 19
click at [349, 100] on link "Credit Counseling Course" at bounding box center [340, 102] width 87 height 23
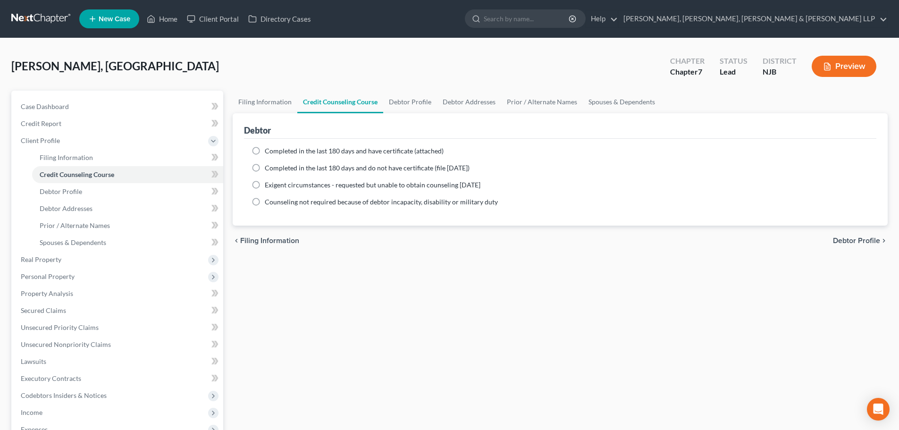
click at [292, 151] on span "Completed in the last 180 days and have certificate (attached)" at bounding box center [354, 151] width 179 height 8
click at [275, 151] on input "Completed in the last 180 days and have certificate (attached)" at bounding box center [272, 149] width 6 height 6
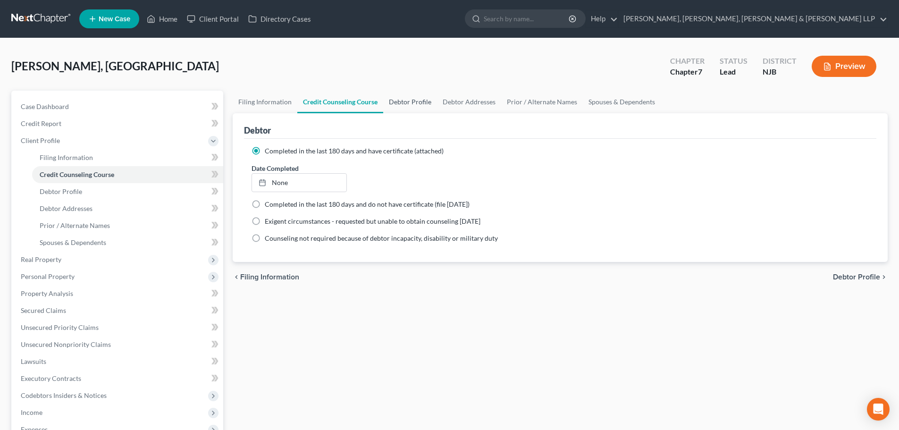
click at [414, 99] on link "Debtor Profile" at bounding box center [410, 102] width 54 height 23
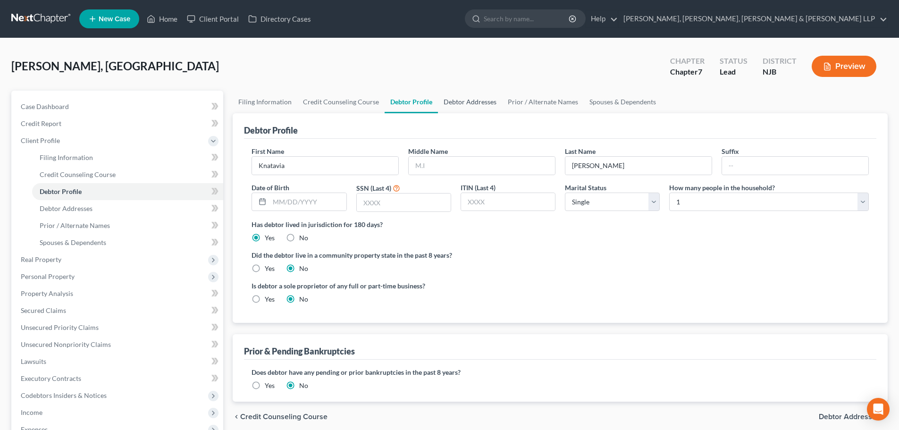
click at [476, 104] on link "Debtor Addresses" at bounding box center [470, 102] width 64 height 23
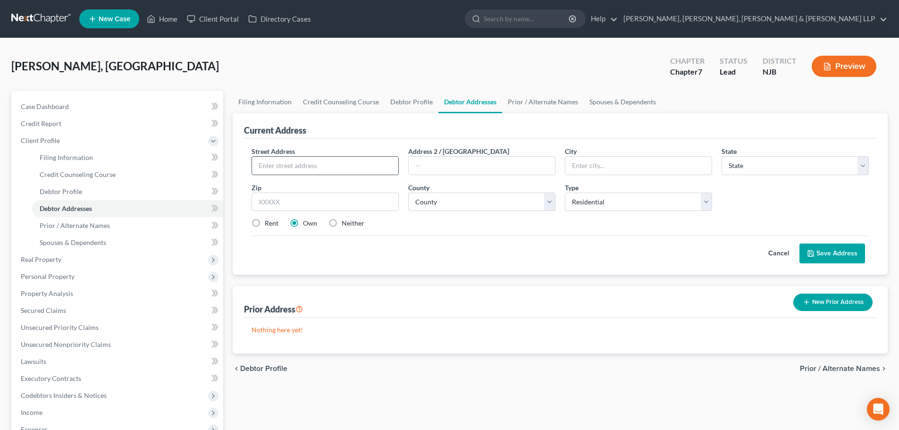
click at [319, 165] on input "text" at bounding box center [325, 166] width 146 height 18
drag, startPoint x: 201, startPoint y: 201, endPoint x: 227, endPoint y: 182, distance: 32.4
click at [198, 201] on div "Petition Navigation Case Dashboard Payments Invoices Payments Payments Credit R…" at bounding box center [450, 329] width 886 height 477
click at [328, 211] on div "Street Address * [STREET_ADDRESS] * State * State [US_STATE] AK AR AZ CA CO CT …" at bounding box center [560, 191] width 627 height 90
click at [328, 205] on input "text" at bounding box center [325, 202] width 147 height 19
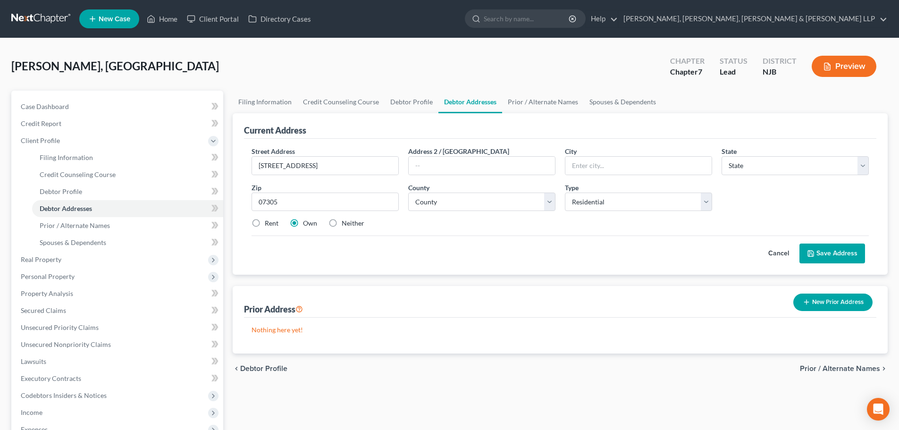
drag, startPoint x: 277, startPoint y: 225, endPoint x: 419, endPoint y: 192, distance: 145.9
click at [277, 225] on label "Rent" at bounding box center [272, 223] width 14 height 9
click at [275, 225] on input "Rent" at bounding box center [272, 222] width 6 height 6
click at [468, 194] on select "County" at bounding box center [481, 202] width 147 height 19
click at [408, 193] on select "County [GEOGRAPHIC_DATA] [GEOGRAPHIC_DATA] [GEOGRAPHIC_DATA] [GEOGRAPHIC_DATA] …" at bounding box center [481, 202] width 147 height 19
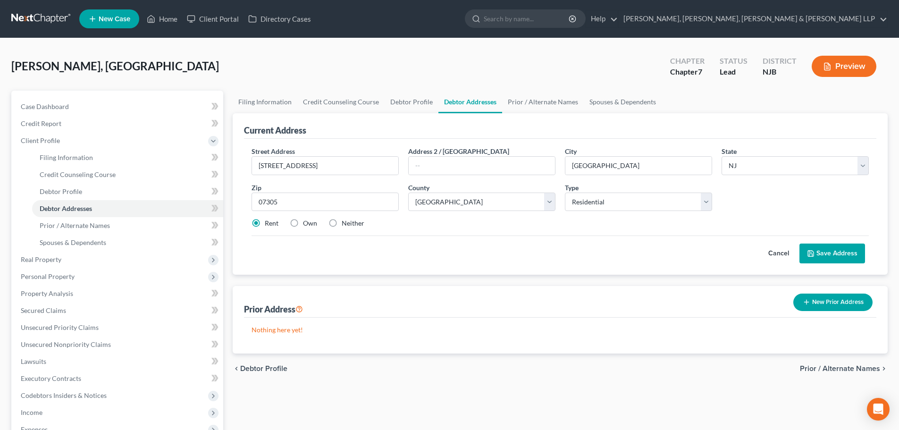
click at [824, 247] on button "Save Address" at bounding box center [833, 254] width 66 height 20
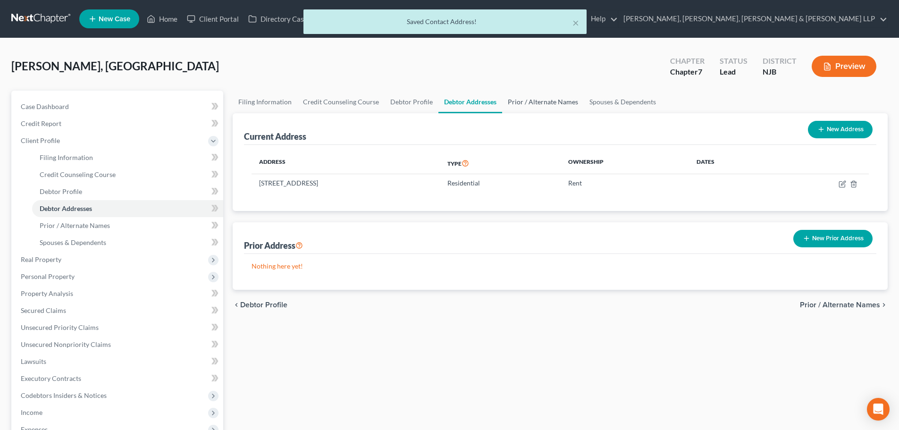
click at [522, 101] on link "Prior / Alternate Names" at bounding box center [543, 102] width 82 height 23
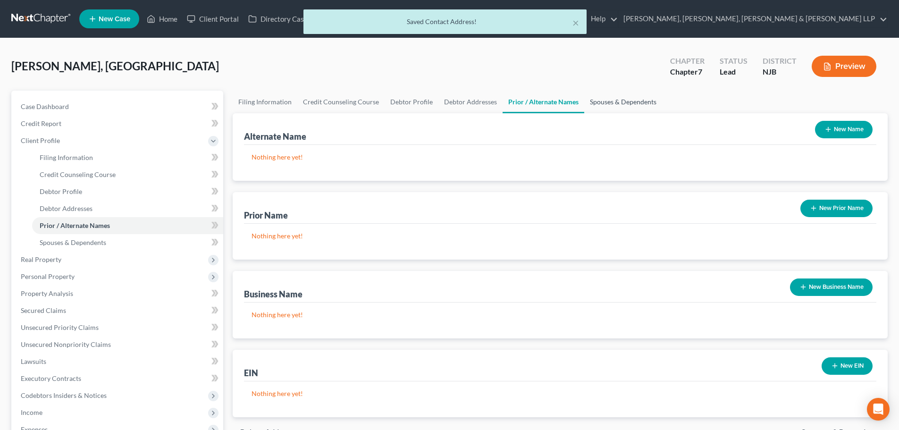
click at [599, 103] on link "Spouses & Dependents" at bounding box center [623, 102] width 78 height 23
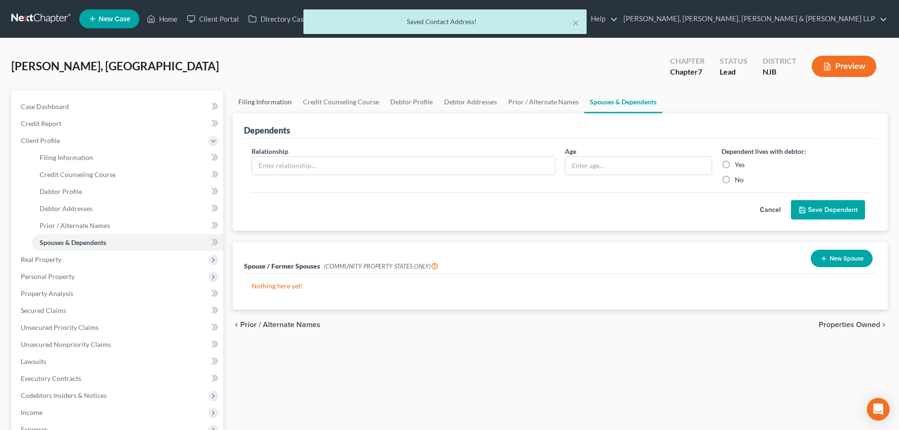
click at [277, 104] on link "Filing Information" at bounding box center [265, 102] width 65 height 23
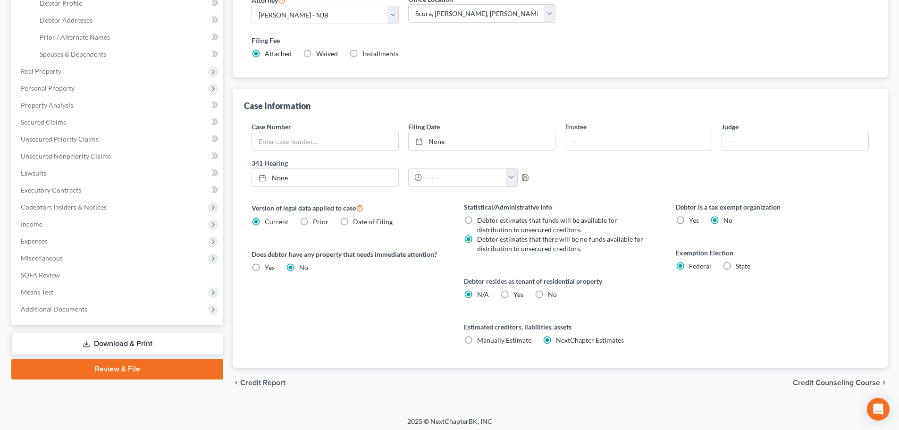
scroll to position [189, 0]
click at [514, 294] on label "Yes Yes" at bounding box center [519, 293] width 10 height 9
click at [517, 294] on input "Yes Yes" at bounding box center [520, 292] width 6 height 6
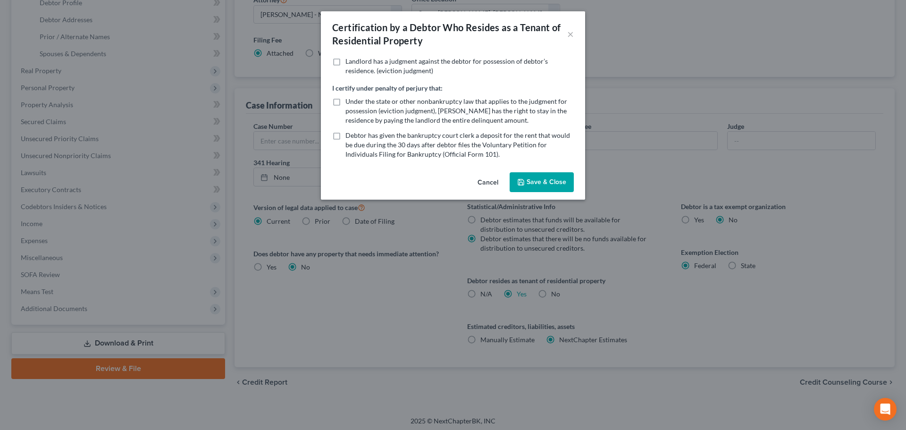
drag, startPoint x: 555, startPoint y: 160, endPoint x: 548, endPoint y: 179, distance: 20.9
click at [556, 160] on div "Landlord has a judgment against the debtor for possession of debtor’s residence…" at bounding box center [453, 113] width 264 height 112
click at [546, 184] on button "Save & Close" at bounding box center [542, 182] width 64 height 20
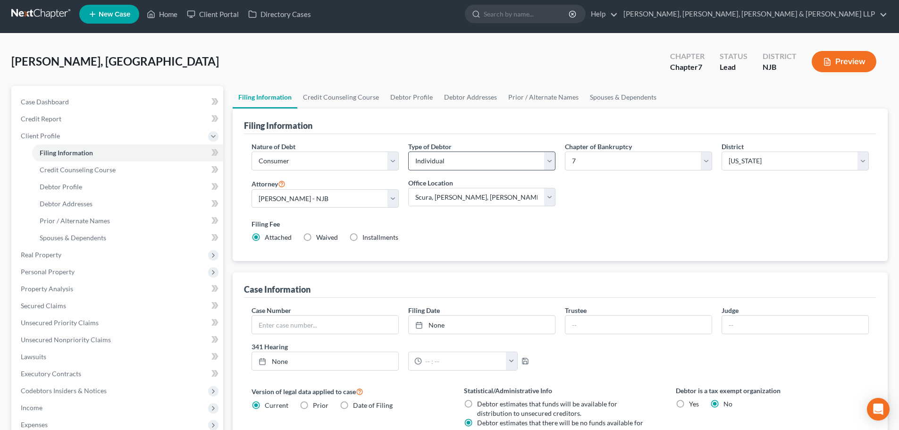
scroll to position [0, 0]
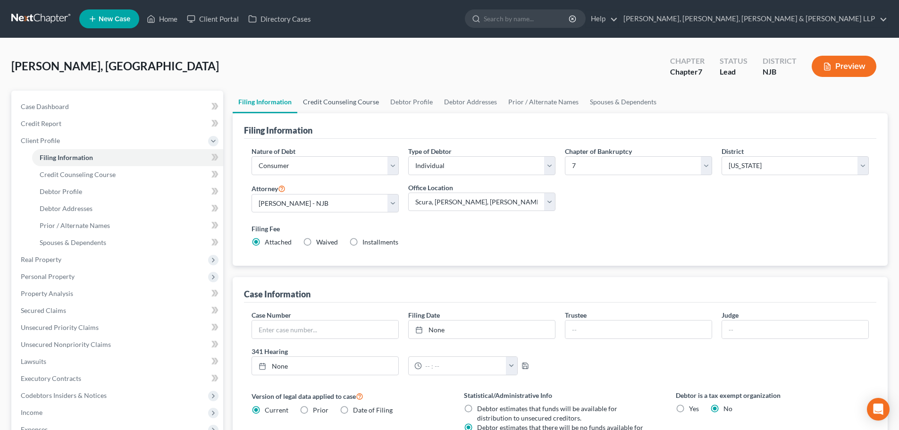
click at [334, 97] on link "Credit Counseling Course" at bounding box center [340, 102] width 87 height 23
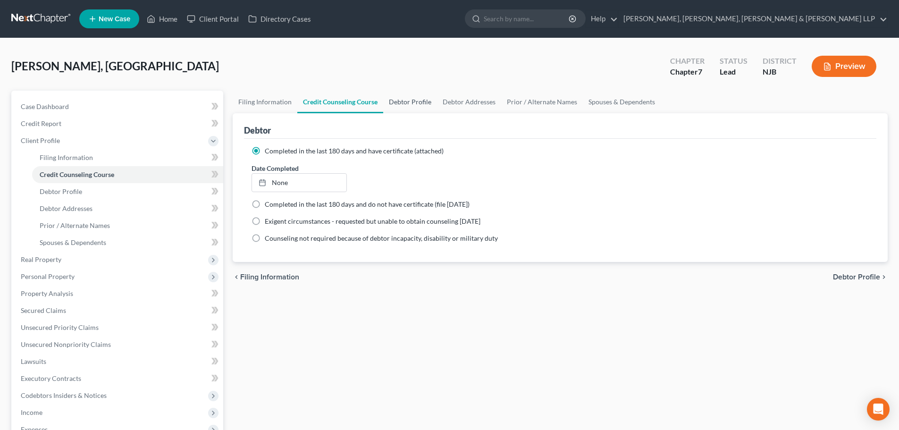
click at [405, 99] on link "Debtor Profile" at bounding box center [410, 102] width 54 height 23
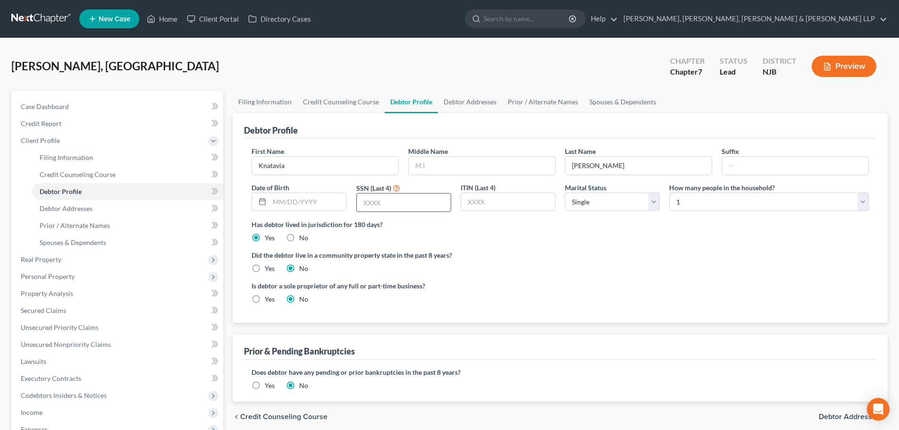
click at [379, 203] on input "text" at bounding box center [404, 203] width 94 height 18
click at [457, 101] on link "Debtor Addresses" at bounding box center [470, 102] width 64 height 23
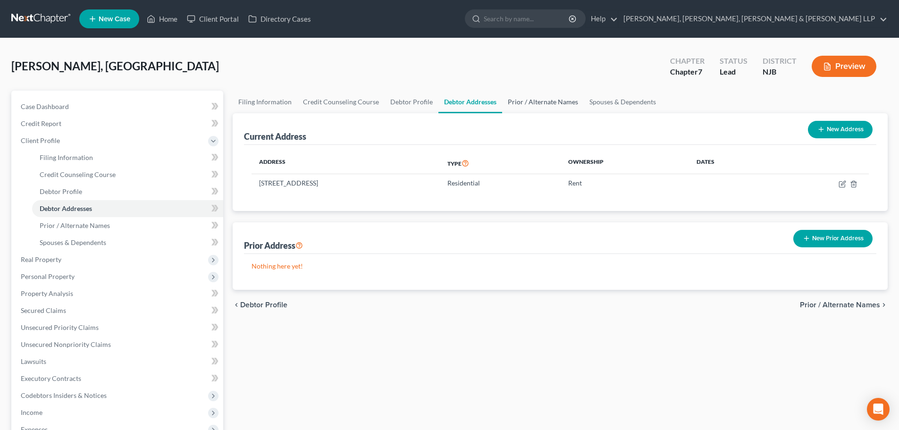
click at [529, 100] on link "Prior / Alternate Names" at bounding box center [543, 102] width 82 height 23
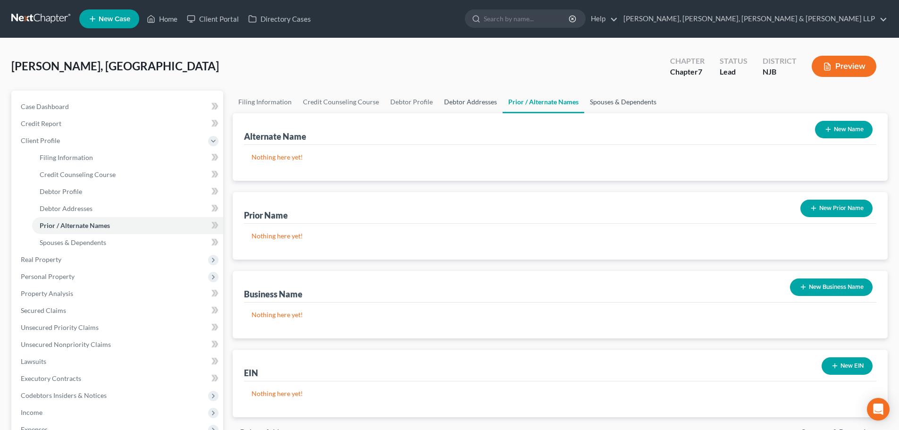
drag, startPoint x: 592, startPoint y: 99, endPoint x: 451, endPoint y: 108, distance: 141.4
click at [593, 99] on link "Spouses & Dependents" at bounding box center [623, 102] width 78 height 23
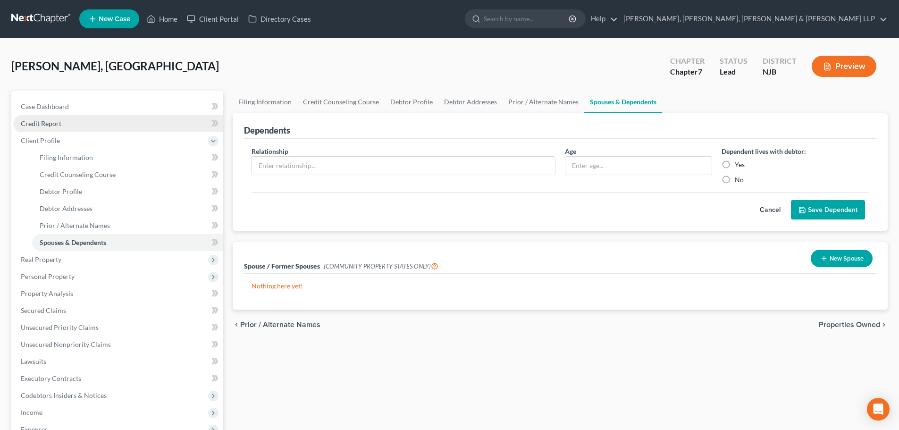
click at [72, 122] on link "Credit Report" at bounding box center [118, 123] width 210 height 17
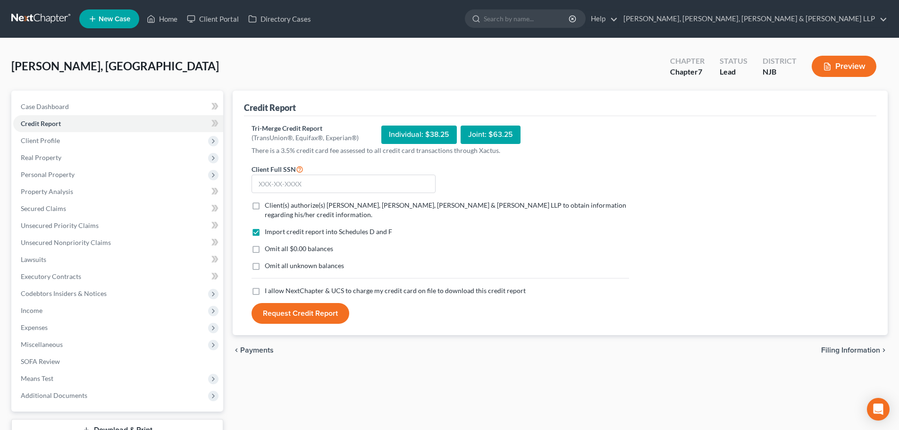
click at [265, 205] on label "Client(s) authorize(s) [PERSON_NAME], [PERSON_NAME], [PERSON_NAME] & [PERSON_NA…" at bounding box center [447, 210] width 364 height 19
click at [269, 205] on input "Client(s) authorize(s) [PERSON_NAME], [PERSON_NAME], [PERSON_NAME] & [PERSON_NA…" at bounding box center [272, 204] width 6 height 6
click at [265, 289] on label "I allow NextChapter & UCS to charge my credit card on file to download this cre…" at bounding box center [395, 290] width 261 height 9
click at [269, 289] on input "I allow NextChapter & UCS to charge my credit card on file to download this cre…" at bounding box center [272, 289] width 6 height 6
click at [283, 182] on input "text" at bounding box center [344, 184] width 184 height 19
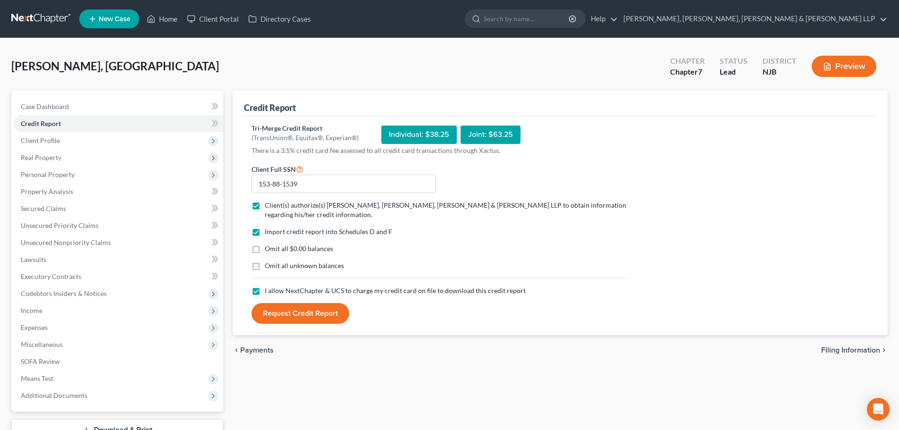
click at [324, 312] on button "Request Credit Report" at bounding box center [301, 313] width 98 height 21
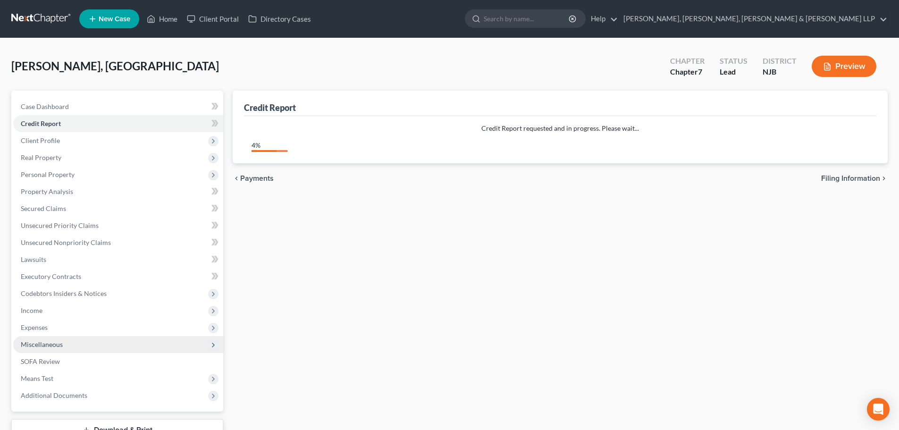
click at [56, 346] on span "Miscellaneous" at bounding box center [42, 344] width 42 height 8
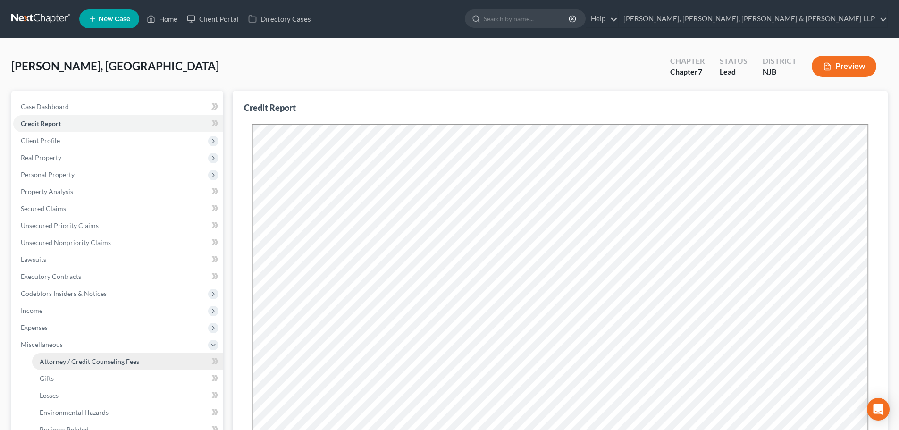
click at [117, 361] on span "Attorney / Credit Counseling Fees" at bounding box center [90, 361] width 100 height 8
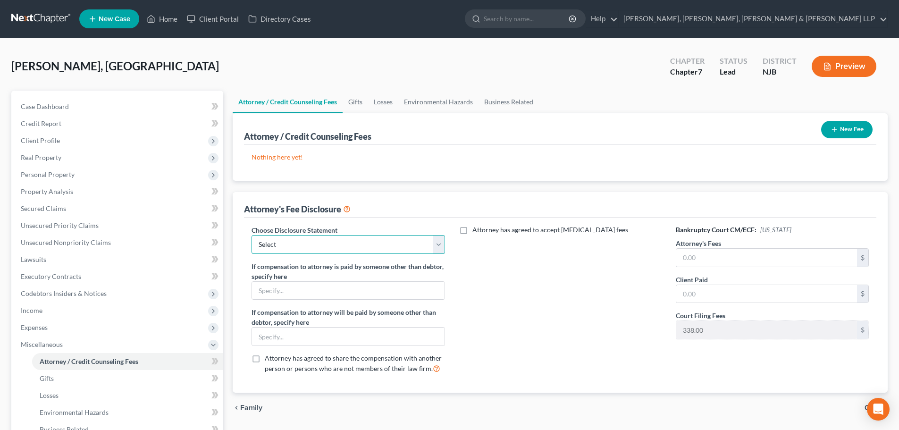
drag, startPoint x: 312, startPoint y: 236, endPoint x: 306, endPoint y: 250, distance: 15.9
click at [312, 236] on select "Select Chapter 13 Disclosure Statement Chapter 7 Disclosure Statement" at bounding box center [348, 244] width 193 height 19
click at [252, 235] on select "Select Chapter 13 Disclosure Statement Chapter 7 Disclosure Statement" at bounding box center [348, 244] width 193 height 19
click at [683, 250] on input "text" at bounding box center [766, 258] width 181 height 18
click at [724, 288] on input "text" at bounding box center [766, 294] width 181 height 18
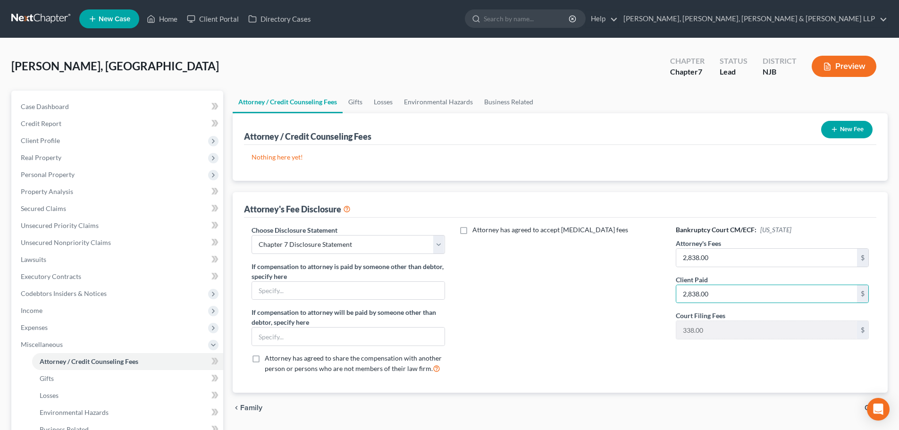
click at [846, 129] on button "New Fee" at bounding box center [846, 129] width 51 height 17
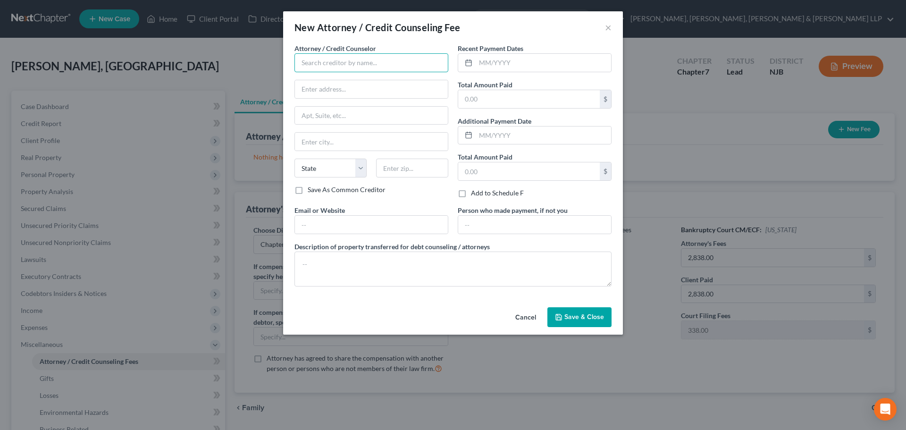
click at [323, 62] on input "text" at bounding box center [372, 62] width 154 height 19
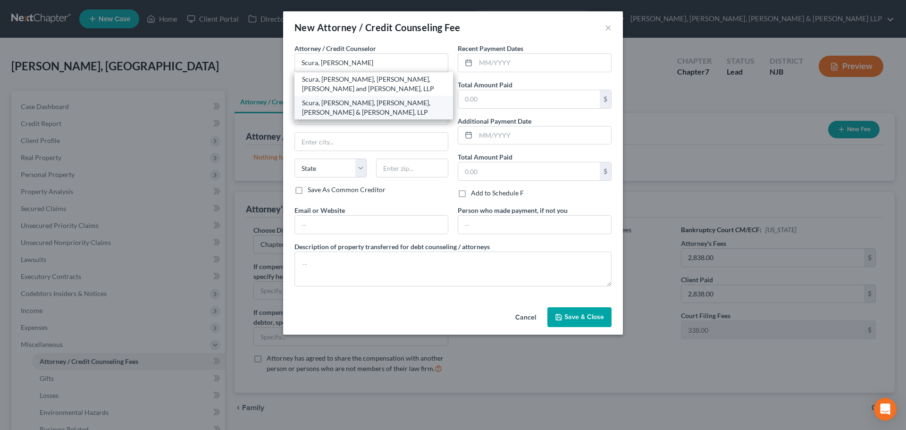
click at [363, 96] on div "Scura, [PERSON_NAME], [PERSON_NAME], [PERSON_NAME] & [PERSON_NAME], LLP" at bounding box center [374, 108] width 159 height 24
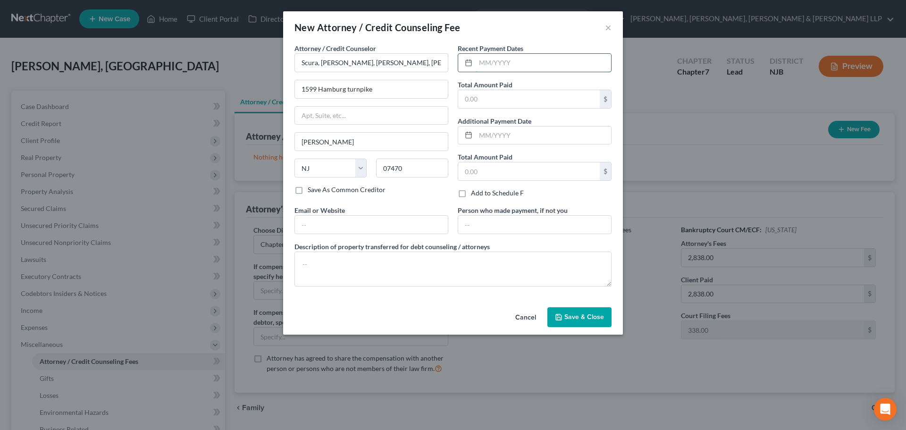
click at [507, 61] on input "text" at bounding box center [543, 63] width 135 height 18
drag, startPoint x: 472, startPoint y: 104, endPoint x: 380, endPoint y: 51, distance: 106.8
click at [468, 100] on input "text" at bounding box center [529, 99] width 142 height 18
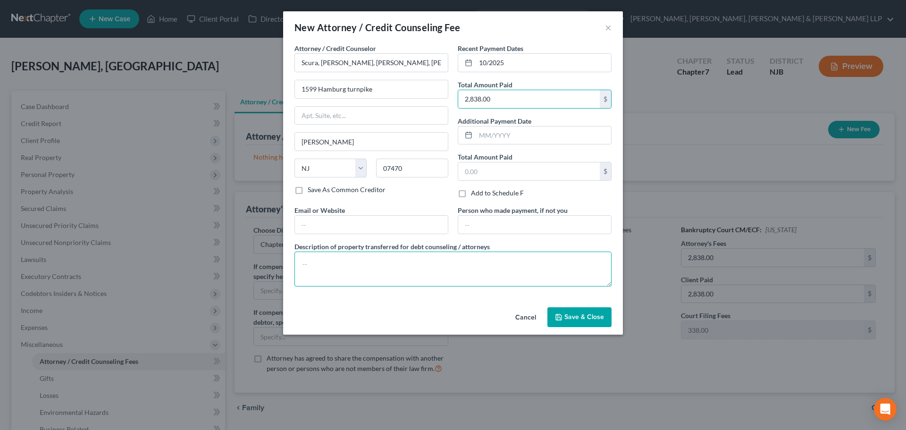
click at [359, 268] on textarea at bounding box center [453, 269] width 317 height 35
click at [606, 319] on button "Save & Close" at bounding box center [580, 317] width 64 height 20
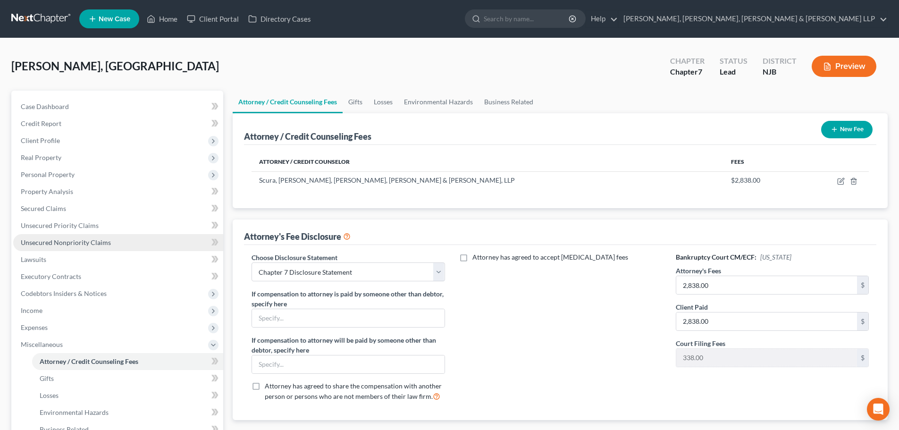
click at [85, 241] on span "Unsecured Nonpriority Claims" at bounding box center [66, 242] width 90 height 8
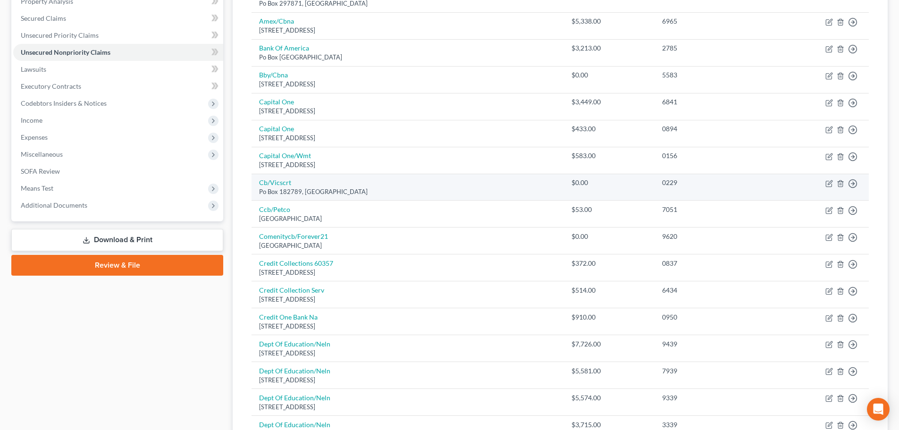
scroll to position [93, 0]
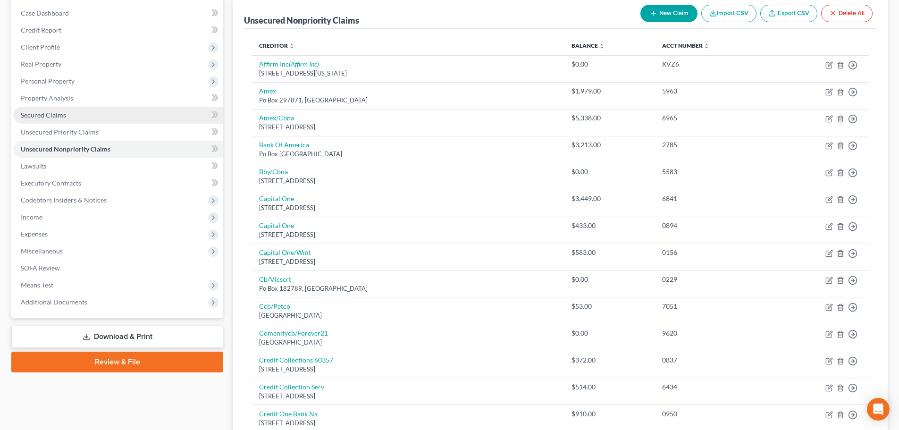
click at [46, 115] on span "Secured Claims" at bounding box center [43, 115] width 45 height 8
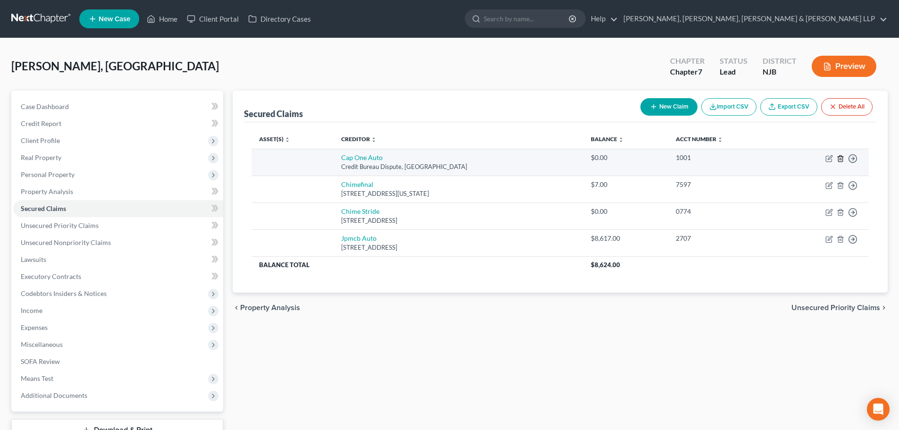
click at [838, 159] on icon "button" at bounding box center [840, 158] width 4 height 6
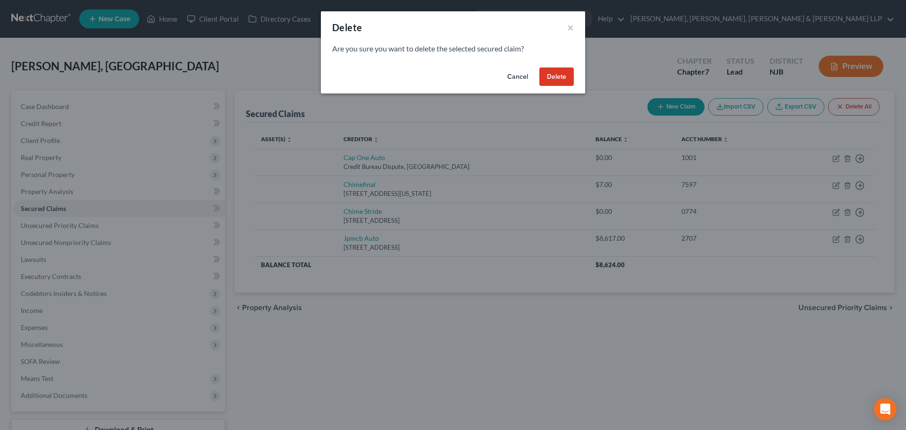
click at [556, 79] on button "Delete" at bounding box center [557, 76] width 34 height 19
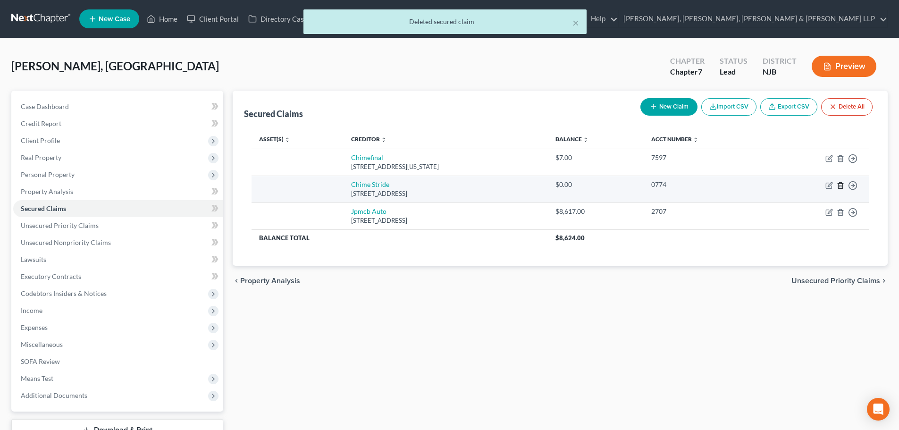
click at [841, 184] on icon "button" at bounding box center [841, 186] width 8 height 8
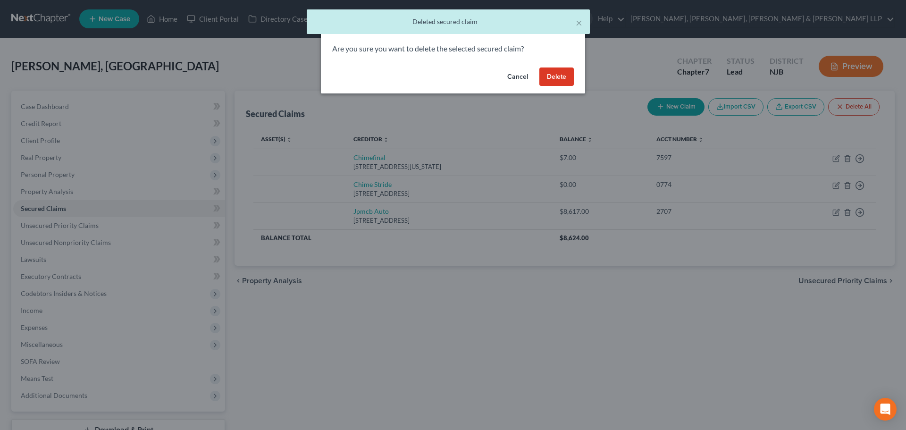
click at [565, 75] on button "Delete" at bounding box center [557, 76] width 34 height 19
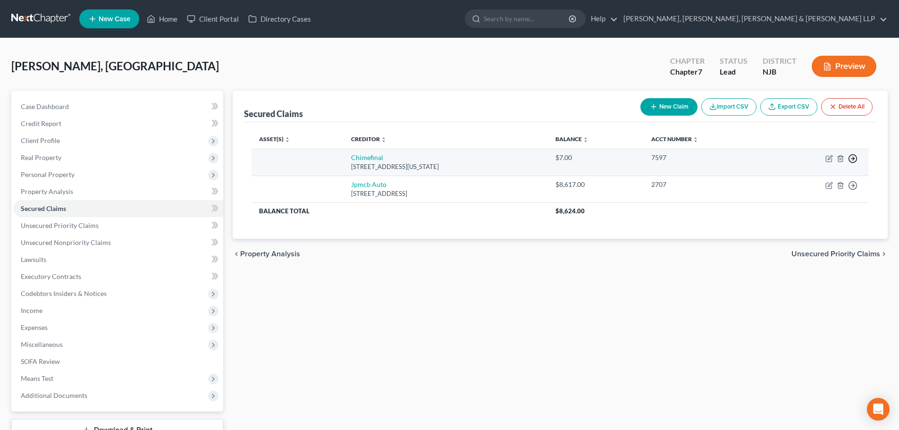
click at [850, 158] on icon "button" at bounding box center [852, 158] width 9 height 9
click at [807, 185] on link "Move to F" at bounding box center [809, 181] width 79 height 16
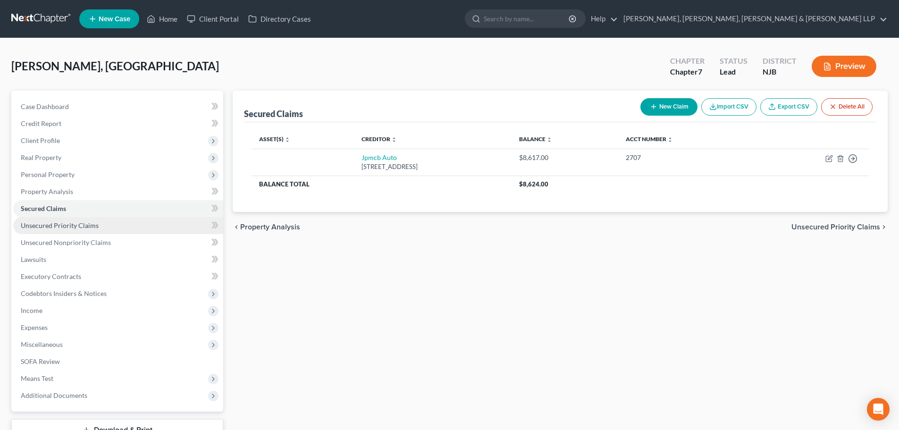
click at [87, 225] on span "Unsecured Priority Claims" at bounding box center [60, 225] width 78 height 8
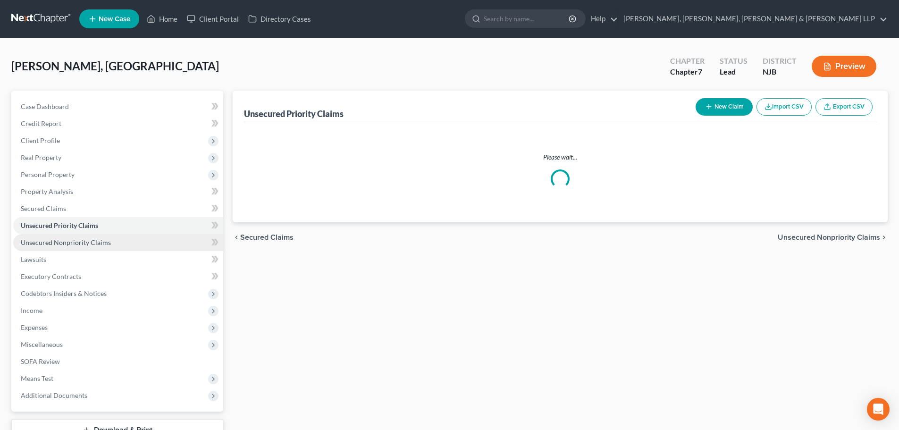
click at [92, 238] on span "Unsecured Nonpriority Claims" at bounding box center [66, 242] width 90 height 8
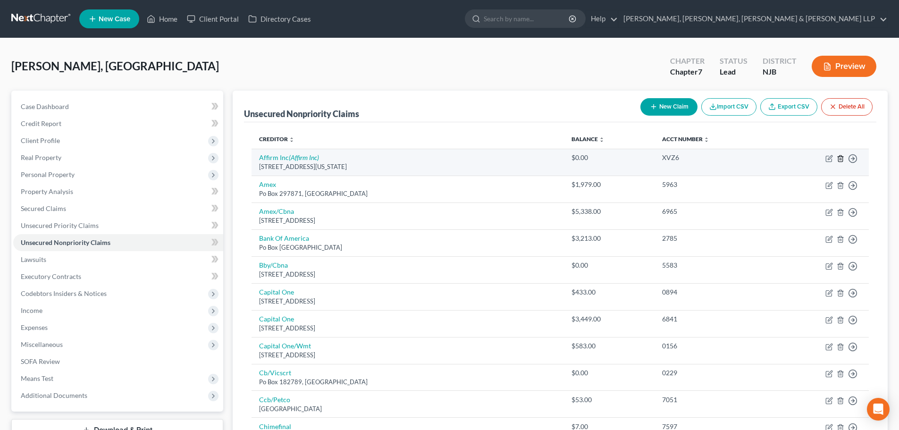
click at [839, 157] on icon "button" at bounding box center [840, 158] width 4 height 6
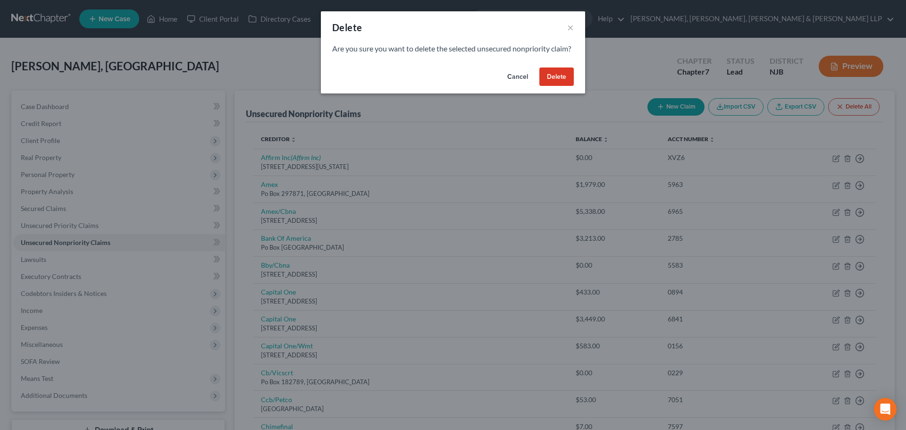
click at [564, 86] on button "Delete" at bounding box center [557, 76] width 34 height 19
